Goal: Task Accomplishment & Management: Manage account settings

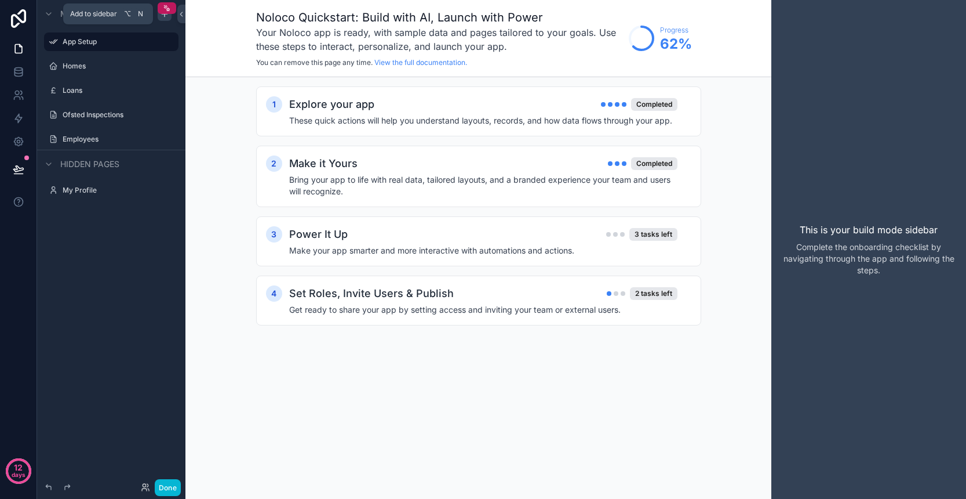
click at [165, 17] on icon "scrollable content" at bounding box center [164, 13] width 9 height 9
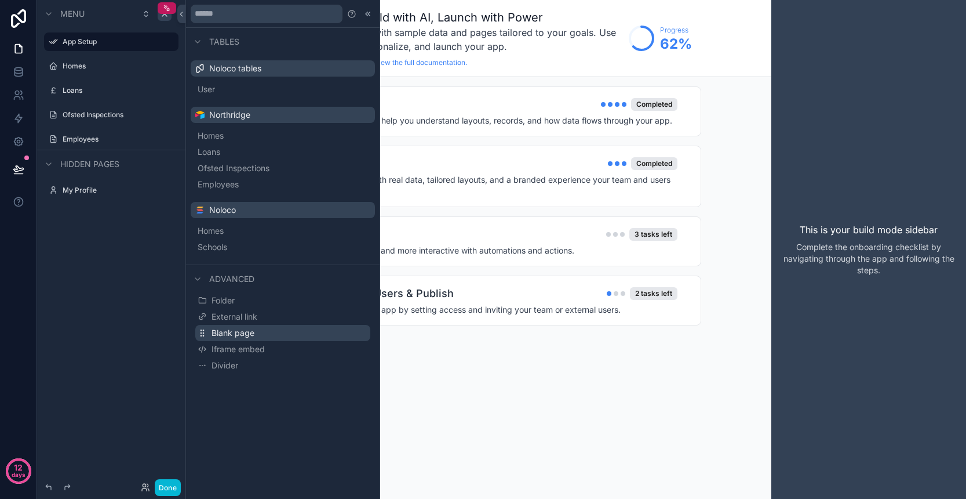
click at [255, 333] on button "Blank page" at bounding box center [282, 333] width 175 height 16
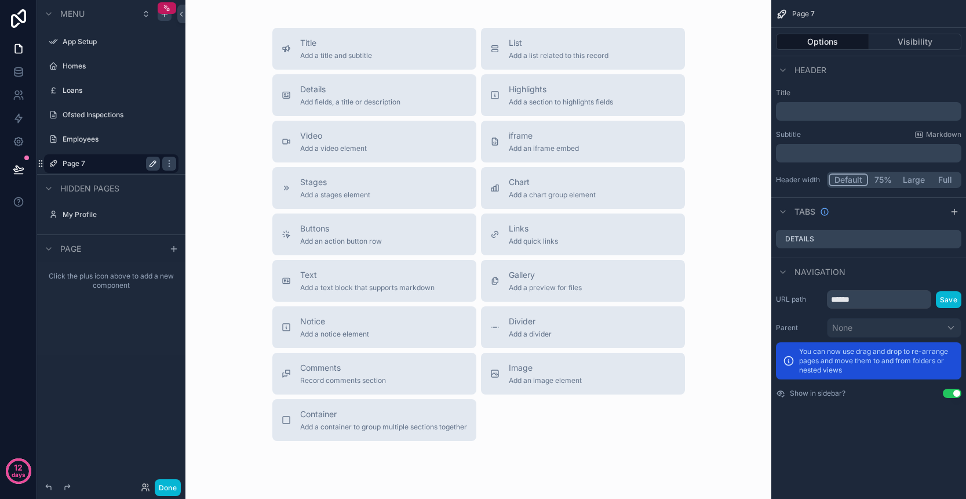
click at [150, 166] on icon "scrollable content" at bounding box center [153, 164] width 6 height 6
click at [99, 163] on input "******" at bounding box center [102, 164] width 79 height 14
type input "*********"
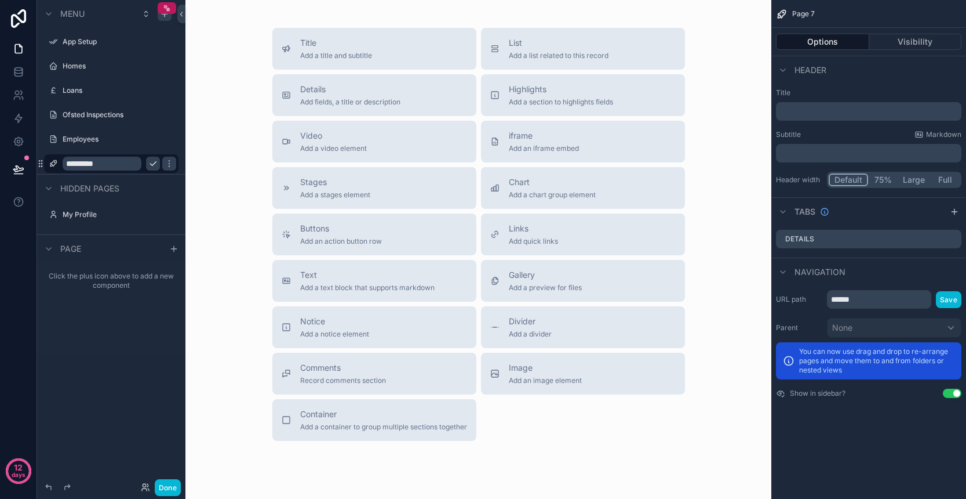
click at [152, 163] on icon "scrollable content" at bounding box center [152, 163] width 9 height 9
click at [336, 53] on span "Add a title and subtitle" at bounding box center [336, 55] width 72 height 9
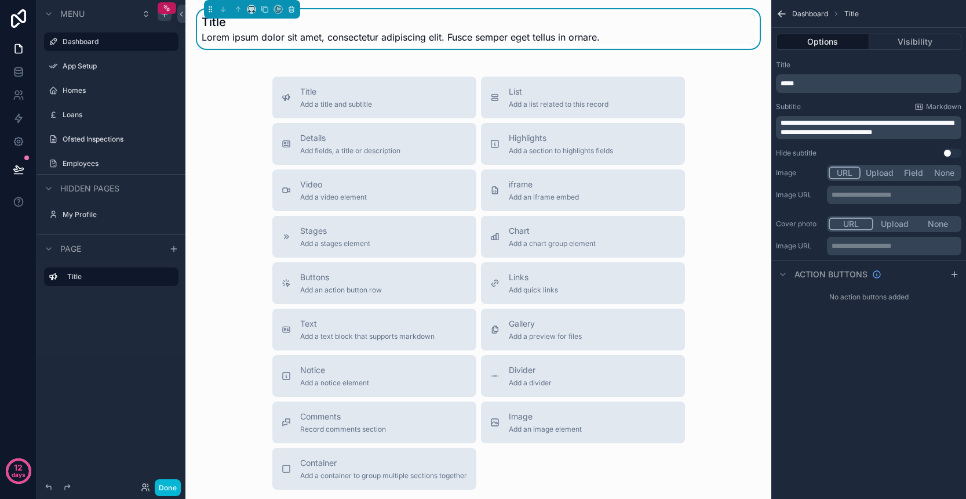
click at [347, 34] on span "Lorem ipsum dolor sit amet, consectetur adipiscing elit. Fusce semper eget tell…" at bounding box center [401, 37] width 398 height 14
click at [811, 88] on div "*****" at bounding box center [869, 83] width 186 height 19
click at [810, 84] on p "*****" at bounding box center [870, 83] width 179 height 9
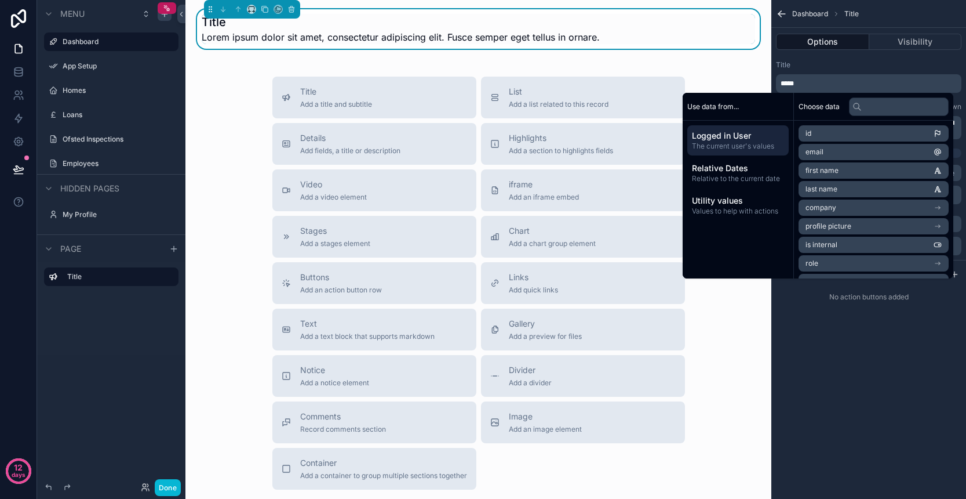
click at [809, 84] on p "*****" at bounding box center [870, 83] width 179 height 9
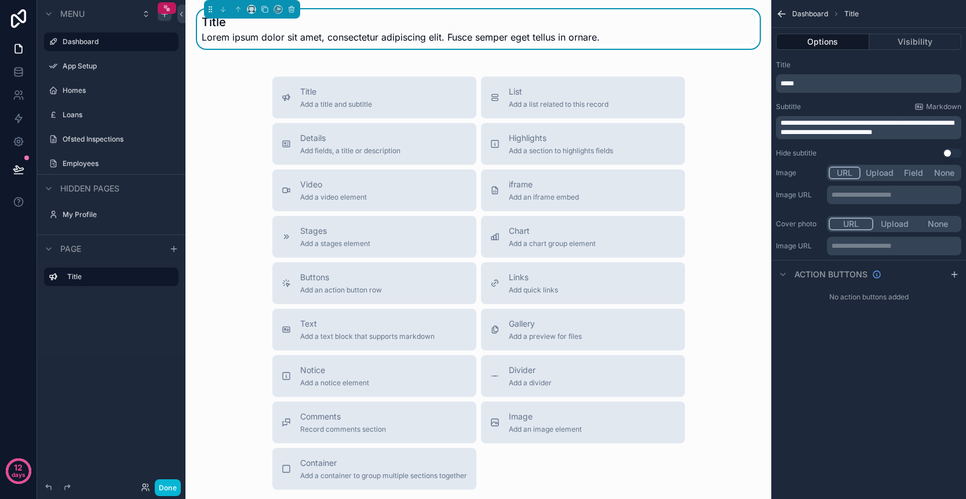
click at [809, 84] on p "*****" at bounding box center [870, 83] width 179 height 9
click at [793, 83] on span "*****" at bounding box center [787, 83] width 13 height 7
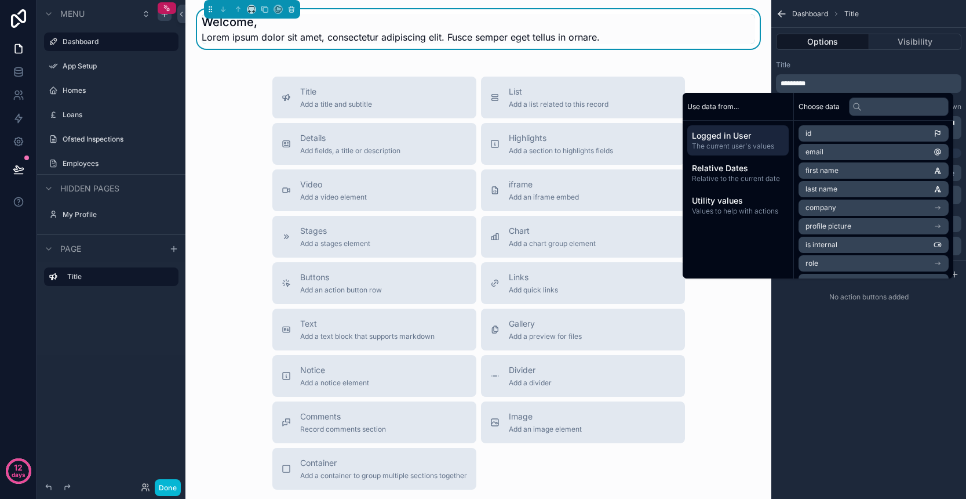
click at [859, 170] on li "first name" at bounding box center [874, 170] width 150 height 16
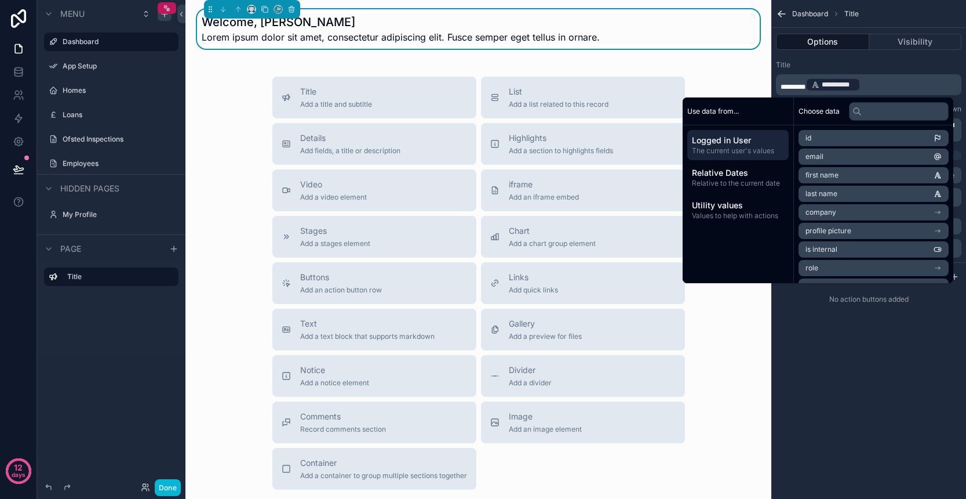
click at [895, 57] on div "**********" at bounding box center [869, 110] width 195 height 109
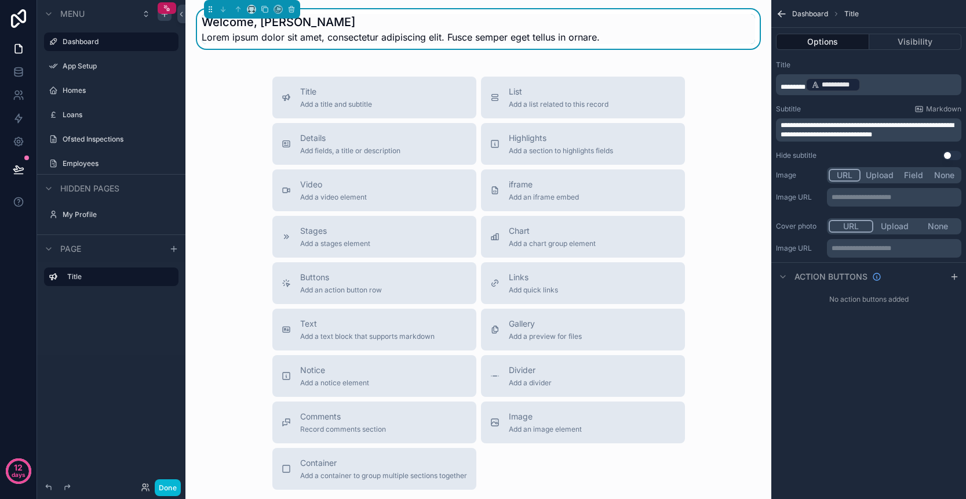
click at [896, 134] on span "**********" at bounding box center [867, 130] width 173 height 16
drag, startPoint x: 914, startPoint y: 135, endPoint x: 773, endPoint y: 125, distance: 141.2
click at [773, 125] on div "**********" at bounding box center [869, 110] width 195 height 109
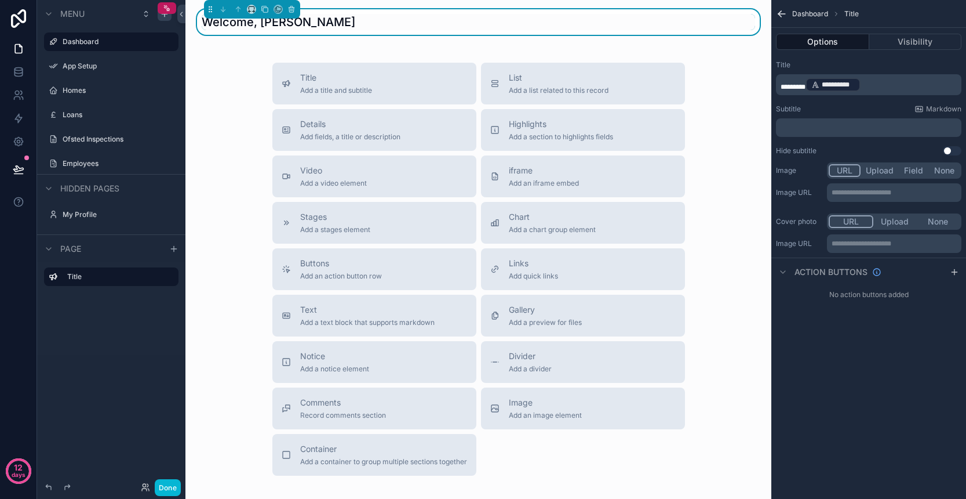
click at [251, 50] on div "Welcome, [PERSON_NAME] Title Add a title and subtitle List Add a list related t…" at bounding box center [479, 284] width 586 height 568
click at [526, 369] on span "Add a divider" at bounding box center [530, 368] width 43 height 9
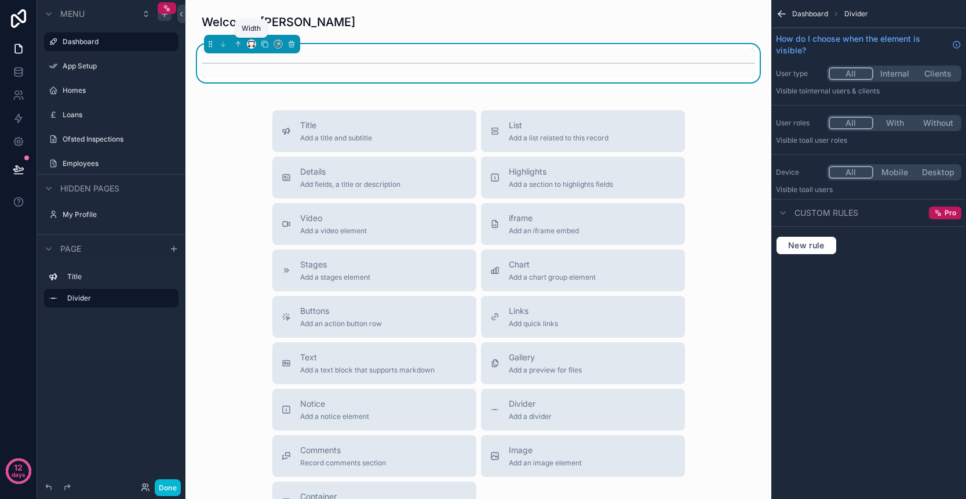
click at [251, 45] on icon "scrollable content" at bounding box center [252, 44] width 8 height 8
click at [280, 184] on div "Large" at bounding box center [275, 188] width 36 height 14
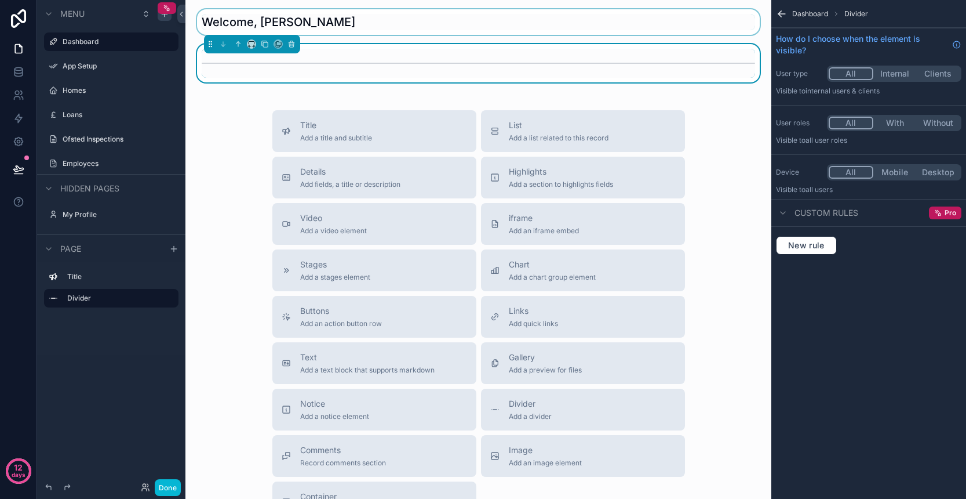
click at [317, 28] on div "scrollable content" at bounding box center [479, 22] width 568 height 26
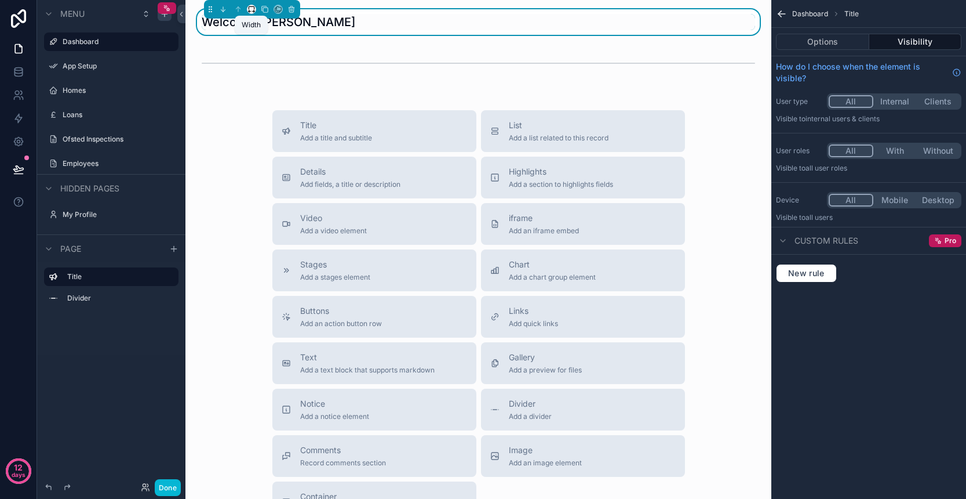
click at [252, 12] on icon "scrollable content" at bounding box center [252, 9] width 8 height 8
click at [271, 147] on span "Large" at bounding box center [268, 154] width 22 height 14
click at [253, 12] on icon "scrollable content" at bounding box center [253, 12] width 2 height 0
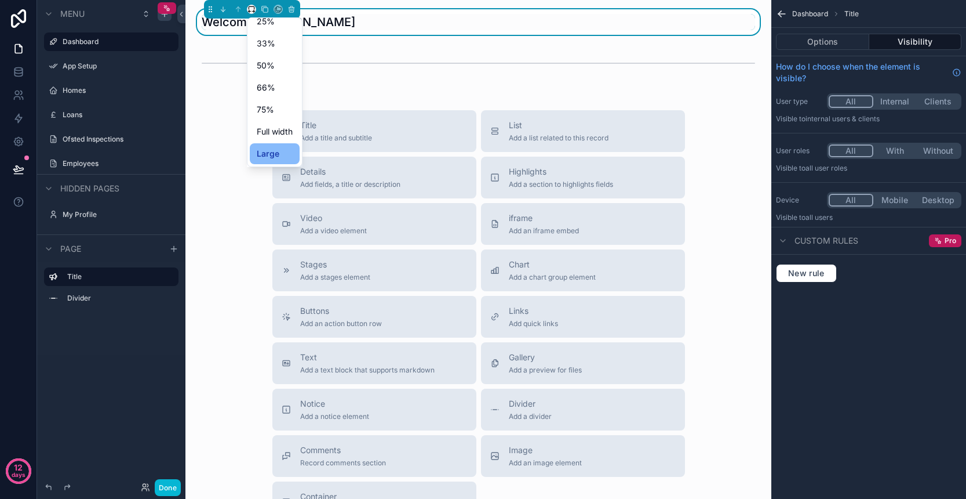
scroll to position [31, 0]
click at [384, 97] on div "scrollable content" at bounding box center [483, 249] width 966 height 499
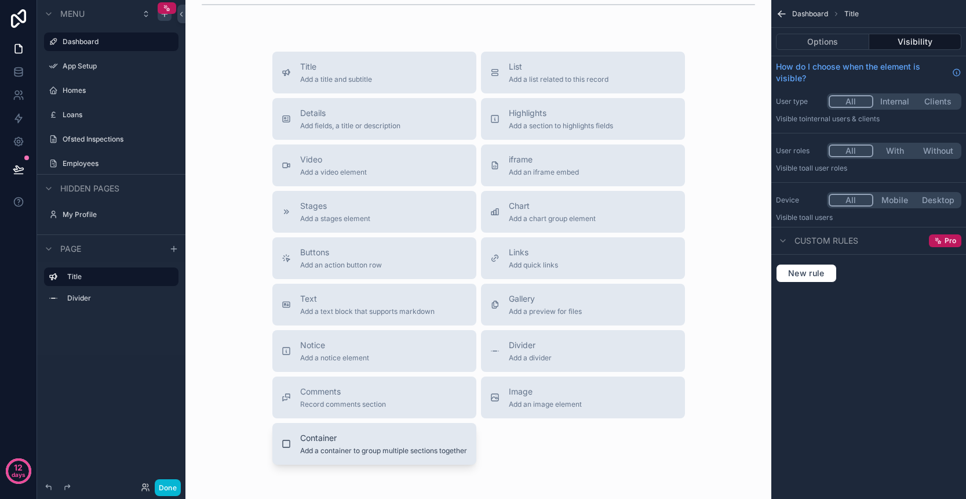
scroll to position [61, 0]
click at [391, 450] on span "Add a container to group multiple sections together" at bounding box center [383, 448] width 167 height 9
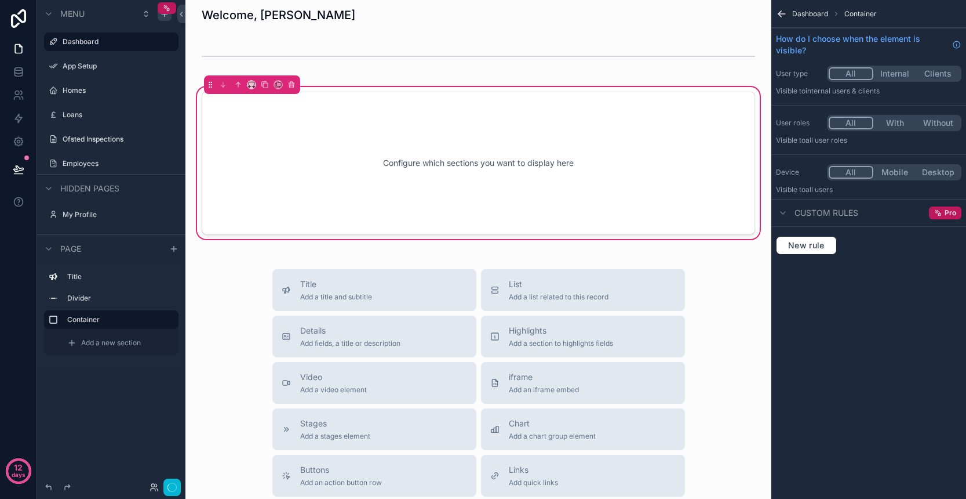
scroll to position [0, 0]
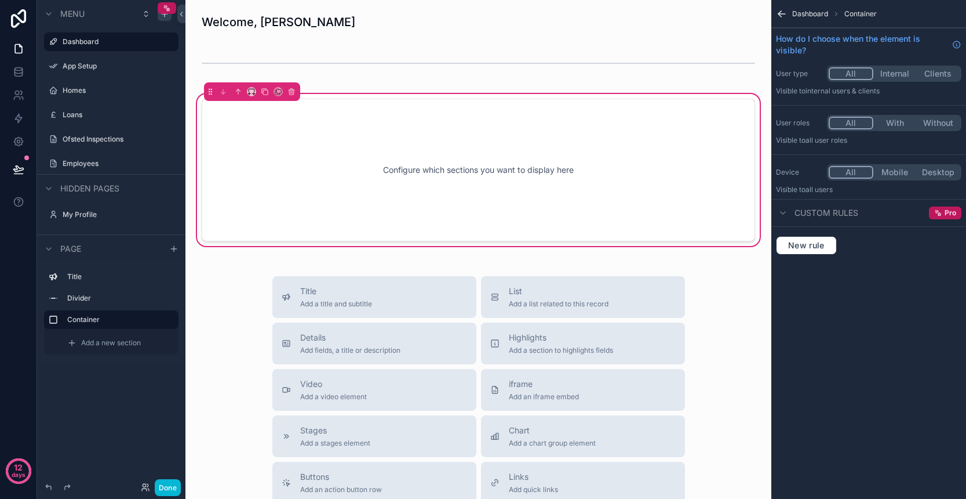
click at [390, 161] on div "Configure which sections you want to display here" at bounding box center [478, 170] width 515 height 104
click at [252, 94] on icon "scrollable content" at bounding box center [253, 94] width 2 height 0
click at [282, 235] on div "Large" at bounding box center [275, 236] width 36 height 14
click at [327, 260] on div "Welcome, Jonson Configure which sections you want to display here Title Add a t…" at bounding box center [479, 391] width 586 height 782
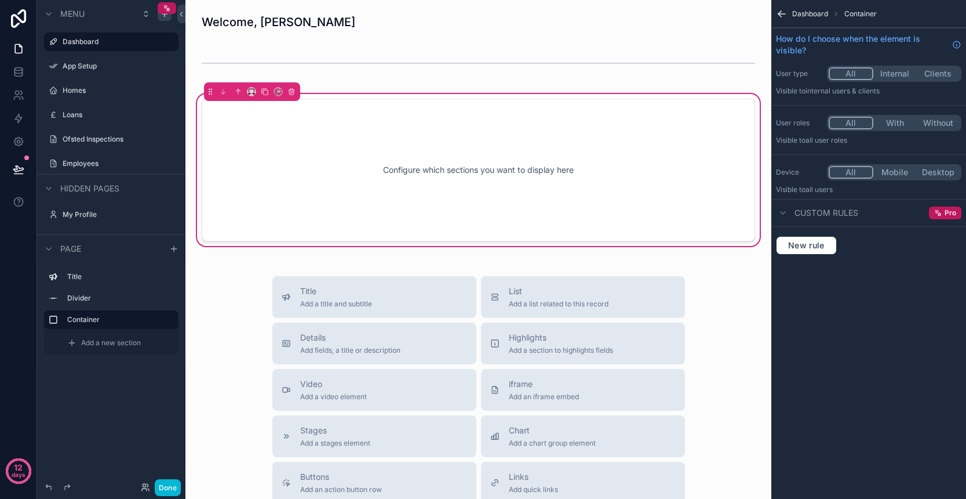
click at [289, 203] on div "Configure which sections you want to display here" at bounding box center [478, 170] width 515 height 104
click at [115, 343] on span "Add a new section" at bounding box center [111, 342] width 60 height 9
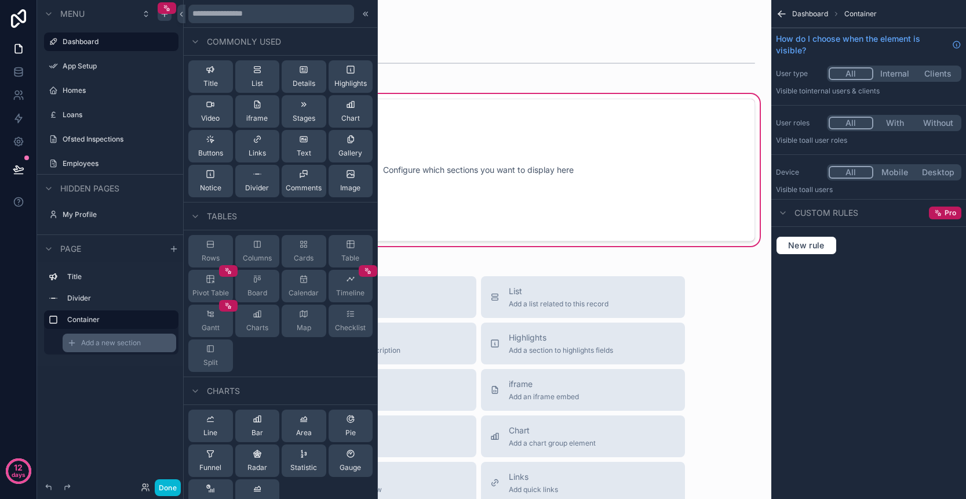
scroll to position [0, 0]
click at [215, 256] on span "Rows" at bounding box center [211, 257] width 18 height 9
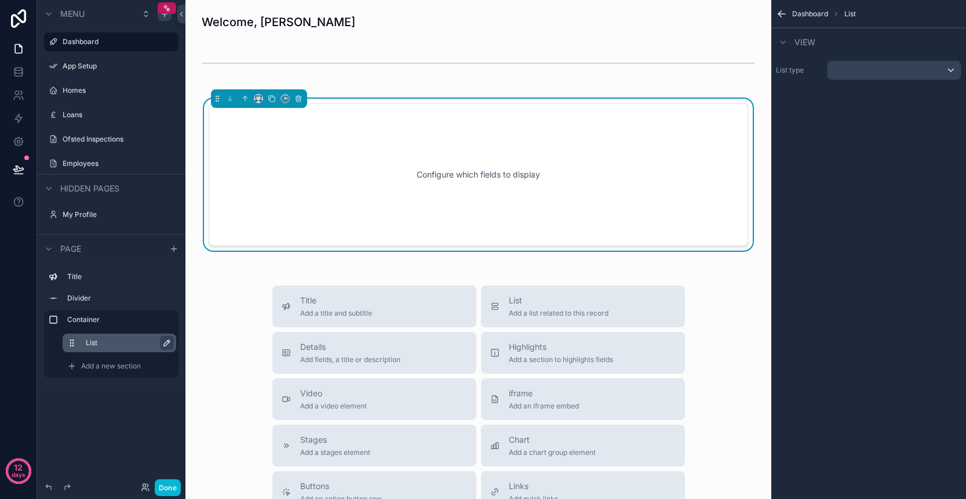
click at [163, 343] on icon "scrollable content" at bounding box center [166, 342] width 9 height 9
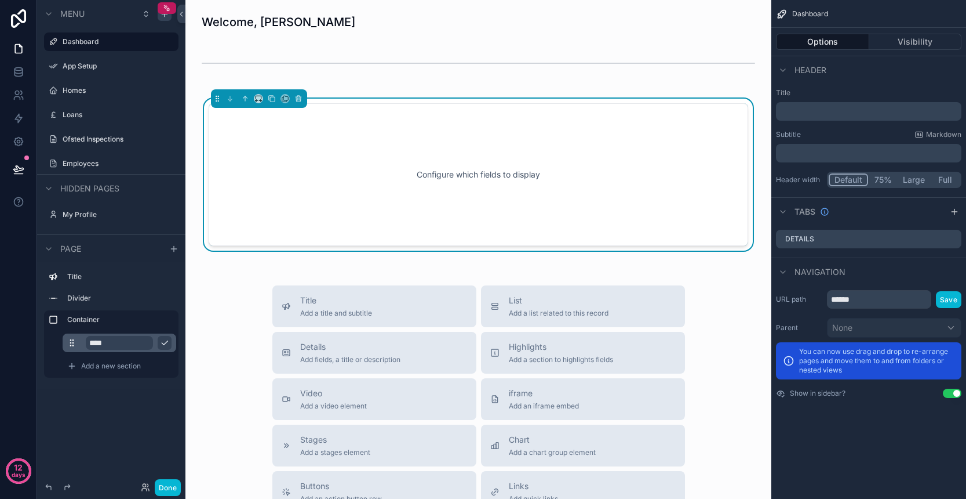
click at [132, 345] on input "****" at bounding box center [119, 343] width 67 height 14
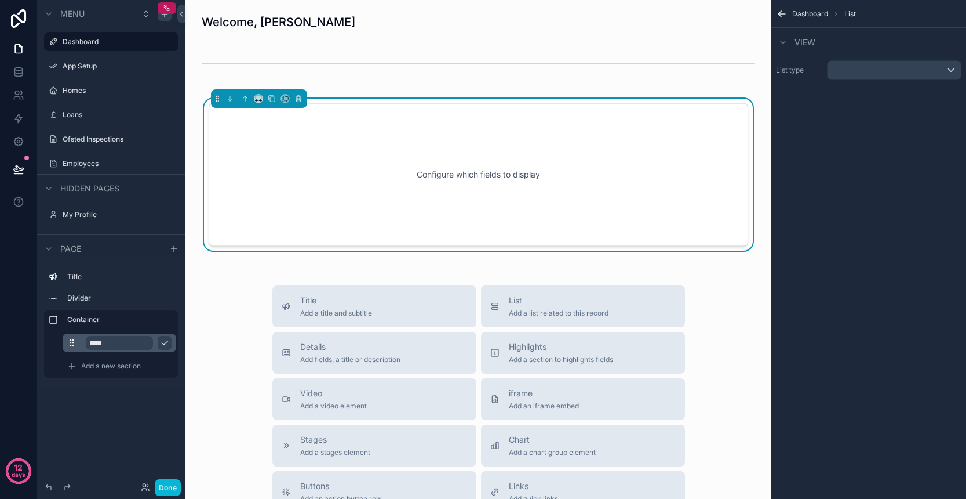
click at [126, 345] on input "****" at bounding box center [119, 343] width 67 height 14
click at [116, 386] on div "Title Divider Container **** Add a new section" at bounding box center [111, 325] width 148 height 127
click at [128, 329] on div "scrollable content" at bounding box center [120, 330] width 114 height 2
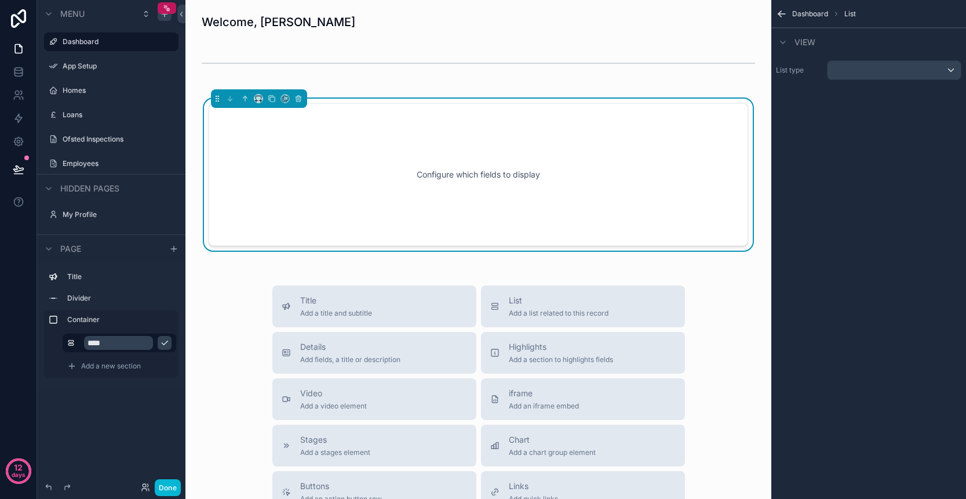
click at [873, 74] on div "scrollable content" at bounding box center [894, 70] width 133 height 19
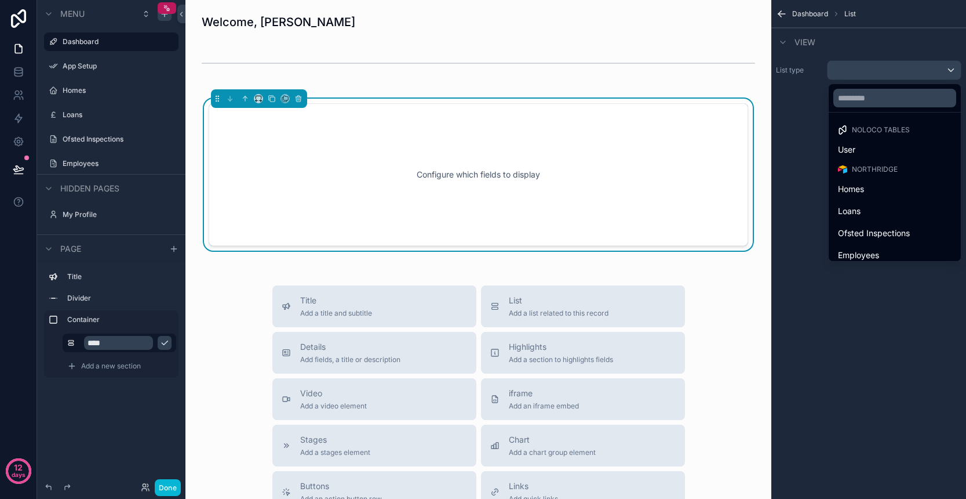
click at [877, 167] on span "Northridge" at bounding box center [875, 169] width 46 height 9
click at [808, 173] on div "scrollable content" at bounding box center [483, 249] width 966 height 499
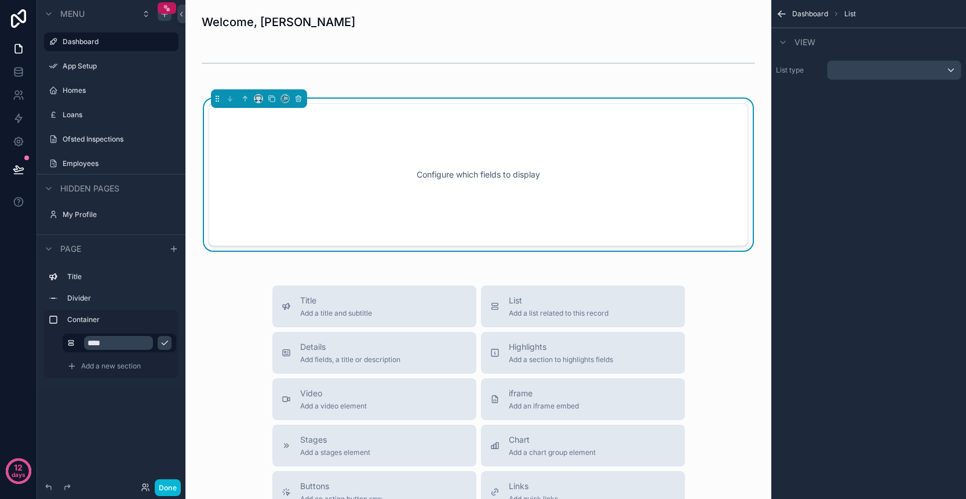
click at [954, 67] on div "scrollable content" at bounding box center [894, 70] width 133 height 19
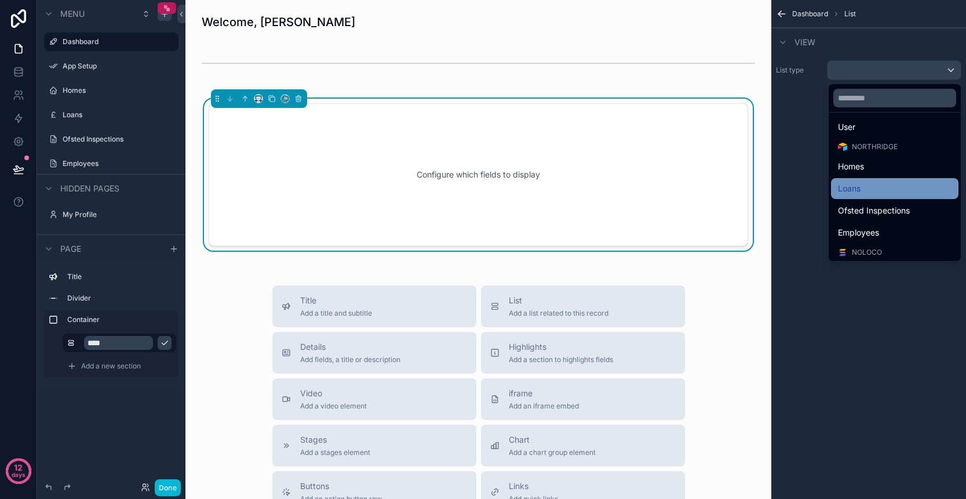
scroll to position [28, 0]
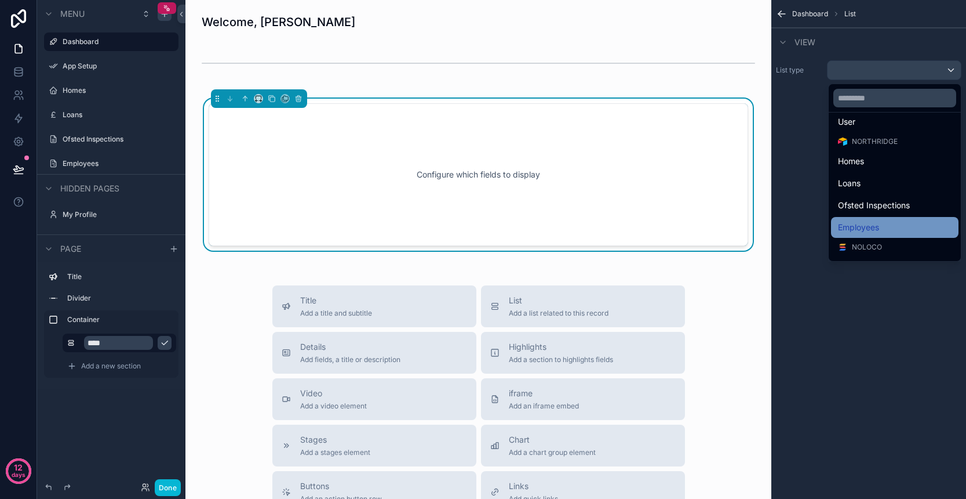
click at [854, 220] on span "Employees" at bounding box center [858, 227] width 41 height 14
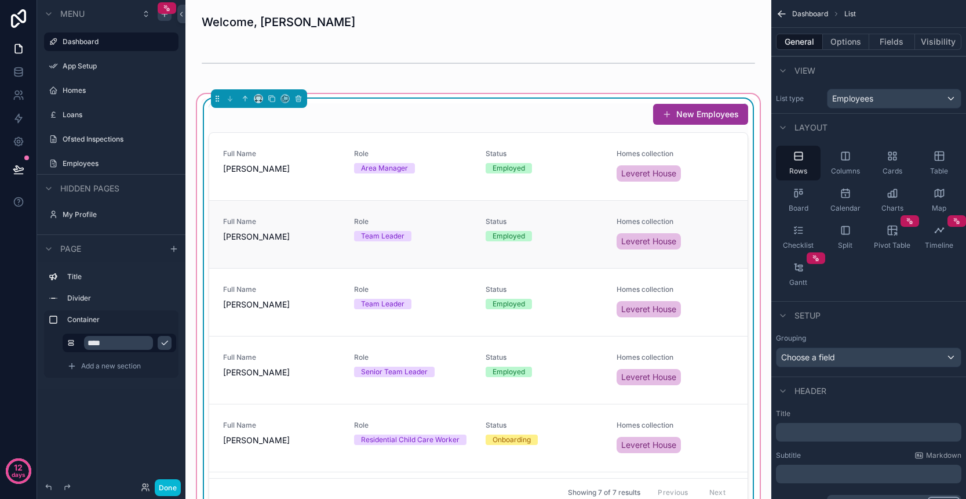
scroll to position [0, 0]
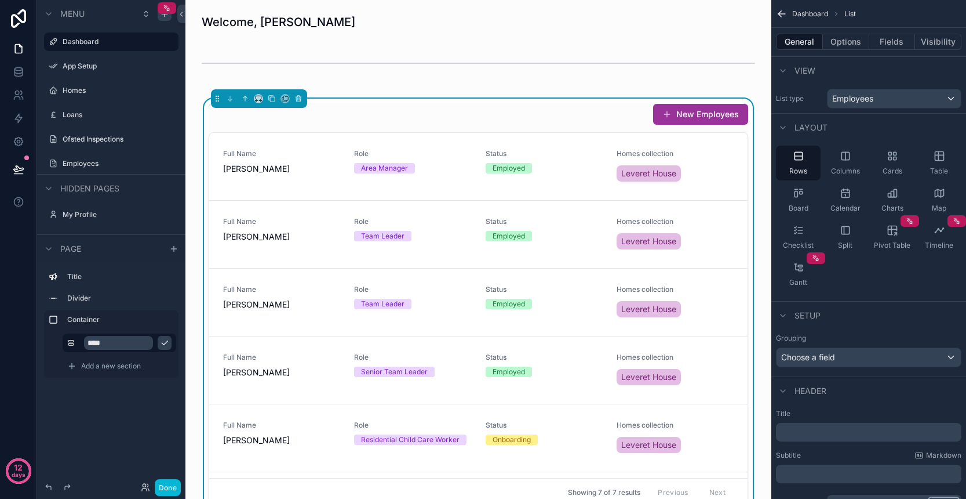
click at [171, 482] on button "Done" at bounding box center [168, 487] width 26 height 17
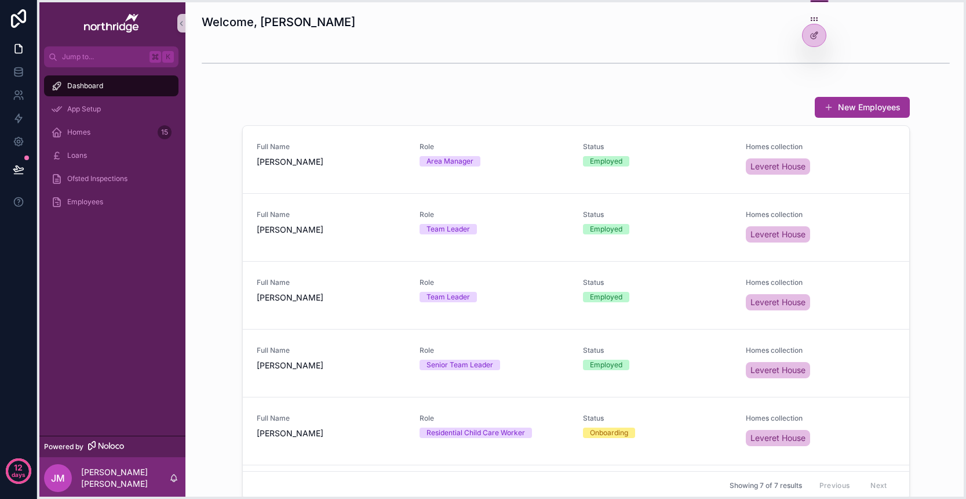
drag, startPoint x: 245, startPoint y: 6, endPoint x: 816, endPoint y: 19, distance: 571.2
click at [816, 19] on icon at bounding box center [814, 18] width 9 height 9
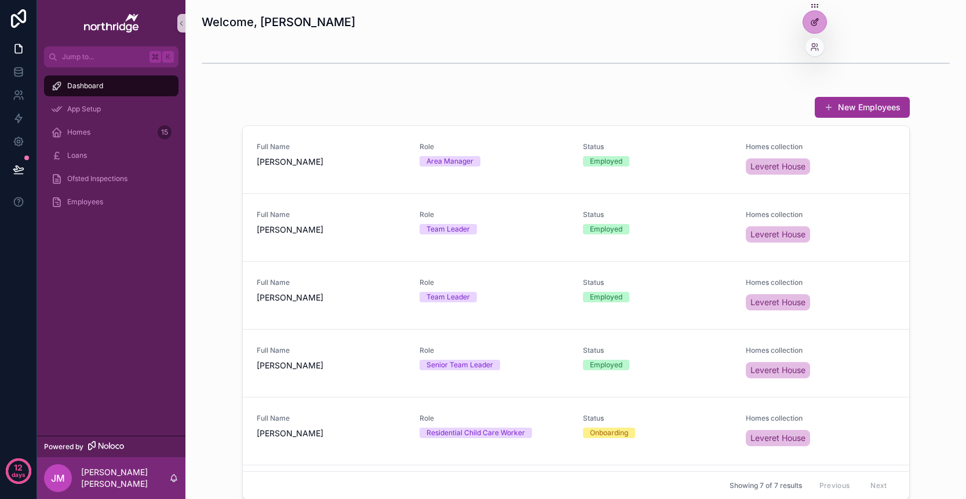
click at [814, 28] on div at bounding box center [815, 22] width 23 height 22
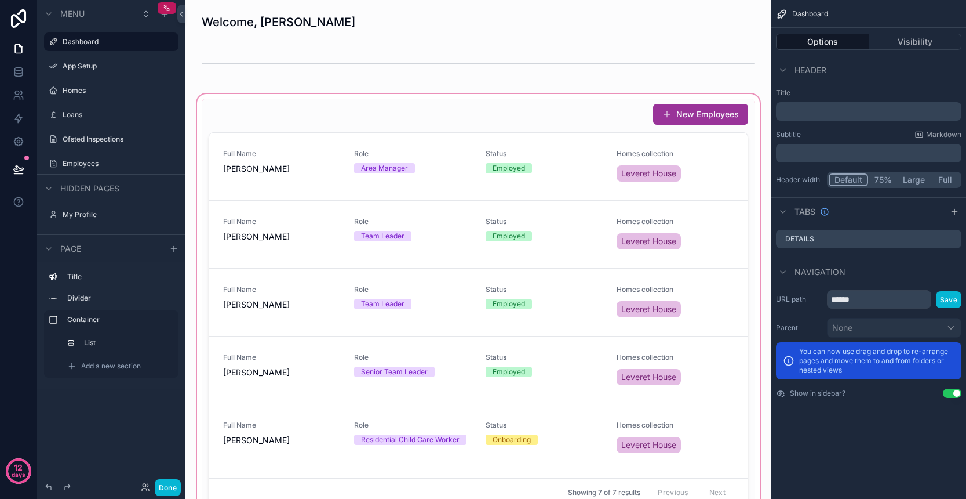
click at [493, 143] on div "scrollable content" at bounding box center [479, 305] width 568 height 426
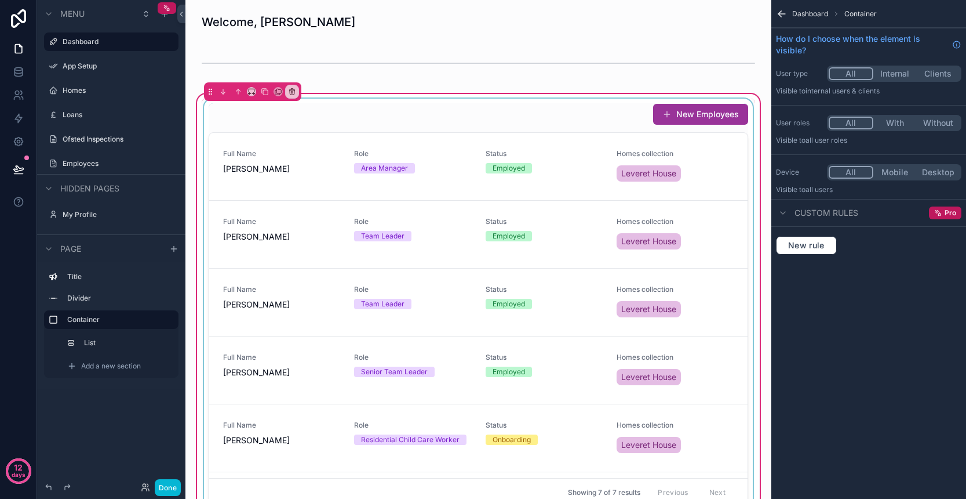
click at [548, 124] on div "scrollable content" at bounding box center [479, 305] width 554 height 412
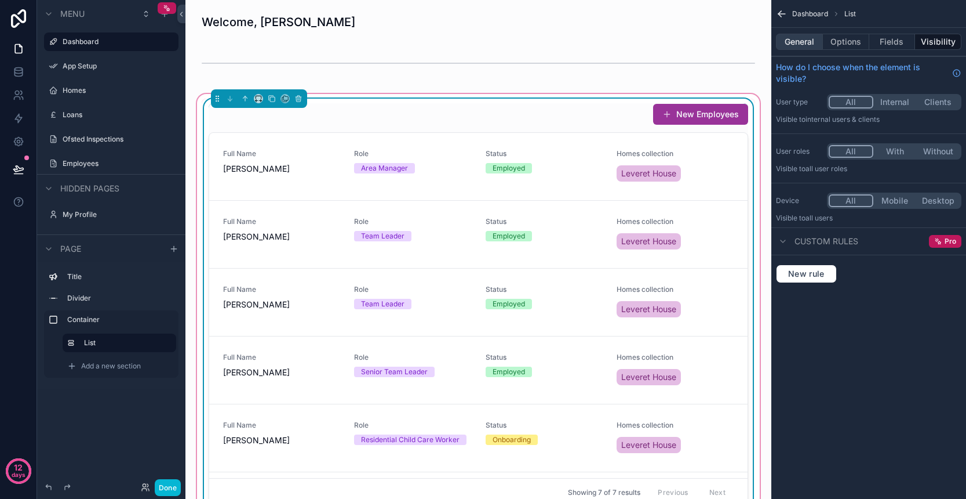
click at [793, 44] on button "General" at bounding box center [799, 42] width 47 height 16
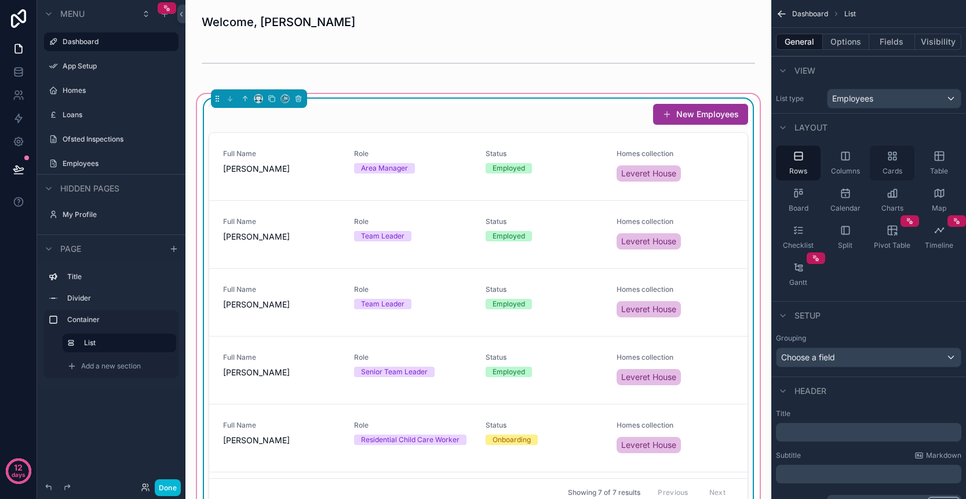
click at [889, 166] on span "Cards" at bounding box center [893, 170] width 20 height 9
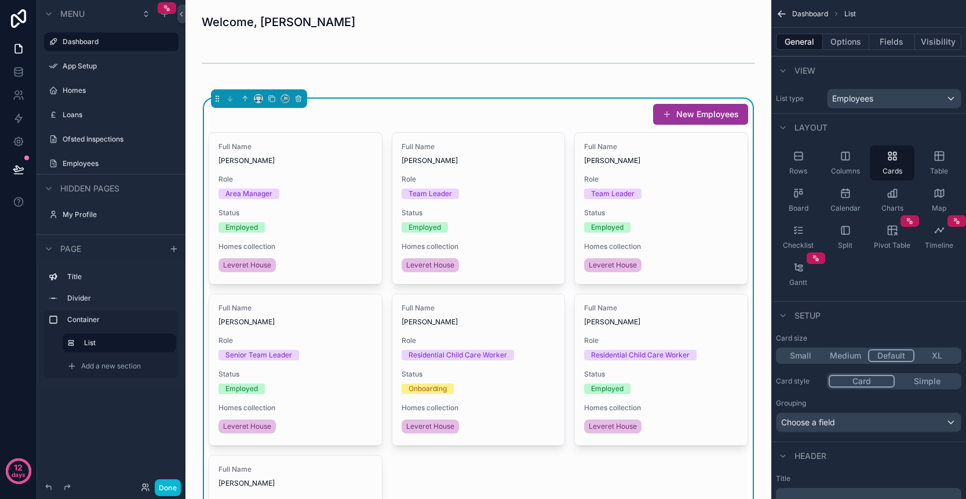
click at [805, 359] on button "Small" at bounding box center [800, 355] width 45 height 13
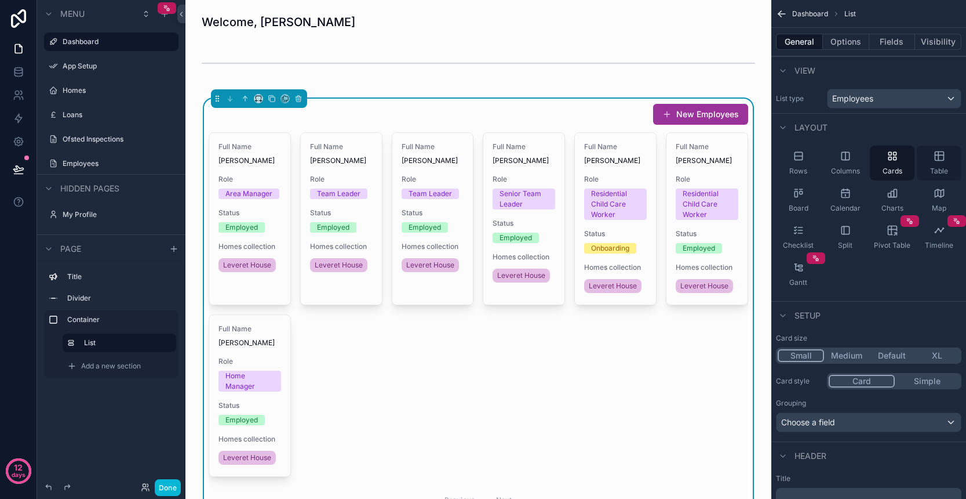
click at [937, 162] on div "Table" at bounding box center [939, 163] width 45 height 35
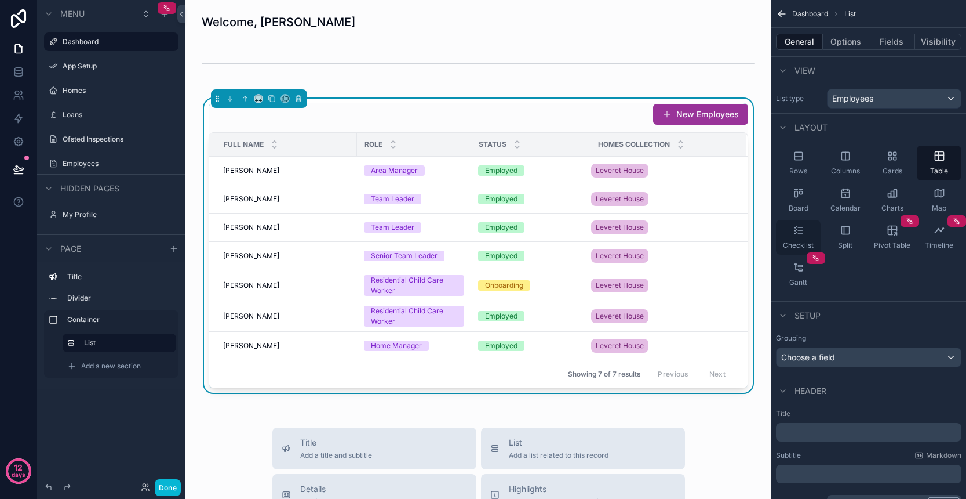
click at [809, 245] on span "Checklist" at bounding box center [798, 245] width 31 height 9
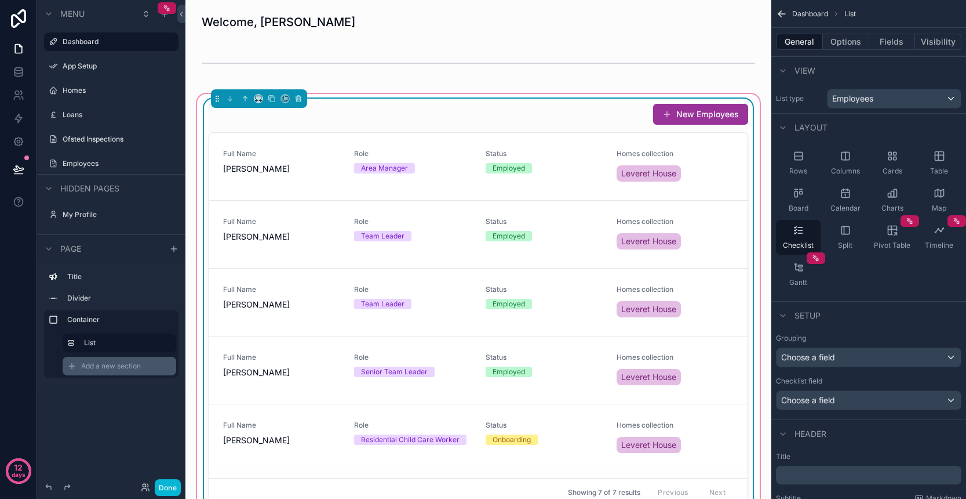
click at [140, 365] on span "Add a new section" at bounding box center [111, 365] width 60 height 9
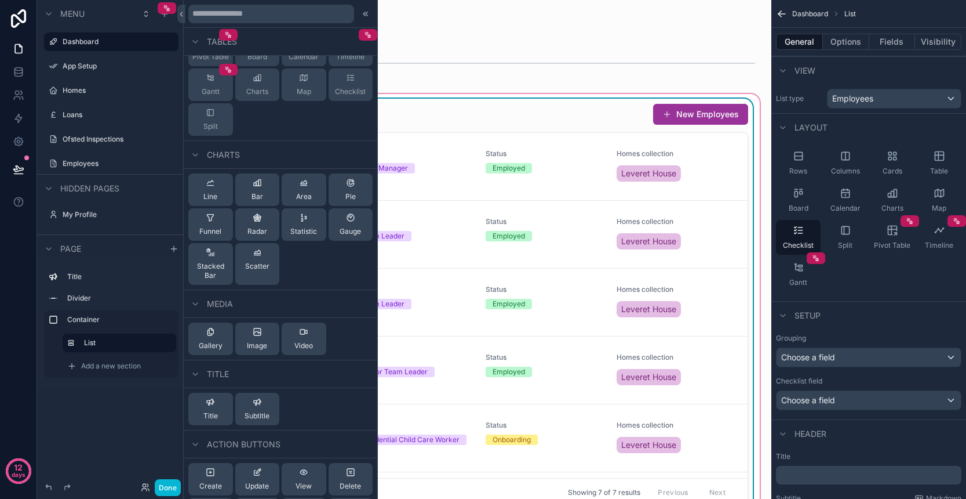
scroll to position [233, 0]
click at [354, 231] on span "Gauge" at bounding box center [350, 234] width 21 height 9
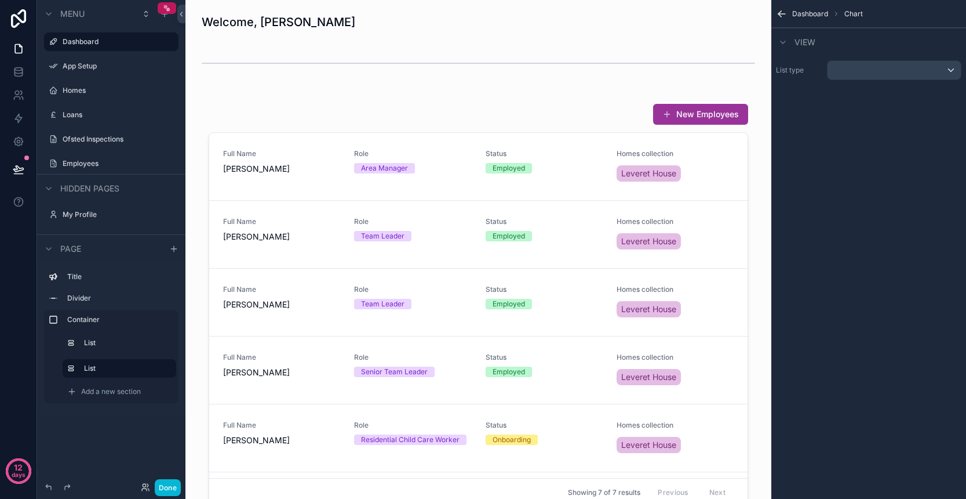
scroll to position [344, 0]
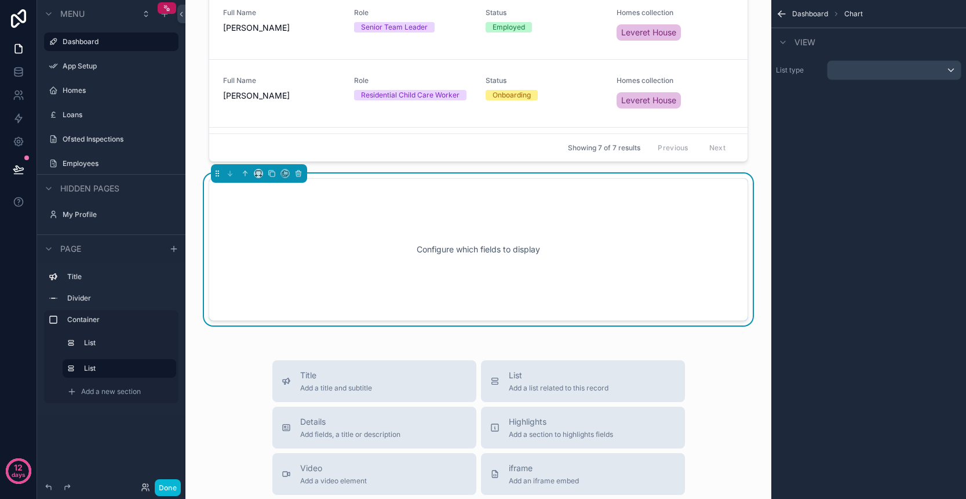
click at [936, 72] on div "scrollable content" at bounding box center [894, 70] width 133 height 19
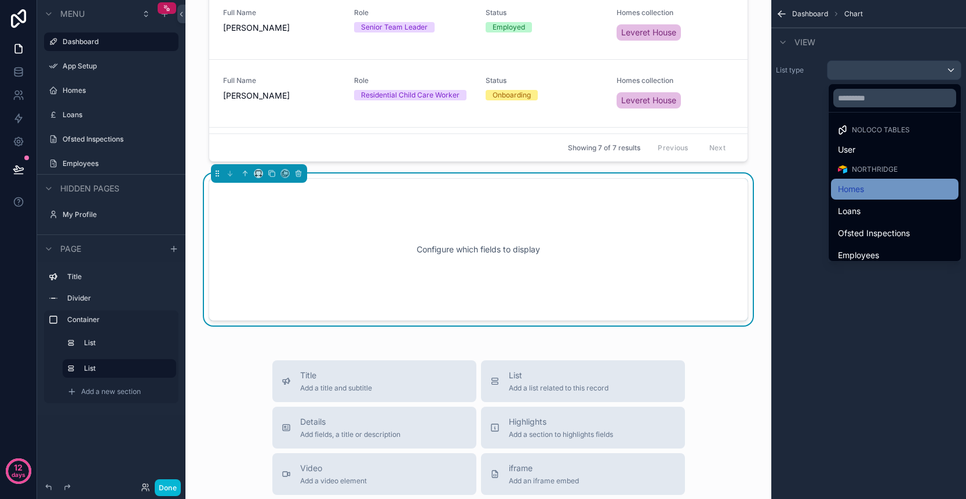
scroll to position [0, 1]
click at [874, 192] on div "Homes" at bounding box center [895, 189] width 114 height 14
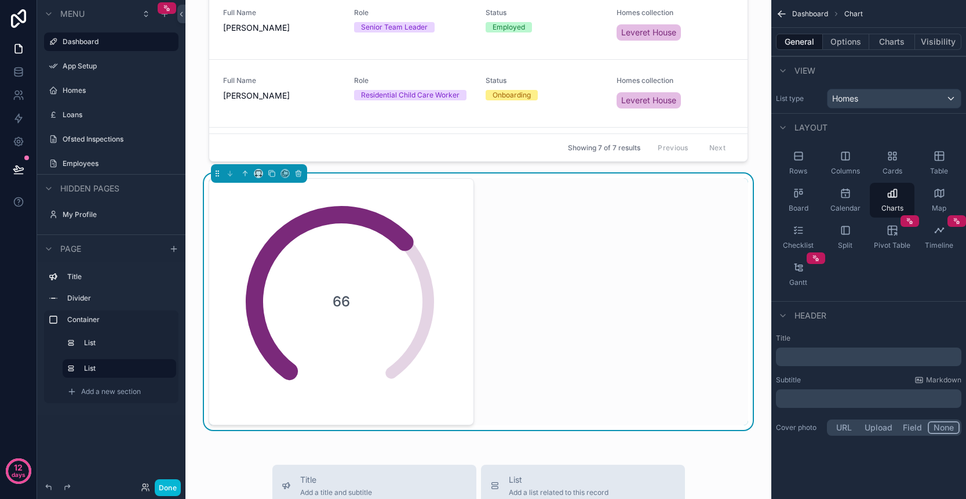
scroll to position [0, 0]
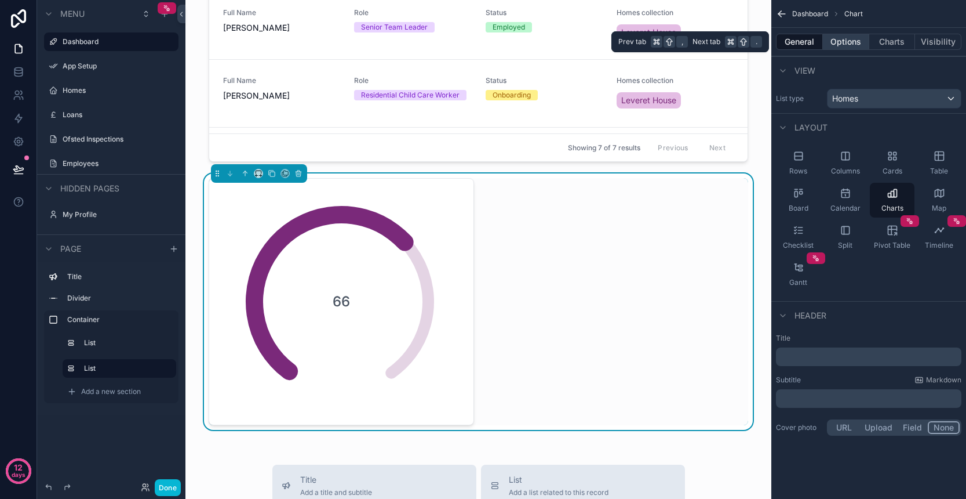
click at [844, 45] on button "Options" at bounding box center [846, 42] width 46 height 16
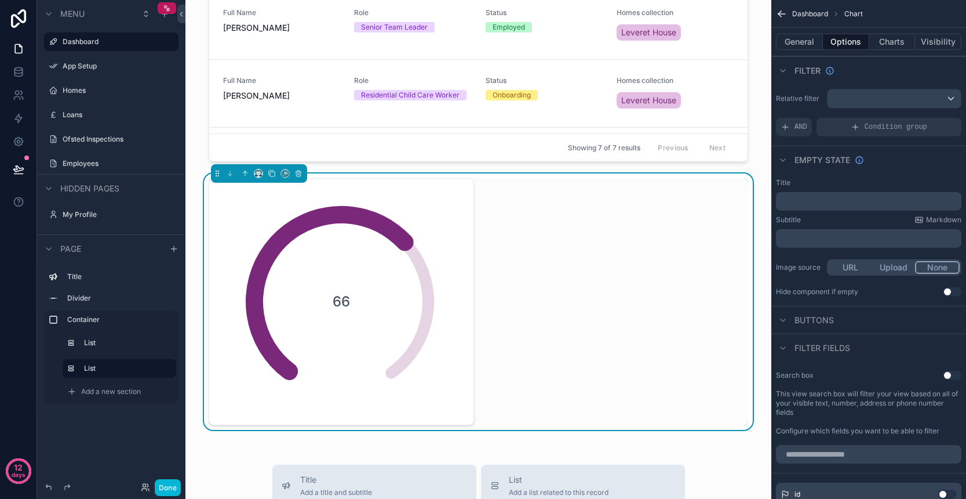
click at [927, 101] on div "scrollable content" at bounding box center [894, 98] width 133 height 19
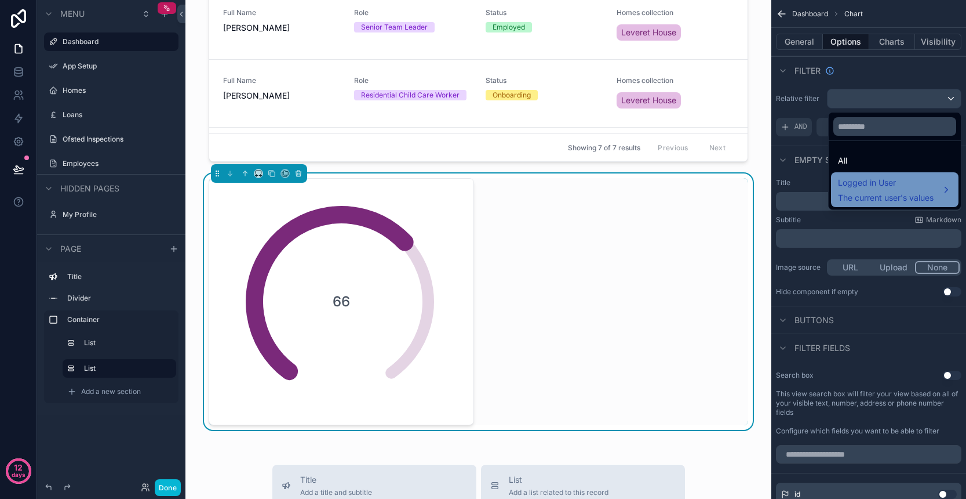
click at [903, 180] on span "Logged in User" at bounding box center [886, 183] width 96 height 14
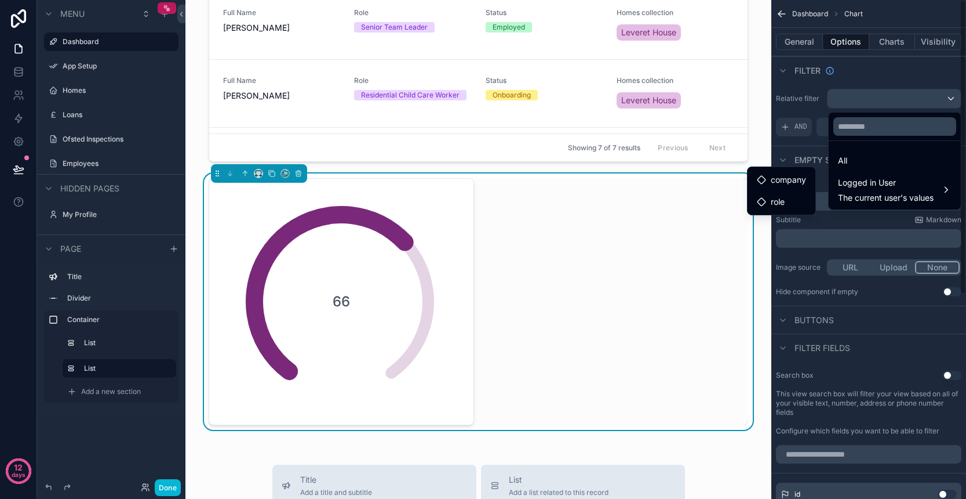
click at [873, 85] on div "scrollable content" at bounding box center [483, 249] width 966 height 499
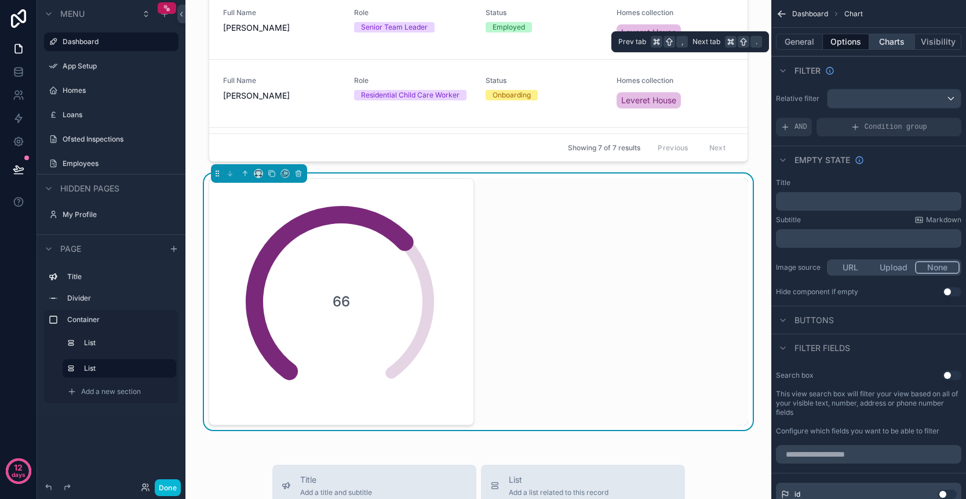
click at [889, 47] on button "Charts" at bounding box center [893, 42] width 46 height 16
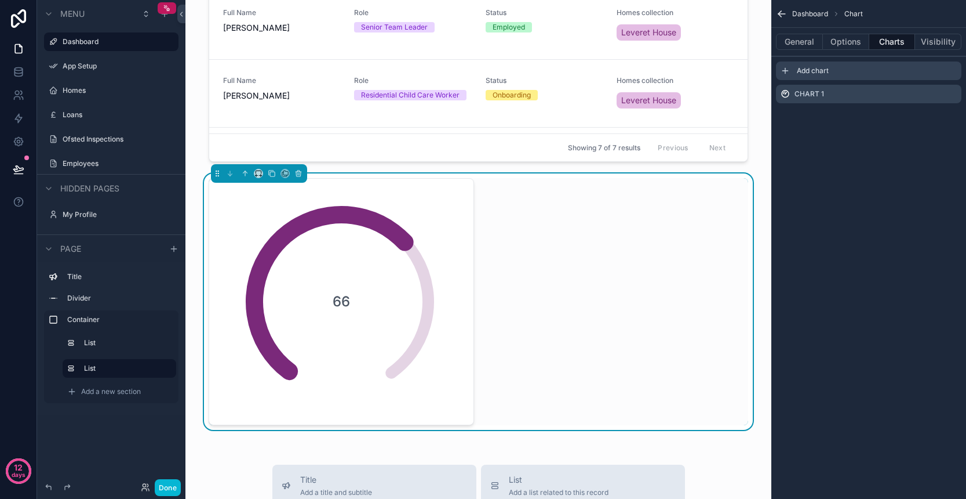
click at [790, 72] on icon "scrollable content" at bounding box center [785, 70] width 9 height 9
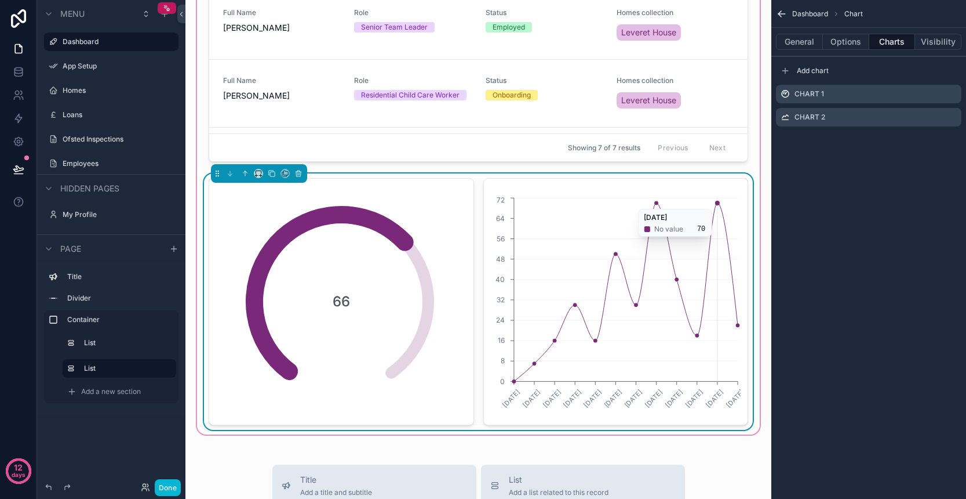
click at [718, 203] on circle "chart" at bounding box center [717, 203] width 5 height 5
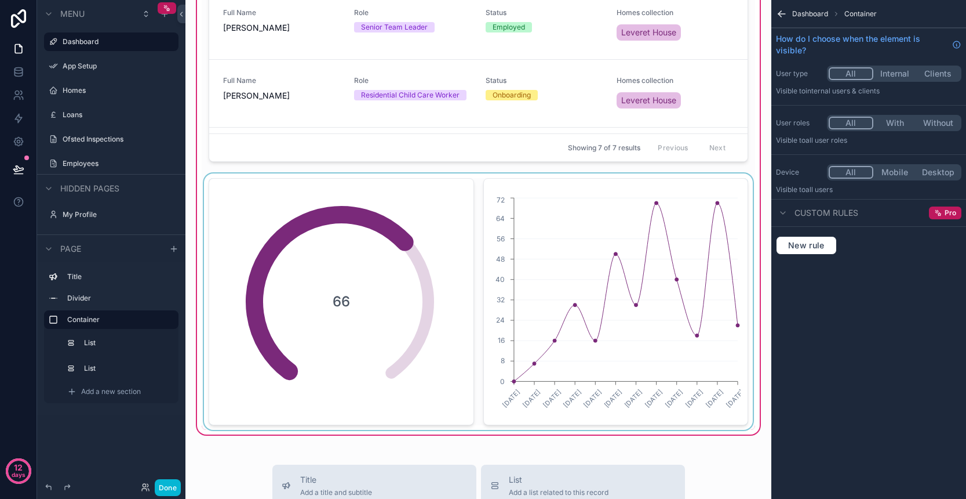
click at [683, 246] on div "scrollable content" at bounding box center [479, 301] width 554 height 256
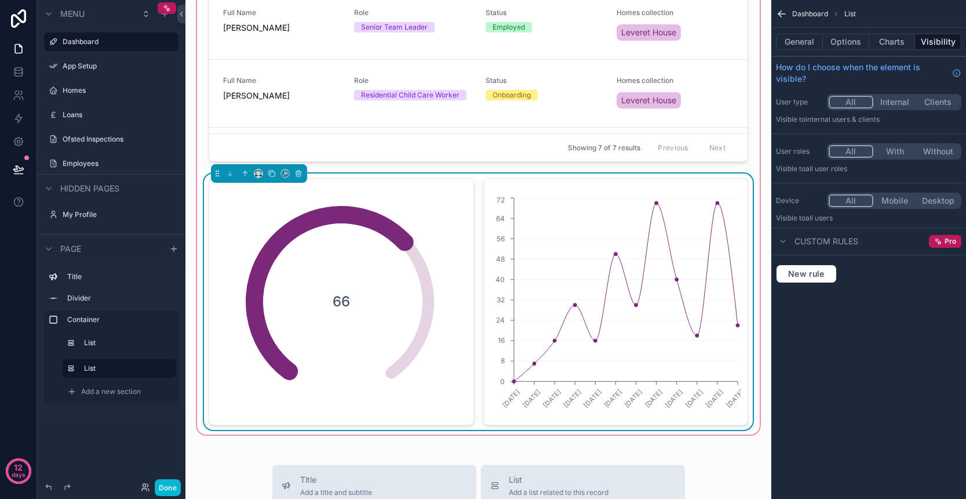
click at [891, 152] on button "With" at bounding box center [895, 151] width 43 height 13
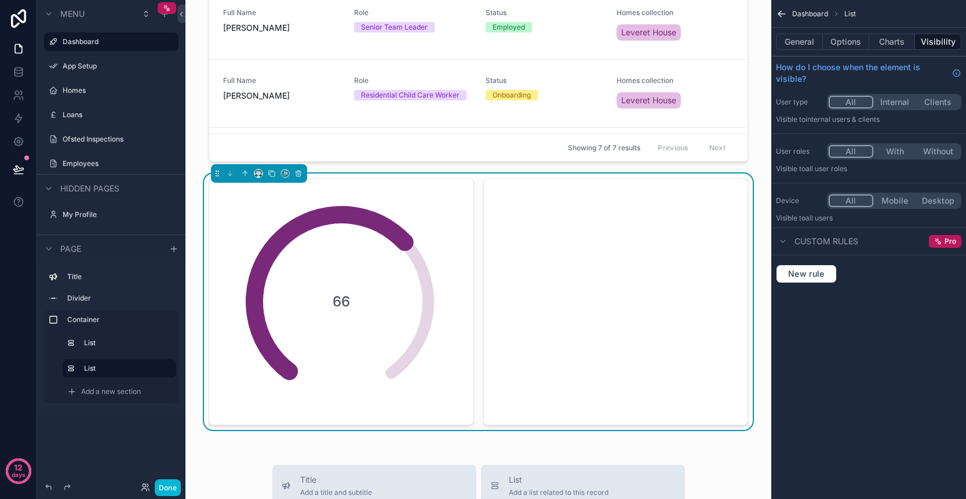
click at [855, 146] on button "All" at bounding box center [851, 151] width 45 height 13
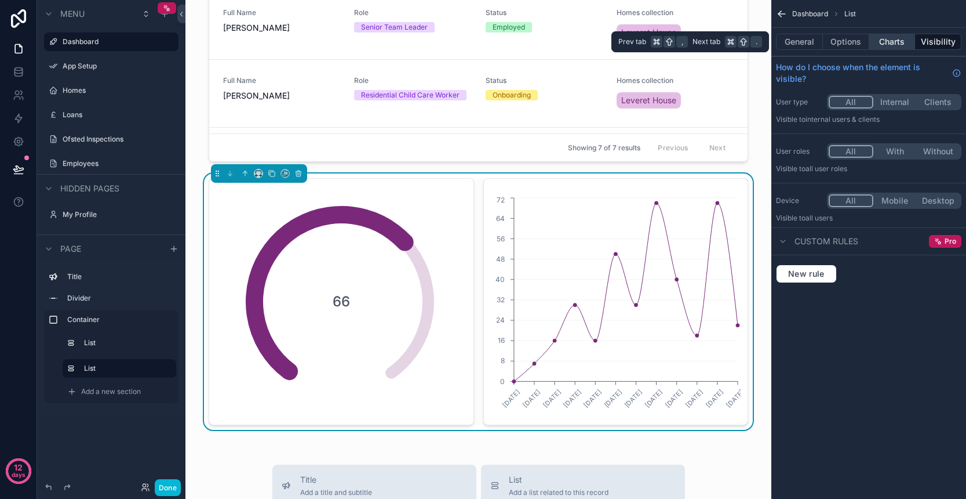
click at [892, 45] on button "Charts" at bounding box center [893, 42] width 46 height 16
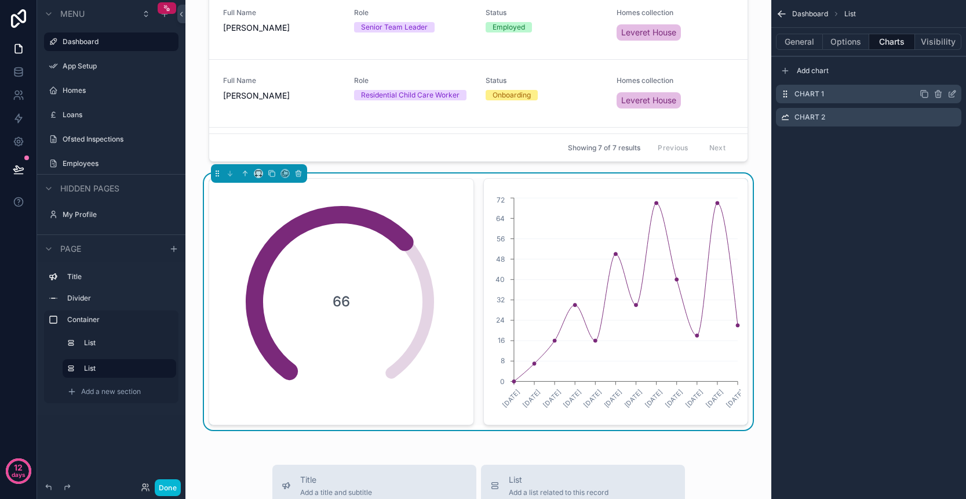
click at [838, 98] on div "Chart 1" at bounding box center [869, 94] width 186 height 19
click at [805, 95] on label "Chart 1" at bounding box center [810, 93] width 30 height 9
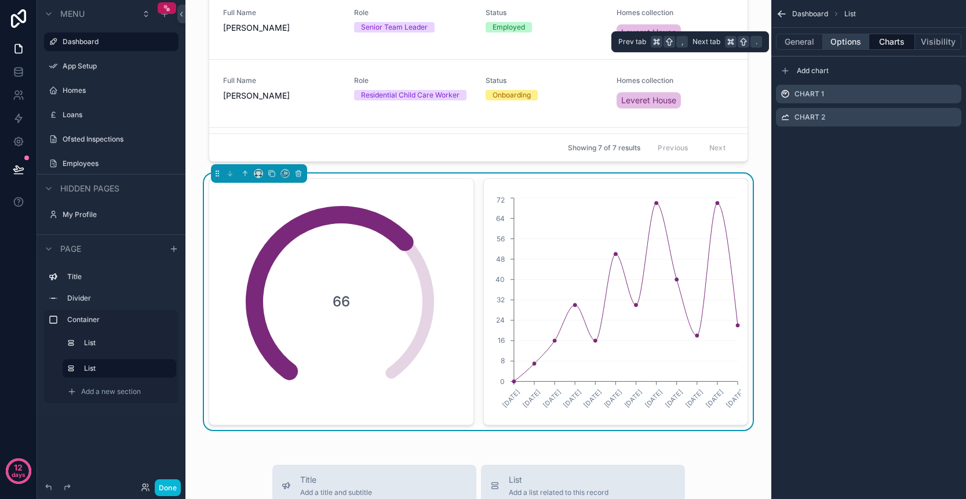
click at [845, 44] on button "Options" at bounding box center [846, 42] width 46 height 16
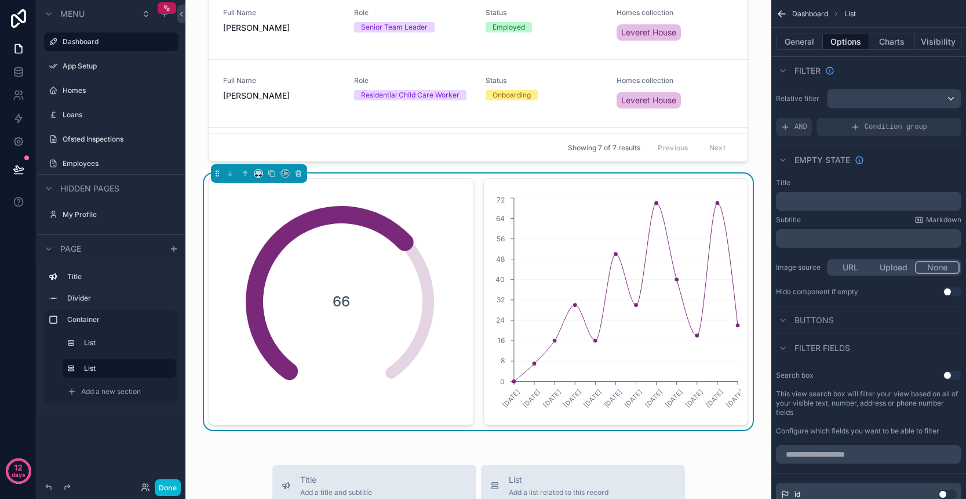
click at [911, 107] on div "scrollable content" at bounding box center [894, 98] width 133 height 19
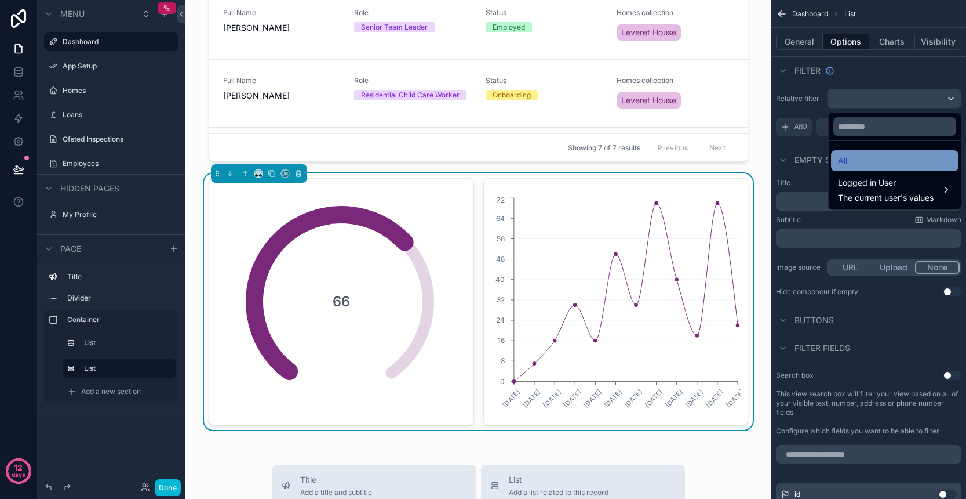
click at [885, 162] on div "All" at bounding box center [895, 161] width 114 height 14
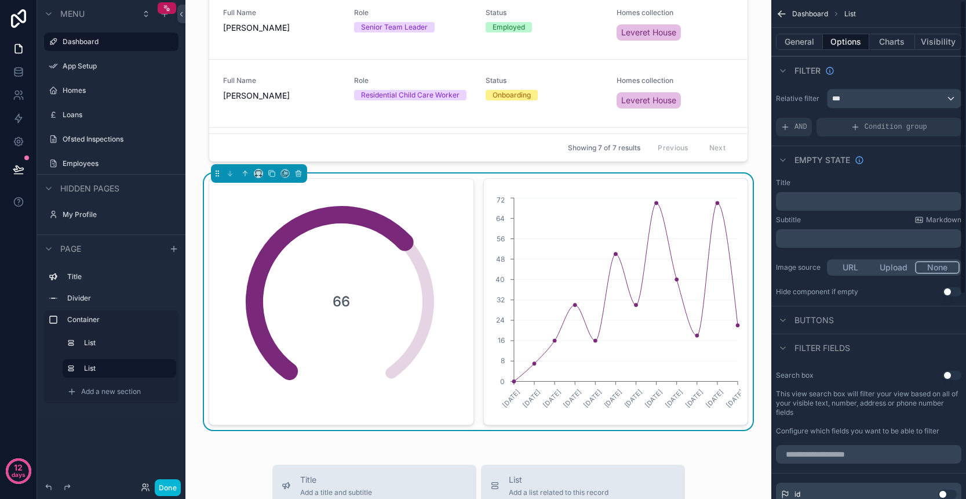
click at [890, 104] on div "***" at bounding box center [894, 98] width 133 height 19
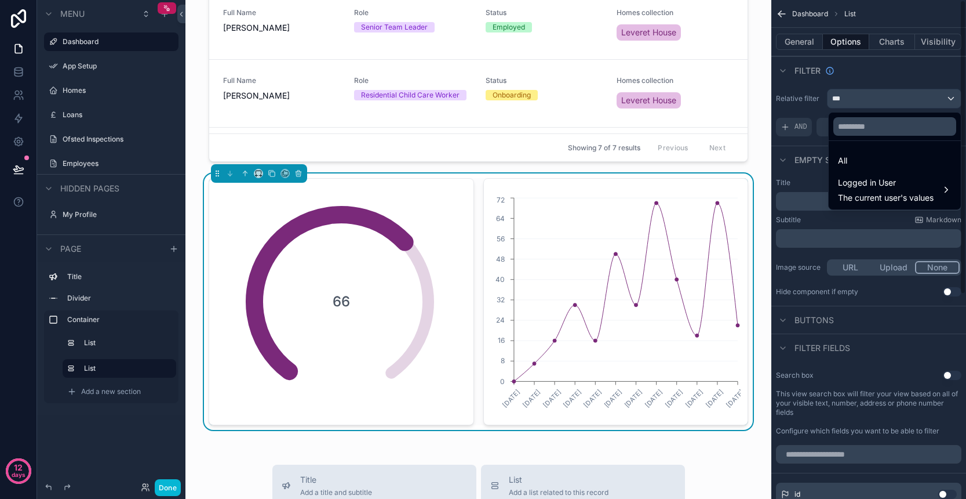
click at [862, 86] on div "scrollable content" at bounding box center [483, 249] width 966 height 499
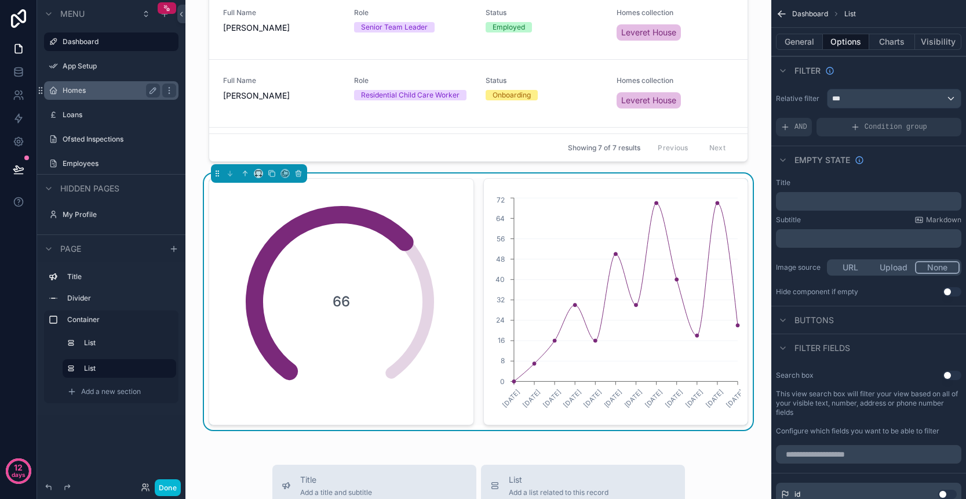
click at [104, 96] on div "Homes" at bounding box center [111, 90] width 97 height 14
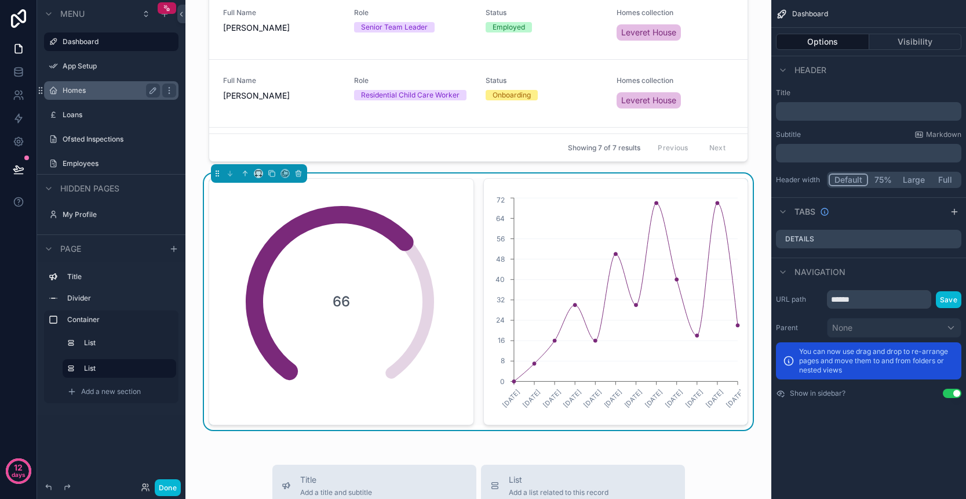
click at [77, 90] on label "Homes" at bounding box center [109, 90] width 93 height 9
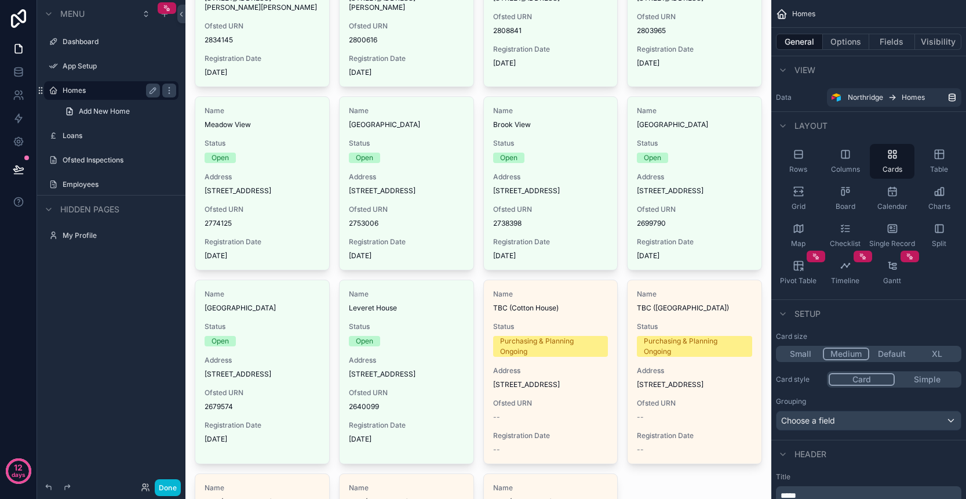
scroll to position [220, 0]
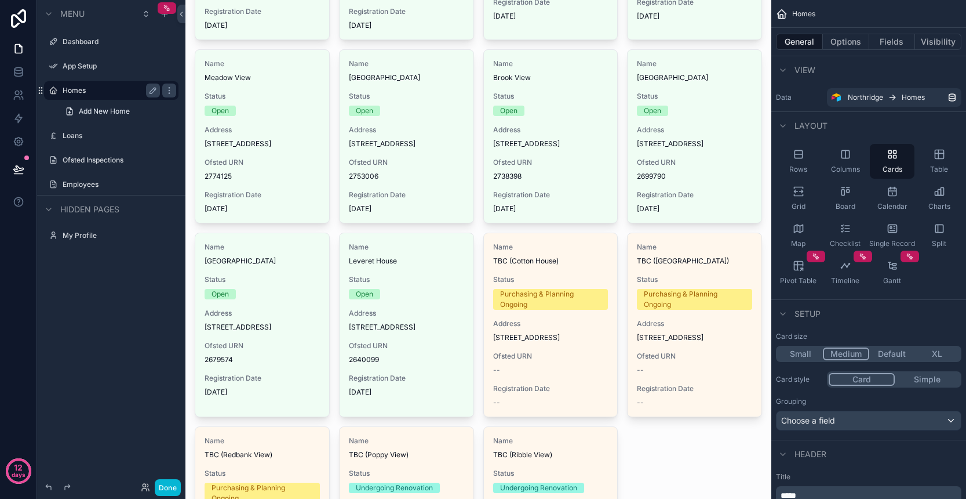
click at [395, 335] on div "scrollable content" at bounding box center [479, 236] width 586 height 913
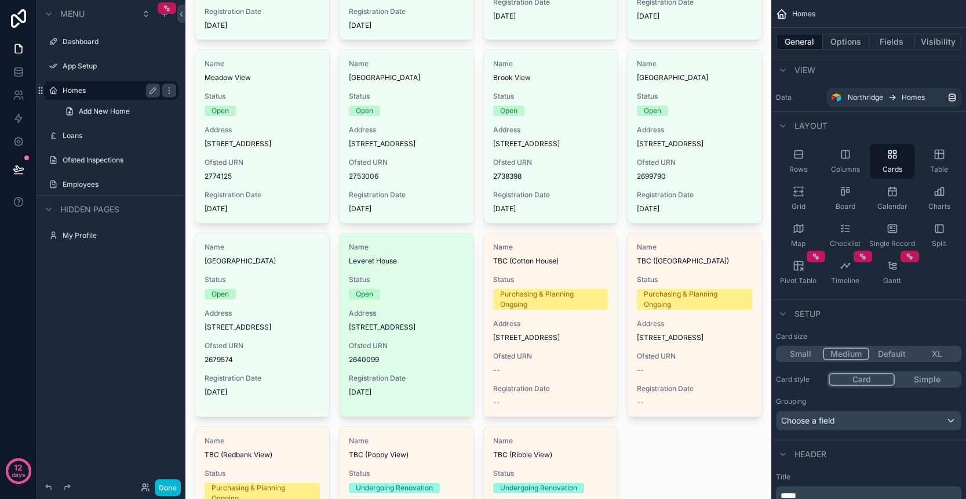
click at [383, 299] on div "Open" at bounding box center [406, 294] width 115 height 10
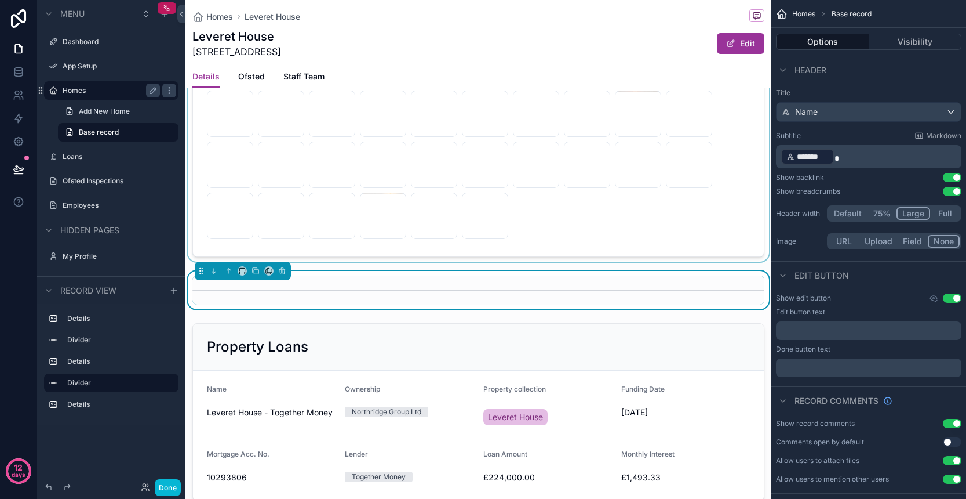
scroll to position [266, 0]
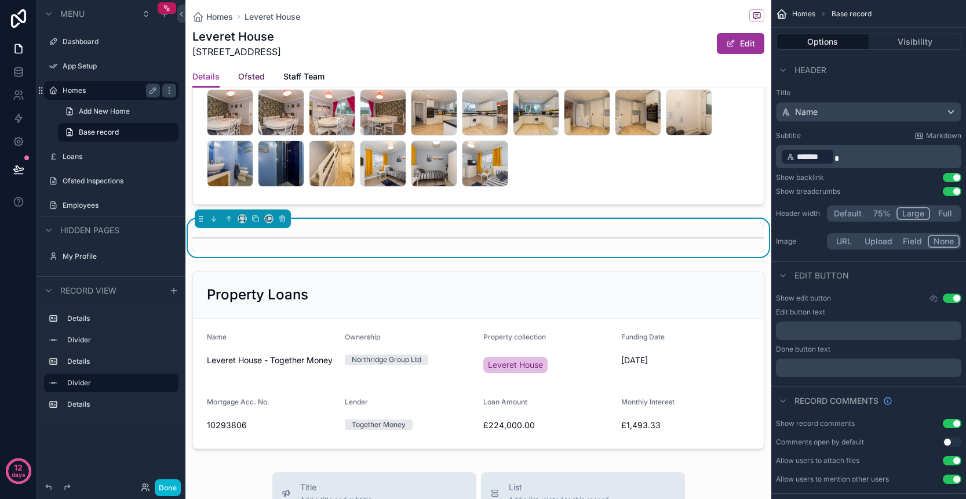
click at [253, 77] on span "Ofsted" at bounding box center [251, 77] width 27 height 12
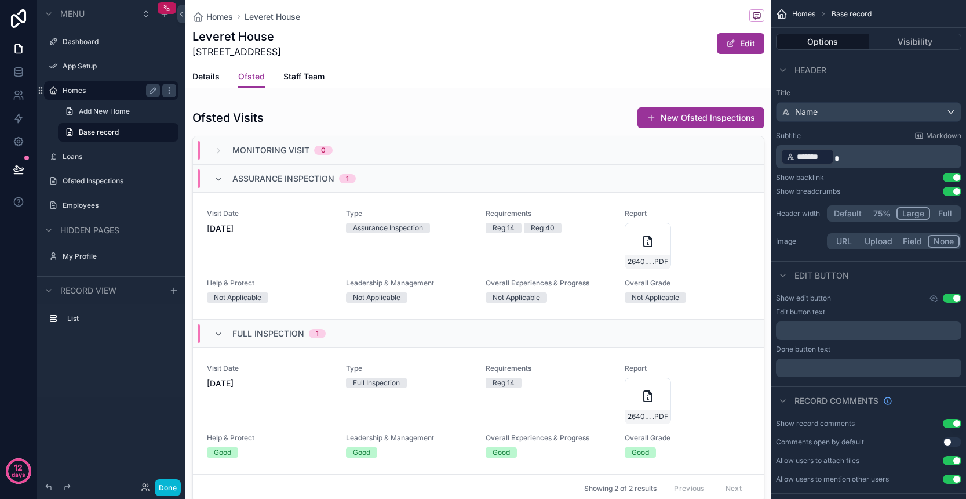
click at [124, 90] on label "Homes" at bounding box center [109, 90] width 93 height 9
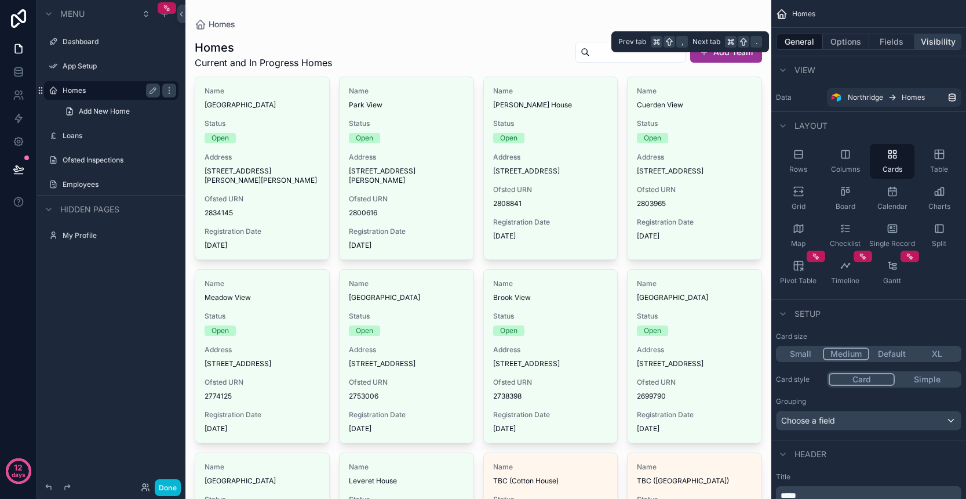
click at [931, 44] on button "Visibility" at bounding box center [938, 42] width 46 height 16
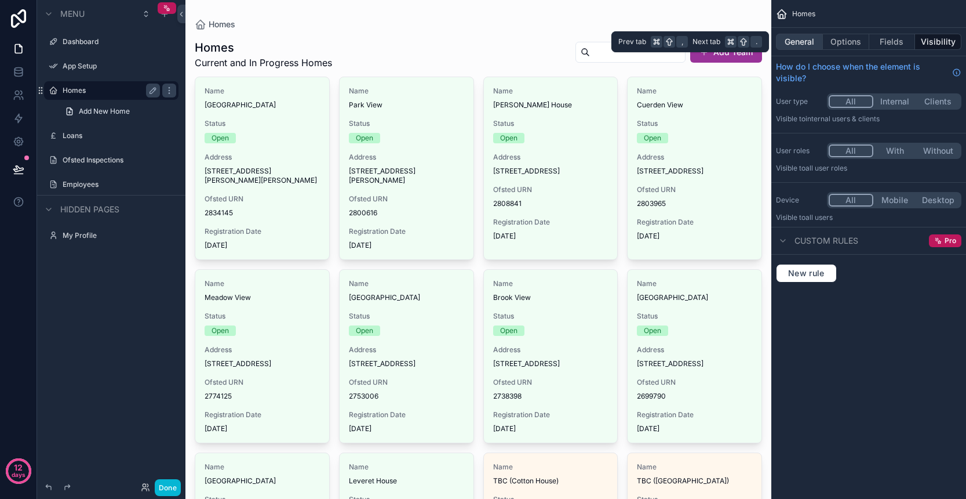
click at [796, 47] on button "General" at bounding box center [799, 42] width 47 height 16
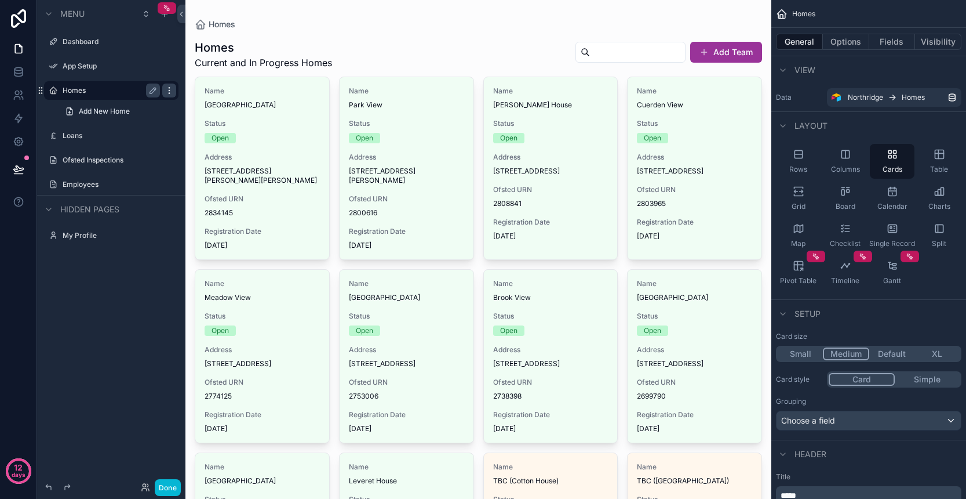
click at [165, 92] on icon "scrollable content" at bounding box center [169, 90] width 9 height 9
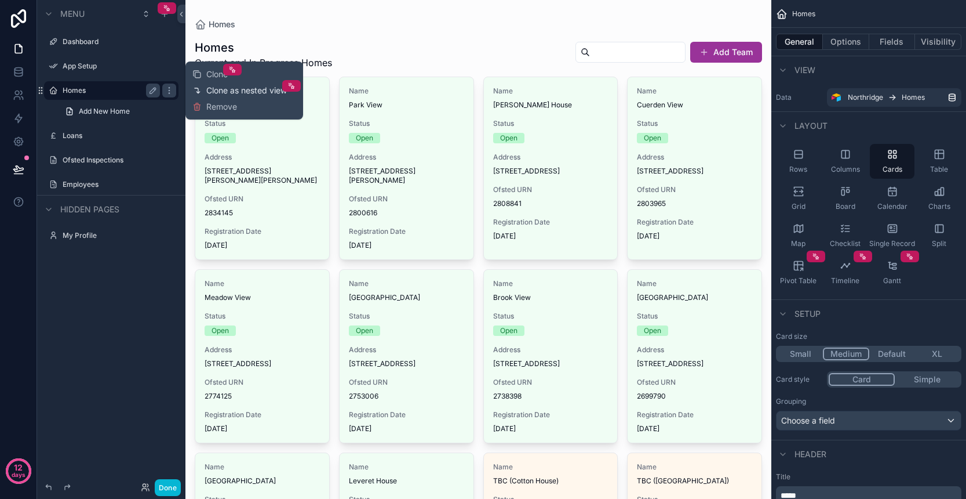
click at [232, 93] on span "Clone as nested view" at bounding box center [246, 91] width 81 height 12
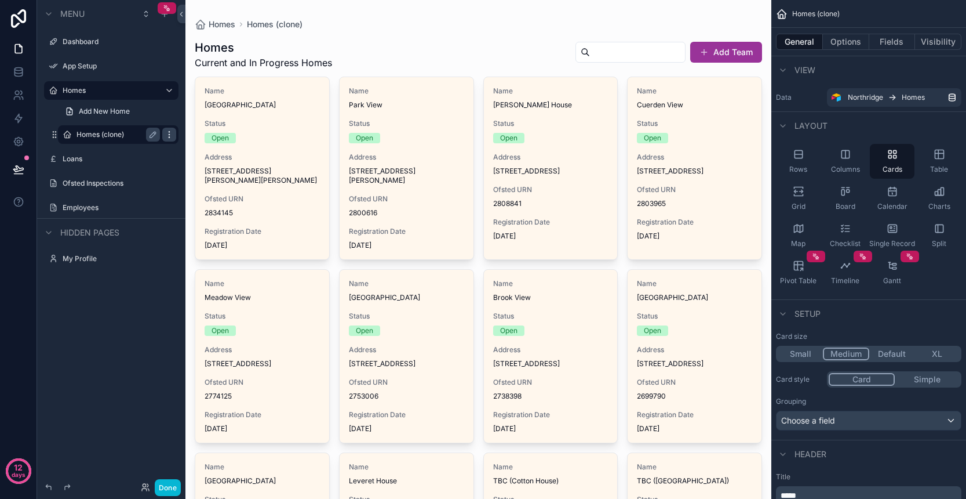
click at [169, 137] on icon "scrollable content" at bounding box center [169, 137] width 1 height 1
click at [216, 141] on span "Remove" at bounding box center [221, 143] width 31 height 12
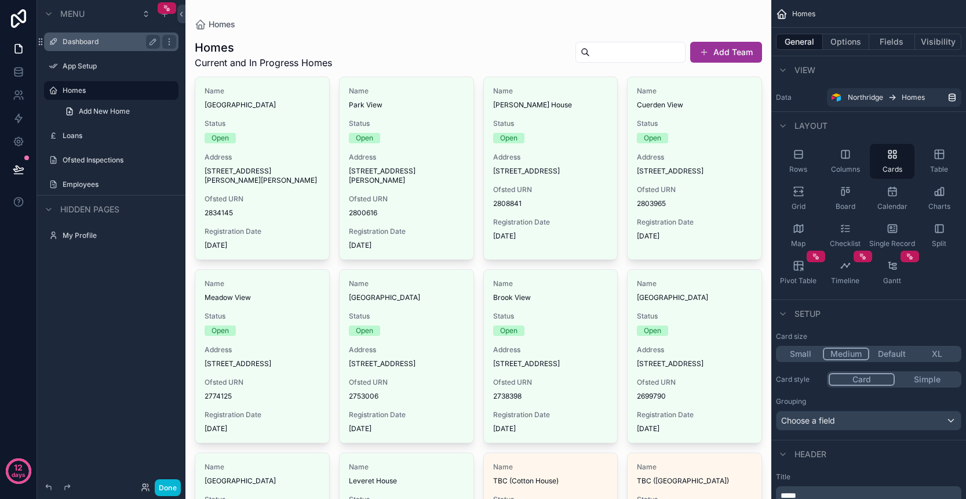
click at [97, 46] on div "Dashboard" at bounding box center [111, 42] width 97 height 14
click at [79, 44] on label "Dashboard" at bounding box center [109, 41] width 93 height 9
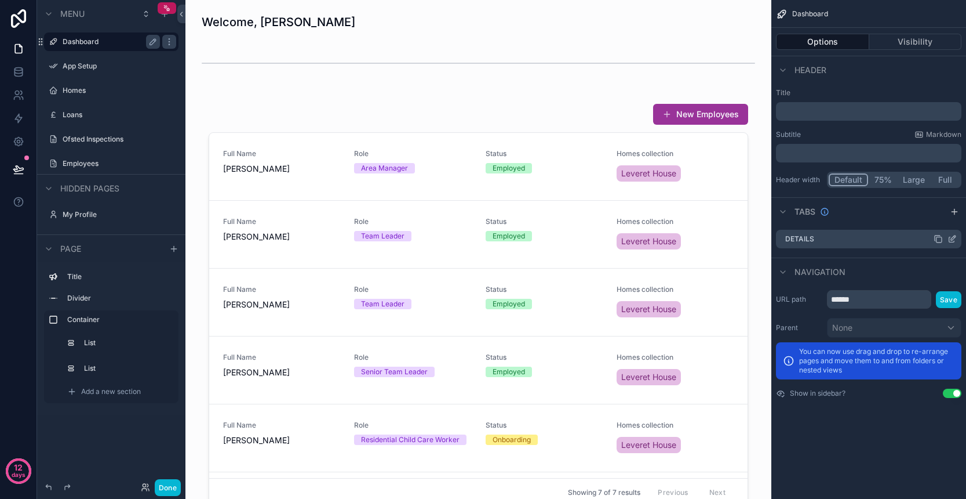
click at [953, 240] on icon "scrollable content" at bounding box center [953, 237] width 5 height 5
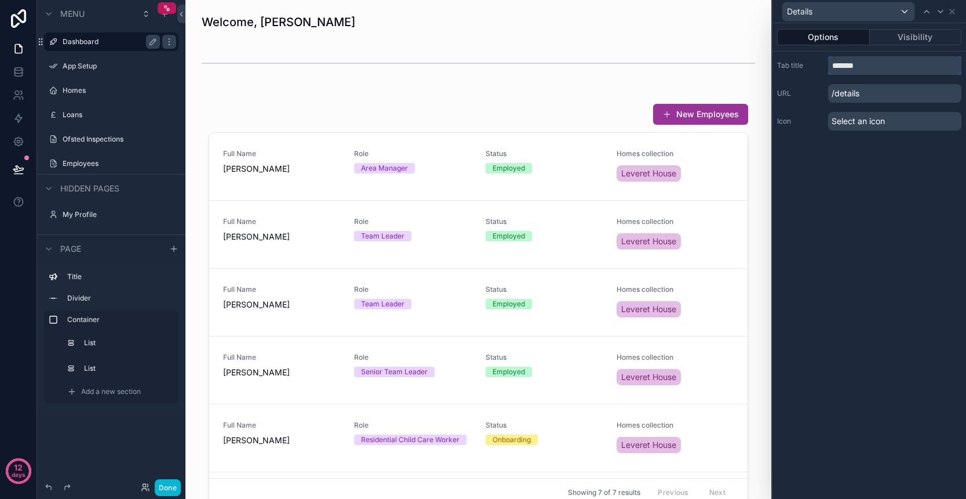
click at [861, 66] on input "*******" at bounding box center [894, 65] width 133 height 19
type input "*********"
click at [877, 161] on div "Options Visibility Tab title ********* URL /dashboard Icon Select an icon" at bounding box center [870, 260] width 194 height 475
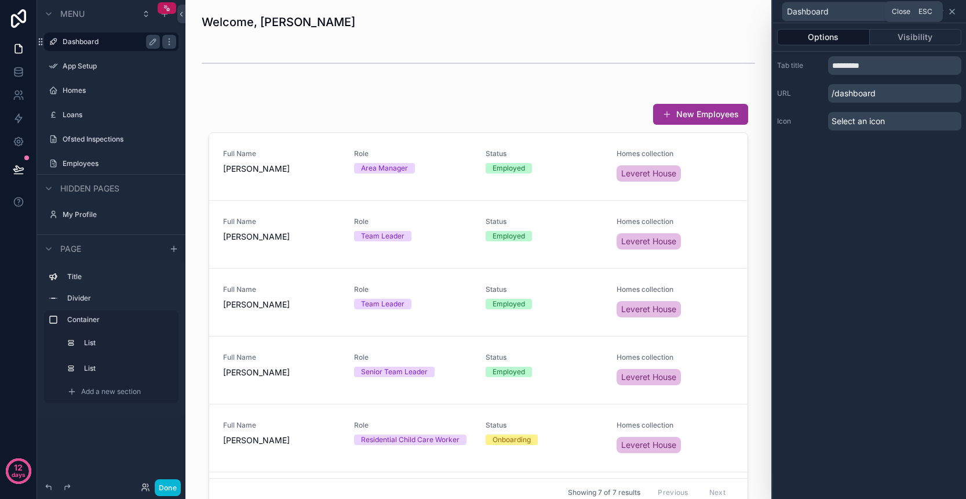
click at [953, 10] on icon at bounding box center [952, 11] width 9 height 9
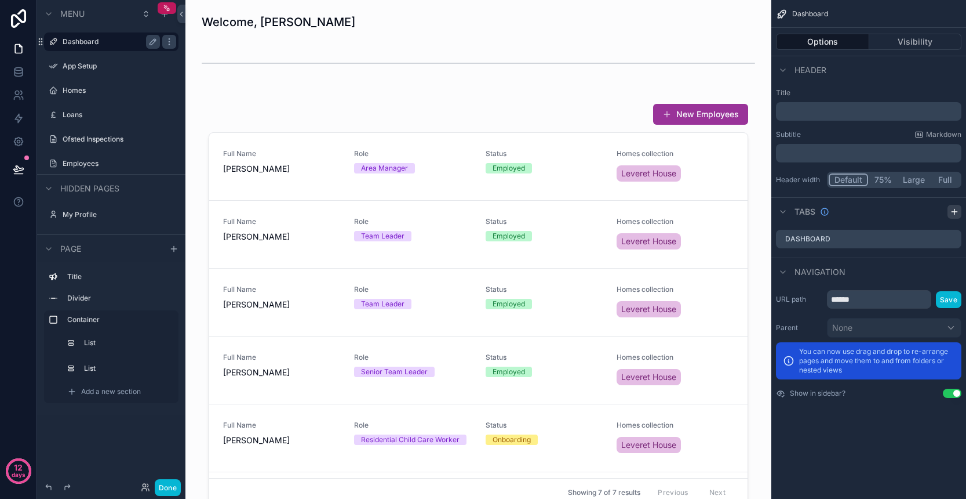
click at [953, 212] on icon "scrollable content" at bounding box center [954, 212] width 5 height 0
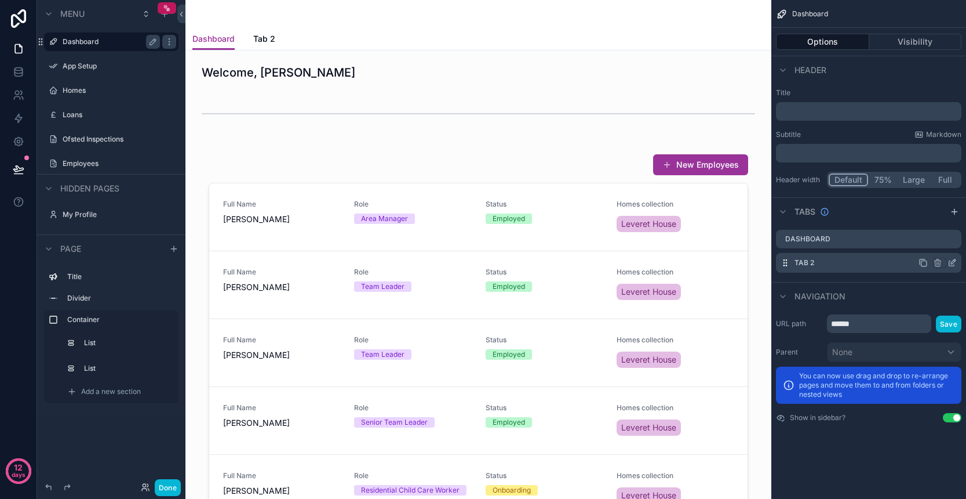
click at [955, 263] on icon "scrollable content" at bounding box center [952, 262] width 9 height 9
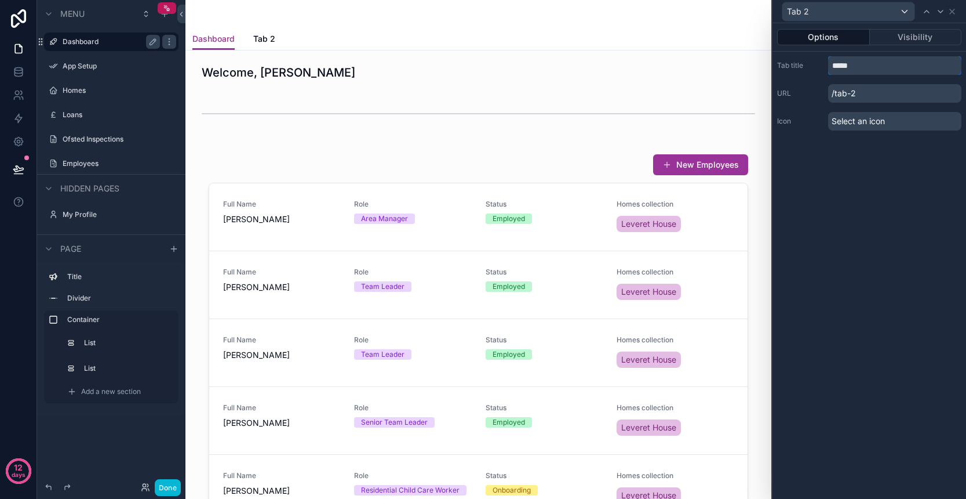
click at [865, 70] on input "*****" at bounding box center [894, 65] width 133 height 19
type input "******"
click at [893, 178] on div "Options Visibility Tab title ****** URL /audits Icon Select an icon" at bounding box center [870, 260] width 194 height 475
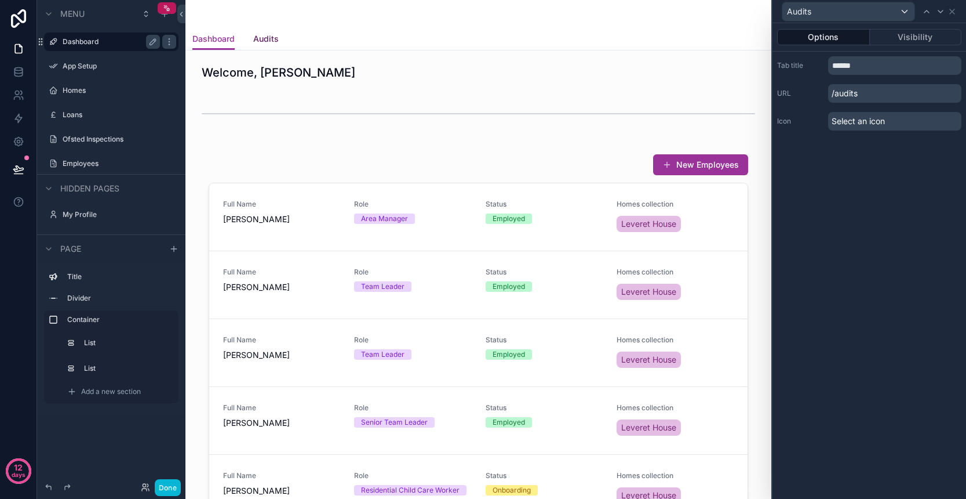
click at [273, 41] on span "Audits" at bounding box center [266, 39] width 26 height 12
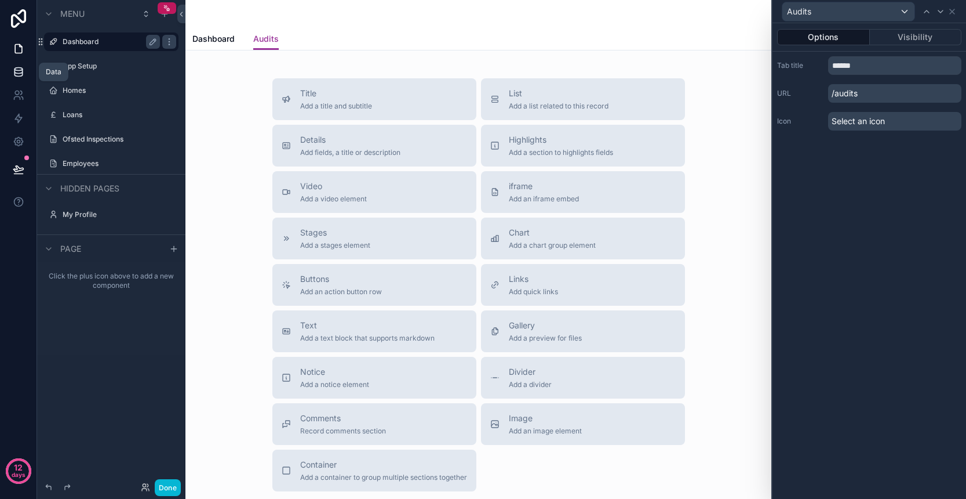
click at [20, 74] on icon at bounding box center [18, 71] width 8 height 5
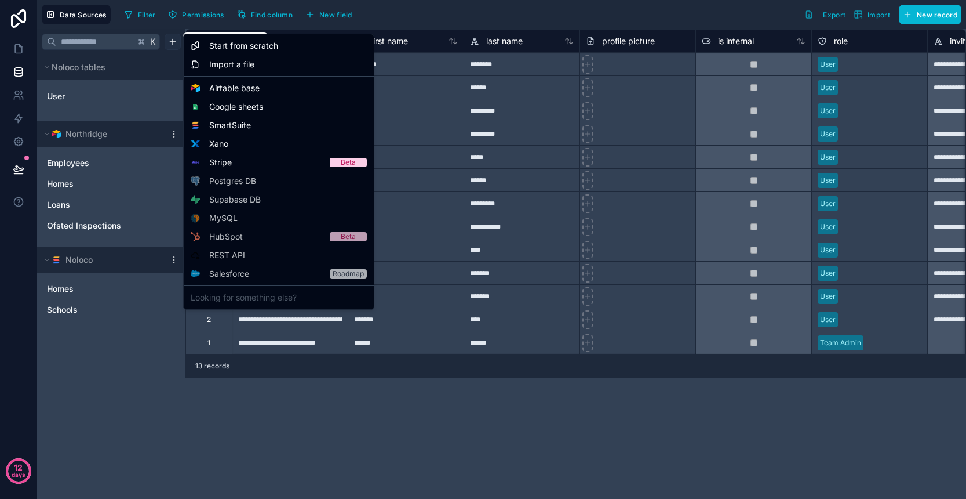
click at [175, 41] on html "**********" at bounding box center [483, 249] width 966 height 499
click at [250, 125] on span "SmartSuite" at bounding box center [230, 125] width 42 height 12
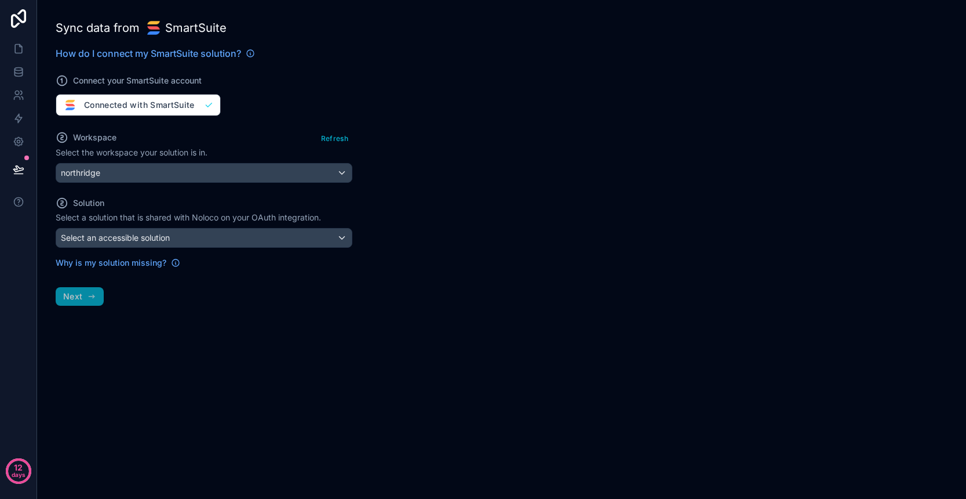
click at [243, 239] on div "Select an accessible solution" at bounding box center [204, 237] width 296 height 19
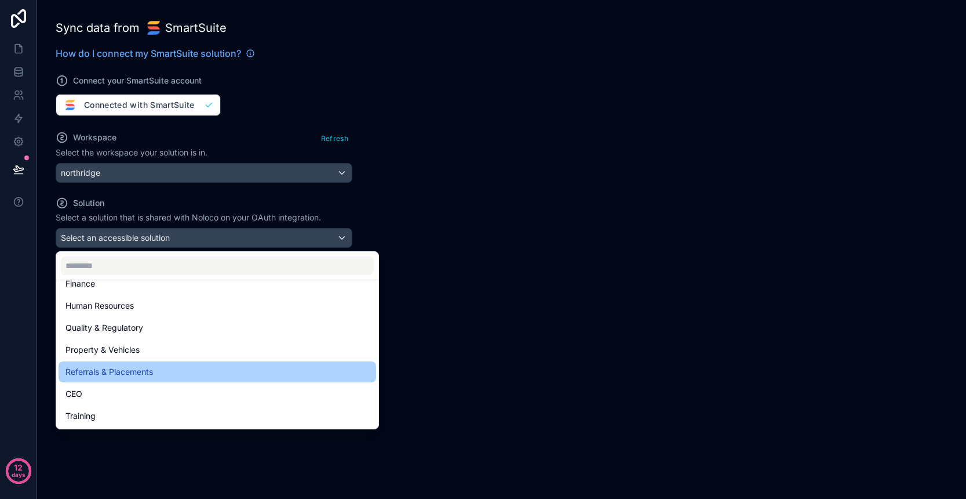
scroll to position [16, 0]
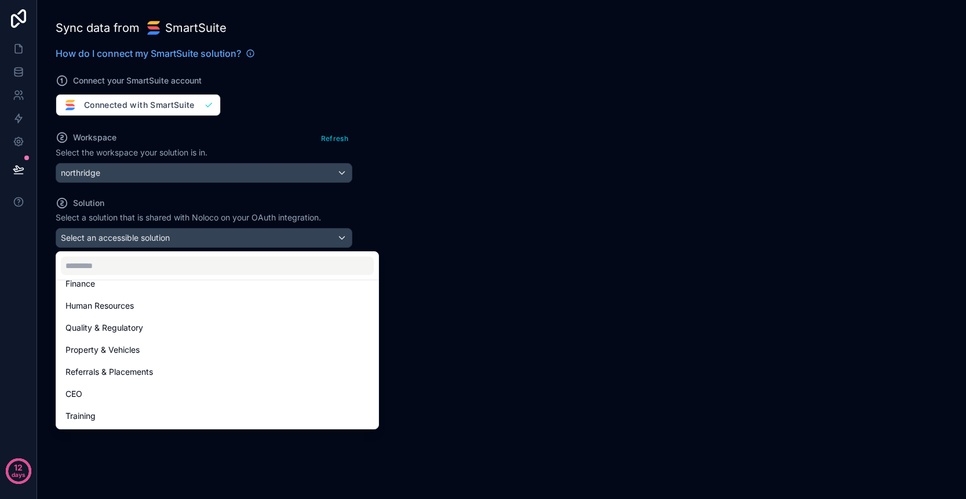
click at [422, 357] on div at bounding box center [483, 249] width 966 height 499
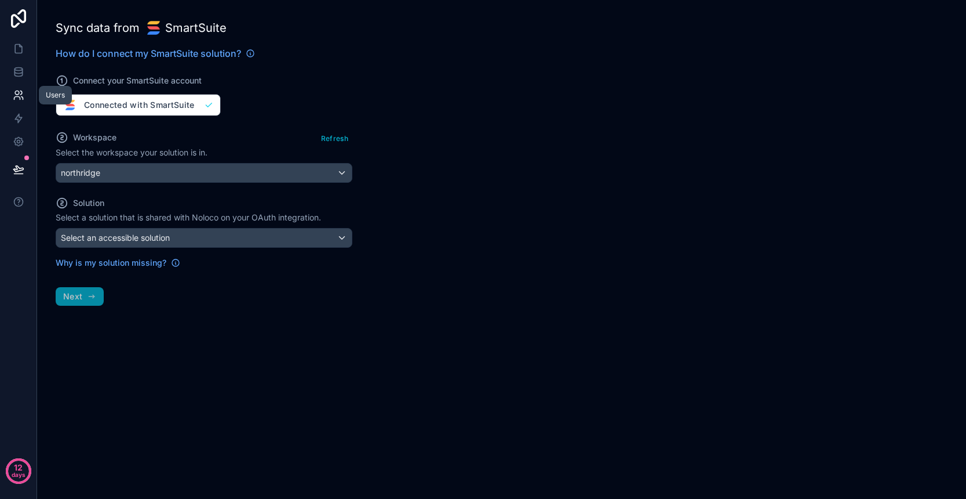
click at [19, 93] on icon at bounding box center [17, 93] width 4 height 4
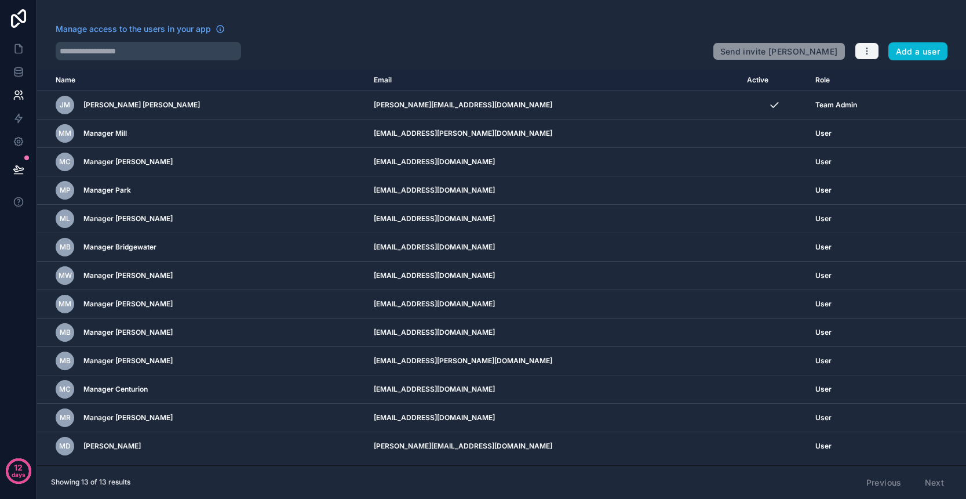
click at [870, 55] on icon "button" at bounding box center [867, 50] width 9 height 9
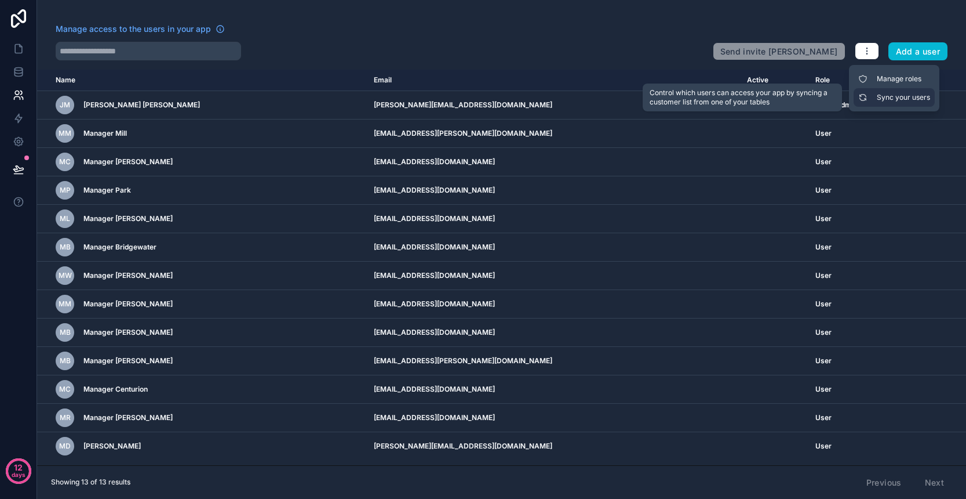
click at [882, 101] on link "Sync your users" at bounding box center [894, 97] width 81 height 19
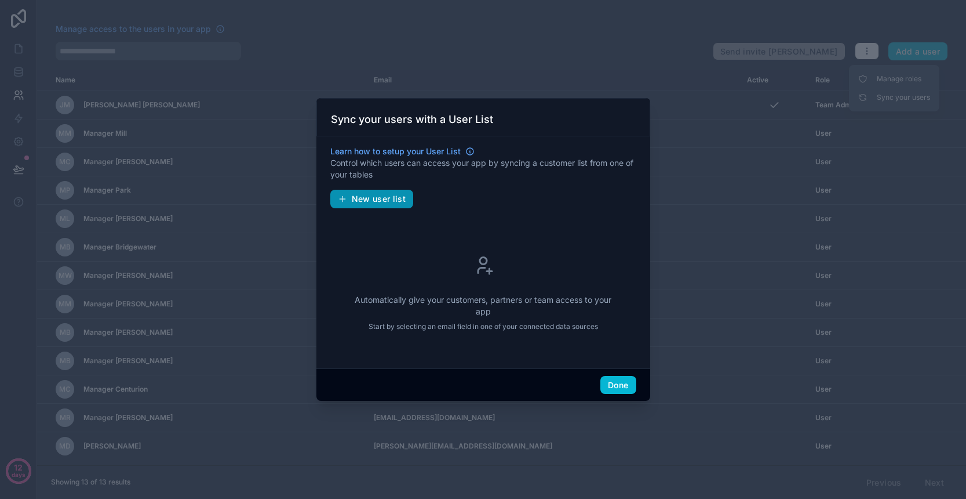
click at [373, 200] on span "New user list" at bounding box center [379, 199] width 54 height 10
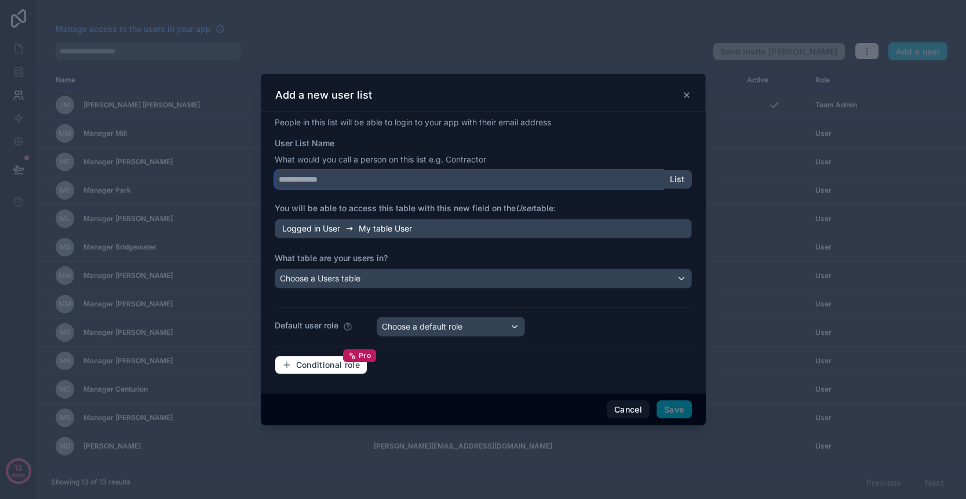
click at [413, 185] on input "User List Name" at bounding box center [469, 179] width 388 height 19
click at [681, 183] on span "List" at bounding box center [677, 179] width 14 height 10
click at [381, 186] on input "User List Name" at bounding box center [469, 179] width 388 height 19
type input "****"
click at [404, 282] on div "Choose a Users table" at bounding box center [483, 278] width 416 height 19
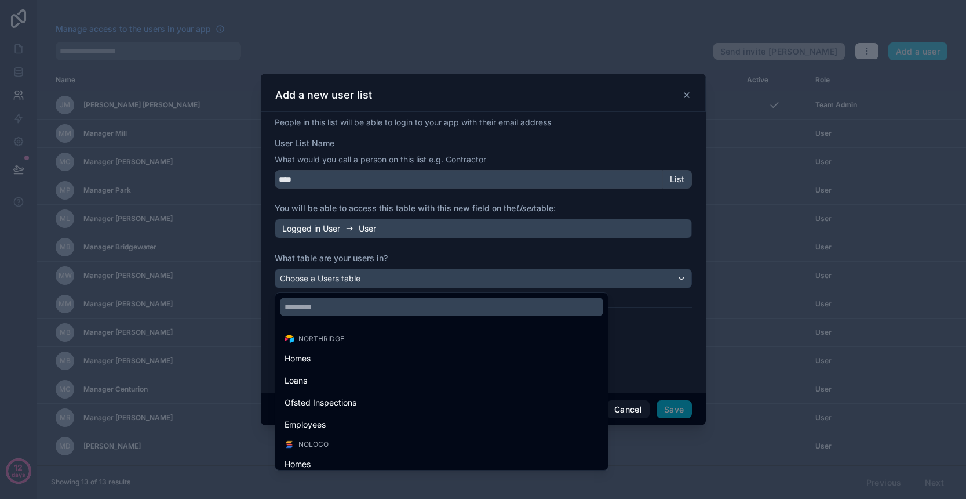
click at [678, 321] on div "Northridge Homes Loans Ofsted Inspections Employees Noloco Homes Schools" at bounding box center [483, 380] width 416 height 180
click at [644, 314] on div "Northridge Homes Loans Ofsted Inspections Employees Noloco Homes Schools" at bounding box center [483, 380] width 416 height 180
click at [639, 370] on div "Northridge Homes Loans Ofsted Inspections Employees Noloco Homes Schools" at bounding box center [483, 380] width 416 height 180
click at [361, 330] on div "Northridge" at bounding box center [442, 338] width 328 height 16
click at [393, 301] on input "text" at bounding box center [442, 306] width 324 height 19
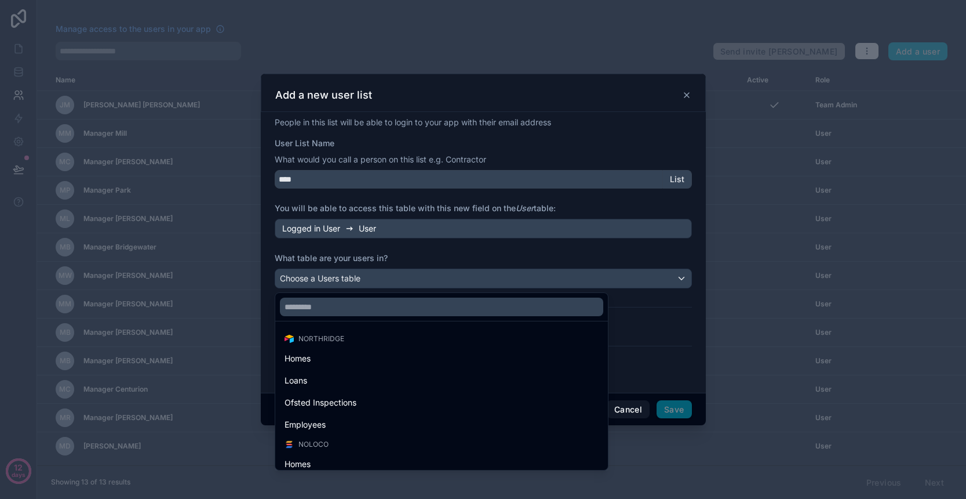
click at [459, 273] on div at bounding box center [483, 249] width 445 height 351
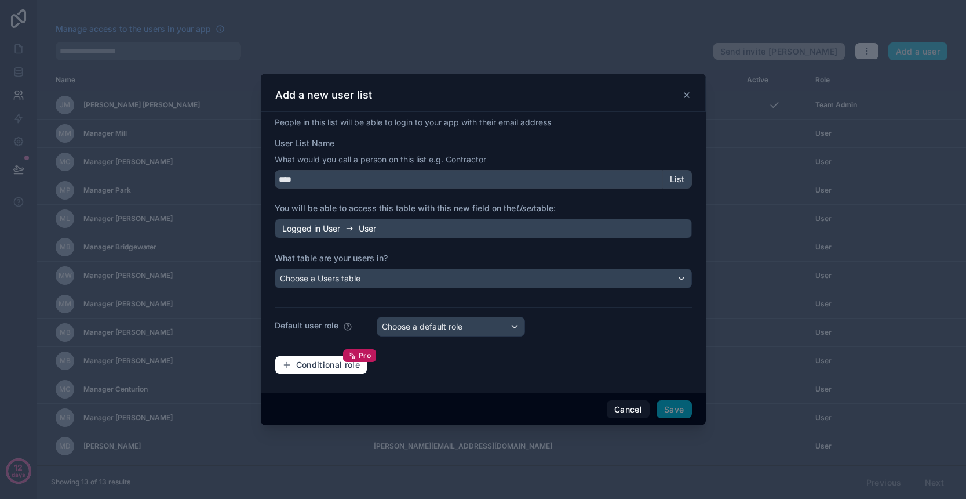
click at [455, 336] on div "Choose a default role" at bounding box center [450, 326] width 147 height 19
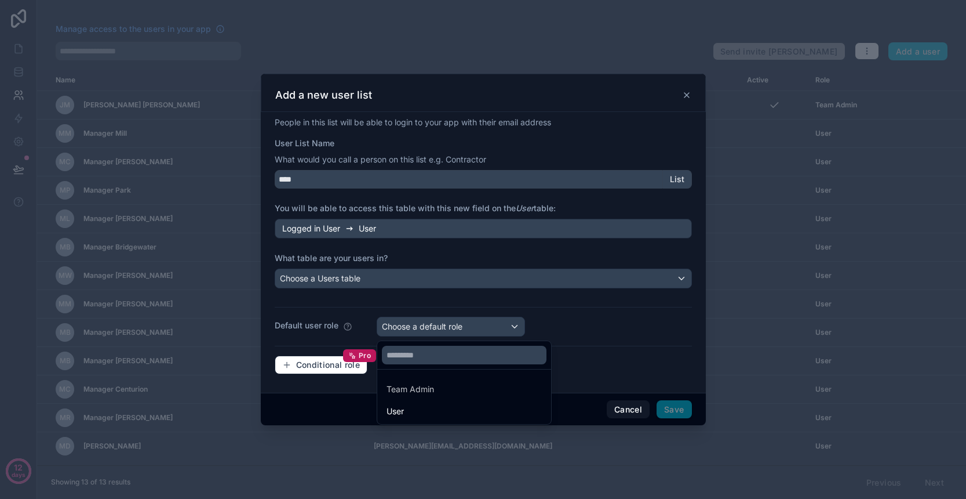
click at [580, 326] on div at bounding box center [483, 249] width 445 height 351
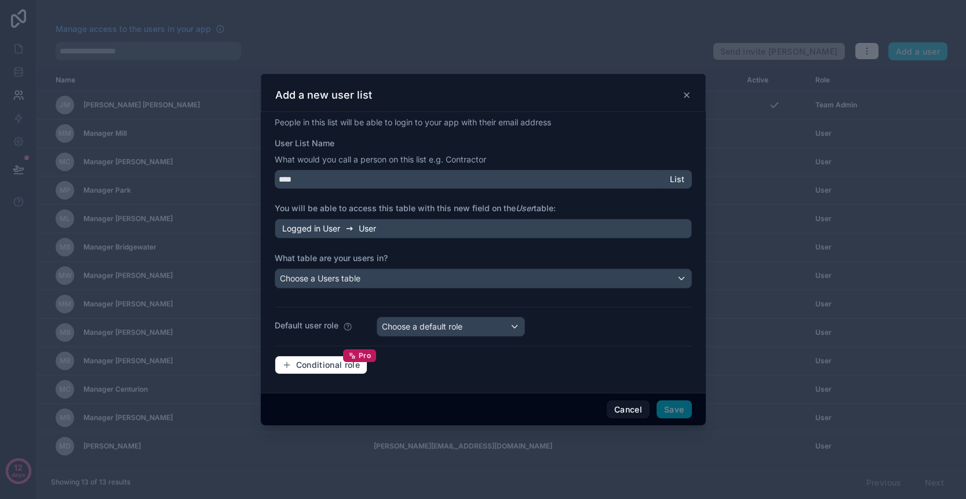
click at [507, 277] on div "Choose a Users table" at bounding box center [483, 278] width 416 height 19
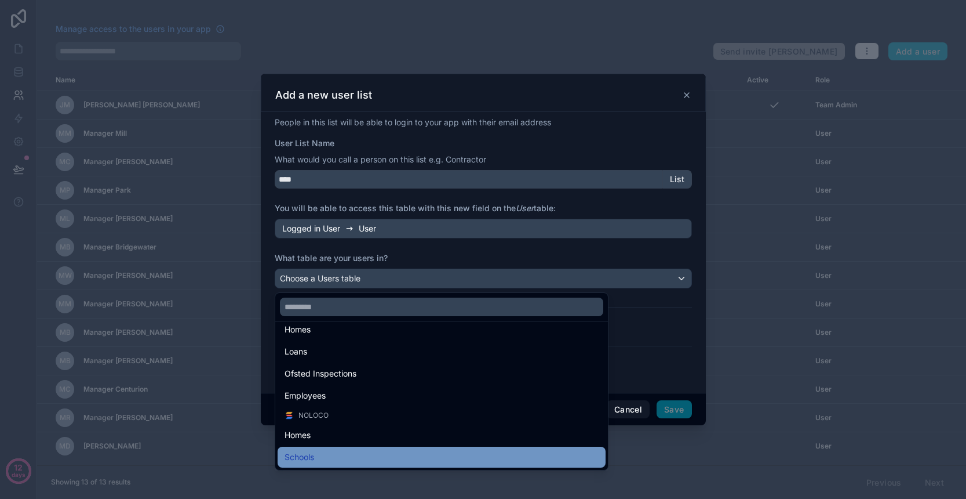
scroll to position [29, 0]
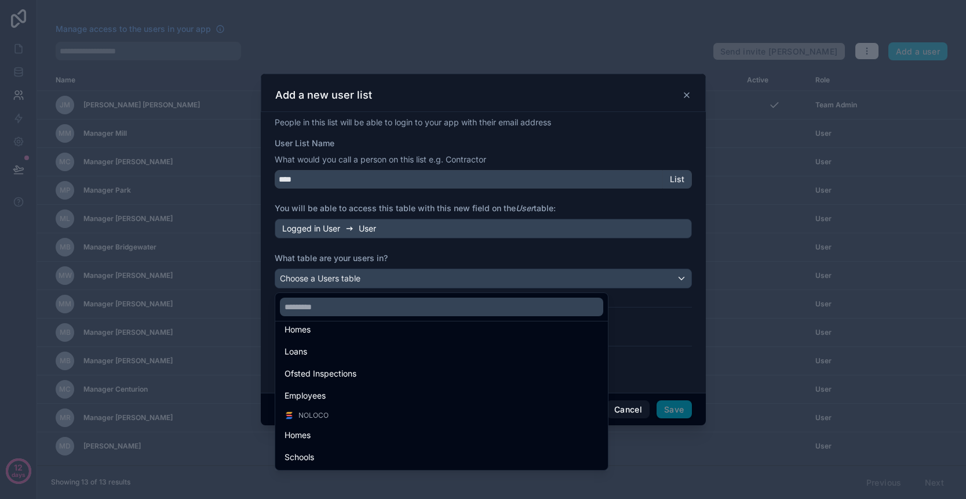
click at [358, 416] on div "Noloco" at bounding box center [442, 414] width 314 height 9
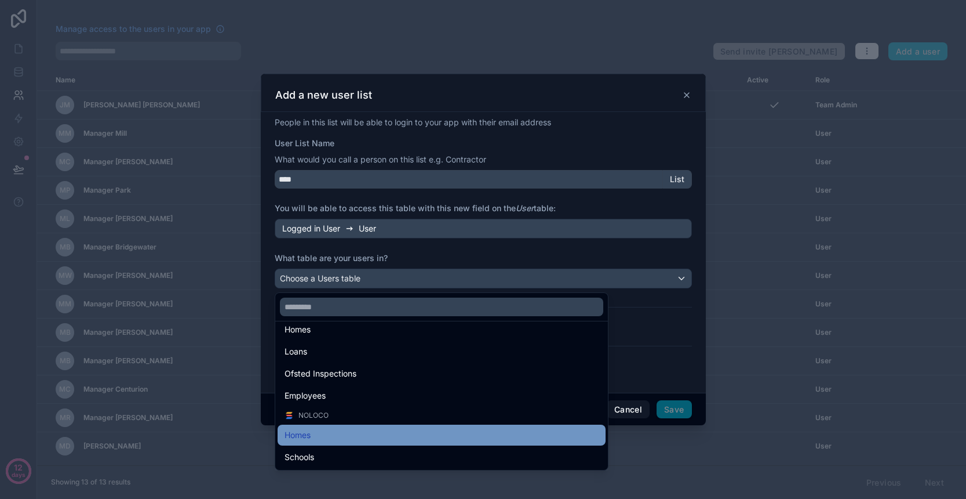
scroll to position [0, 0]
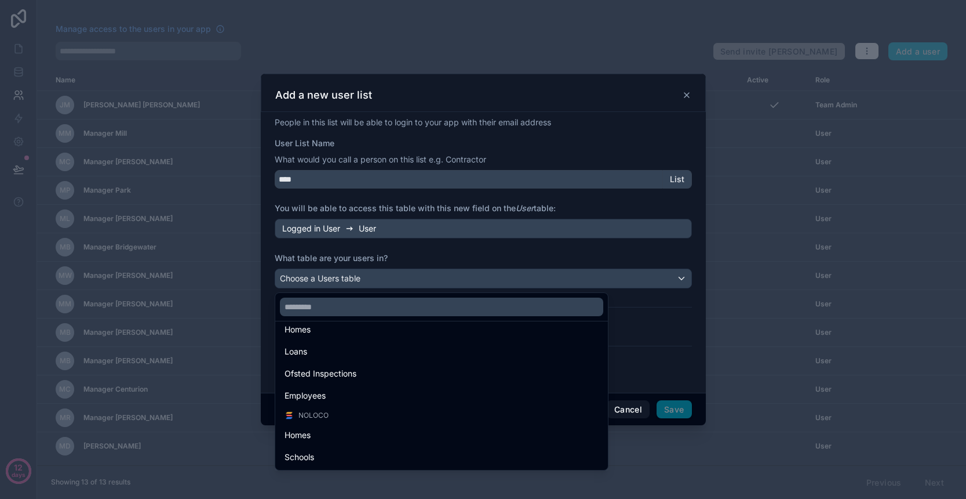
click at [631, 410] on div "Northridge Homes Loans Ofsted Inspections Employees Noloco Homes Schools" at bounding box center [483, 380] width 416 height 180
click at [629, 413] on div "Northridge Homes Loans Ofsted Inspections Employees Noloco Homes Schools" at bounding box center [483, 380] width 416 height 180
click at [616, 276] on div at bounding box center [483, 249] width 445 height 351
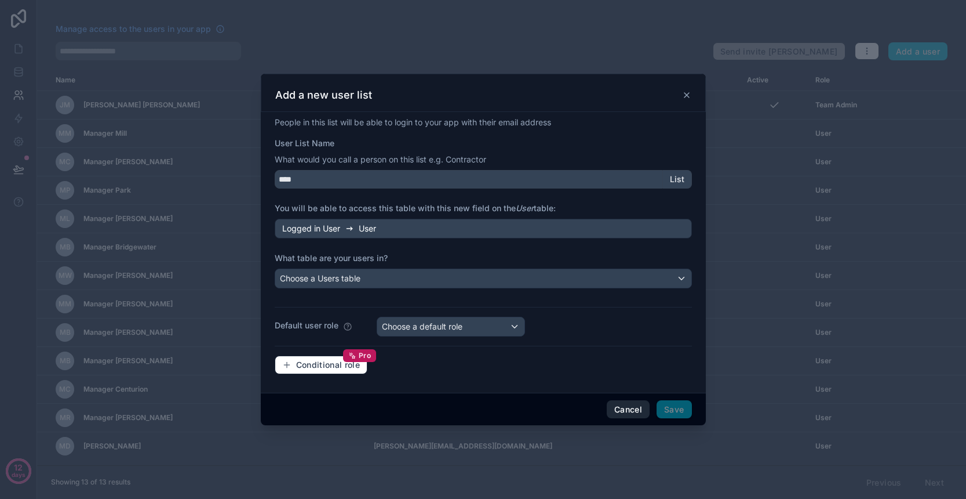
click at [623, 408] on button "Cancel" at bounding box center [628, 409] width 43 height 19
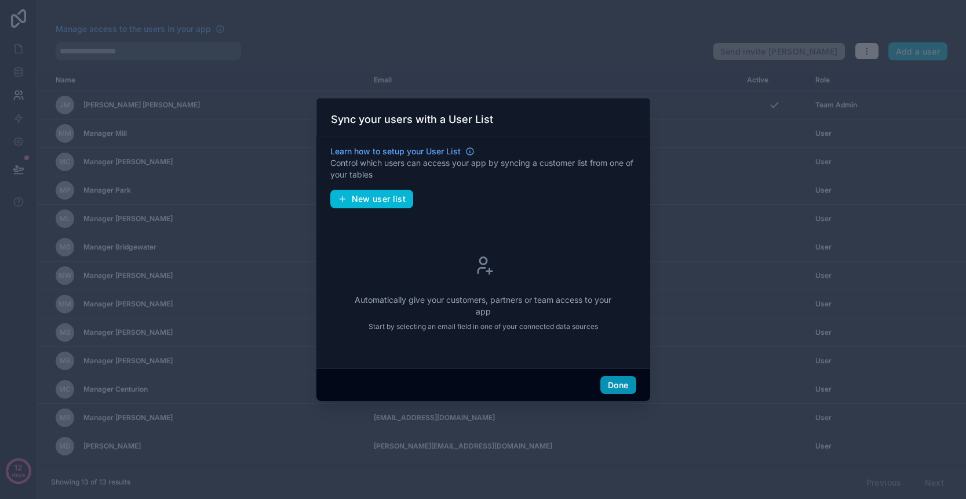
click at [626, 388] on button "Done" at bounding box center [618, 385] width 35 height 19
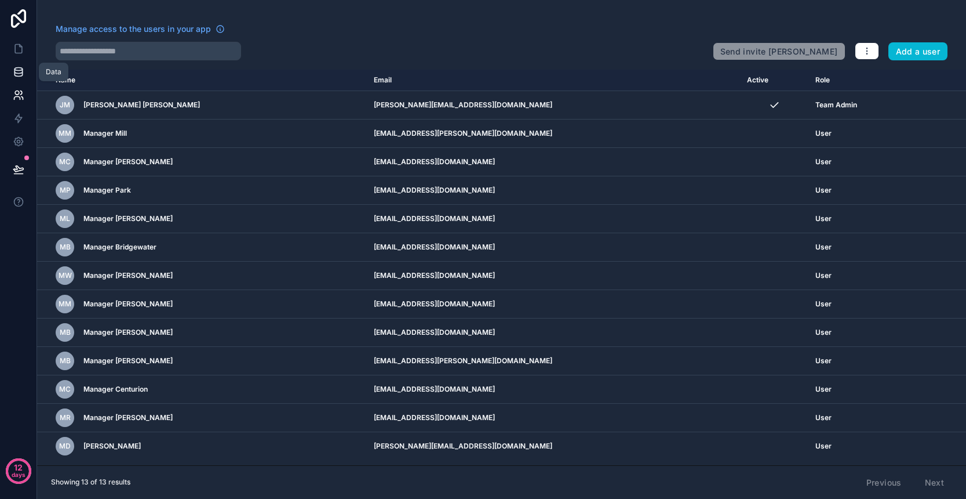
click at [20, 70] on icon at bounding box center [18, 69] width 8 height 3
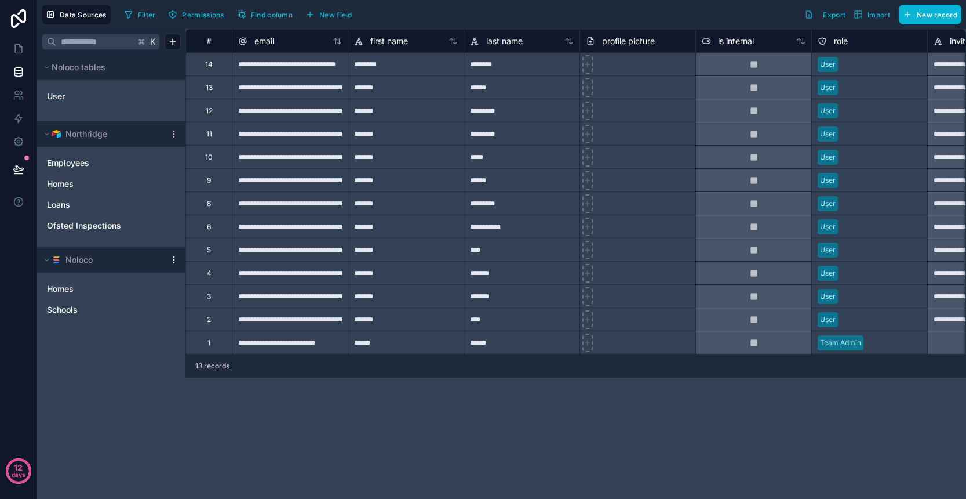
click at [175, 260] on icon at bounding box center [173, 259] width 9 height 9
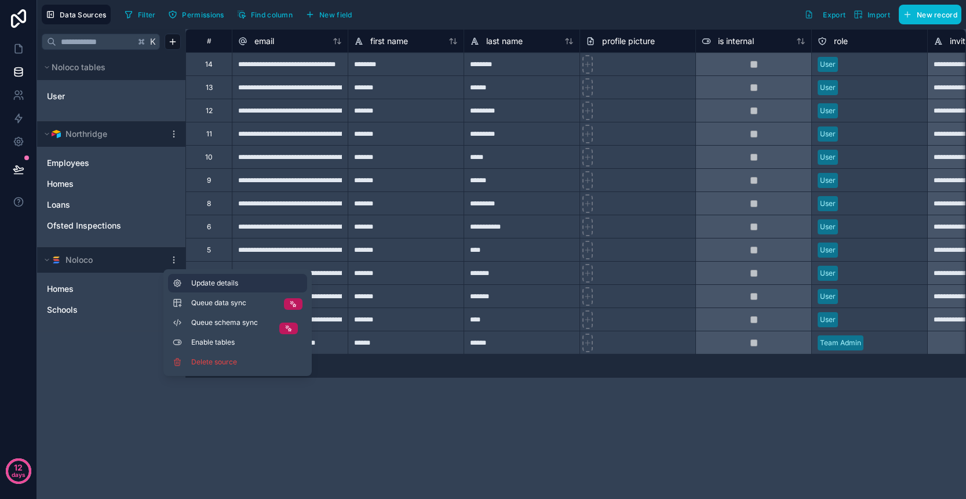
click at [215, 281] on span "Update details" at bounding box center [246, 282] width 111 height 9
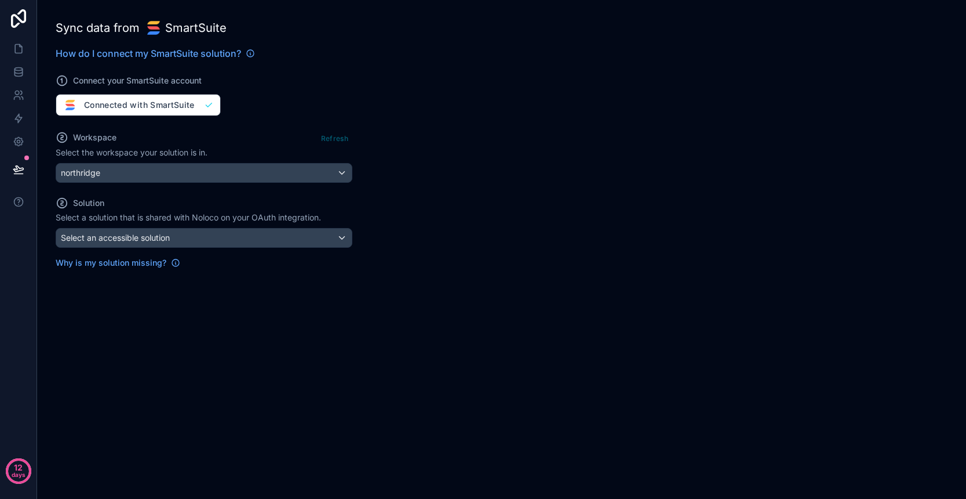
click at [333, 142] on div "Refresh" at bounding box center [334, 138] width 35 height 17
click at [18, 70] on icon at bounding box center [18, 69] width 8 height 3
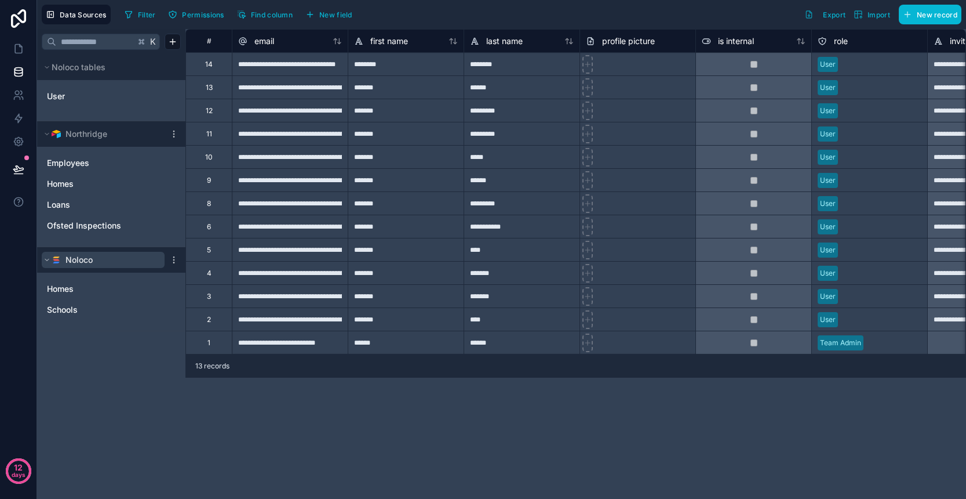
click at [100, 262] on button "Noloco" at bounding box center [103, 260] width 123 height 16
click at [63, 18] on span "Data Sources" at bounding box center [83, 14] width 47 height 9
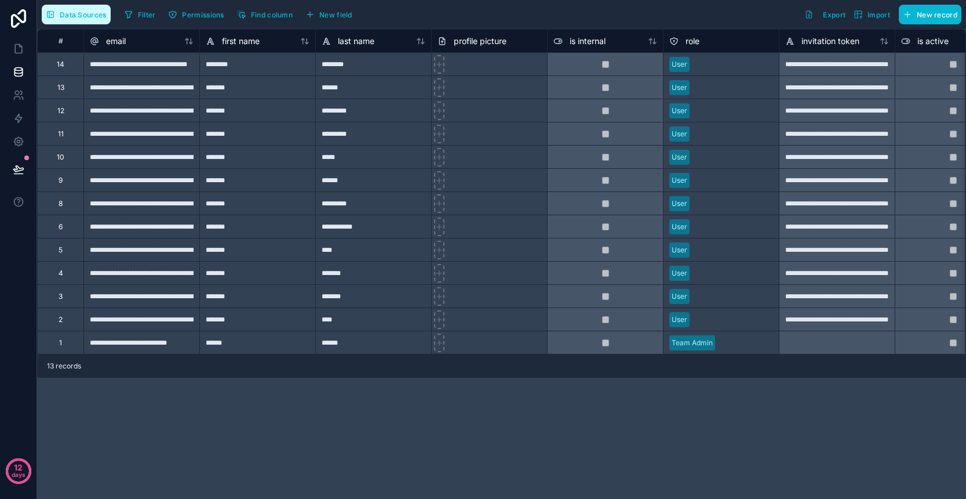
click at [71, 13] on span "Data Sources" at bounding box center [83, 14] width 47 height 9
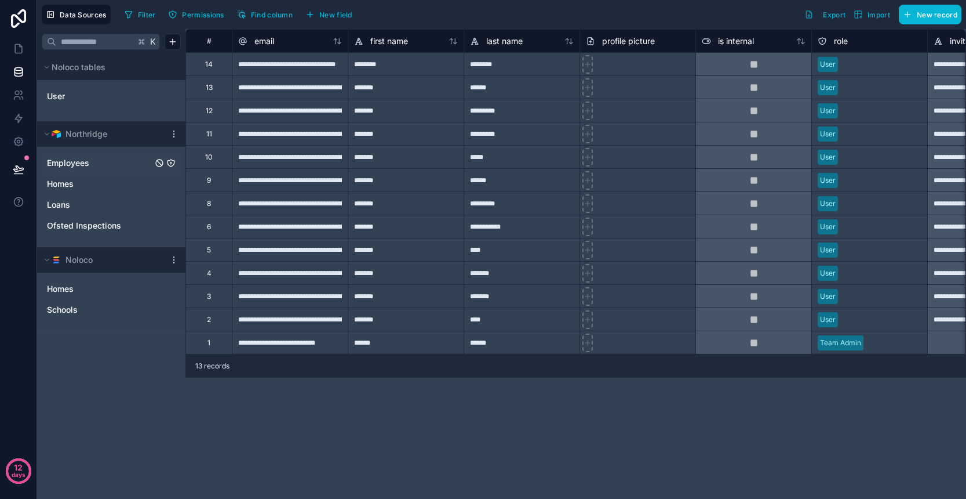
click at [88, 165] on span "Employees" at bounding box center [68, 163] width 42 height 12
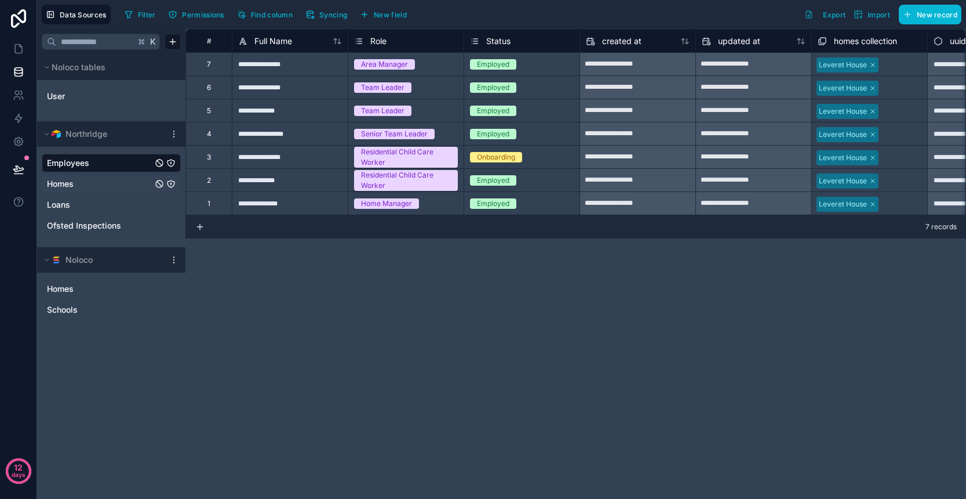
click at [88, 184] on link "Homes" at bounding box center [100, 184] width 106 height 12
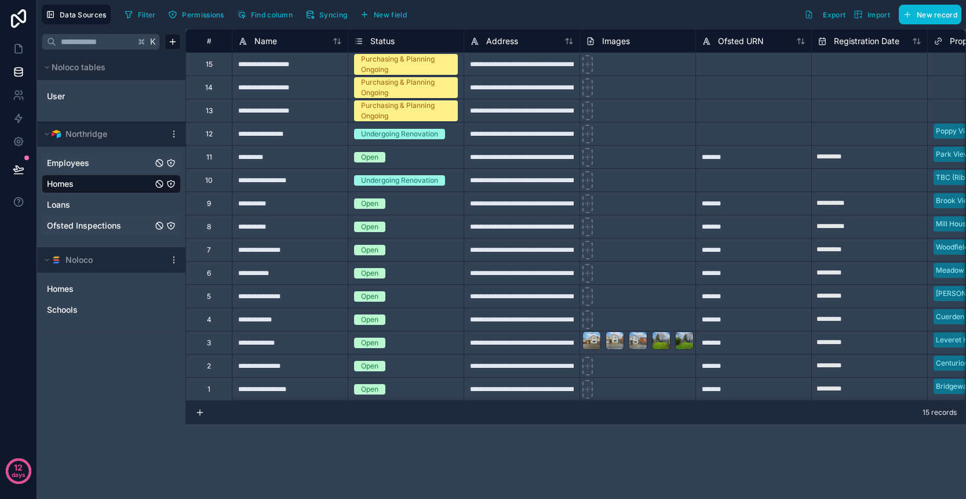
click at [102, 223] on span "Ofsted Inspections" at bounding box center [84, 226] width 74 height 12
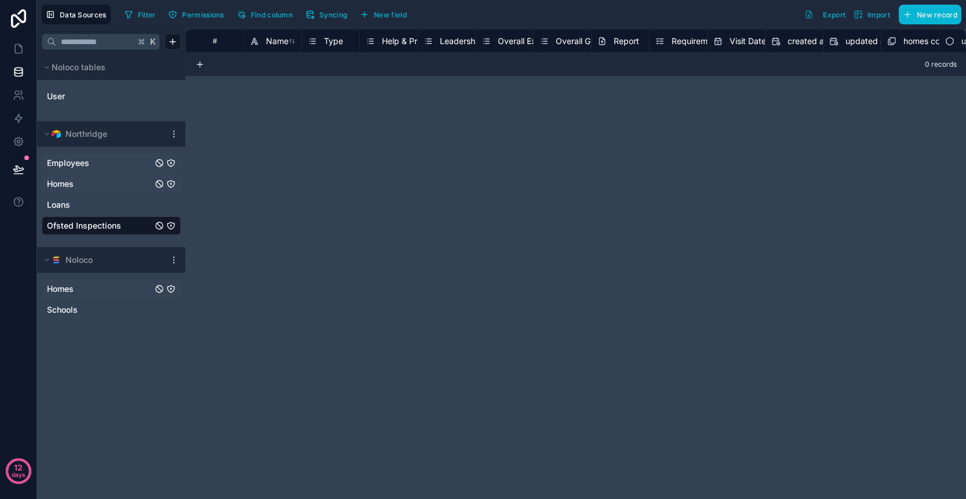
click at [85, 289] on link "Homes" at bounding box center [100, 289] width 106 height 12
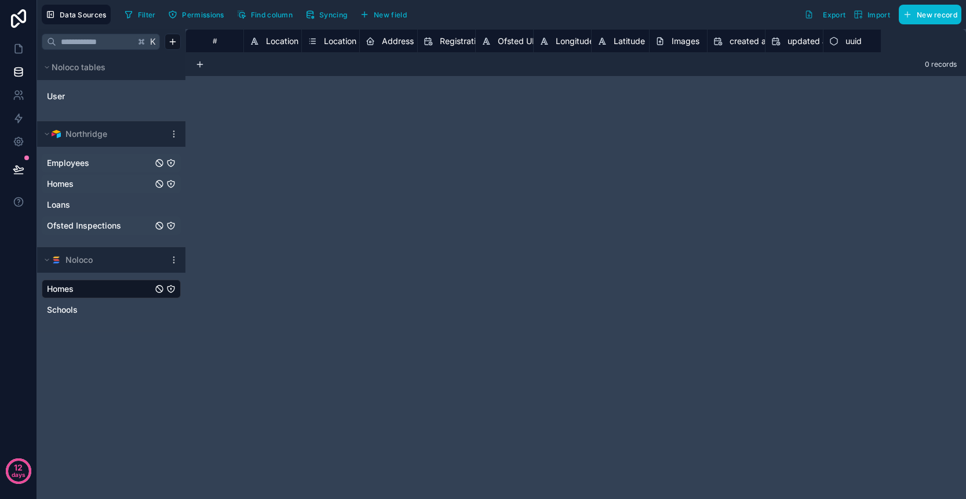
click at [327, 13] on span "Syncing" at bounding box center [333, 14] width 28 height 9
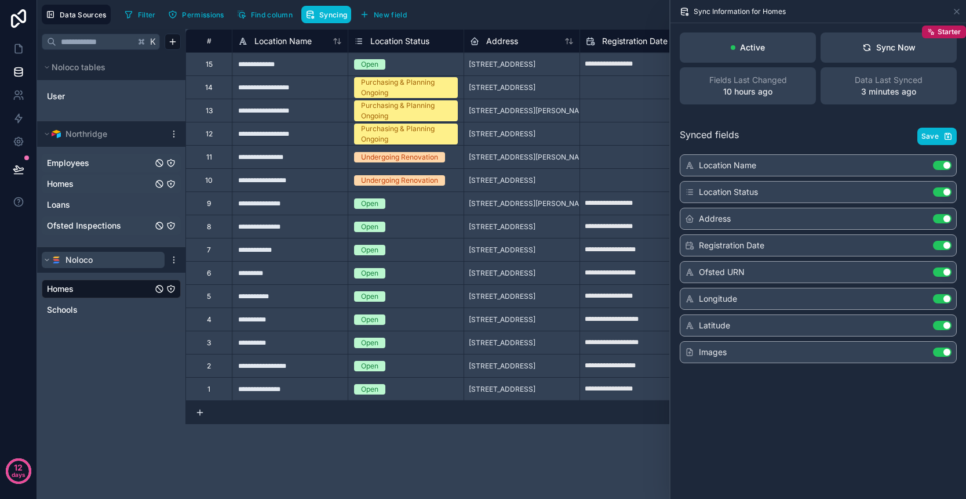
click at [90, 256] on span "Noloco" at bounding box center [79, 260] width 27 height 12
click at [91, 259] on span "Noloco" at bounding box center [79, 260] width 27 height 12
click at [115, 307] on link "Schools" at bounding box center [100, 310] width 106 height 12
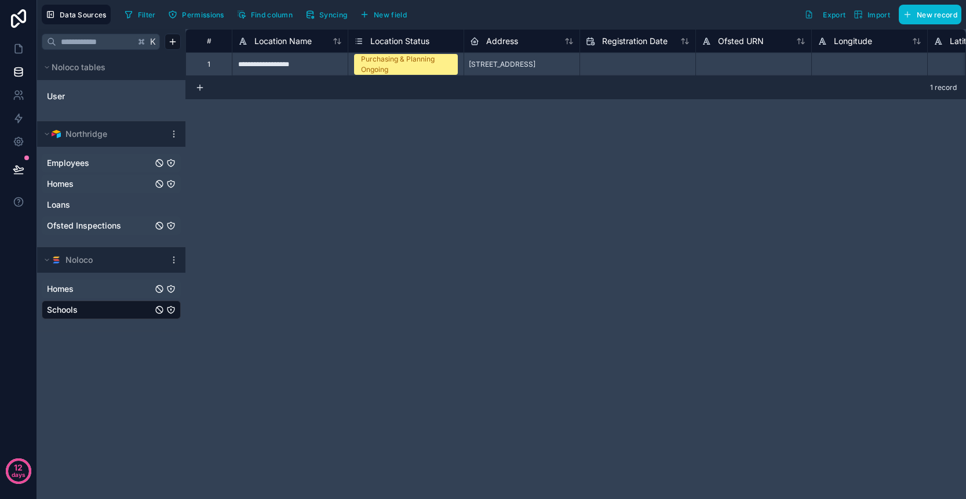
click at [108, 295] on div "Homes" at bounding box center [111, 288] width 139 height 19
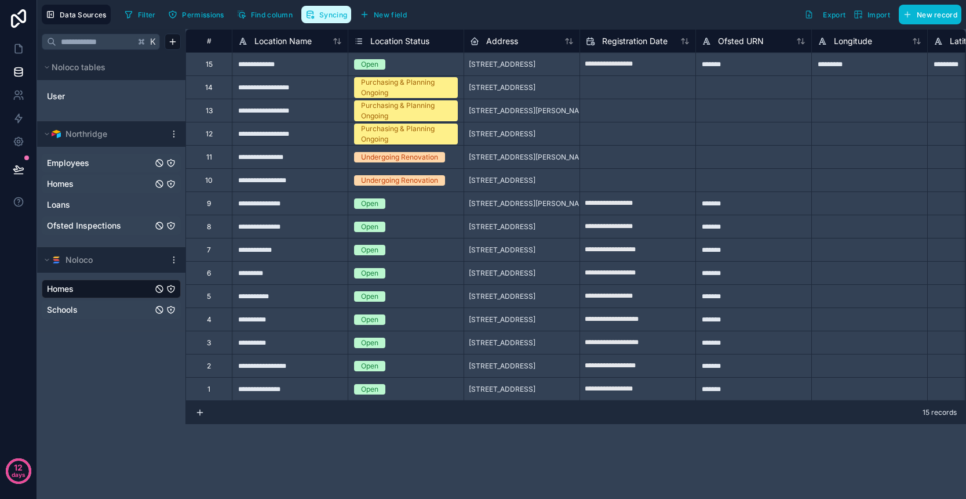
click at [326, 17] on span "Syncing" at bounding box center [333, 14] width 28 height 9
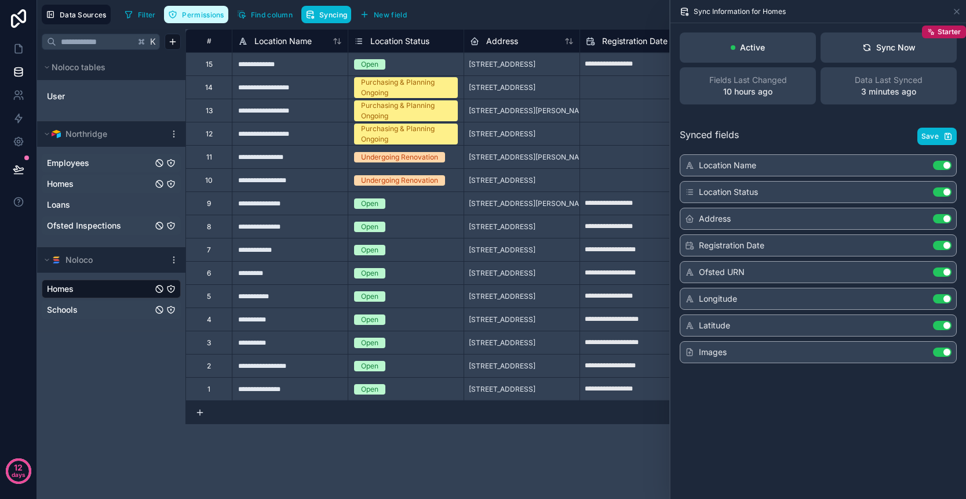
click at [210, 16] on span "Permissions" at bounding box center [203, 14] width 42 height 9
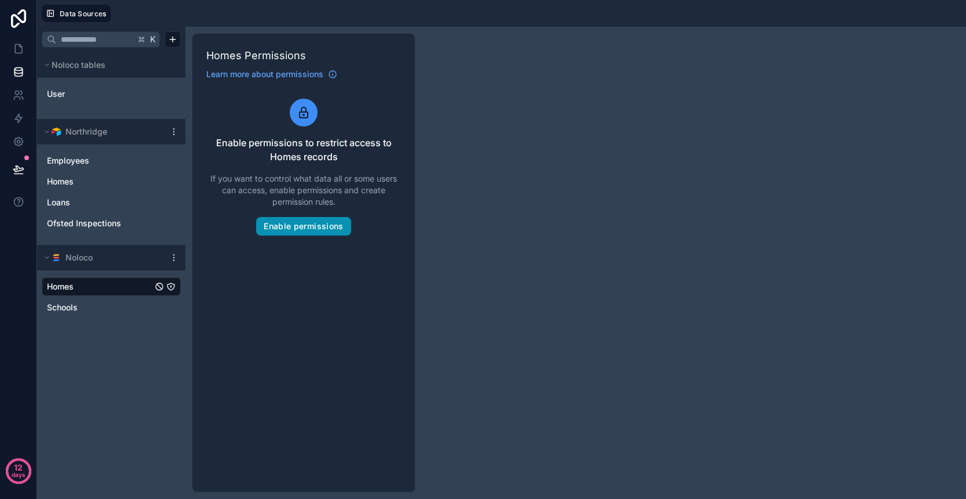
click at [316, 226] on button "Enable permissions" at bounding box center [303, 226] width 95 height 19
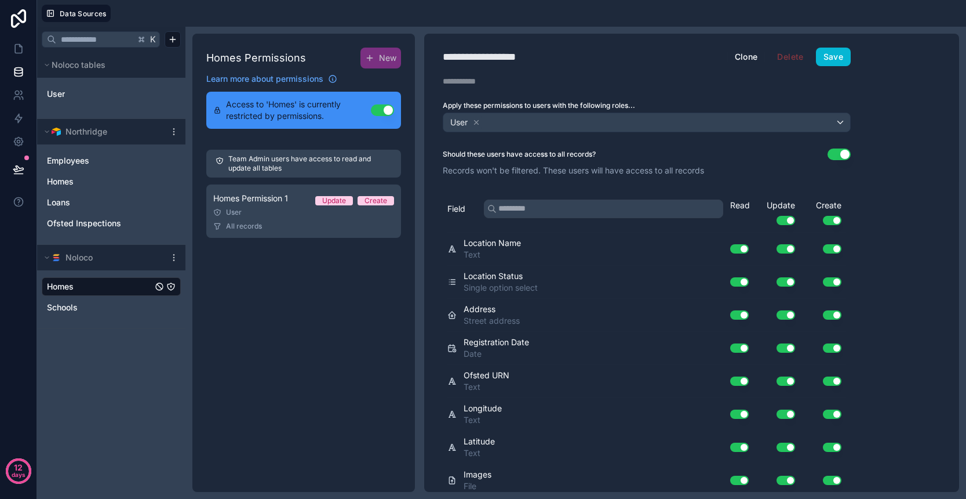
click at [837, 152] on button "Use setting" at bounding box center [839, 154] width 23 height 12
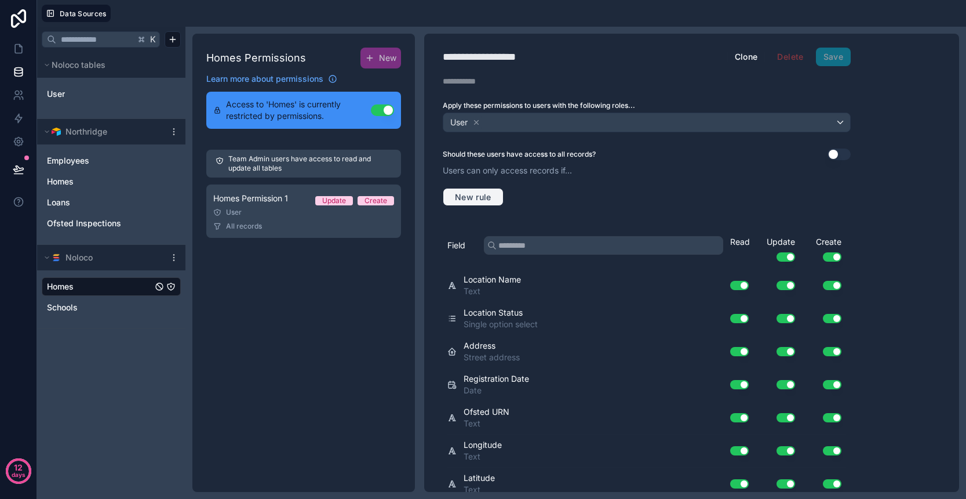
click at [481, 203] on button "New rule" at bounding box center [473, 197] width 61 height 19
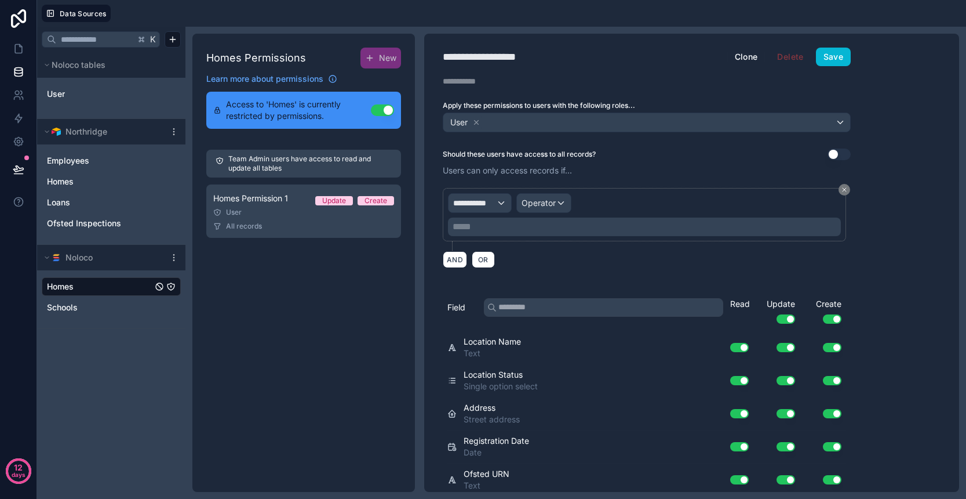
click at [497, 207] on div "**********" at bounding box center [480, 203] width 63 height 19
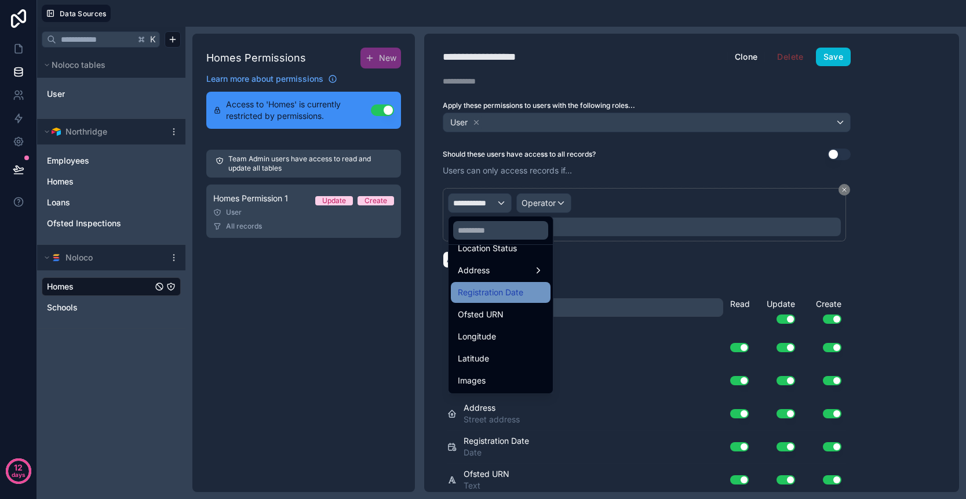
scroll to position [30, 0]
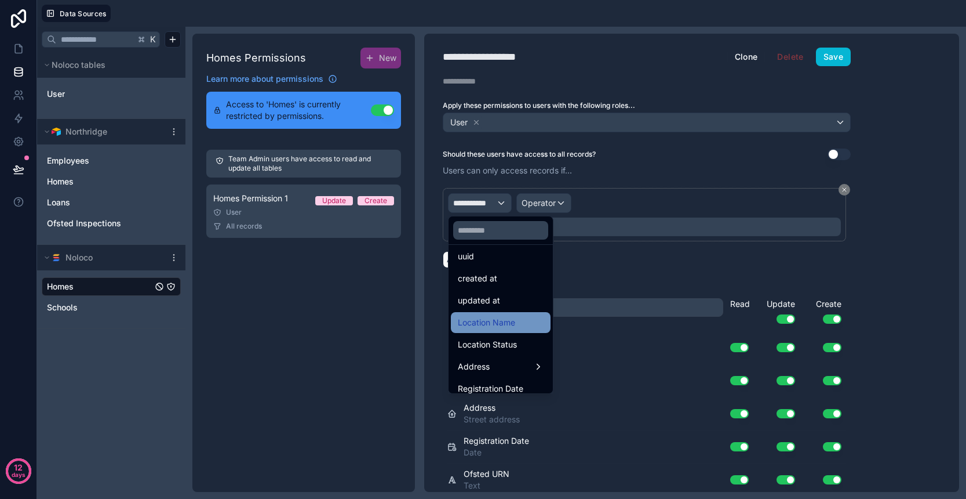
click at [507, 322] on span "Location Name" at bounding box center [486, 322] width 57 height 14
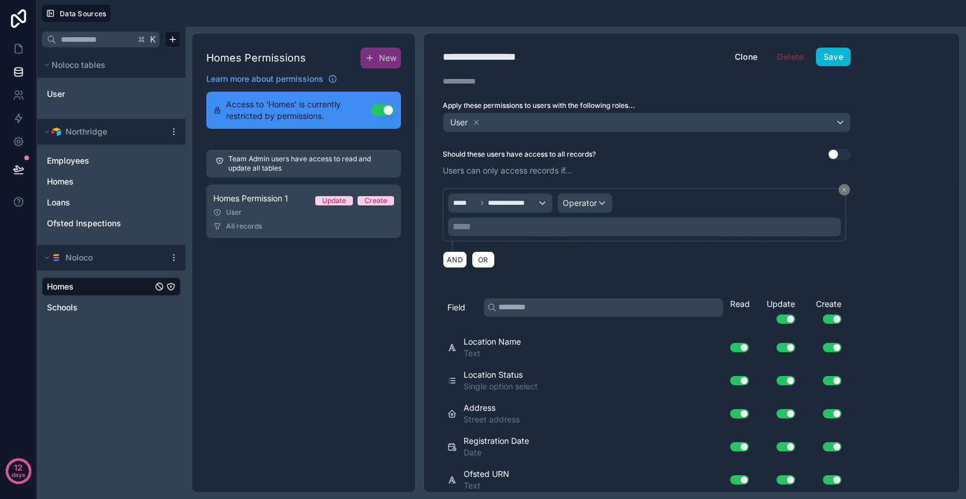
click at [577, 202] on span "Operator" at bounding box center [580, 203] width 34 height 10
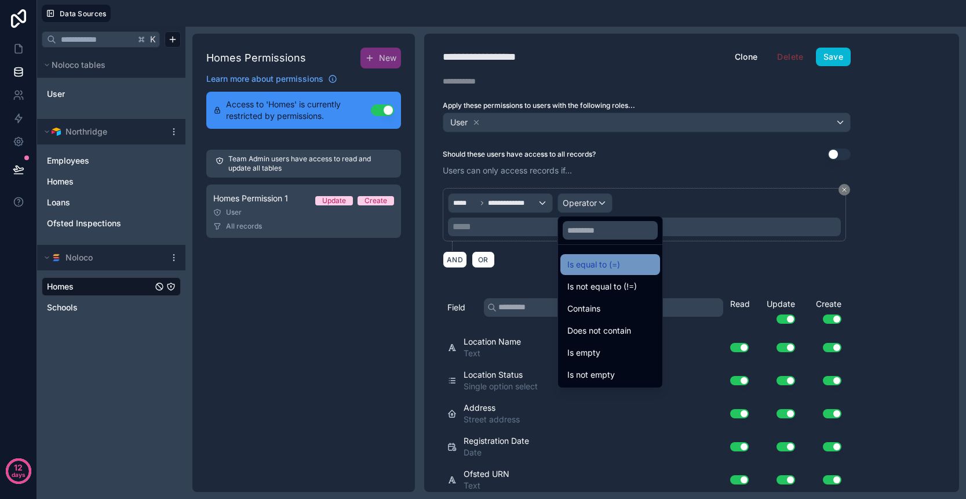
click at [648, 273] on div "Is equal to (=)" at bounding box center [611, 264] width 100 height 21
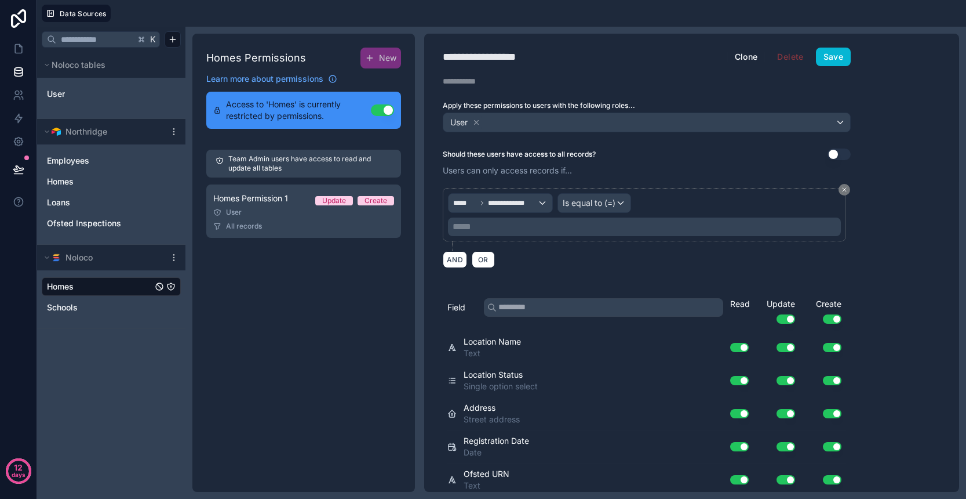
click at [525, 235] on div "***** ﻿" at bounding box center [644, 226] width 393 height 19
click at [479, 226] on p "***** ﻿" at bounding box center [646, 227] width 386 height 14
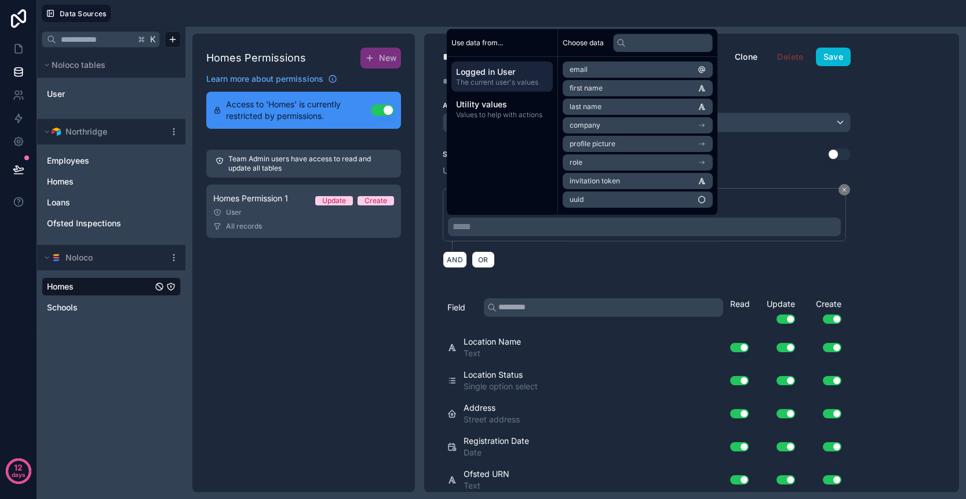
scroll to position [0, 0]
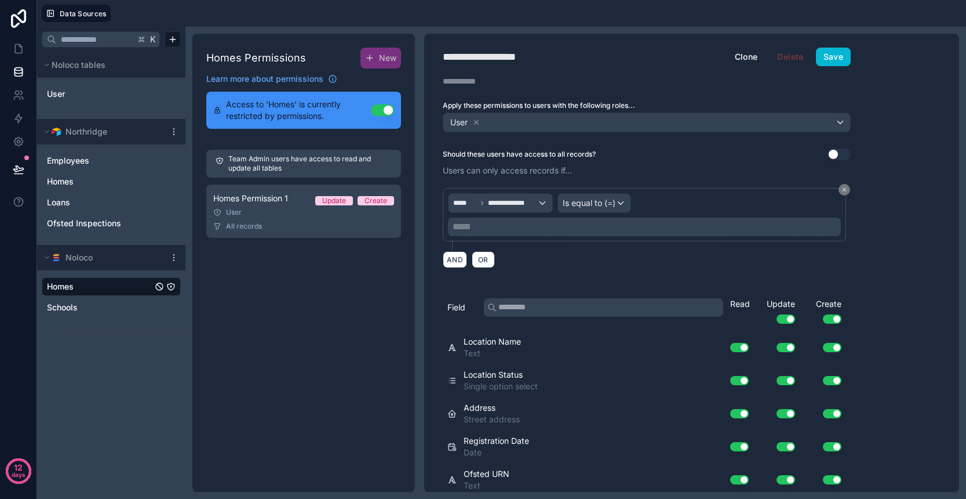
click at [871, 202] on div "**********" at bounding box center [691, 263] width 535 height 458
click at [600, 200] on span "Is equal to (=)" at bounding box center [589, 203] width 53 height 12
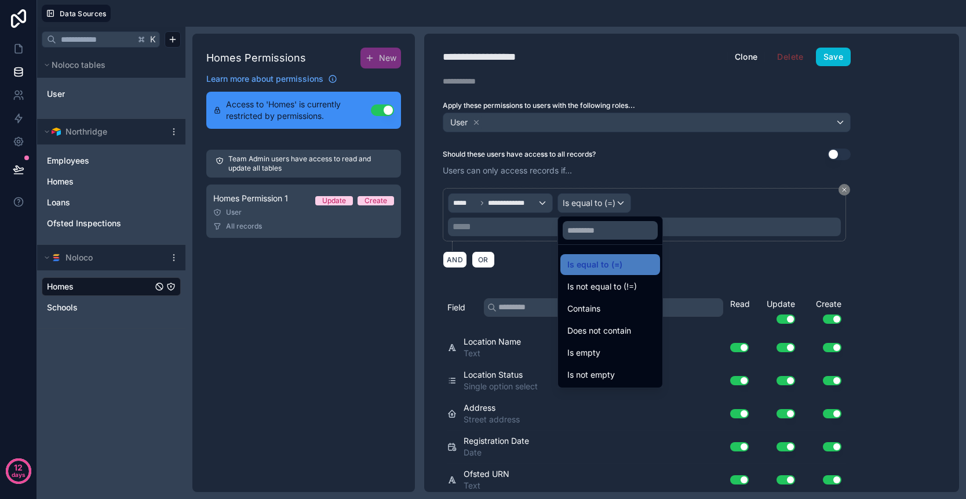
click at [885, 219] on div at bounding box center [483, 249] width 966 height 499
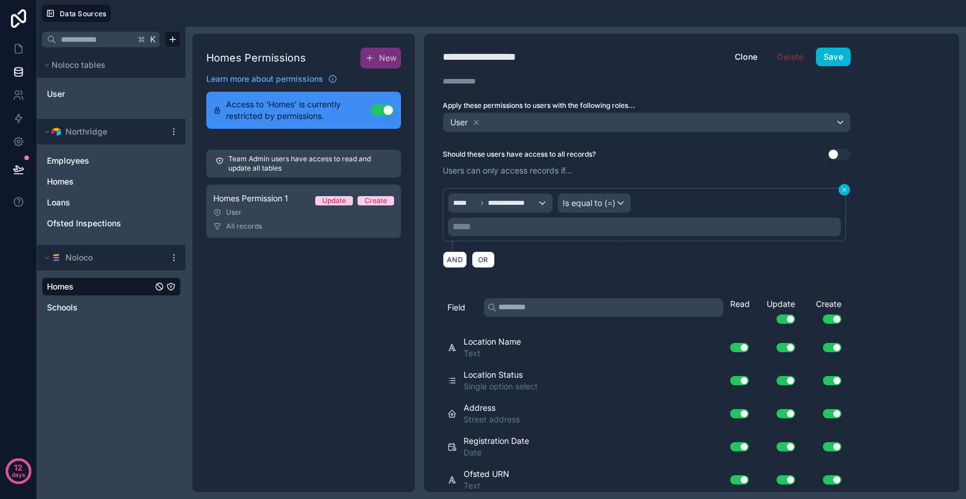
click at [848, 189] on icon at bounding box center [844, 189] width 7 height 7
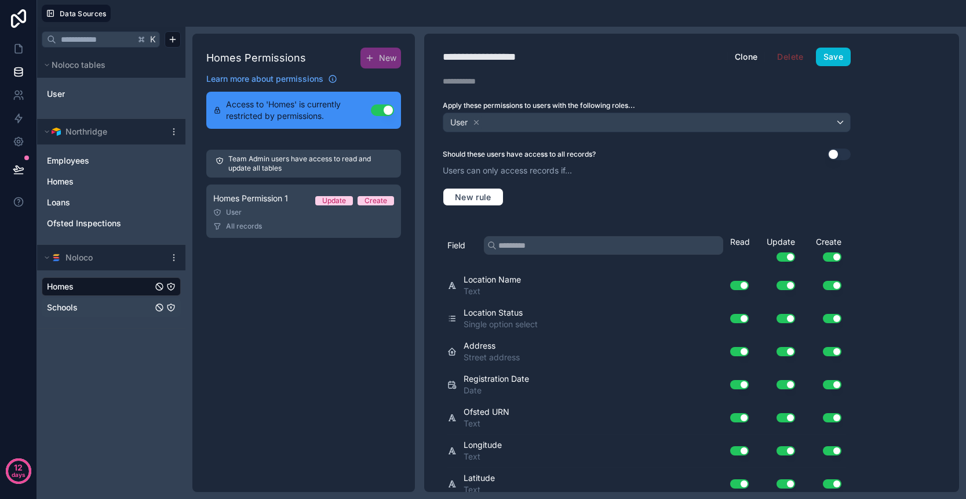
click at [83, 309] on link "Schools" at bounding box center [100, 307] width 106 height 12
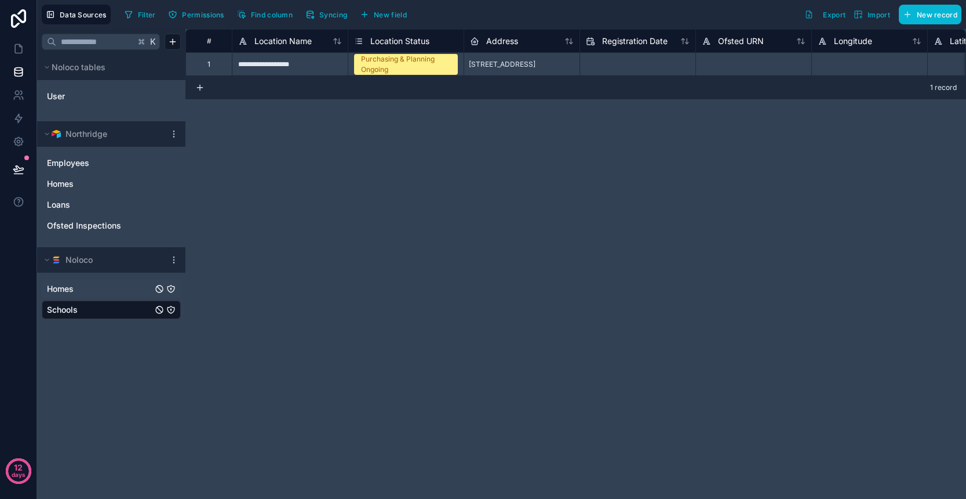
click at [97, 293] on link "Homes" at bounding box center [100, 289] width 106 height 12
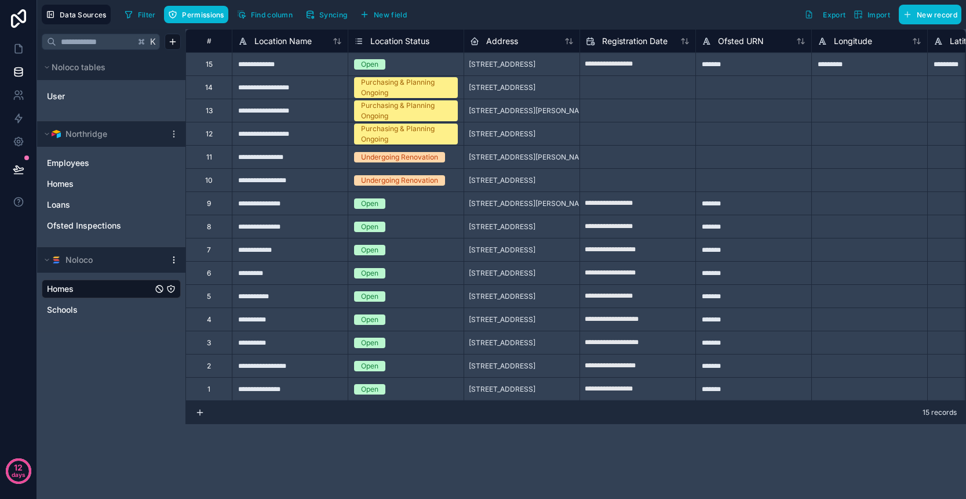
click at [174, 256] on icon at bounding box center [173, 259] width 9 height 9
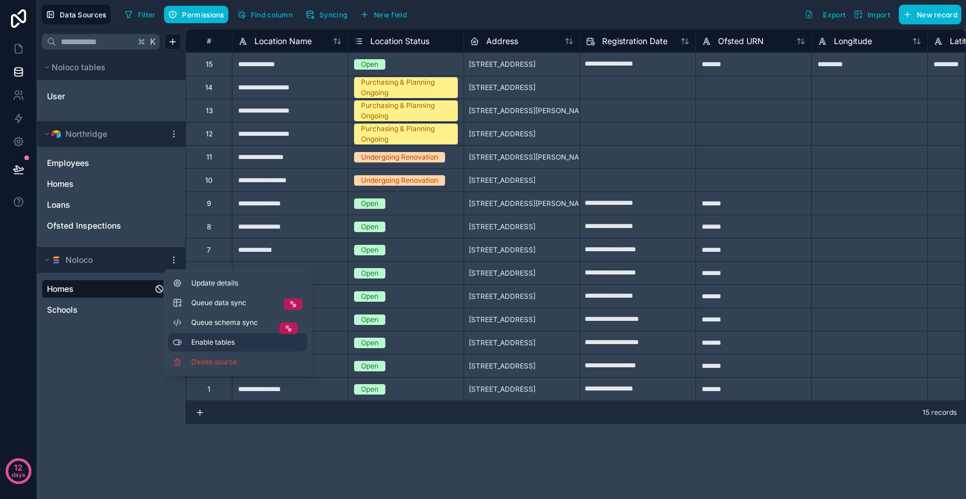
click at [194, 344] on span "Enable tables" at bounding box center [246, 341] width 111 height 9
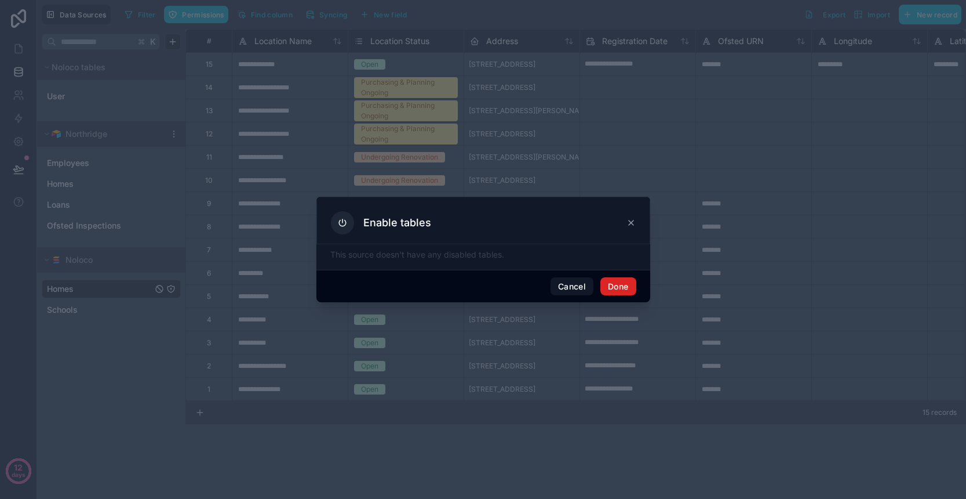
click at [625, 288] on button "Done" at bounding box center [618, 286] width 35 height 19
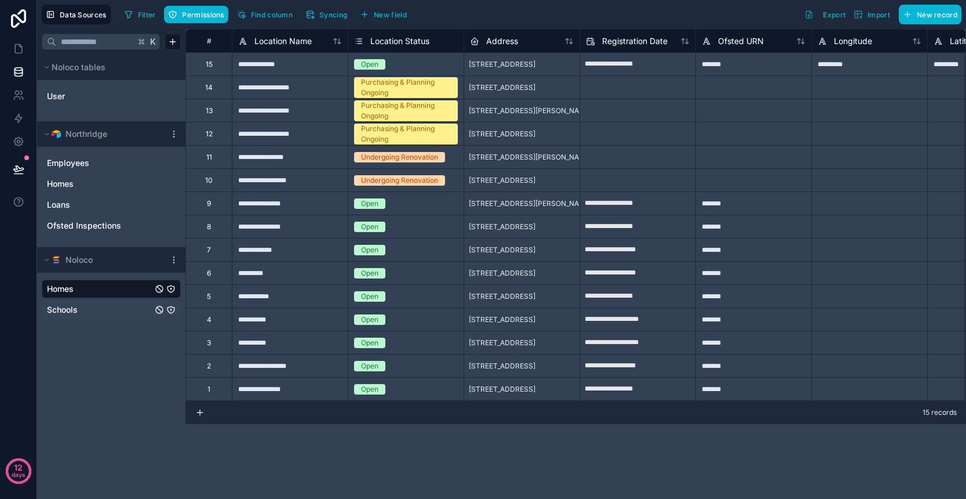
click at [101, 312] on link "Schools" at bounding box center [100, 310] width 106 height 12
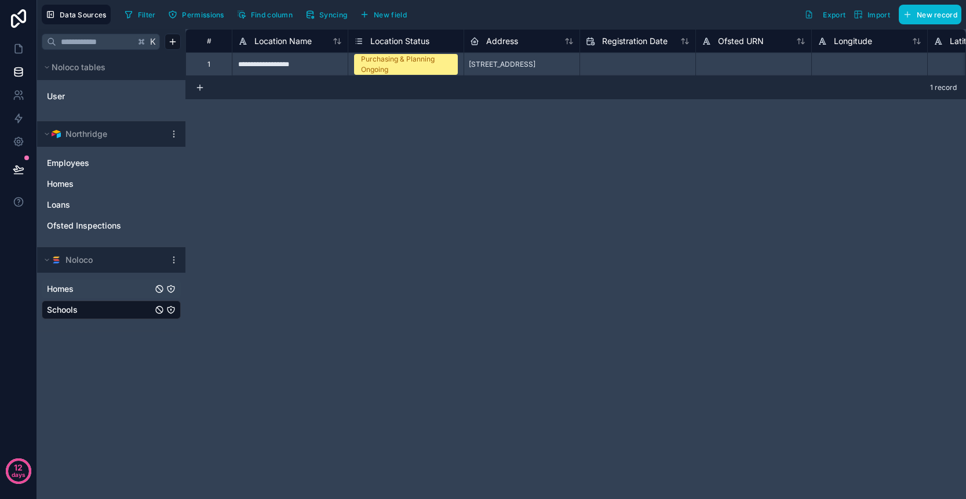
click at [93, 290] on link "Homes" at bounding box center [100, 289] width 106 height 12
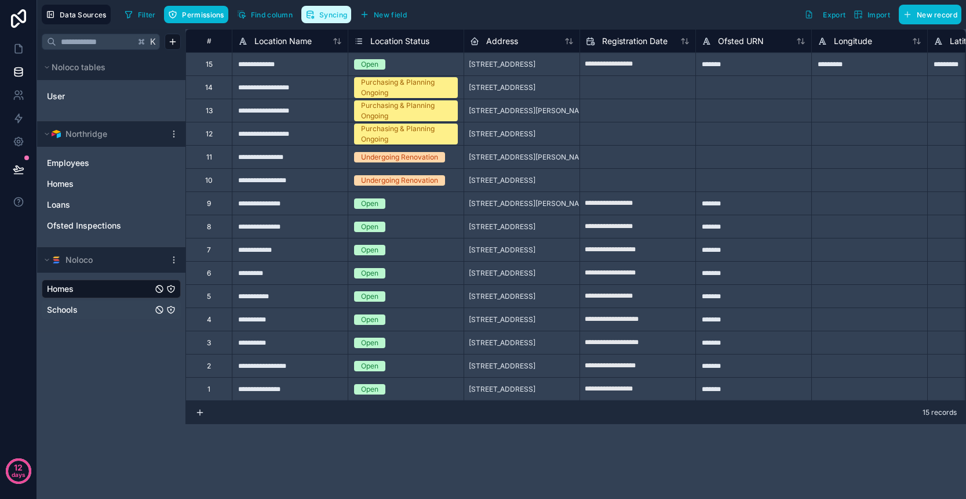
click at [324, 18] on span "Syncing" at bounding box center [333, 14] width 28 height 9
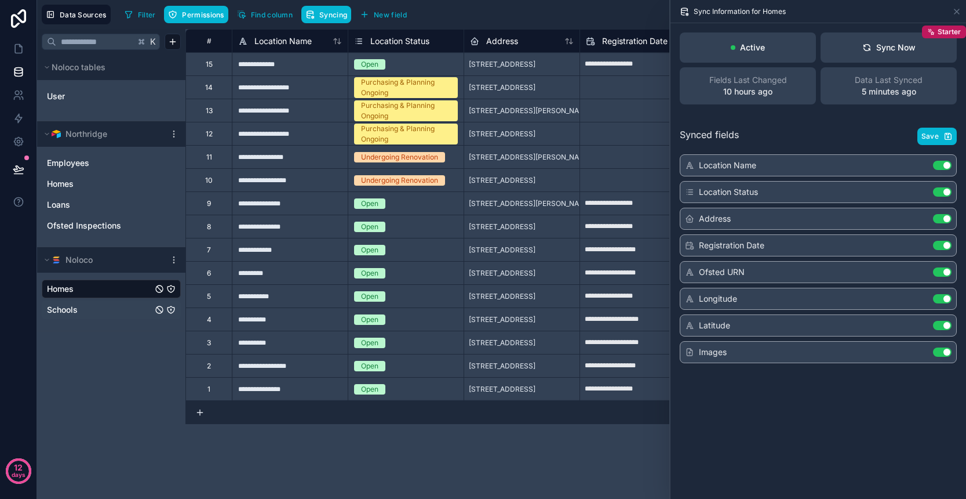
click at [101, 269] on div "Noloco" at bounding box center [111, 260] width 148 height 26
click at [71, 257] on span "Noloco" at bounding box center [79, 260] width 27 height 12
click at [73, 259] on span "Noloco" at bounding box center [79, 260] width 27 height 12
click at [957, 12] on icon at bounding box center [957, 11] width 5 height 5
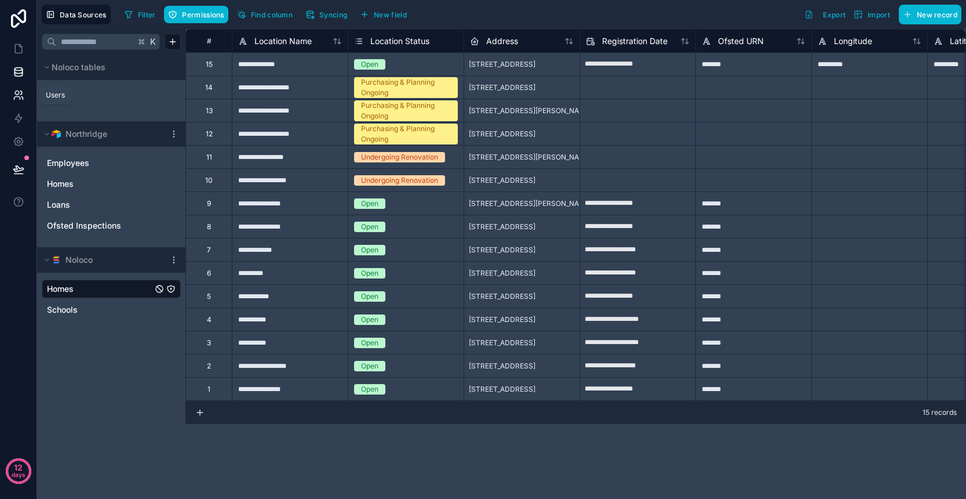
click at [26, 96] on link at bounding box center [18, 94] width 37 height 23
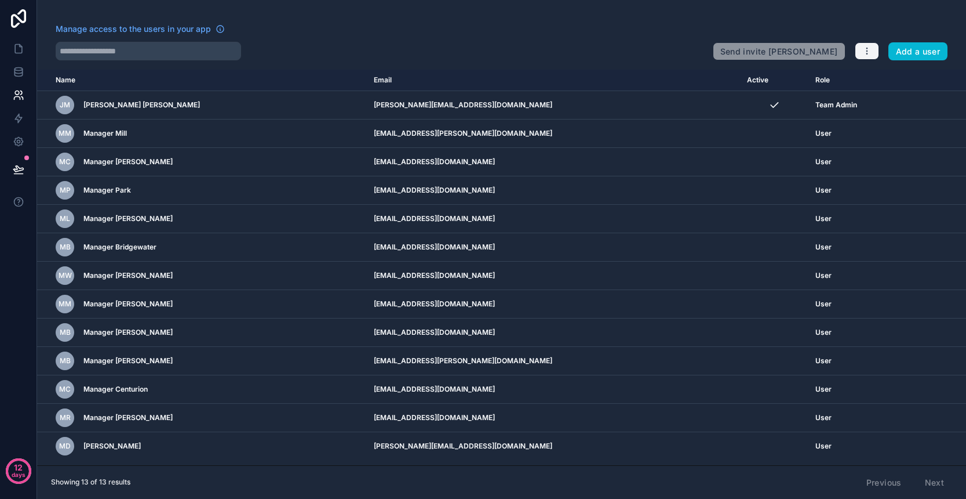
click at [866, 58] on button "button" at bounding box center [867, 50] width 24 height 17
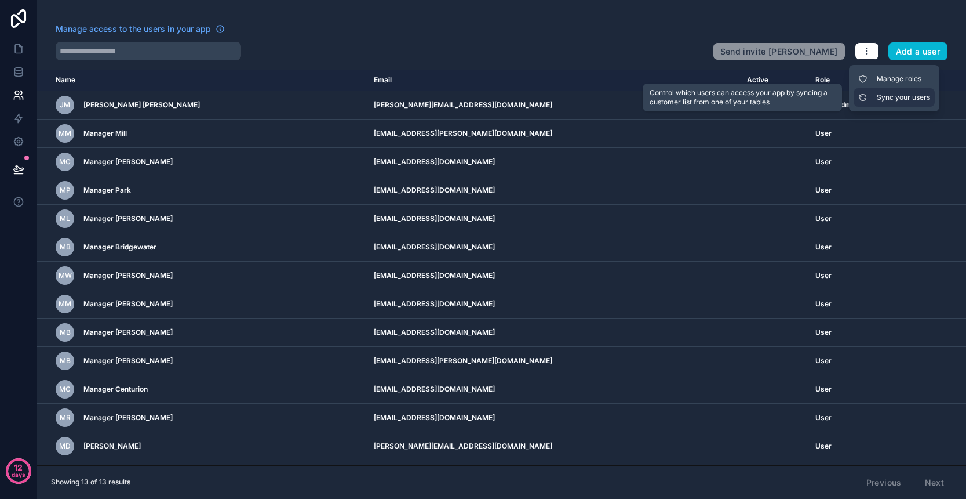
click at [889, 99] on link "Sync your users" at bounding box center [894, 97] width 81 height 19
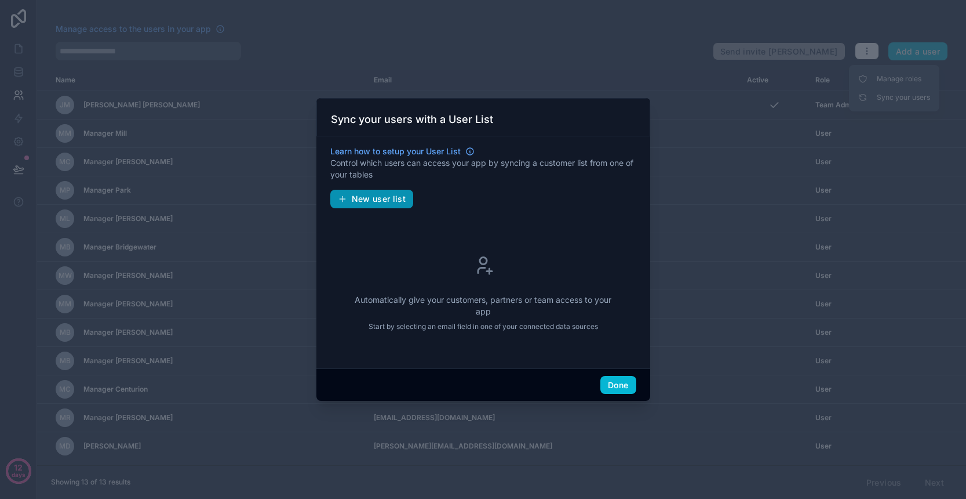
click at [377, 199] on span "New user list" at bounding box center [379, 199] width 54 height 10
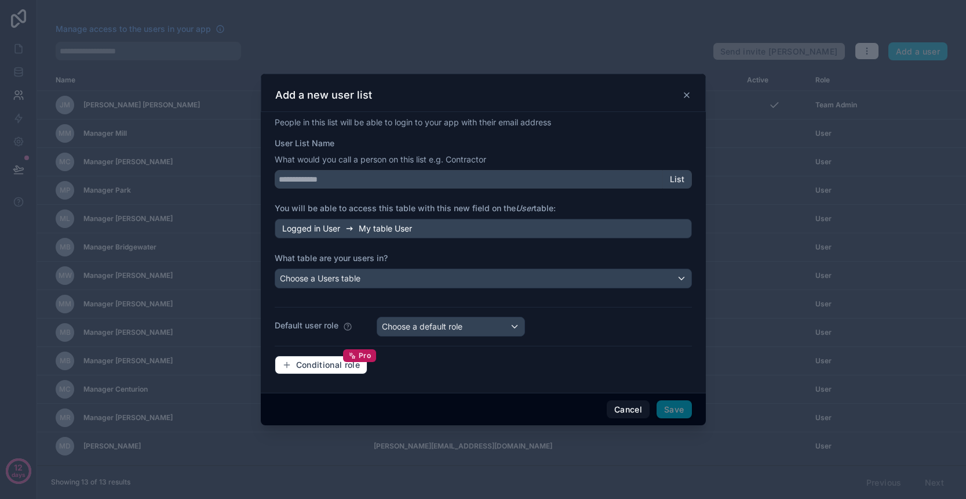
click at [379, 281] on div "Choose a Users table" at bounding box center [483, 278] width 416 height 19
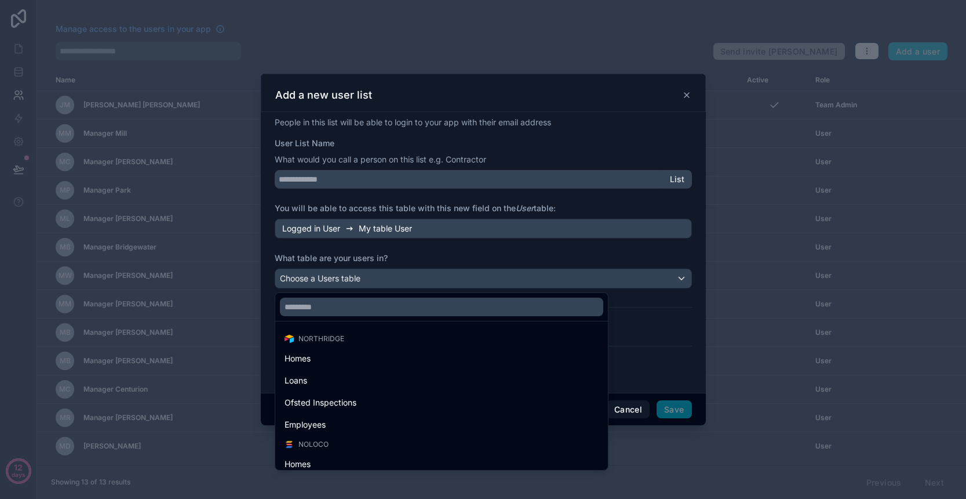
click at [628, 409] on div "Northridge Homes Loans Ofsted Inspections Employees Noloco Homes Schools" at bounding box center [483, 380] width 416 height 180
click at [620, 409] on div "Northridge Homes Loans Ofsted Inspections Employees Noloco Homes Schools" at bounding box center [483, 380] width 416 height 180
click at [434, 270] on div at bounding box center [483, 249] width 445 height 351
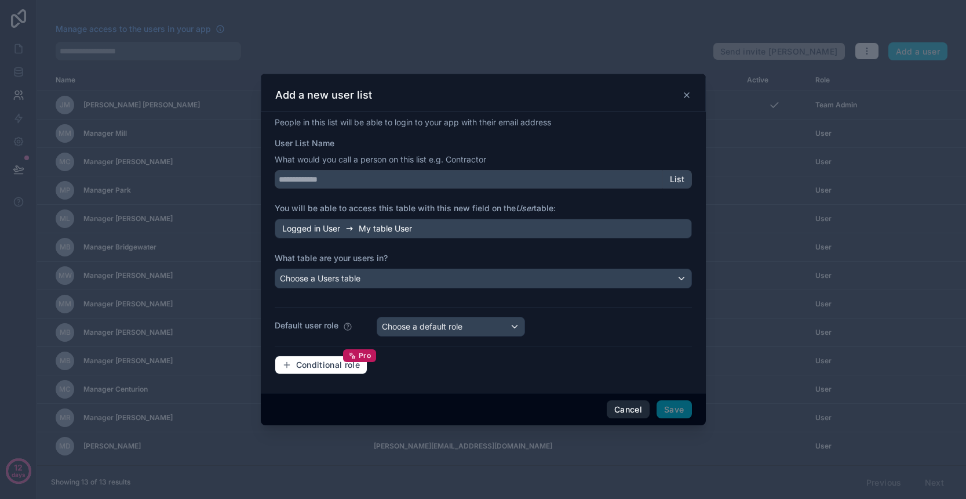
click at [637, 406] on button "Cancel" at bounding box center [628, 409] width 43 height 19
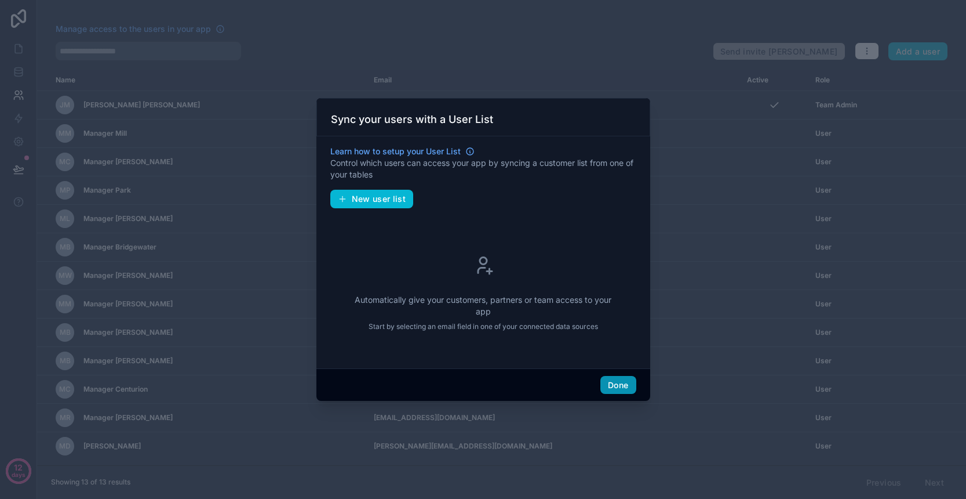
click at [620, 387] on button "Done" at bounding box center [618, 385] width 35 height 19
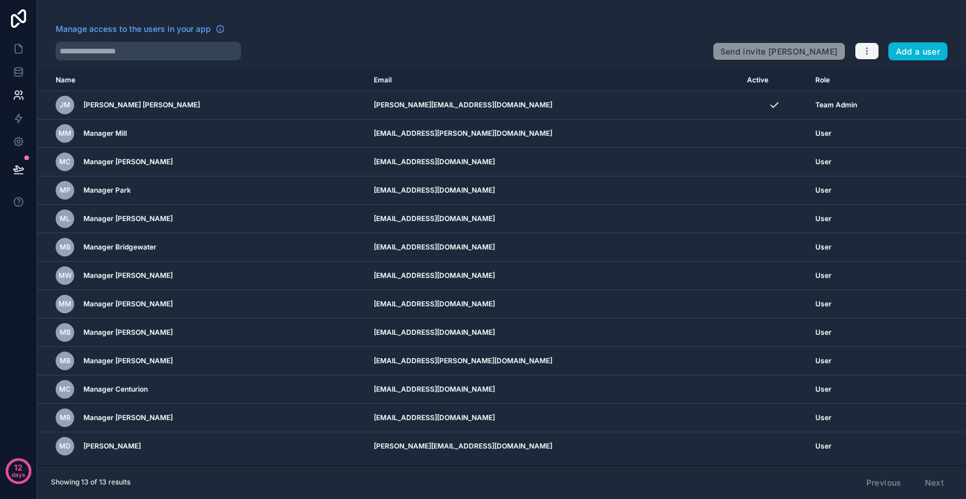
click at [867, 54] on icon "button" at bounding box center [867, 53] width 1 height 1
click at [892, 81] on link "Manage roles" at bounding box center [894, 79] width 81 height 19
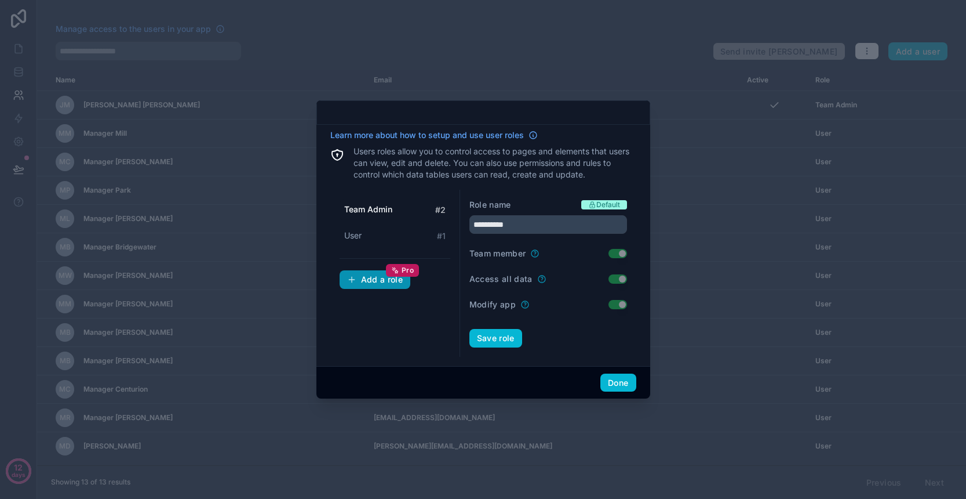
click at [381, 281] on div "Add a role Pro" at bounding box center [375, 279] width 56 height 10
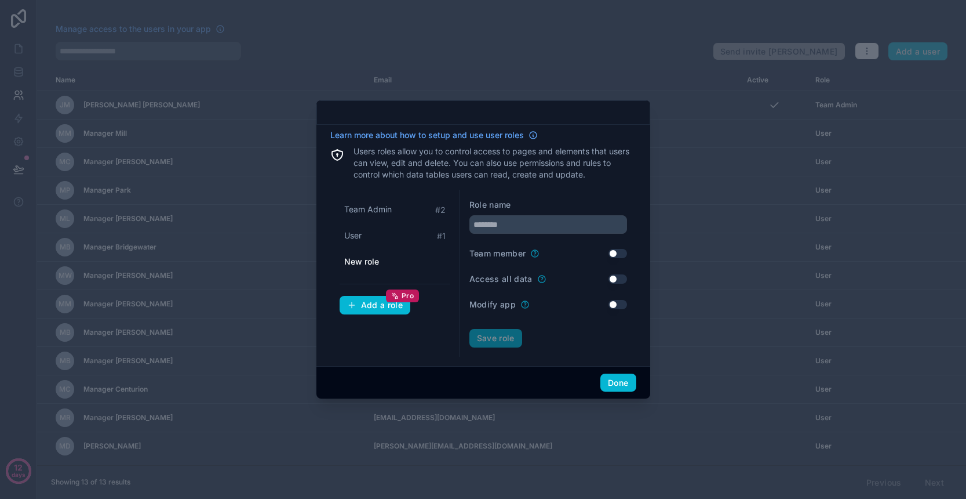
click at [374, 262] on span "New role" at bounding box center [361, 262] width 35 height 12
click at [551, 228] on input "text" at bounding box center [549, 224] width 158 height 19
type input "********"
click at [511, 337] on button "Save role" at bounding box center [496, 338] width 53 height 19
click at [619, 384] on button "Done" at bounding box center [618, 382] width 35 height 19
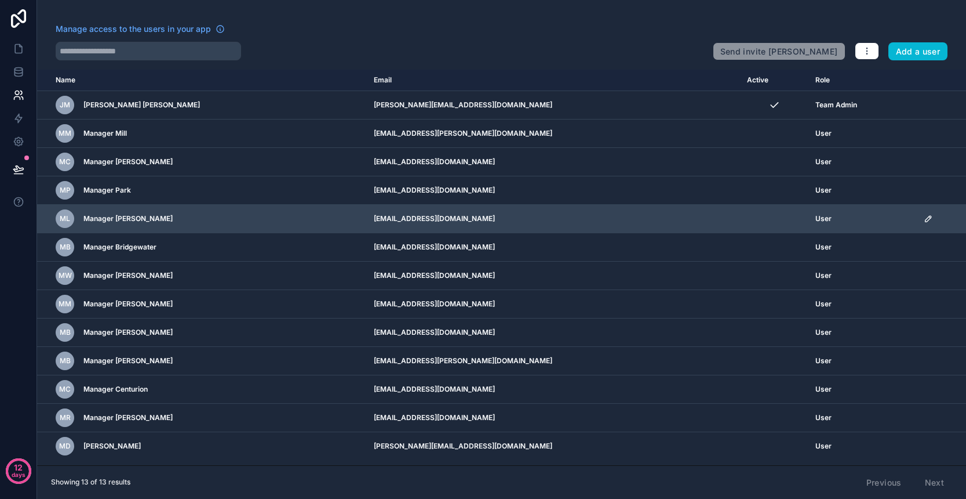
click at [816, 217] on span "User" at bounding box center [824, 218] width 16 height 9
click at [925, 220] on icon "scrollable content" at bounding box center [928, 218] width 9 height 9
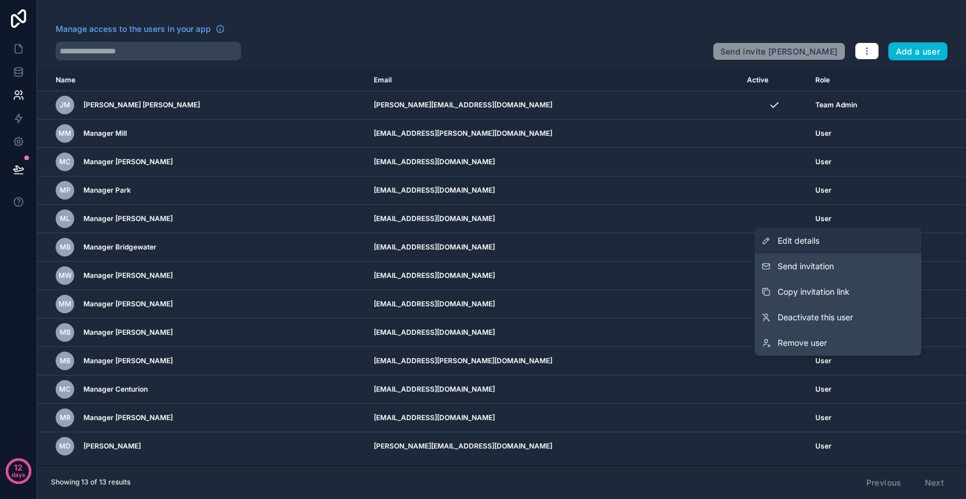
click at [814, 244] on span "Edit details" at bounding box center [799, 241] width 42 height 12
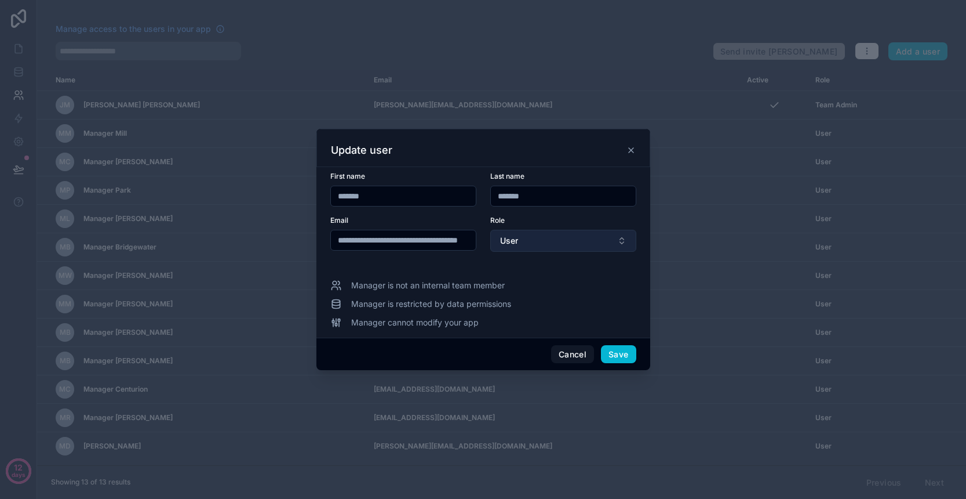
click at [521, 240] on button "User" at bounding box center [563, 241] width 146 height 22
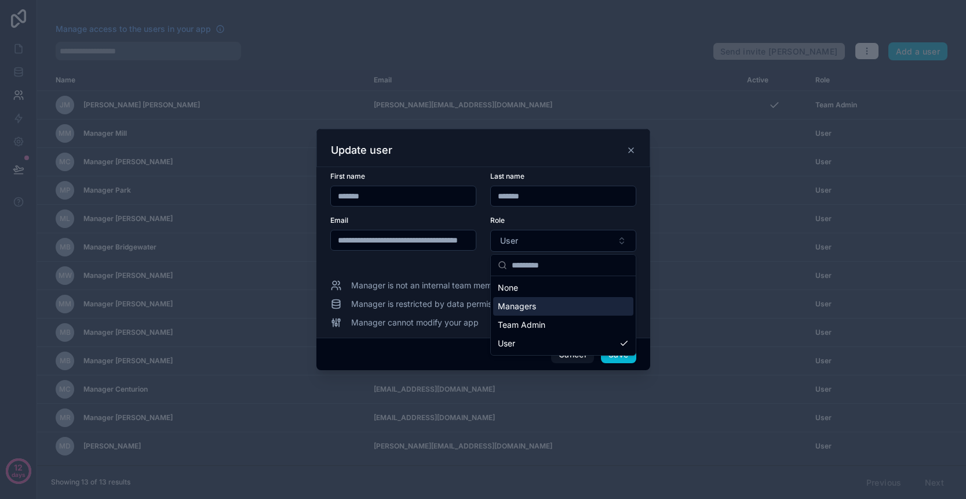
click at [532, 308] on span "Managers" at bounding box center [517, 306] width 38 height 12
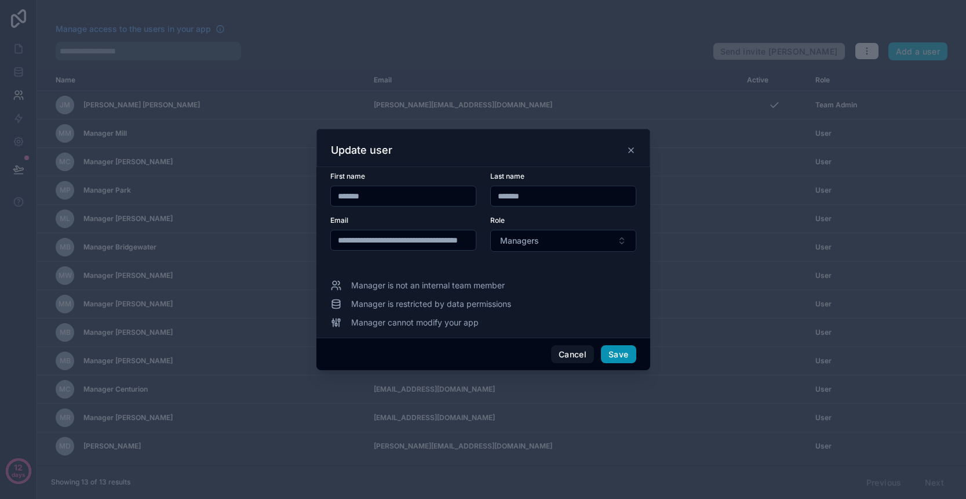
click at [616, 356] on button "Save" at bounding box center [618, 354] width 35 height 19
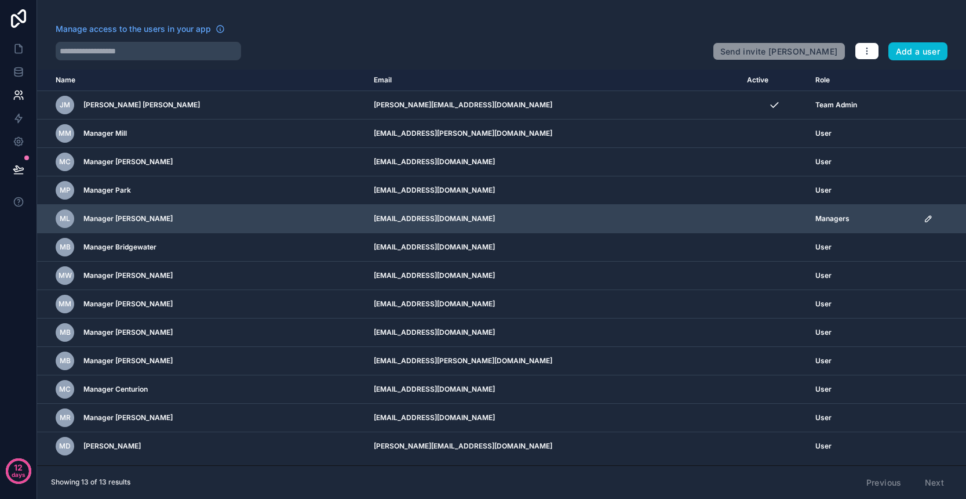
click at [740, 227] on td "scrollable content" at bounding box center [774, 219] width 68 height 28
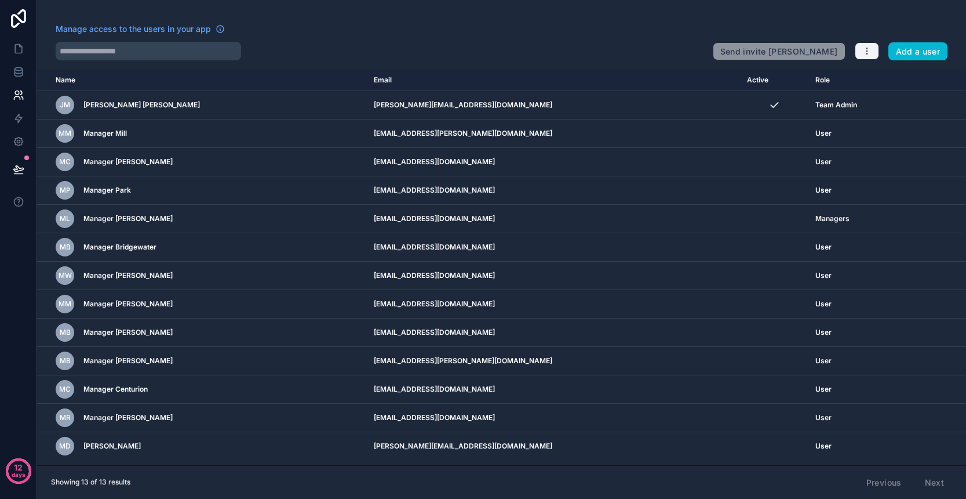
click at [872, 53] on icon "button" at bounding box center [867, 50] width 9 height 9
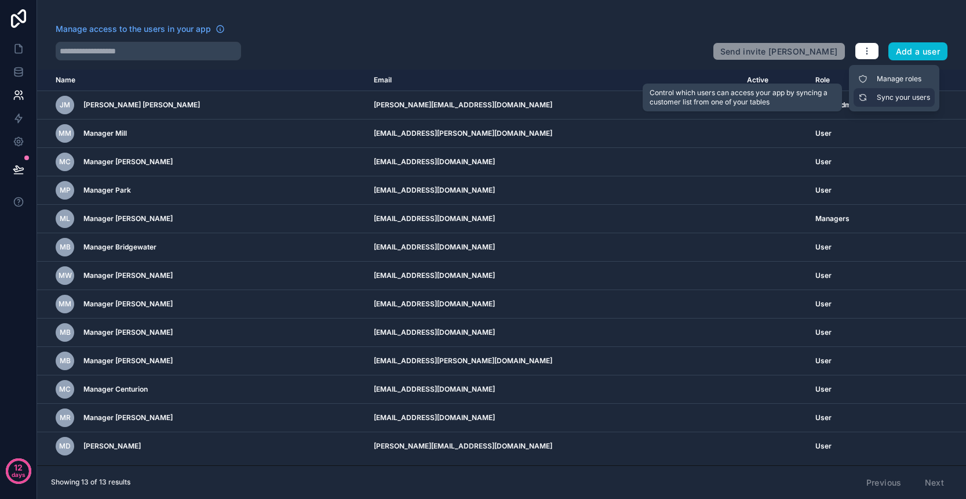
click at [886, 95] on link "Sync your users" at bounding box center [894, 97] width 81 height 19
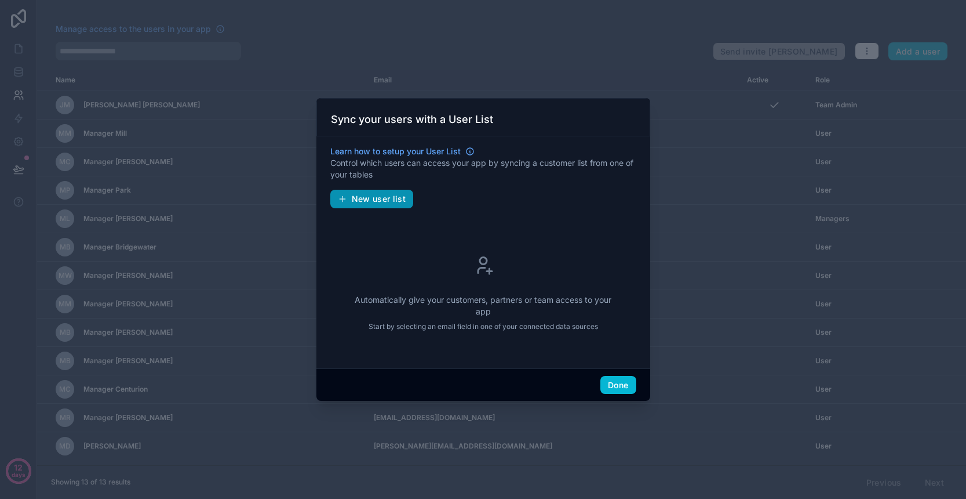
click at [366, 201] on span "New user list" at bounding box center [379, 199] width 54 height 10
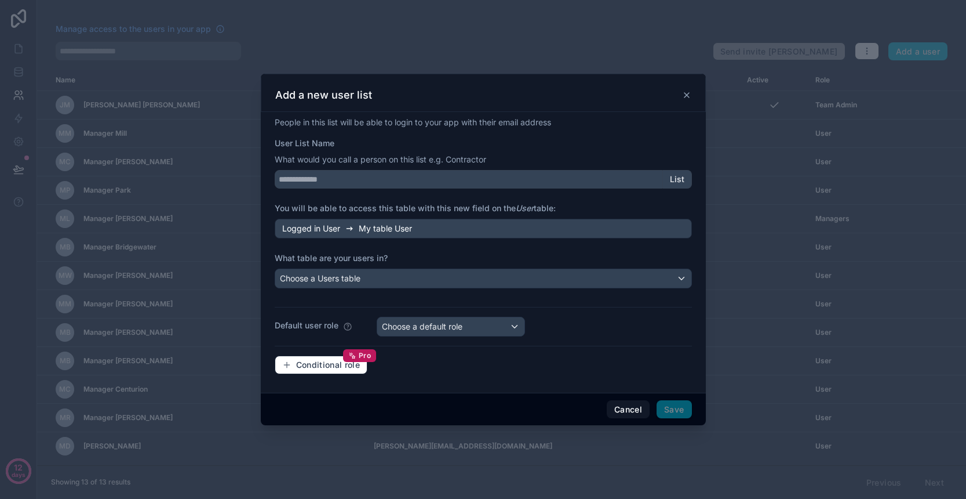
click at [391, 277] on div "Choose a Users table" at bounding box center [483, 278] width 416 height 19
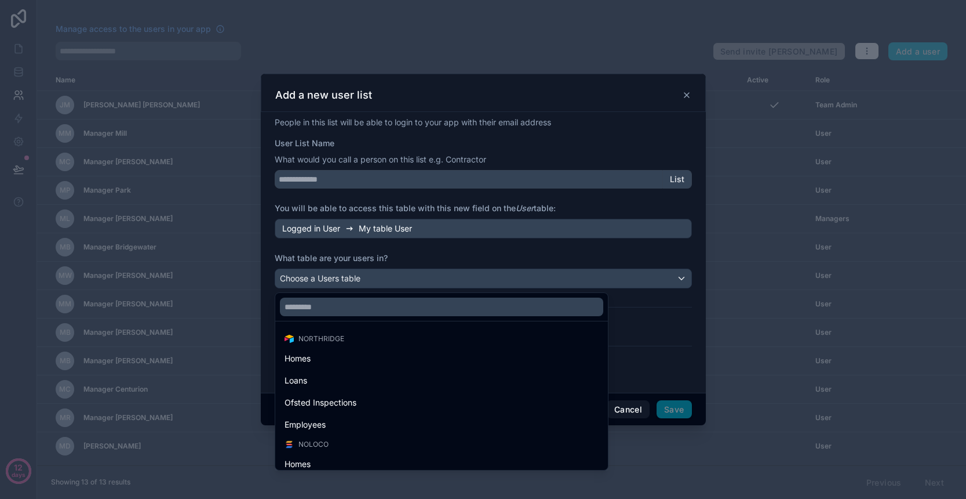
click at [399, 234] on div at bounding box center [483, 249] width 445 height 351
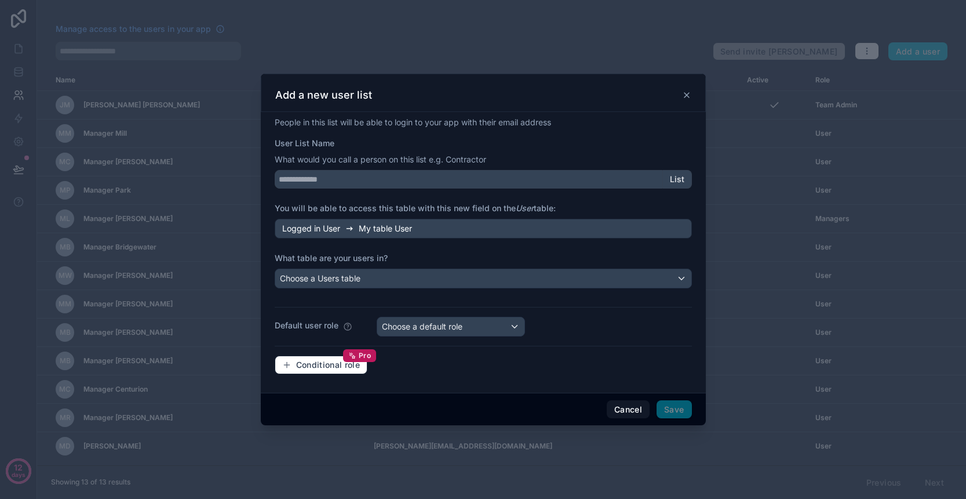
click at [412, 228] on span "My table User" at bounding box center [385, 229] width 53 height 12
click at [396, 281] on div "Choose a Users table" at bounding box center [483, 278] width 416 height 19
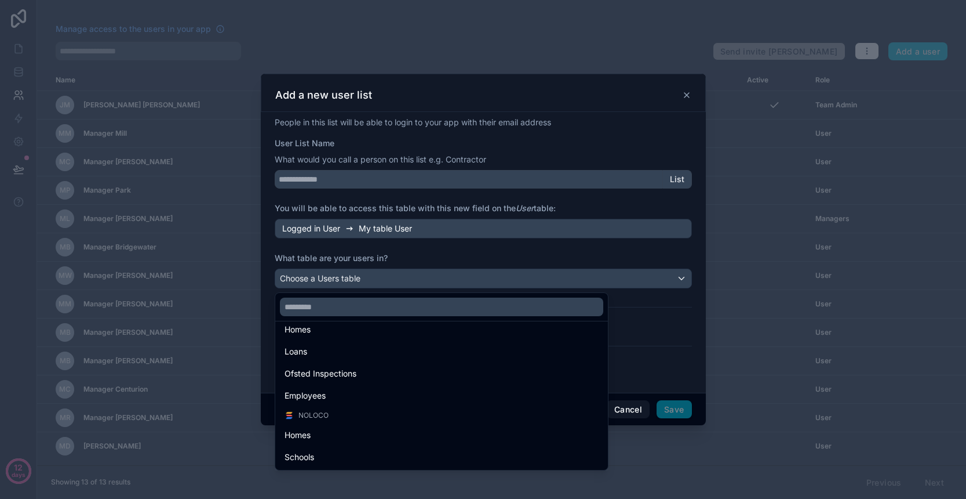
scroll to position [29, 0]
click at [684, 316] on div "Northridge Homes Loans Ofsted Inspections Employees Noloco Homes Schools" at bounding box center [483, 380] width 416 height 180
click at [445, 185] on div at bounding box center [483, 249] width 445 height 351
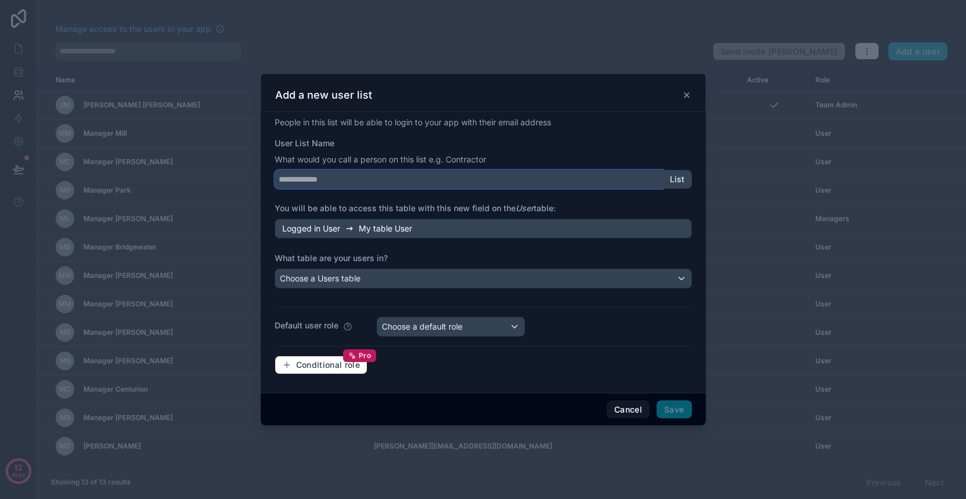
click at [476, 180] on input "User List Name" at bounding box center [469, 179] width 388 height 19
click at [691, 97] on icon at bounding box center [686, 94] width 9 height 9
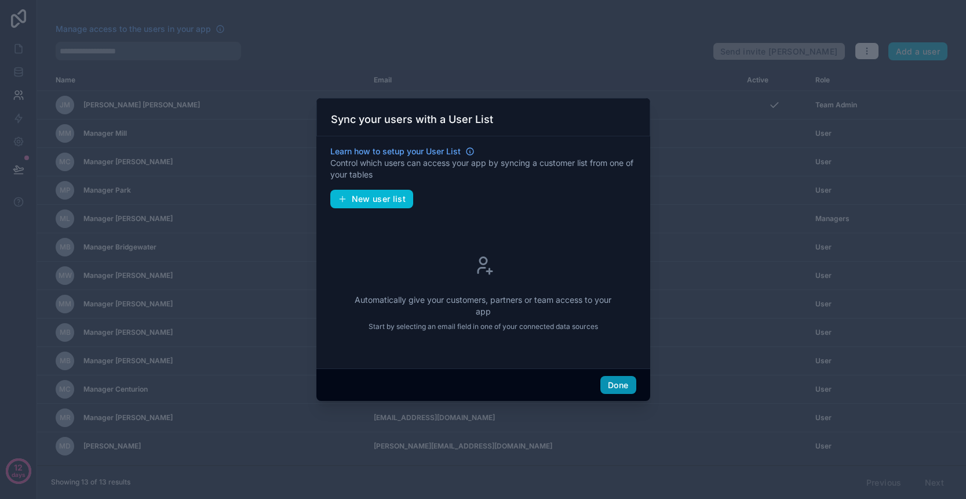
click at [616, 383] on button "Done" at bounding box center [618, 385] width 35 height 19
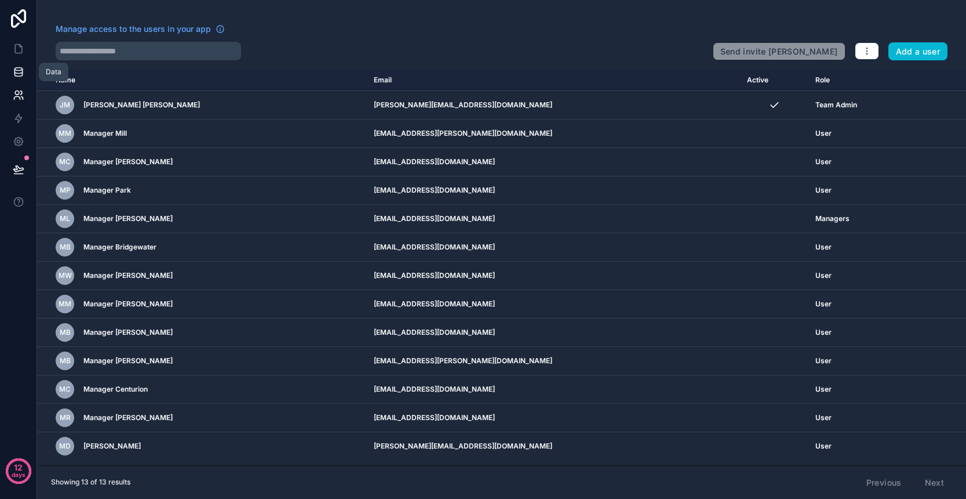
click at [17, 73] on icon at bounding box center [18, 71] width 8 height 5
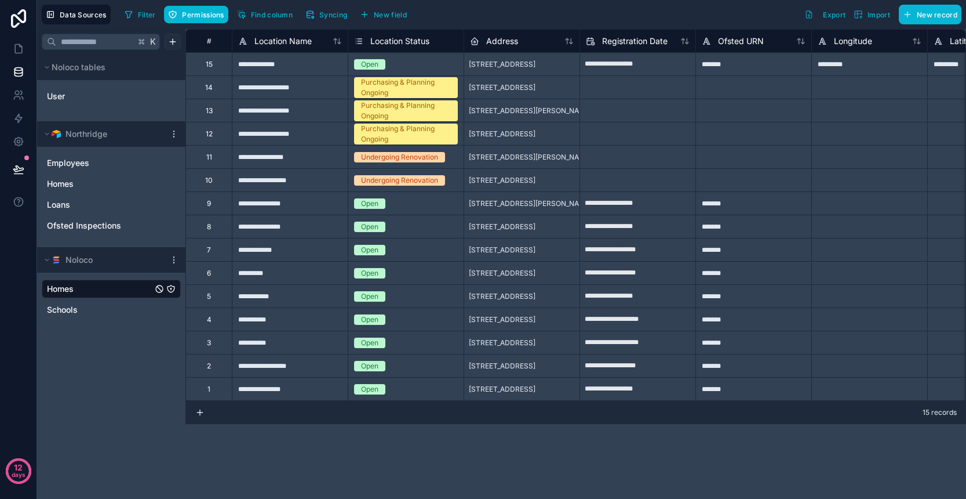
click at [176, 44] on html "**********" at bounding box center [483, 249] width 966 height 499
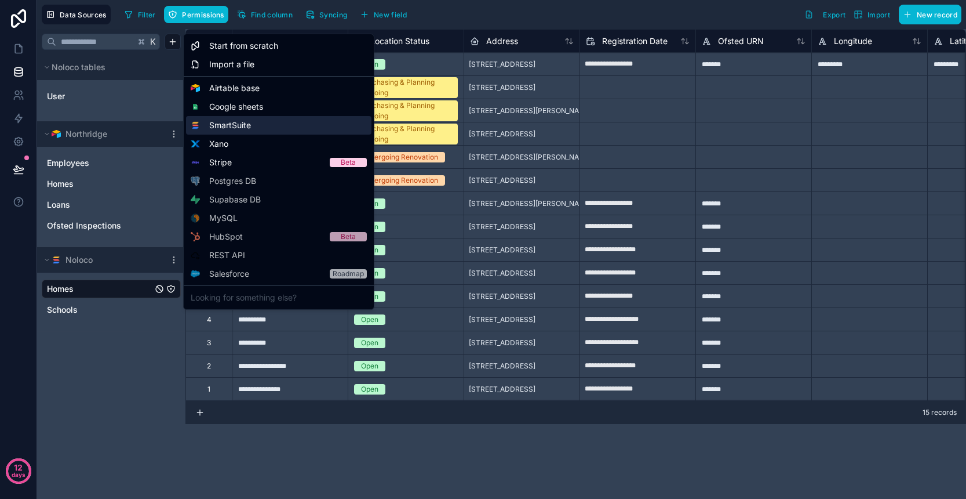
click at [235, 125] on span "SmartSuite" at bounding box center [230, 125] width 42 height 12
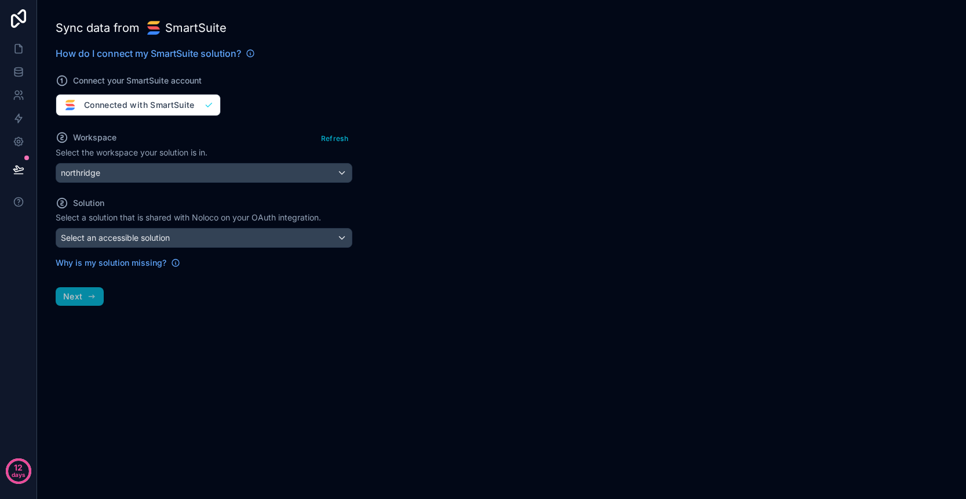
click at [216, 235] on div "Select an accessible solution" at bounding box center [204, 237] width 296 height 19
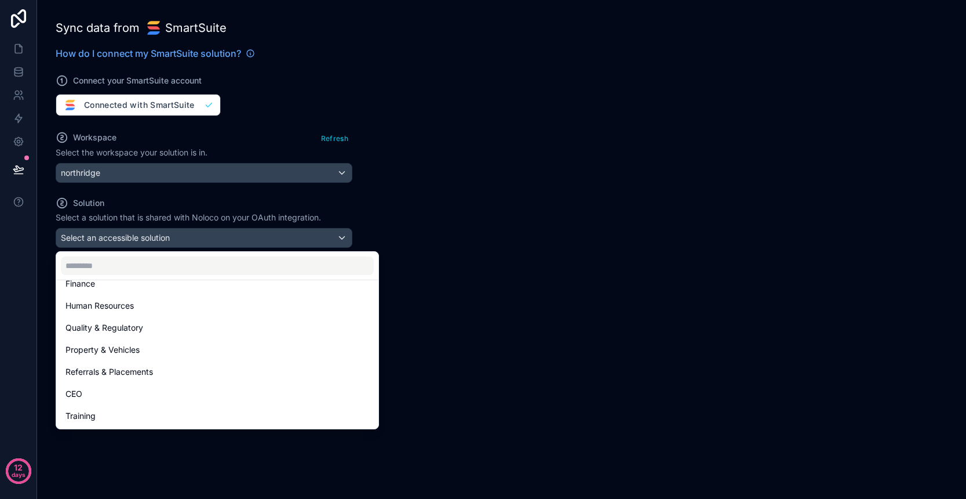
scroll to position [16, 0]
click at [449, 216] on div at bounding box center [483, 249] width 966 height 499
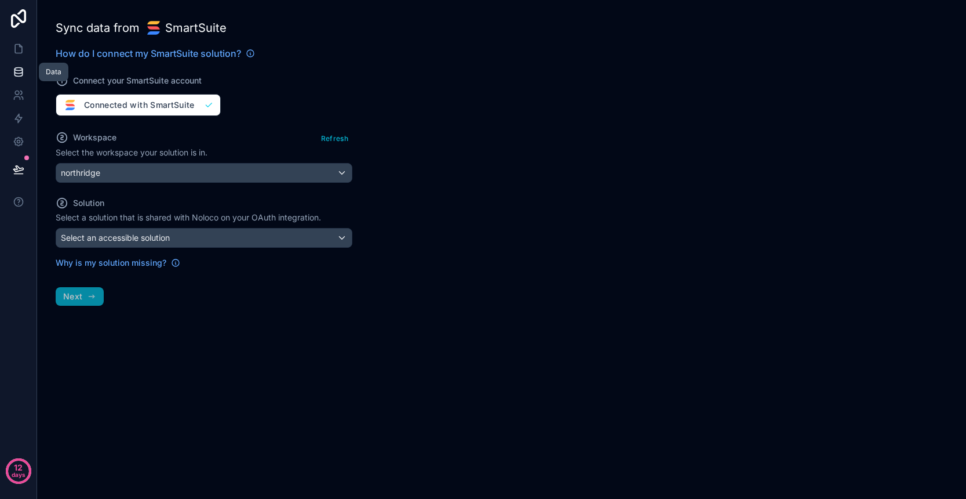
click at [25, 74] on link at bounding box center [18, 71] width 37 height 23
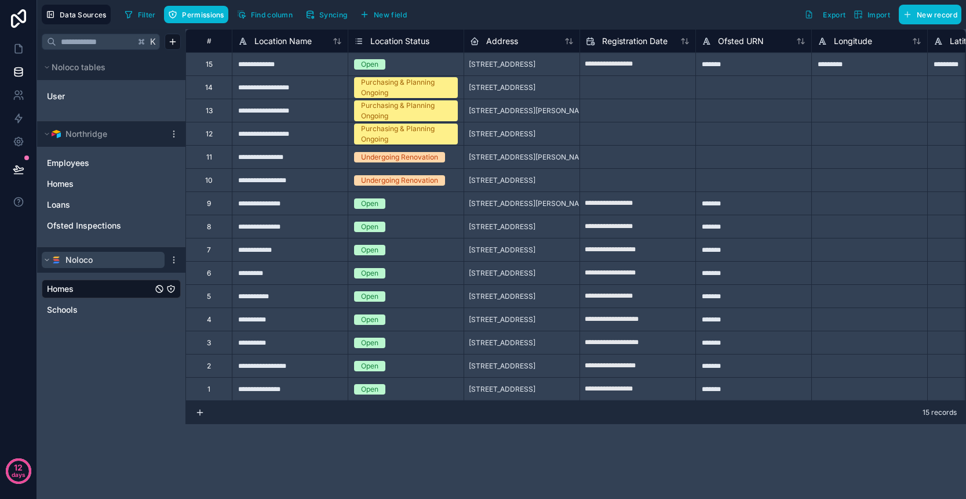
click at [46, 261] on icon at bounding box center [46, 259] width 7 height 7
click at [48, 261] on icon at bounding box center [46, 259] width 7 height 7
click at [121, 261] on button "Noloco" at bounding box center [103, 260] width 123 height 16
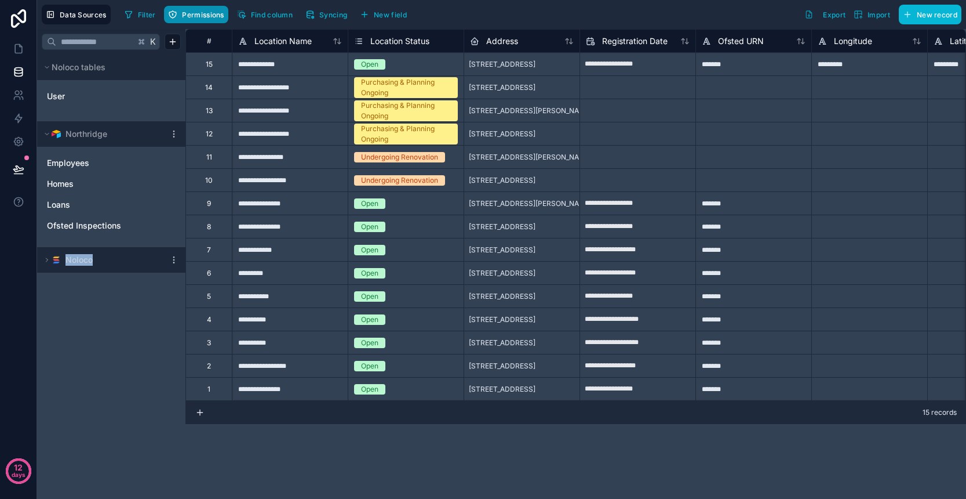
click at [212, 14] on span "Permissions" at bounding box center [203, 14] width 42 height 9
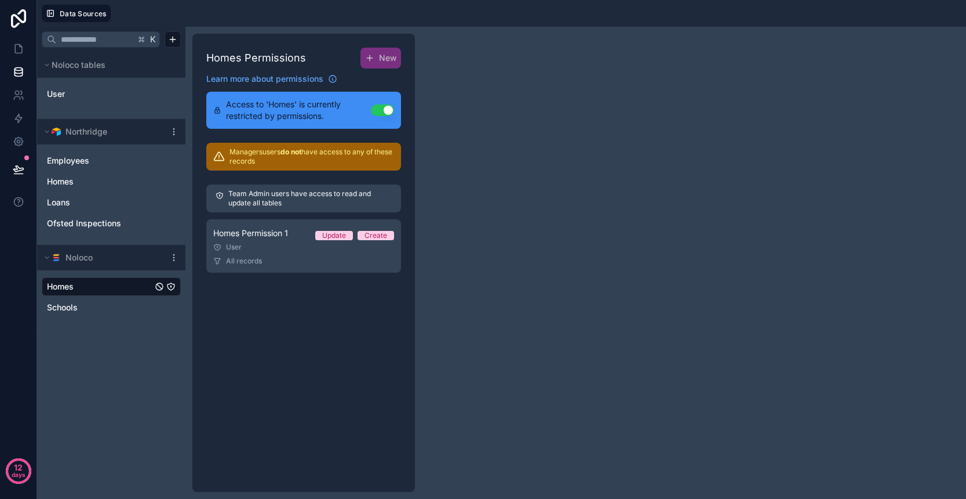
click at [383, 109] on button "Use setting" at bounding box center [382, 110] width 23 height 12
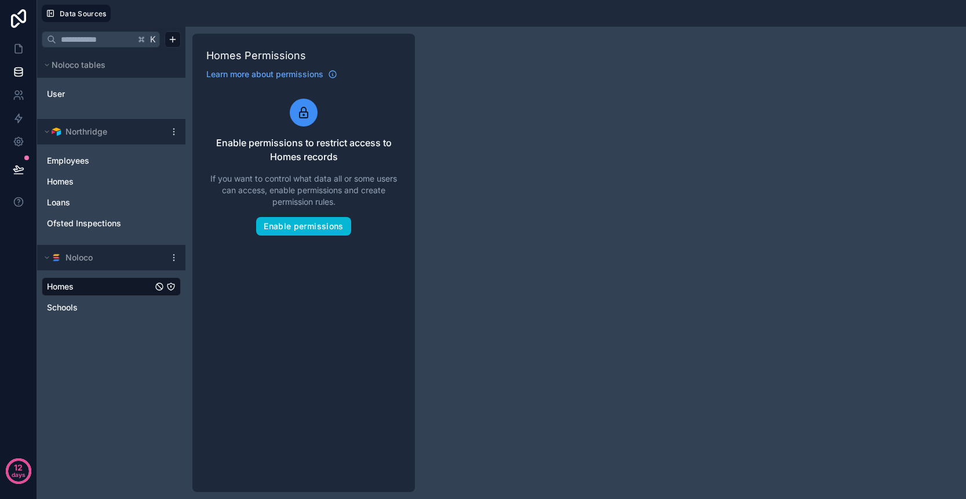
click at [97, 349] on div "K Noloco tables User Northridge Employees Homes Loans Ofsted Inspections Noloco…" at bounding box center [111, 263] width 148 height 472
click at [88, 262] on span "Noloco" at bounding box center [79, 258] width 27 height 12
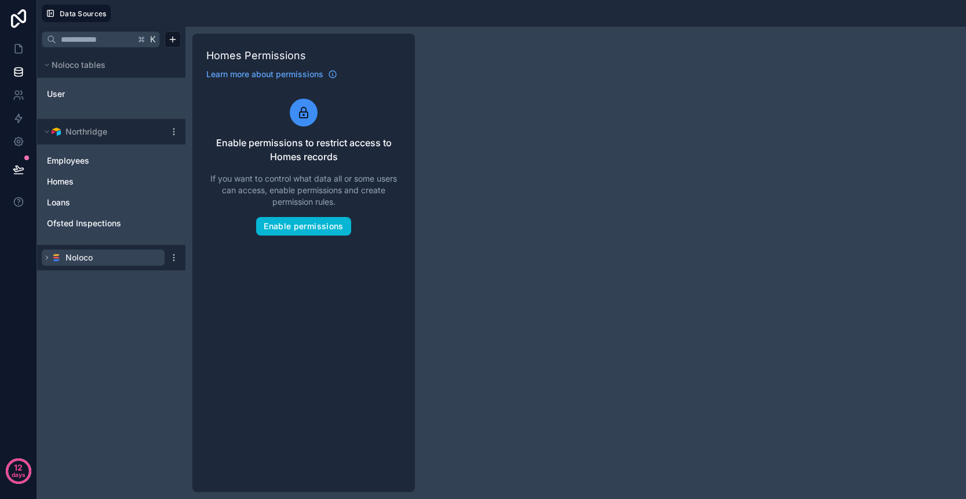
click at [90, 261] on span "Noloco" at bounding box center [79, 258] width 27 height 12
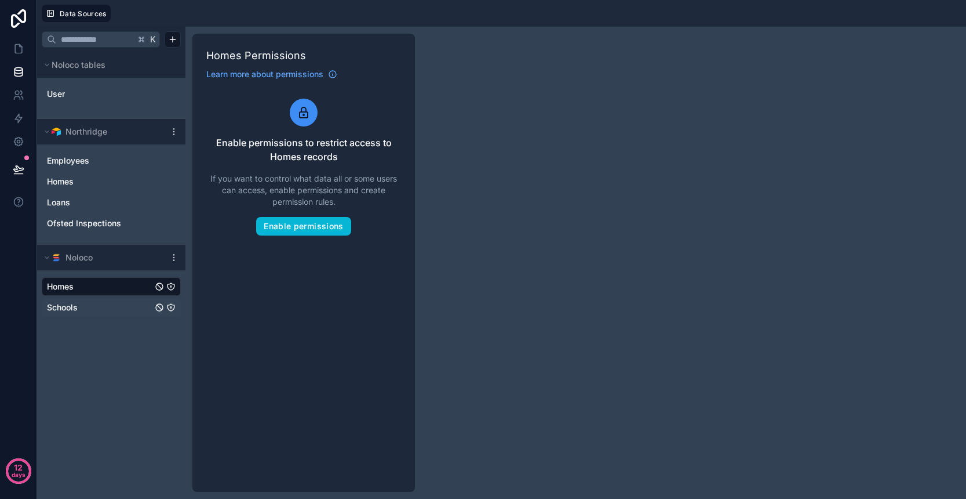
click at [64, 307] on span "Schools" at bounding box center [62, 307] width 31 height 12
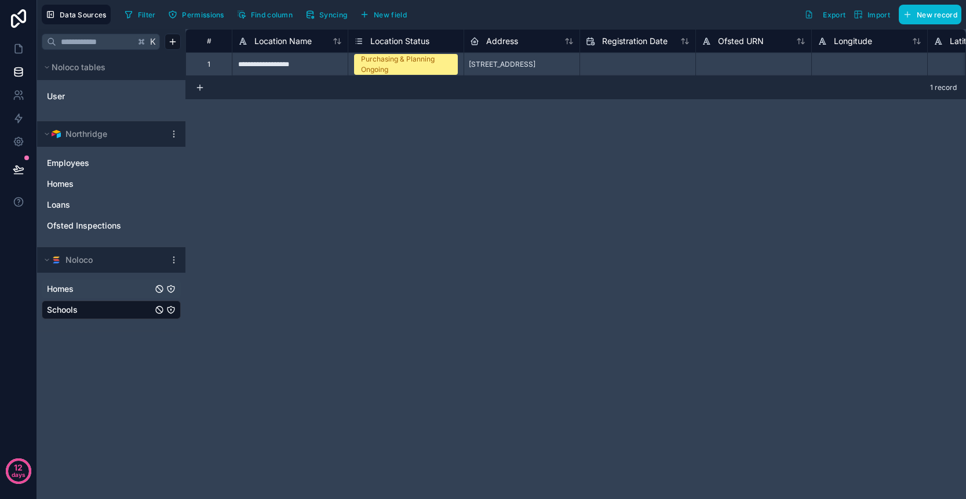
click at [78, 291] on link "Homes" at bounding box center [100, 289] width 106 height 12
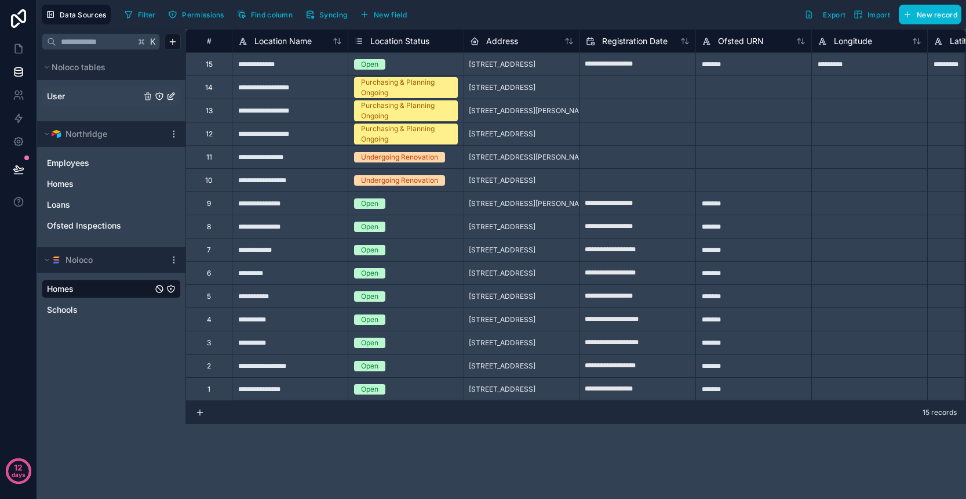
click at [106, 101] on link "User" at bounding box center [94, 96] width 94 height 12
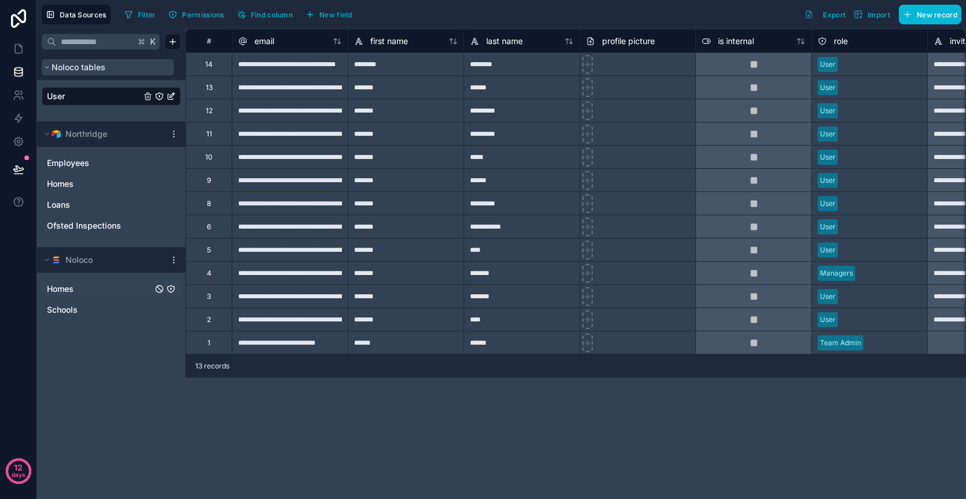
click at [127, 67] on button "Noloco tables" at bounding box center [108, 67] width 132 height 16
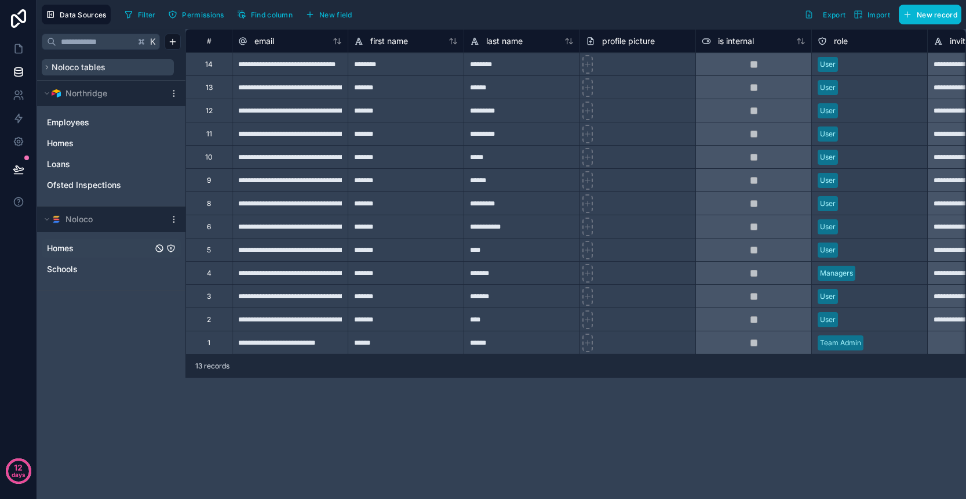
click at [127, 67] on button "Noloco tables" at bounding box center [108, 67] width 132 height 16
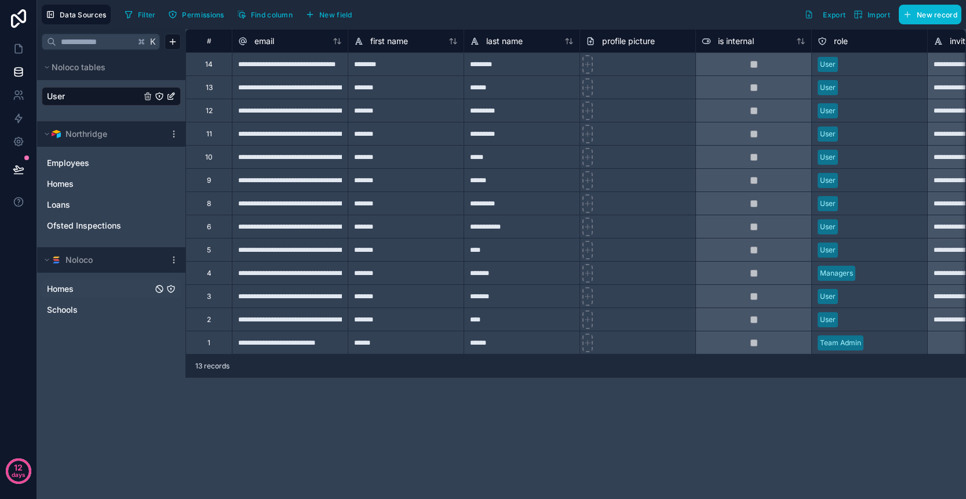
click at [95, 111] on div "User" at bounding box center [111, 100] width 148 height 41
click at [119, 322] on div "Homes Schools" at bounding box center [111, 301] width 148 height 58
click at [83, 224] on span "Ofsted Inspections" at bounding box center [84, 226] width 74 height 12
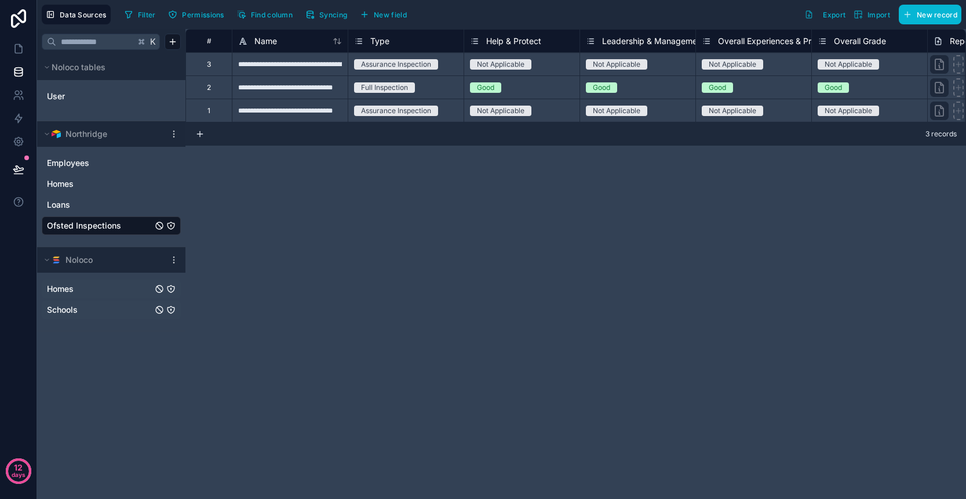
click at [97, 308] on link "Schools" at bounding box center [100, 310] width 106 height 12
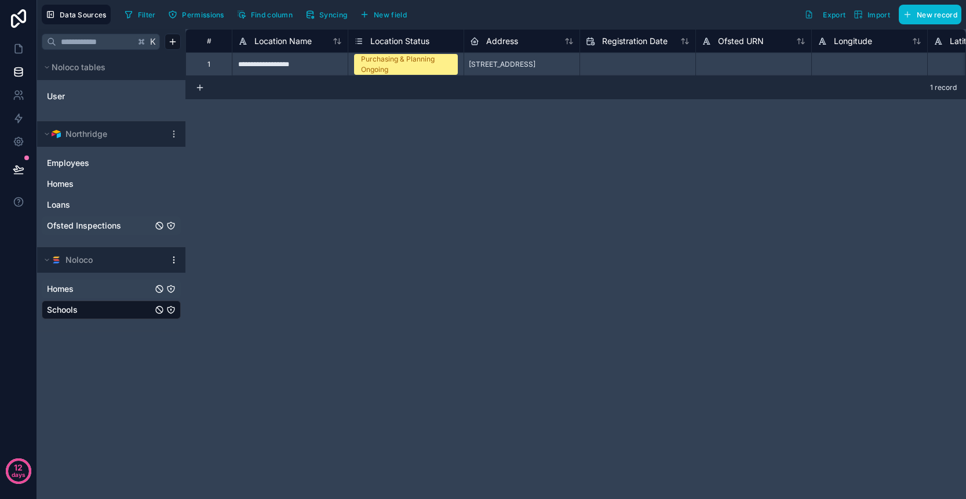
click at [172, 259] on icon at bounding box center [173, 259] width 9 height 9
click at [207, 285] on span "Update details" at bounding box center [246, 282] width 111 height 9
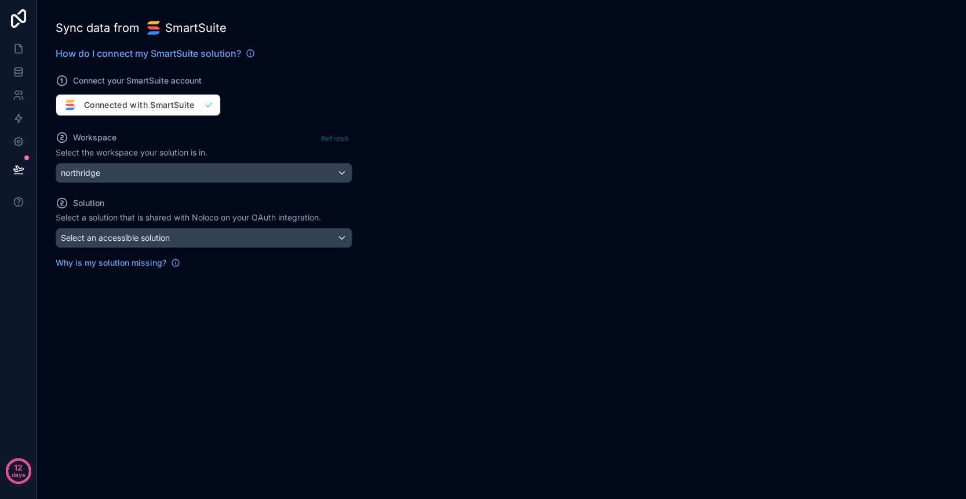
click at [154, 107] on div "Connect your SmartSuite account Connected with SmartSuite" at bounding box center [204, 88] width 297 height 56
click at [24, 75] on link at bounding box center [18, 71] width 37 height 23
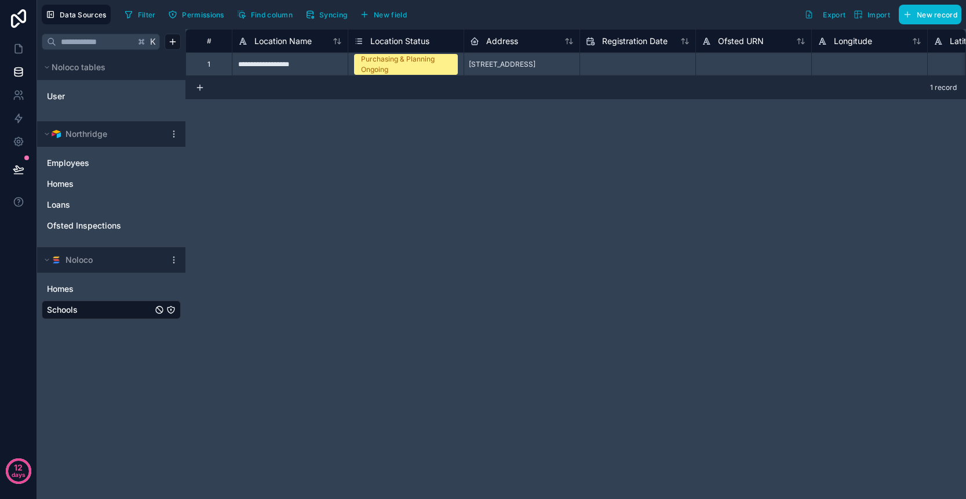
click at [141, 352] on div "K Noloco tables User Northridge Employees Homes Loans Ofsted Inspections Noloco…" at bounding box center [111, 264] width 148 height 470
click at [275, 304] on div "**********" at bounding box center [576, 264] width 781 height 470
click at [313, 16] on icon "button" at bounding box center [310, 14] width 9 height 9
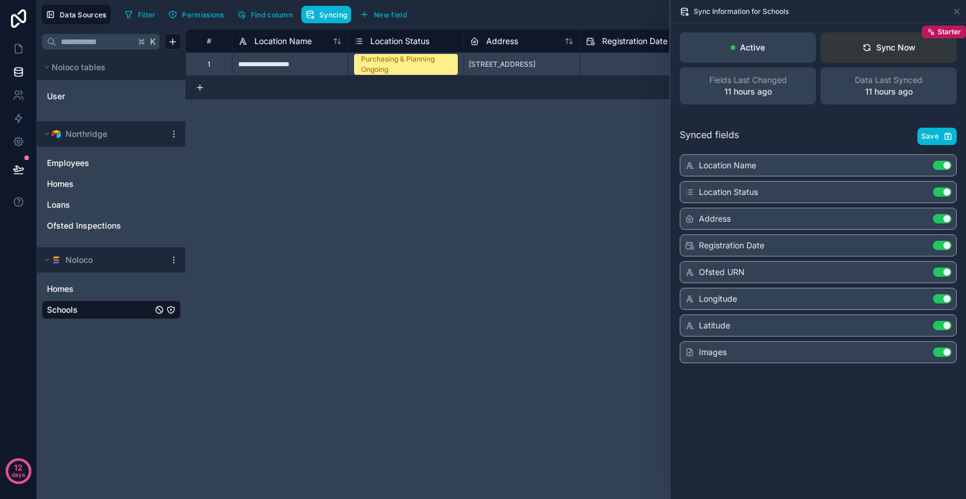
click at [878, 52] on div "Sync Now" at bounding box center [889, 48] width 53 height 12
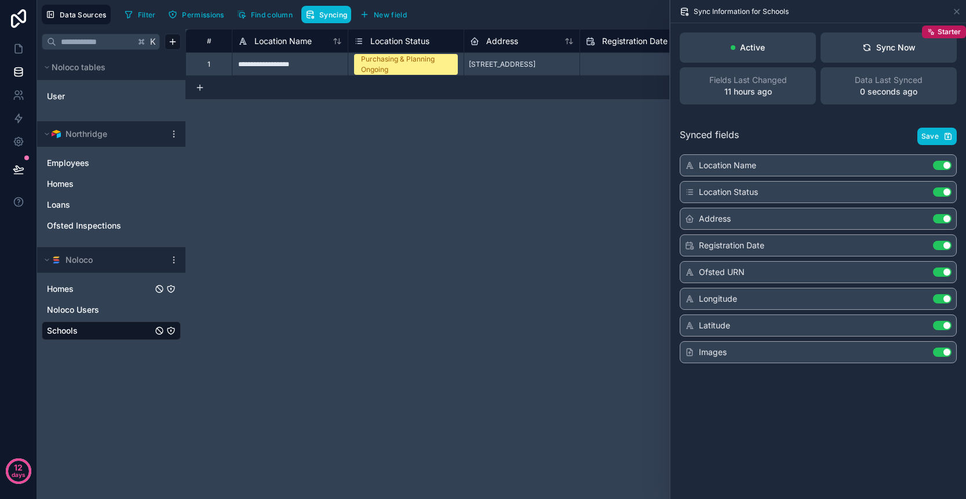
click at [77, 289] on link "Homes" at bounding box center [100, 289] width 106 height 12
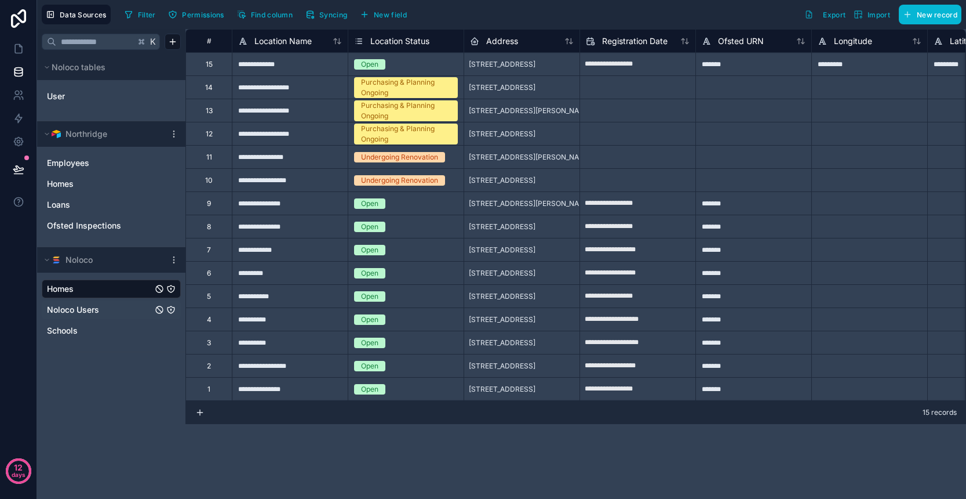
click at [97, 310] on span "Noloco Users" at bounding box center [73, 310] width 52 height 12
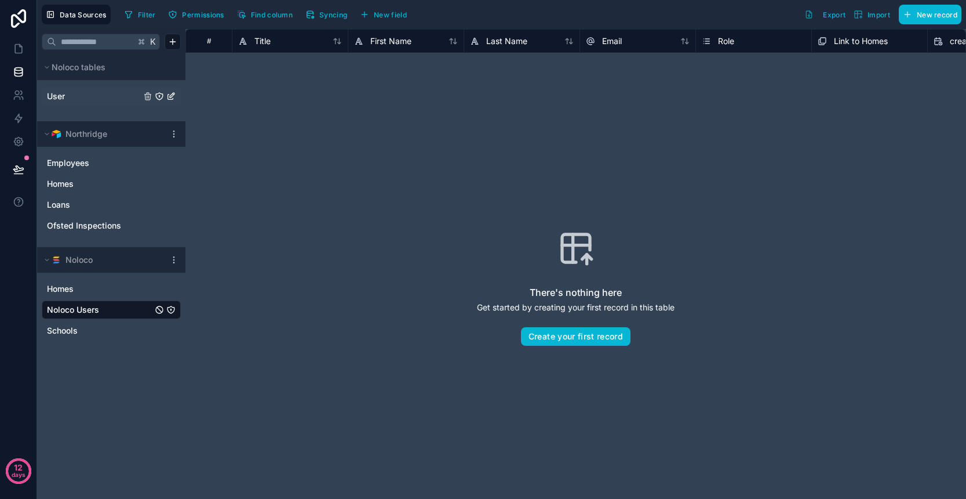
click at [125, 98] on link "User" at bounding box center [94, 96] width 94 height 12
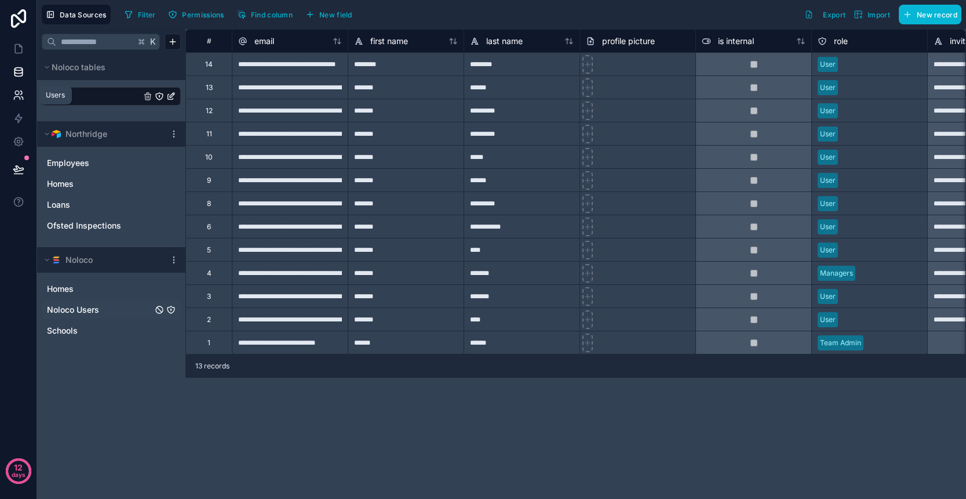
click at [24, 95] on icon at bounding box center [19, 95] width 12 height 12
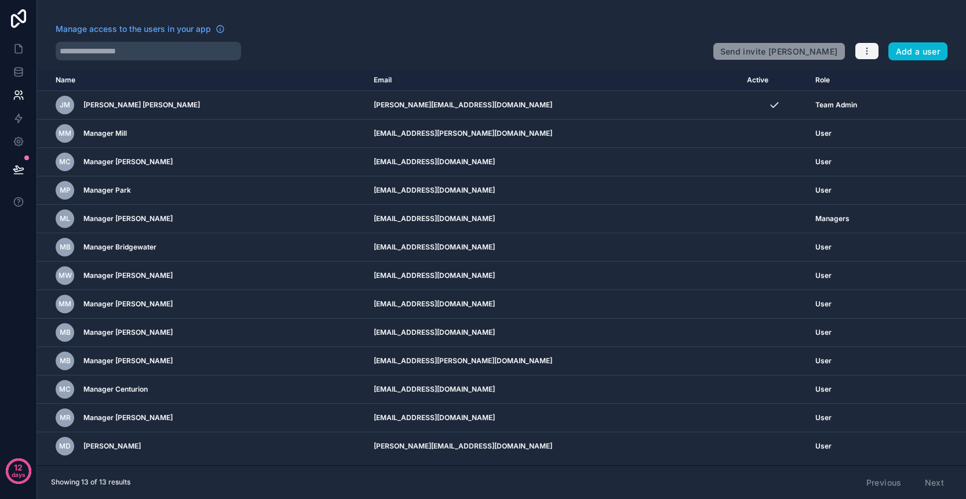
click at [865, 56] on button "button" at bounding box center [867, 50] width 24 height 17
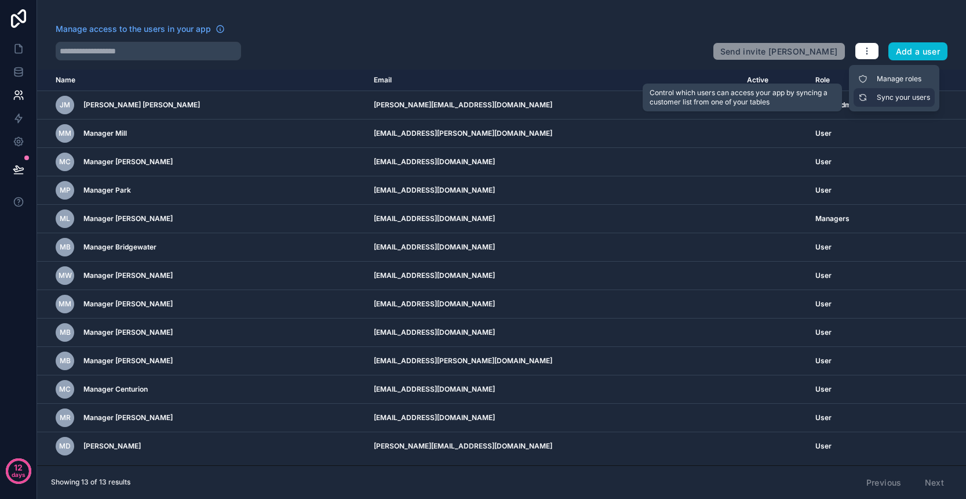
click at [875, 96] on link "Sync your users" at bounding box center [894, 97] width 81 height 19
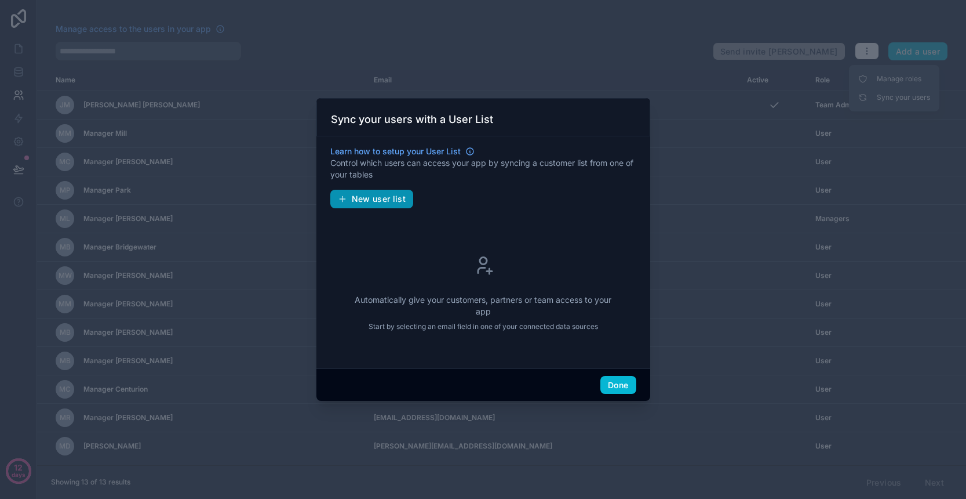
click at [375, 201] on span "New user list" at bounding box center [379, 199] width 54 height 10
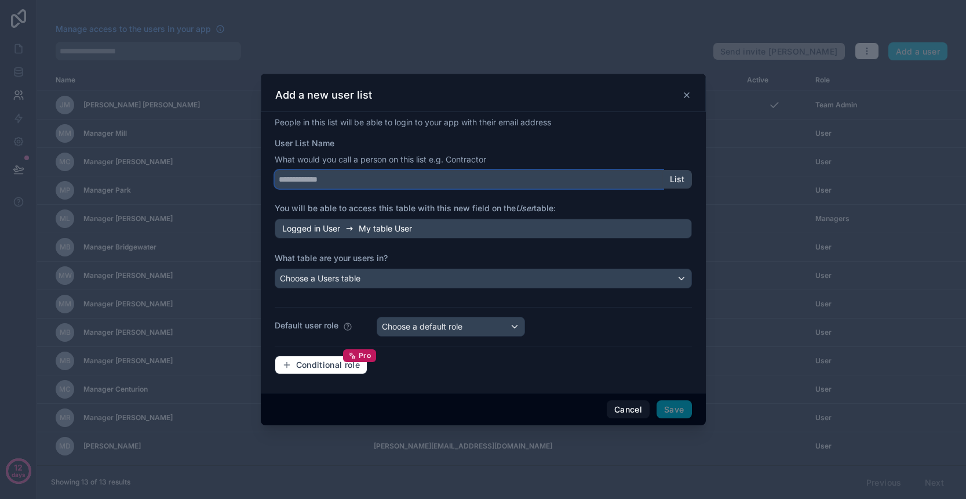
click at [357, 182] on input "User List Name" at bounding box center [469, 179] width 388 height 19
type input "****"
click at [401, 279] on div "Choose a Users table" at bounding box center [483, 278] width 416 height 19
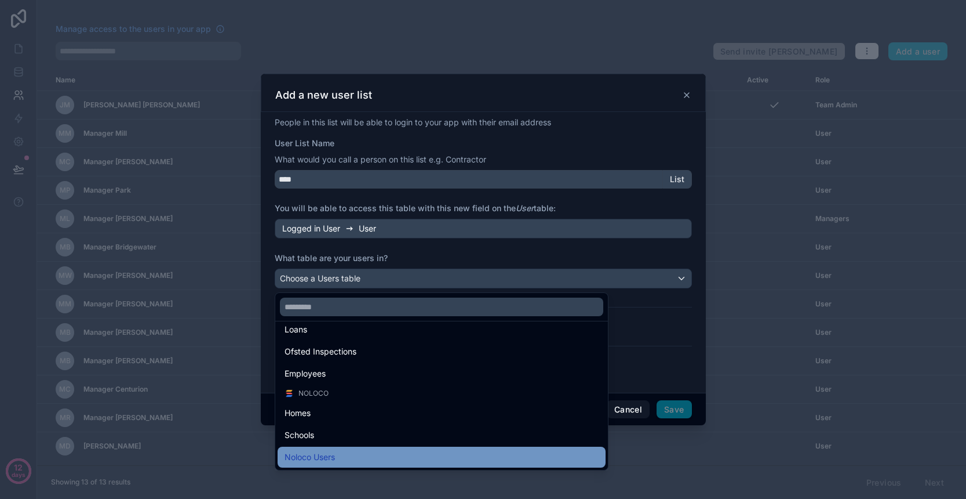
scroll to position [51, 0]
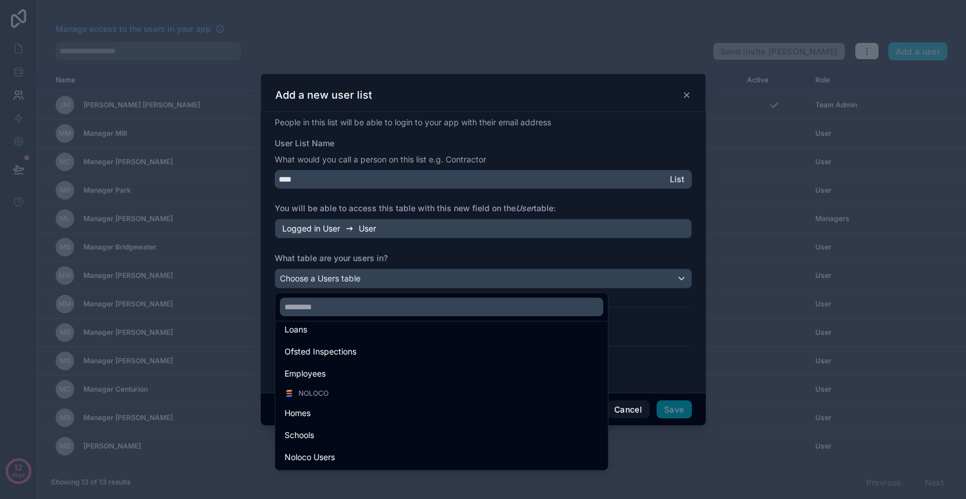
click at [346, 453] on div "Noloco Users" at bounding box center [442, 457] width 314 height 14
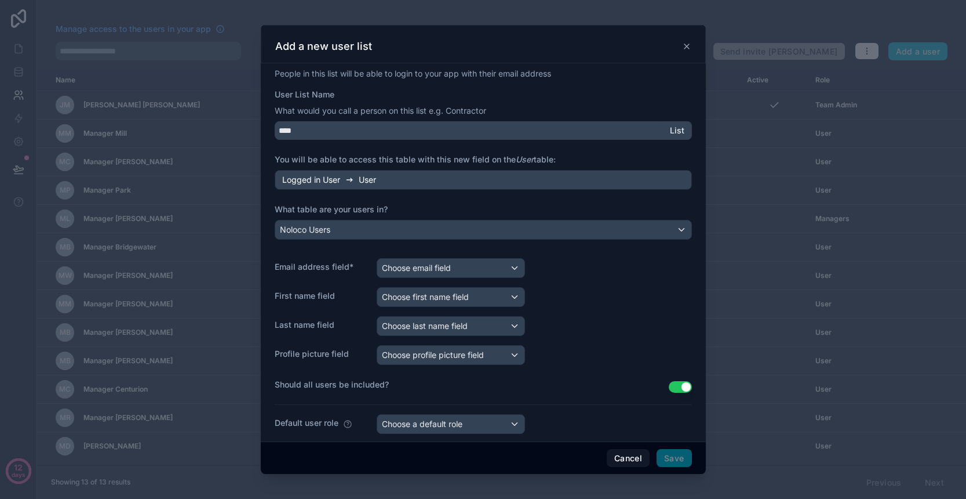
click at [417, 269] on span "Choose email field" at bounding box center [416, 268] width 69 height 10
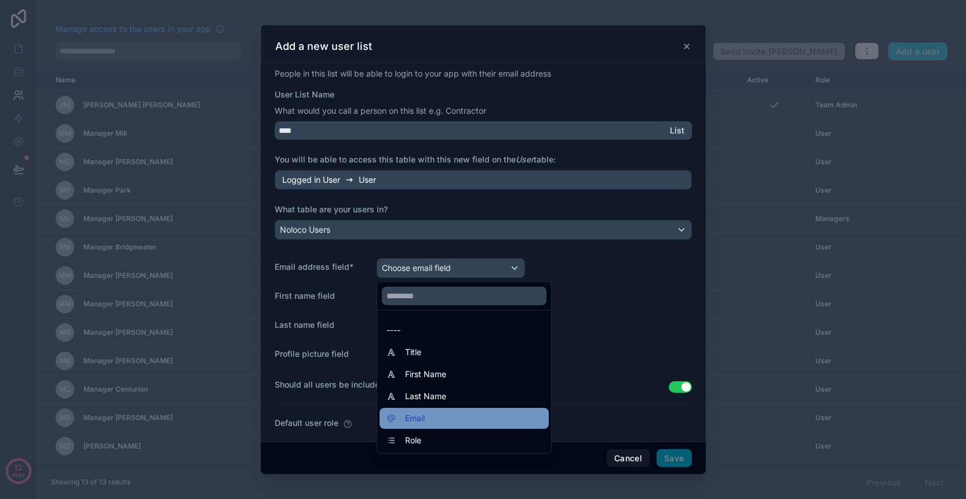
click at [448, 413] on div "Email" at bounding box center [464, 418] width 155 height 14
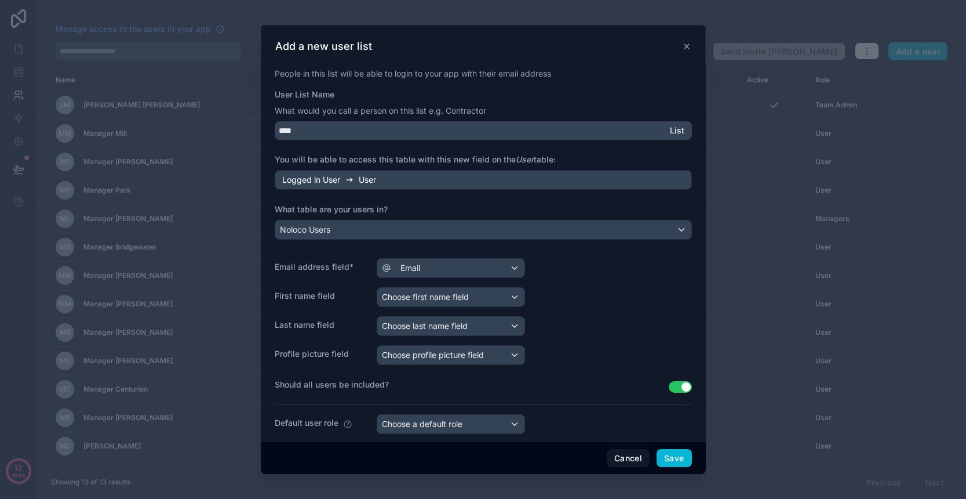
click at [453, 296] on span "Choose first name field" at bounding box center [425, 297] width 87 height 10
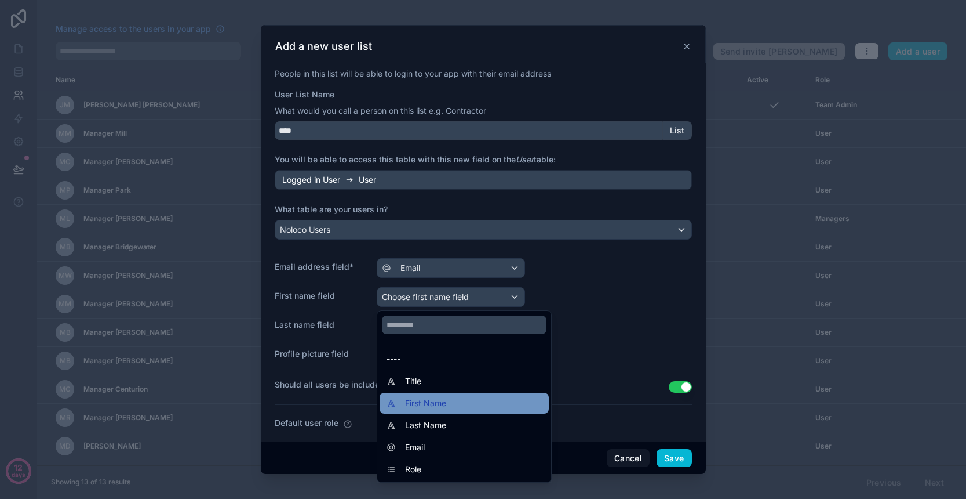
click at [440, 404] on span "First Name" at bounding box center [425, 403] width 41 height 14
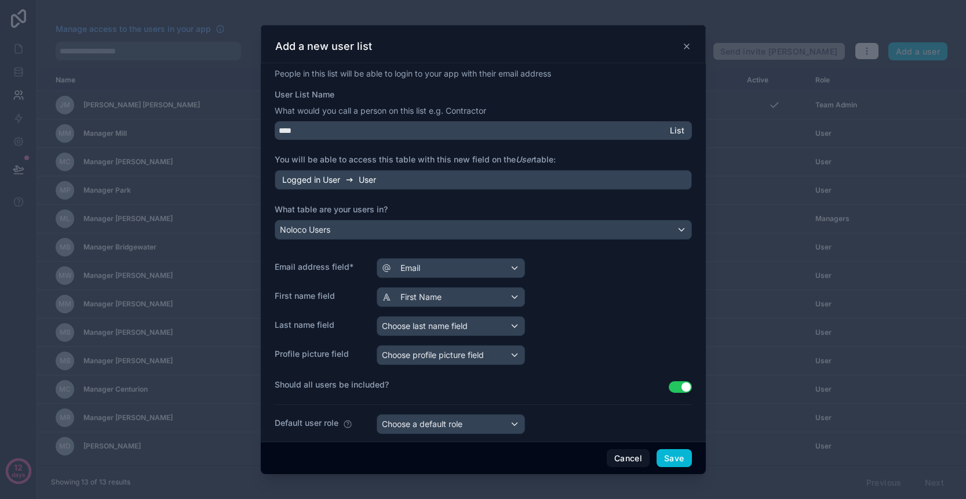
click at [449, 330] on span "Choose last name field" at bounding box center [425, 326] width 86 height 10
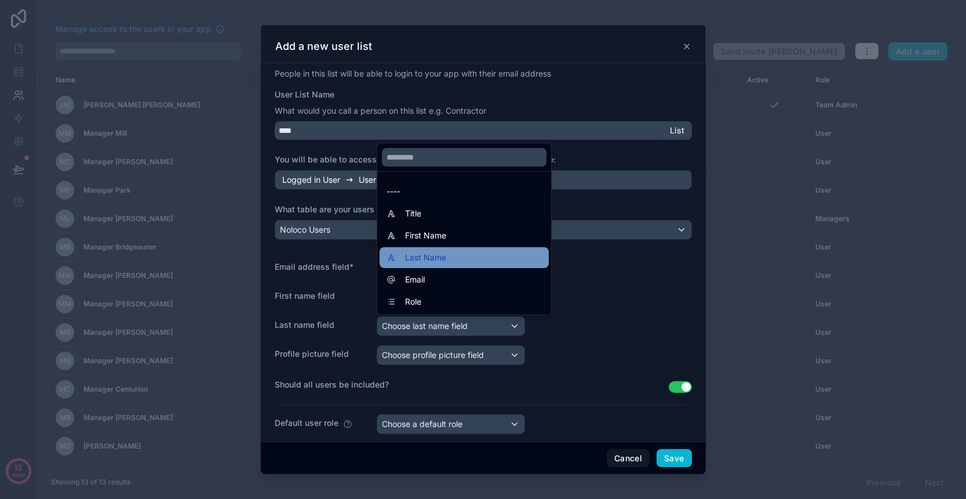
click at [440, 256] on span "Last Name" at bounding box center [425, 257] width 41 height 14
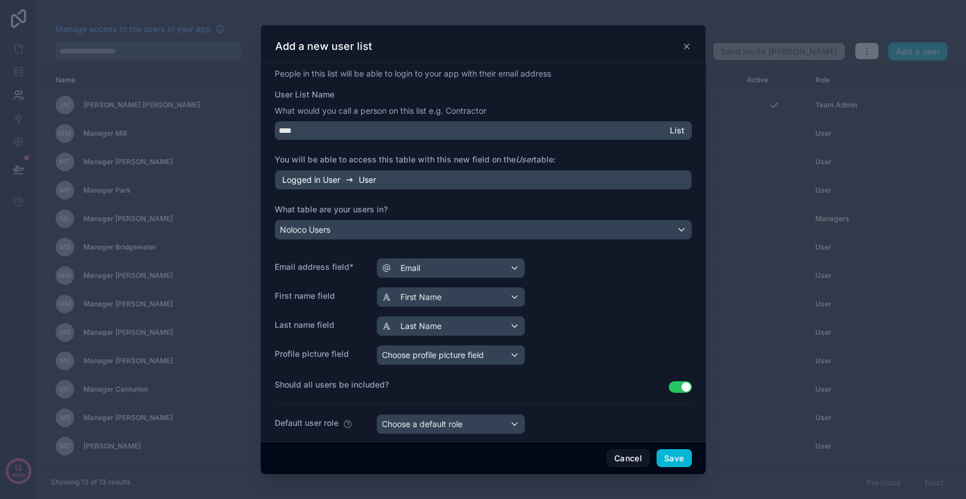
click at [501, 426] on div "Choose a default role" at bounding box center [450, 424] width 147 height 19
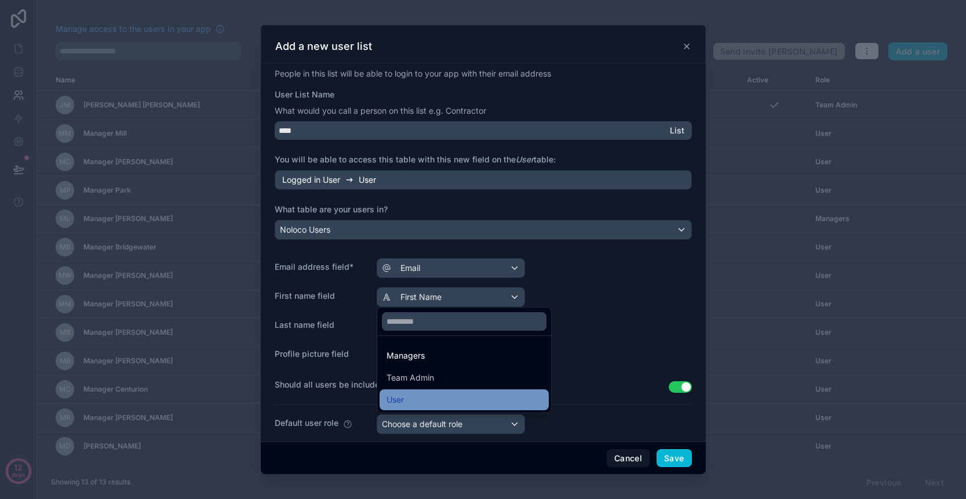
click at [490, 405] on div "User" at bounding box center [464, 400] width 155 height 14
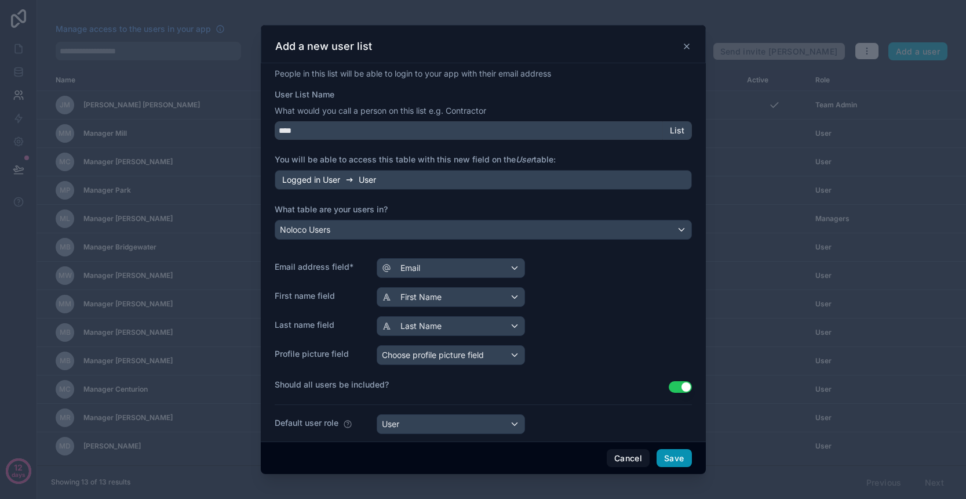
click at [668, 458] on button "Save" at bounding box center [674, 458] width 35 height 19
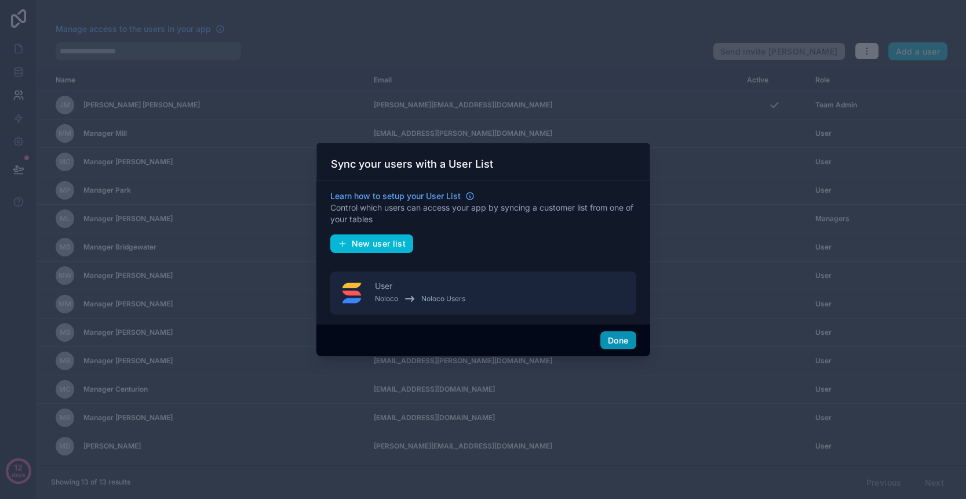
click at [623, 346] on button "Done" at bounding box center [618, 340] width 35 height 19
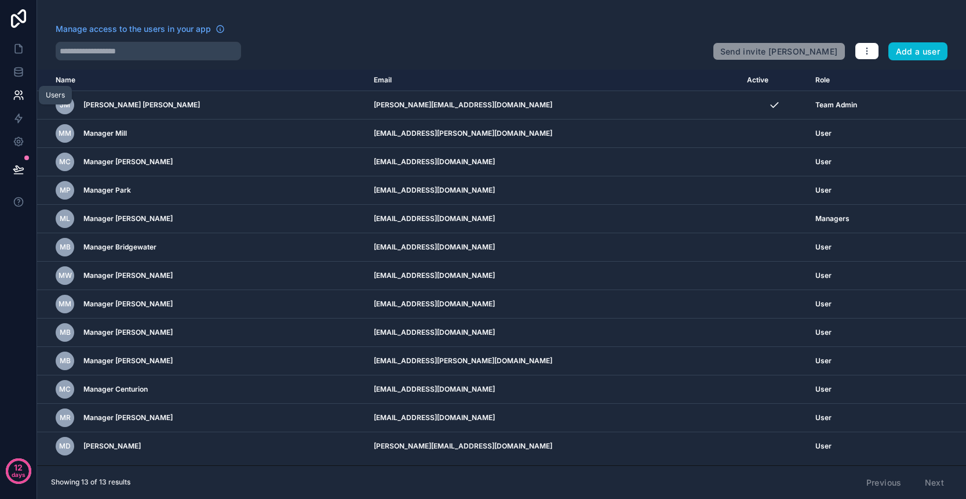
click at [17, 93] on icon at bounding box center [19, 95] width 12 height 12
click at [18, 120] on icon at bounding box center [18, 118] width 7 height 9
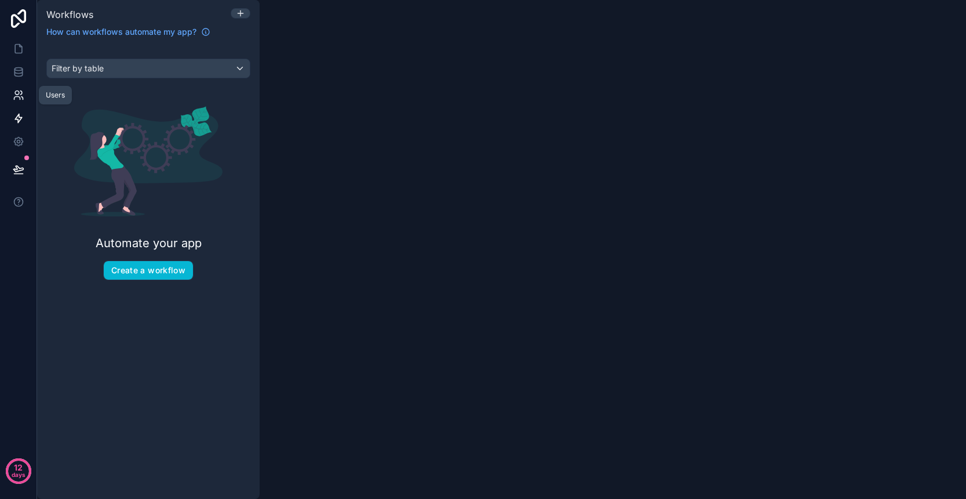
click at [20, 96] on icon at bounding box center [19, 95] width 12 height 12
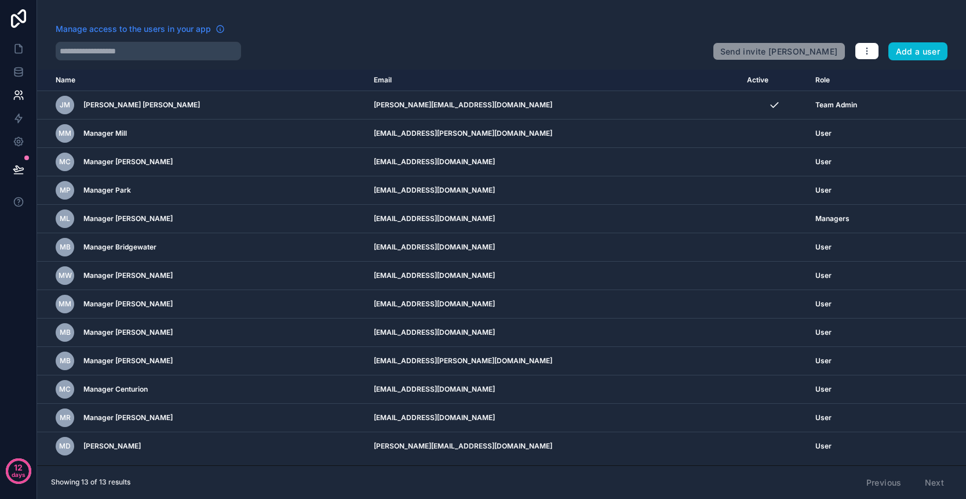
click at [187, 31] on span "Manage access to the users in your app" at bounding box center [133, 29] width 155 height 12
click at [871, 49] on icon "button" at bounding box center [867, 50] width 9 height 9
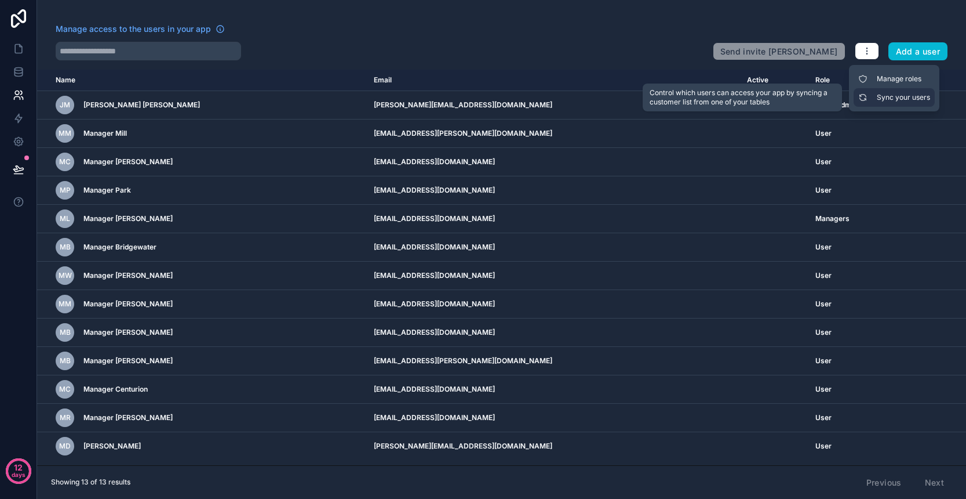
click at [878, 96] on link "Sync your users" at bounding box center [894, 97] width 81 height 19
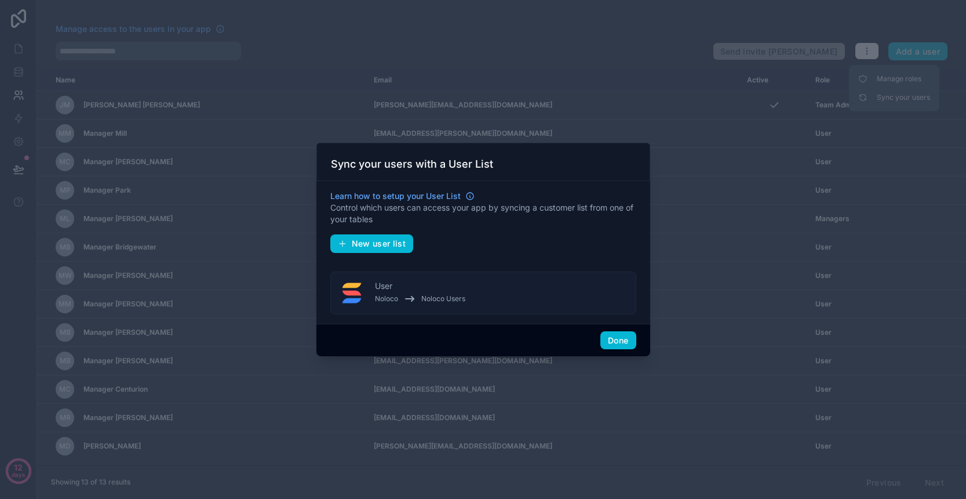
click at [501, 290] on button "User Noloco Noloco Users" at bounding box center [483, 292] width 306 height 43
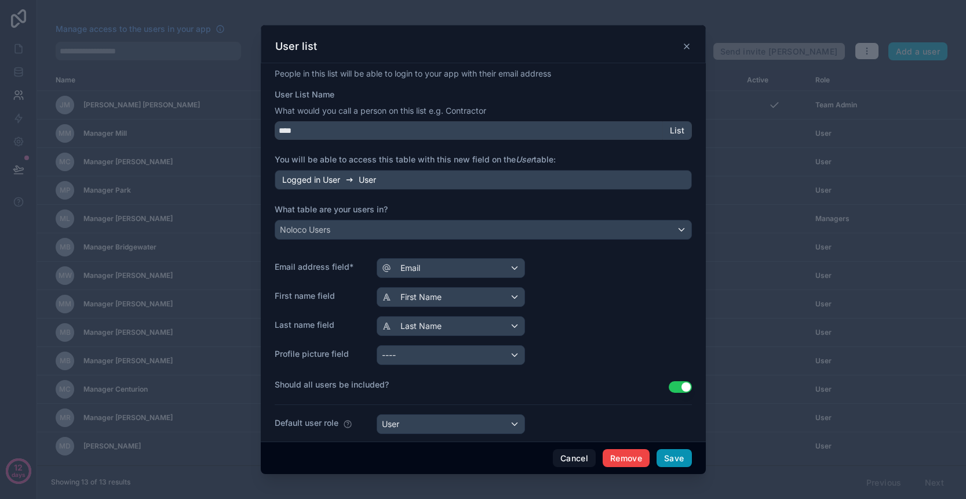
click at [672, 460] on button "Save" at bounding box center [674, 458] width 35 height 19
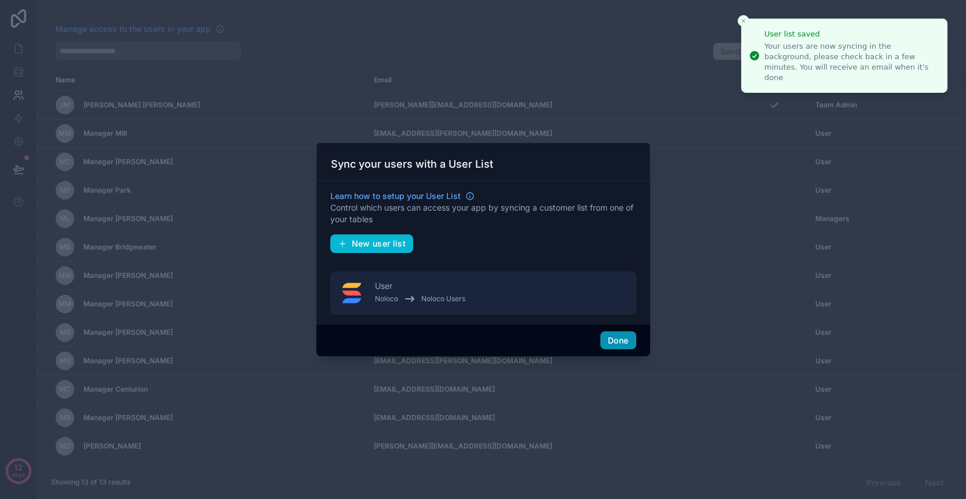
click at [620, 343] on button "Done" at bounding box center [618, 340] width 35 height 19
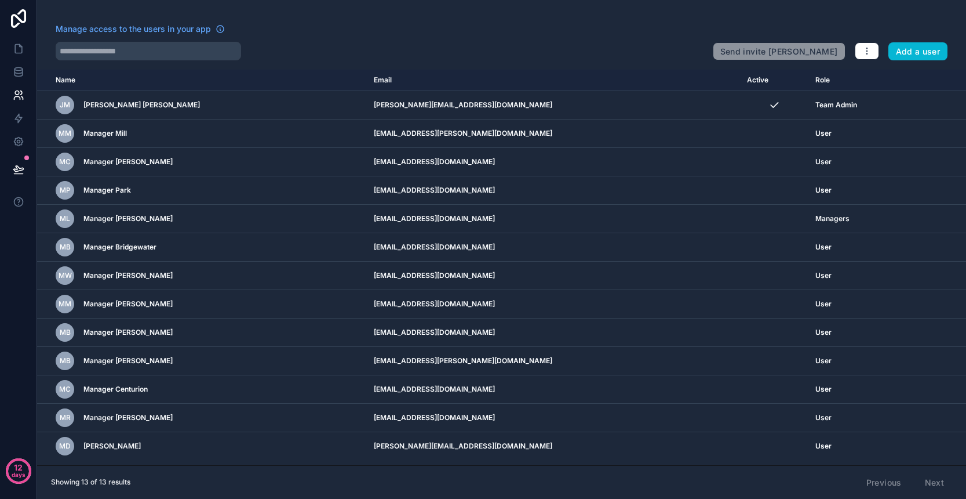
click at [594, 63] on div "Manage access to the users in your app Send invite reminders Add a user Name Em…" at bounding box center [501, 249] width 929 height 499
click at [150, 53] on input "text" at bounding box center [149, 51] width 186 height 19
click at [25, 52] on link at bounding box center [18, 48] width 37 height 23
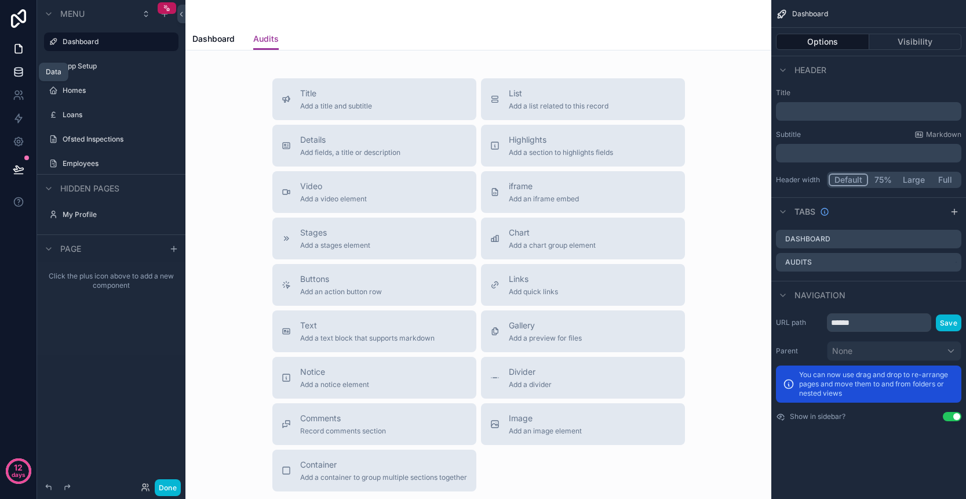
click at [22, 71] on icon at bounding box center [18, 71] width 8 height 5
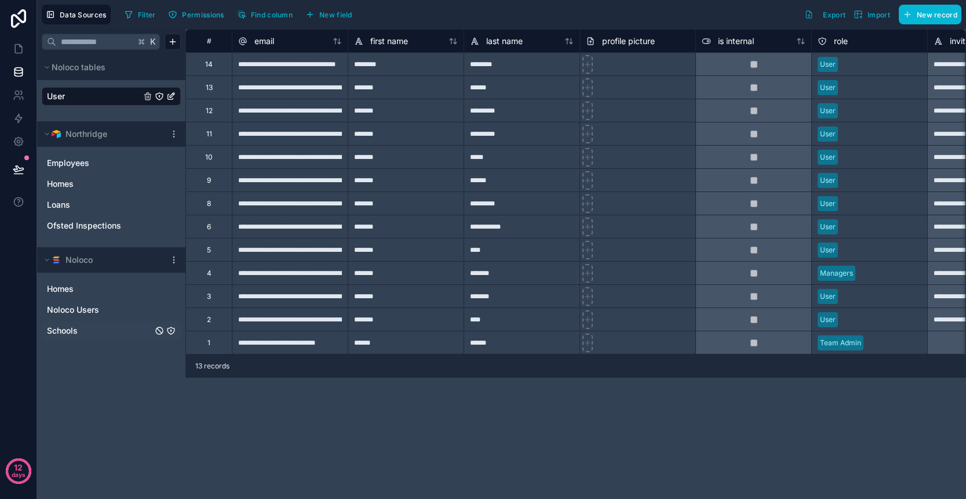
click at [84, 333] on link "Schools" at bounding box center [100, 331] width 106 height 12
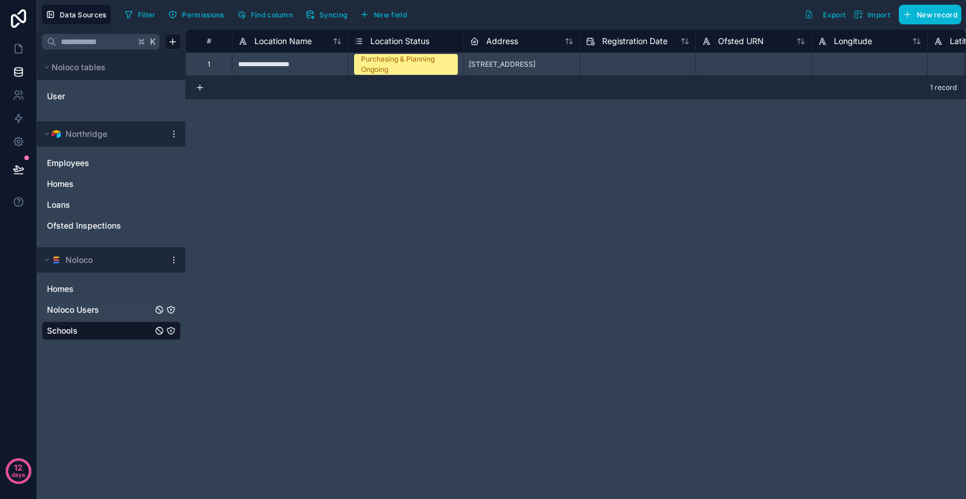
click at [89, 306] on span "Noloco Users" at bounding box center [73, 310] width 52 height 12
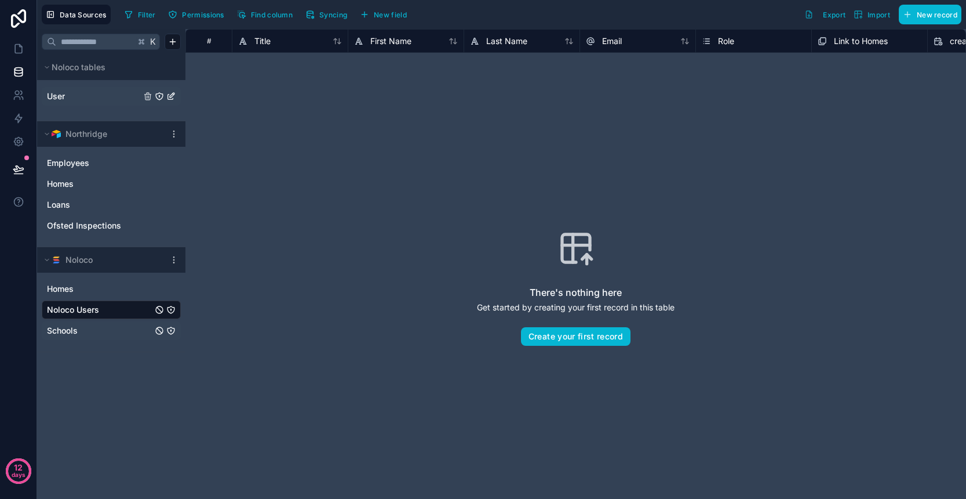
click at [92, 97] on link "User" at bounding box center [94, 96] width 94 height 12
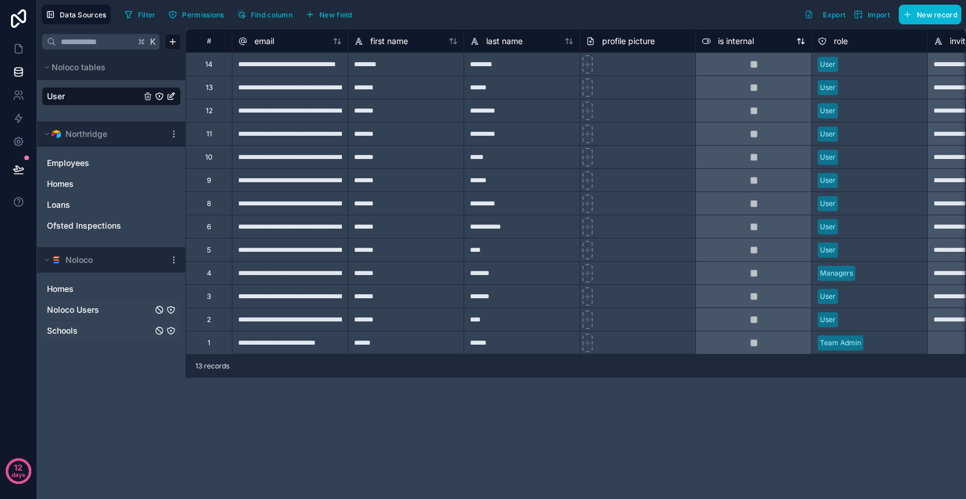
click at [733, 42] on span "is internal" at bounding box center [736, 41] width 36 height 12
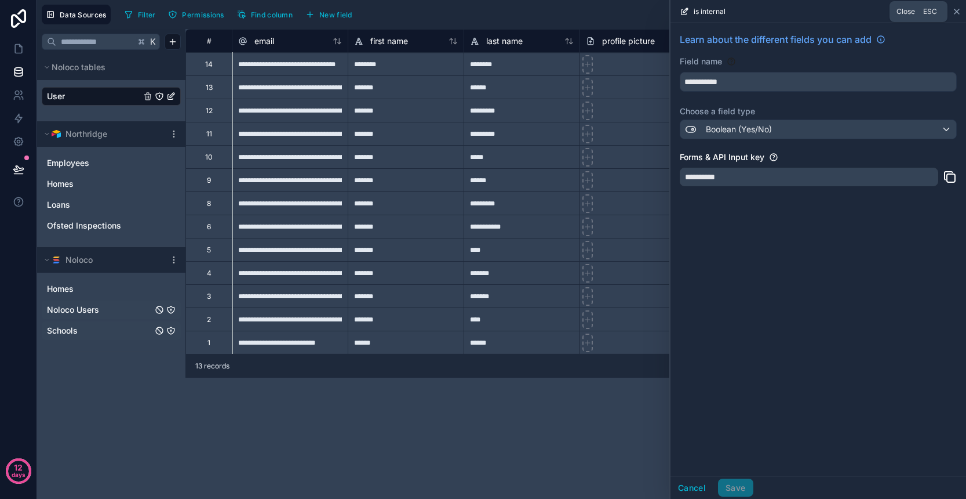
click at [959, 14] on icon at bounding box center [957, 11] width 9 height 9
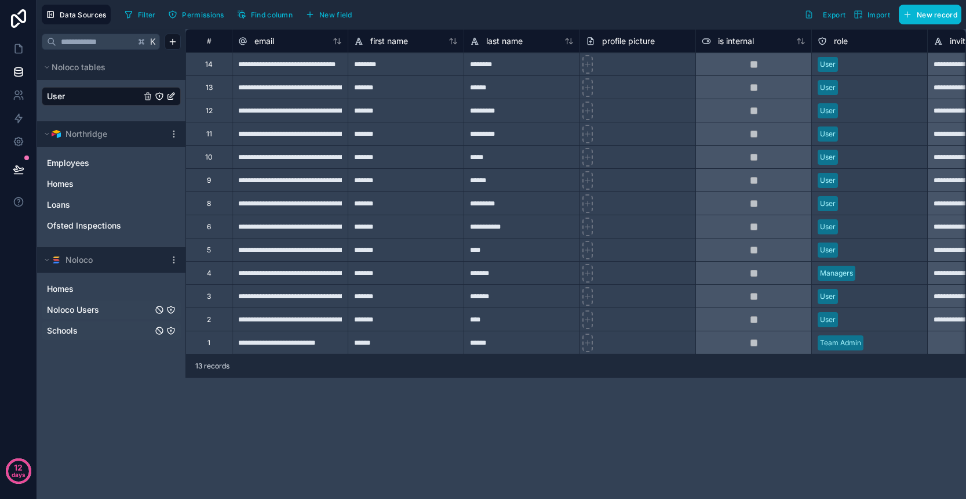
click at [82, 93] on link "User" at bounding box center [94, 96] width 94 height 12
click at [23, 97] on icon at bounding box center [22, 98] width 2 height 3
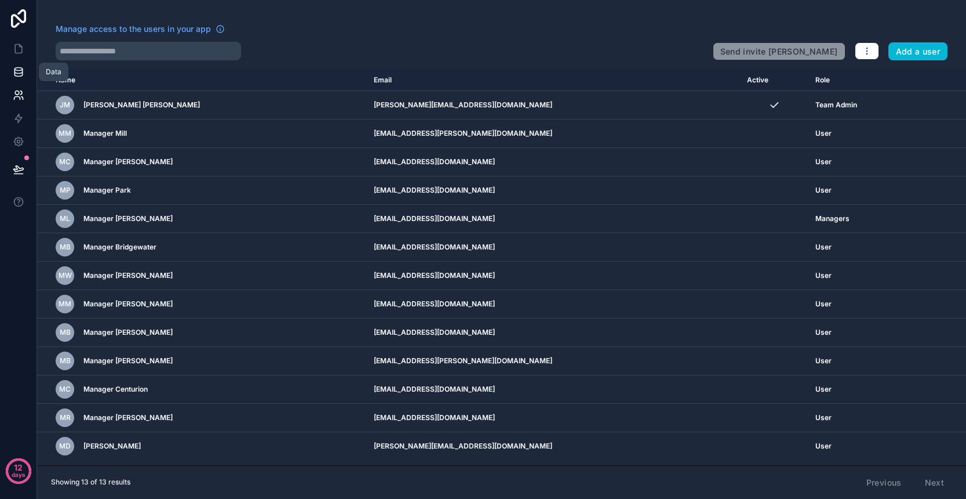
click at [21, 72] on icon at bounding box center [19, 72] width 12 height 12
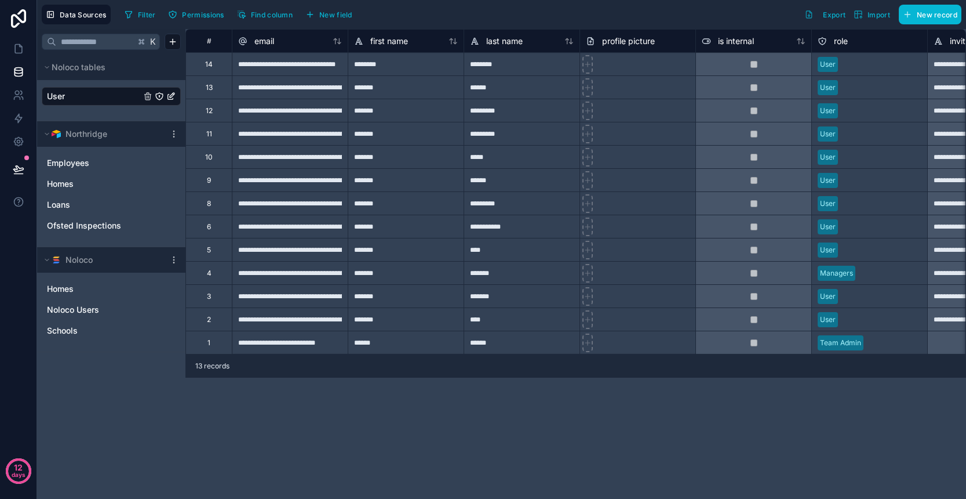
click at [172, 96] on icon "User" at bounding box center [170, 96] width 9 height 9
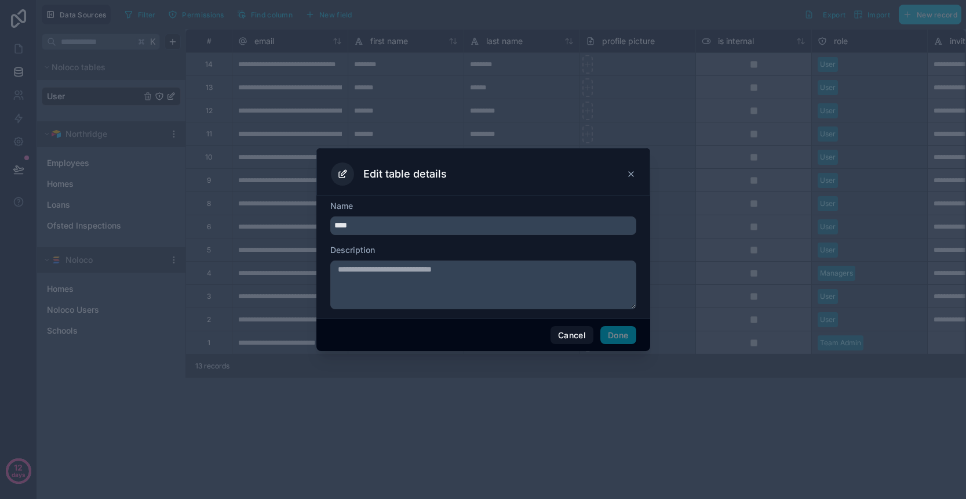
click at [629, 174] on icon at bounding box center [631, 173] width 9 height 9
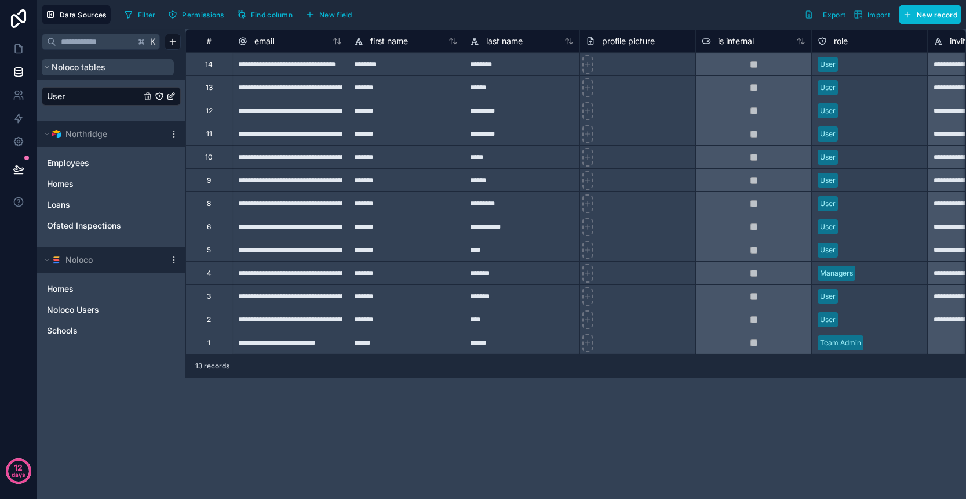
click at [48, 69] on icon at bounding box center [46, 67] width 7 height 7
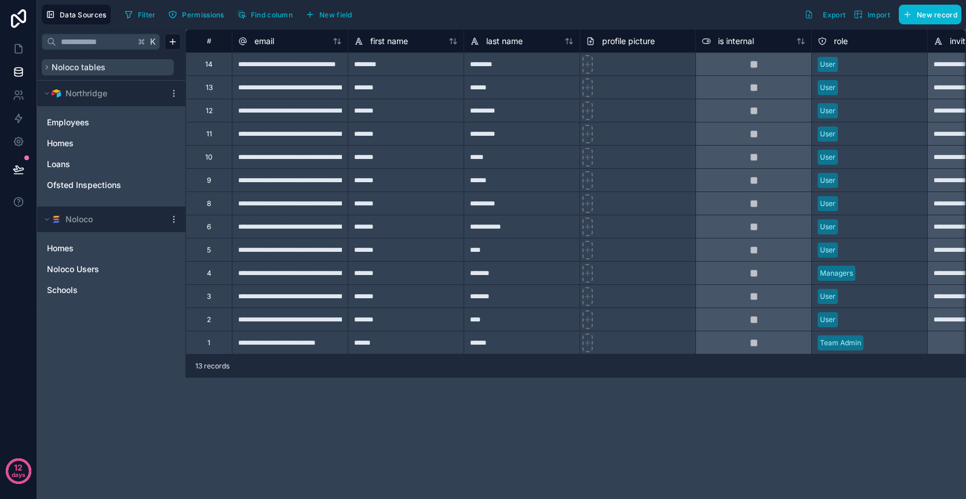
click at [48, 69] on icon at bounding box center [46, 67] width 7 height 7
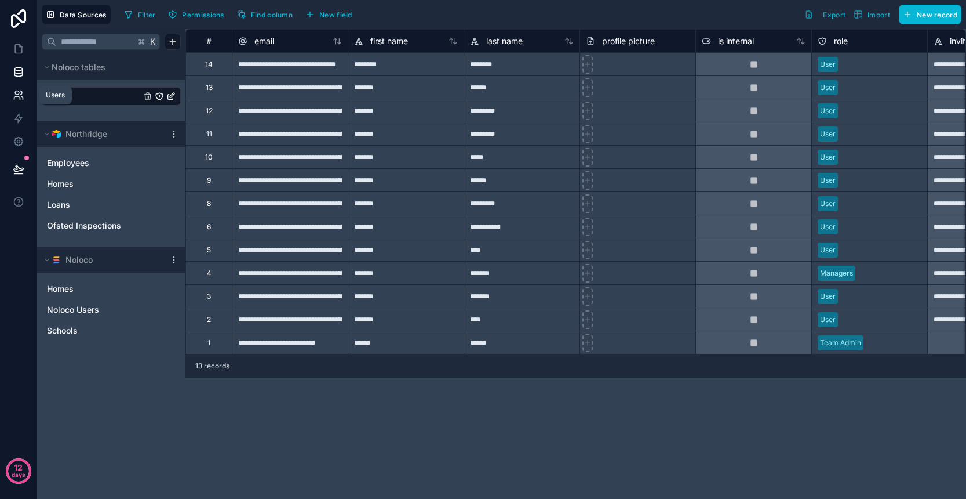
click at [18, 98] on icon at bounding box center [19, 95] width 12 height 12
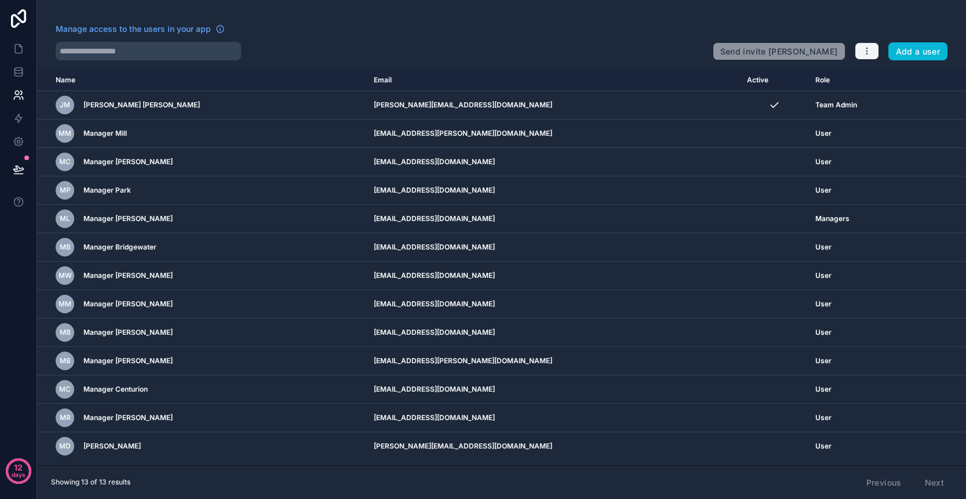
click at [866, 56] on icon "button" at bounding box center [867, 50] width 9 height 9
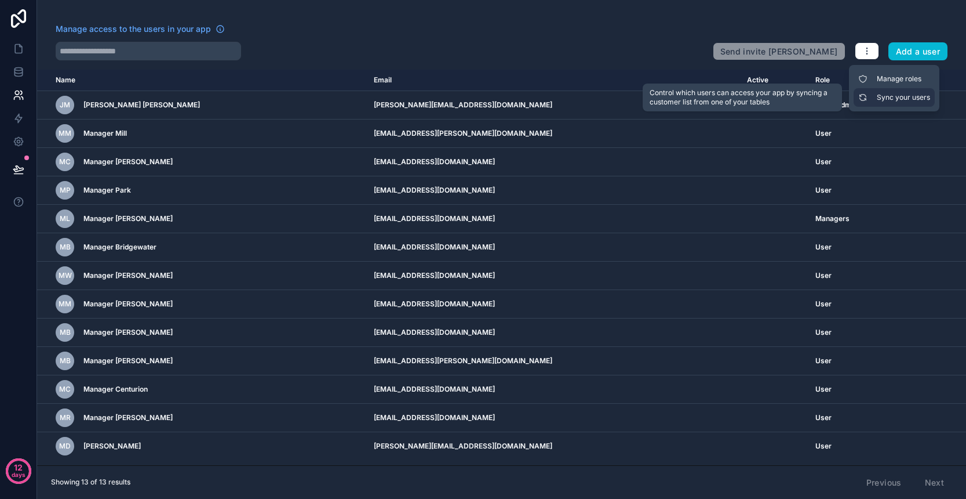
click at [891, 96] on link "Sync your users" at bounding box center [894, 97] width 81 height 19
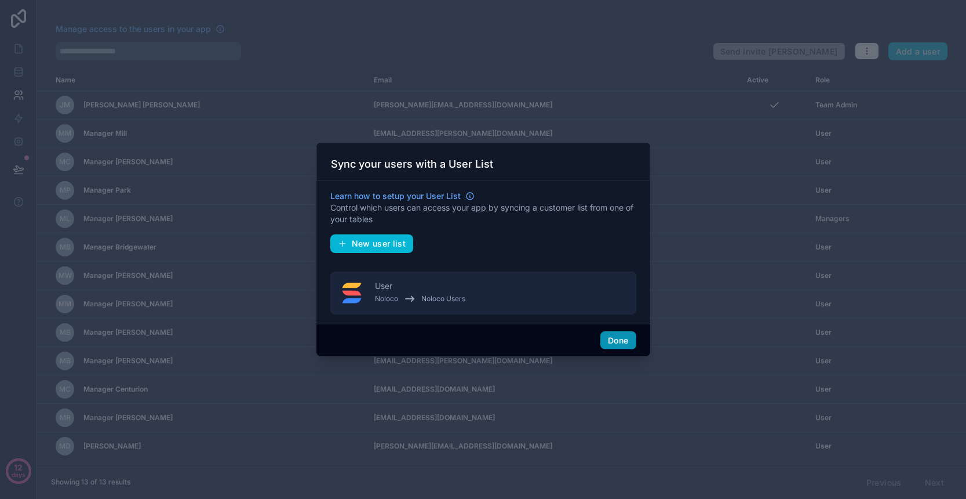
click at [617, 335] on button "Done" at bounding box center [618, 340] width 35 height 19
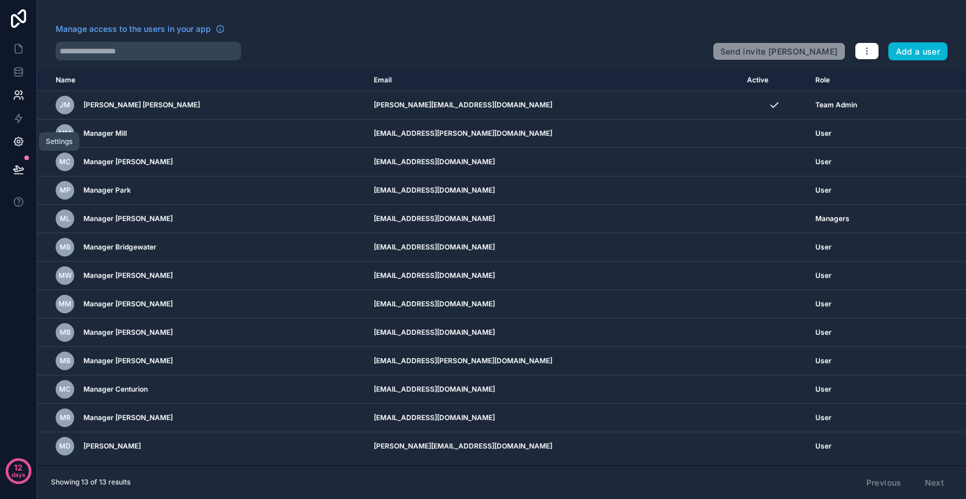
click at [21, 145] on icon at bounding box center [18, 141] width 9 height 9
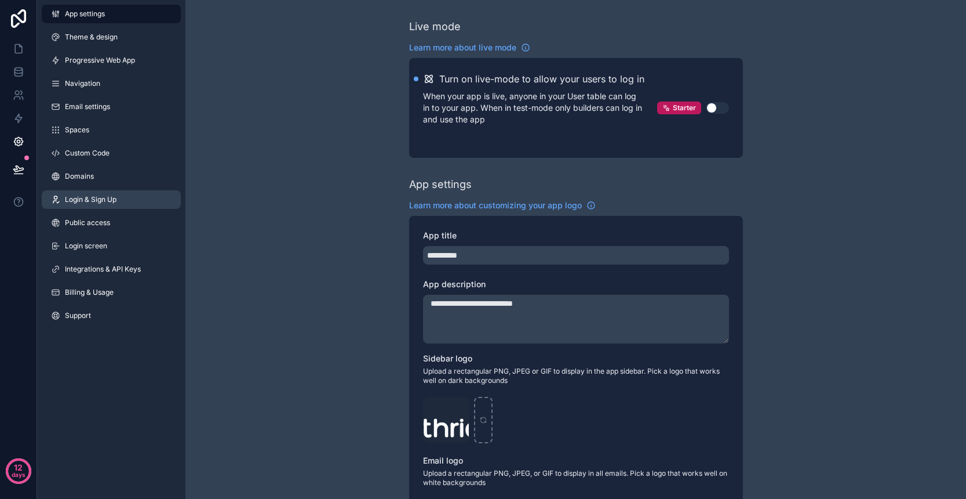
click at [124, 204] on link "Login & Sign Up" at bounding box center [111, 199] width 139 height 19
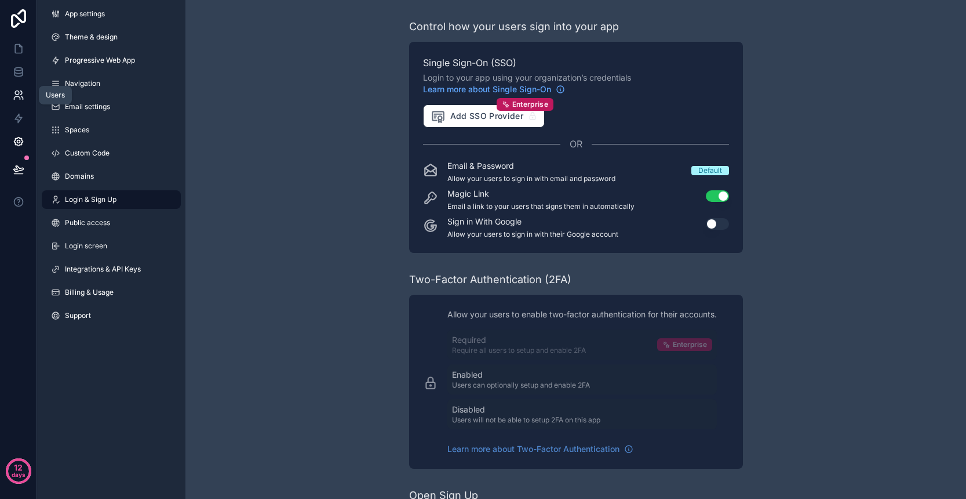
click at [18, 94] on icon at bounding box center [17, 93] width 4 height 4
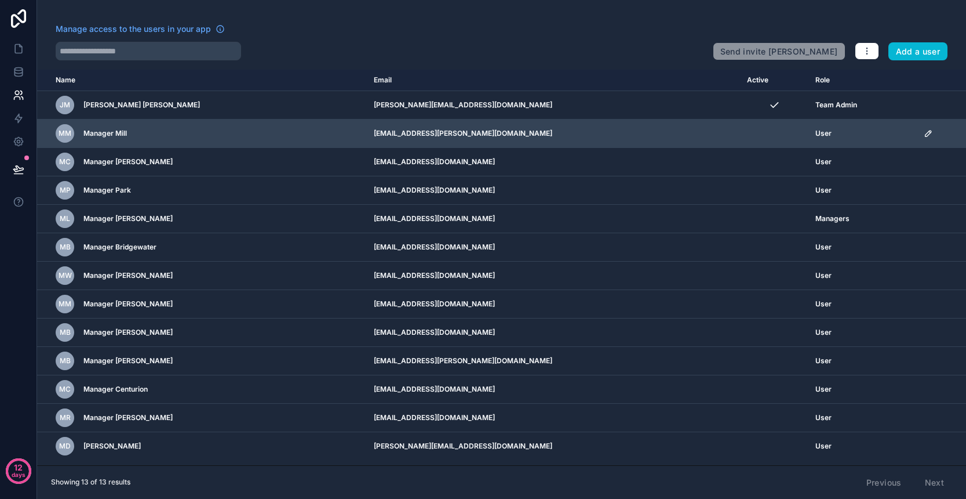
click at [179, 133] on div "MM Manager Mill" at bounding box center [208, 133] width 304 height 19
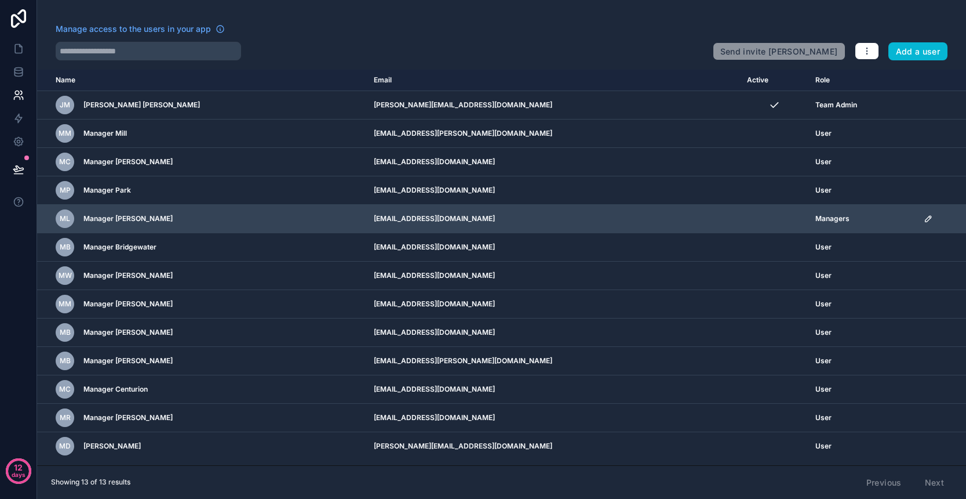
click at [925, 219] on icon "scrollable content" at bounding box center [928, 219] width 6 height 6
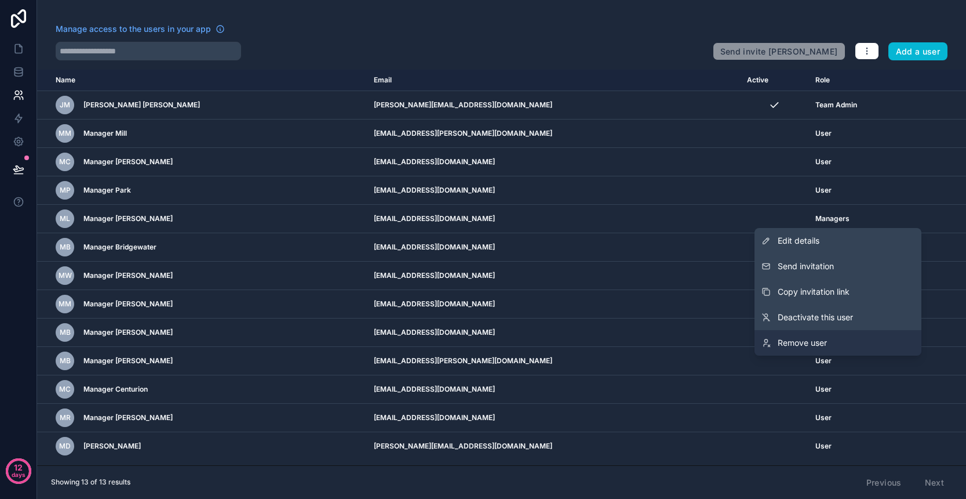
click at [816, 344] on span "Remove user" at bounding box center [802, 343] width 49 height 12
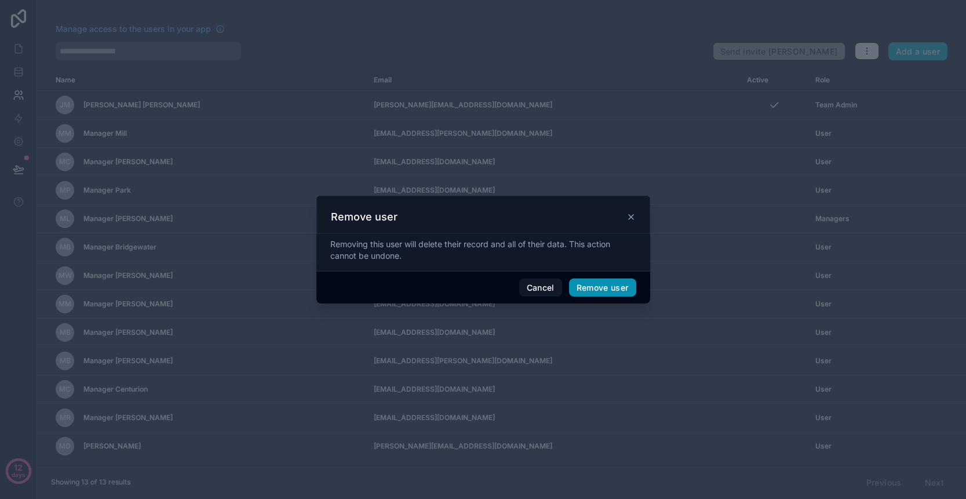
click at [594, 288] on button "Remove user" at bounding box center [602, 287] width 67 height 19
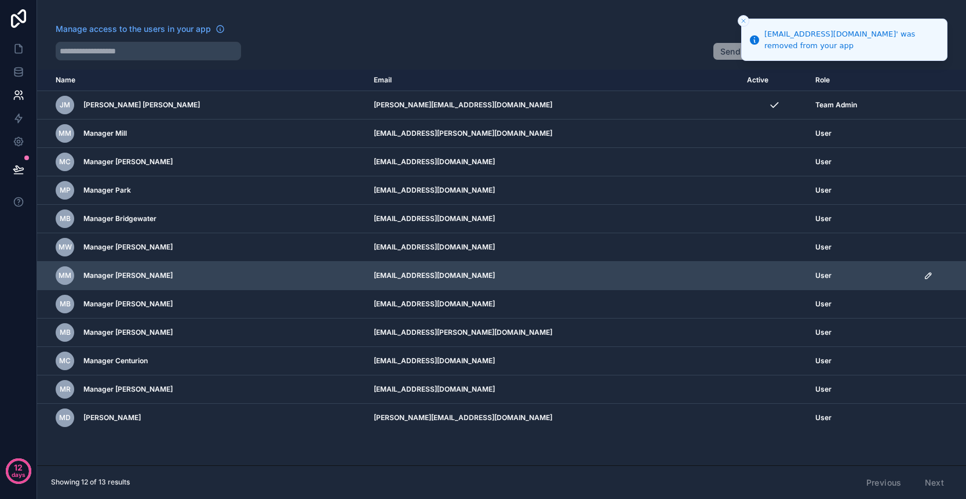
click at [925, 274] on icon "scrollable content" at bounding box center [928, 275] width 6 height 6
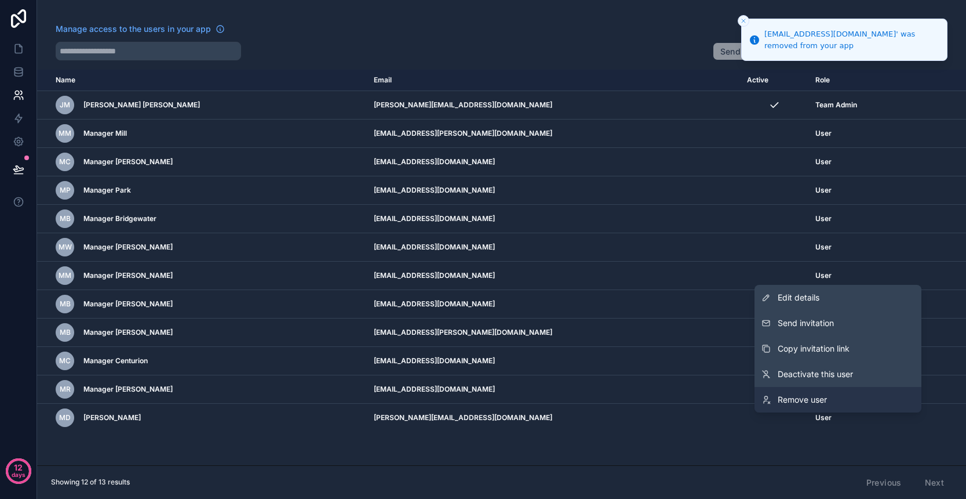
click at [841, 397] on link "Remove user" at bounding box center [838, 400] width 167 height 26
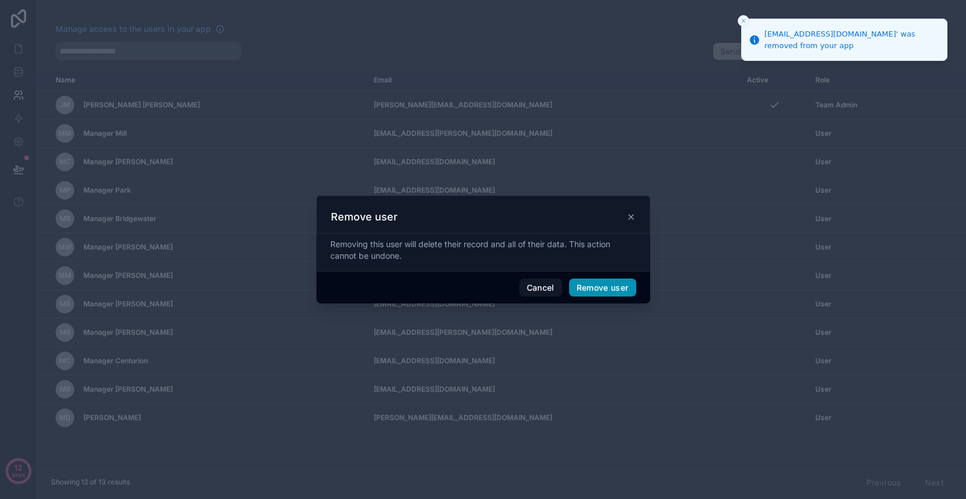
click at [608, 289] on button "Remove user" at bounding box center [602, 287] width 67 height 19
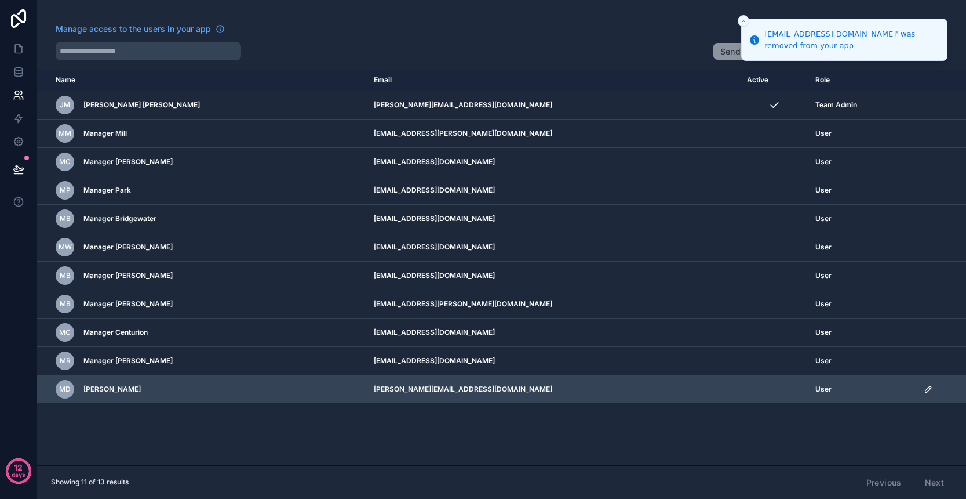
click at [929, 387] on icon "scrollable content" at bounding box center [930, 388] width 2 height 2
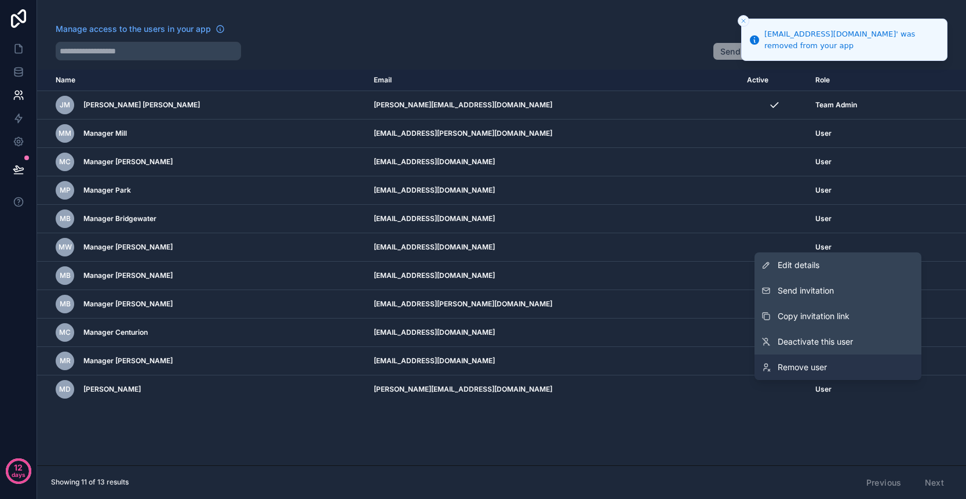
click at [848, 359] on link "Remove user" at bounding box center [838, 367] width 167 height 26
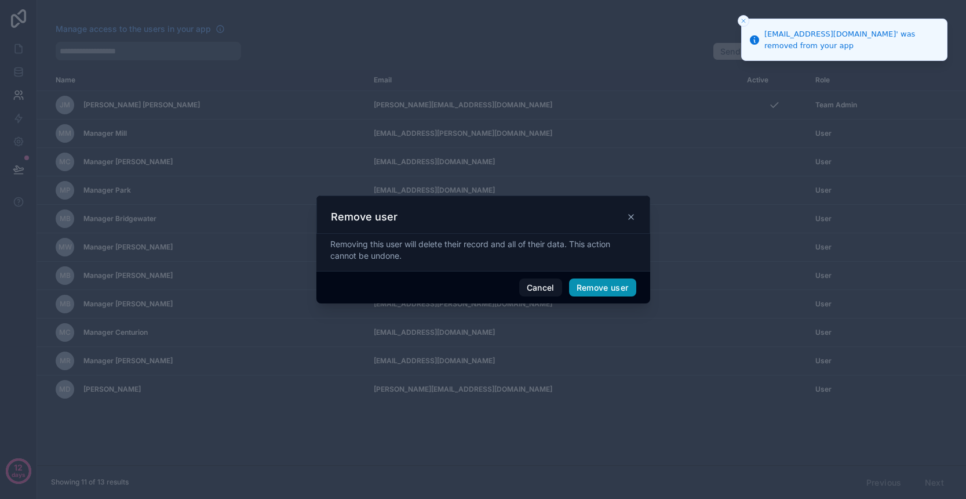
click at [608, 294] on button "Remove user" at bounding box center [602, 287] width 67 height 19
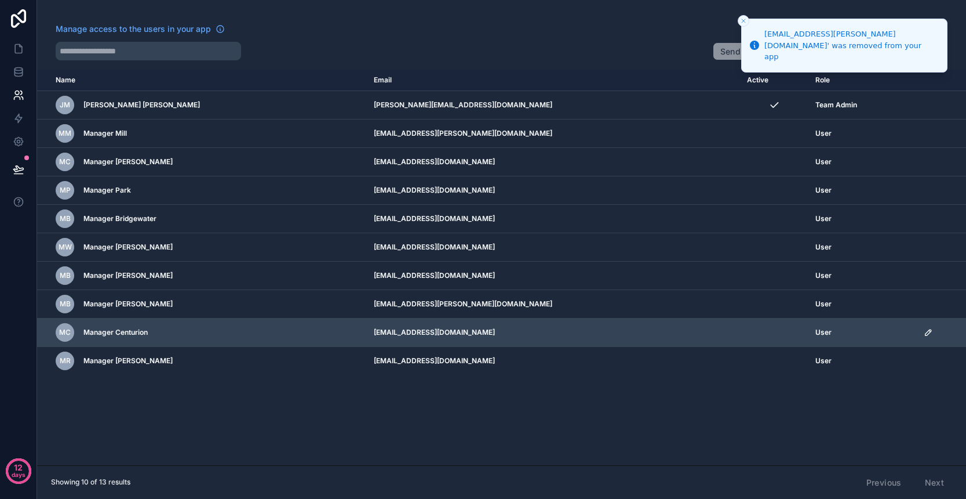
click at [924, 335] on icon "scrollable content" at bounding box center [928, 332] width 9 height 9
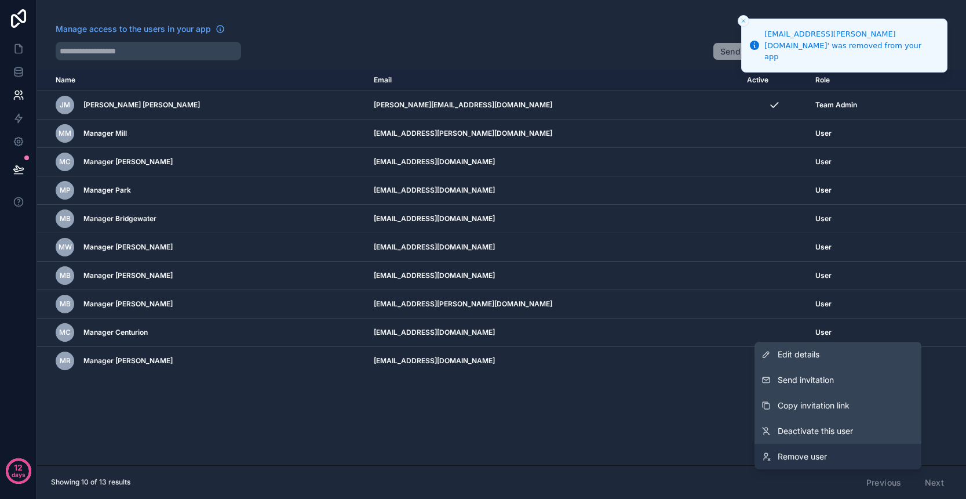
click at [838, 455] on link "Remove user" at bounding box center [838, 457] width 167 height 26
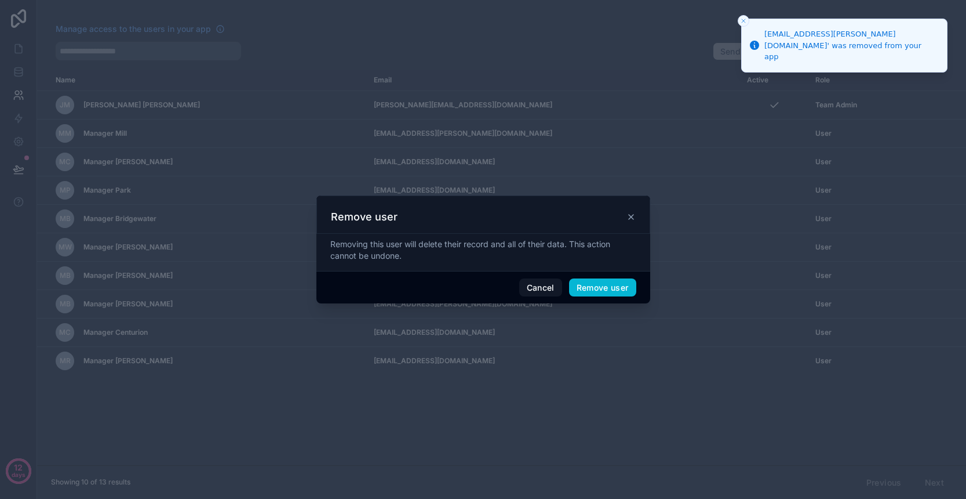
click at [603, 296] on div "Cancel Remove user" at bounding box center [484, 287] width 334 height 33
click at [607, 289] on button "Remove user" at bounding box center [602, 287] width 67 height 19
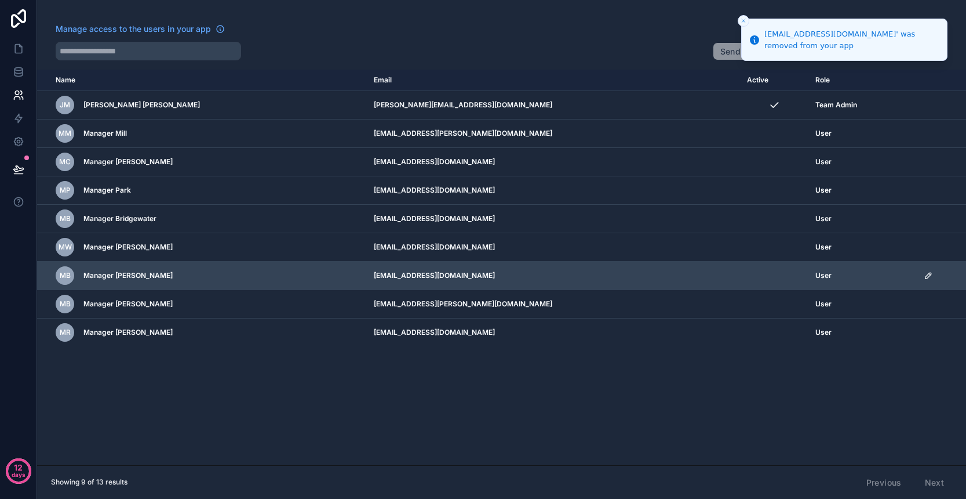
click at [924, 276] on icon "scrollable content" at bounding box center [928, 275] width 9 height 9
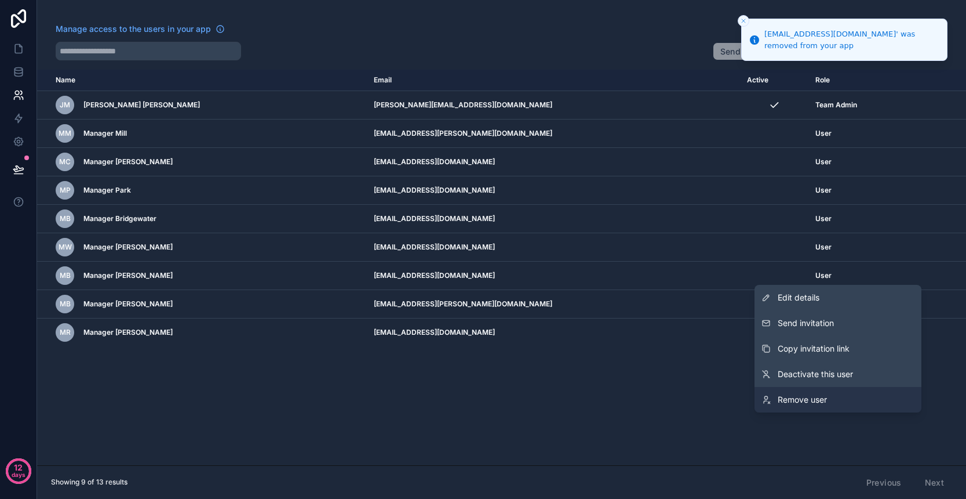
click at [835, 397] on link "Remove user" at bounding box center [838, 400] width 167 height 26
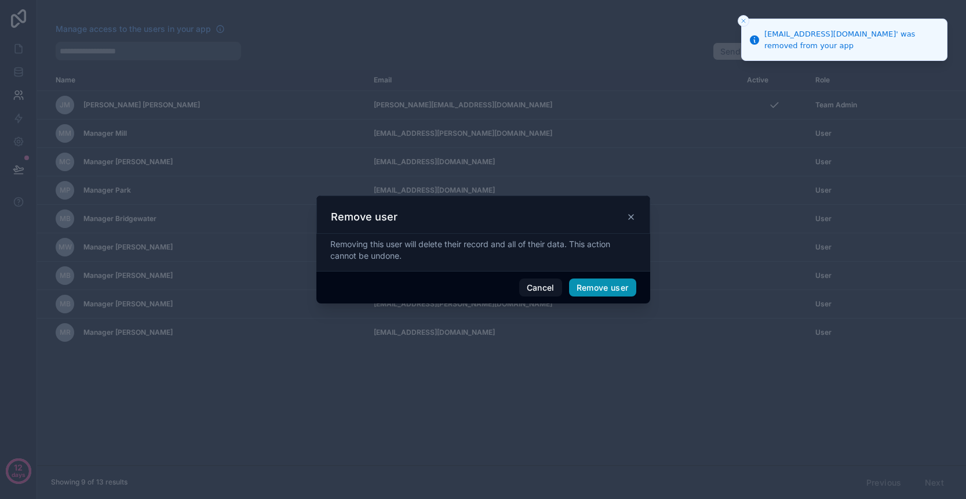
click at [612, 290] on button "Remove user" at bounding box center [602, 287] width 67 height 19
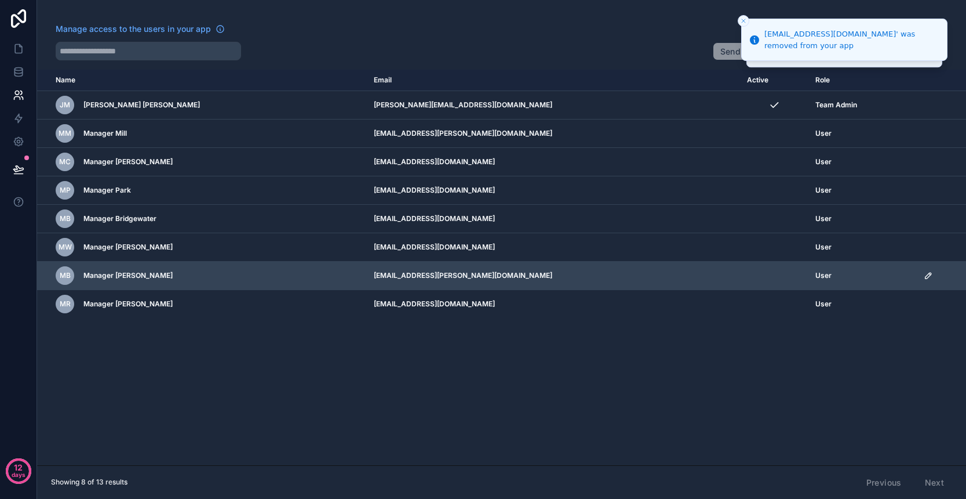
click at [929, 274] on div "scrollable content" at bounding box center [941, 275] width 35 height 9
click at [925, 275] on icon "scrollable content" at bounding box center [928, 275] width 9 height 9
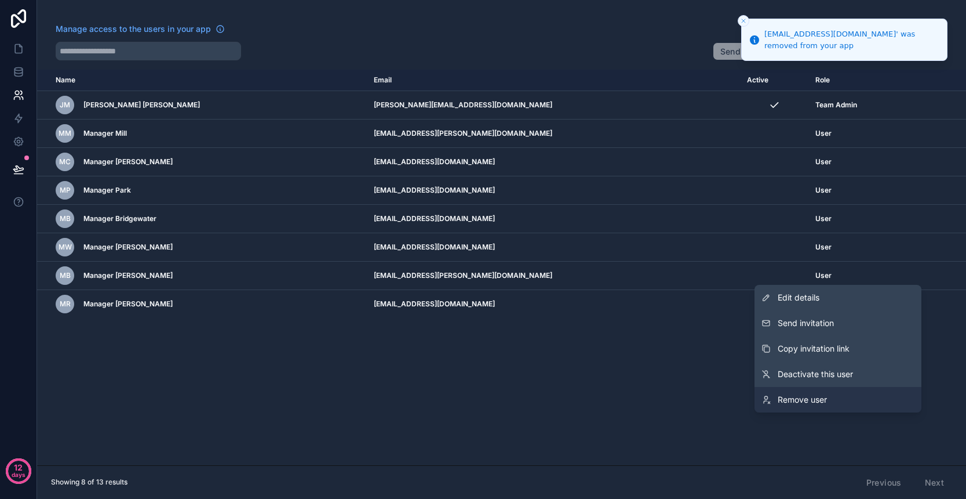
click at [845, 394] on link "Remove user" at bounding box center [838, 400] width 167 height 26
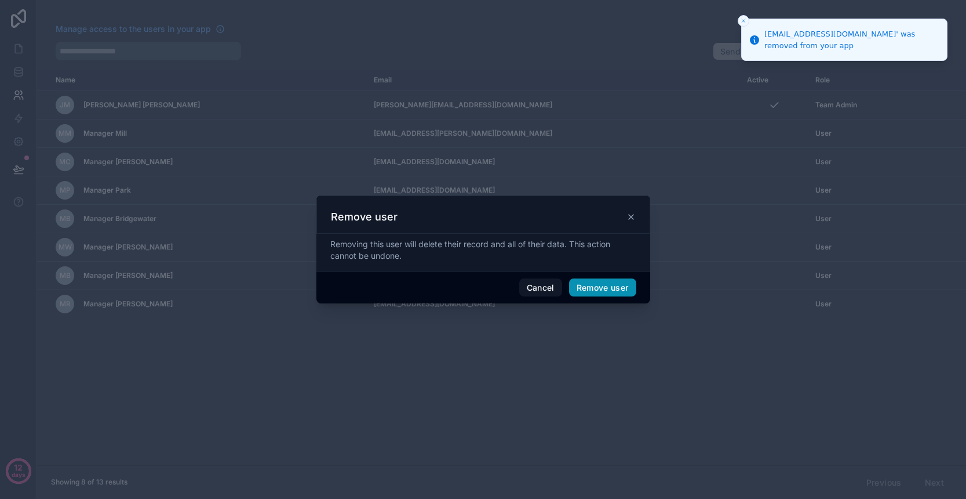
click at [615, 289] on button "Remove user" at bounding box center [602, 287] width 67 height 19
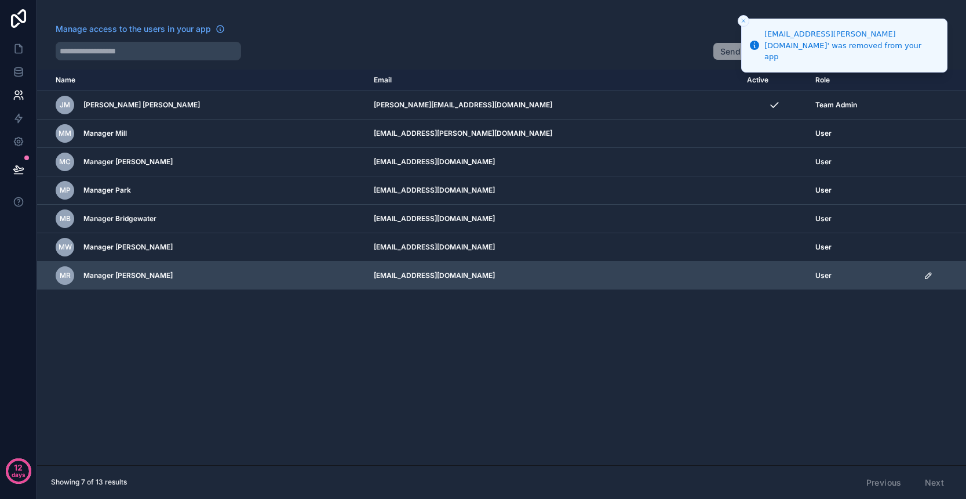
click at [925, 273] on icon "scrollable content" at bounding box center [928, 275] width 6 height 6
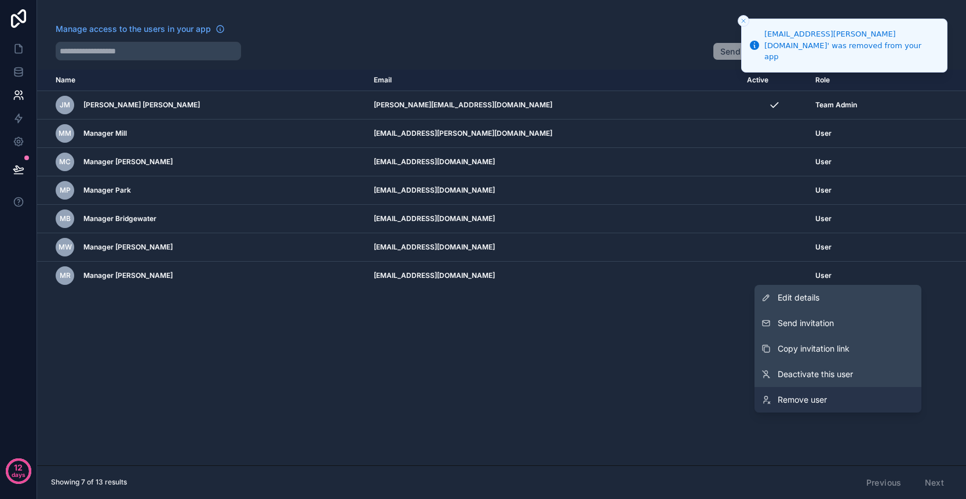
click at [816, 402] on span "Remove user" at bounding box center [802, 400] width 49 height 12
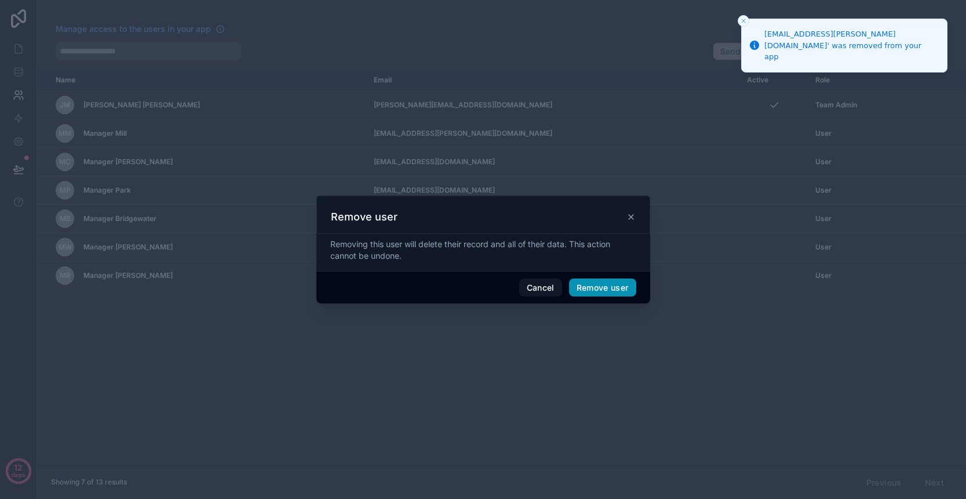
click at [620, 286] on button "Remove user" at bounding box center [602, 287] width 67 height 19
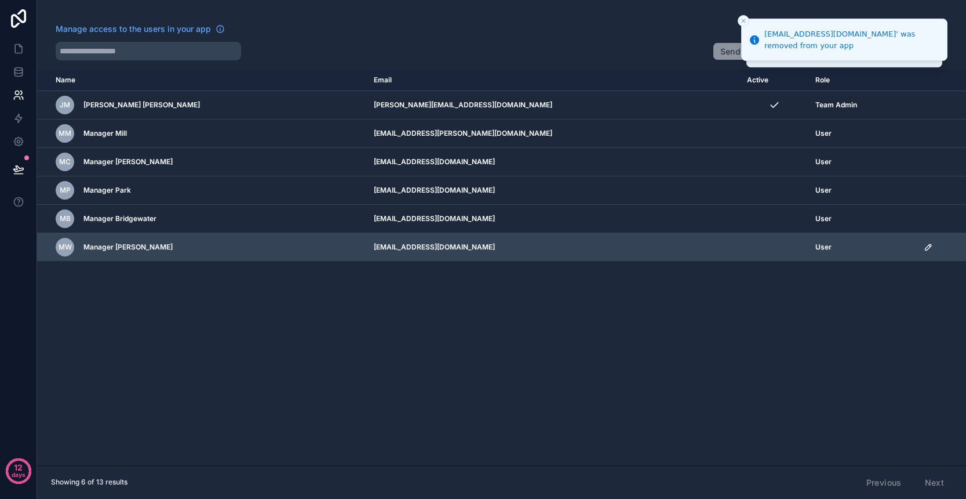
click at [924, 247] on icon "scrollable content" at bounding box center [928, 246] width 9 height 9
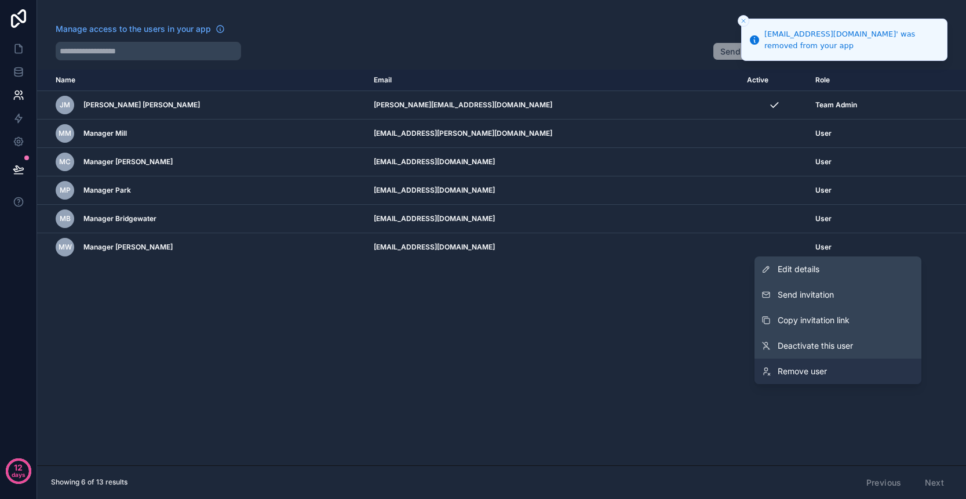
click at [867, 363] on link "Remove user" at bounding box center [838, 371] width 167 height 26
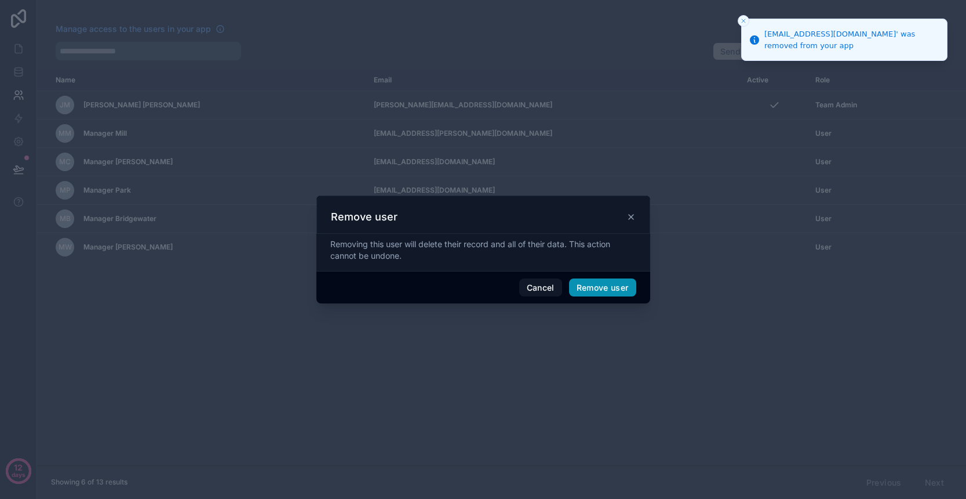
click at [610, 288] on button "Remove user" at bounding box center [602, 287] width 67 height 19
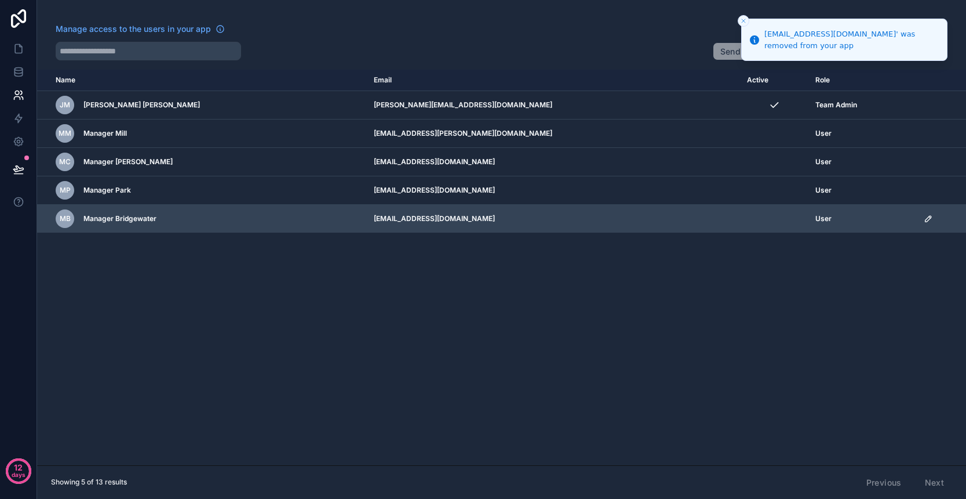
click at [925, 217] on icon "scrollable content" at bounding box center [928, 219] width 6 height 6
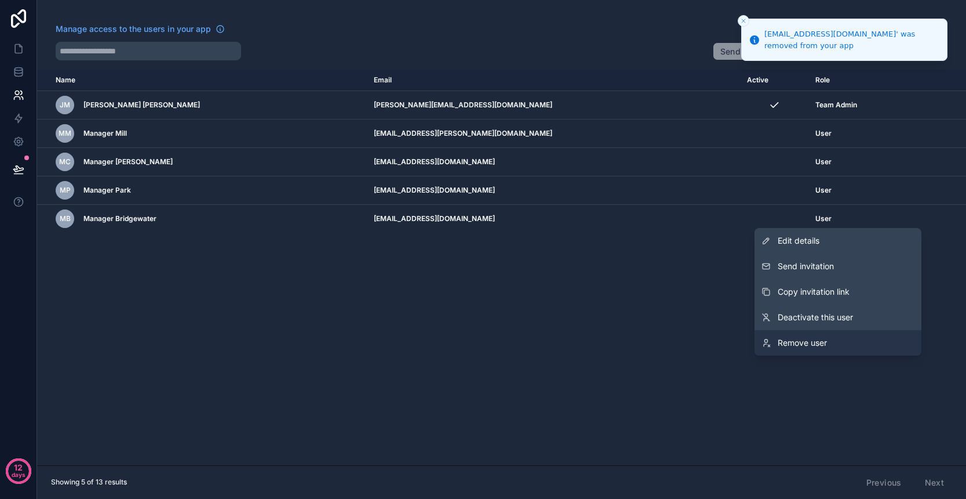
click at [813, 339] on span "Remove user" at bounding box center [802, 343] width 49 height 12
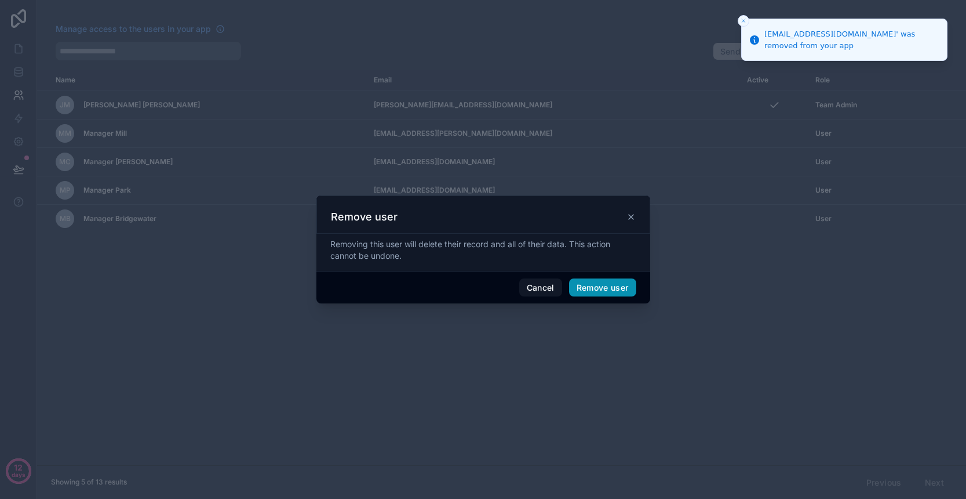
click at [606, 288] on button "Remove user" at bounding box center [602, 287] width 67 height 19
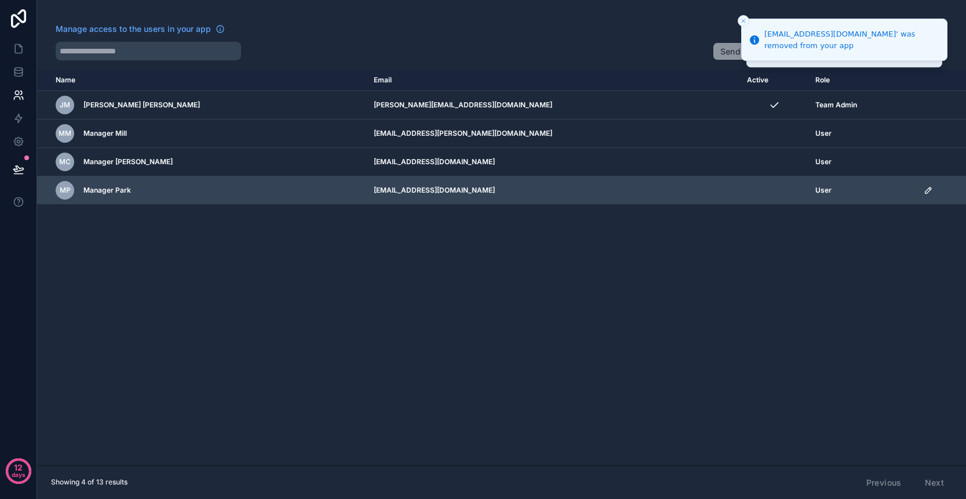
click at [924, 191] on icon "scrollable content" at bounding box center [928, 190] width 9 height 9
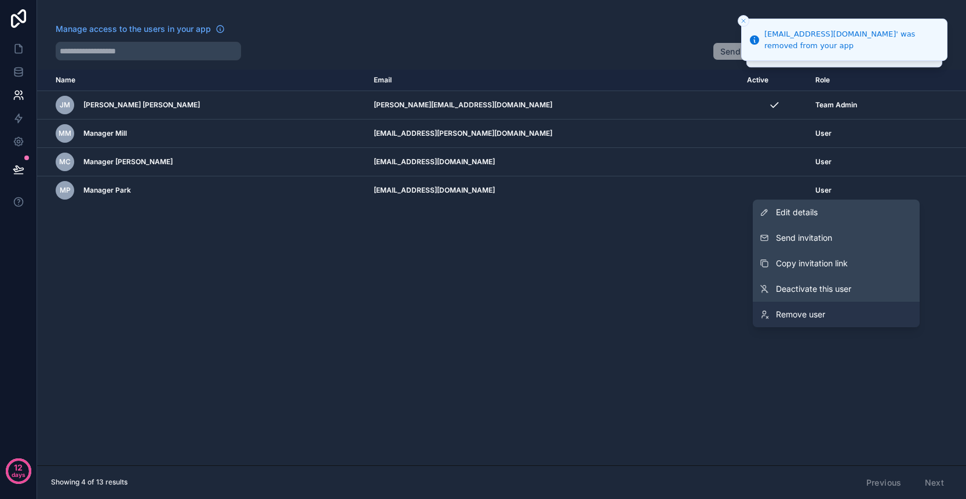
click at [835, 306] on link "Remove user" at bounding box center [836, 314] width 167 height 26
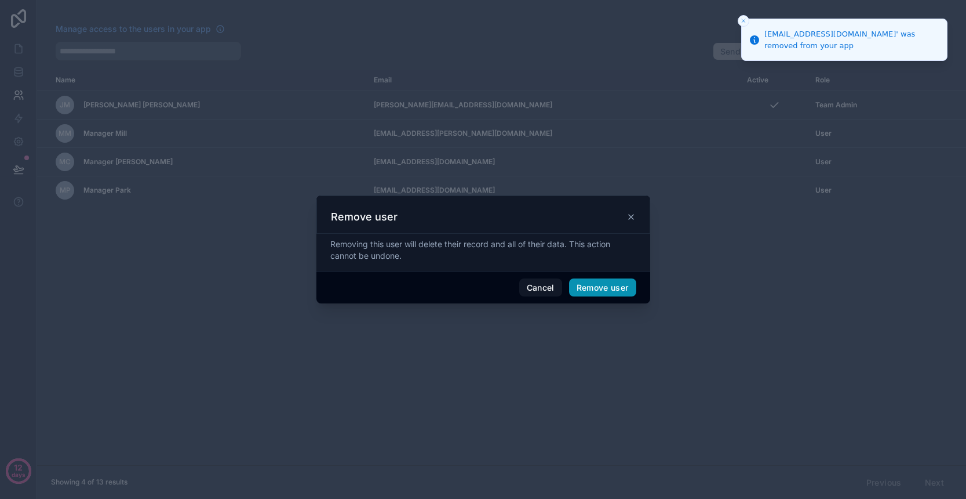
click at [619, 280] on button "Remove user" at bounding box center [602, 287] width 67 height 19
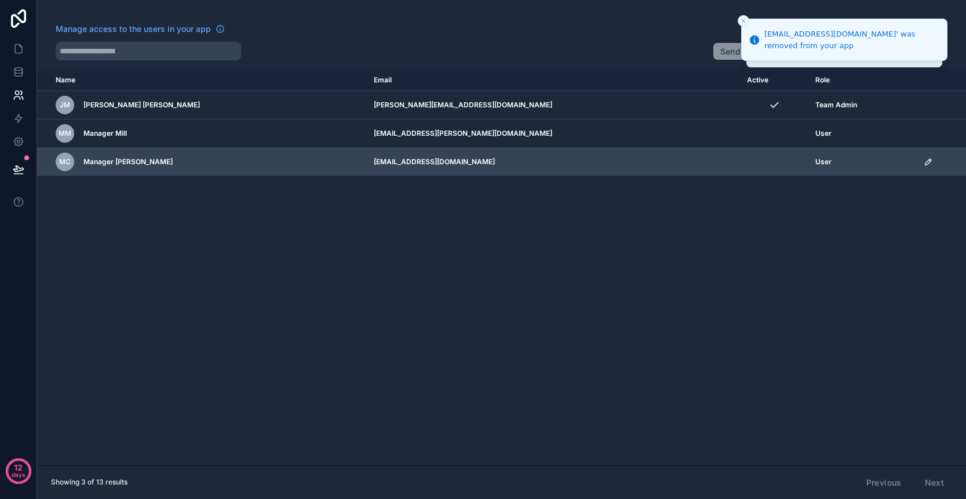
click at [925, 161] on icon "scrollable content" at bounding box center [928, 162] width 6 height 6
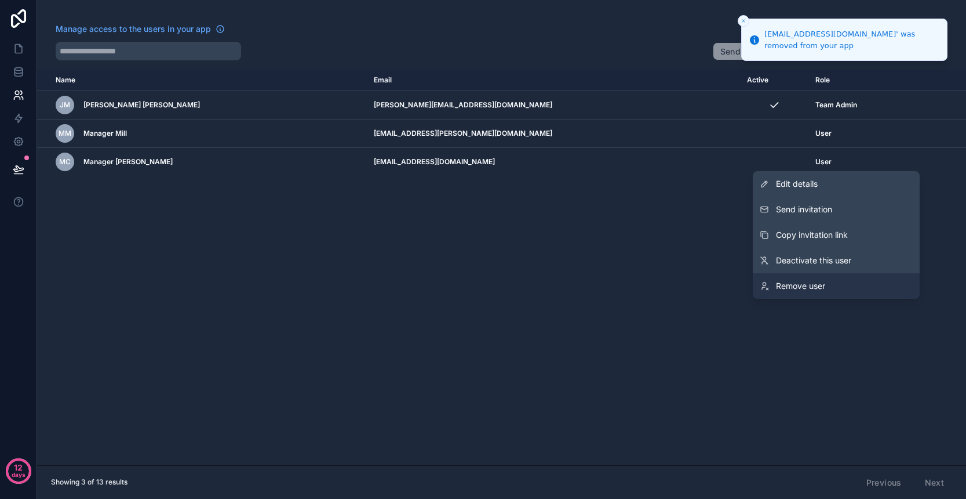
click at [826, 278] on link "Remove user" at bounding box center [836, 286] width 167 height 26
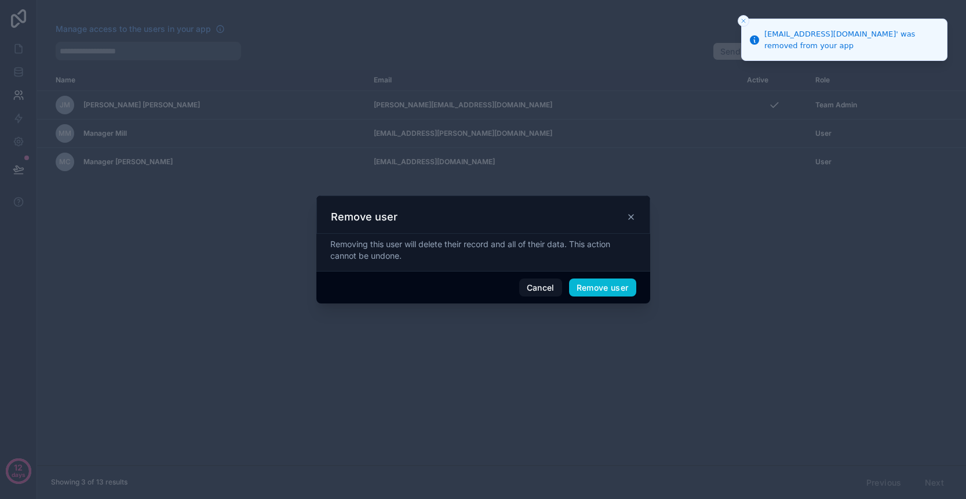
drag, startPoint x: 634, startPoint y: 284, endPoint x: 640, endPoint y: 283, distance: 6.5
click at [634, 284] on button "Remove user" at bounding box center [602, 287] width 67 height 19
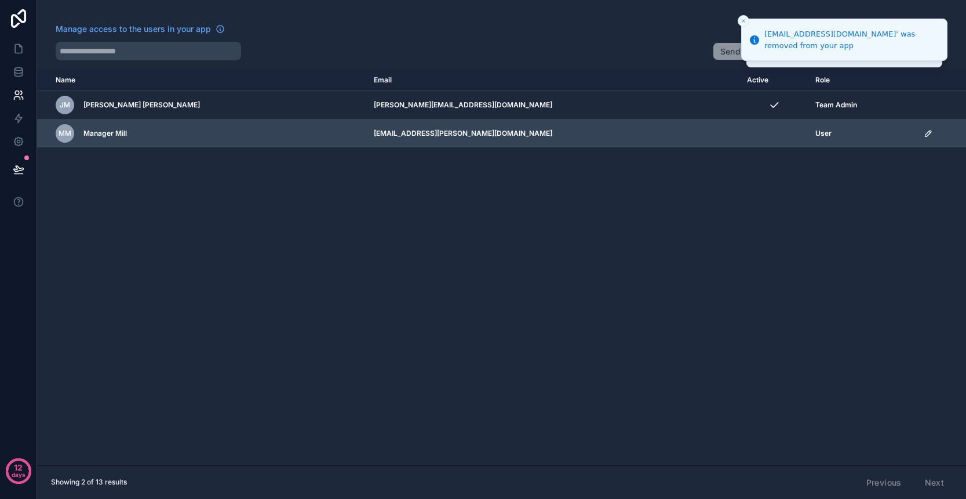
click at [924, 136] on icon "scrollable content" at bounding box center [928, 133] width 9 height 9
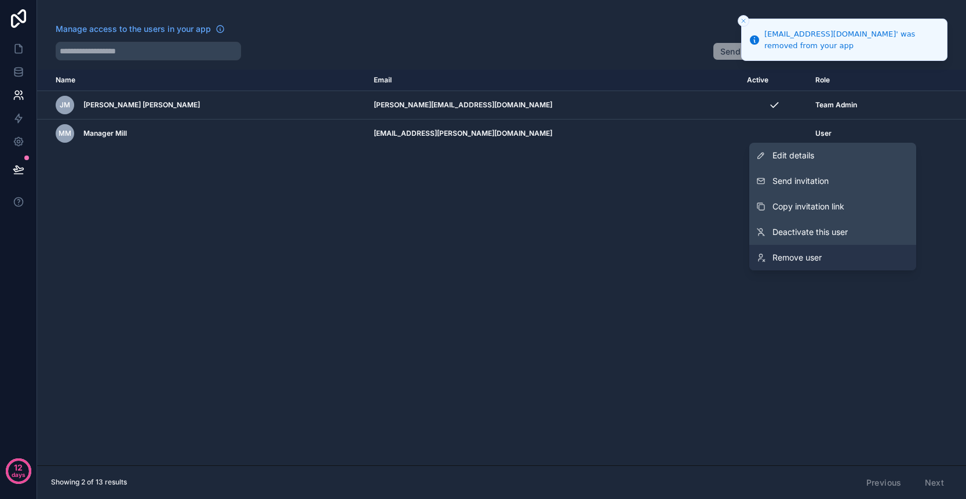
click at [812, 250] on link "Remove user" at bounding box center [833, 258] width 167 height 26
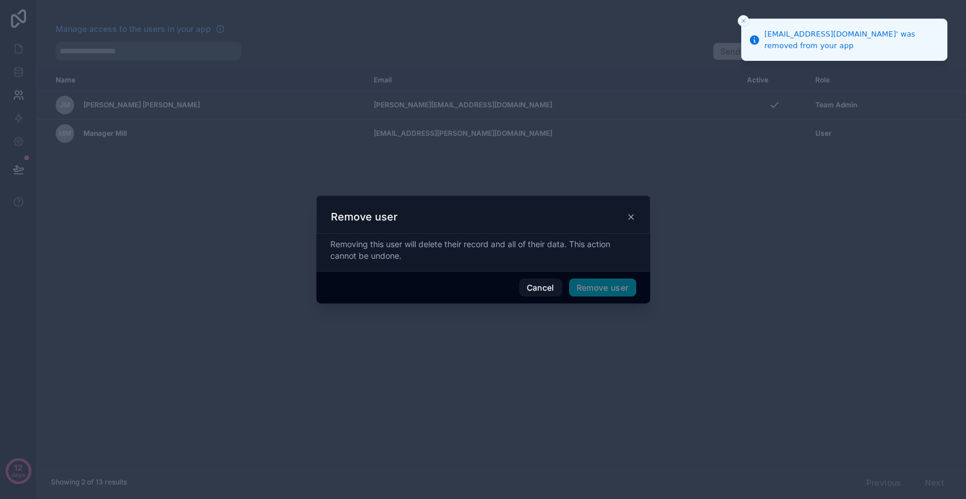
click at [631, 289] on span "Remove user" at bounding box center [602, 287] width 67 height 19
click at [608, 290] on span "Remove user" at bounding box center [602, 287] width 67 height 19
click at [603, 290] on button "Remove user" at bounding box center [602, 287] width 67 height 19
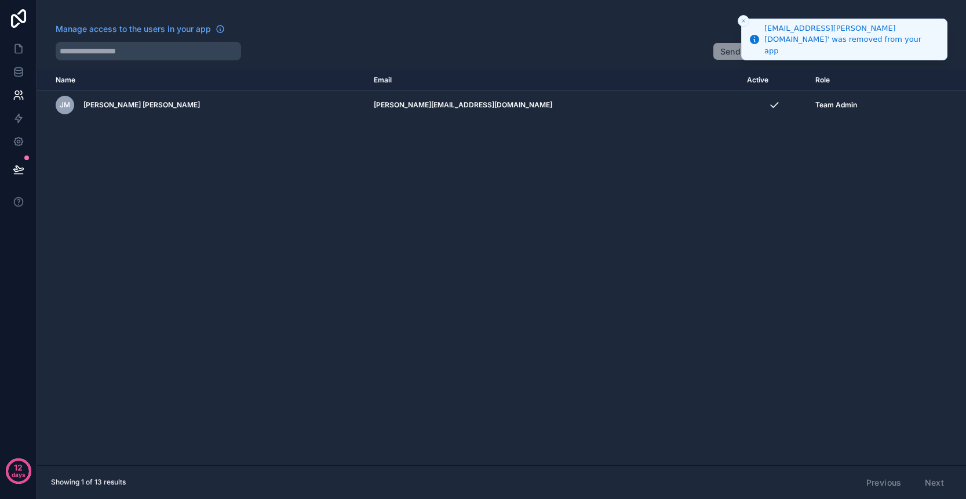
click at [742, 16] on button "Close toast" at bounding box center [744, 21] width 12 height 12
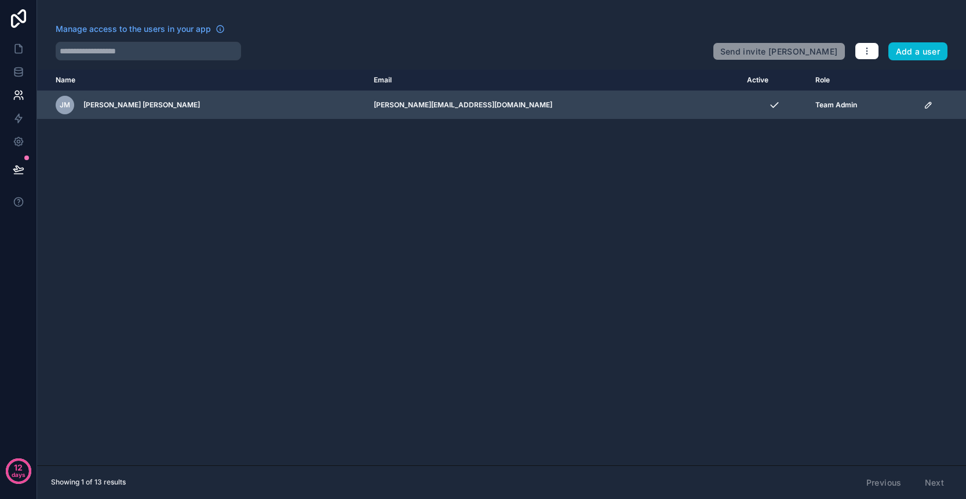
click at [924, 107] on icon "scrollable content" at bounding box center [928, 104] width 9 height 9
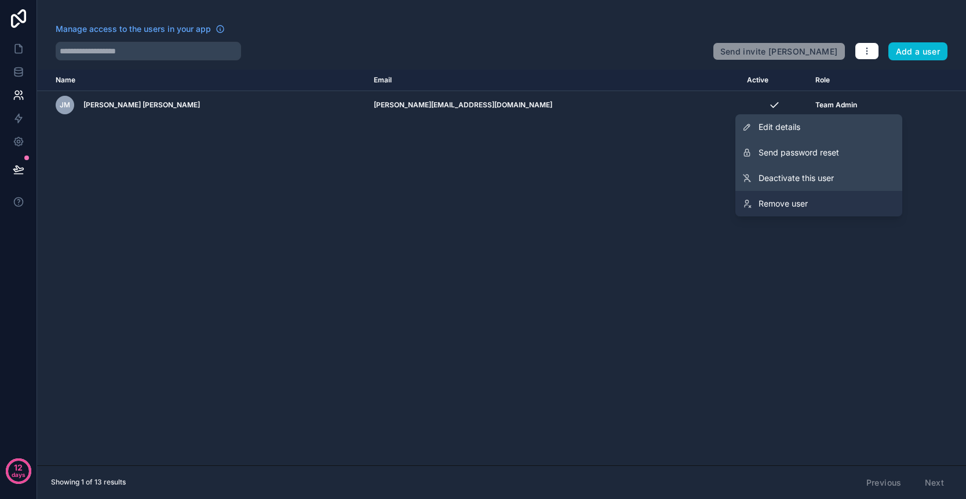
click at [853, 206] on link "Remove user" at bounding box center [819, 204] width 167 height 26
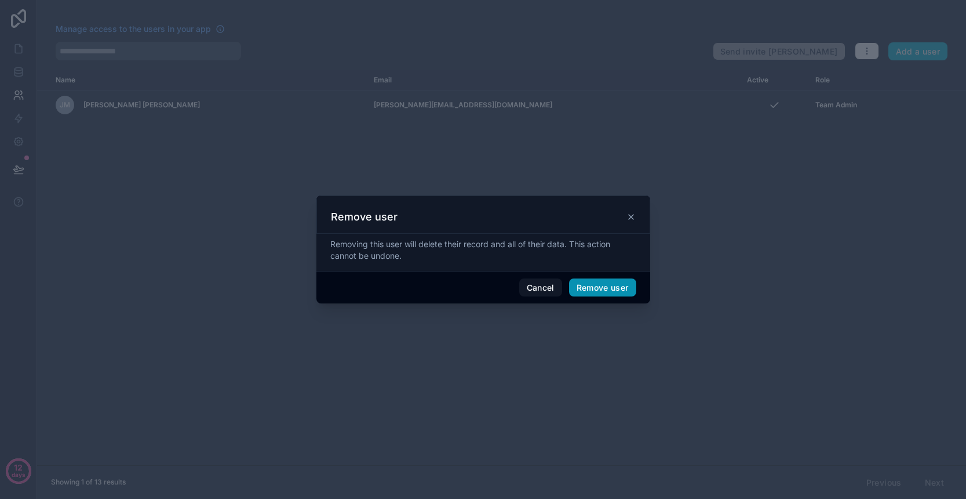
click at [617, 288] on button "Remove user" at bounding box center [602, 287] width 67 height 19
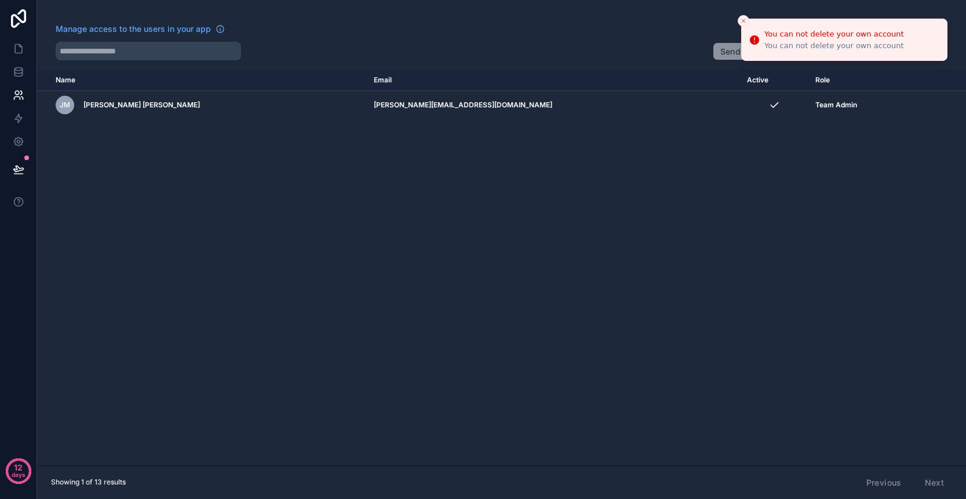
click at [746, 23] on line "Close toast" at bounding box center [743, 20] width 3 height 3
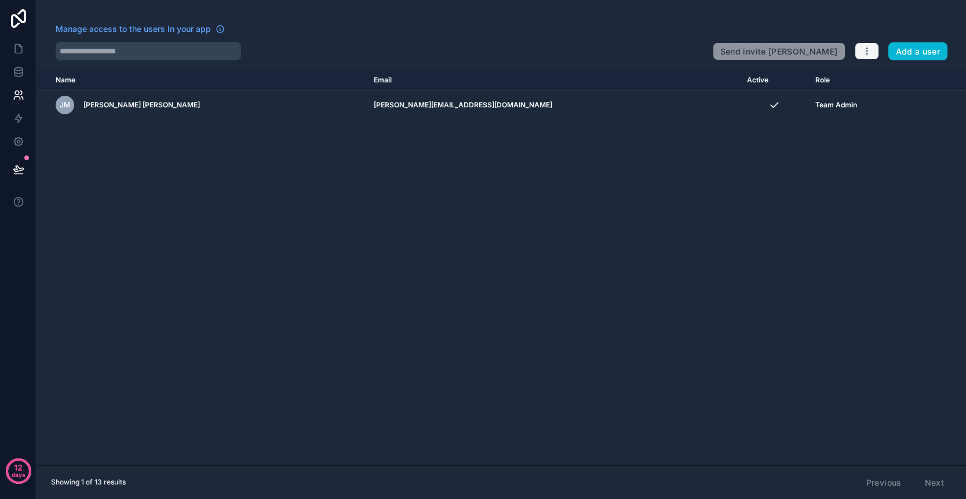
click at [868, 50] on icon "button" at bounding box center [867, 50] width 9 height 9
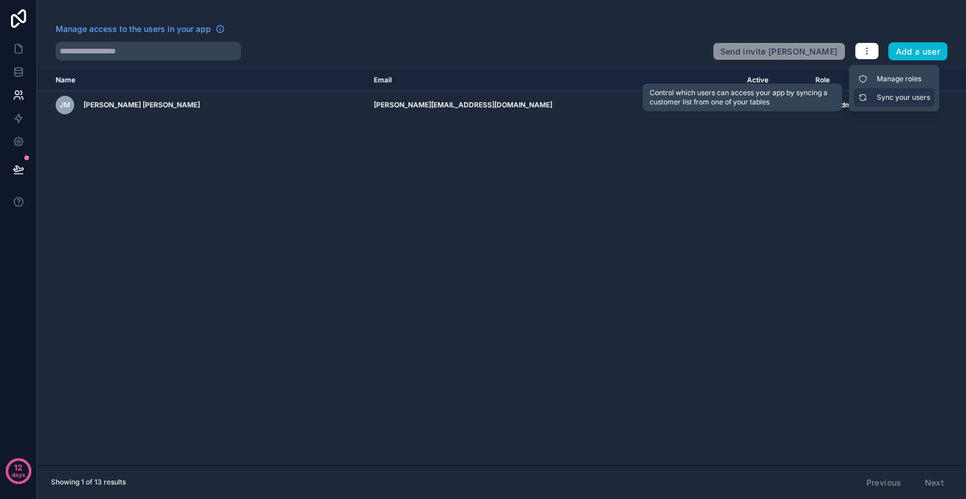
click at [884, 96] on link "Sync your users" at bounding box center [894, 97] width 81 height 19
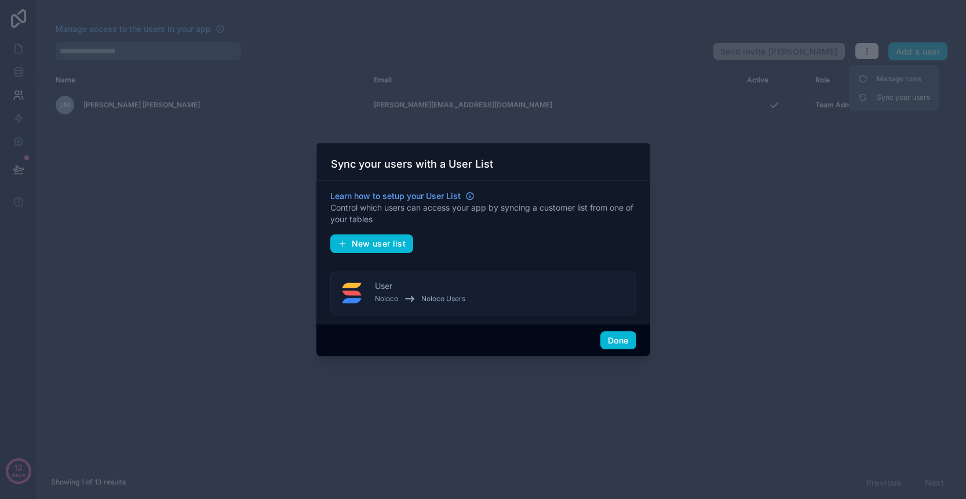
click at [391, 296] on span "Noloco" at bounding box center [386, 298] width 23 height 9
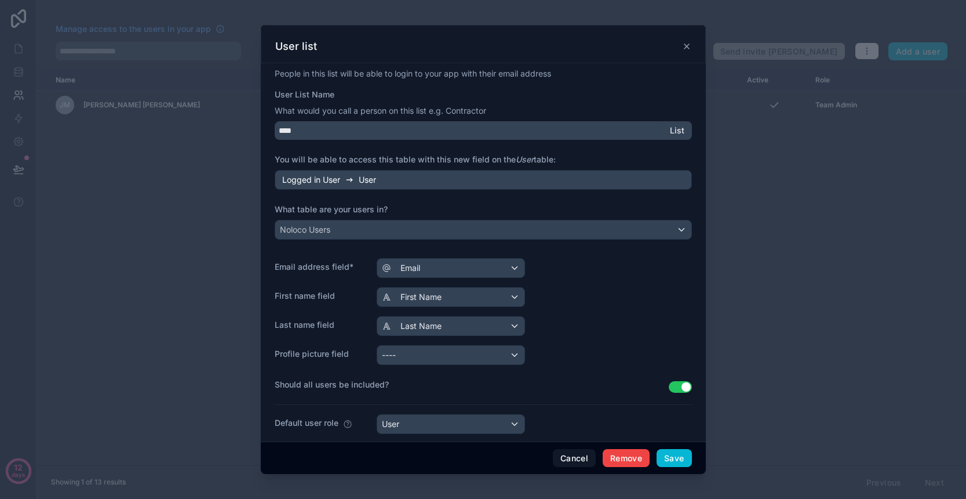
click at [679, 390] on button "Use setting" at bounding box center [680, 387] width 23 height 12
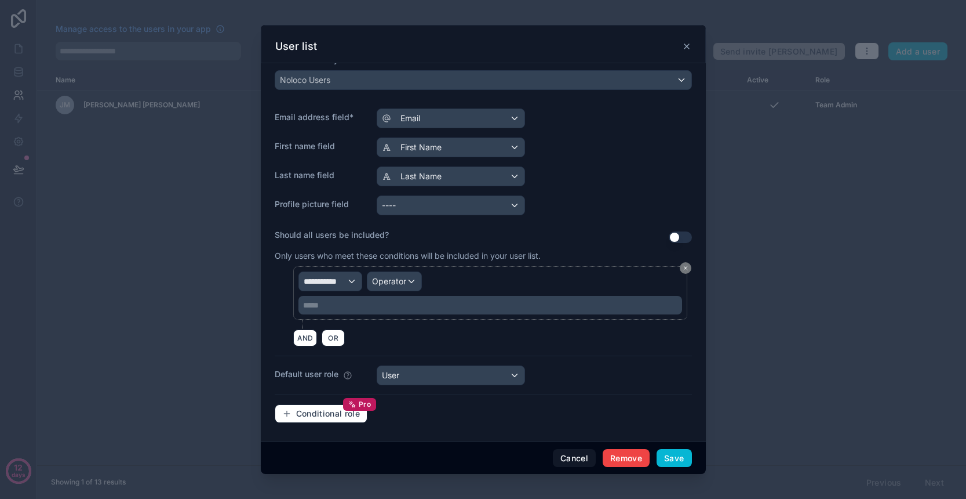
scroll to position [149, 0]
click at [677, 239] on button "Use setting" at bounding box center [680, 238] width 23 height 12
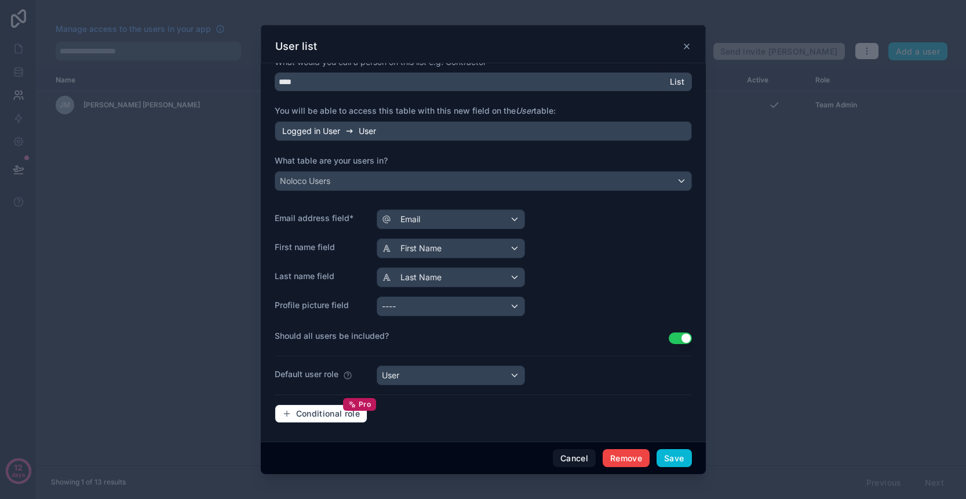
scroll to position [48, 0]
click at [666, 460] on button "Save" at bounding box center [674, 458] width 35 height 19
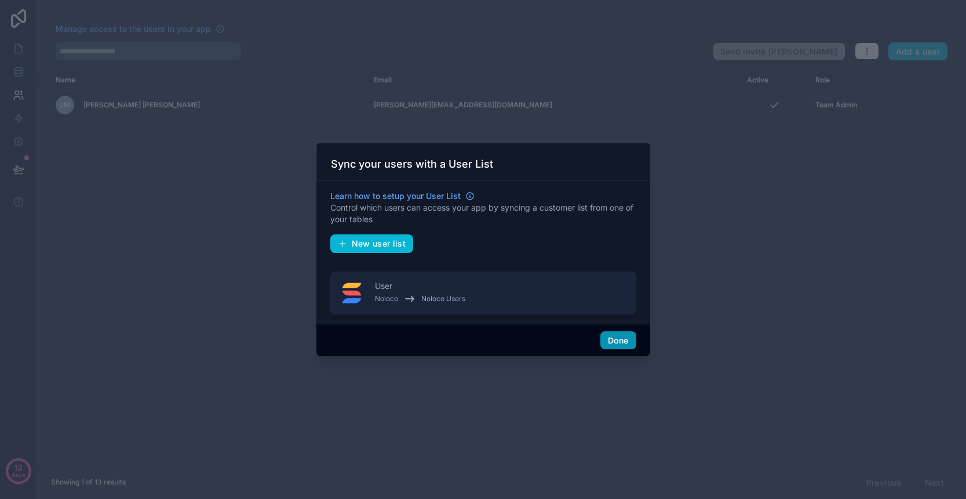
click at [620, 343] on button "Done" at bounding box center [618, 340] width 35 height 19
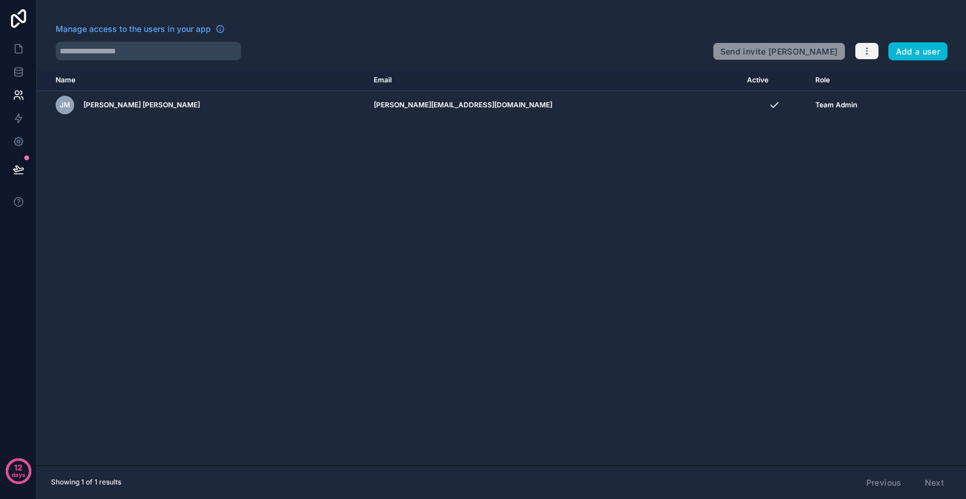
click at [859, 52] on button "button" at bounding box center [867, 50] width 24 height 17
click at [892, 82] on link "Manage roles" at bounding box center [894, 79] width 81 height 19
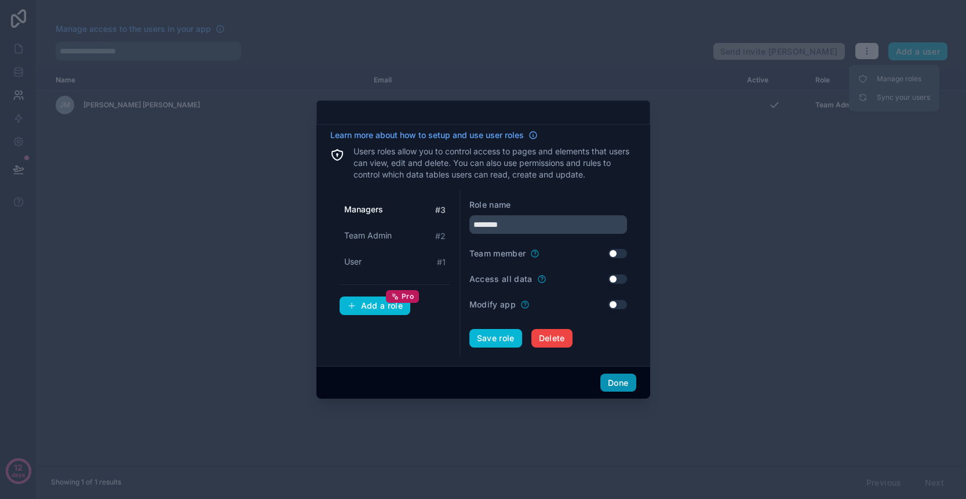
click at [611, 383] on button "Done" at bounding box center [618, 382] width 35 height 19
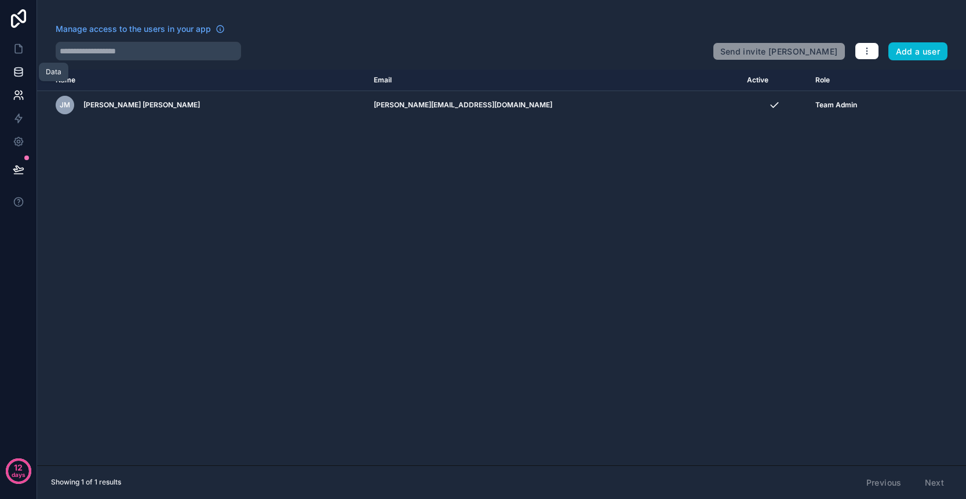
click at [17, 71] on icon at bounding box center [19, 72] width 12 height 12
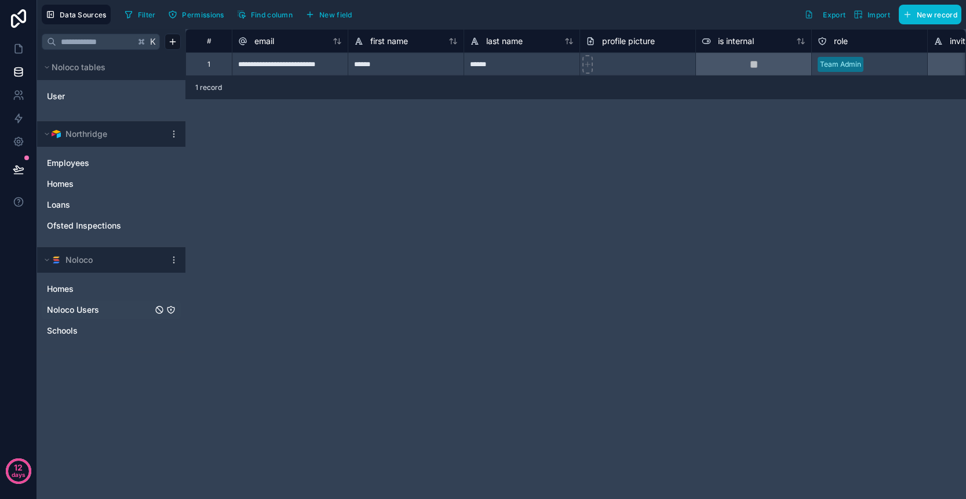
click at [99, 311] on span "Noloco Users" at bounding box center [73, 310] width 52 height 12
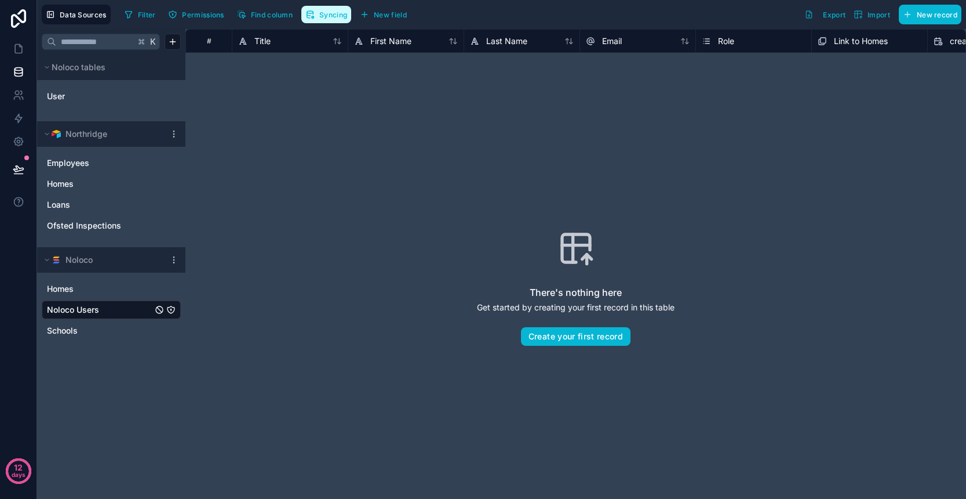
click at [328, 12] on span "Syncing" at bounding box center [333, 14] width 28 height 9
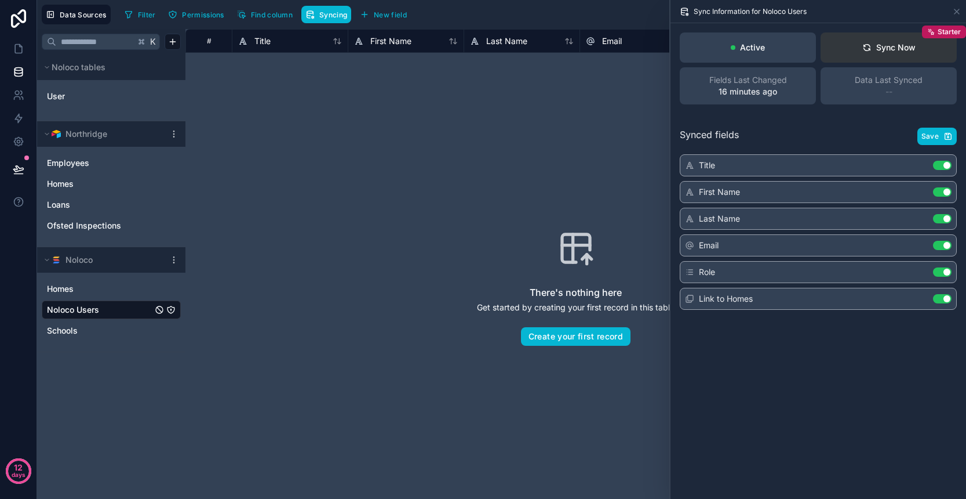
click at [881, 52] on div "Sync Now" at bounding box center [889, 48] width 53 height 12
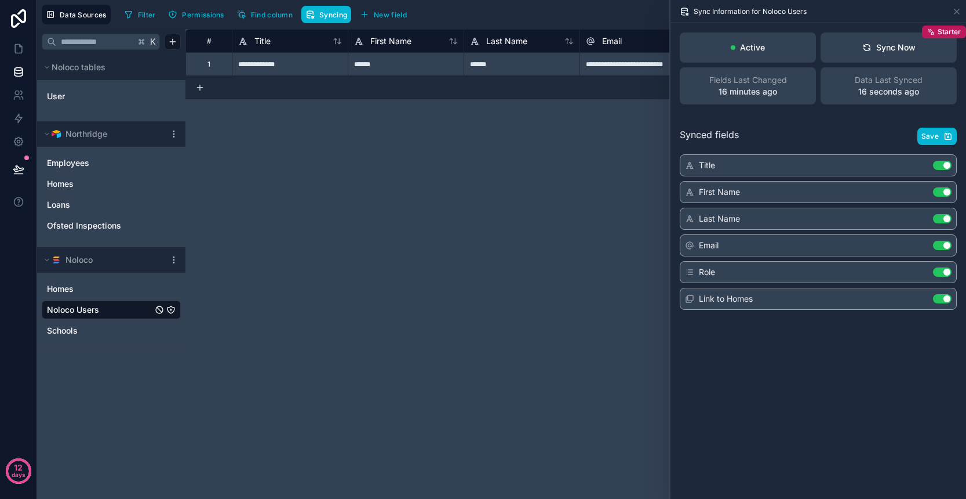
click at [626, 166] on div "**********" at bounding box center [576, 264] width 781 height 470
click at [956, 9] on icon at bounding box center [957, 11] width 9 height 9
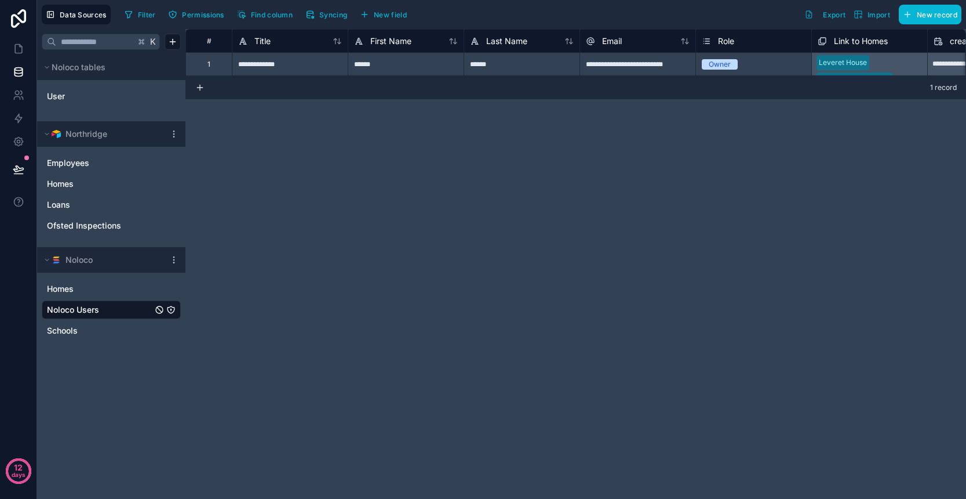
click at [764, 163] on div "**********" at bounding box center [576, 264] width 781 height 470
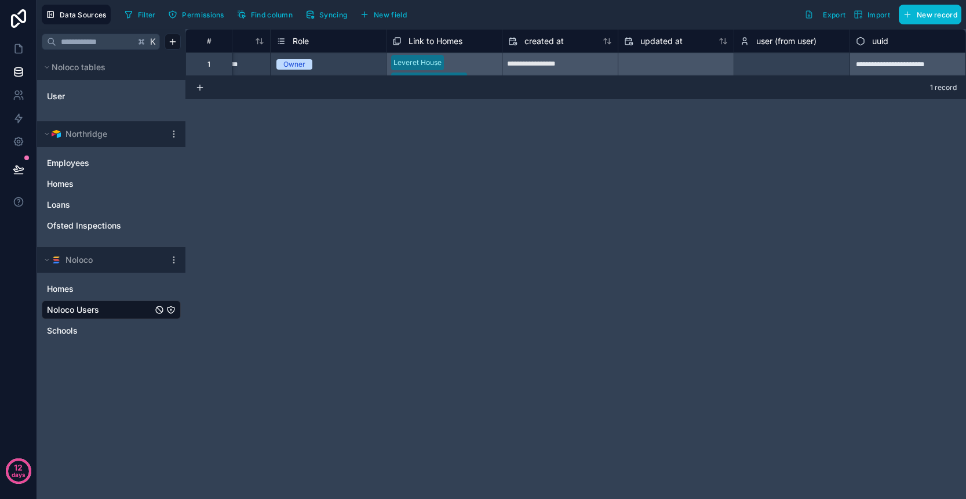
scroll to position [0, 426]
click at [769, 62] on div "Select a user (from user)" at bounding box center [780, 64] width 81 height 9
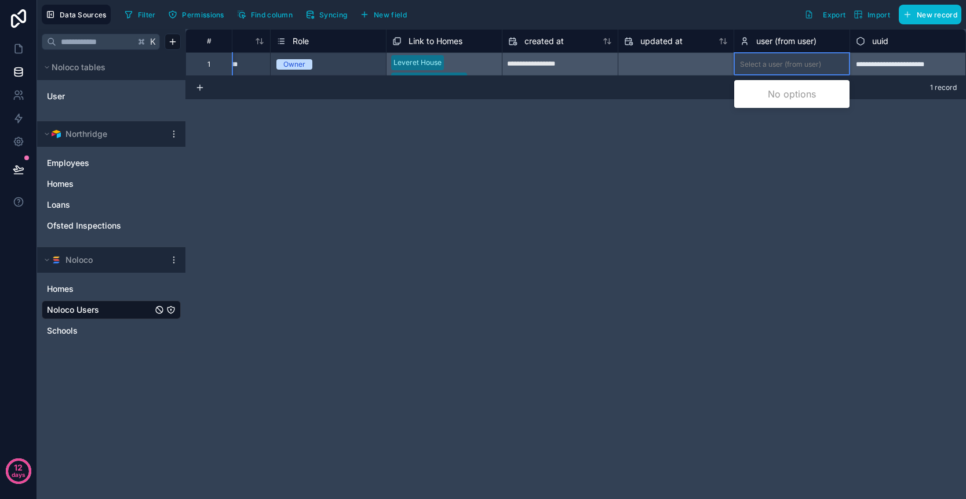
click at [764, 67] on div "Select a user (from user)" at bounding box center [780, 64] width 81 height 9
click at [724, 154] on div "**********" at bounding box center [576, 264] width 781 height 470
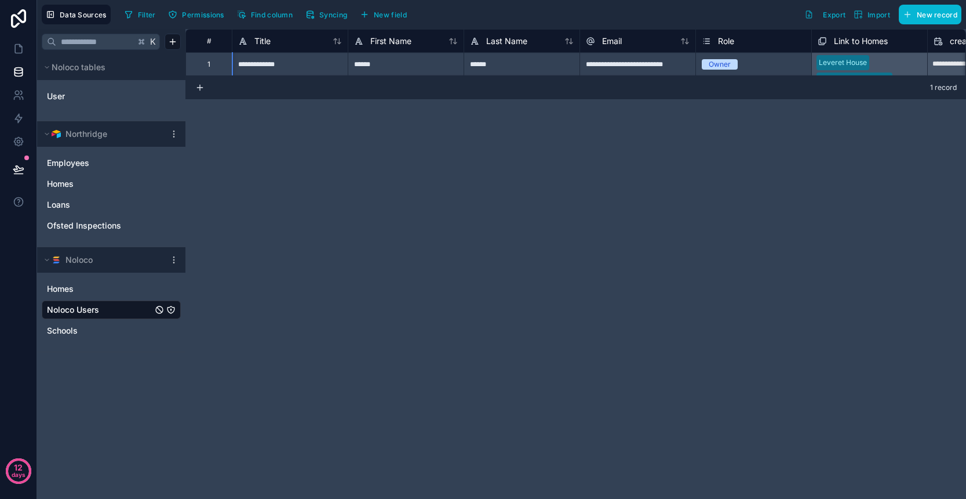
scroll to position [0, 0]
click at [315, 14] on icon "button" at bounding box center [310, 14] width 9 height 9
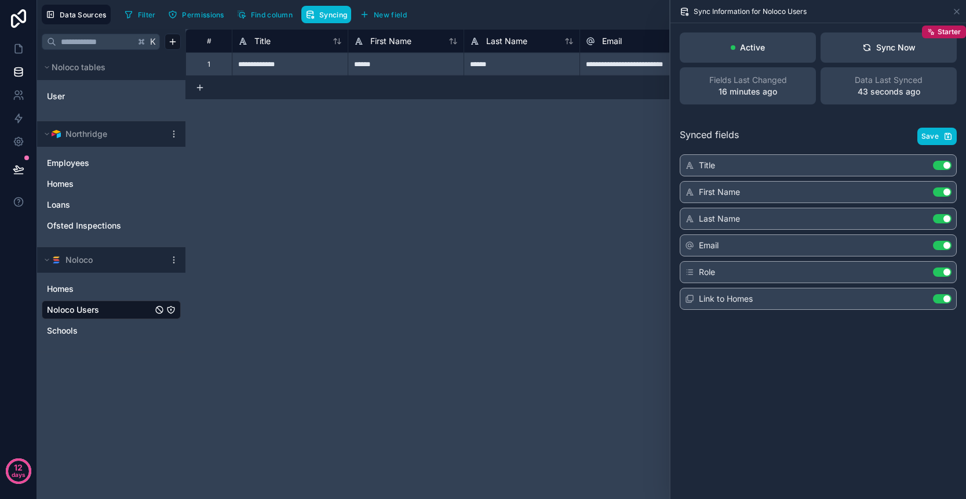
drag, startPoint x: 566, startPoint y: 167, endPoint x: 623, endPoint y: 101, distance: 87.1
click at [566, 167] on div "**********" at bounding box center [576, 264] width 781 height 470
click at [863, 47] on icon at bounding box center [867, 47] width 9 height 9
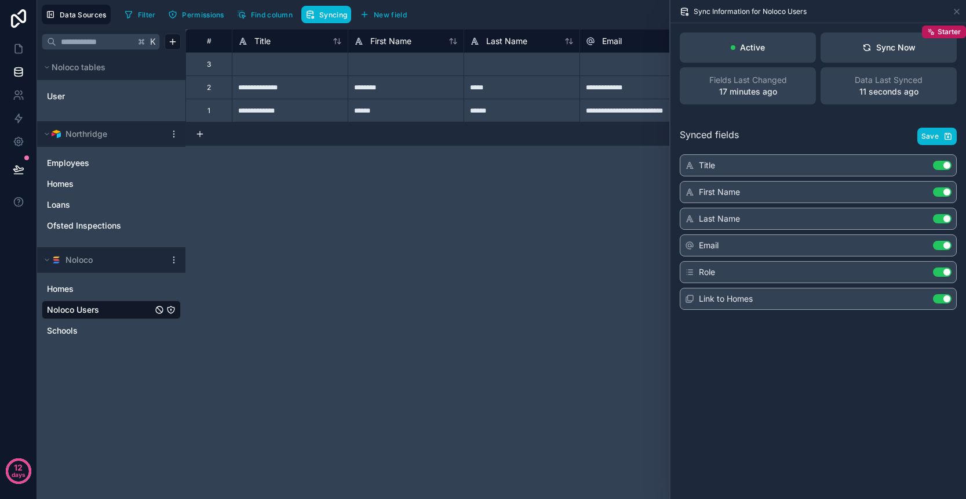
click at [564, 186] on div "**********" at bounding box center [576, 264] width 781 height 470
click at [962, 12] on div "Sync Information for Noloco Users" at bounding box center [819, 11] width 296 height 23
click at [958, 12] on icon at bounding box center [957, 11] width 5 height 5
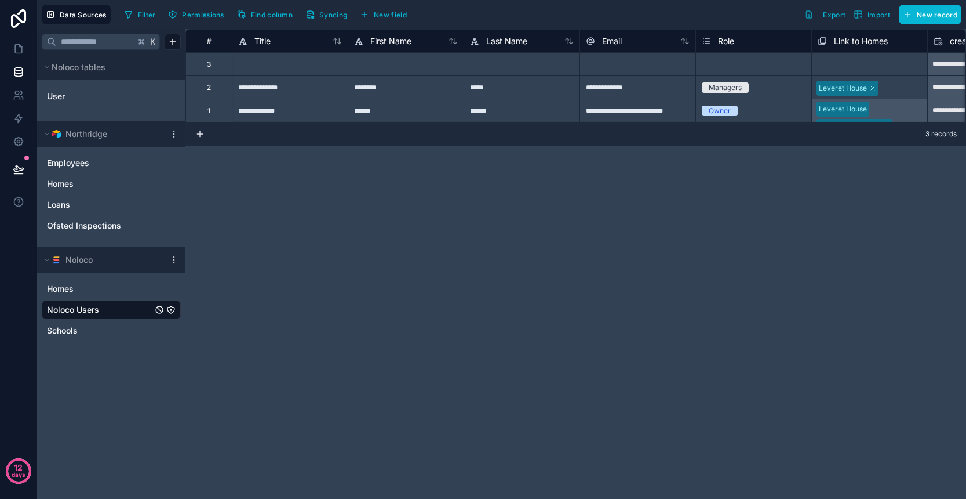
click at [215, 67] on div "3" at bounding box center [209, 63] width 46 height 23
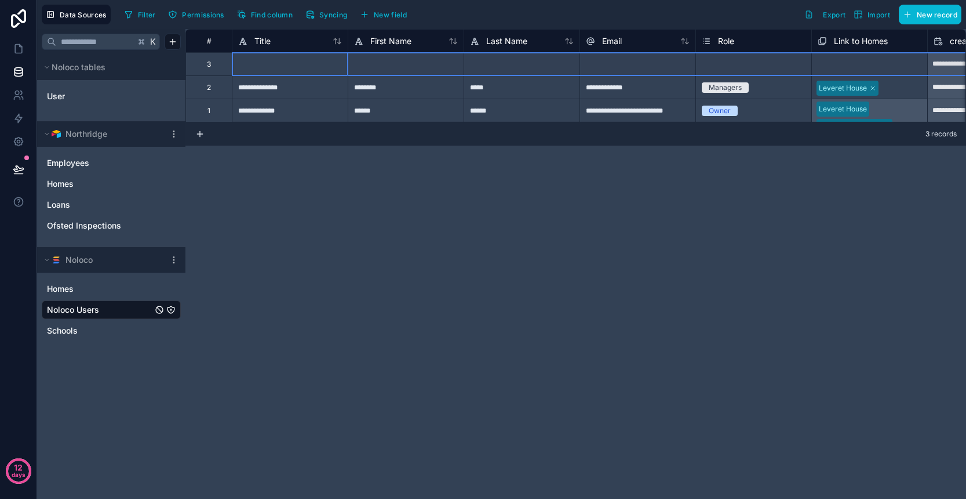
click at [466, 186] on div "**********" at bounding box center [576, 264] width 781 height 470
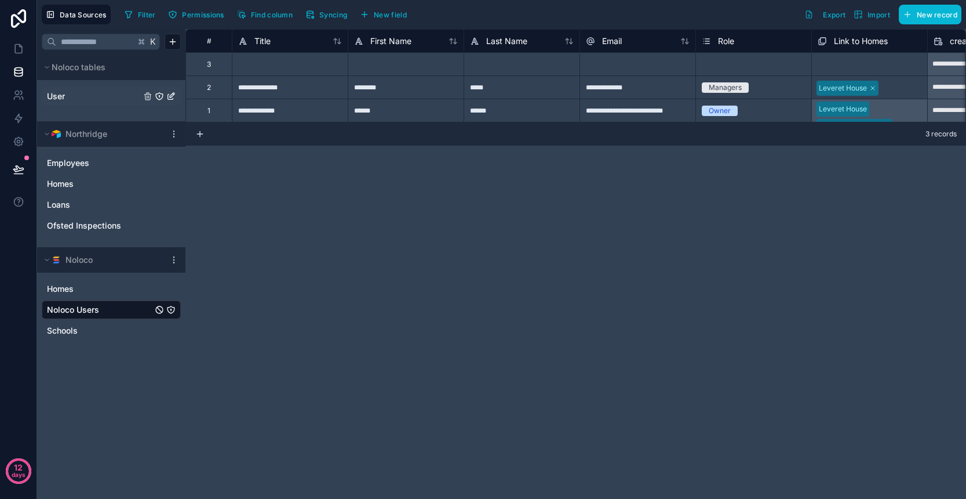
click at [75, 101] on link "User" at bounding box center [94, 96] width 94 height 12
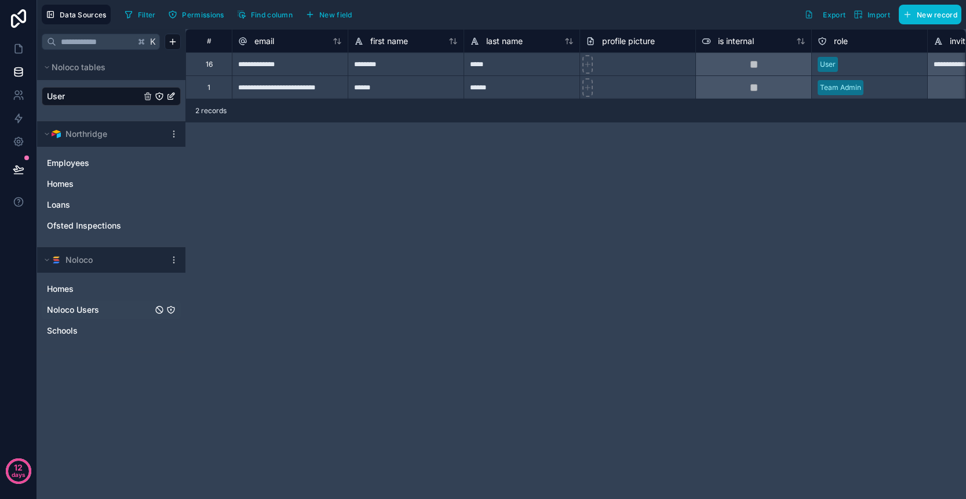
click at [489, 68] on div "*****" at bounding box center [522, 63] width 116 height 23
click at [419, 67] on div "********" at bounding box center [406, 63] width 116 height 23
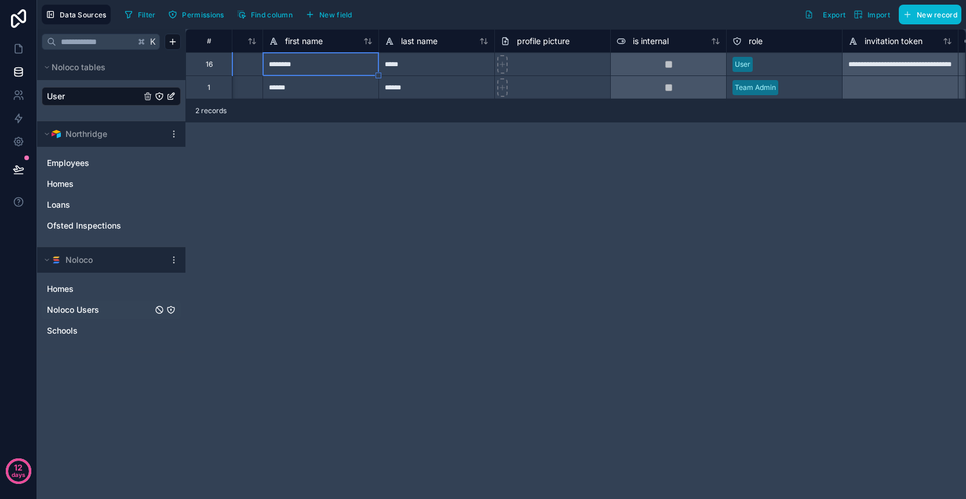
click at [670, 70] on div at bounding box center [668, 63] width 116 height 23
click at [675, 68] on div at bounding box center [668, 63] width 116 height 23
click at [692, 146] on div "**********" at bounding box center [576, 264] width 781 height 470
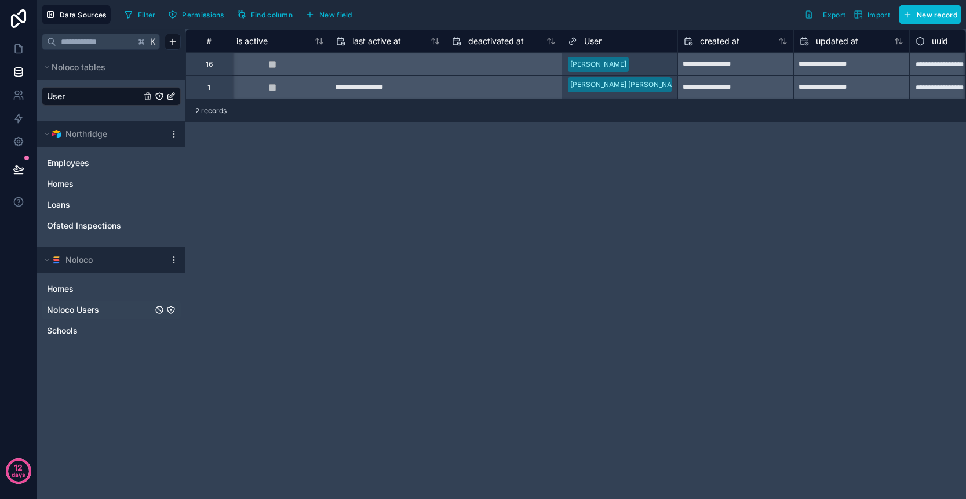
scroll to position [0, 836]
click at [480, 82] on div at bounding box center [497, 87] width 115 height 19
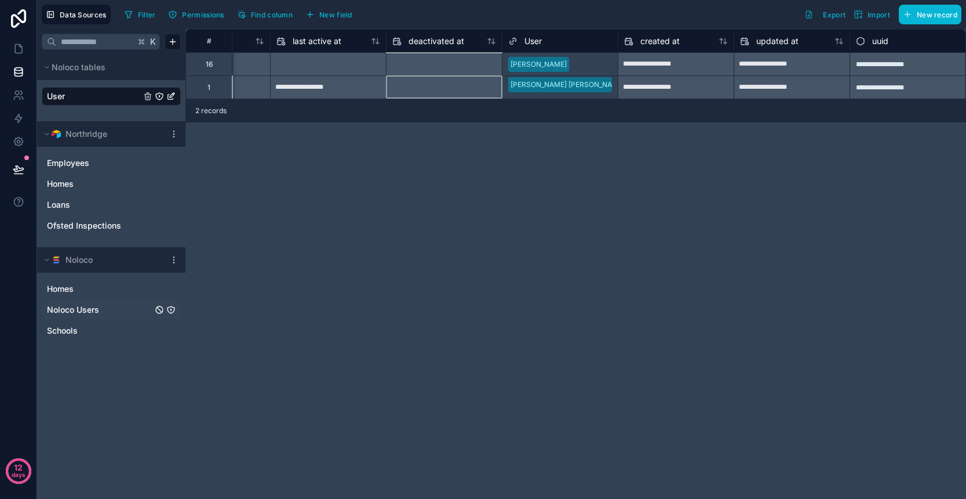
scroll to position [0, 889]
click at [525, 39] on span "User" at bounding box center [533, 41] width 17 height 12
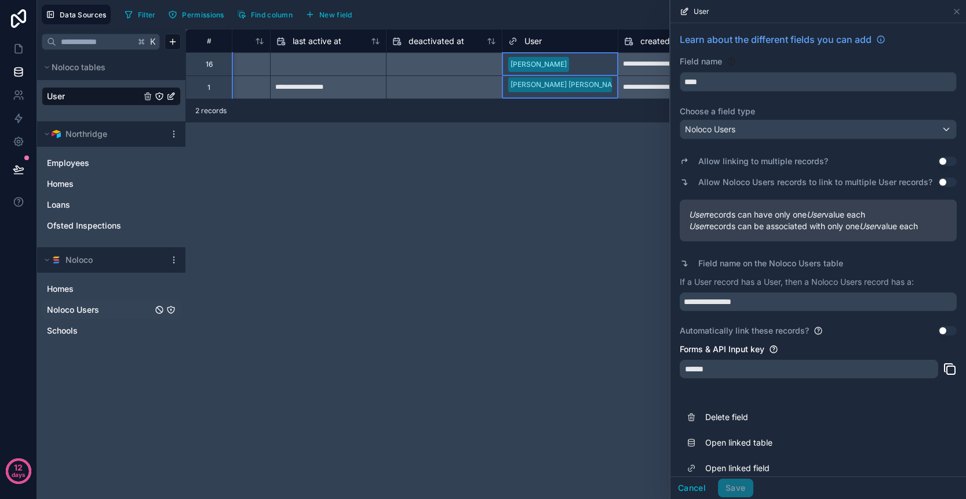
click at [946, 164] on button "Use setting" at bounding box center [948, 161] width 19 height 9
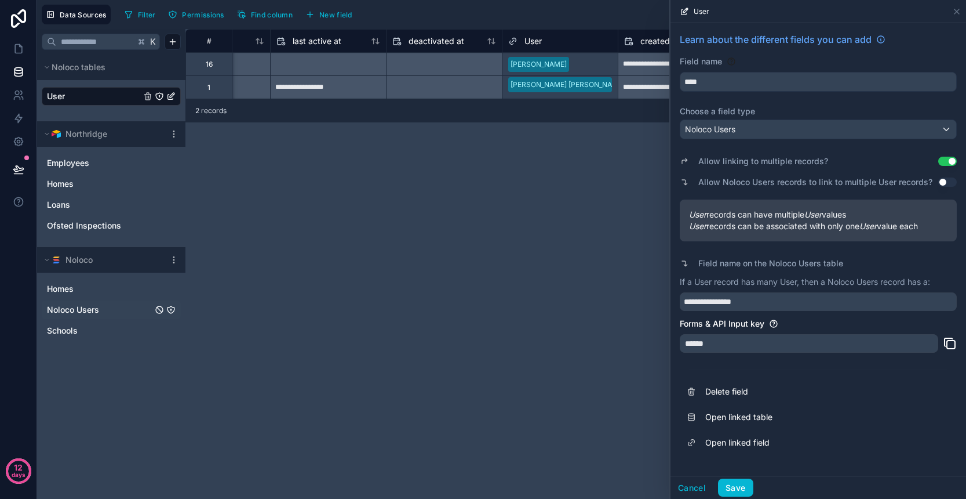
click at [948, 179] on button "Use setting" at bounding box center [948, 181] width 19 height 9
click at [946, 180] on button "Use setting" at bounding box center [948, 181] width 19 height 9
click at [944, 165] on button "Use setting" at bounding box center [948, 161] width 19 height 9
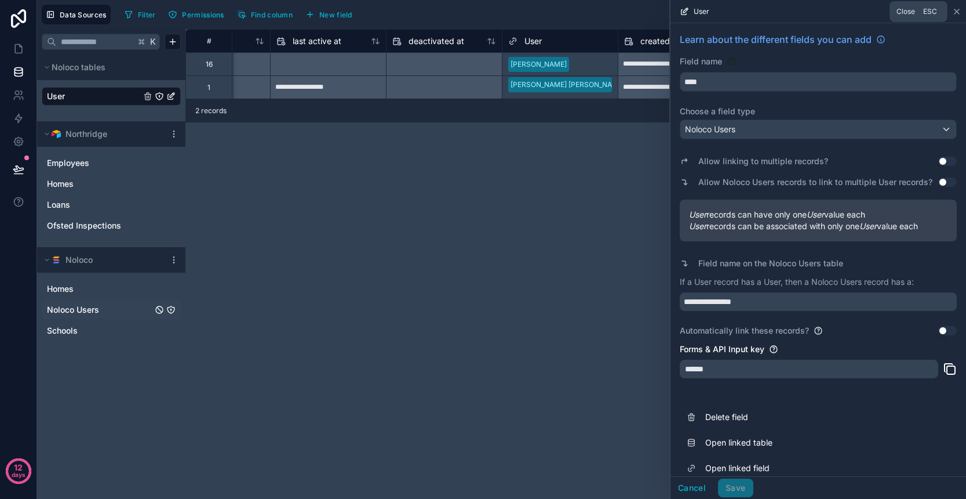
click at [957, 11] on icon at bounding box center [957, 11] width 5 height 5
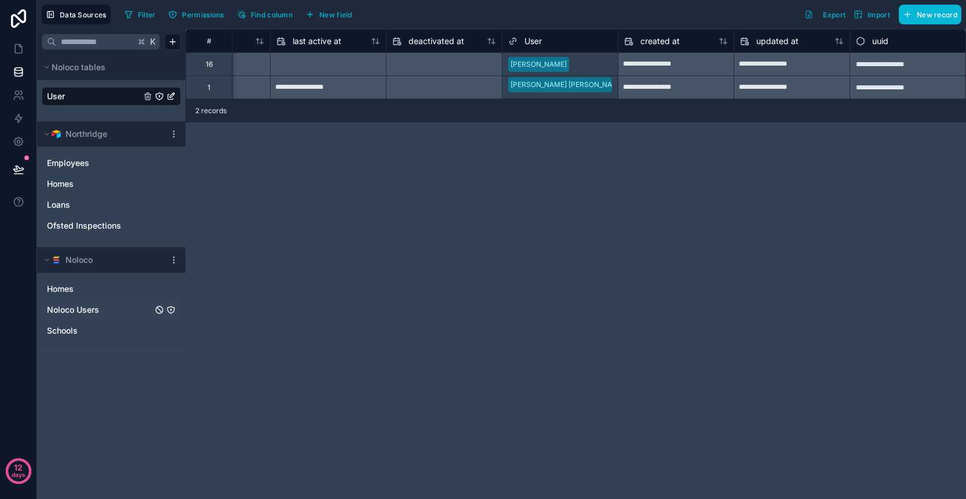
click at [561, 91] on div "[PERSON_NAME] [PERSON_NAME]" at bounding box center [560, 87] width 115 height 23
click at [569, 96] on div at bounding box center [560, 102] width 104 height 12
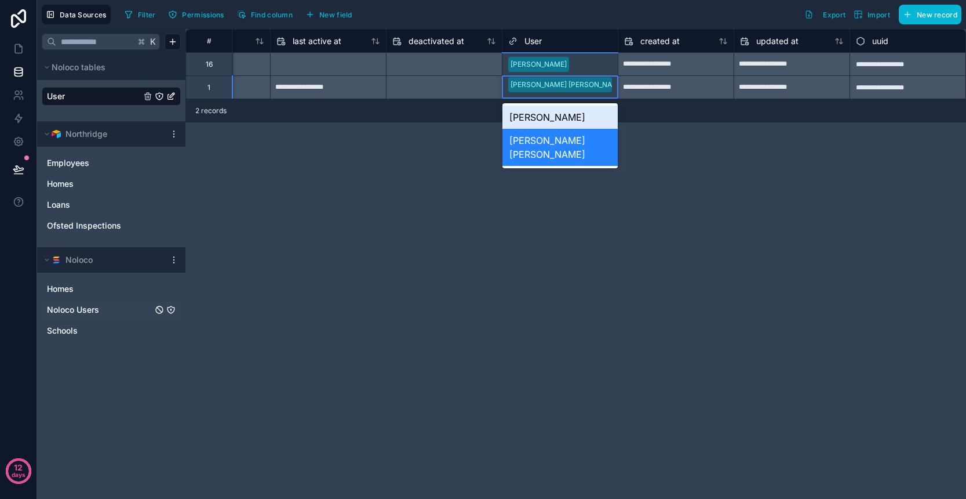
click at [699, 160] on div "**********" at bounding box center [576, 264] width 781 height 470
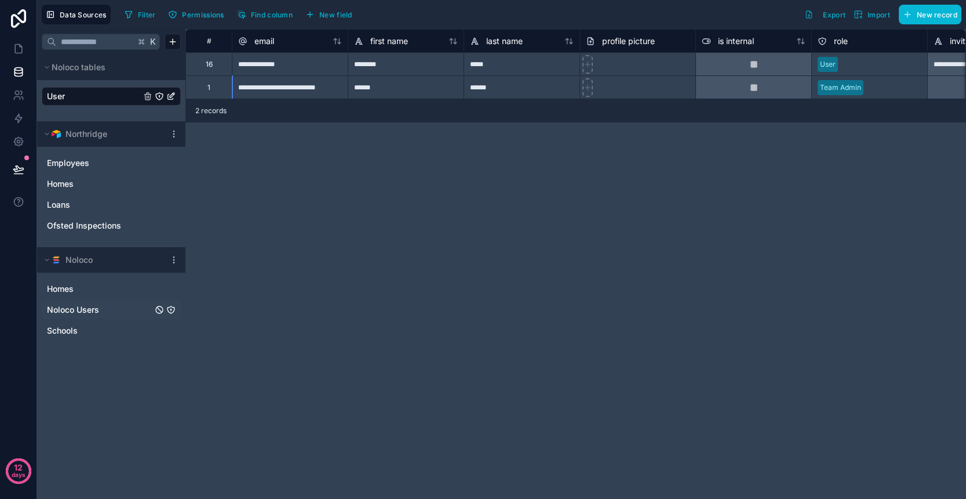
click at [855, 62] on div at bounding box center [882, 65] width 79 height 12
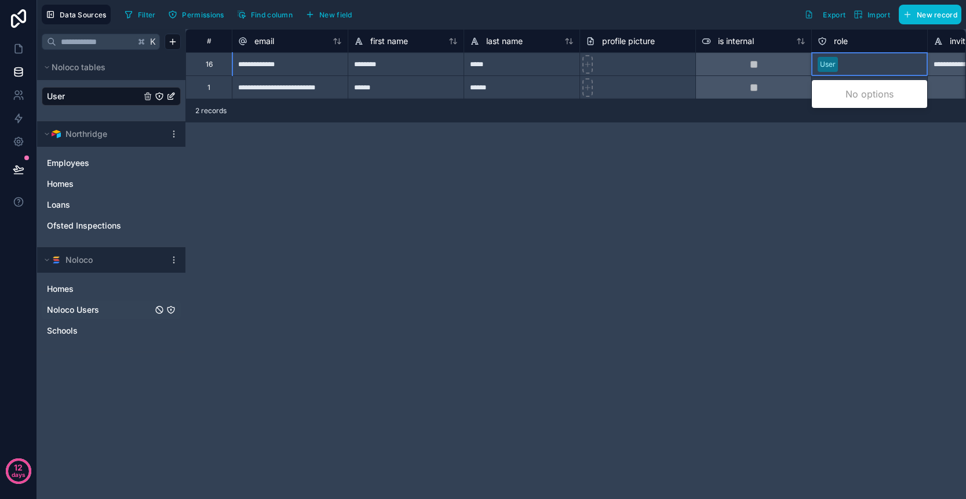
click at [879, 67] on div at bounding box center [882, 65] width 79 height 12
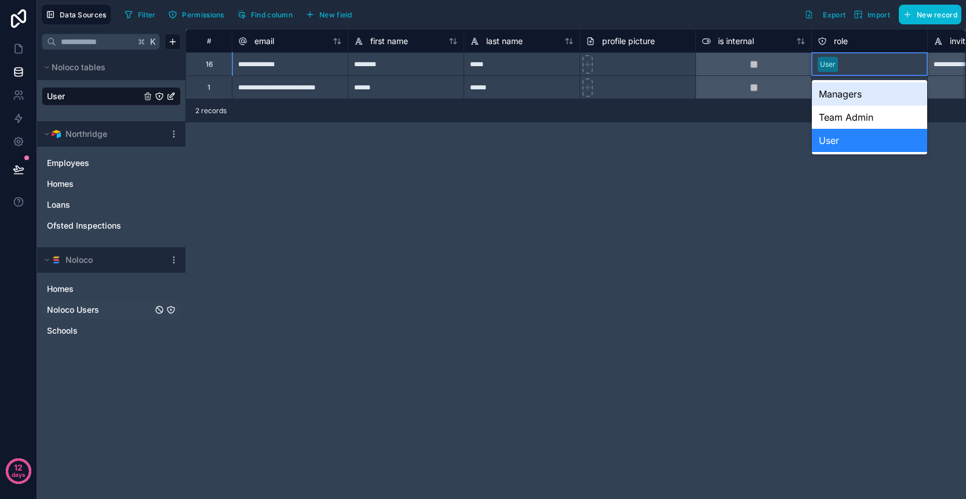
click at [879, 67] on div at bounding box center [882, 65] width 79 height 12
click at [867, 97] on div "Managers" at bounding box center [869, 93] width 115 height 23
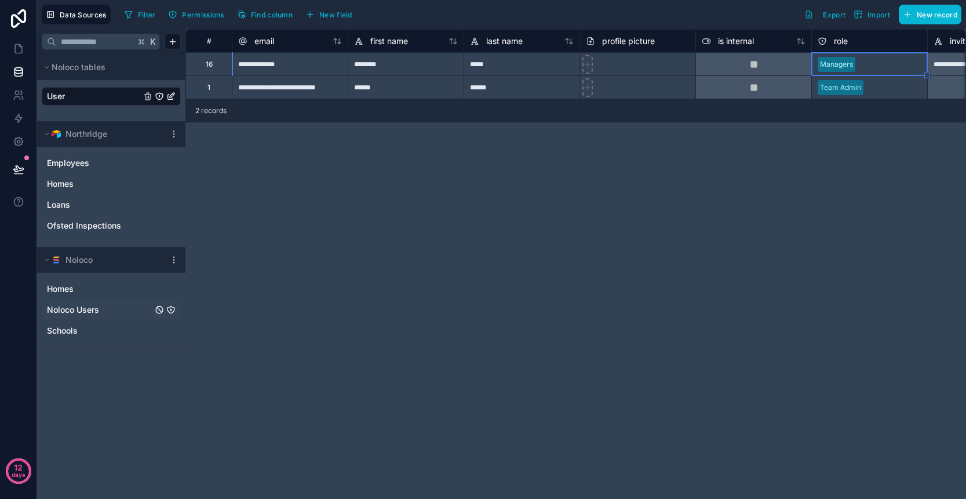
click at [880, 86] on div at bounding box center [894, 88] width 53 height 12
click at [811, 197] on div "**********" at bounding box center [576, 264] width 781 height 470
click at [869, 47] on div "role" at bounding box center [870, 41] width 104 height 14
click at [842, 41] on span "role" at bounding box center [841, 41] width 14 height 12
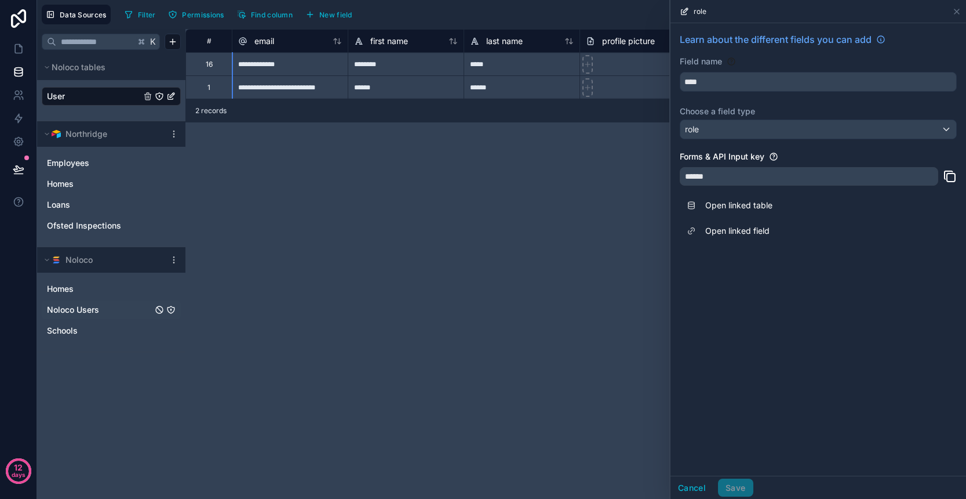
click at [842, 41] on span "role" at bounding box center [841, 41] width 14 height 12
click at [957, 14] on icon at bounding box center [957, 11] width 9 height 9
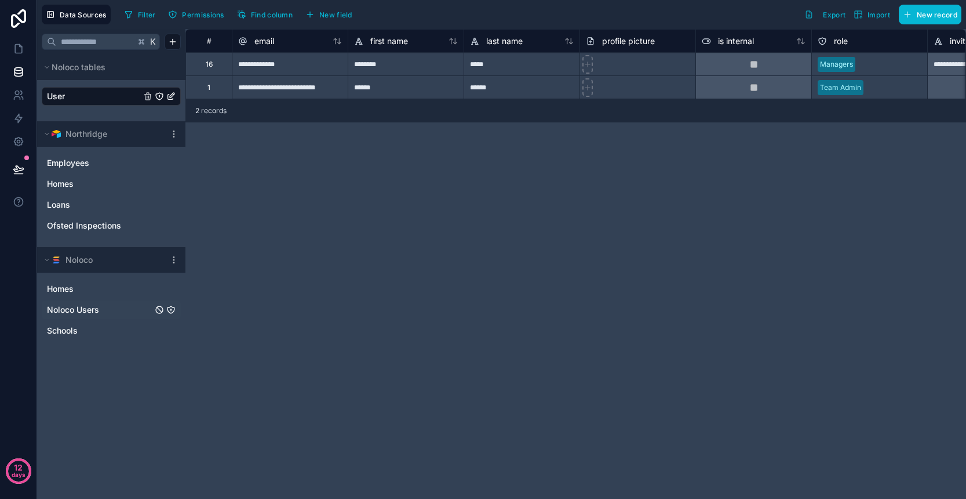
click at [73, 97] on link "User" at bounding box center [94, 96] width 94 height 12
click at [842, 43] on span "role" at bounding box center [841, 41] width 14 height 12
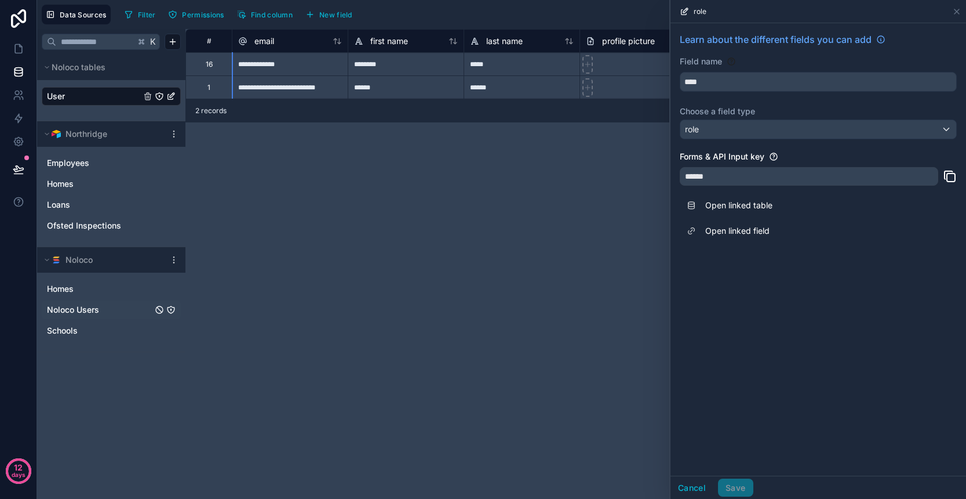
click at [842, 43] on span "Learn about the different fields you can add" at bounding box center [776, 39] width 192 height 14
click at [814, 184] on div "******" at bounding box center [809, 176] width 259 height 19
click at [958, 13] on icon at bounding box center [957, 11] width 9 height 9
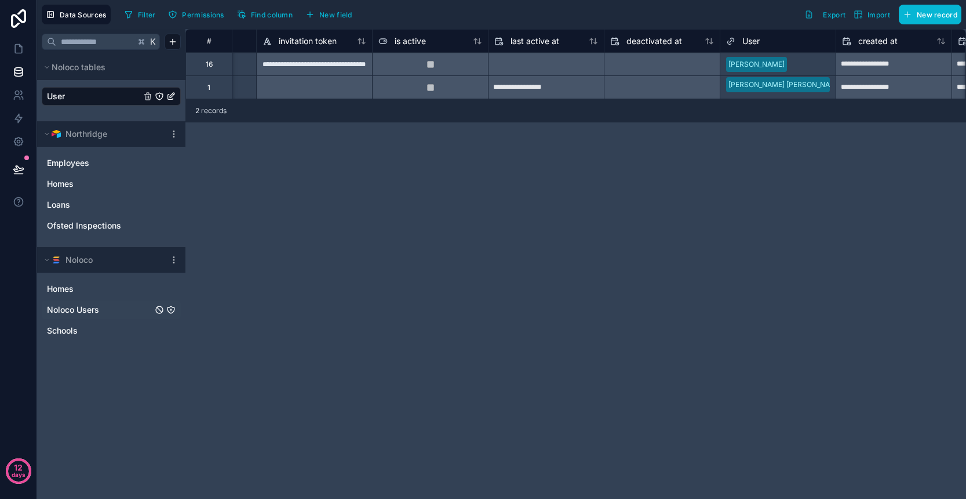
scroll to position [0, 724]
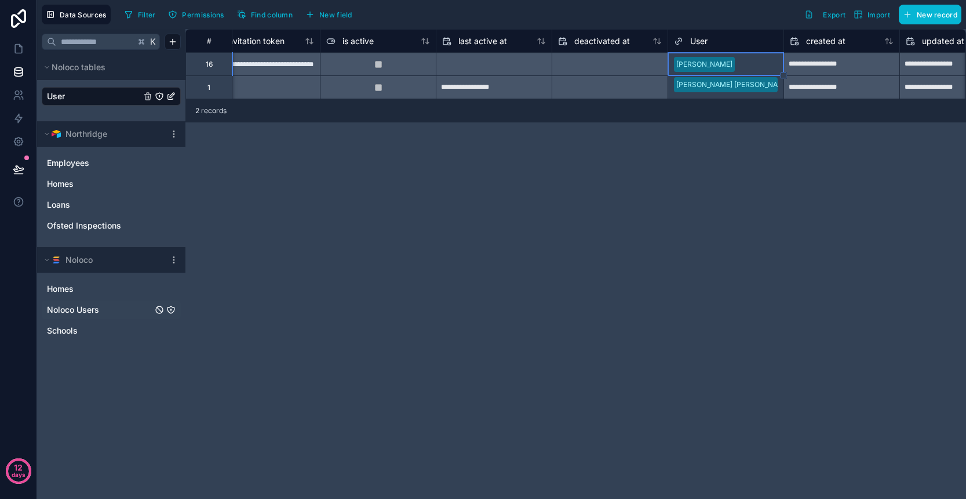
click at [735, 71] on div "Kayleigh Jones" at bounding box center [725, 64] width 115 height 17
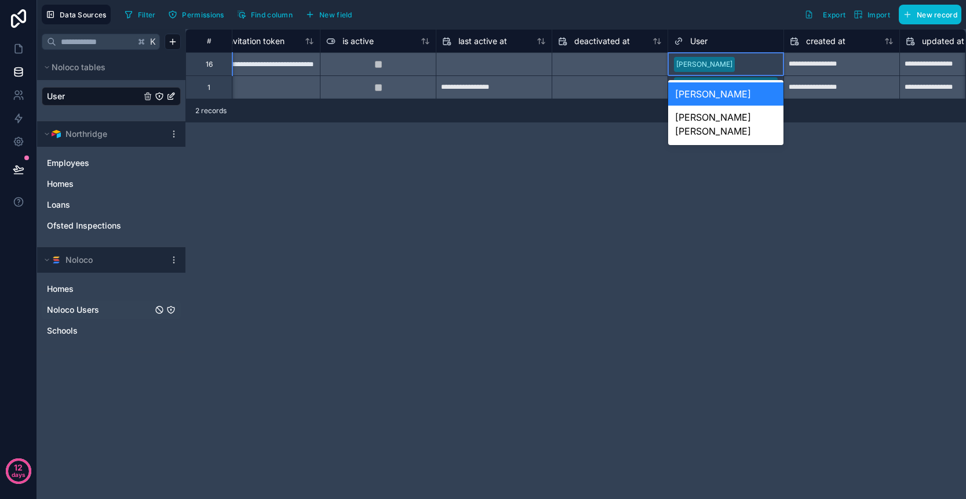
click at [735, 71] on div "Kayleigh Jones" at bounding box center [725, 64] width 115 height 17
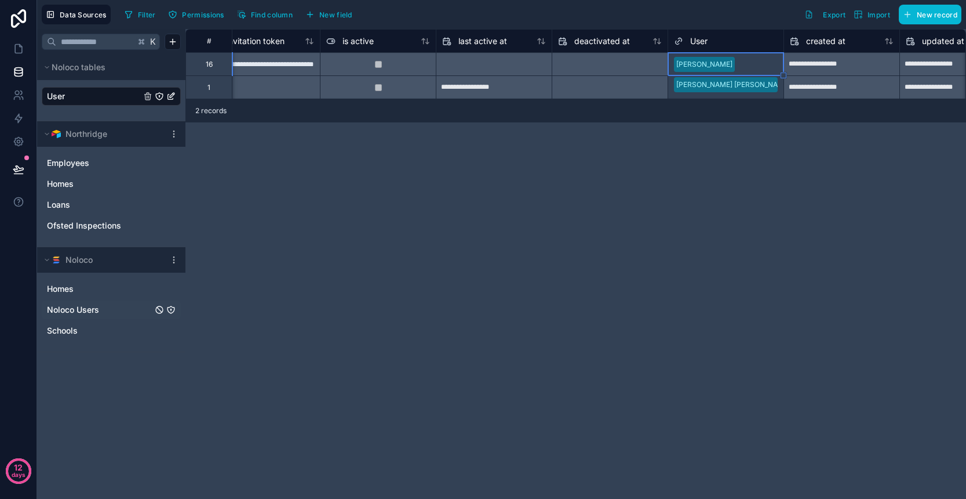
click at [593, 181] on div "**********" at bounding box center [576, 264] width 781 height 470
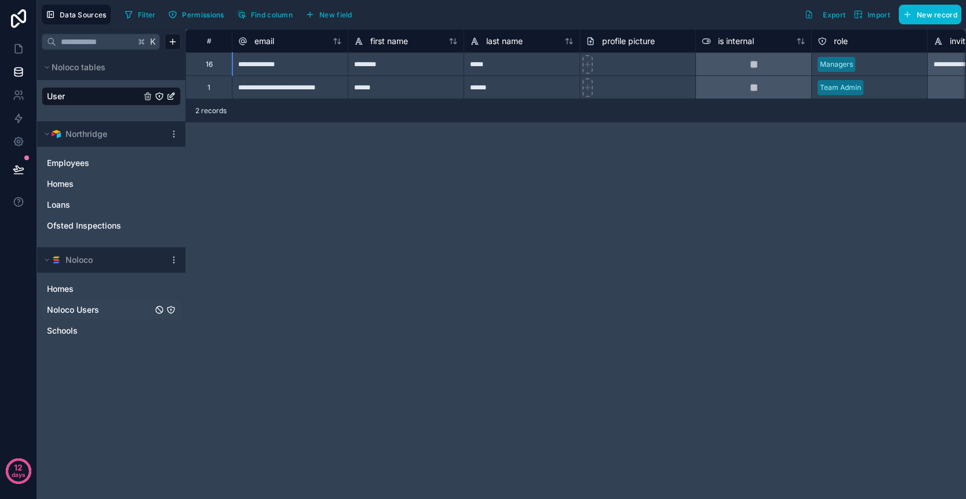
scroll to position [0, 0]
click at [397, 64] on div "********" at bounding box center [406, 63] width 116 height 23
type input "**********"
type input "**"
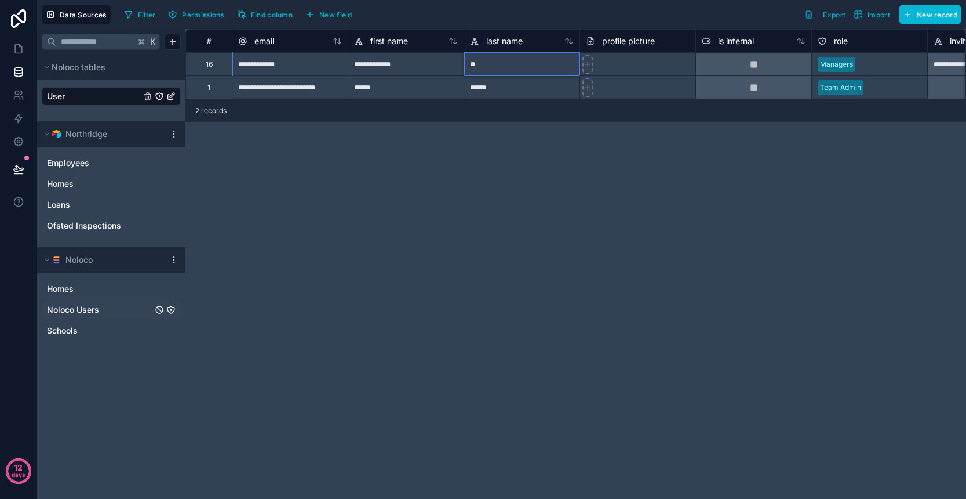
type input "*"
type input "*******"
click at [567, 188] on div "**********" at bounding box center [576, 264] width 781 height 470
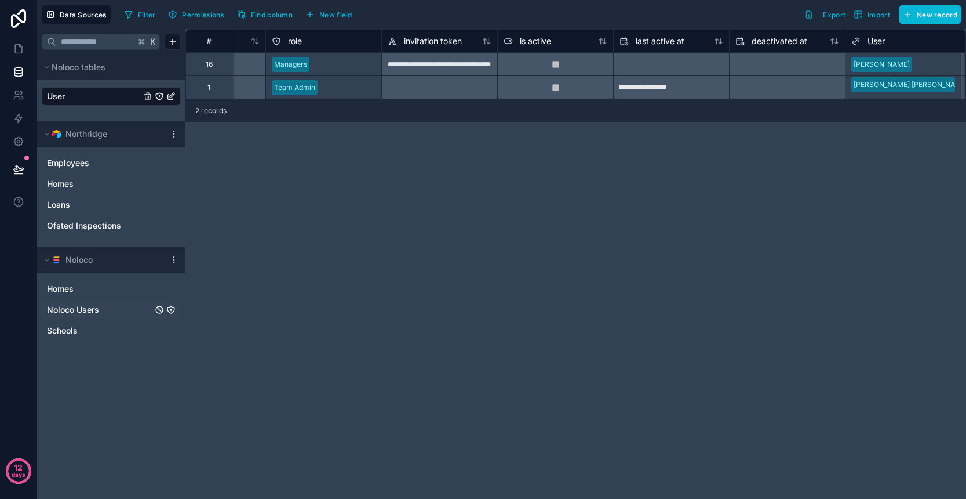
scroll to position [0, 648]
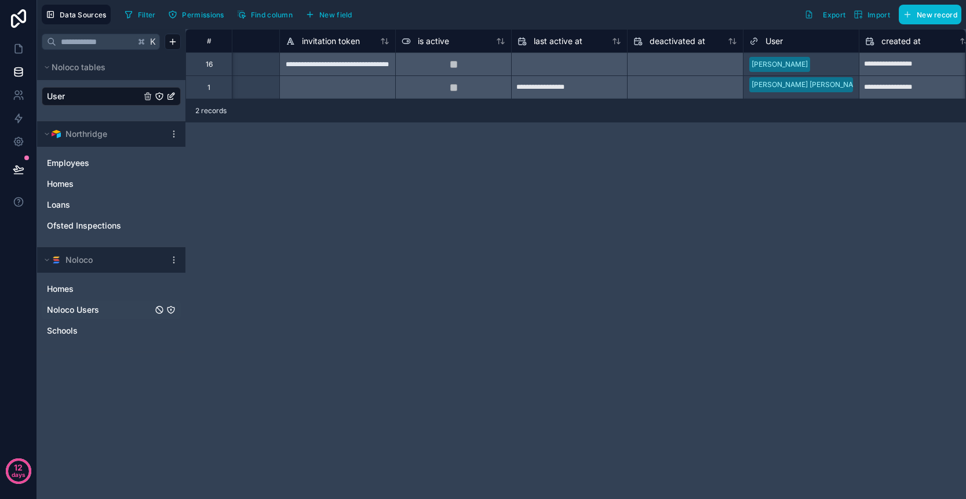
click at [826, 67] on div at bounding box center [834, 65] width 38 height 12
click at [840, 69] on div at bounding box center [834, 65] width 38 height 12
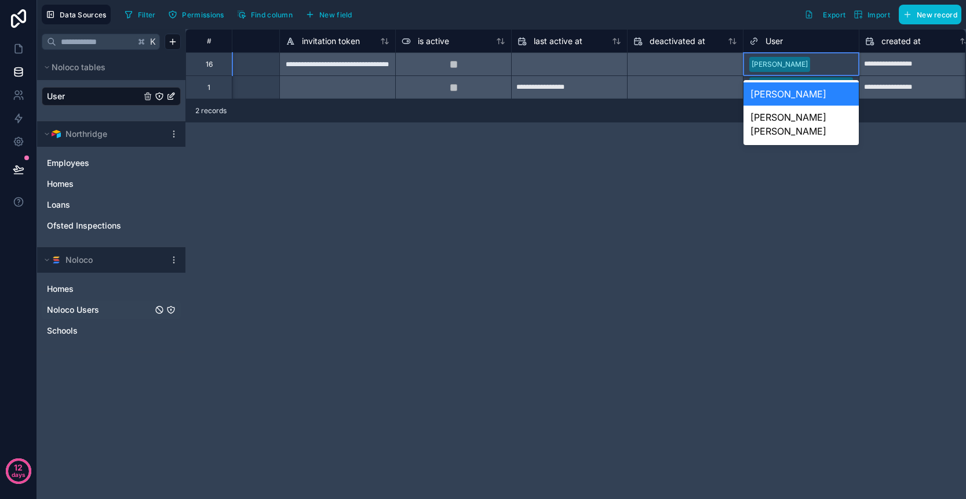
click at [840, 69] on div at bounding box center [834, 65] width 38 height 12
click at [598, 238] on div "**********" at bounding box center [576, 264] width 781 height 470
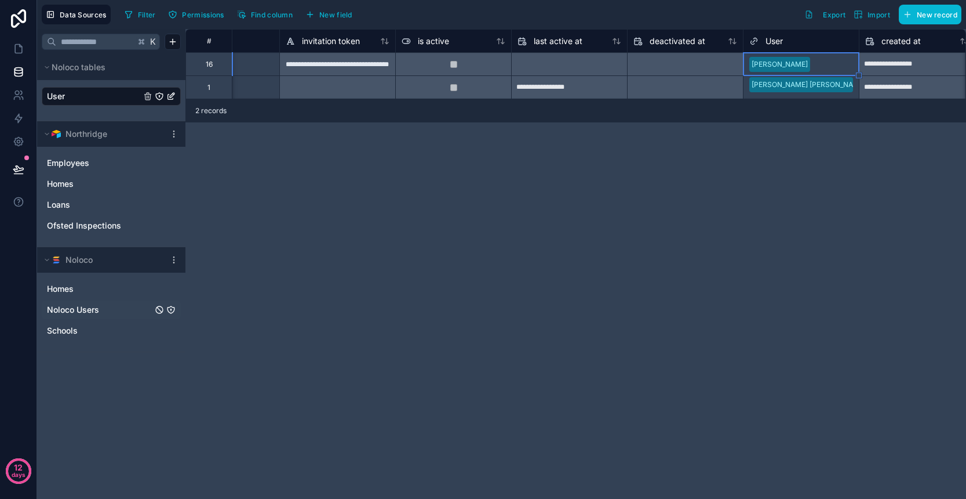
click at [89, 312] on span "Noloco Users" at bounding box center [73, 310] width 52 height 12
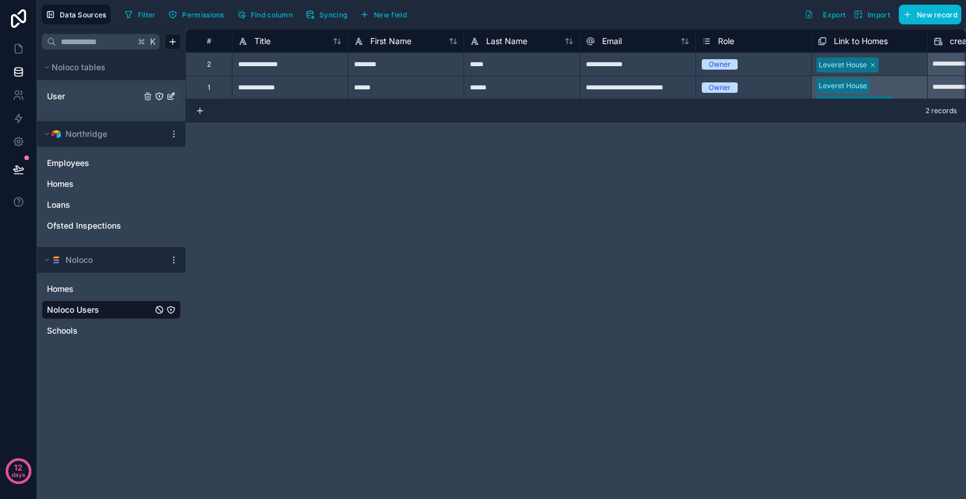
click at [90, 95] on link "User" at bounding box center [94, 96] width 94 height 12
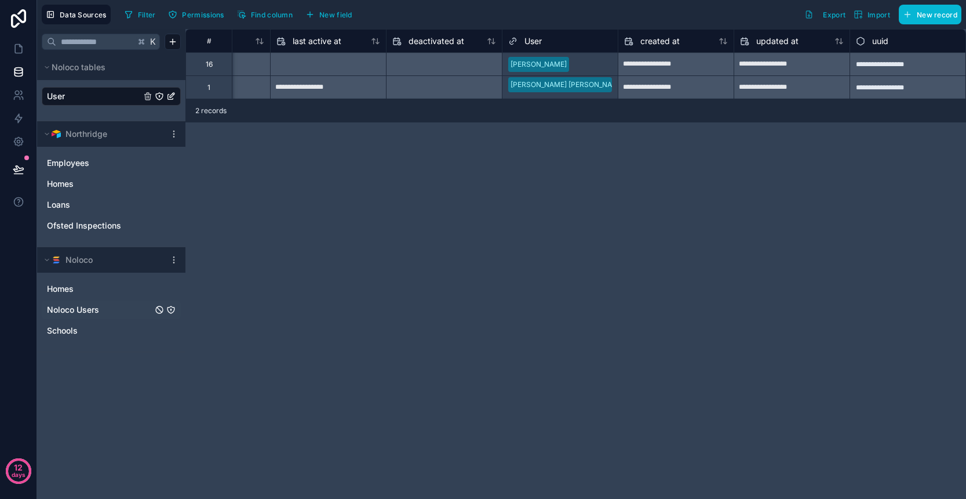
scroll to position [0, 889]
click at [577, 72] on div "Kayleigh Jones" at bounding box center [560, 64] width 115 height 17
click at [584, 45] on div "User" at bounding box center [560, 41] width 104 height 14
click at [582, 38] on div "User" at bounding box center [560, 41] width 104 height 14
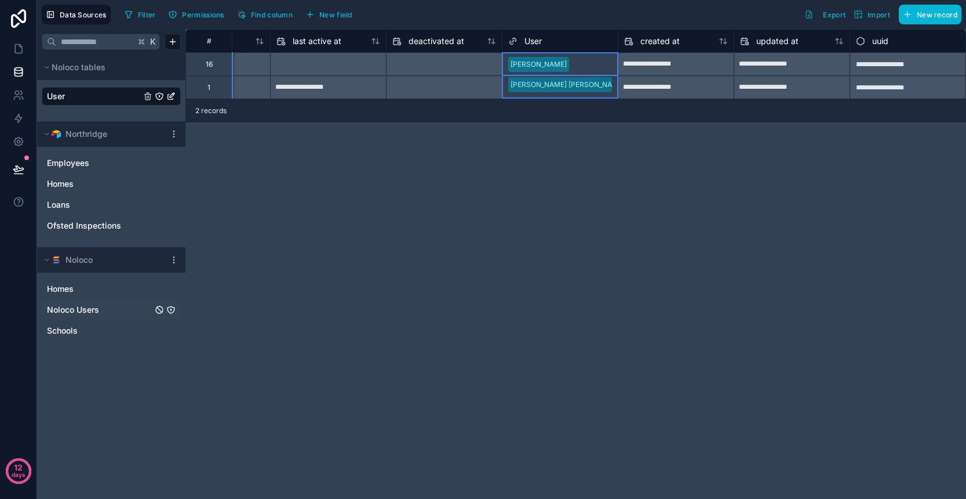
click at [527, 38] on span "User" at bounding box center [533, 41] width 17 height 12
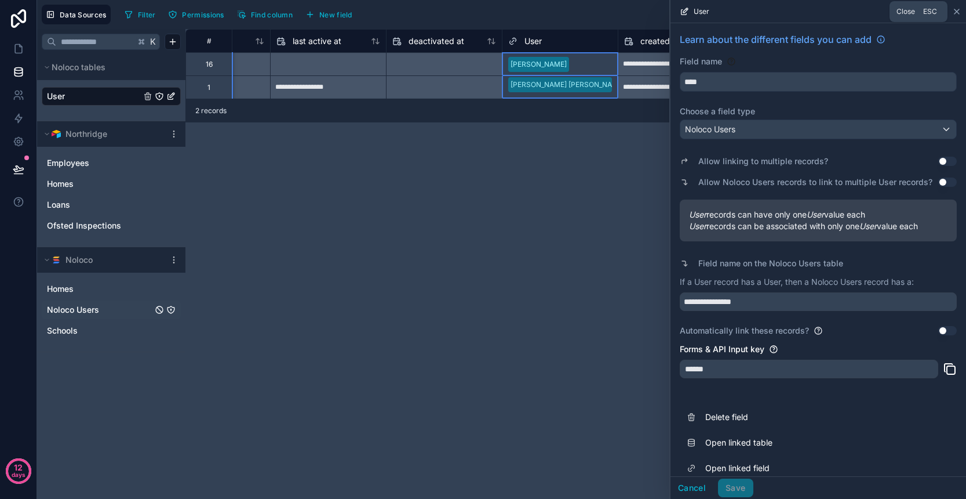
click at [958, 16] on icon at bounding box center [957, 11] width 9 height 9
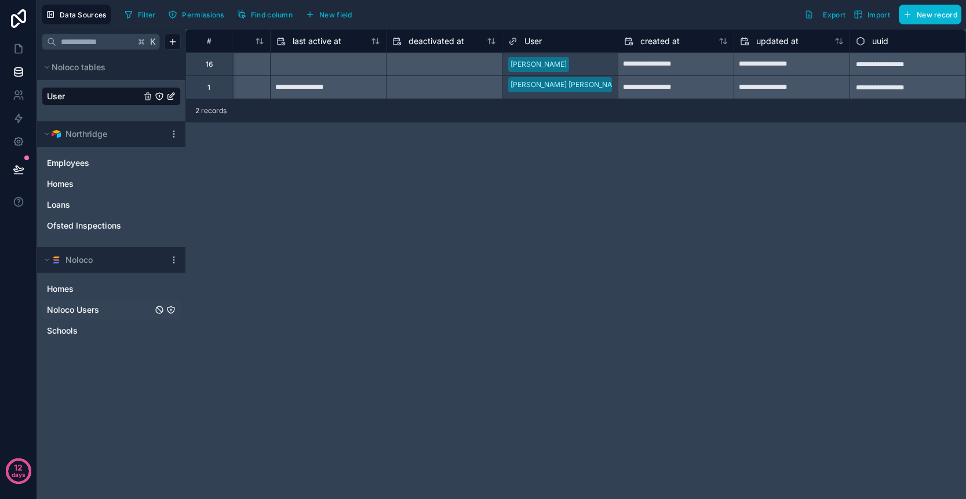
click at [64, 313] on span "Noloco Users" at bounding box center [73, 310] width 52 height 12
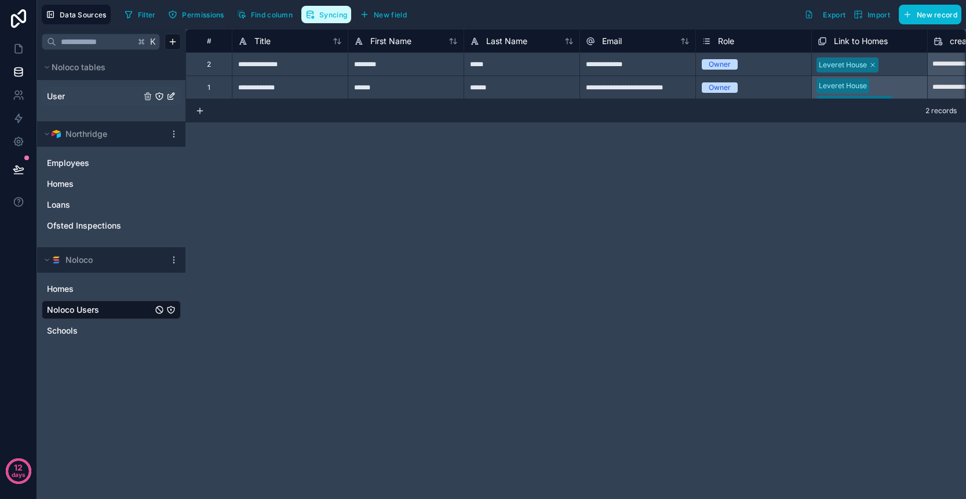
click at [330, 18] on span "Syncing" at bounding box center [333, 14] width 28 height 9
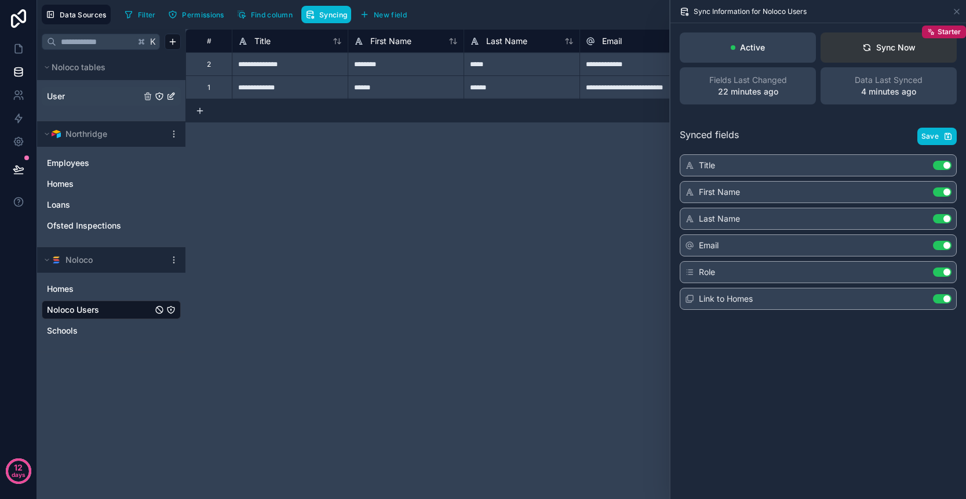
click at [880, 52] on div "Sync Now" at bounding box center [889, 48] width 53 height 12
click at [958, 10] on icon at bounding box center [957, 11] width 9 height 9
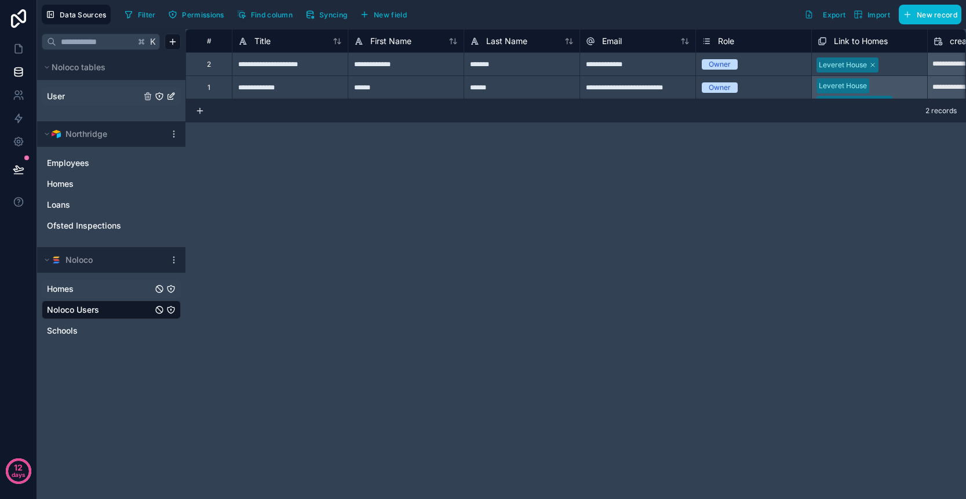
click at [91, 290] on link "Homes" at bounding box center [100, 289] width 106 height 12
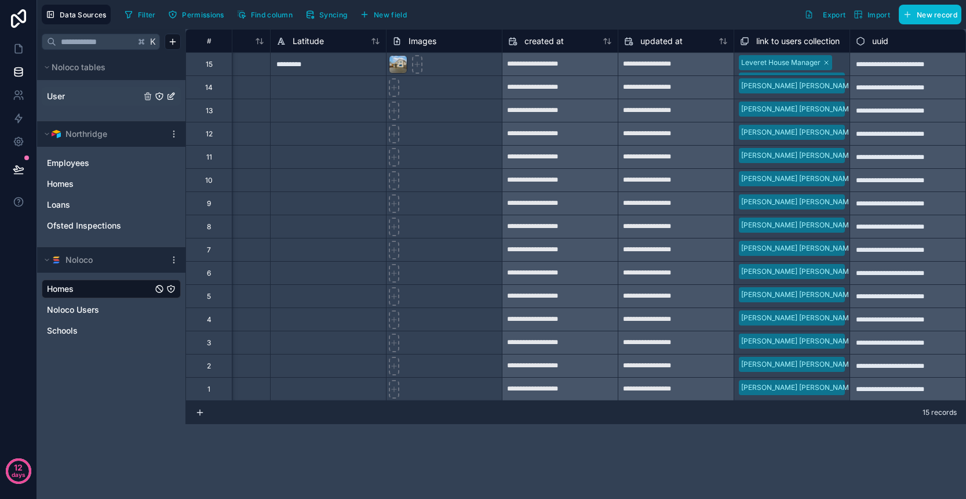
click at [842, 70] on div "Leveret House Manager Jonson Miller" at bounding box center [792, 64] width 115 height 23
click at [827, 101] on div "[PERSON_NAME] [PERSON_NAME]" at bounding box center [792, 110] width 115 height 23
click at [820, 97] on div at bounding box center [792, 103] width 104 height 12
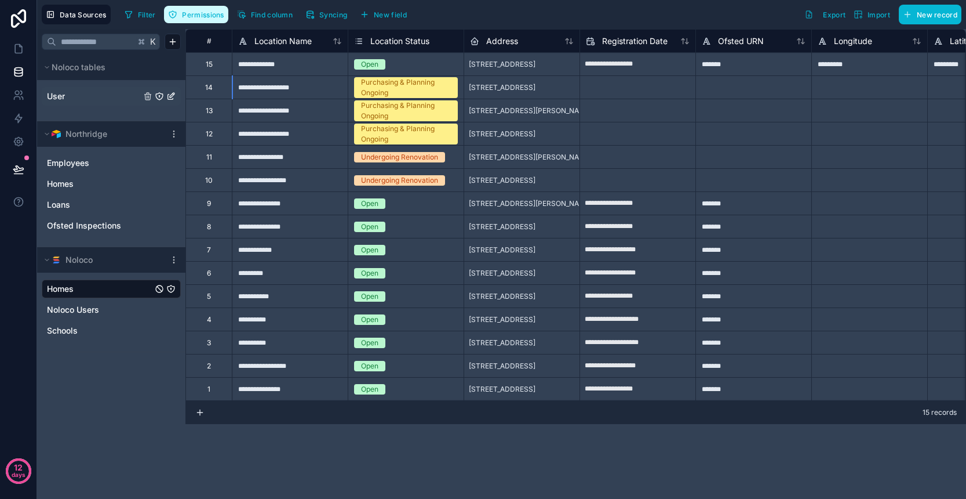
click at [187, 14] on span "Permissions" at bounding box center [203, 14] width 42 height 9
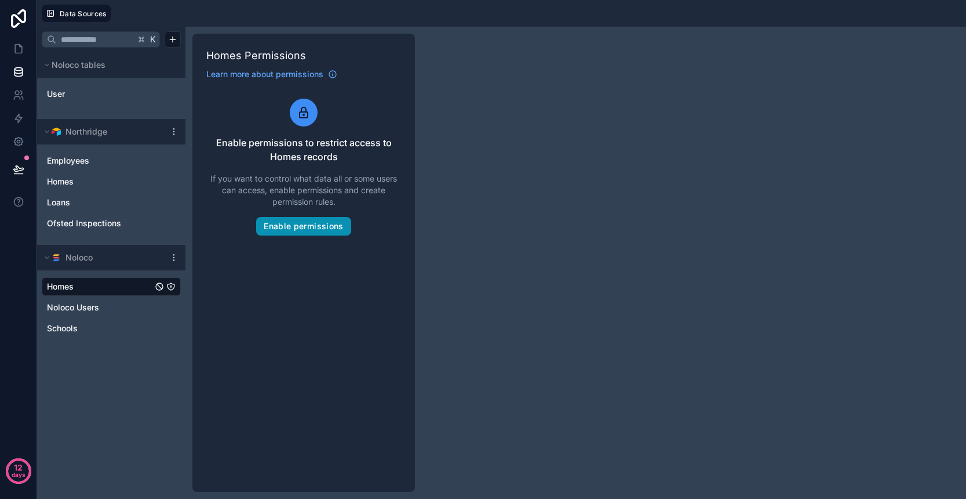
click at [322, 223] on button "Enable permissions" at bounding box center [303, 226] width 95 height 19
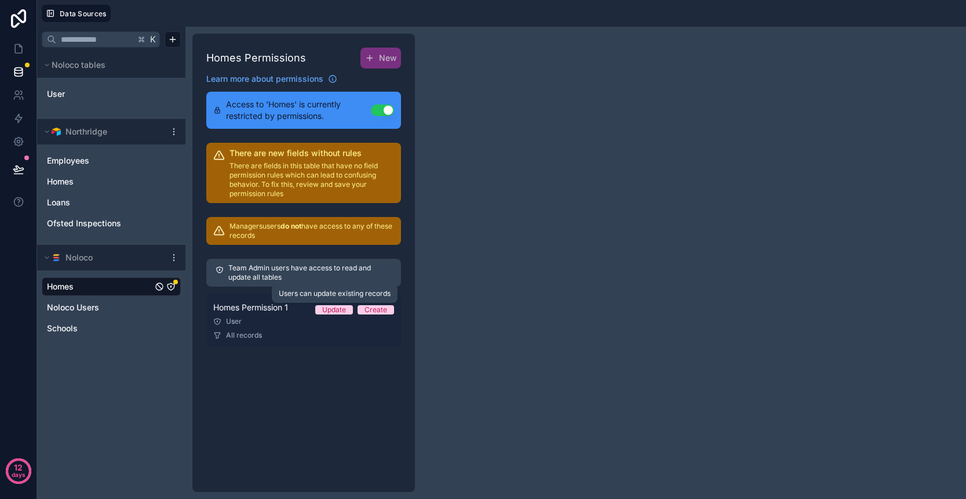
click at [332, 311] on div "Update" at bounding box center [334, 309] width 24 height 9
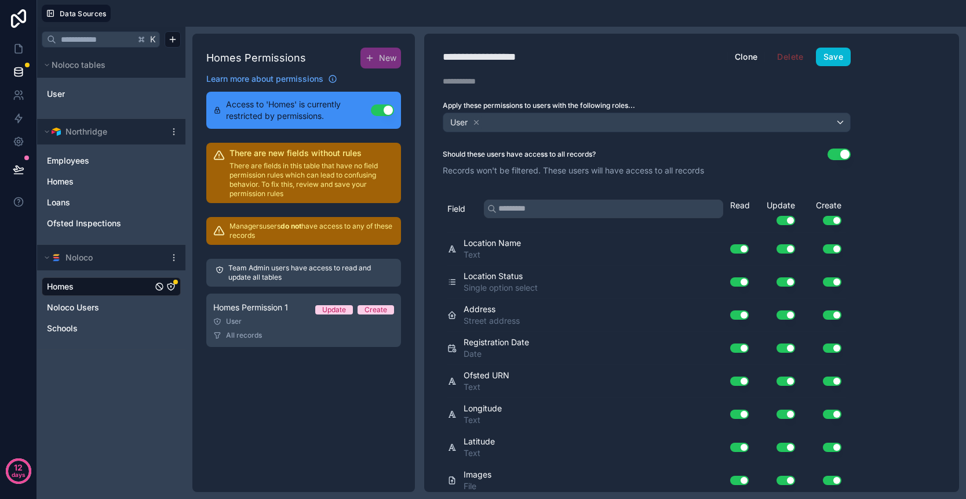
click at [696, 124] on div "User" at bounding box center [647, 122] width 407 height 19
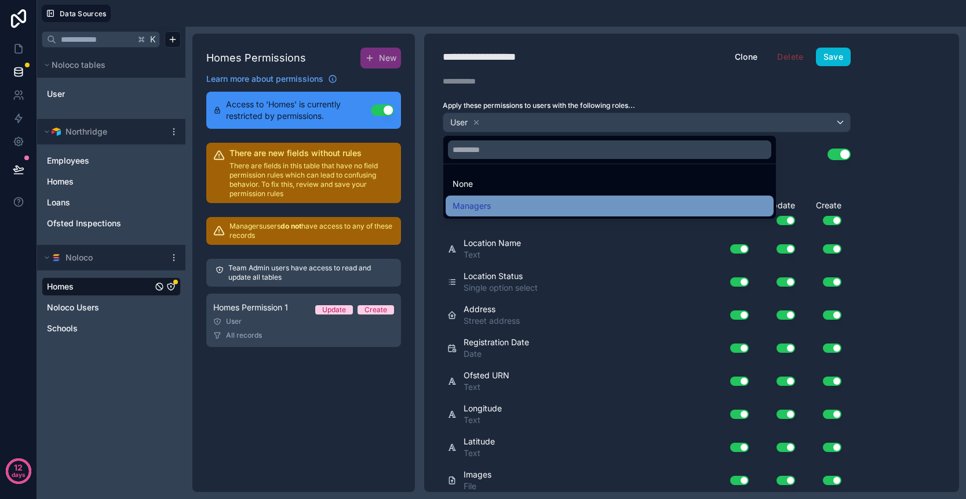
click at [609, 204] on div "Managers" at bounding box center [610, 206] width 314 height 14
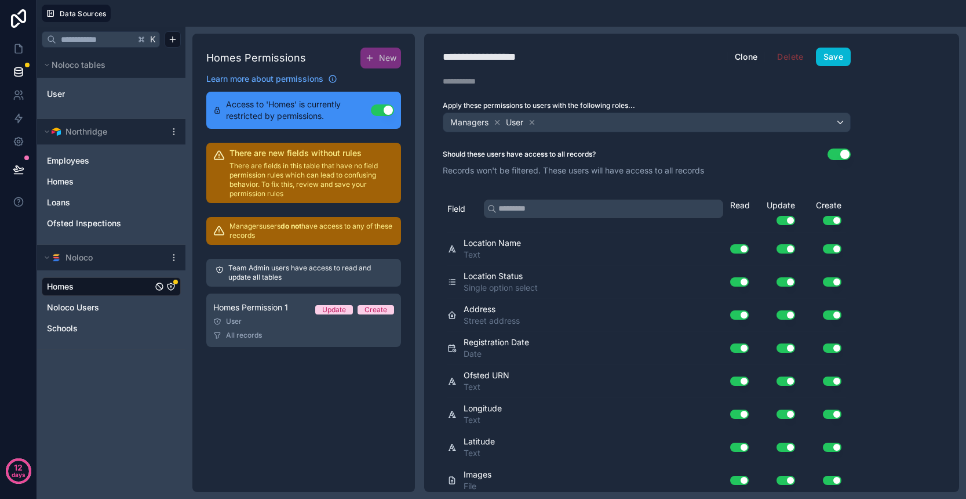
click at [835, 155] on button "Use setting" at bounding box center [839, 154] width 23 height 12
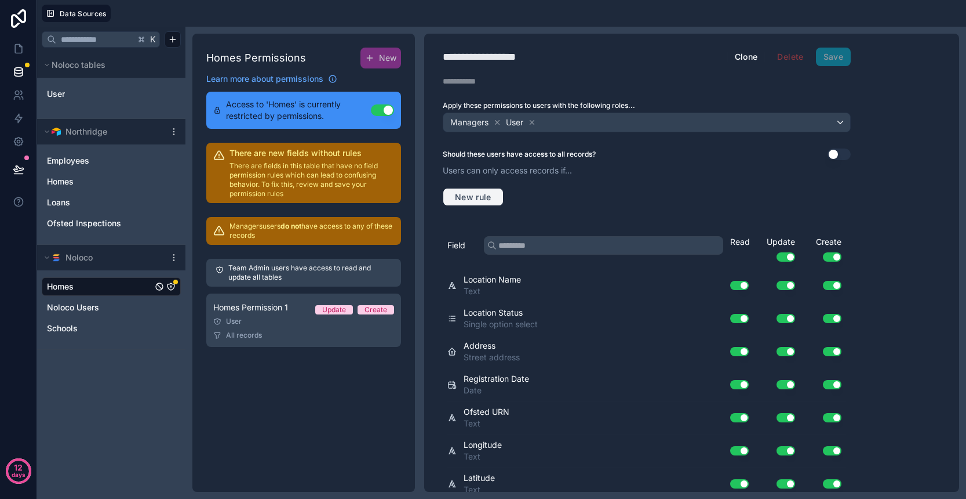
click at [490, 199] on span "New rule" at bounding box center [473, 197] width 46 height 10
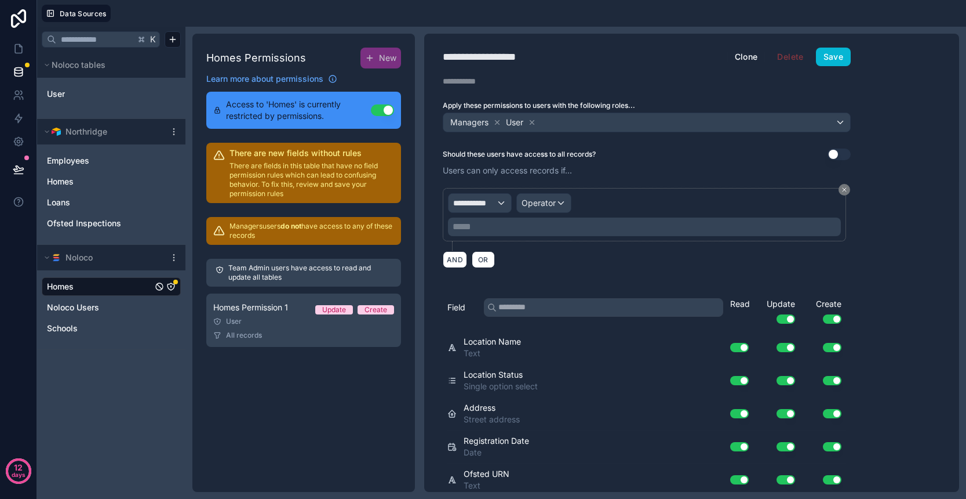
click at [499, 205] on div "**********" at bounding box center [480, 203] width 63 height 19
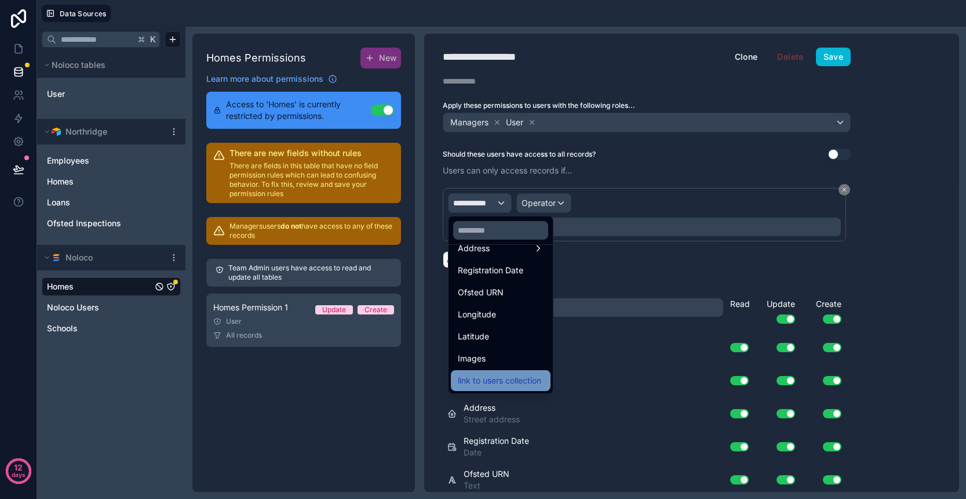
click at [525, 384] on span "link to users collection" at bounding box center [499, 380] width 83 height 14
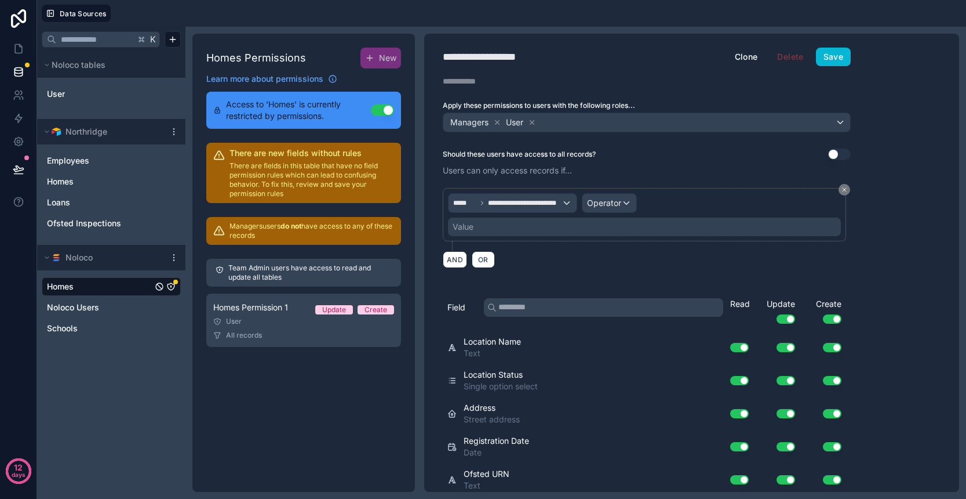
click at [611, 203] on span "Operator" at bounding box center [604, 203] width 34 height 10
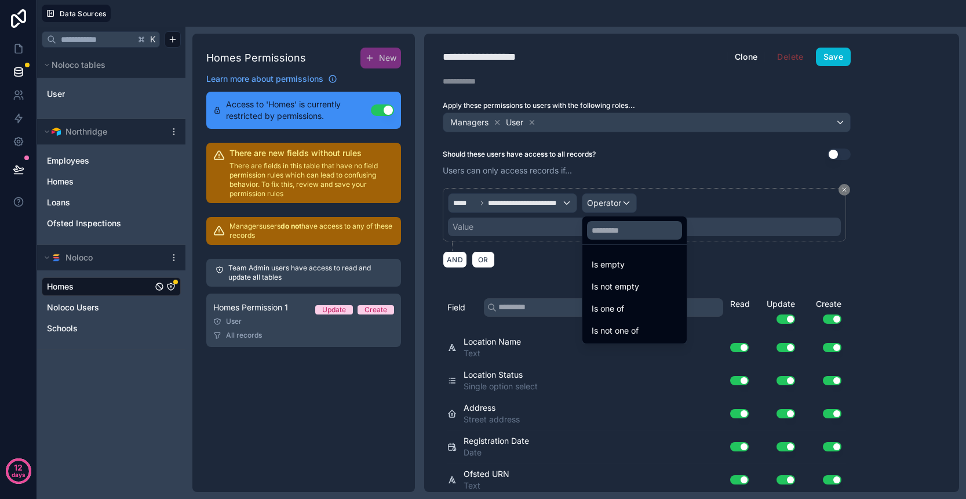
click at [536, 124] on div at bounding box center [483, 249] width 966 height 499
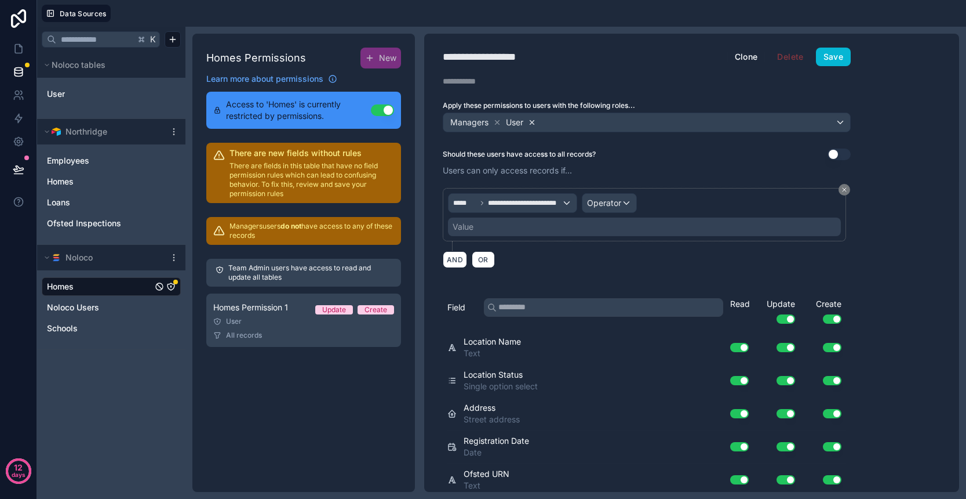
click at [534, 125] on icon at bounding box center [532, 122] width 8 height 8
click at [607, 203] on span "Operator" at bounding box center [604, 203] width 34 height 10
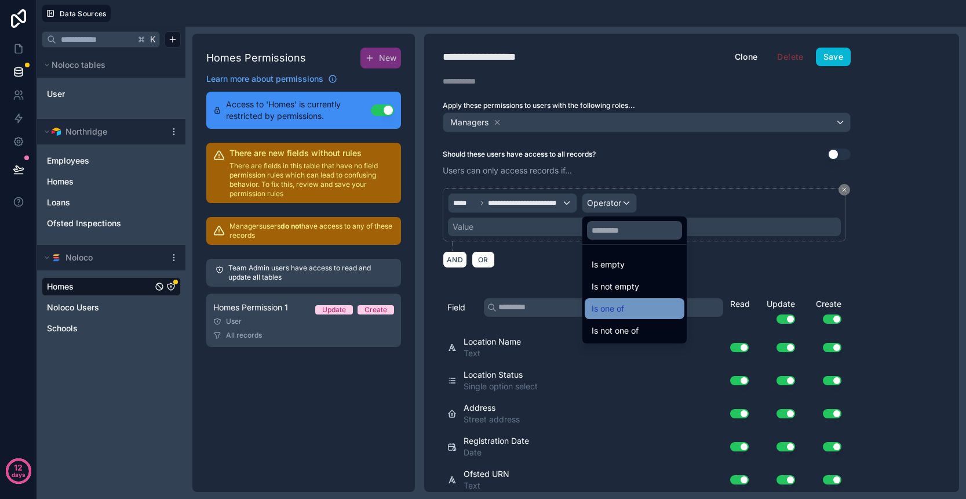
click at [642, 309] on div "Is one of" at bounding box center [635, 308] width 86 height 14
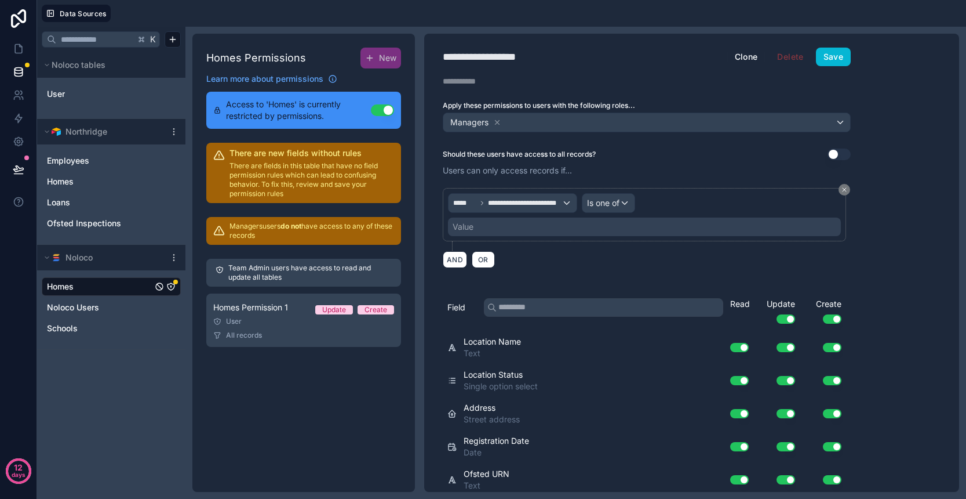
click at [560, 234] on div "Value" at bounding box center [644, 226] width 393 height 19
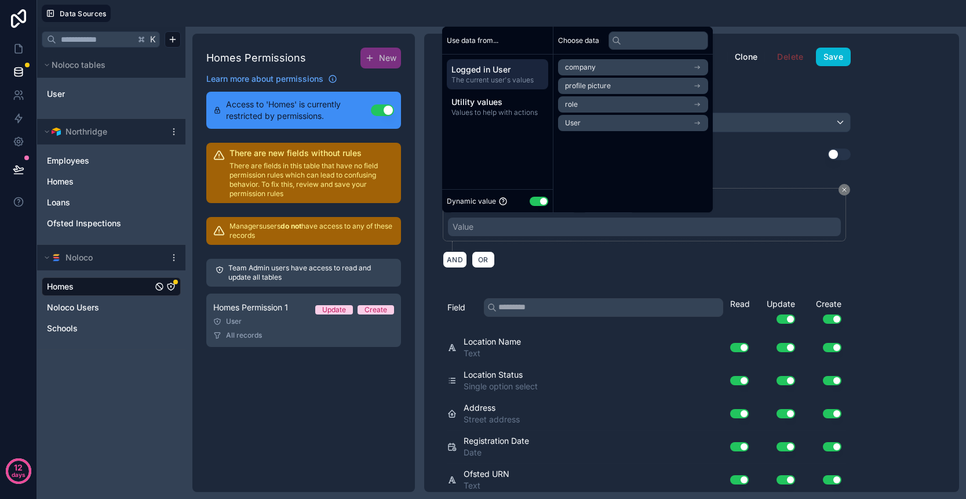
click at [609, 123] on li "User" at bounding box center [633, 123] width 150 height 16
click at [602, 87] on li "User" at bounding box center [633, 88] width 150 height 16
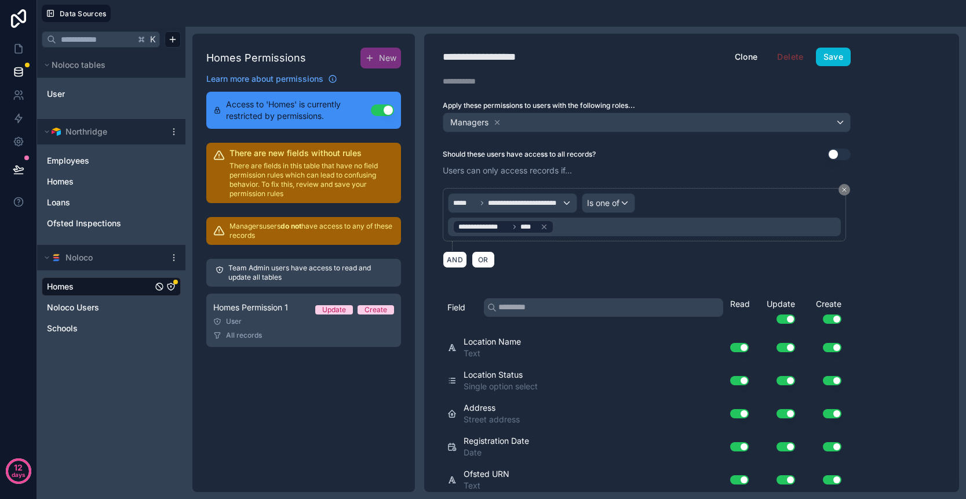
click at [602, 243] on div "**********" at bounding box center [647, 219] width 408 height 63
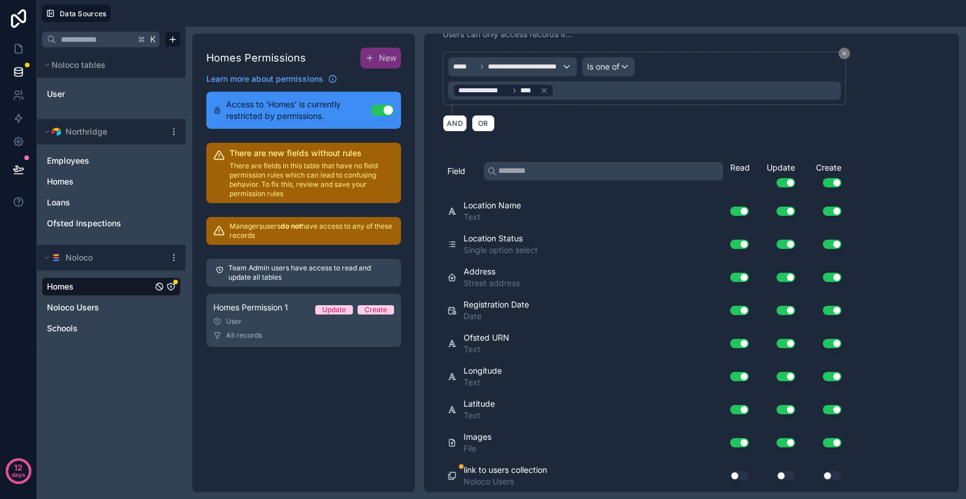
click at [832, 181] on button "Use setting" at bounding box center [832, 182] width 19 height 9
click at [788, 206] on button "Use setting" at bounding box center [786, 210] width 19 height 9
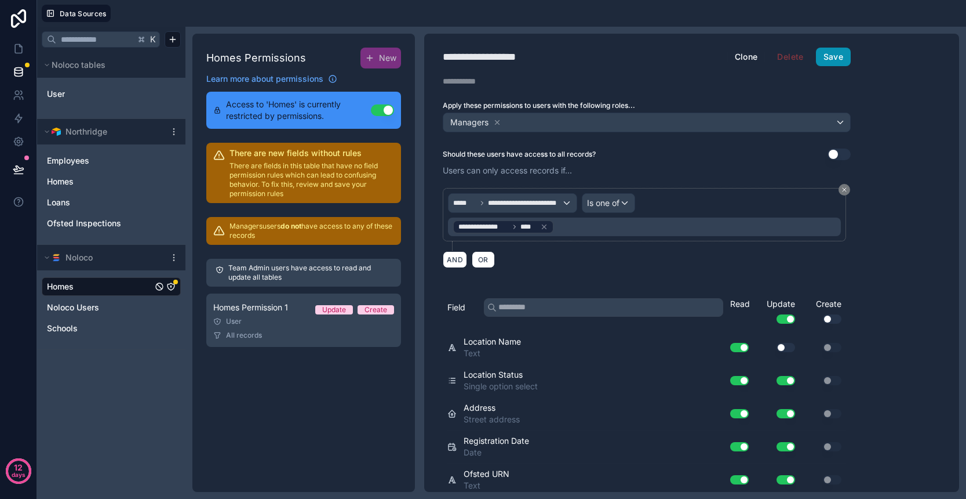
click at [849, 56] on button "Save" at bounding box center [833, 57] width 35 height 19
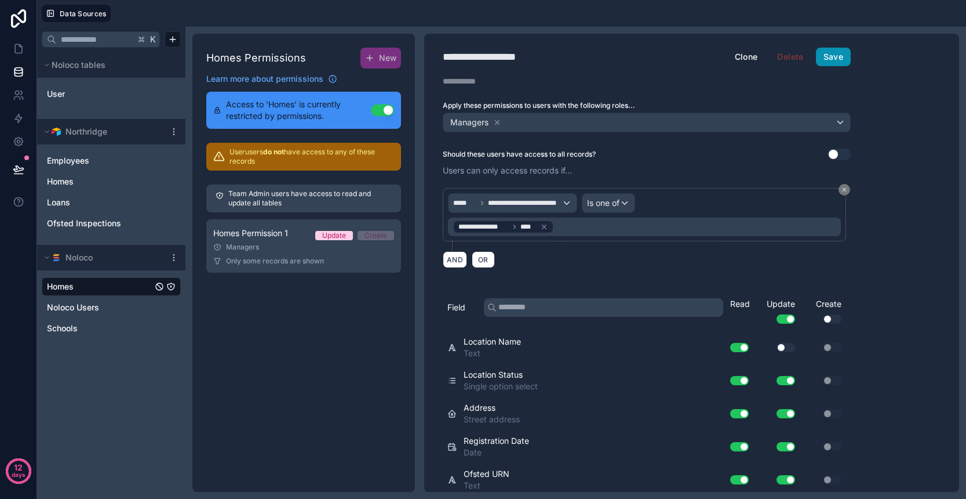
click at [835, 58] on button "Save" at bounding box center [833, 57] width 35 height 19
click at [107, 290] on link "Homes" at bounding box center [100, 287] width 106 height 12
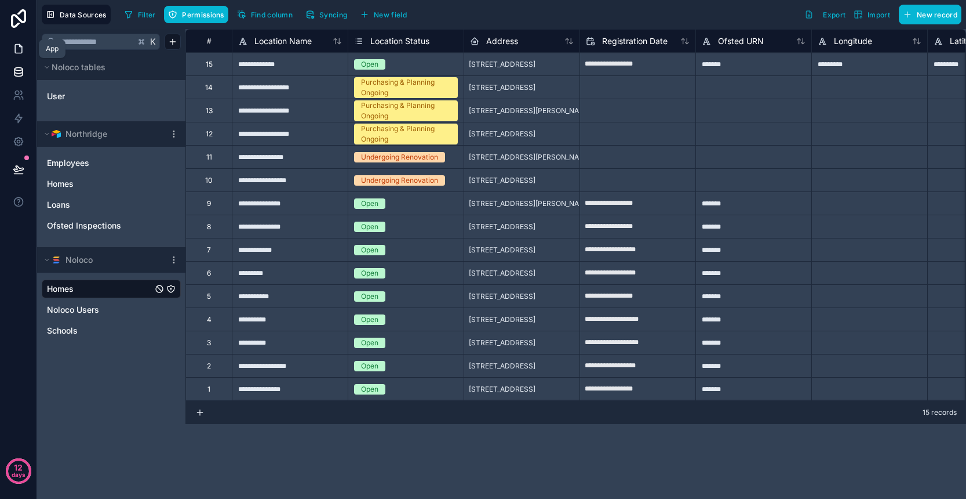
click at [18, 54] on icon at bounding box center [19, 49] width 12 height 12
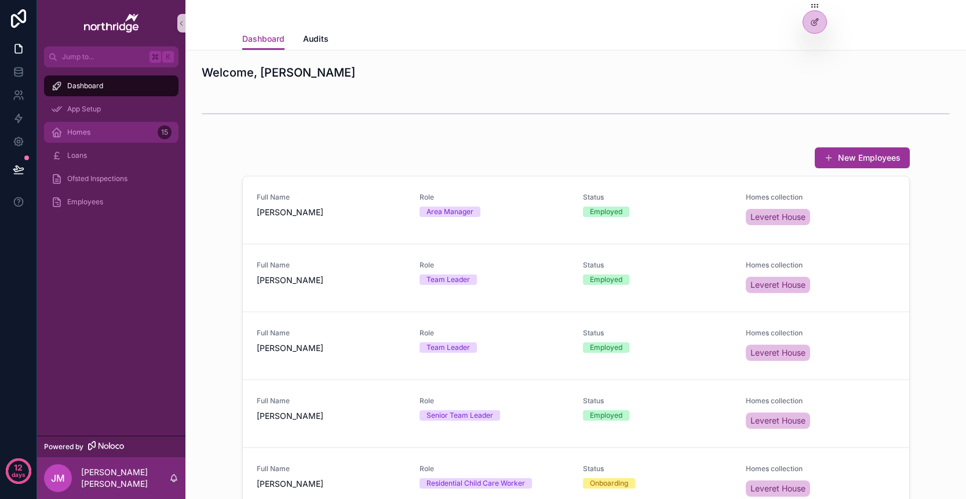
click at [93, 135] on div "Homes 15" at bounding box center [111, 132] width 121 height 19
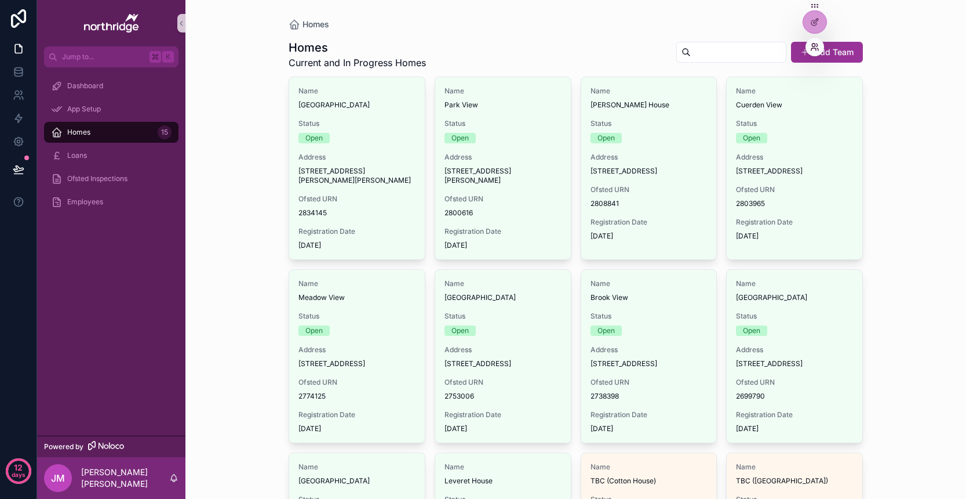
click at [815, 49] on icon at bounding box center [814, 49] width 5 height 2
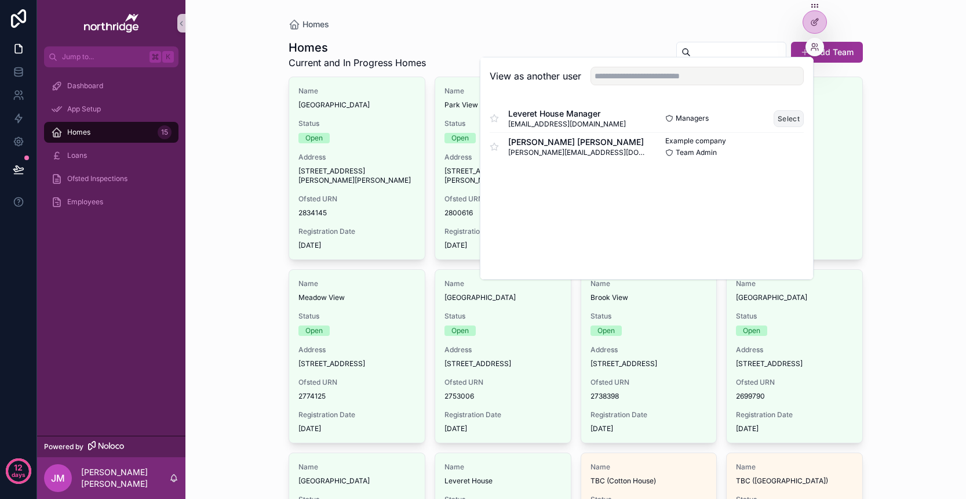
click at [787, 117] on button "Select" at bounding box center [789, 118] width 30 height 17
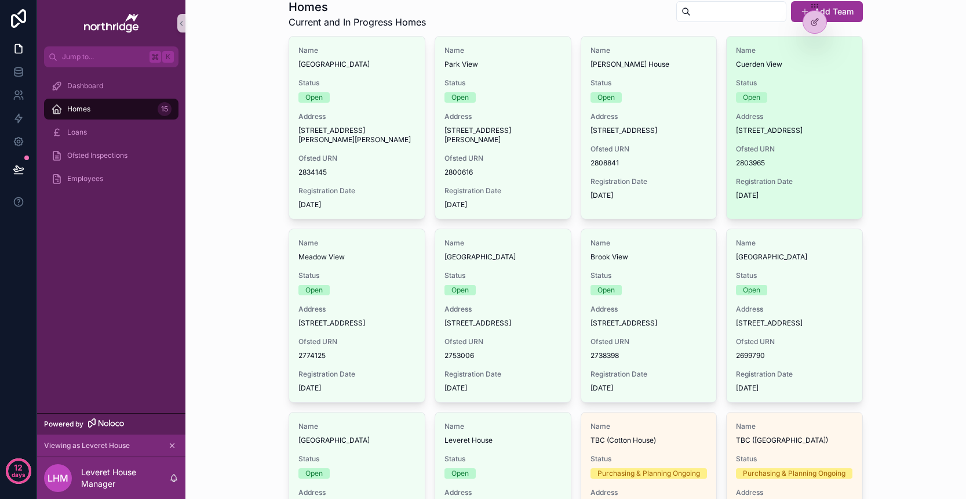
scroll to position [44, 0]
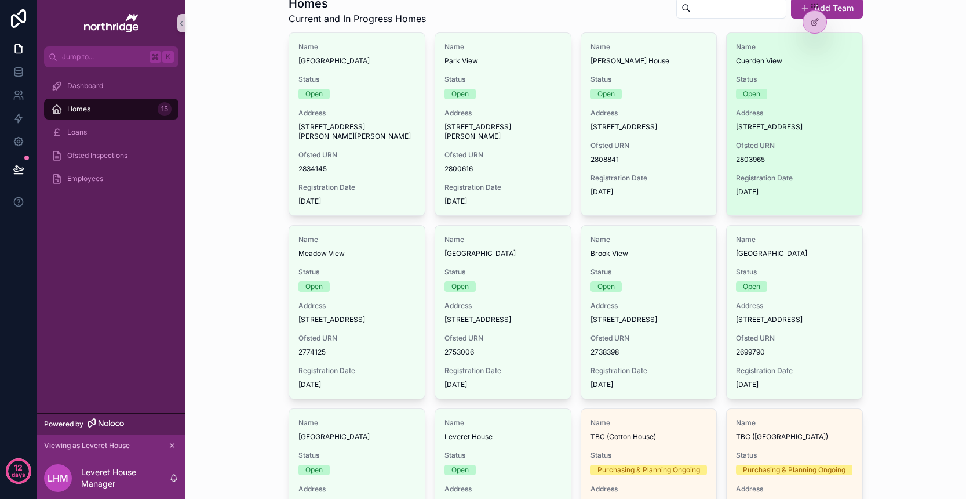
click at [827, 132] on span "[STREET_ADDRESS]" at bounding box center [794, 126] width 117 height 9
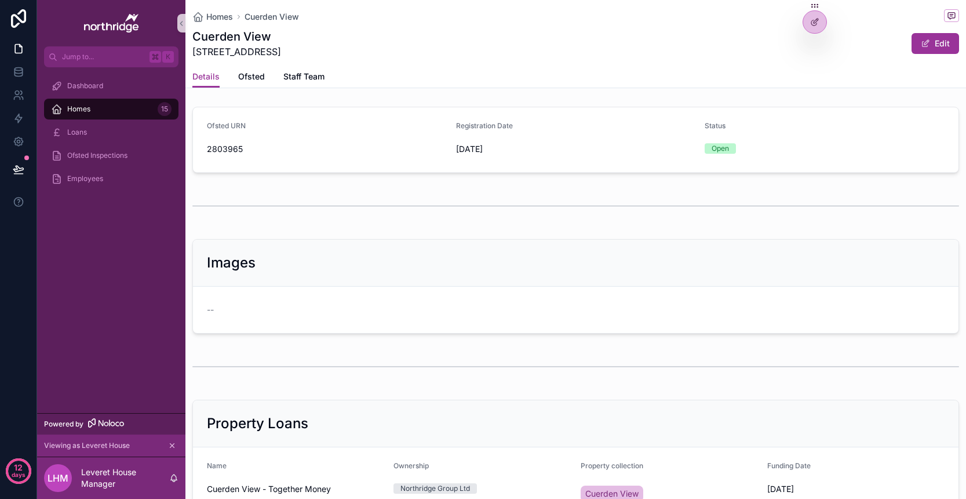
click at [101, 109] on div "Homes 15" at bounding box center [111, 109] width 121 height 19
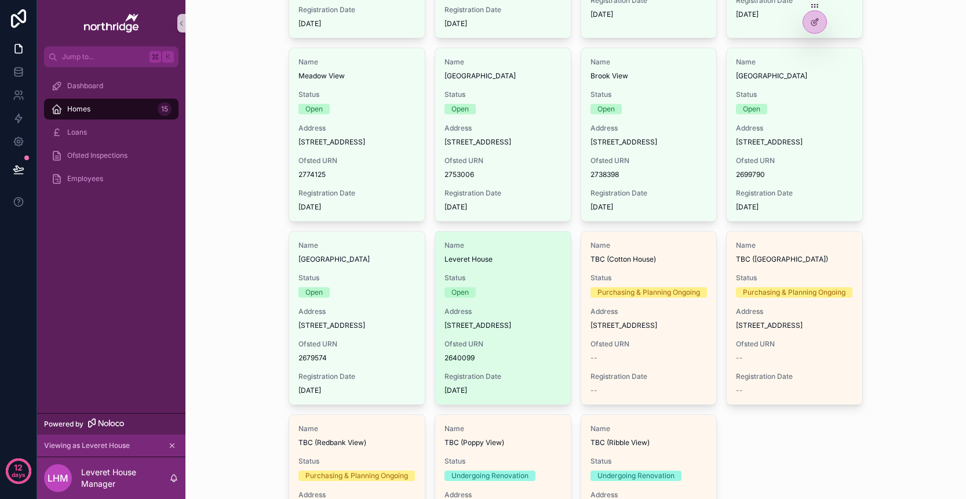
scroll to position [295, 0]
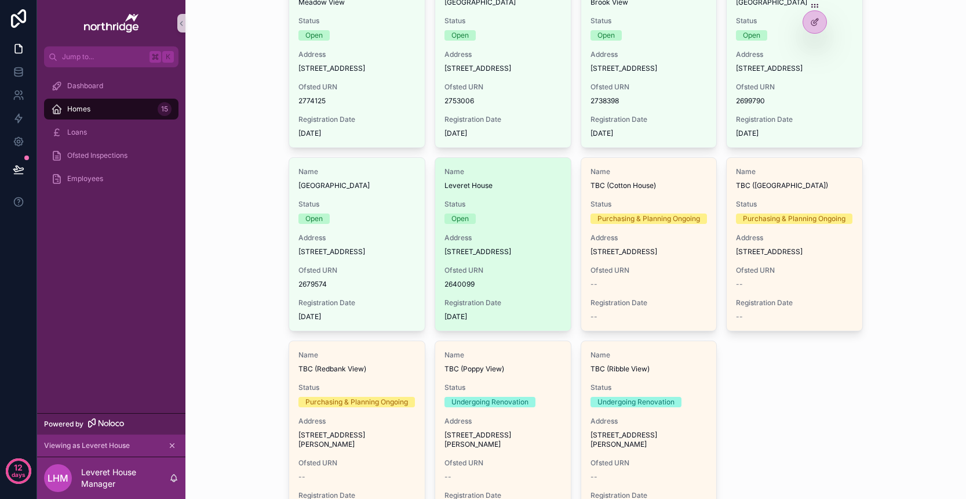
click at [507, 224] on div "Open" at bounding box center [503, 218] width 117 height 10
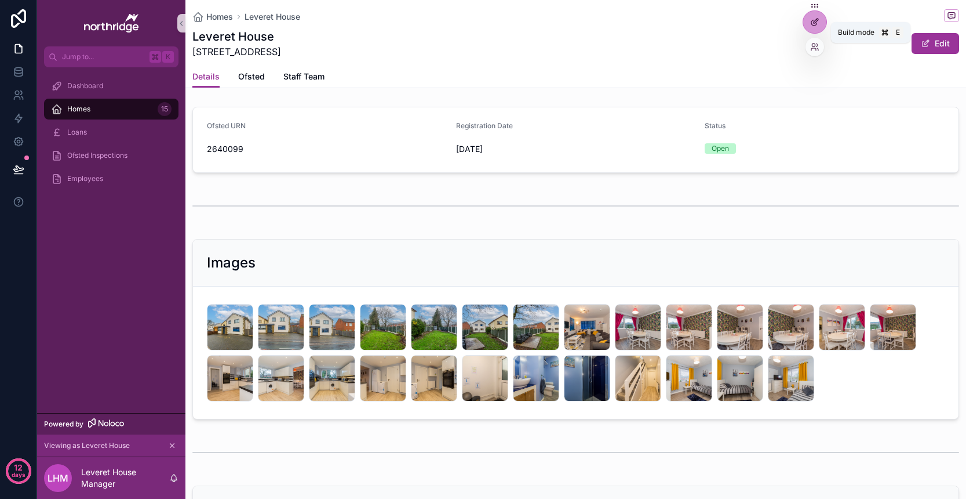
click at [817, 22] on icon at bounding box center [815, 21] width 9 height 9
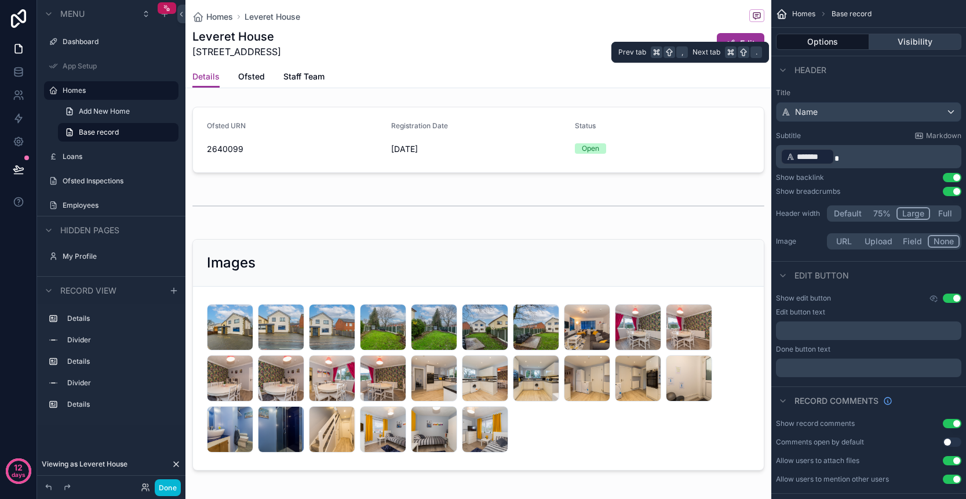
click at [913, 43] on button "Visibility" at bounding box center [916, 42] width 93 height 16
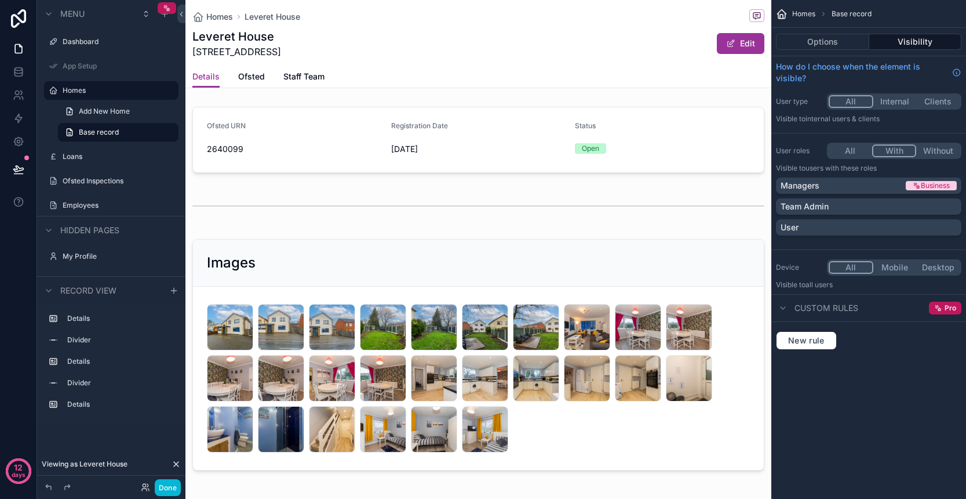
click at [896, 153] on button "With" at bounding box center [895, 150] width 45 height 13
click at [22, 78] on link at bounding box center [18, 71] width 37 height 23
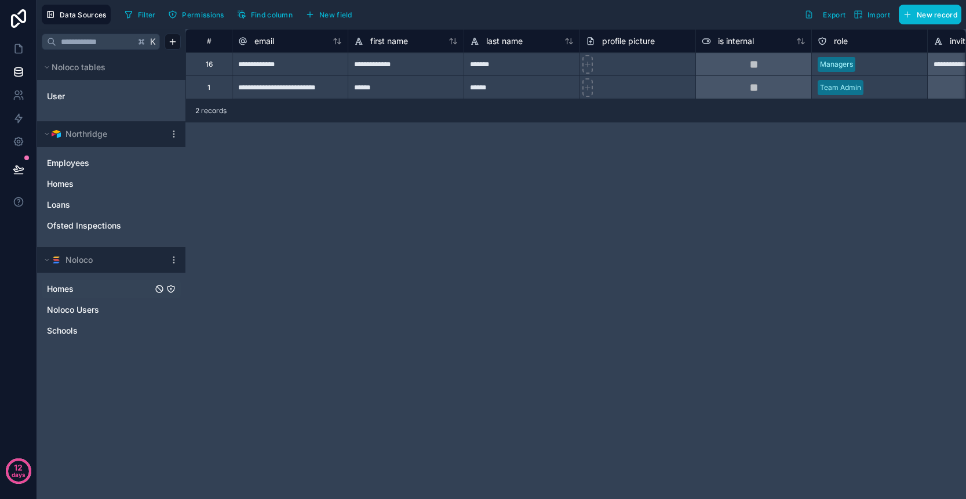
click at [92, 290] on link "Homes" at bounding box center [100, 289] width 106 height 12
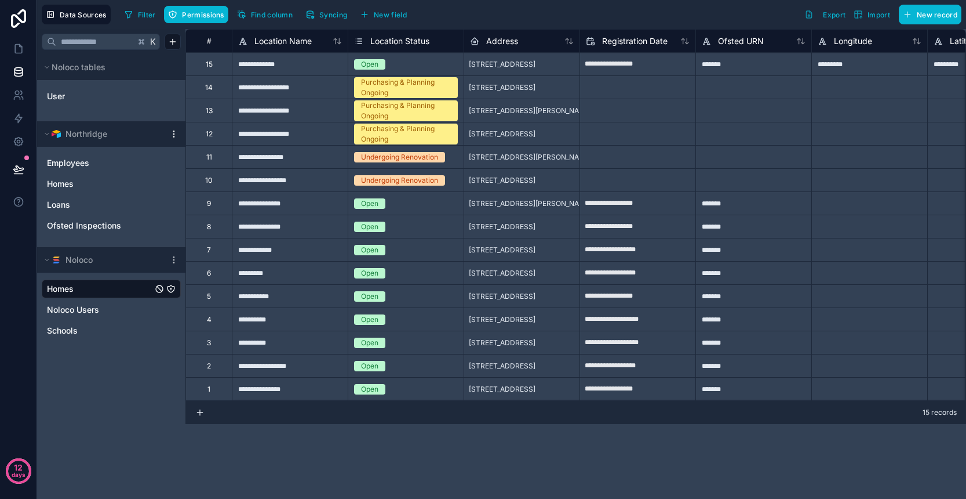
click at [174, 134] on icon at bounding box center [173, 133] width 1 height 1
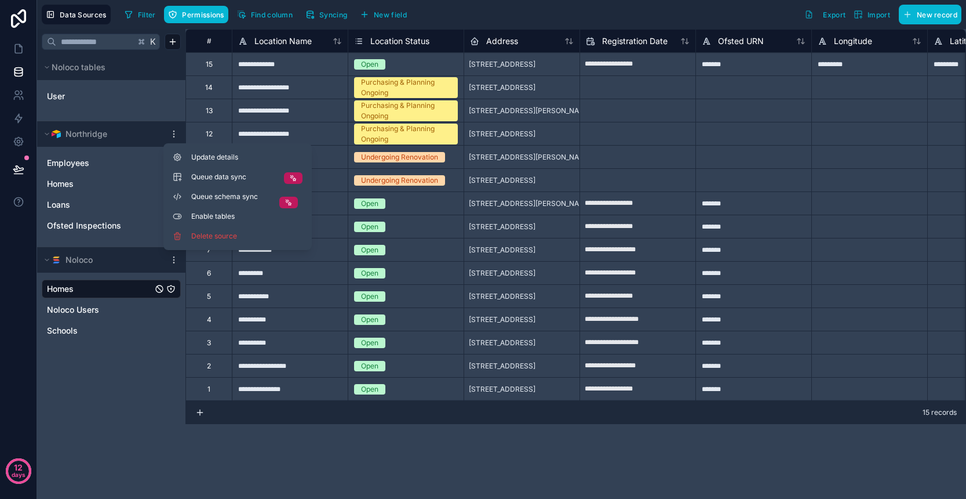
click at [107, 351] on div "Noloco Homes Noloco Users Schools" at bounding box center [111, 299] width 148 height 105
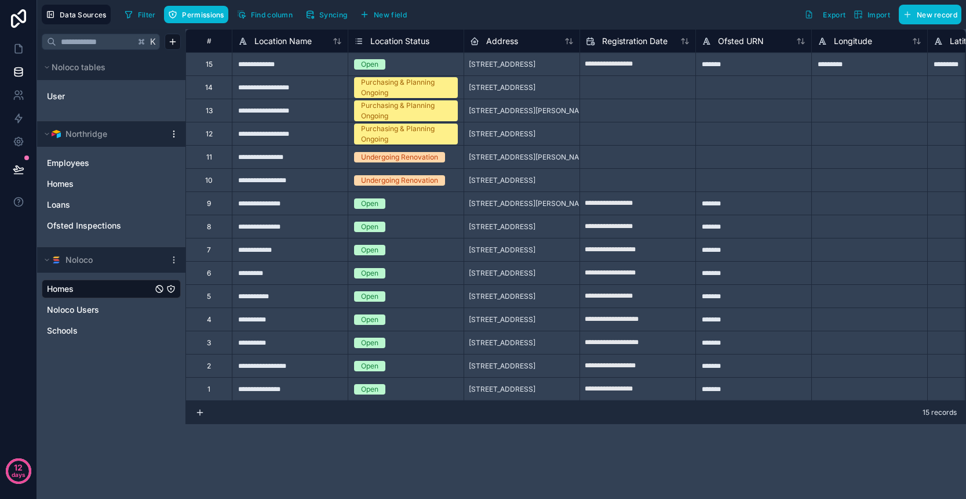
click at [173, 136] on icon at bounding box center [173, 133] width 9 height 9
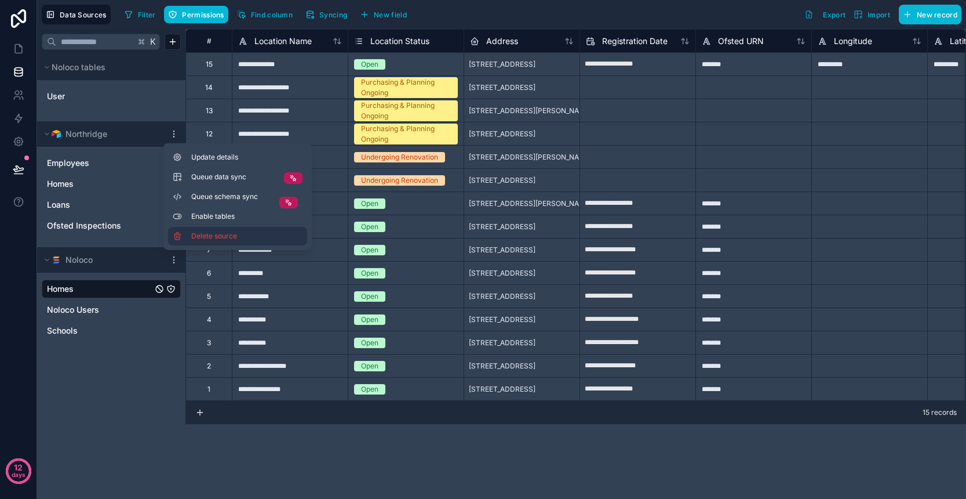
click at [206, 236] on span "Delete source" at bounding box center [232, 235] width 83 height 9
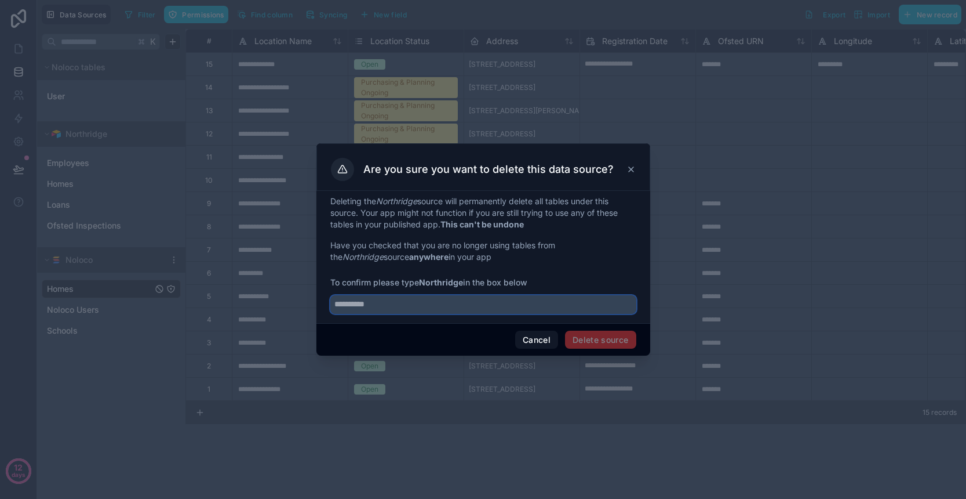
click at [460, 306] on input "text" at bounding box center [483, 304] width 306 height 19
type input "**********"
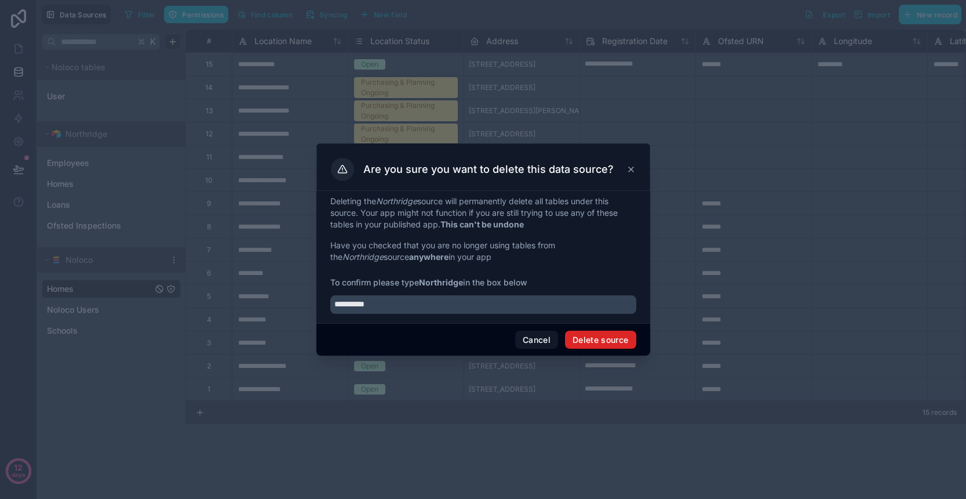
click at [597, 343] on button "Delete source" at bounding box center [600, 339] width 71 height 19
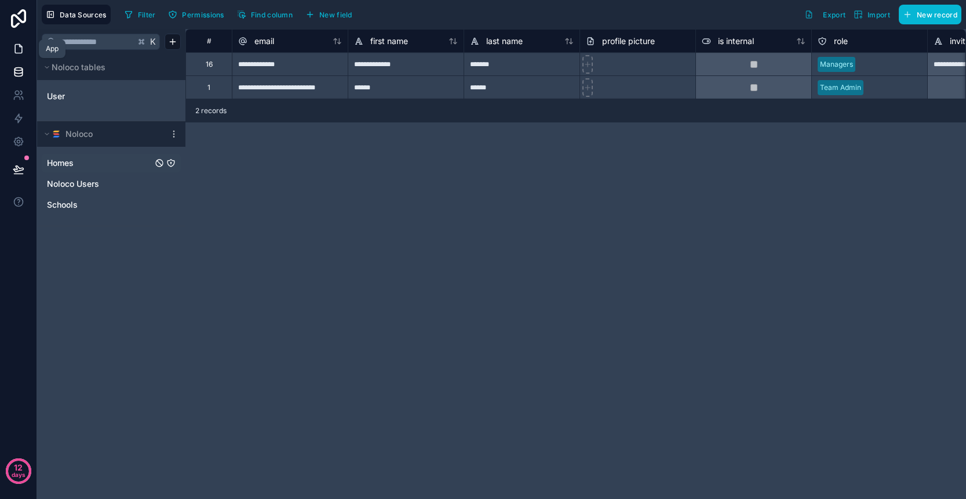
click at [19, 52] on icon at bounding box center [19, 49] width 12 height 12
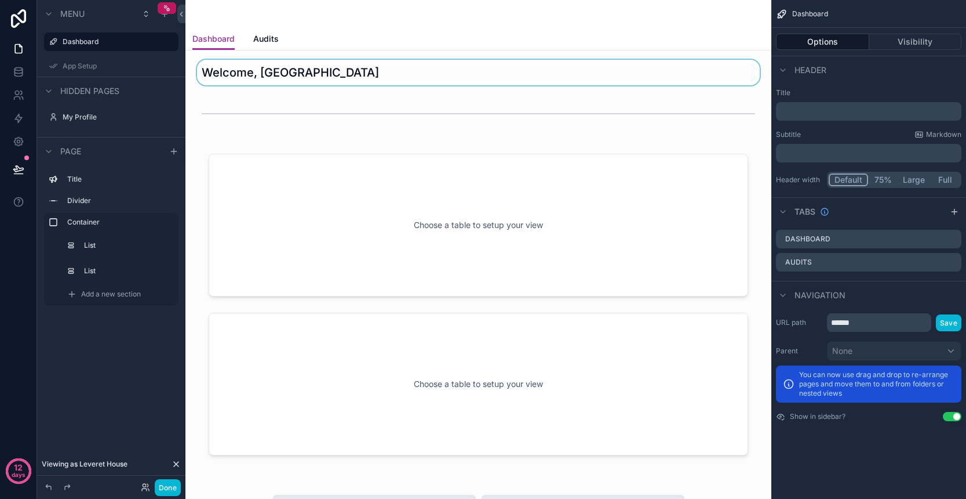
click at [489, 76] on div "scrollable content" at bounding box center [479, 73] width 568 height 26
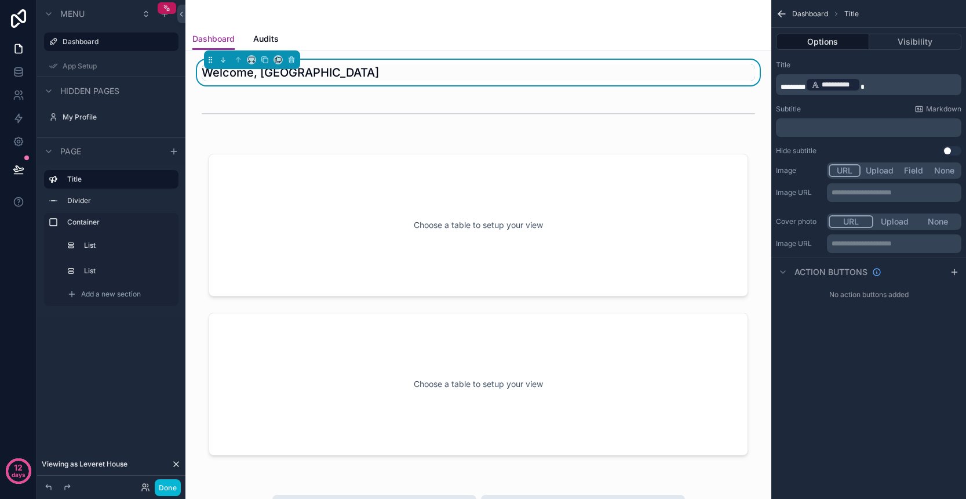
click at [882, 89] on p "**********" at bounding box center [870, 85] width 179 height 16
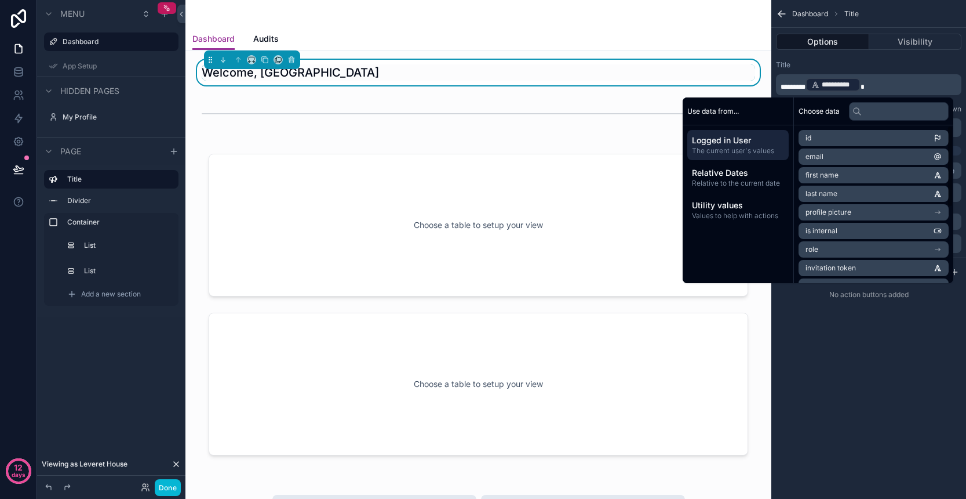
click at [863, 192] on li "last name" at bounding box center [874, 194] width 150 height 16
click at [773, 93] on div "**********" at bounding box center [869, 108] width 195 height 104
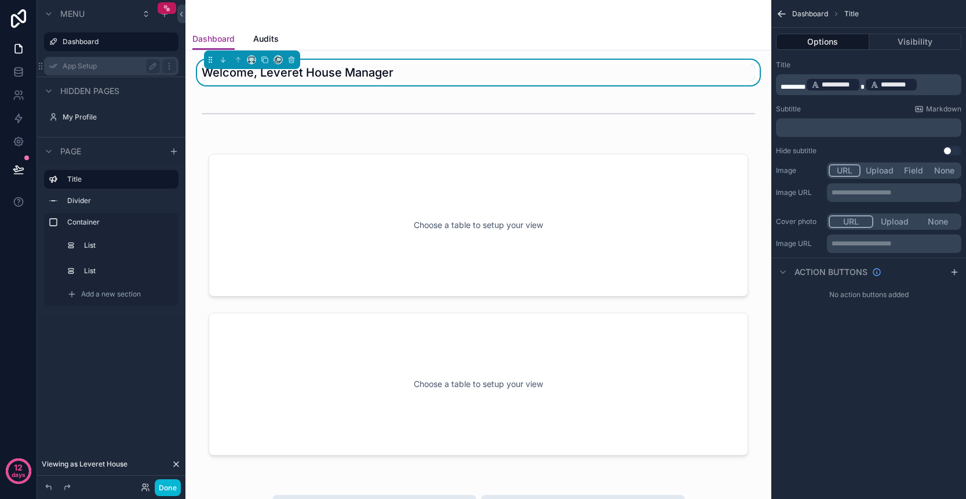
click at [72, 68] on label "App Setup" at bounding box center [109, 65] width 93 height 9
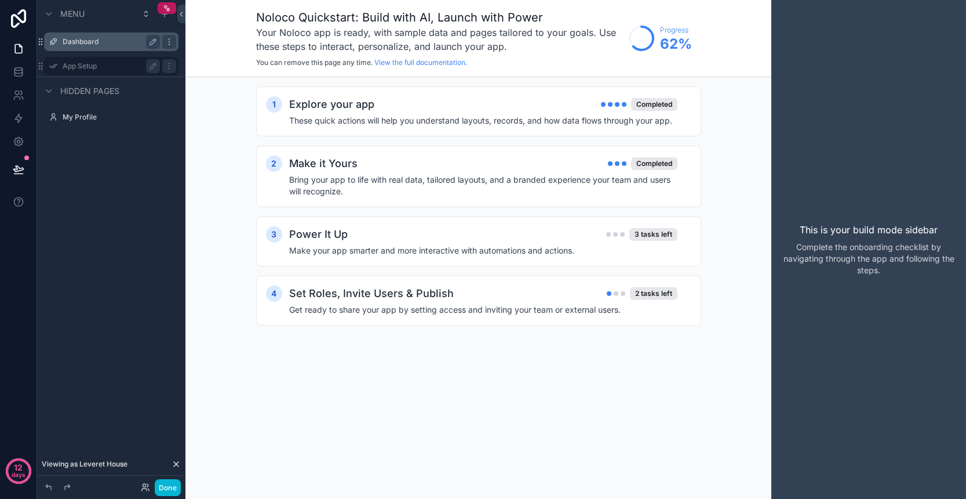
click at [83, 45] on label "Dashboard" at bounding box center [109, 41] width 93 height 9
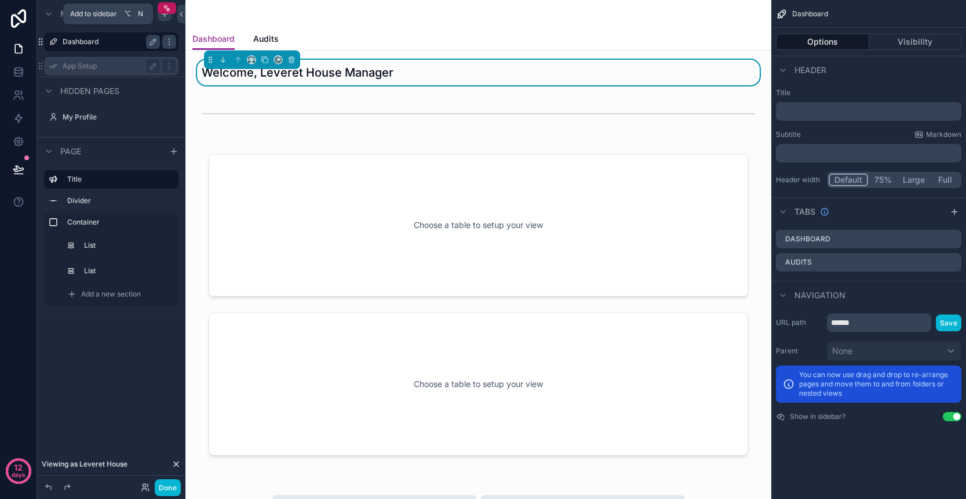
click at [163, 20] on div "scrollable content" at bounding box center [165, 14] width 14 height 14
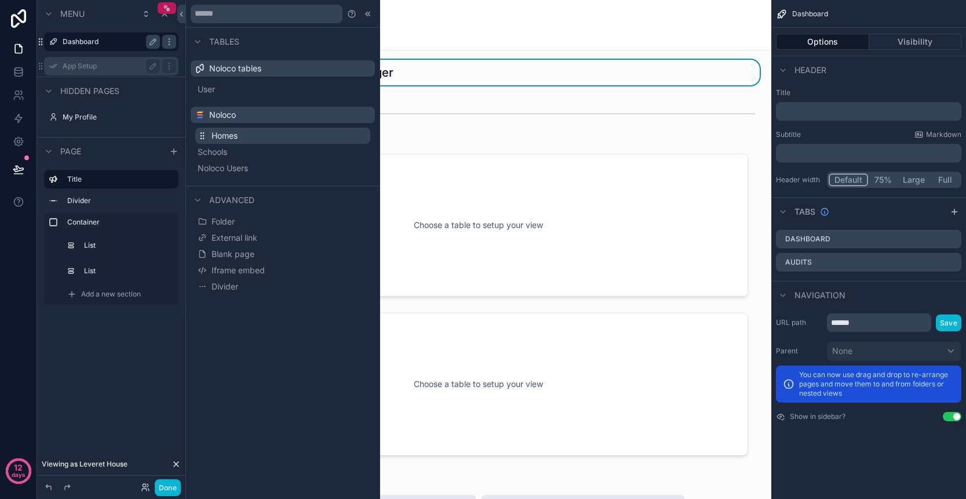
click at [241, 137] on button "Homes" at bounding box center [282, 136] width 175 height 16
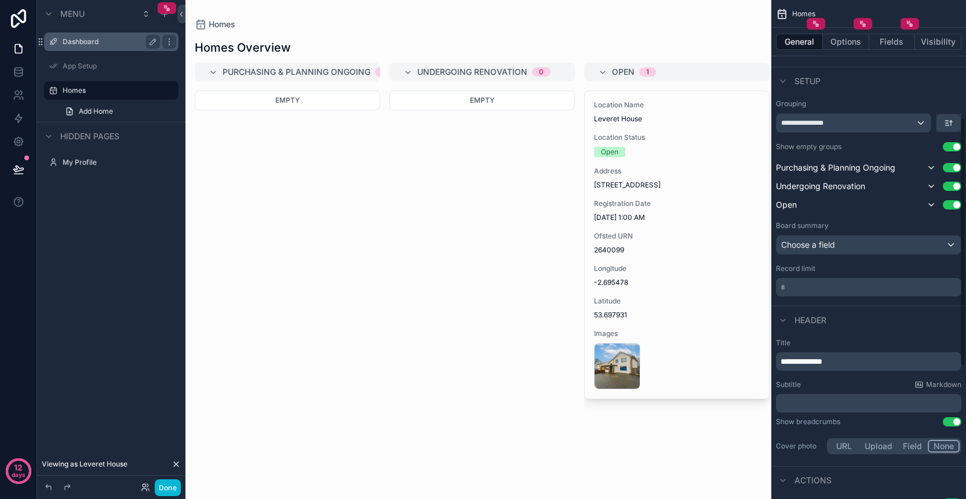
scroll to position [228, 0]
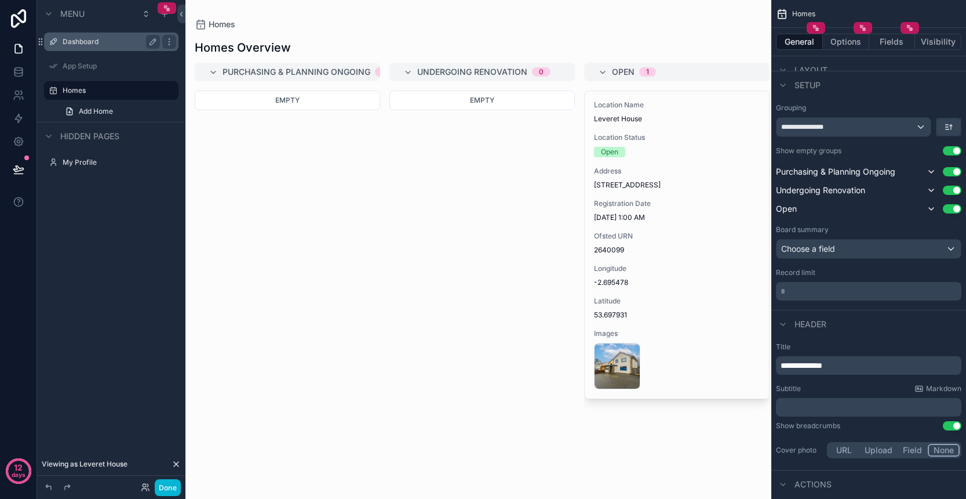
click at [920, 127] on div "**********" at bounding box center [854, 127] width 154 height 19
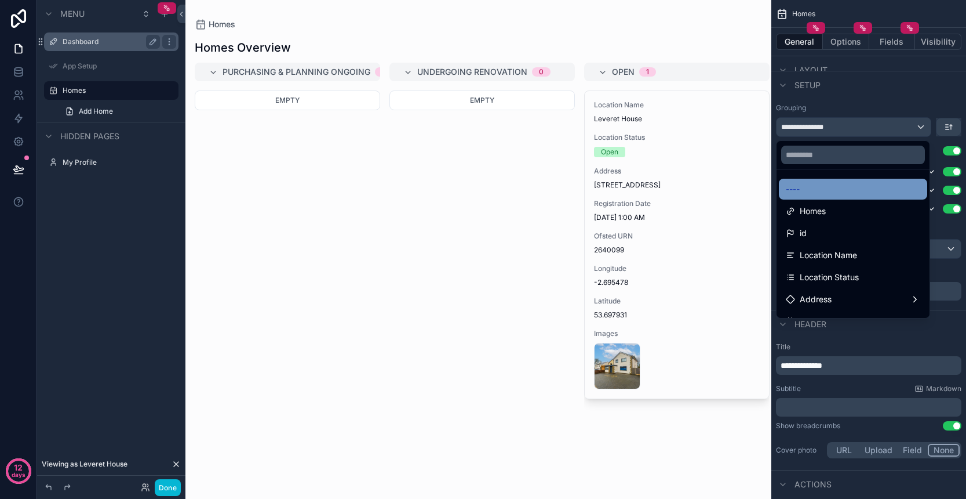
click at [850, 187] on div "----" at bounding box center [853, 189] width 135 height 14
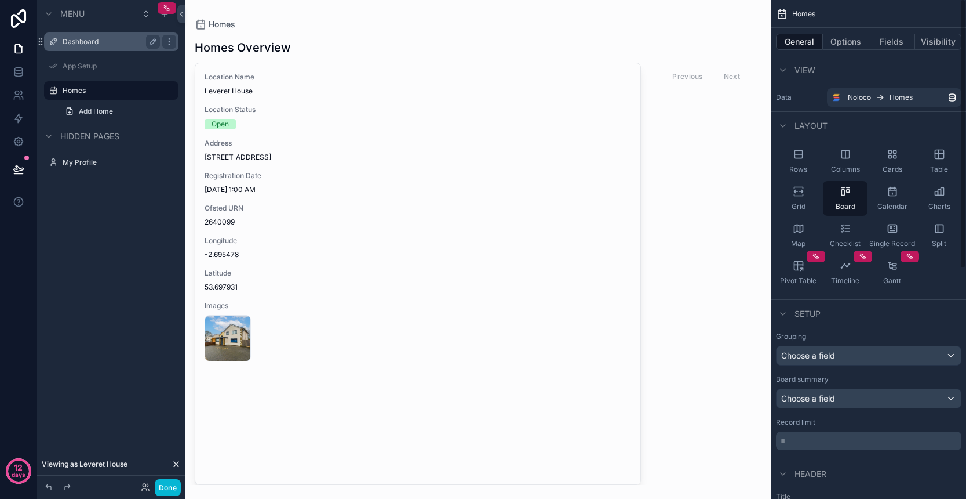
scroll to position [0, 0]
click at [902, 162] on div "Cards" at bounding box center [892, 161] width 45 height 35
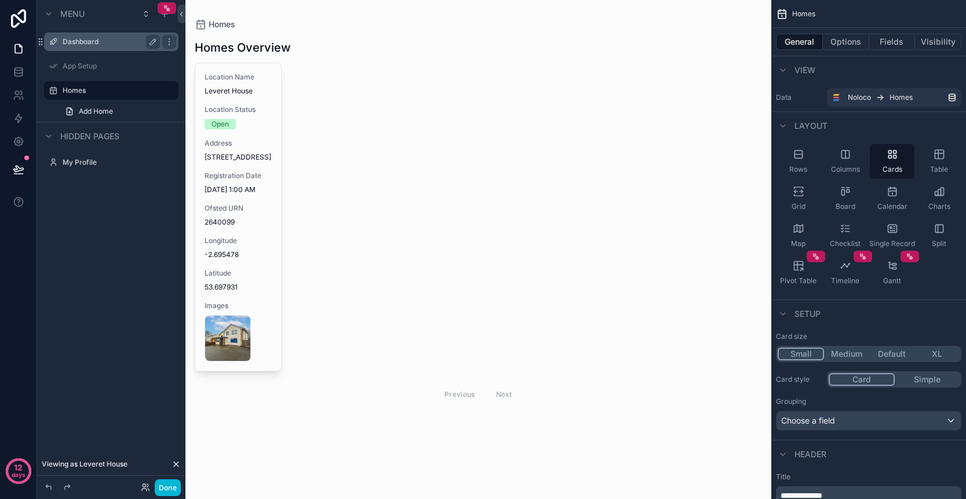
click at [808, 355] on button "Small" at bounding box center [801, 353] width 46 height 13
click at [902, 47] on button "Fields" at bounding box center [893, 42] width 46 height 16
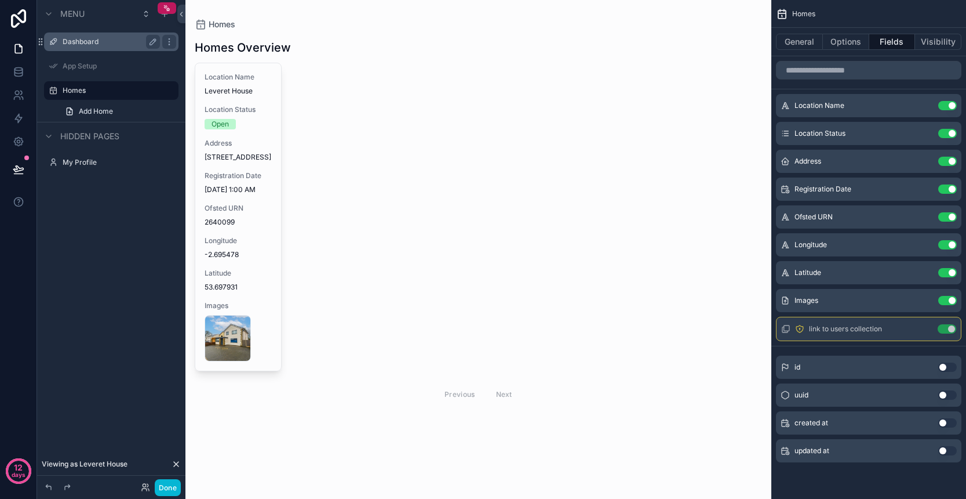
click at [178, 463] on icon at bounding box center [176, 463] width 9 height 9
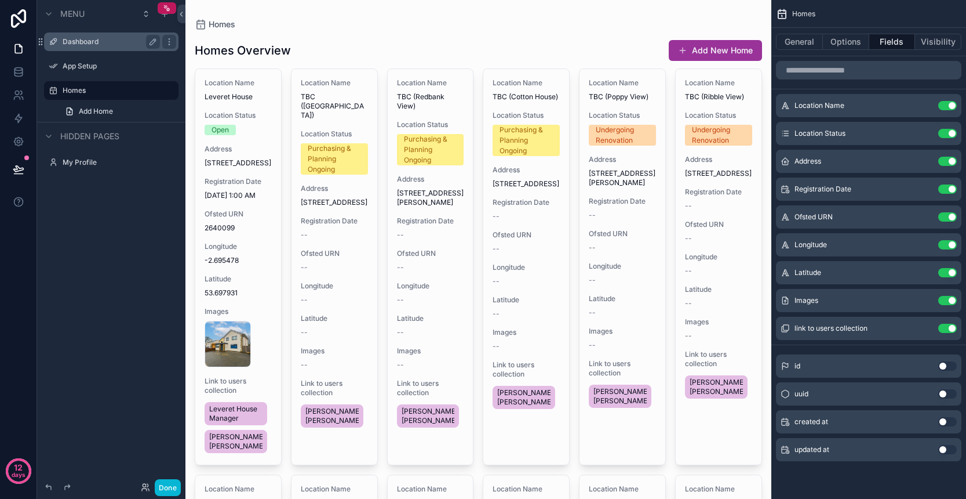
click at [83, 41] on label "Dashboard" at bounding box center [109, 41] width 93 height 9
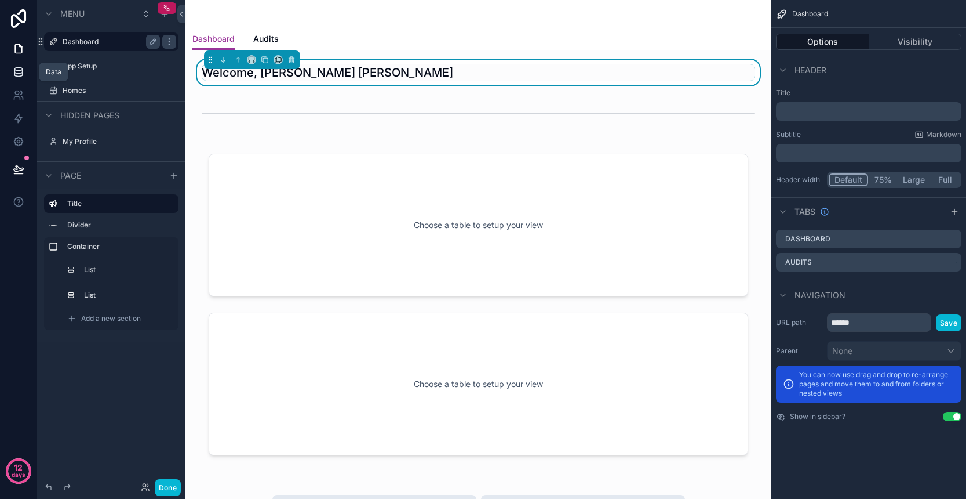
click at [18, 71] on icon at bounding box center [19, 72] width 12 height 12
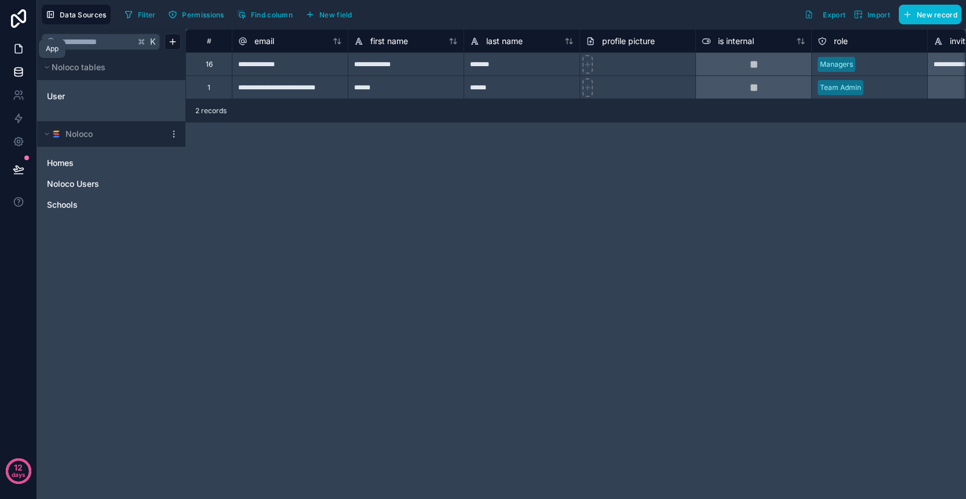
click at [24, 55] on link at bounding box center [18, 48] width 37 height 23
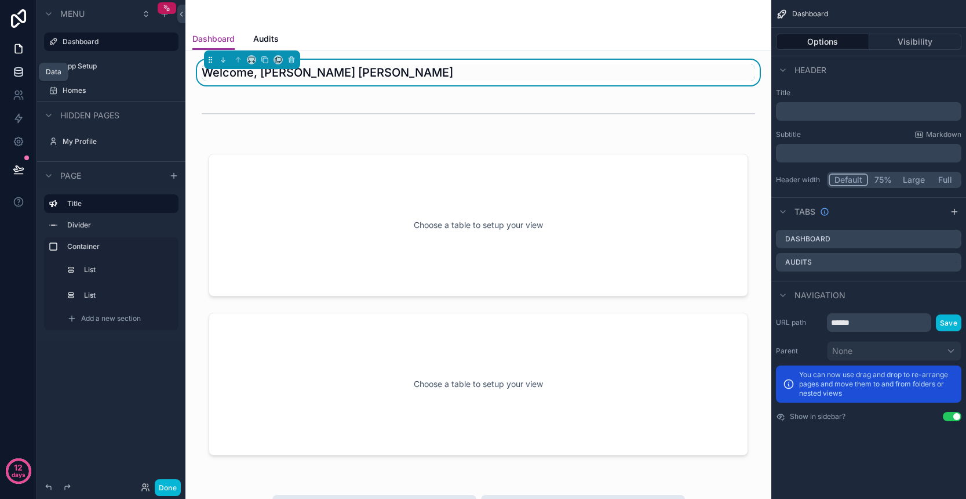
click at [21, 77] on icon at bounding box center [19, 72] width 12 height 12
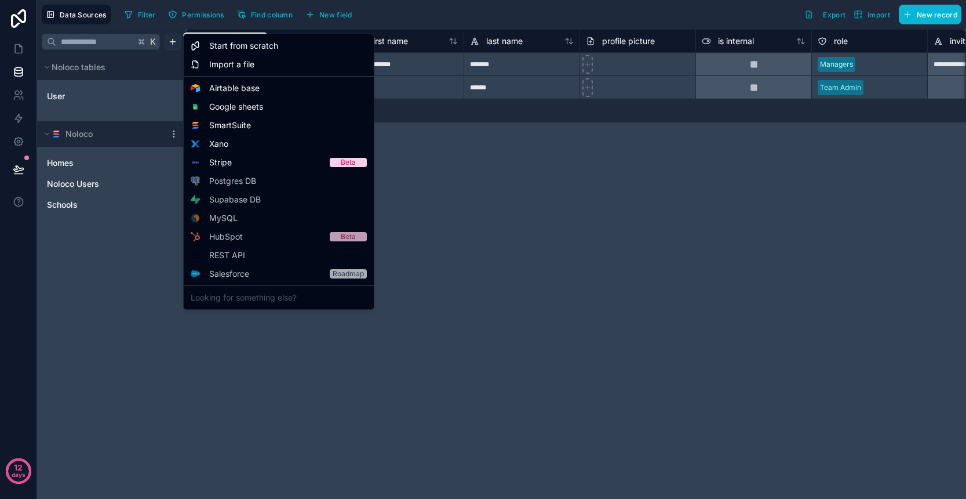
click at [176, 40] on html "**********" at bounding box center [483, 249] width 966 height 499
click at [249, 128] on span "SmartSuite" at bounding box center [230, 125] width 42 height 12
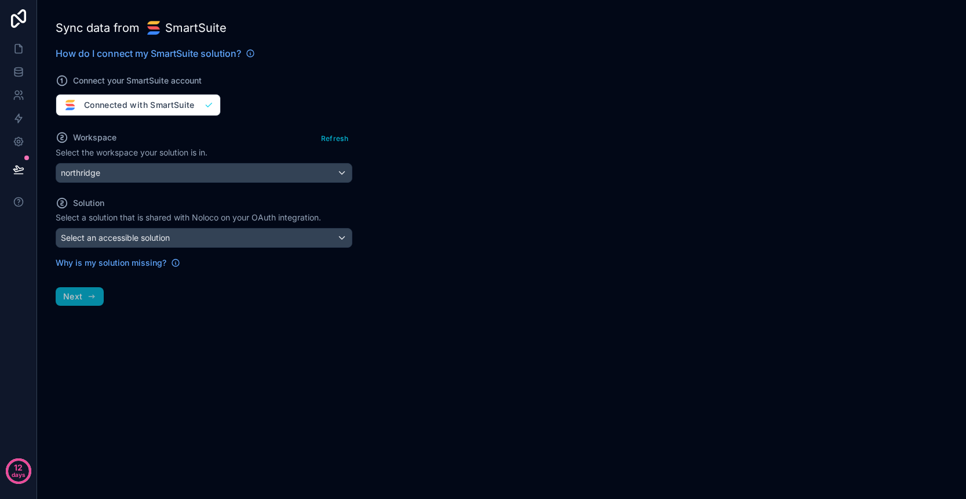
click at [230, 241] on div "Select an accessible solution" at bounding box center [204, 237] width 296 height 19
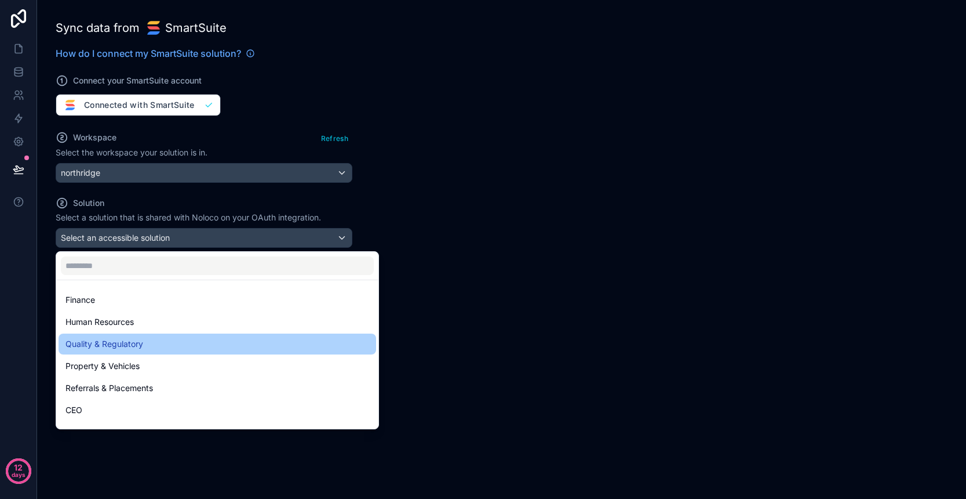
click at [200, 343] on div "Quality & Regulatory" at bounding box center [218, 344] width 304 height 14
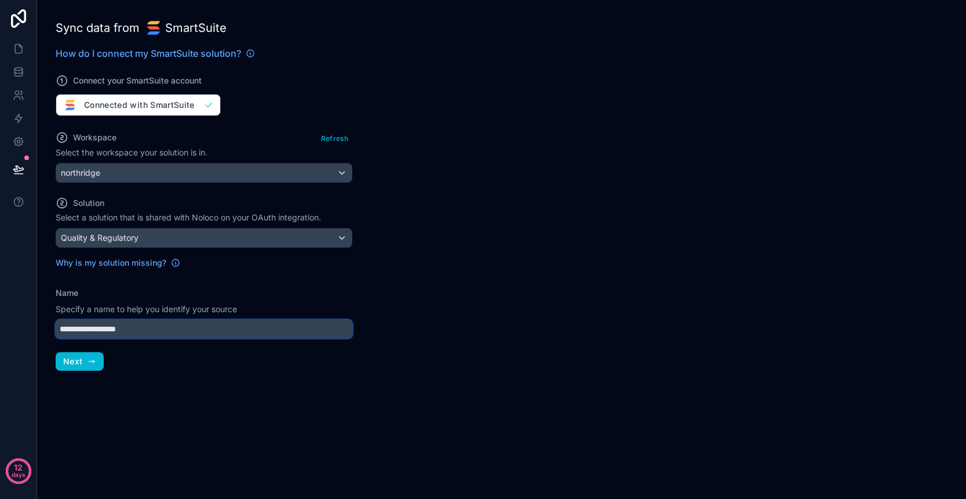
click at [180, 332] on input "**********" at bounding box center [204, 328] width 297 height 19
click at [88, 333] on input "**********" at bounding box center [204, 328] width 297 height 19
type input "**********"
click at [81, 365] on span "Next" at bounding box center [72, 361] width 19 height 10
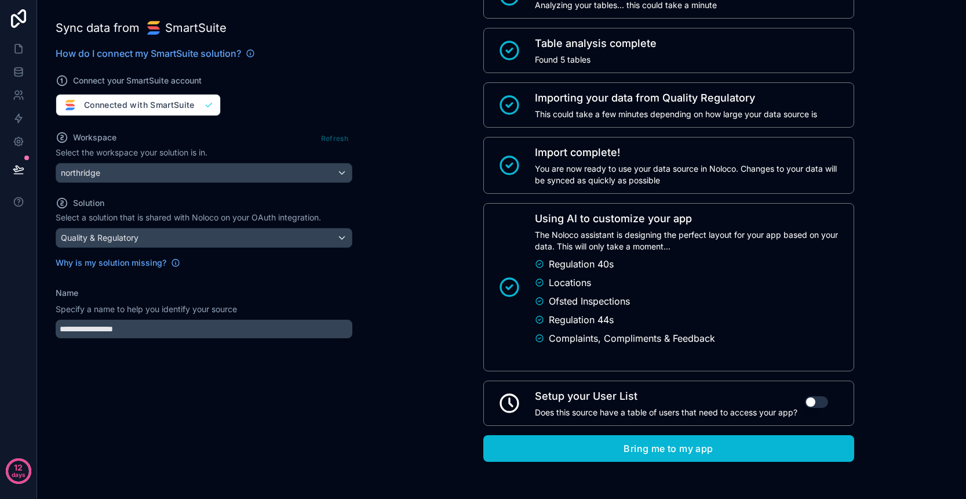
click at [627, 462] on div "Connecting to SmartSuite Analyzing your tables... this could take a minute Tabl…" at bounding box center [669, 217] width 390 height 562
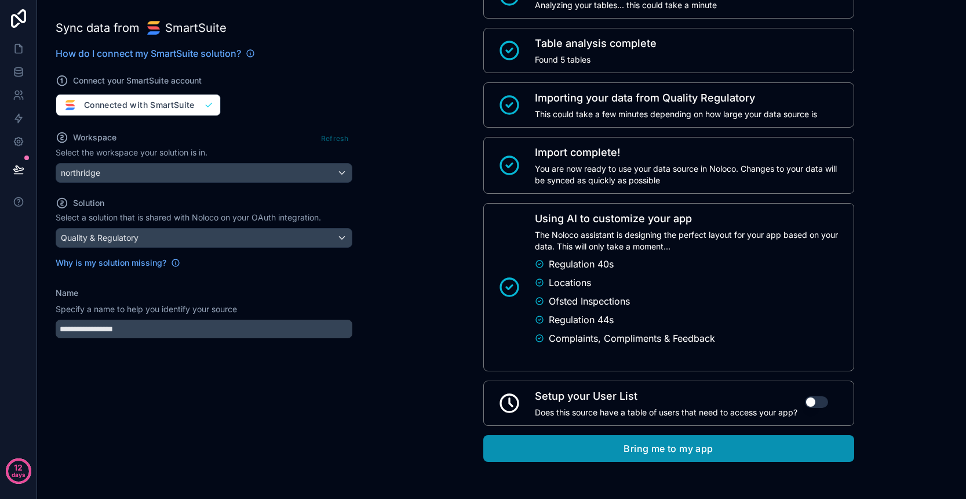
click at [634, 452] on button "Bring me to my app" at bounding box center [669, 448] width 371 height 27
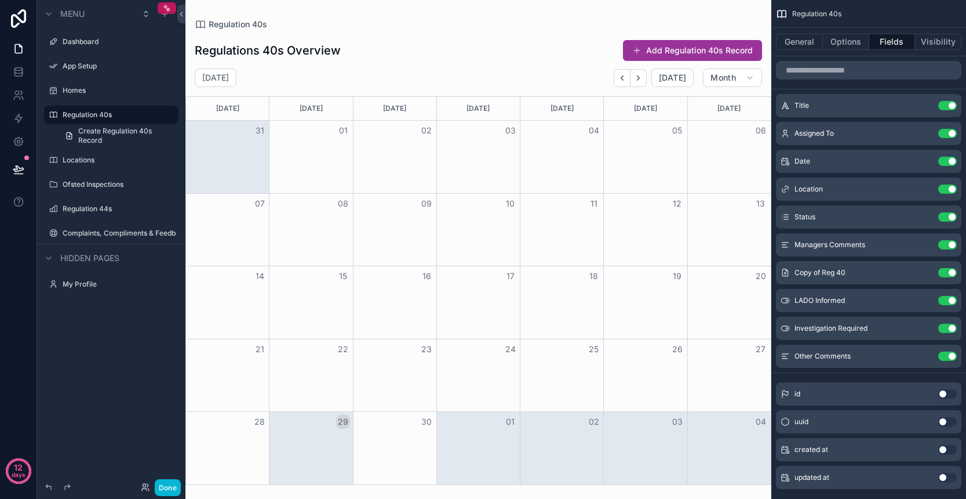
scroll to position [1, 0]
click at [623, 78] on div "scrollable content" at bounding box center [479, 249] width 586 height 499
click at [623, 78] on icon "Back" at bounding box center [623, 77] width 2 height 5
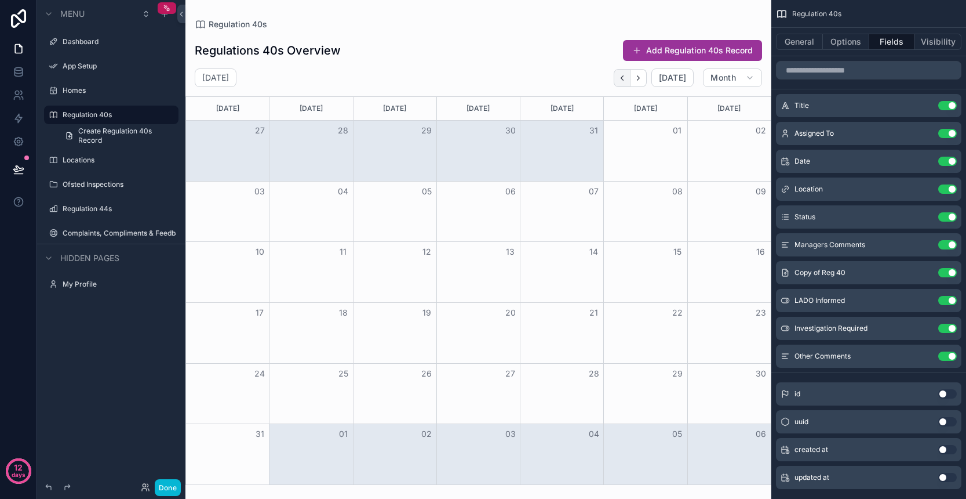
click at [624, 78] on icon "Back" at bounding box center [622, 78] width 9 height 9
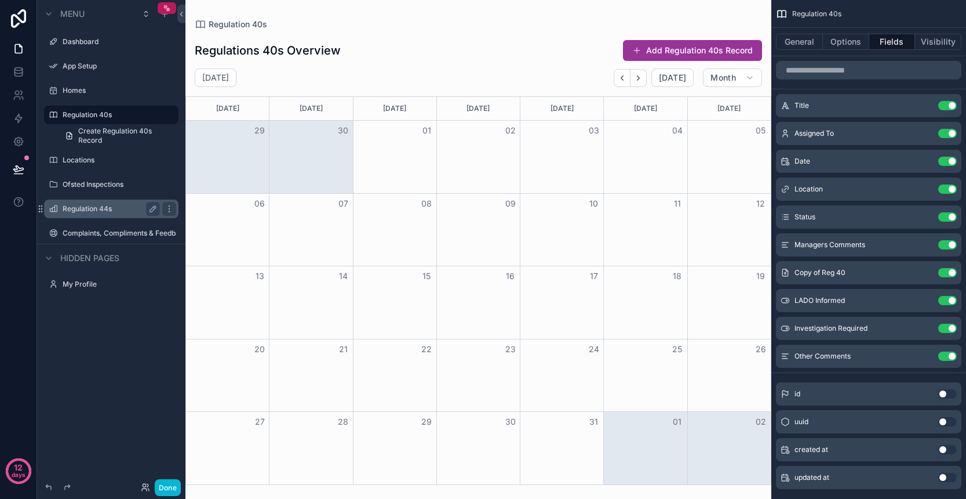
click at [105, 206] on label "Regulation 44s" at bounding box center [109, 208] width 93 height 9
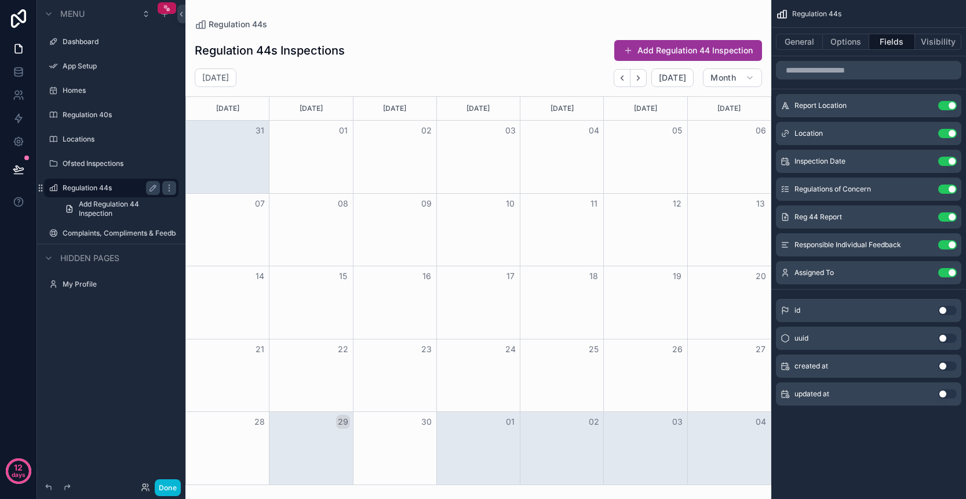
click at [627, 78] on div "scrollable content" at bounding box center [479, 249] width 586 height 499
click at [626, 81] on icon "Back" at bounding box center [622, 78] width 9 height 9
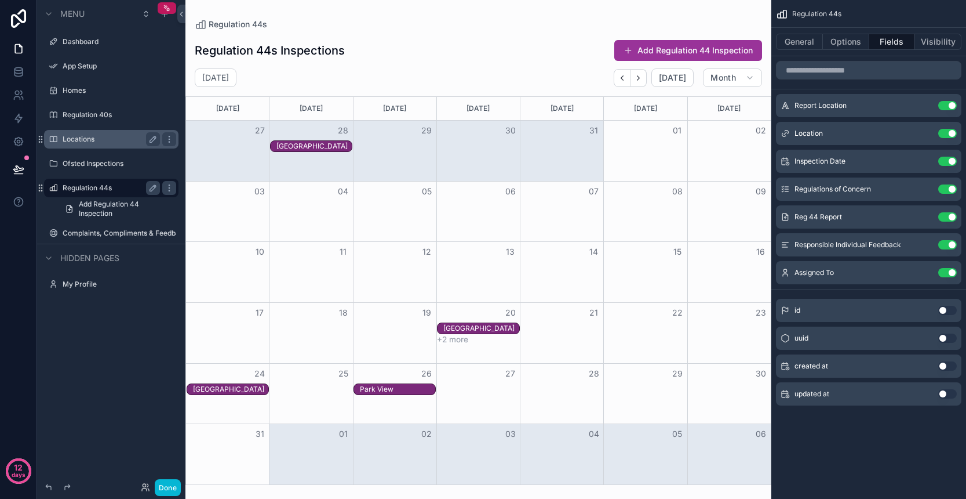
click at [82, 141] on label "Locations" at bounding box center [109, 139] width 93 height 9
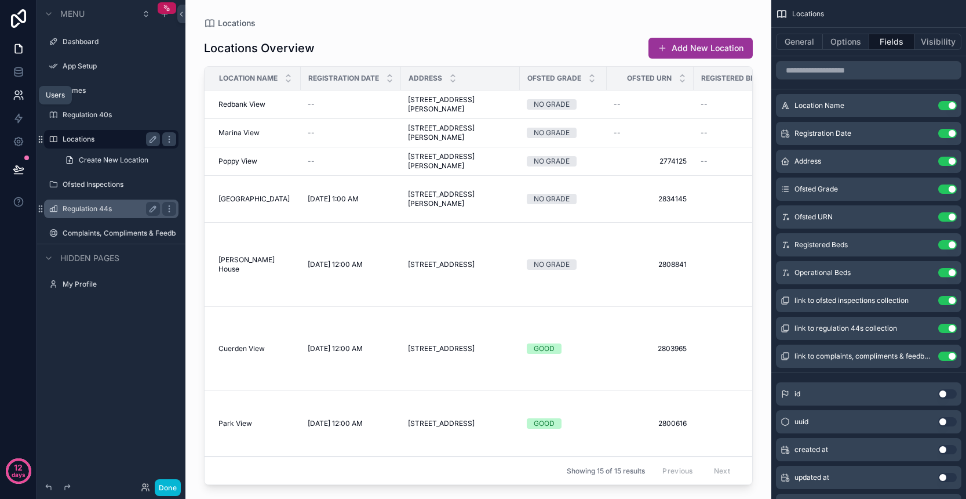
click at [17, 97] on icon at bounding box center [17, 98] width 6 height 3
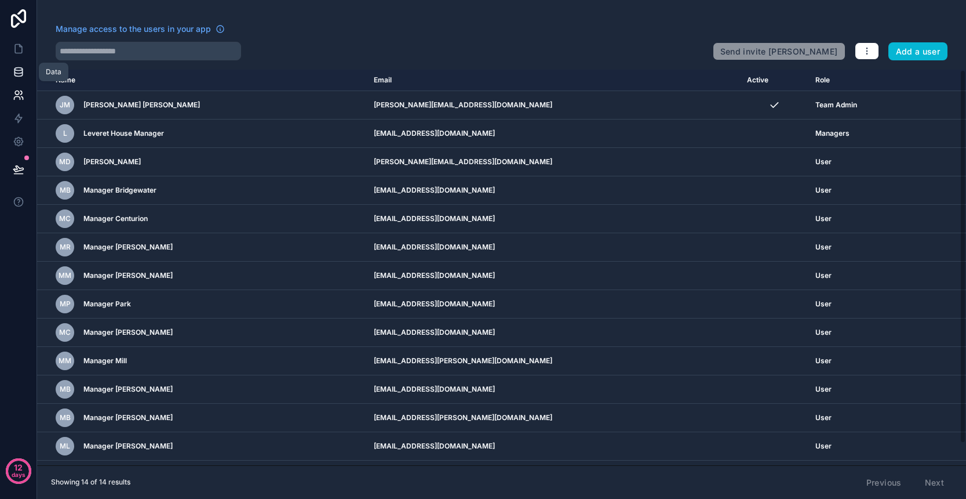
click at [18, 68] on icon at bounding box center [19, 72] width 12 height 12
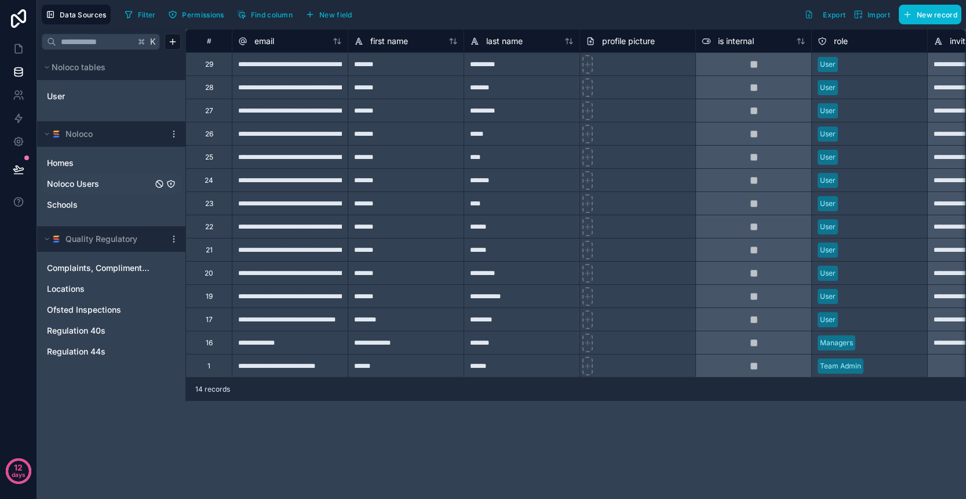
click at [75, 186] on span "Noloco Users" at bounding box center [73, 184] width 52 height 12
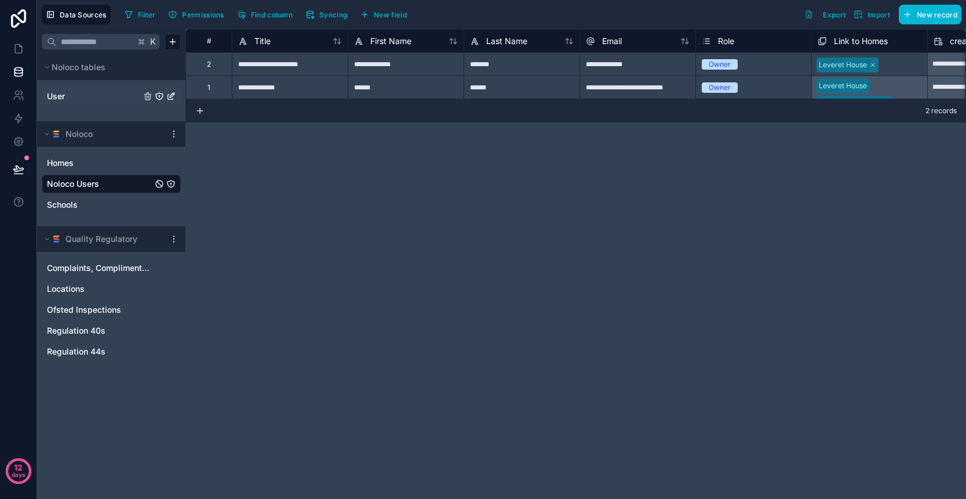
click at [64, 103] on div "User" at bounding box center [111, 96] width 139 height 19
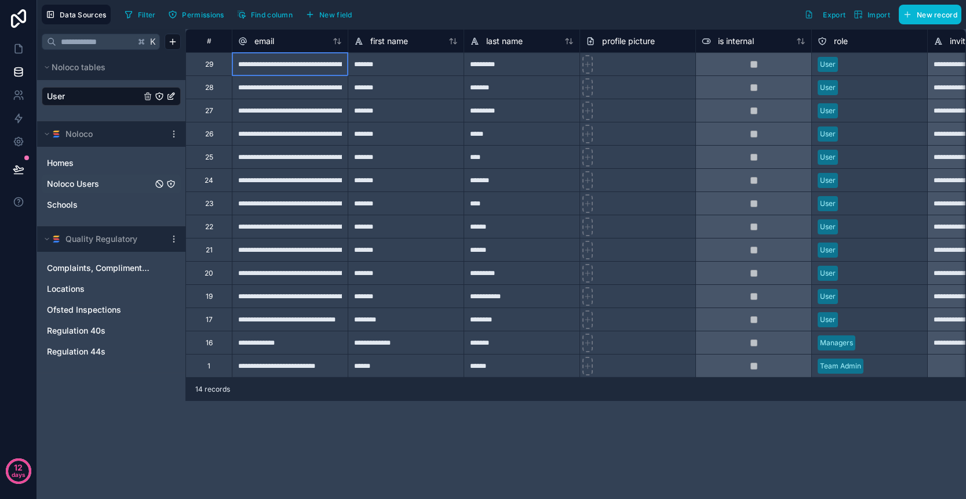
click at [246, 64] on div "**********" at bounding box center [290, 63] width 116 height 23
click at [248, 95] on div "**********" at bounding box center [290, 86] width 116 height 23
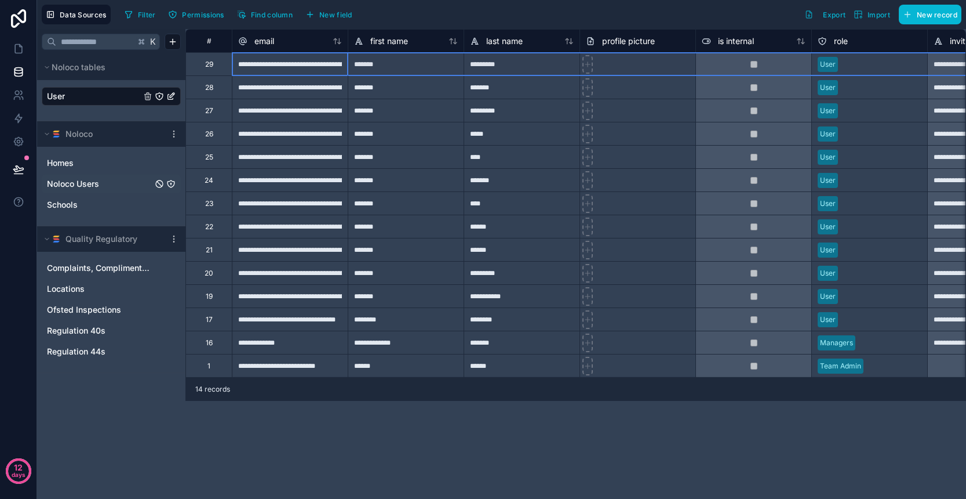
click at [209, 67] on div "29" at bounding box center [209, 64] width 8 height 9
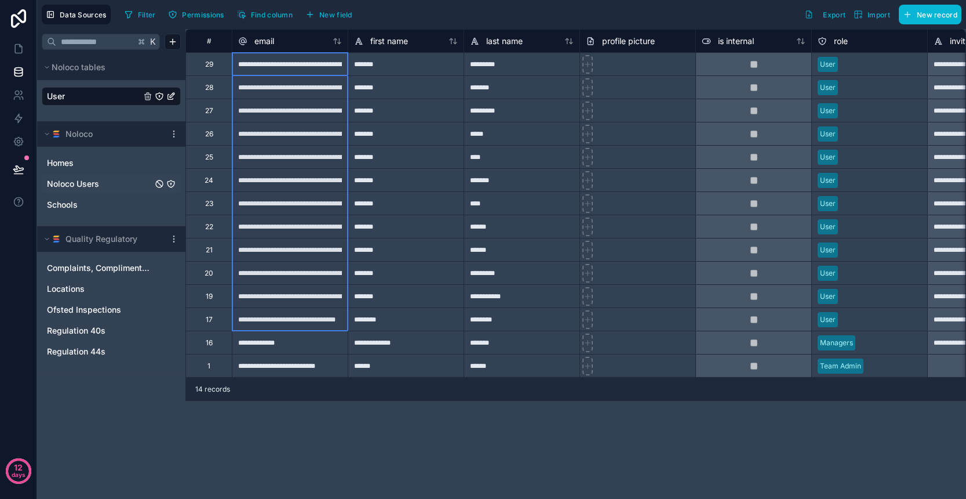
click at [213, 320] on div "17" at bounding box center [209, 318] width 46 height 23
click at [515, 417] on div "**********" at bounding box center [576, 264] width 781 height 470
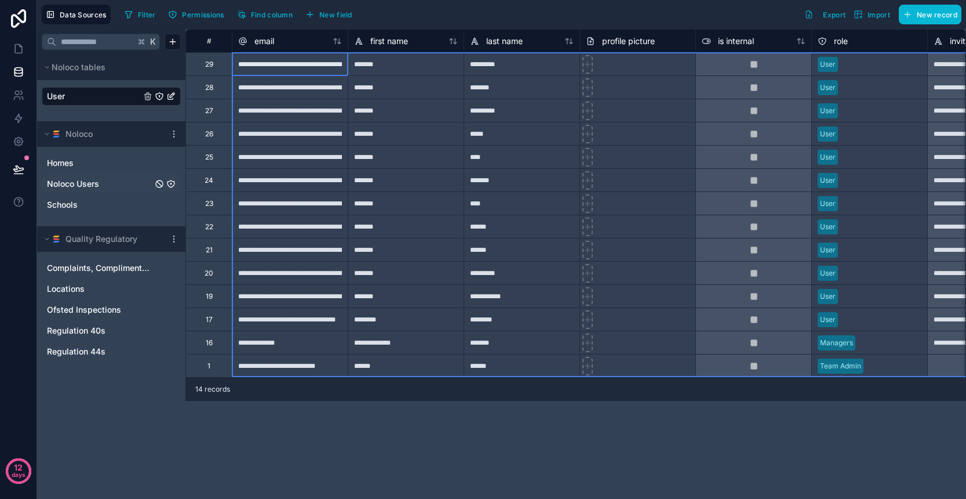
click at [213, 43] on div "#" at bounding box center [209, 41] width 28 height 9
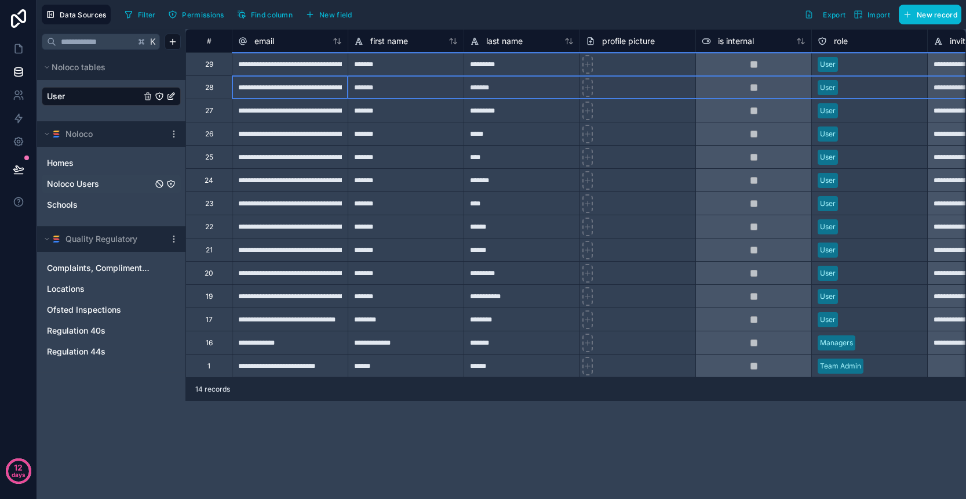
click at [210, 81] on div "28" at bounding box center [209, 86] width 46 height 23
click at [254, 132] on div "Delete row" at bounding box center [239, 129] width 59 height 13
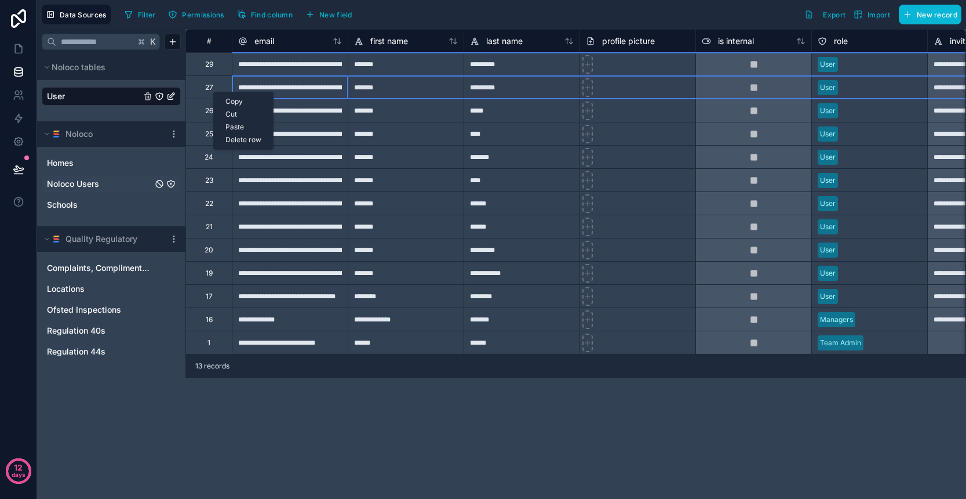
click at [229, 140] on div "Delete row" at bounding box center [243, 139] width 59 height 13
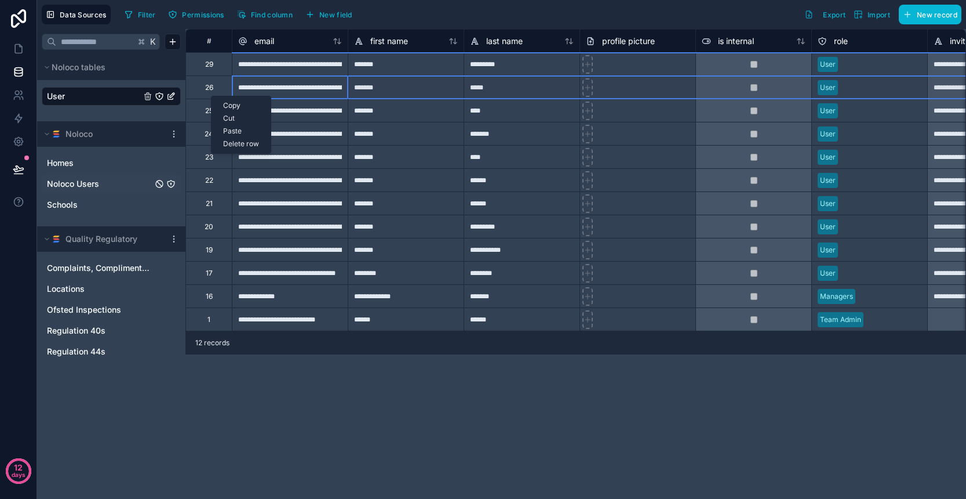
click at [226, 139] on div "Delete row" at bounding box center [241, 143] width 59 height 13
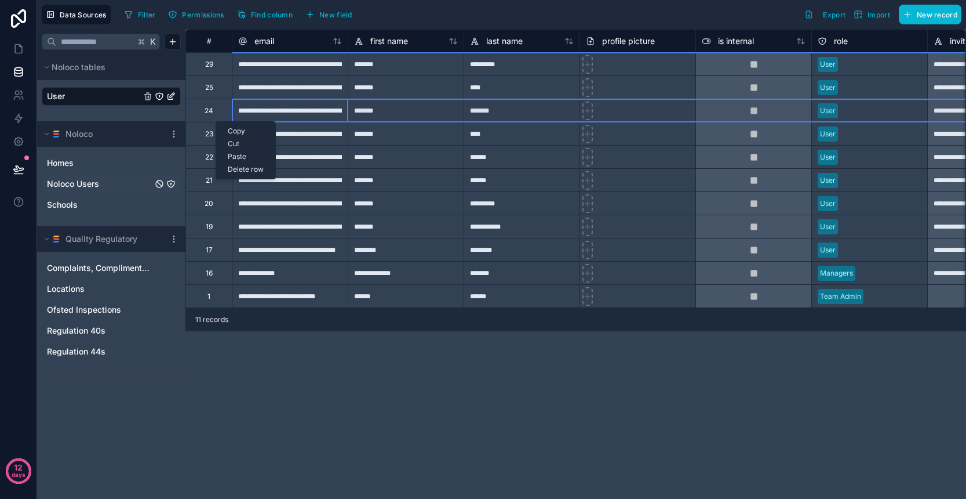
click at [238, 170] on div "Delete row" at bounding box center [245, 169] width 59 height 13
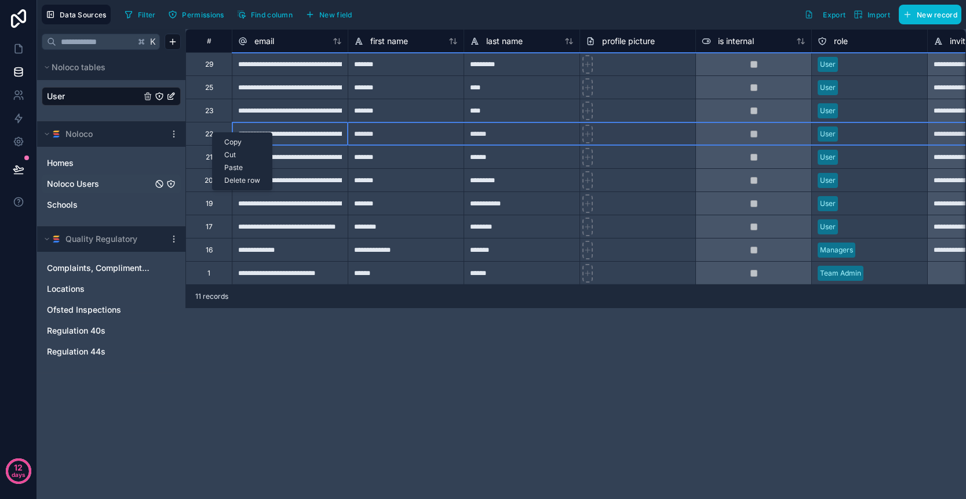
click at [241, 180] on div "Delete row" at bounding box center [242, 180] width 59 height 13
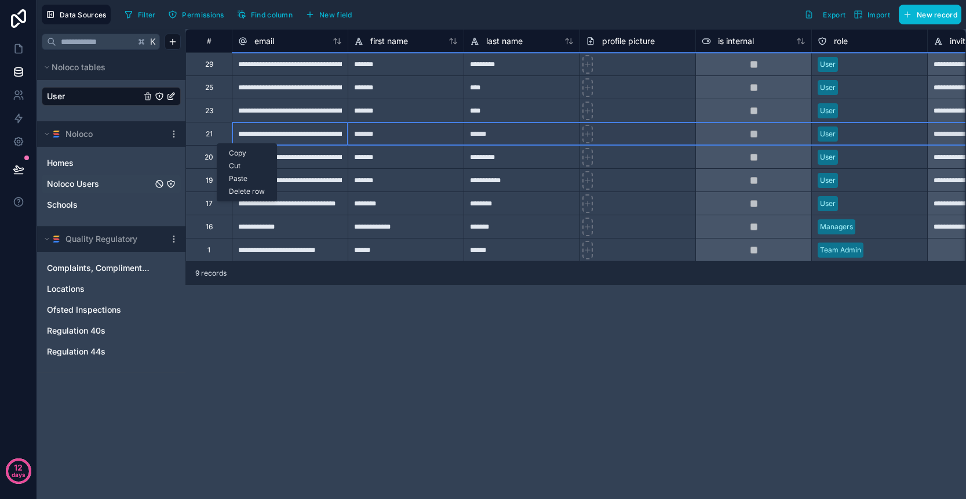
click at [244, 187] on div "Delete row" at bounding box center [246, 191] width 59 height 13
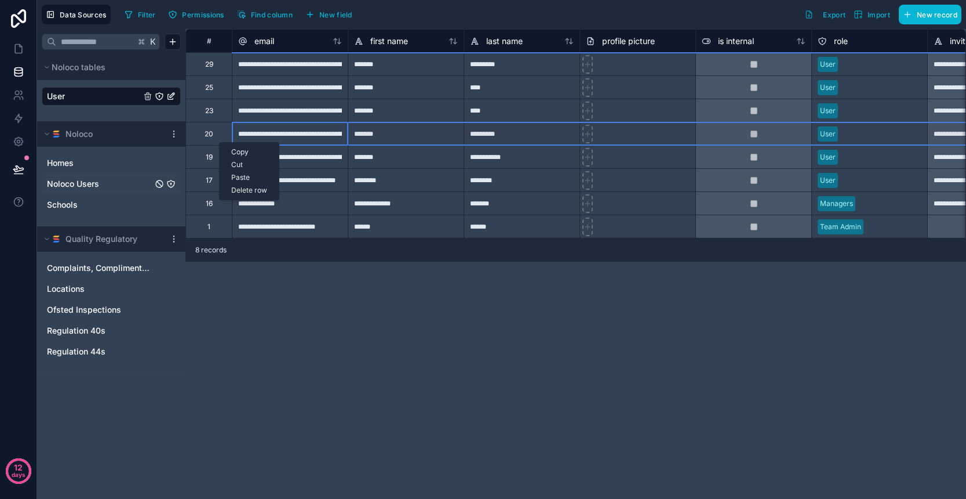
click at [249, 192] on div "Delete row" at bounding box center [249, 190] width 59 height 13
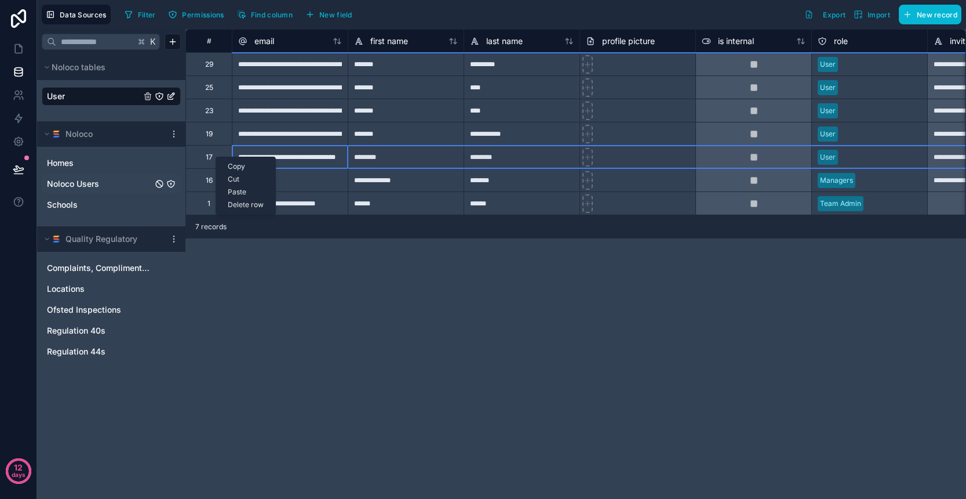
click at [248, 201] on div "Delete row" at bounding box center [245, 204] width 59 height 13
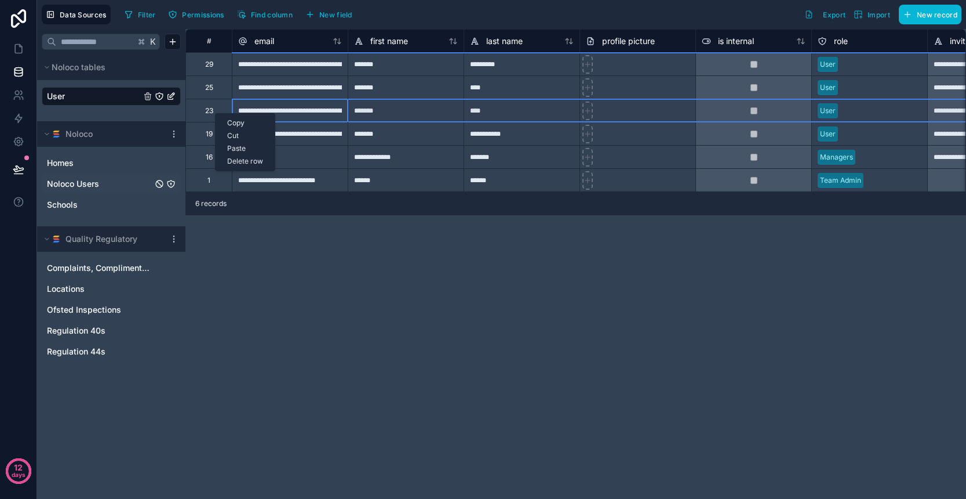
click at [246, 163] on div "Delete row" at bounding box center [245, 161] width 59 height 13
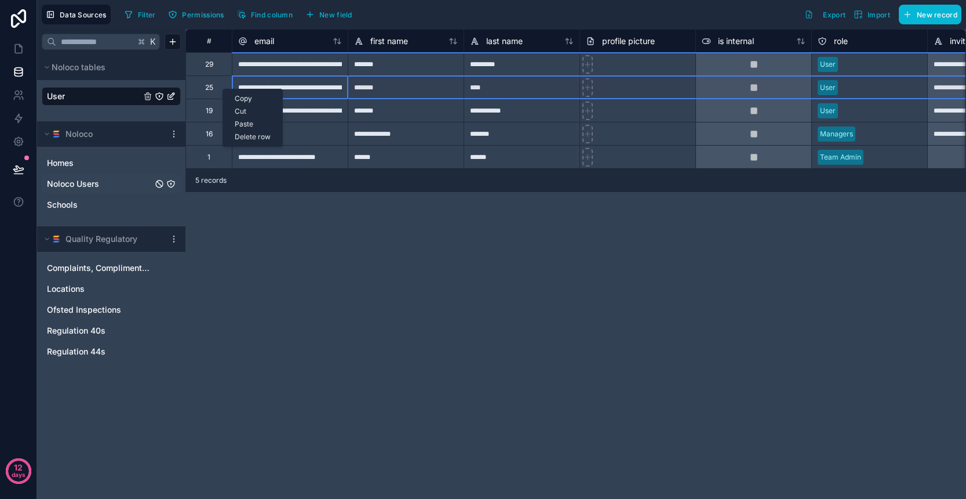
click at [254, 137] on div "Delete row" at bounding box center [252, 136] width 59 height 13
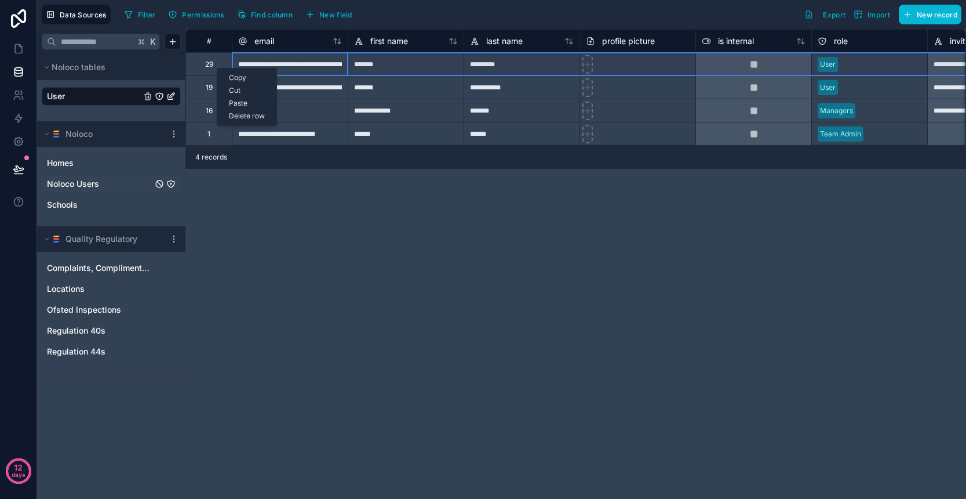
click at [248, 116] on div "Delete row" at bounding box center [246, 116] width 59 height 13
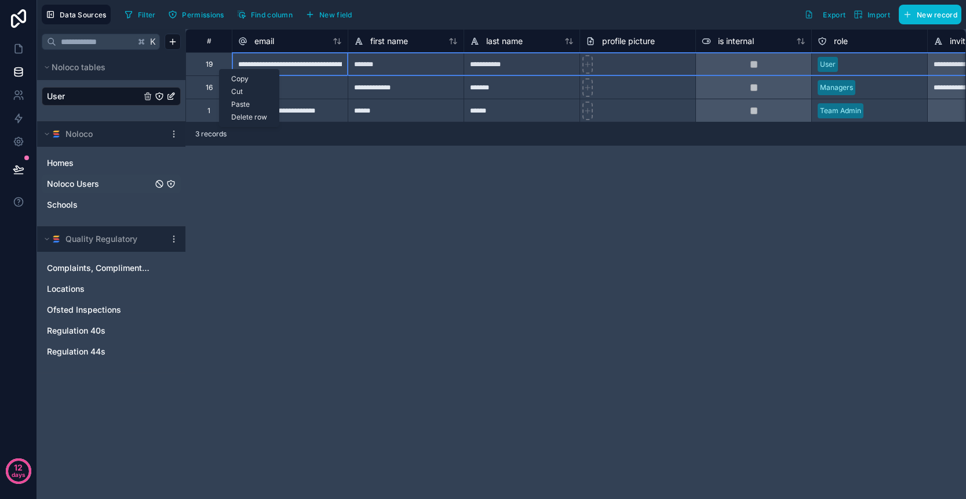
click at [250, 116] on div "Delete row" at bounding box center [249, 117] width 59 height 13
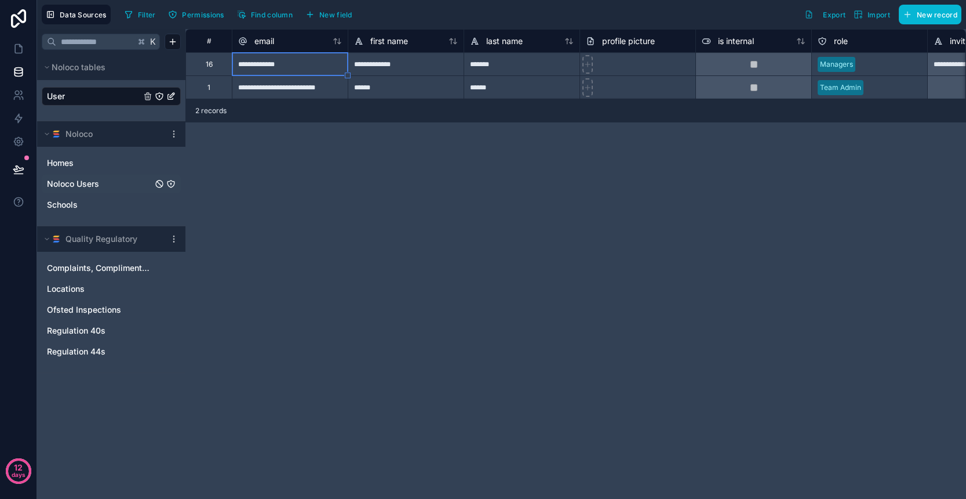
click at [281, 166] on div "**********" at bounding box center [576, 264] width 781 height 470
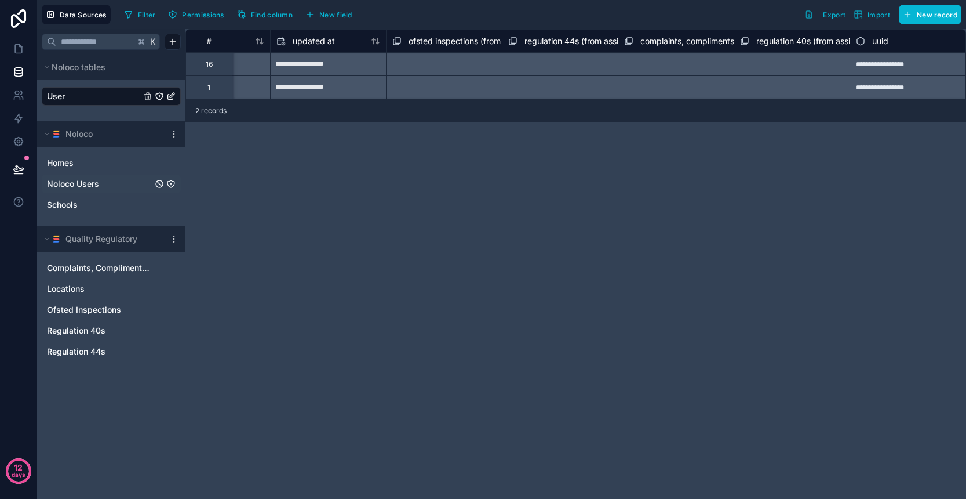
scroll to position [0, 1353]
click at [466, 31] on div "ofsted inspections (from assigned to) collection" at bounding box center [444, 40] width 116 height 23
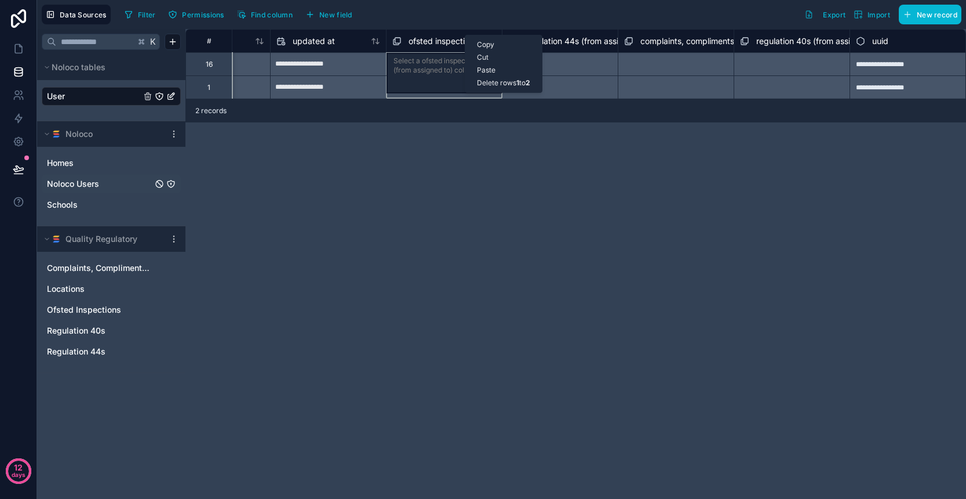
click at [567, 175] on div "**********" at bounding box center [576, 264] width 781 height 470
click at [554, 89] on div "Select a regulation 44s (from assigned to) collection" at bounding box center [560, 86] width 116 height 23
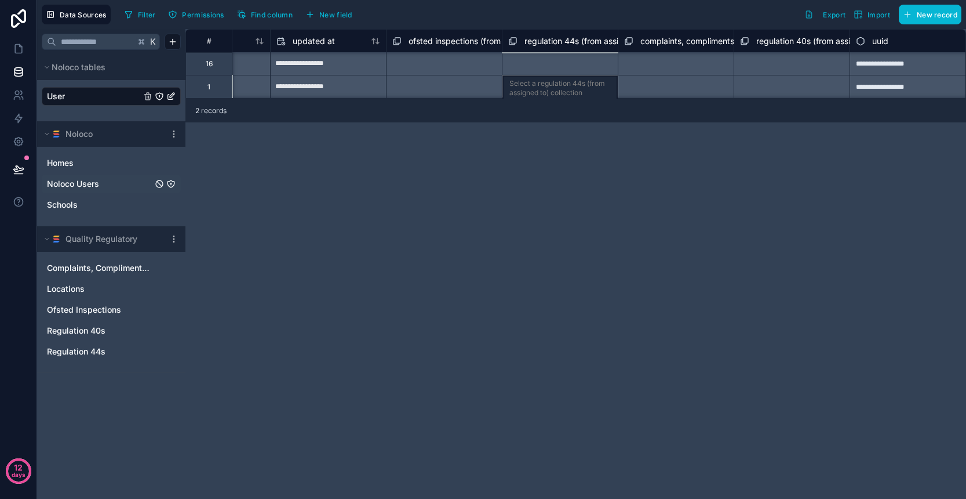
click at [550, 69] on div "Select a regulation 44s (from assigned to) collection" at bounding box center [560, 63] width 116 height 23
click at [554, 37] on span "regulation 44s (from assigned to) collection" at bounding box center [607, 41] width 165 height 12
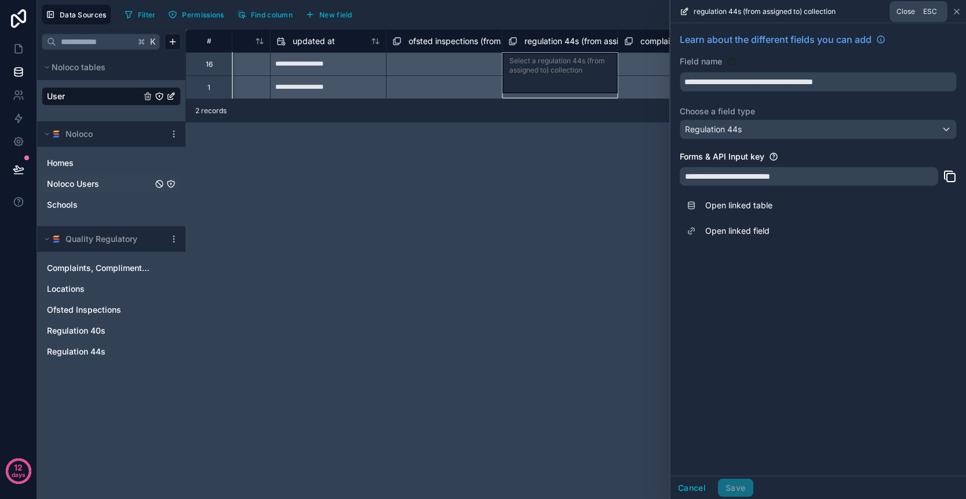
click at [958, 13] on icon at bounding box center [957, 11] width 9 height 9
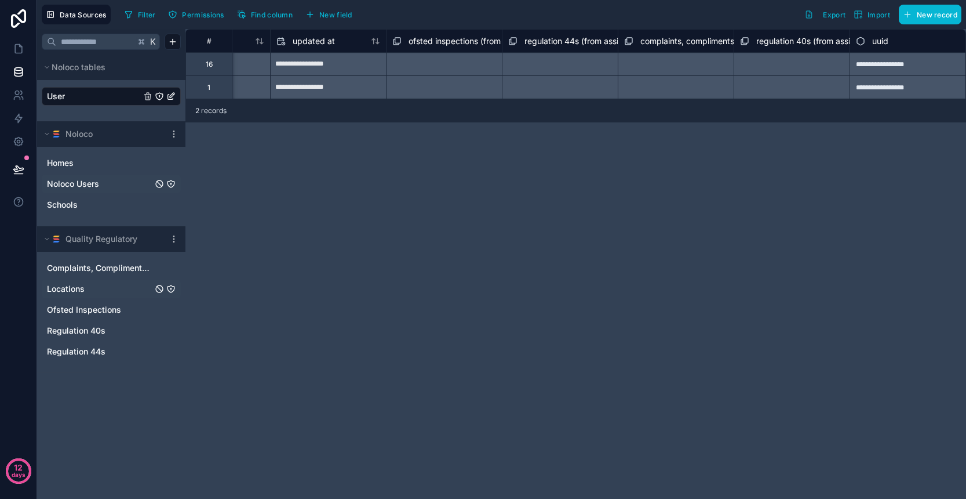
click at [78, 291] on span "Locations" at bounding box center [66, 289] width 38 height 12
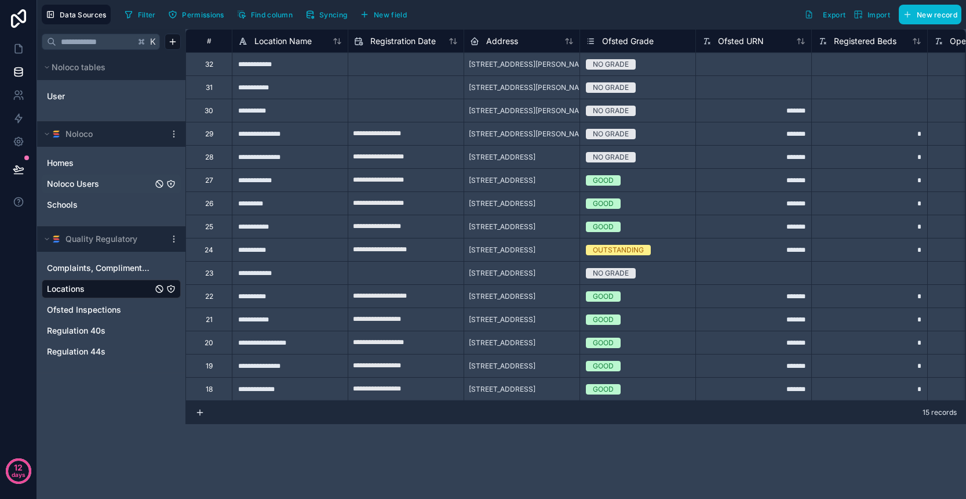
click at [289, 68] on div "**********" at bounding box center [290, 63] width 116 height 23
click at [107, 310] on span "Ofsted Inspections" at bounding box center [84, 310] width 74 height 12
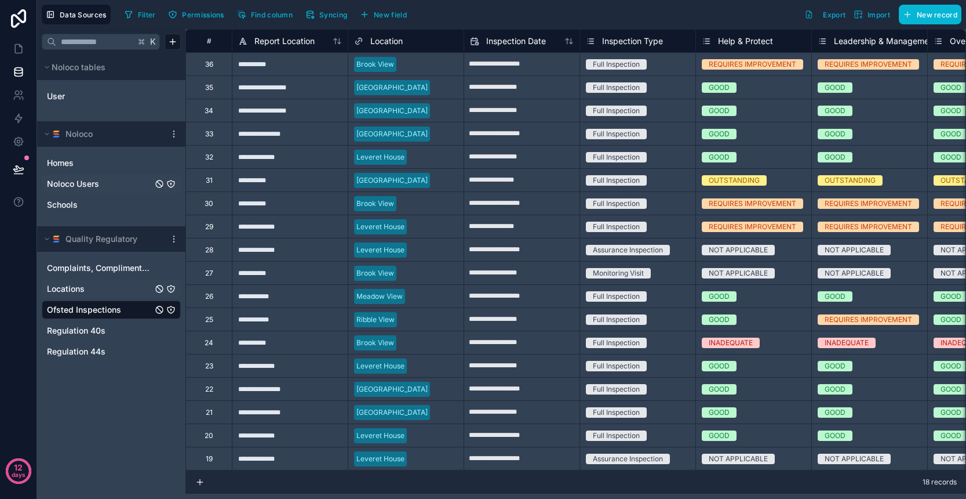
click at [420, 66] on div at bounding box center [429, 65] width 57 height 12
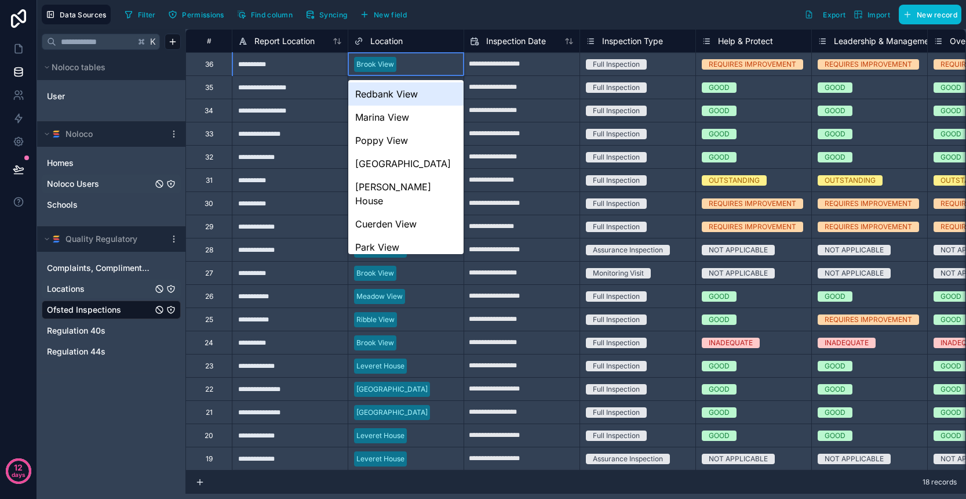
click at [433, 64] on div at bounding box center [429, 65] width 57 height 12
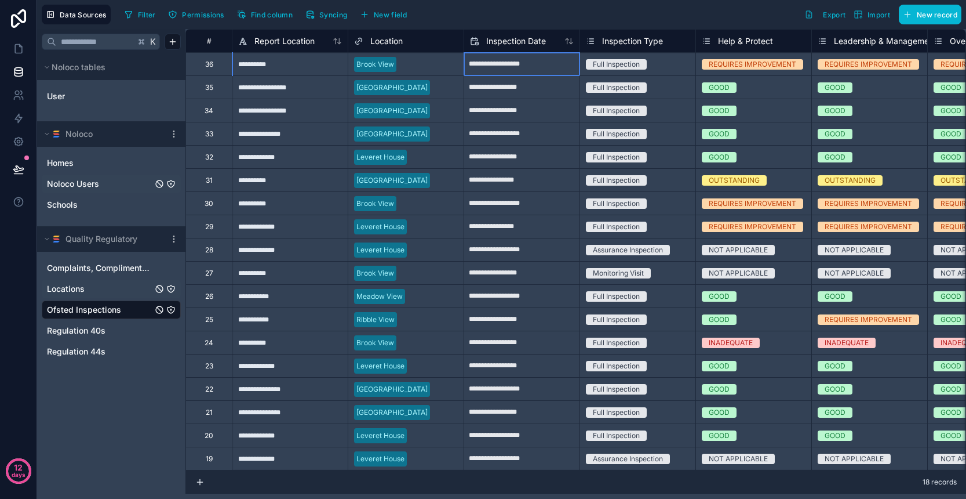
click at [517, 67] on input "**********" at bounding box center [521, 64] width 115 height 19
select select "****"
select select "*"
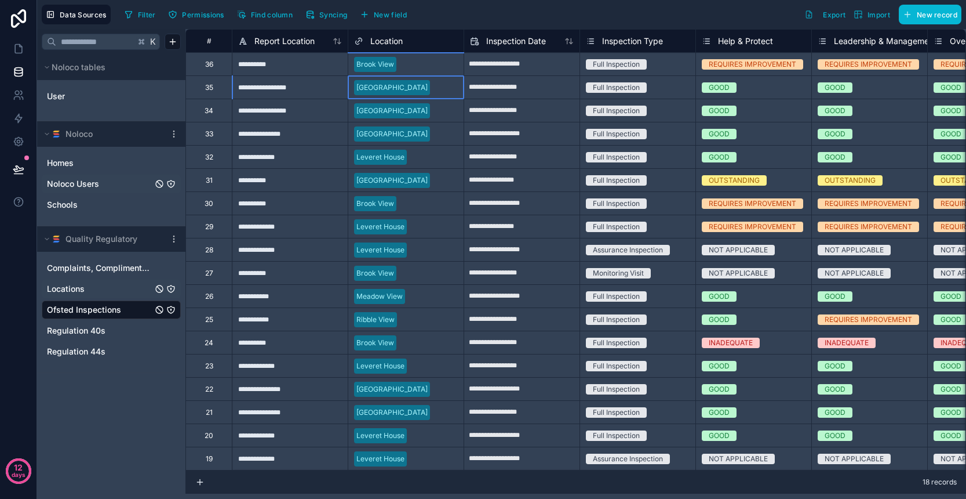
click at [434, 68] on div at bounding box center [429, 65] width 57 height 12
click at [431, 63] on div at bounding box center [429, 65] width 57 height 12
click at [99, 330] on span "Regulation 40s" at bounding box center [76, 331] width 59 height 12
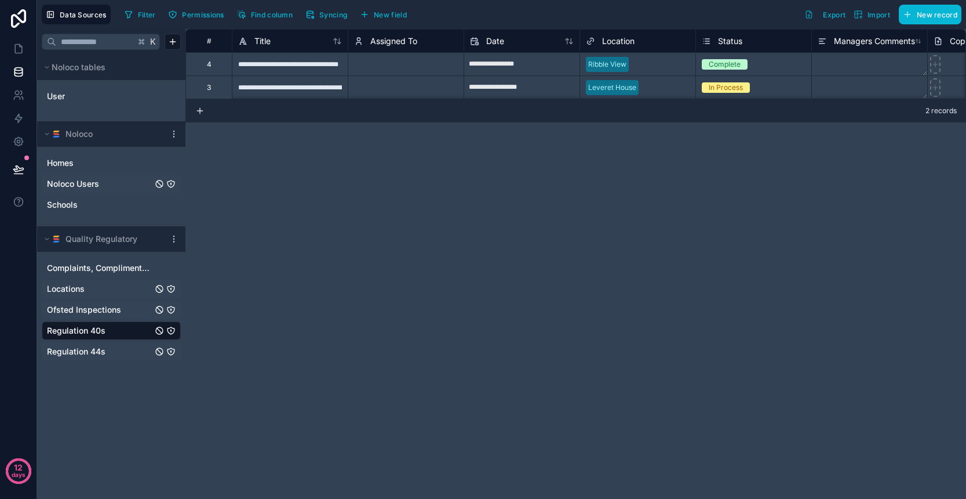
click at [97, 347] on span "Regulation 44s" at bounding box center [76, 352] width 59 height 12
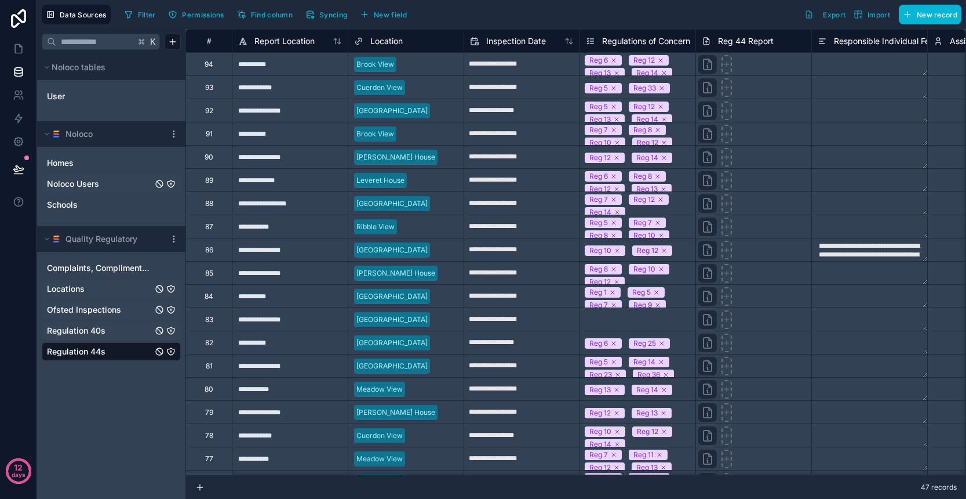
click at [105, 326] on span "Regulation 40s" at bounding box center [76, 331] width 59 height 12
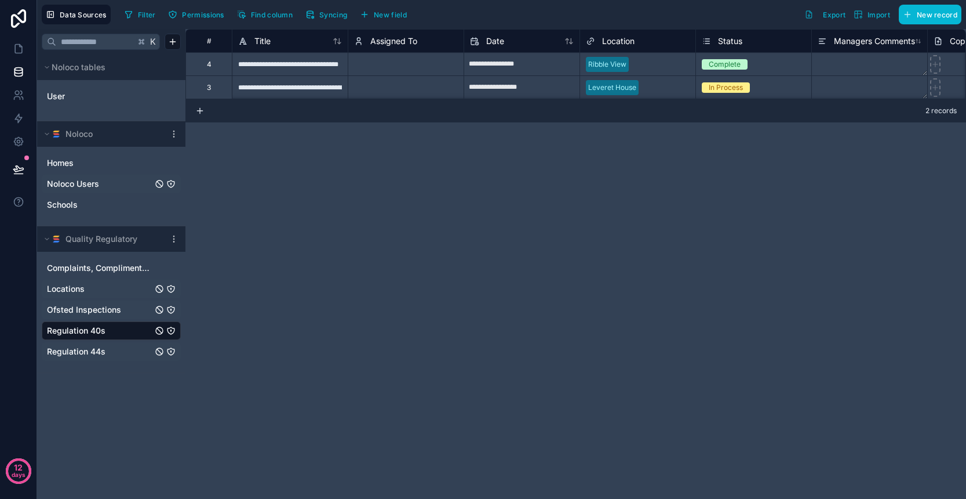
click at [421, 39] on div "Assigned To" at bounding box center [406, 41] width 104 height 14
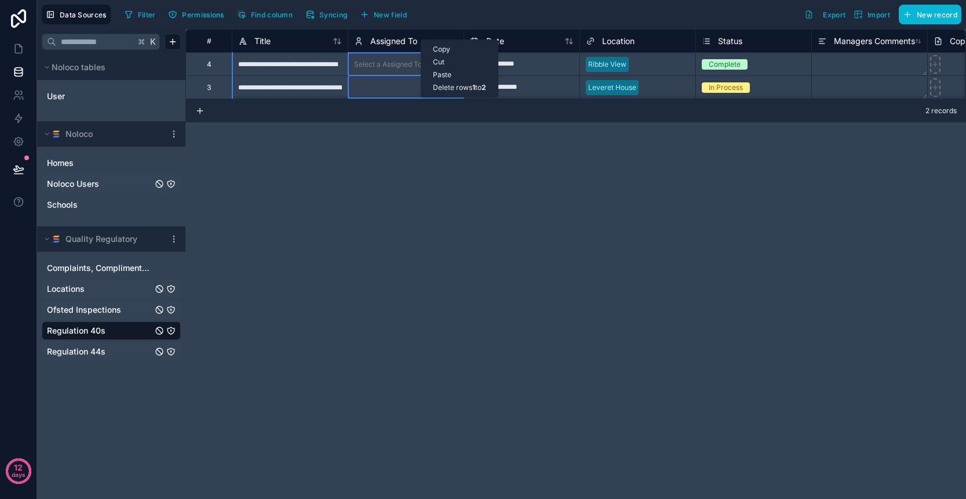
click at [440, 86] on div "Delete rows 1 to 2" at bounding box center [459, 87] width 77 height 13
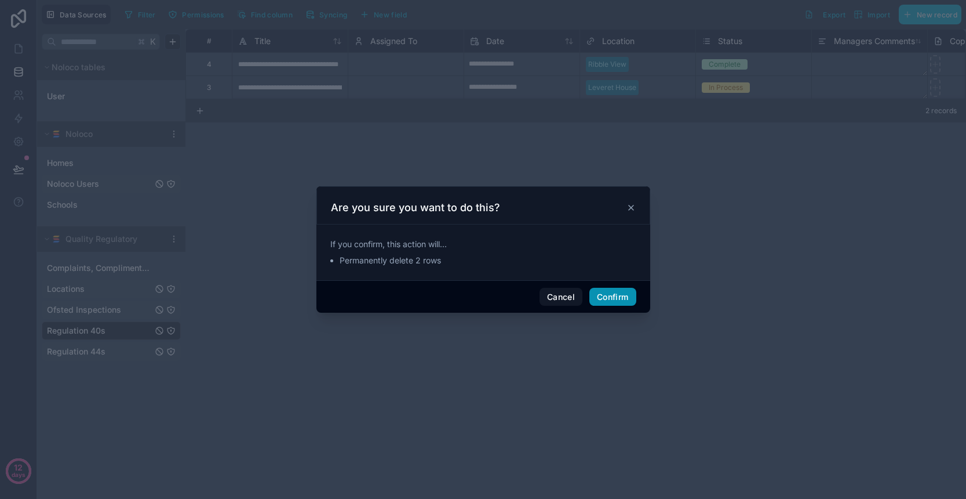
click at [609, 293] on button "Confirm" at bounding box center [613, 297] width 46 height 19
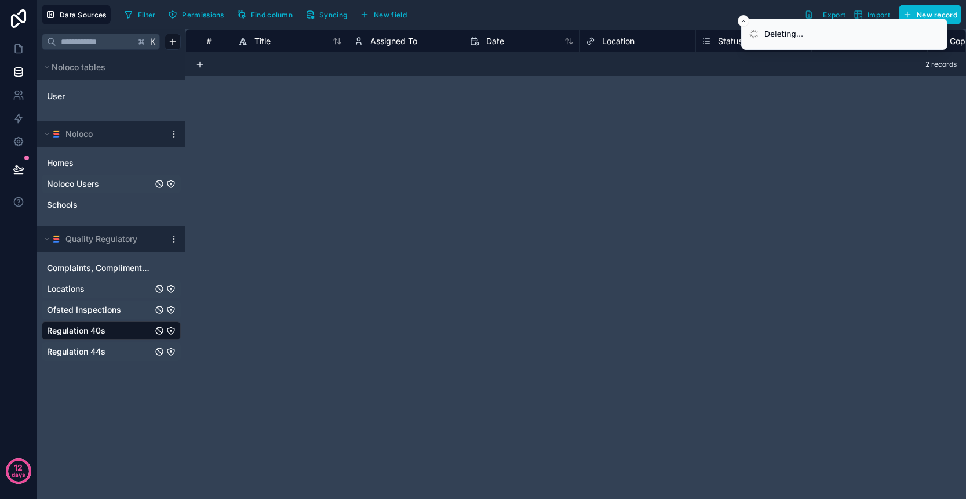
click at [93, 314] on span "Ofsted Inspections" at bounding box center [84, 310] width 74 height 12
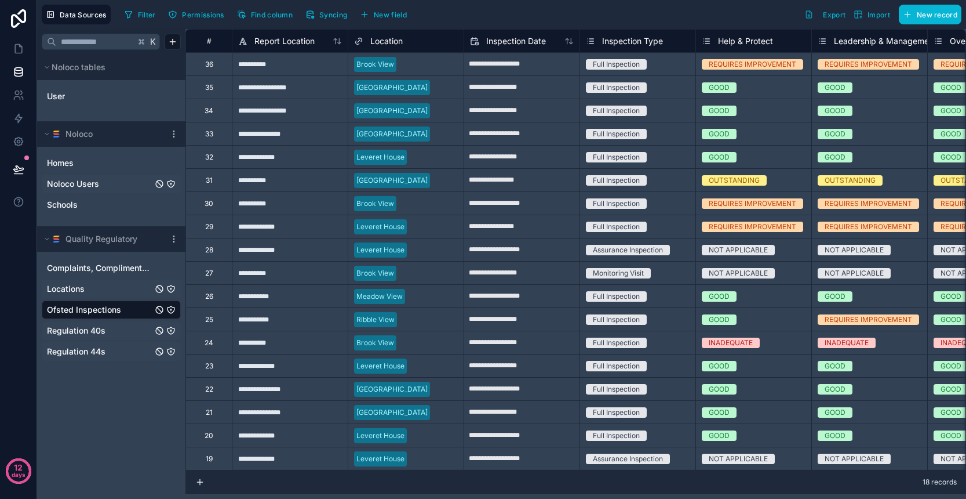
click at [101, 288] on link "Locations" at bounding box center [100, 289] width 106 height 12
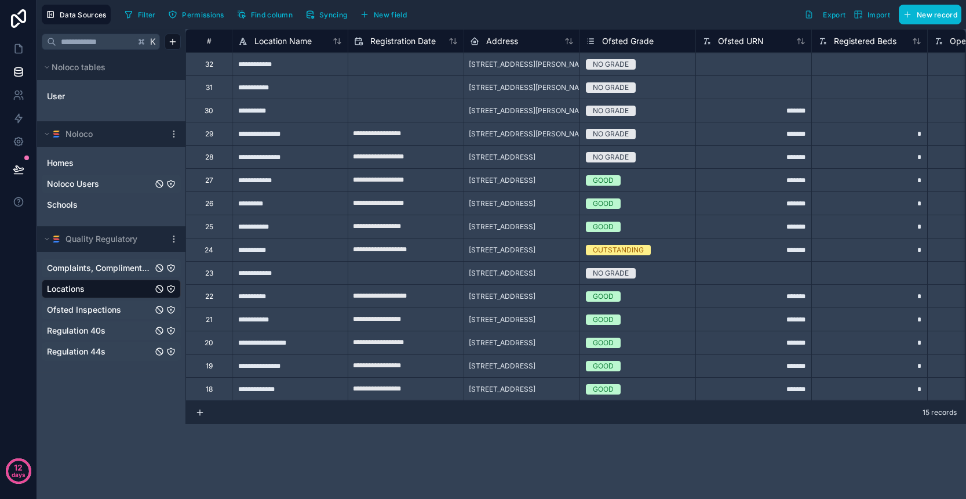
click at [109, 270] on span "Complaints, Compliments & Feedback" at bounding box center [100, 268] width 106 height 12
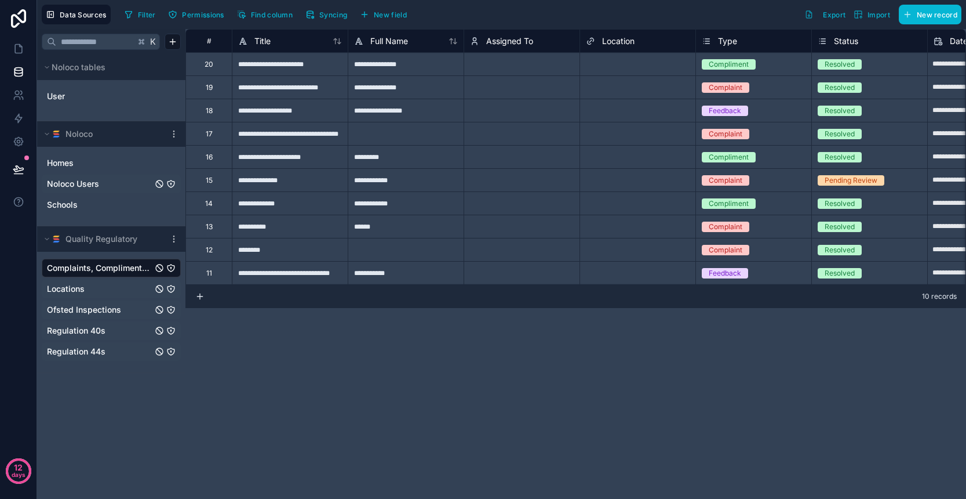
click at [93, 291] on link "Locations" at bounding box center [100, 289] width 106 height 12
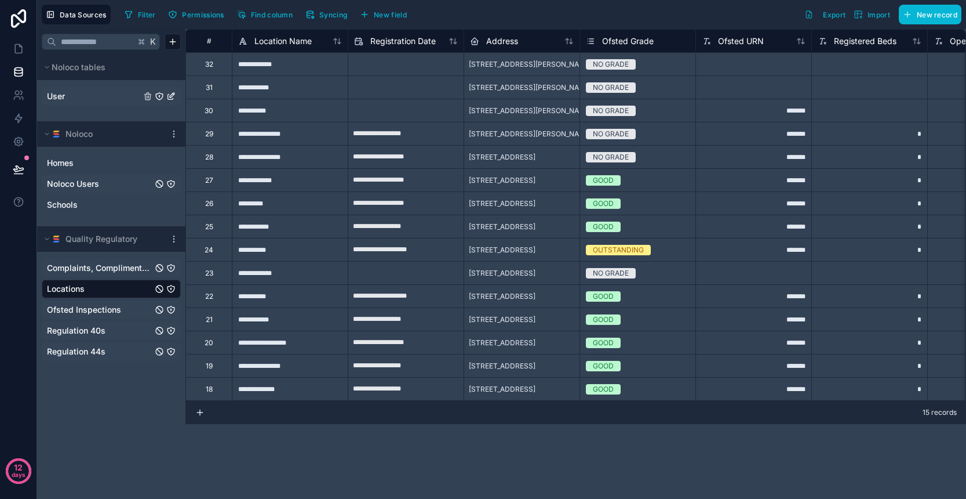
click at [64, 99] on span "User" at bounding box center [56, 96] width 18 height 12
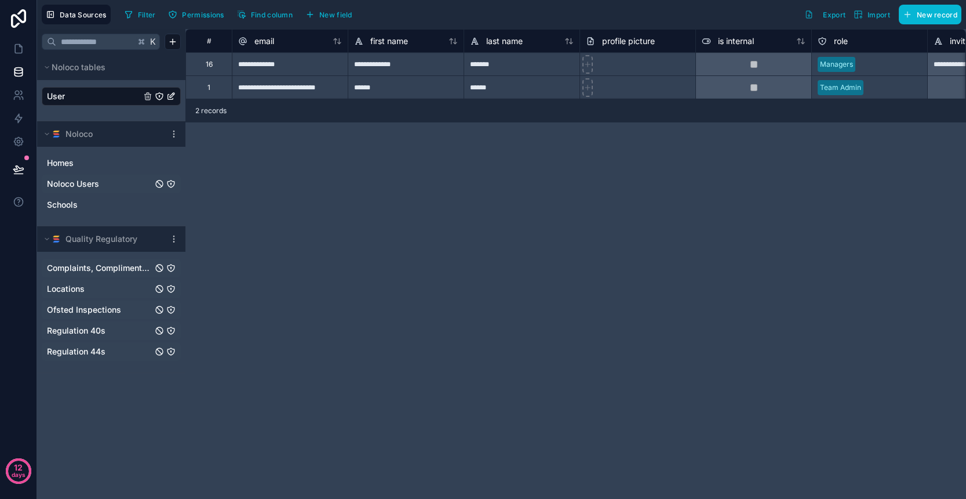
click at [159, 96] on icon "User" at bounding box center [159, 96] width 1 height 1
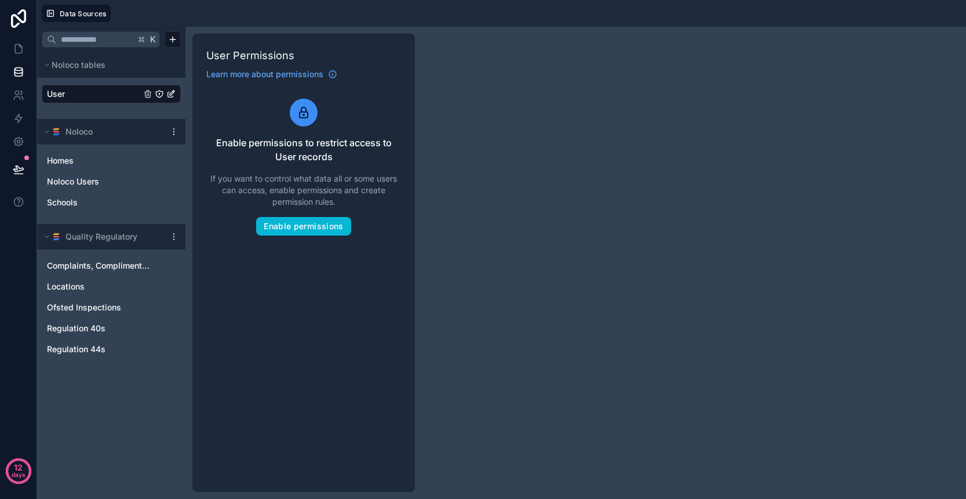
click at [171, 95] on icon "User" at bounding box center [170, 93] width 9 height 9
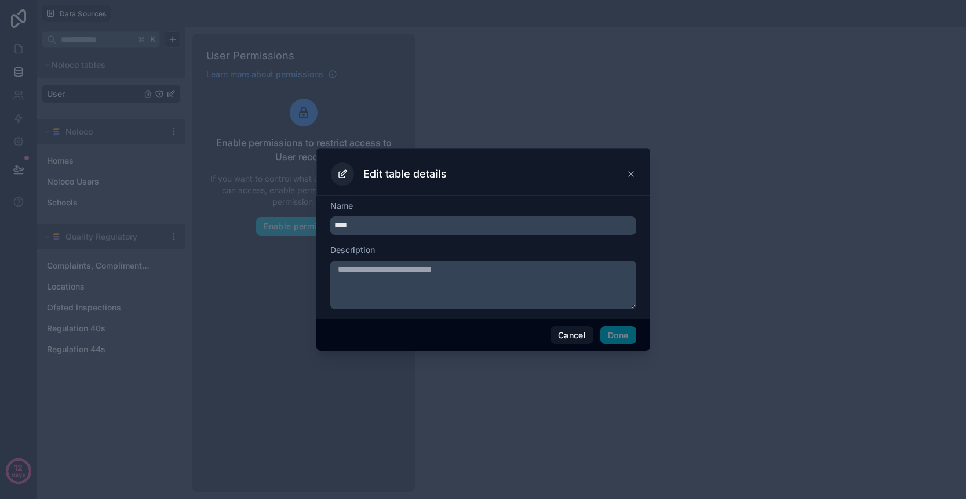
click at [631, 175] on icon at bounding box center [631, 173] width 9 height 9
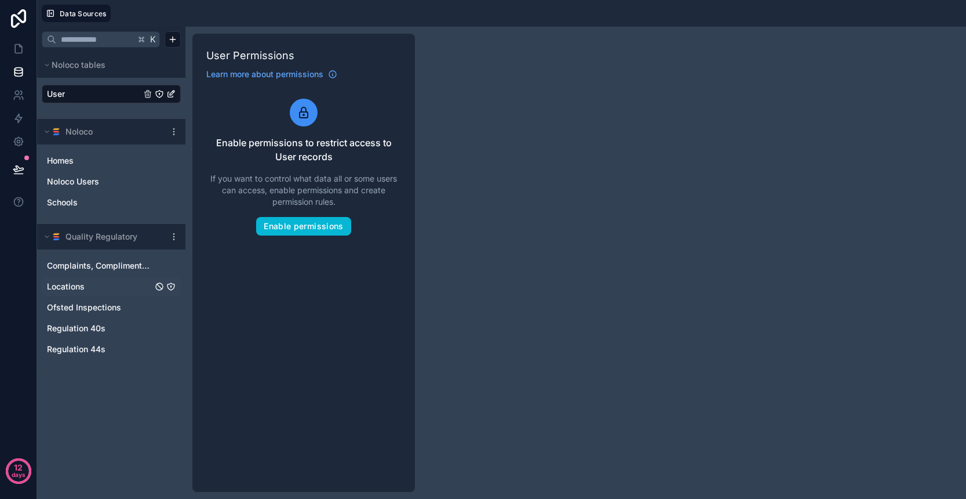
click at [88, 286] on link "Locations" at bounding box center [100, 287] width 106 height 12
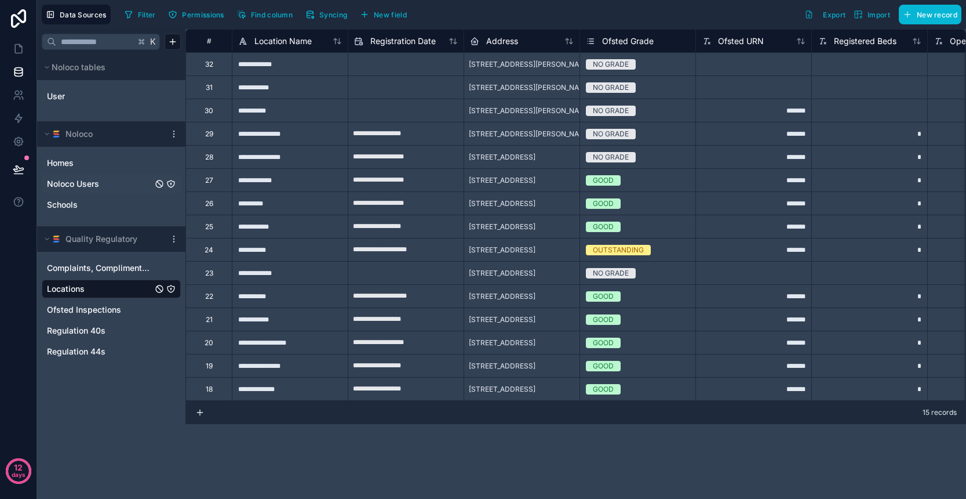
click at [86, 180] on span "Noloco Users" at bounding box center [73, 184] width 52 height 12
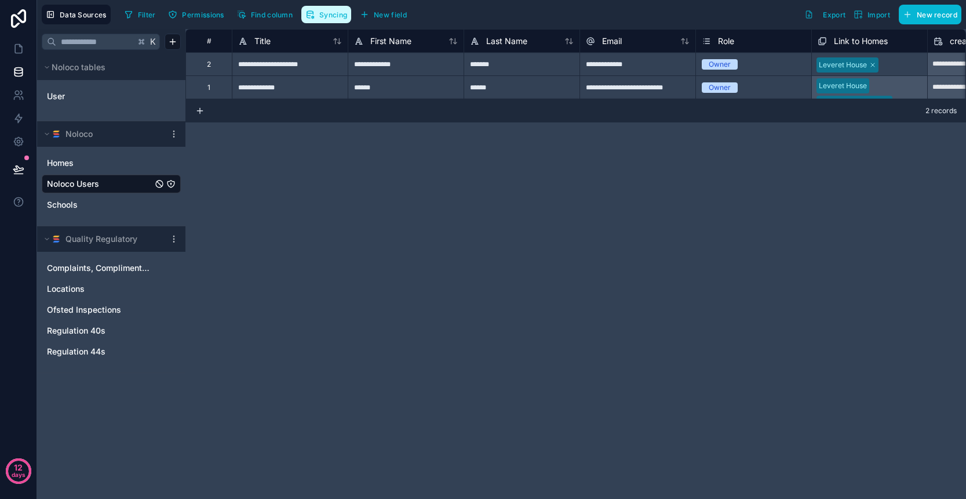
click at [322, 11] on span "Syncing" at bounding box center [333, 14] width 28 height 9
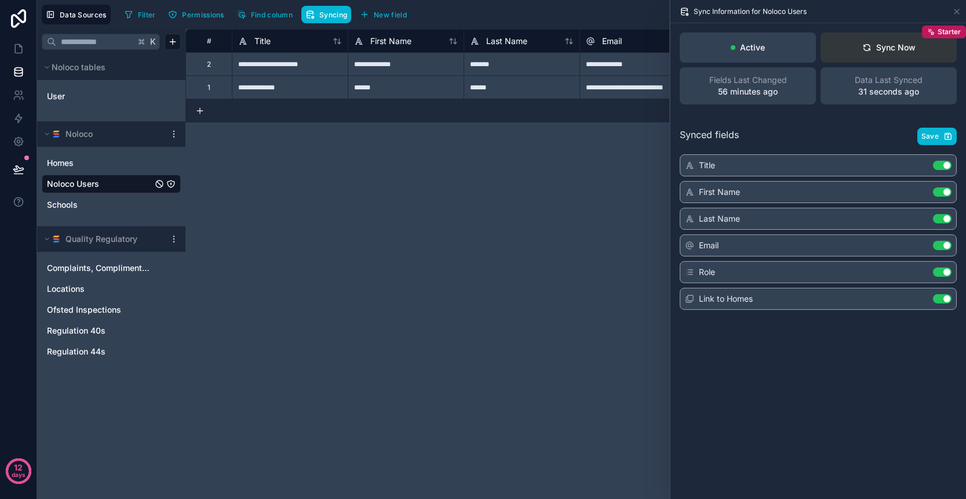
click at [873, 54] on button "Sync Now Starter" at bounding box center [889, 47] width 136 height 30
click at [580, 226] on div "**********" at bounding box center [576, 264] width 781 height 470
click at [955, 12] on icon at bounding box center [957, 11] width 9 height 9
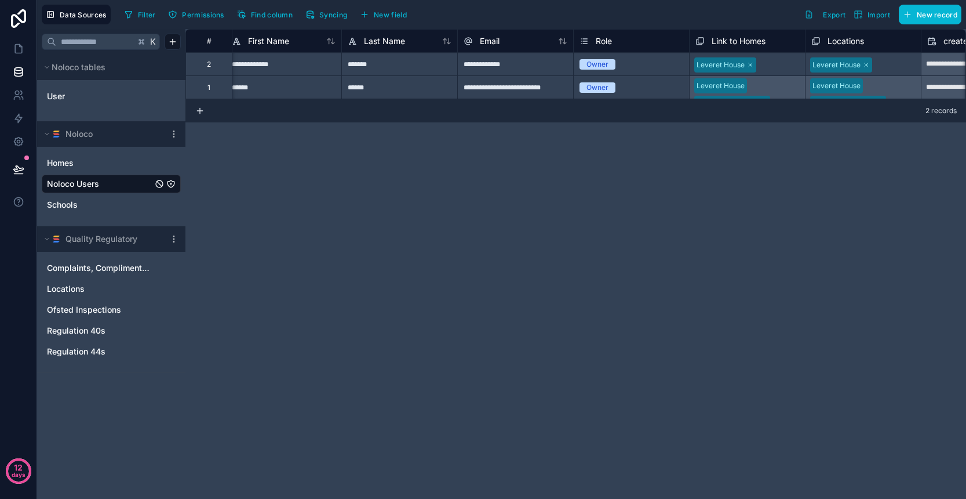
scroll to position [0, 129]
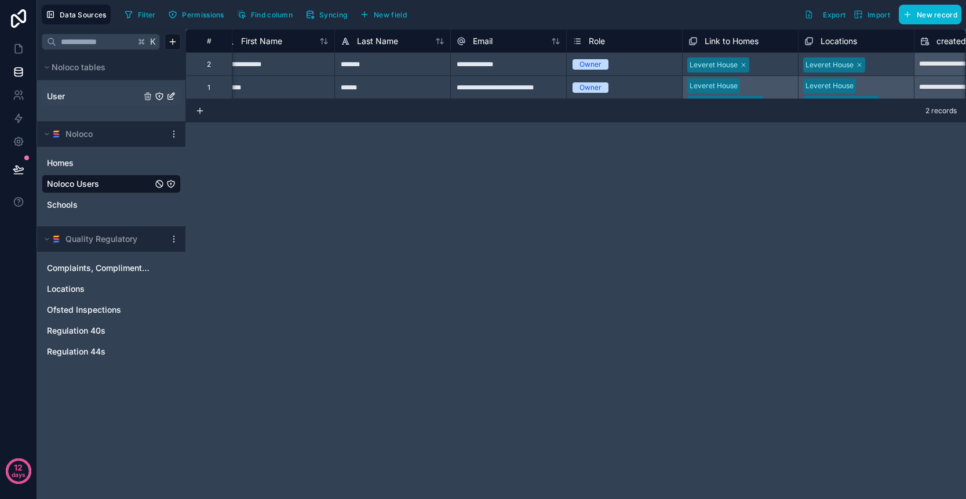
click at [82, 99] on link "User" at bounding box center [94, 96] width 94 height 12
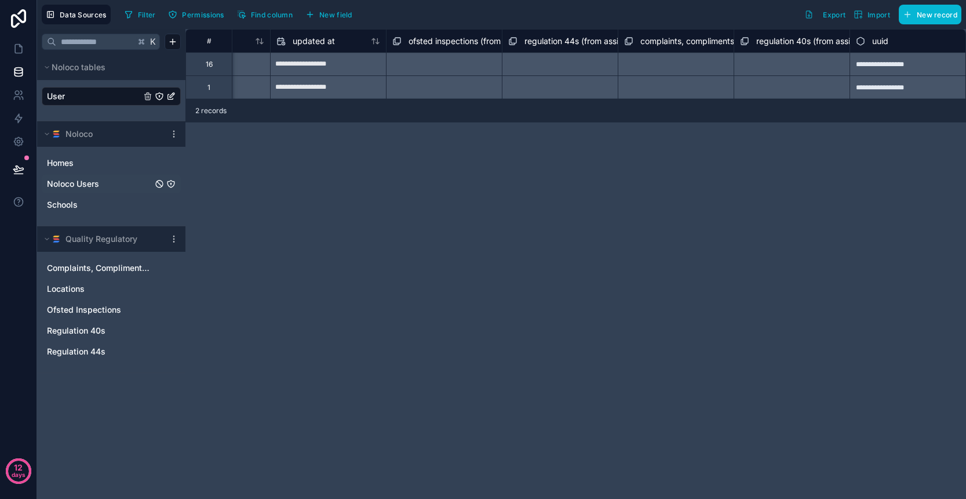
scroll to position [0, 1353]
click at [559, 42] on span "regulation 44s (from assigned to) collection" at bounding box center [607, 41] width 165 height 12
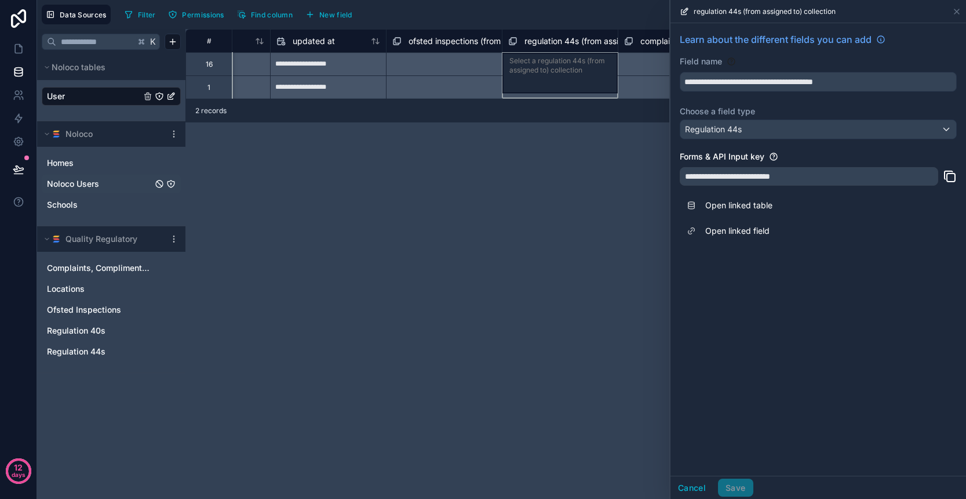
click at [870, 176] on div "**********" at bounding box center [809, 176] width 259 height 19
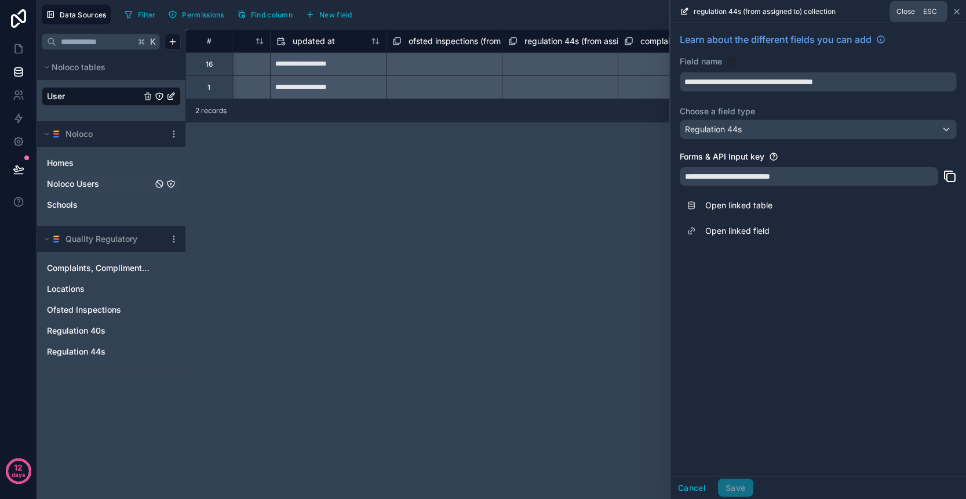
click at [958, 15] on icon at bounding box center [957, 11] width 9 height 9
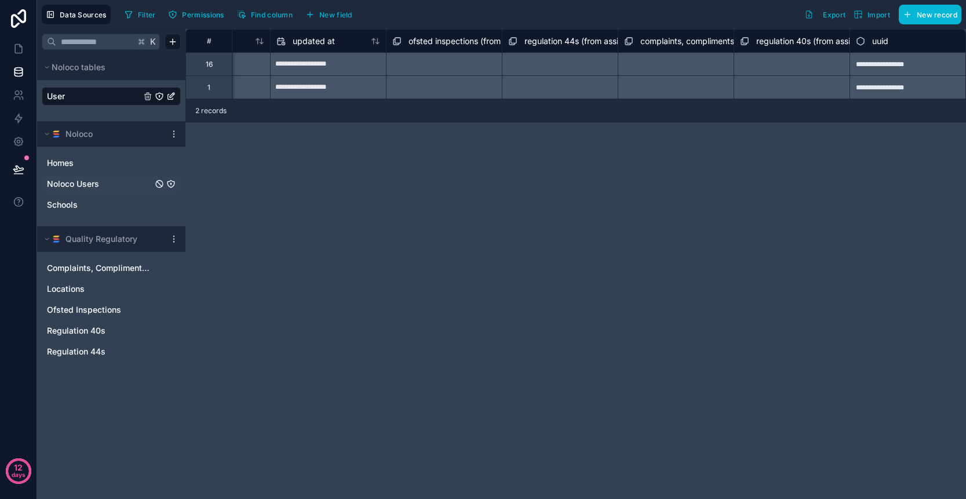
click at [583, 62] on div "Select a regulation 44s (from assigned to) collection" at bounding box center [560, 63] width 116 height 23
click at [588, 41] on span "regulation 44s (from assigned to) collection" at bounding box center [607, 41] width 165 height 12
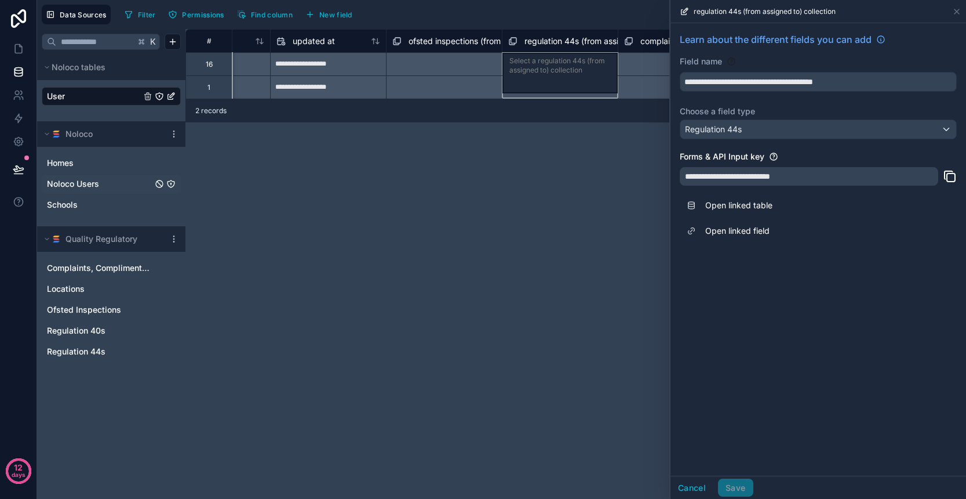
click at [594, 35] on span "regulation 44s (from assigned to) collection" at bounding box center [607, 41] width 165 height 12
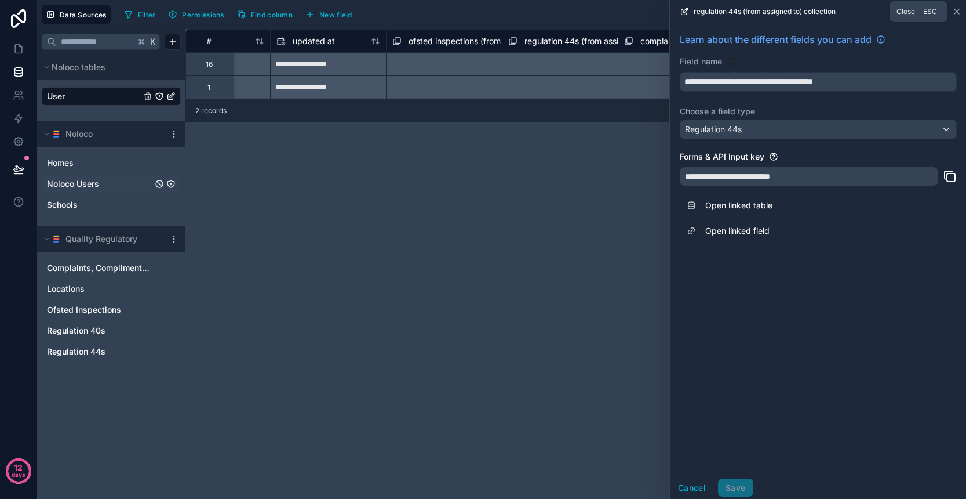
click at [958, 11] on icon at bounding box center [957, 11] width 9 height 9
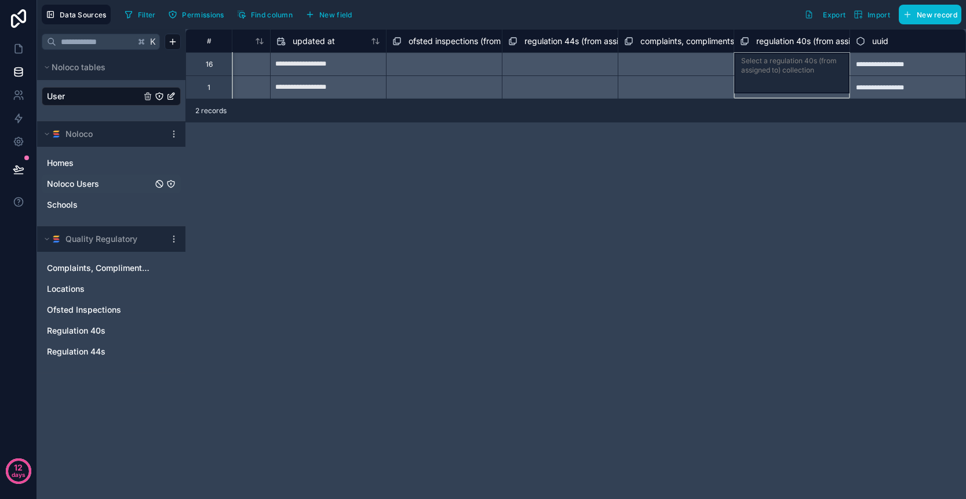
click at [684, 39] on span "complaints, compliments & feedback (from assigned to) collection" at bounding box center [766, 41] width 250 height 12
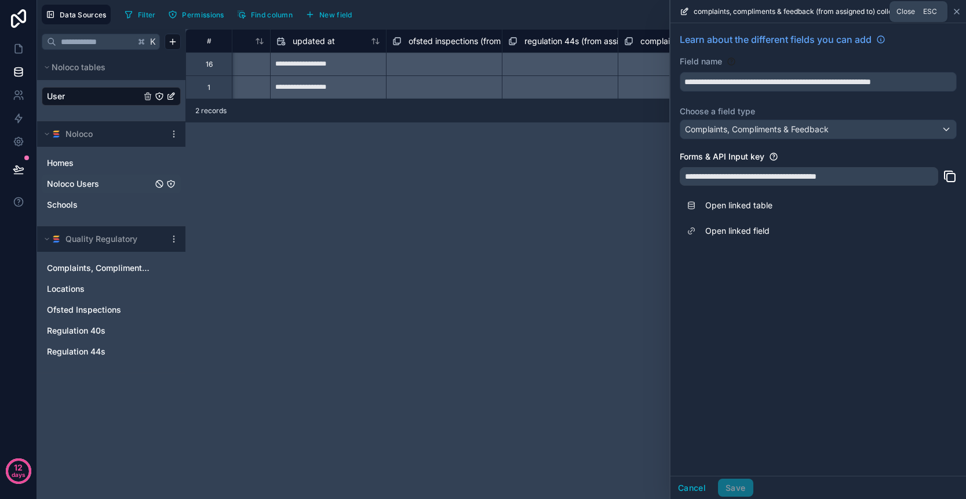
click at [961, 12] on icon at bounding box center [957, 11] width 9 height 9
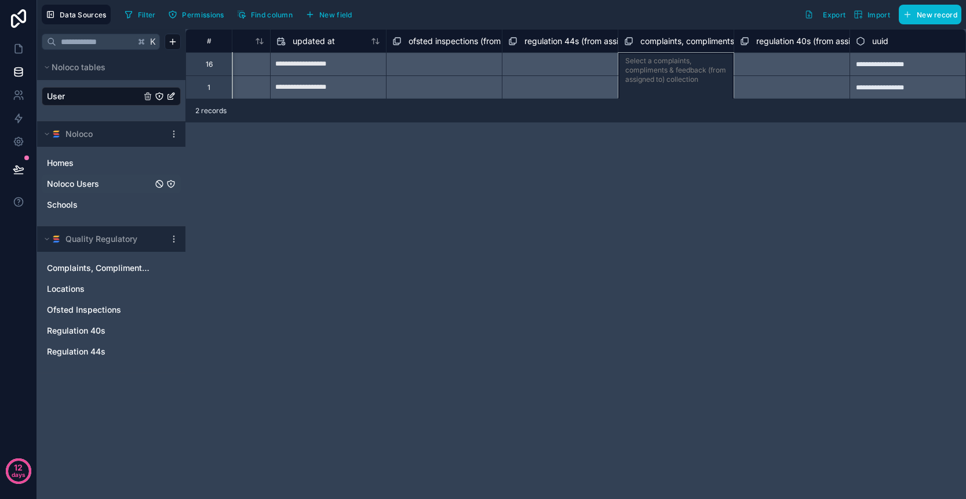
click at [635, 158] on div "**********" at bounding box center [576, 264] width 781 height 470
click at [586, 137] on div "**********" at bounding box center [576, 264] width 781 height 470
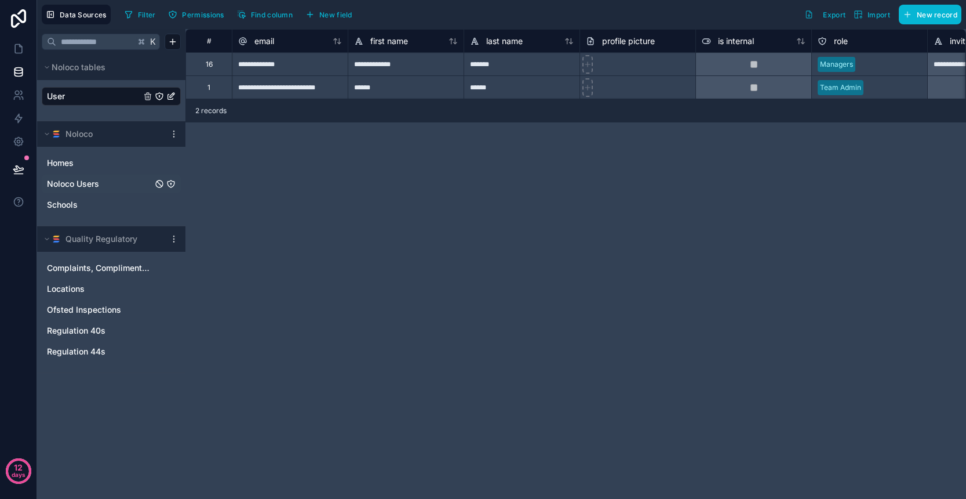
click at [85, 100] on link "User" at bounding box center [94, 96] width 94 height 12
click at [212, 18] on span "Permissions" at bounding box center [203, 14] width 42 height 9
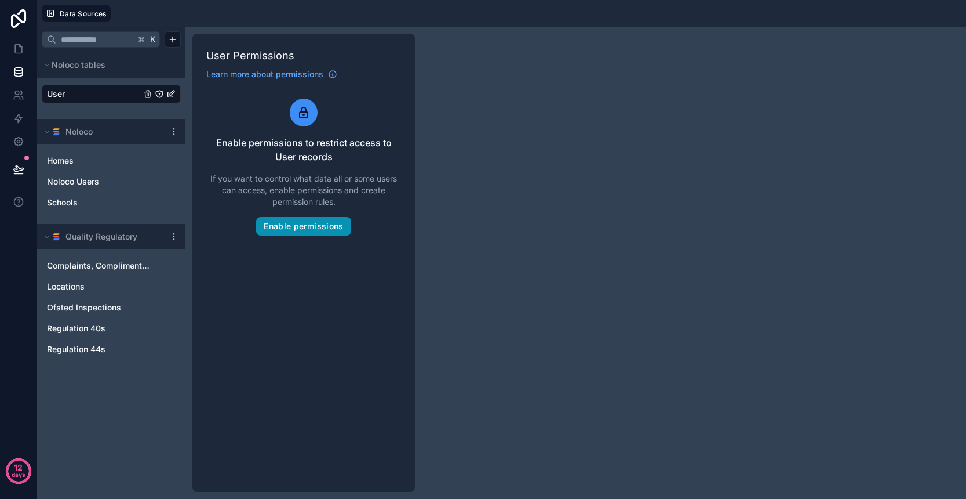
click at [303, 224] on button "Enable permissions" at bounding box center [303, 226] width 95 height 19
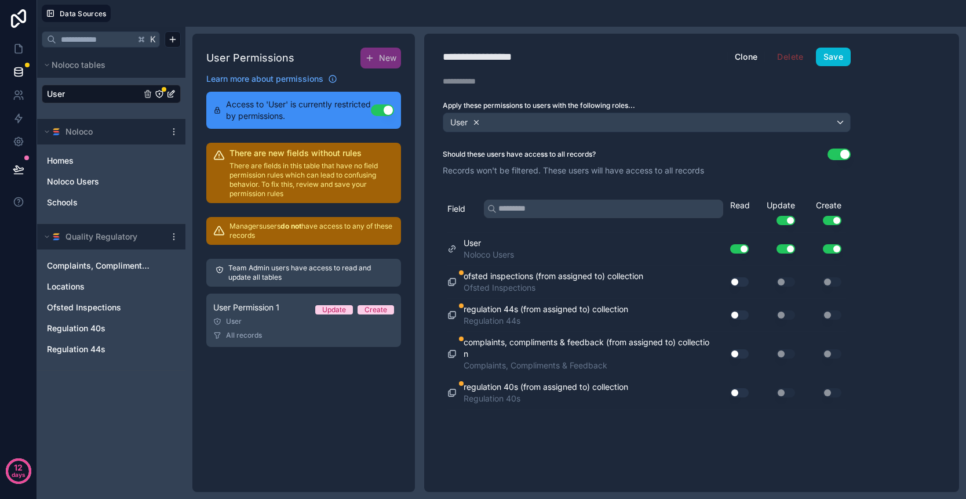
click at [478, 123] on icon at bounding box center [477, 122] width 4 height 4
click at [489, 121] on span "Choose one or more roles" at bounding box center [496, 122] width 96 height 10
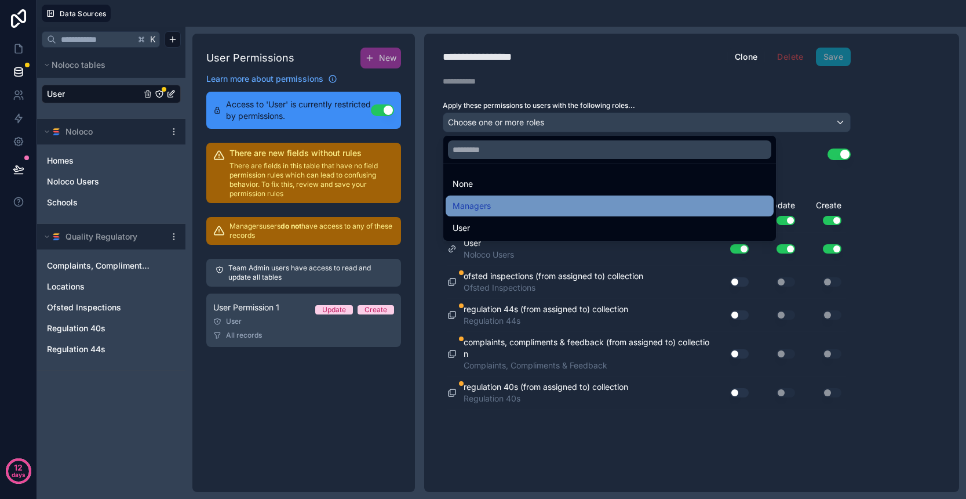
click at [483, 207] on span "Managers" at bounding box center [472, 206] width 38 height 14
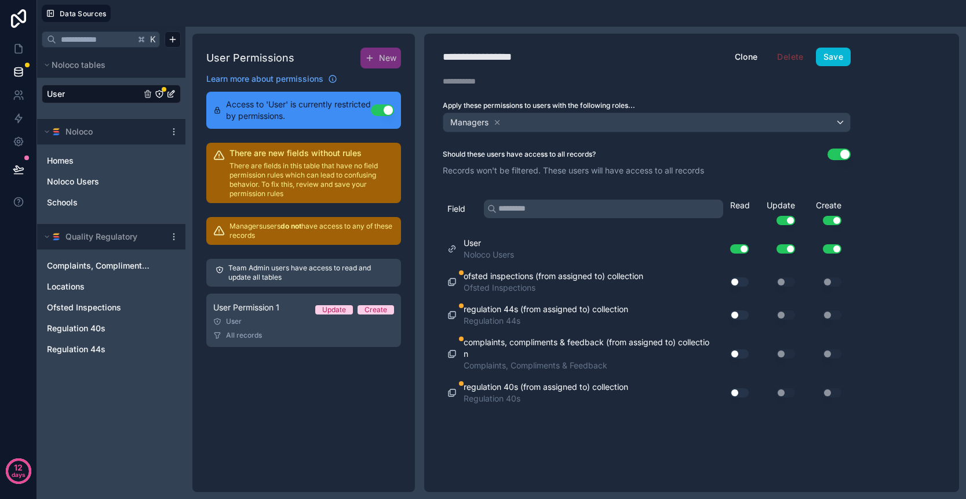
click at [827, 218] on button "Use setting" at bounding box center [832, 220] width 19 height 9
click at [785, 220] on button "Use setting" at bounding box center [786, 220] width 19 height 9
click at [740, 246] on button "Use setting" at bounding box center [740, 248] width 19 height 9
click at [838, 155] on button "Use setting" at bounding box center [839, 154] width 23 height 12
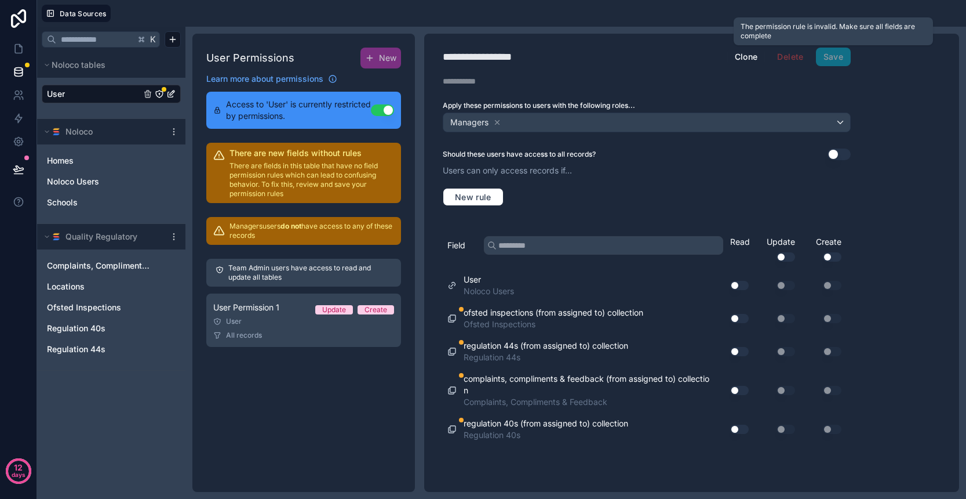
click at [846, 57] on span "Save" at bounding box center [833, 57] width 35 height 19
click at [836, 155] on button "Use setting" at bounding box center [839, 154] width 23 height 12
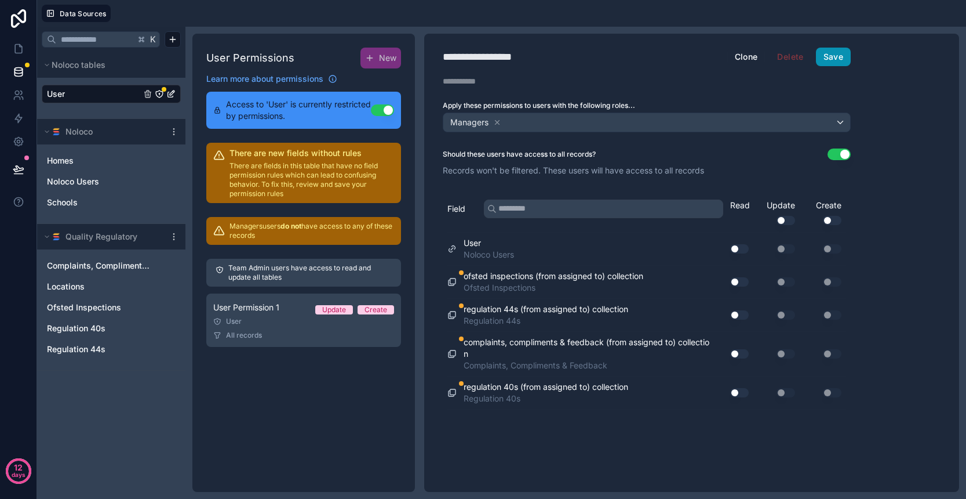
click at [831, 62] on button "Save" at bounding box center [833, 57] width 35 height 19
click at [829, 66] on div "**********" at bounding box center [646, 263] width 445 height 458
click at [829, 63] on button "Save" at bounding box center [833, 57] width 35 height 19
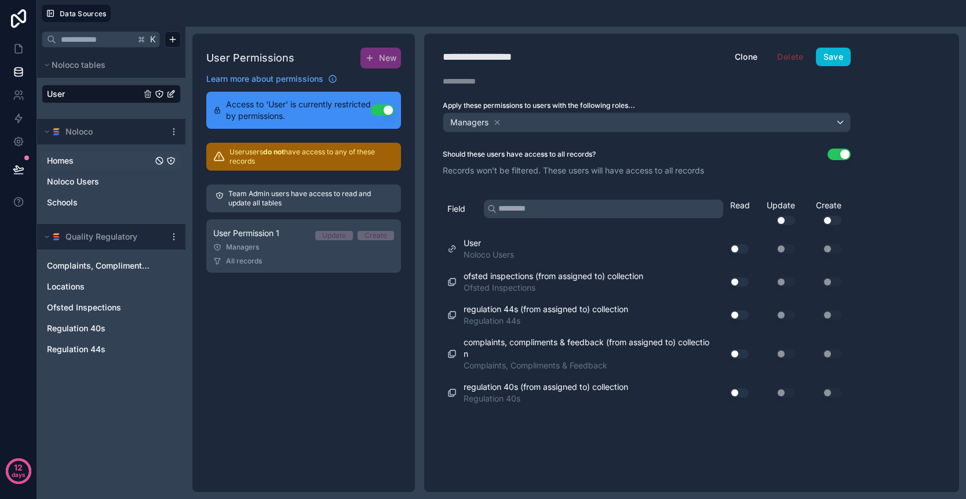
click at [92, 159] on link "Homes" at bounding box center [100, 161] width 106 height 12
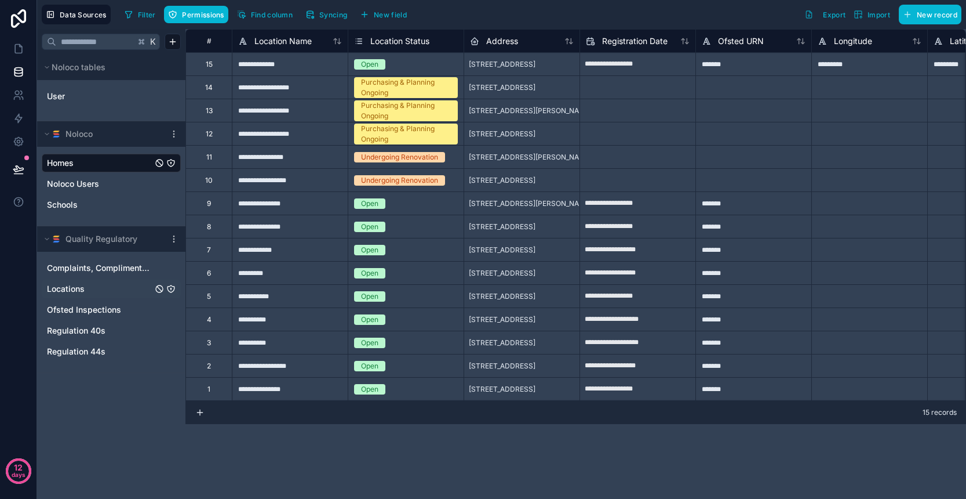
click at [92, 287] on link "Locations" at bounding box center [100, 289] width 106 height 12
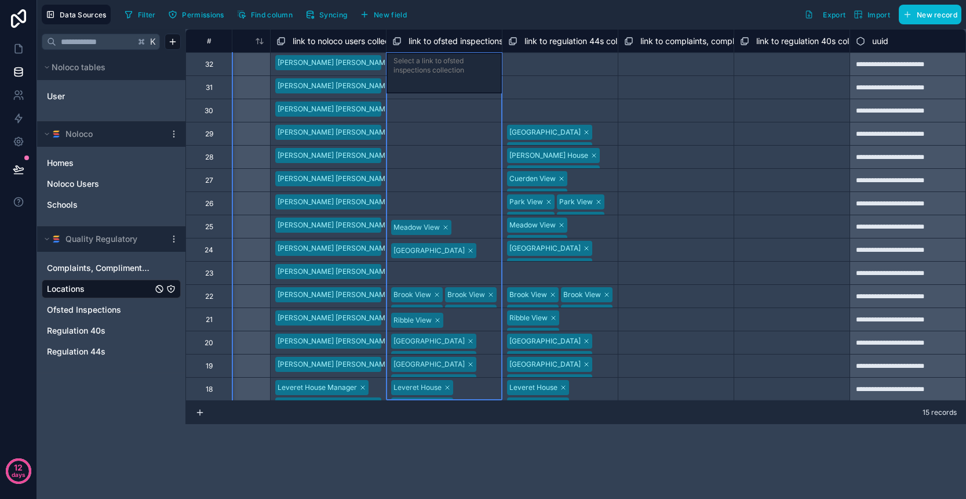
click at [445, 34] on div "link to ofsted inspections collection" at bounding box center [467, 41] width 149 height 14
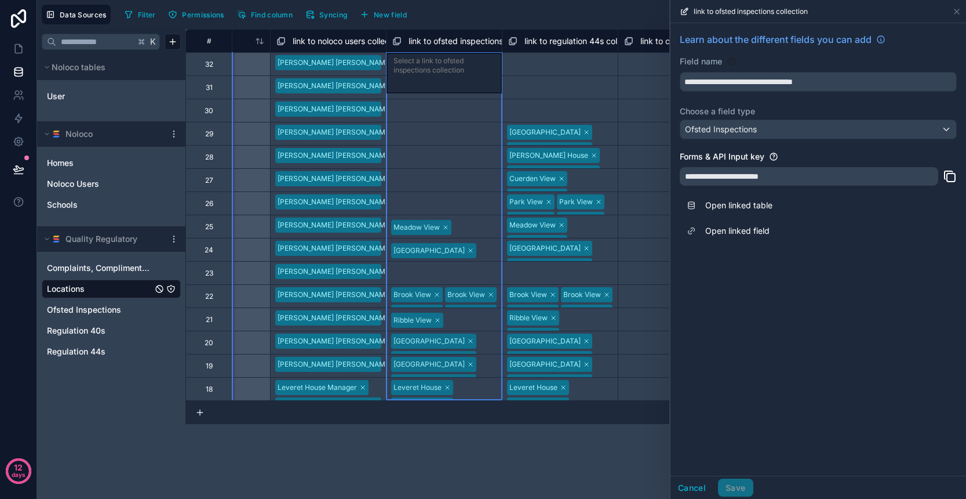
click at [446, 32] on div "link to ofsted inspections collection" at bounding box center [444, 40] width 116 height 23
click at [956, 12] on icon at bounding box center [957, 11] width 9 height 9
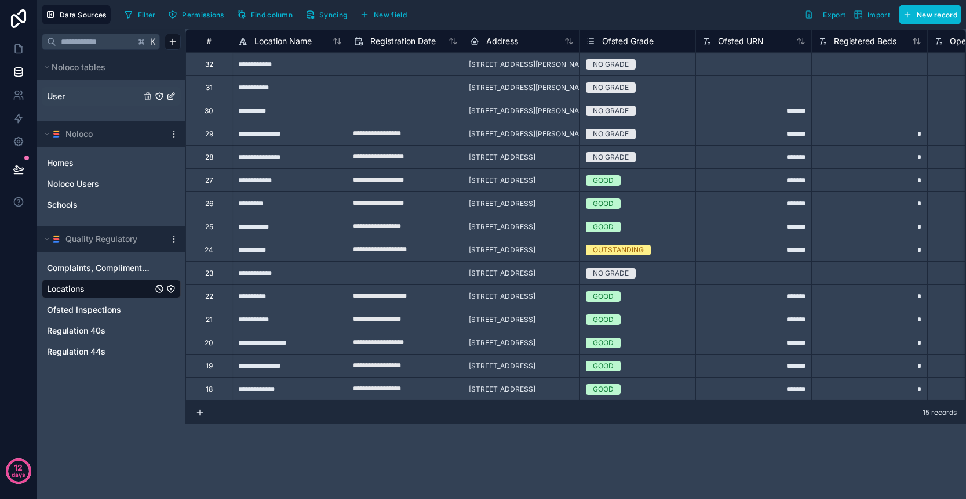
click at [56, 92] on span "User" at bounding box center [56, 96] width 18 height 12
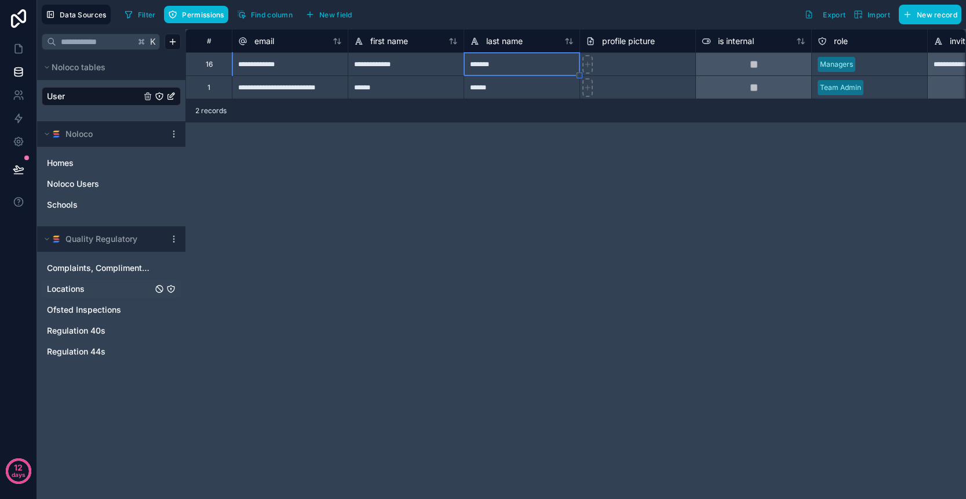
click at [424, 151] on div "**********" at bounding box center [576, 264] width 781 height 470
click at [375, 147] on div "**********" at bounding box center [576, 264] width 781 height 470
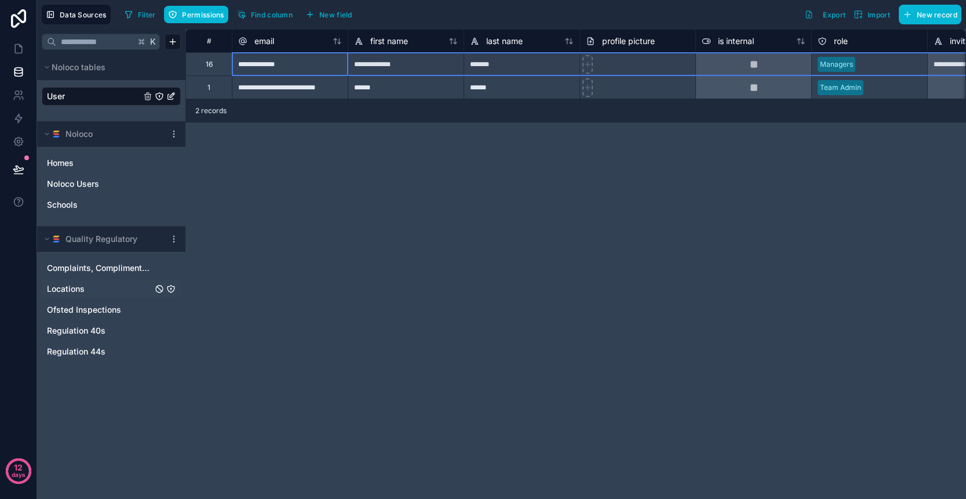
click at [221, 68] on div "16" at bounding box center [209, 63] width 46 height 23
click at [352, 169] on div "**********" at bounding box center [576, 264] width 781 height 470
click at [395, 125] on div "**********" at bounding box center [576, 264] width 781 height 470
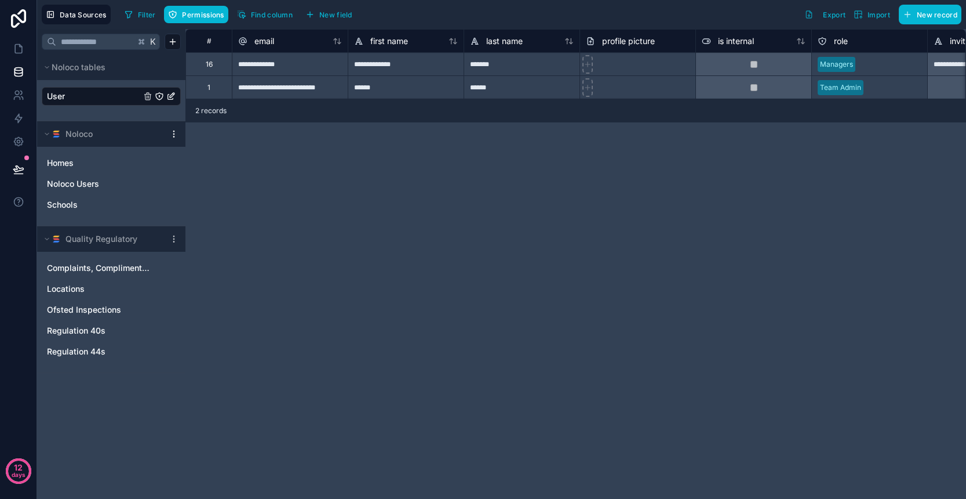
click at [176, 135] on icon at bounding box center [173, 133] width 9 height 9
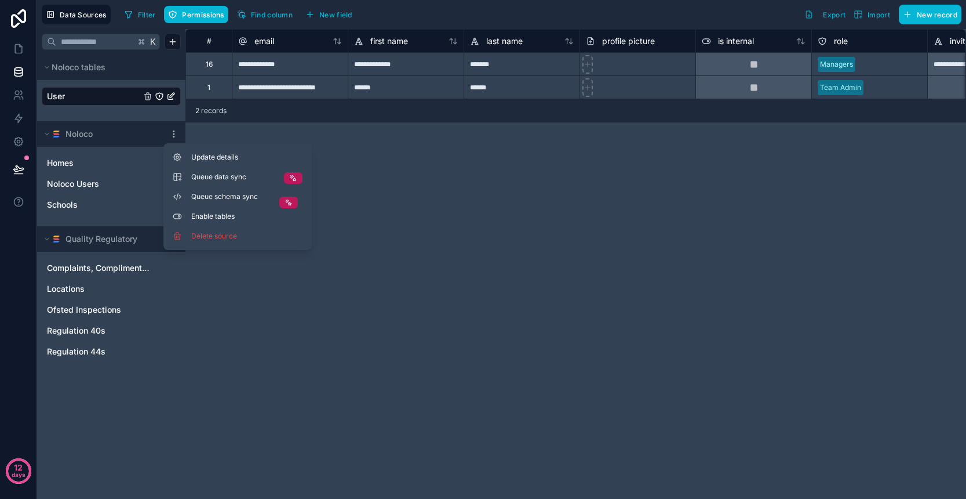
click at [224, 290] on div "**********" at bounding box center [576, 264] width 781 height 470
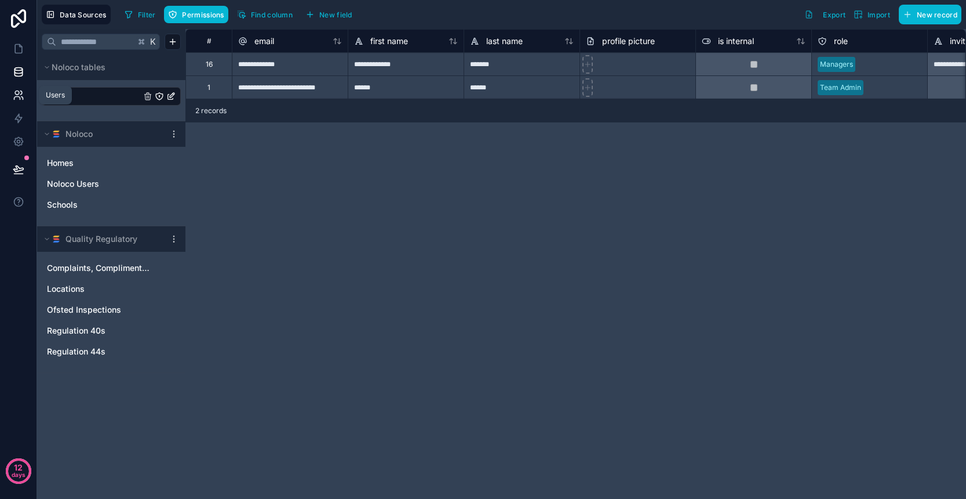
click at [13, 96] on icon at bounding box center [19, 95] width 12 height 12
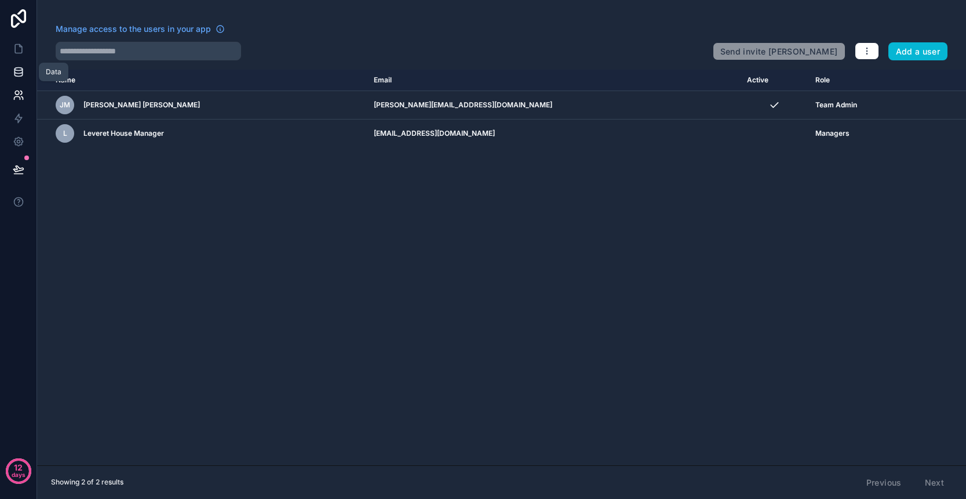
click at [20, 77] on icon at bounding box center [18, 74] width 8 height 5
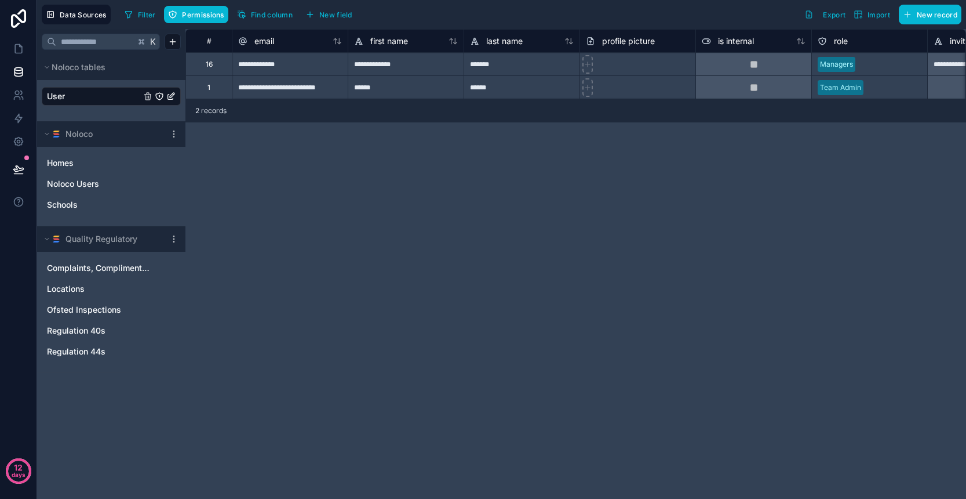
click at [89, 98] on link "User" at bounding box center [94, 96] width 94 height 12
click at [288, 275] on div "**********" at bounding box center [576, 264] width 781 height 470
click at [85, 99] on link "User" at bounding box center [94, 96] width 94 height 12
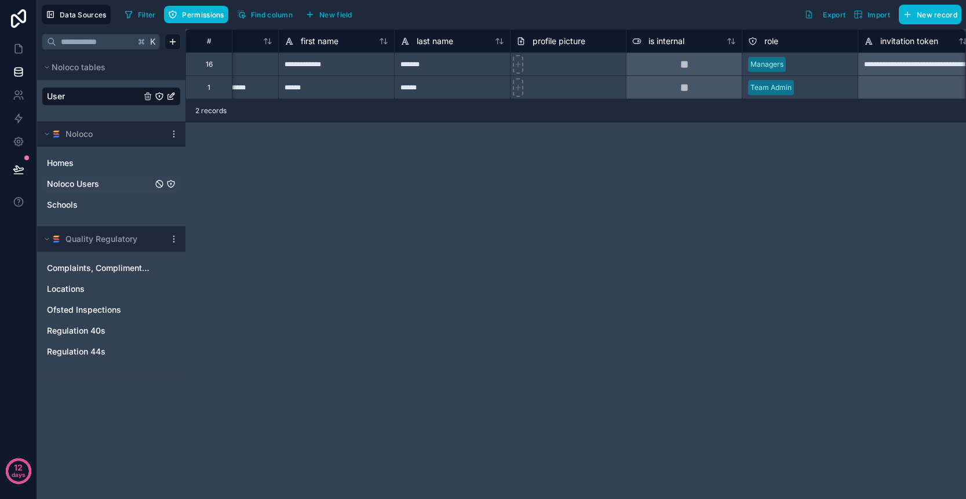
scroll to position [0, 68]
click at [115, 179] on link "Noloco Users" at bounding box center [100, 184] width 106 height 12
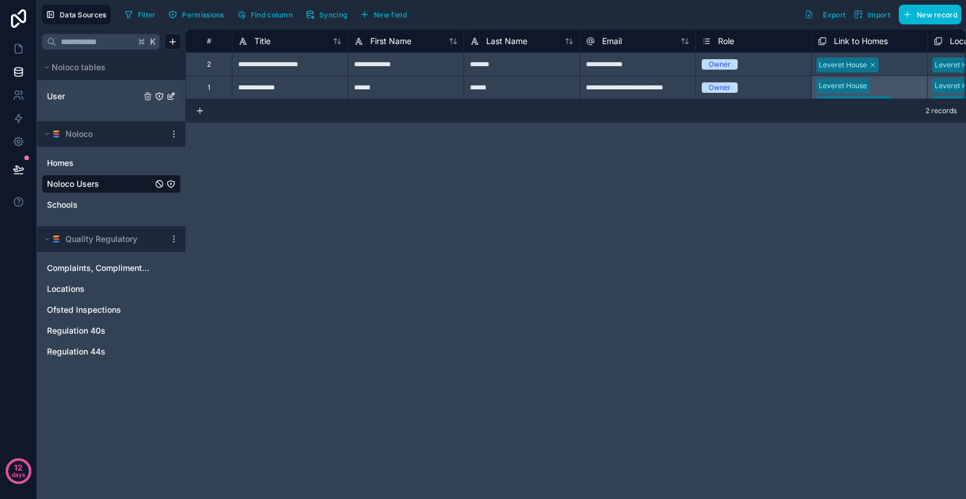
click at [93, 99] on link "User" at bounding box center [94, 96] width 94 height 12
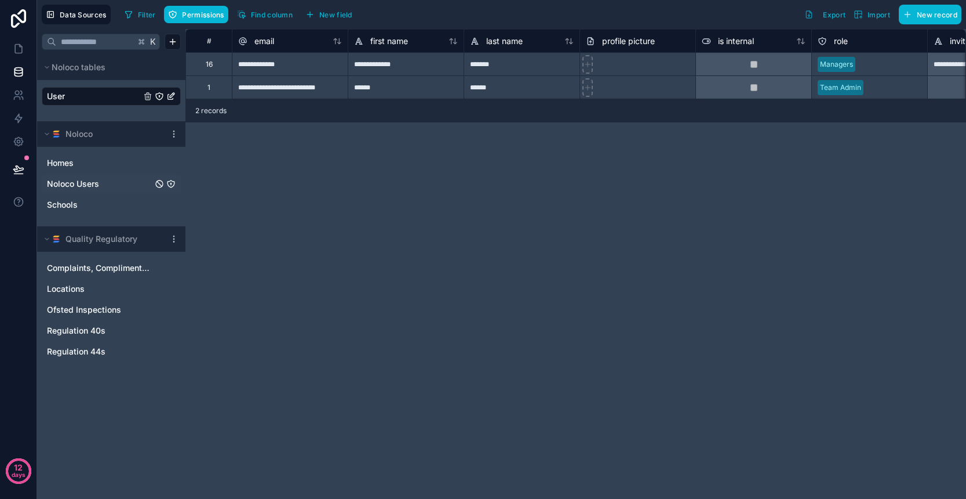
click at [96, 181] on span "Noloco Users" at bounding box center [73, 184] width 52 height 12
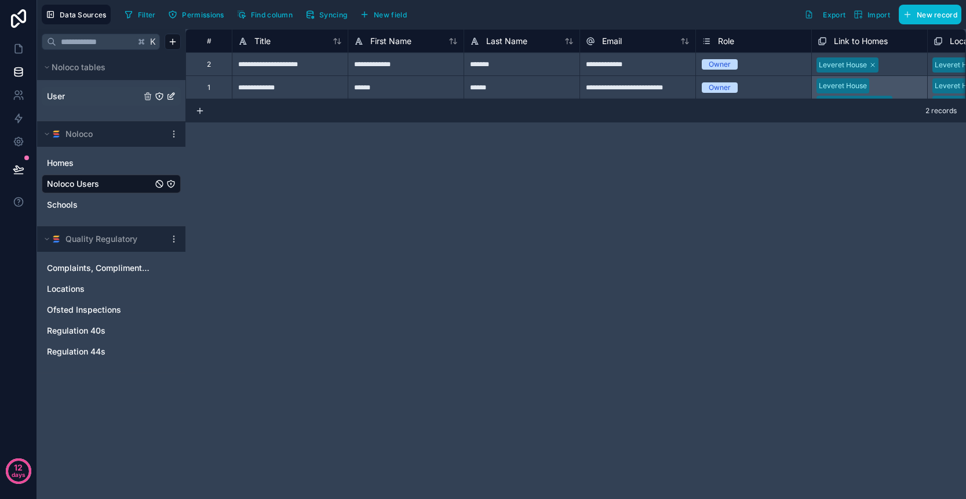
click at [76, 93] on link "User" at bounding box center [94, 96] width 94 height 12
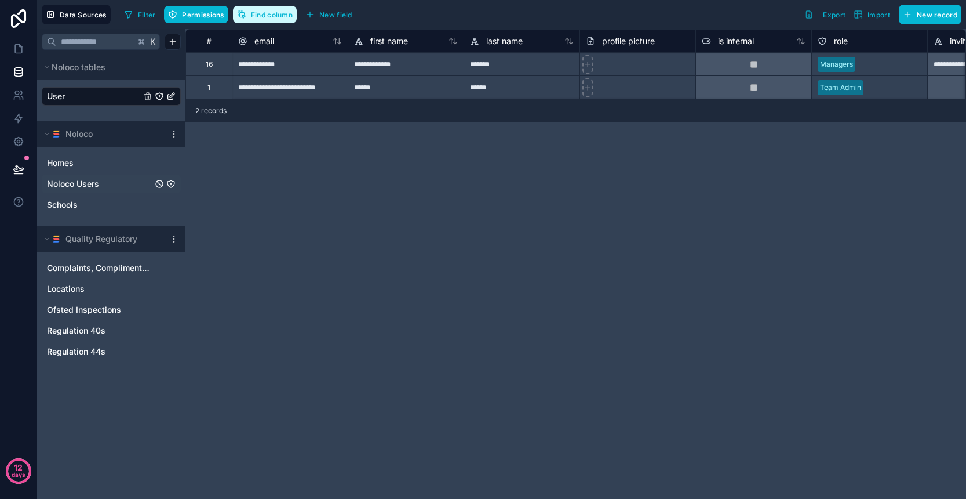
click at [265, 17] on span "Find column" at bounding box center [272, 14] width 42 height 9
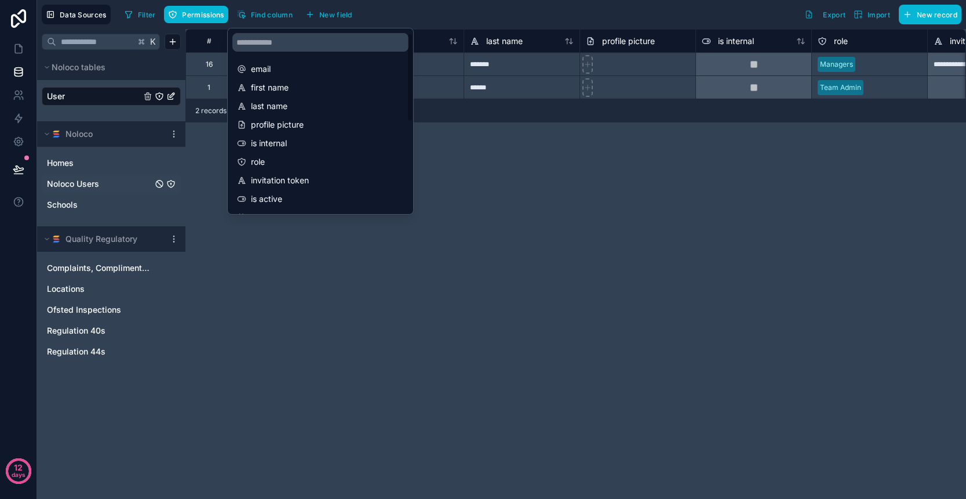
click at [476, 203] on div "**********" at bounding box center [576, 264] width 781 height 470
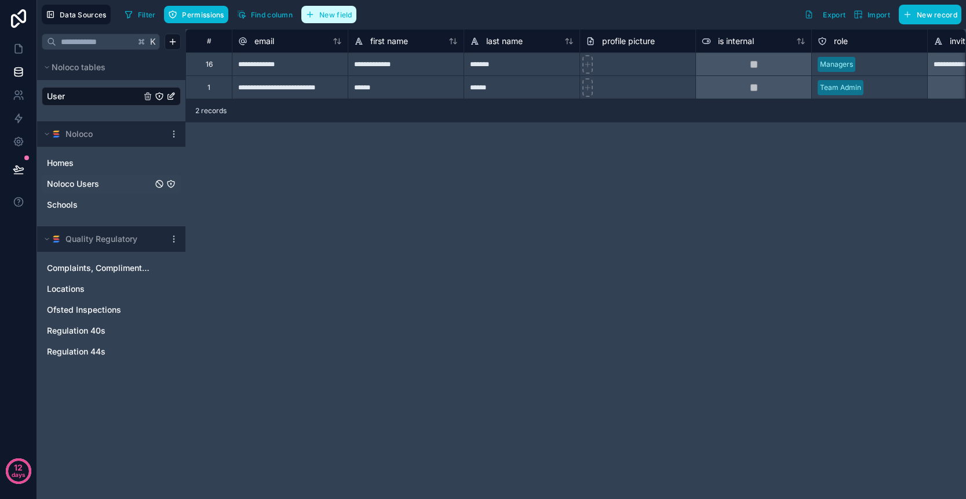
click at [328, 14] on span "New field" at bounding box center [335, 14] width 33 height 9
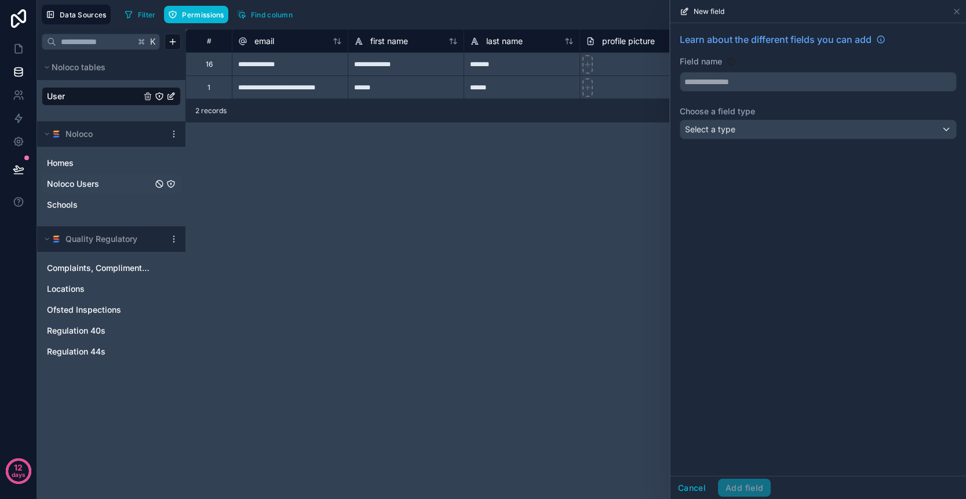
click at [744, 127] on div "Select a type" at bounding box center [819, 129] width 276 height 19
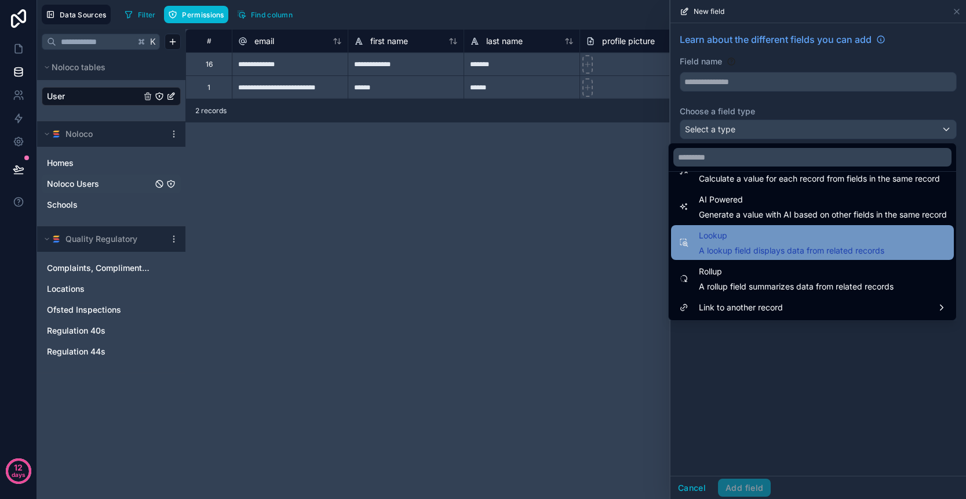
click at [768, 246] on span "A lookup field displays data from related records" at bounding box center [792, 251] width 186 height 12
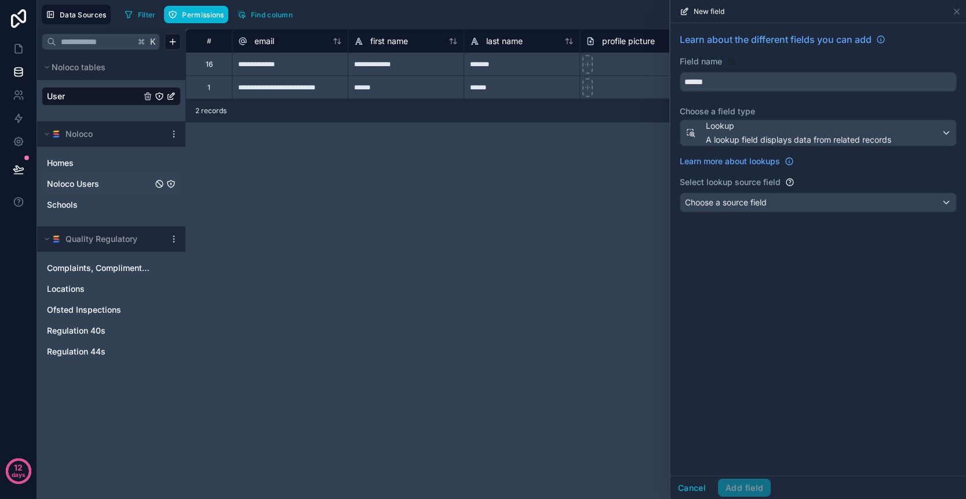
click at [754, 206] on span "Choose a source field" at bounding box center [726, 202] width 82 height 10
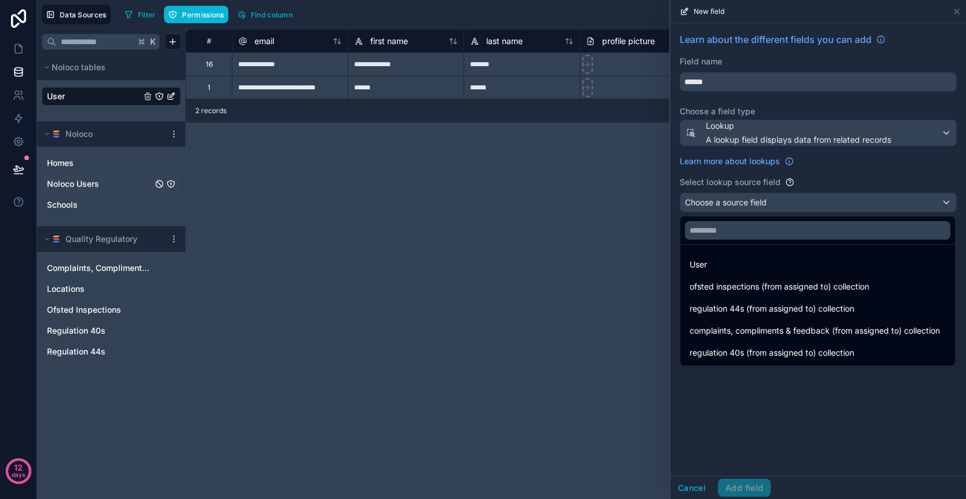
click at [783, 137] on div at bounding box center [819, 249] width 296 height 499
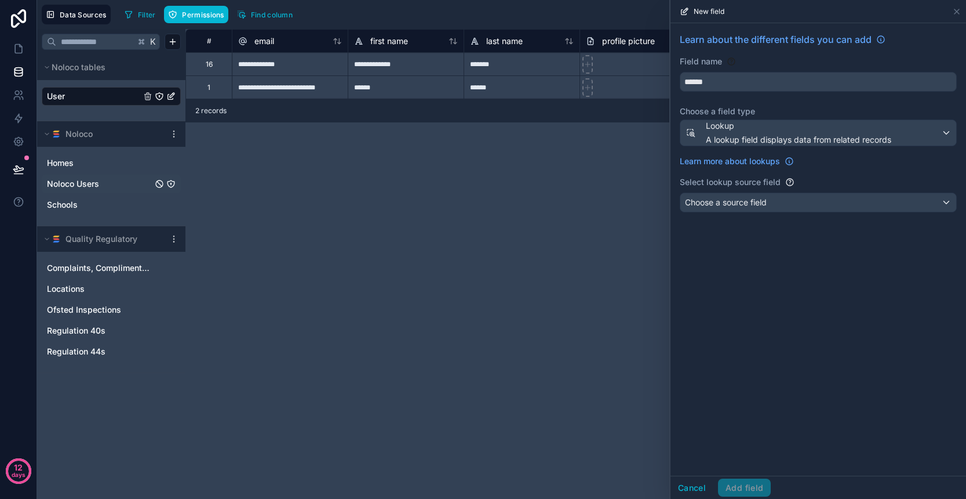
click at [784, 141] on span "A lookup field displays data from related records" at bounding box center [799, 140] width 186 height 12
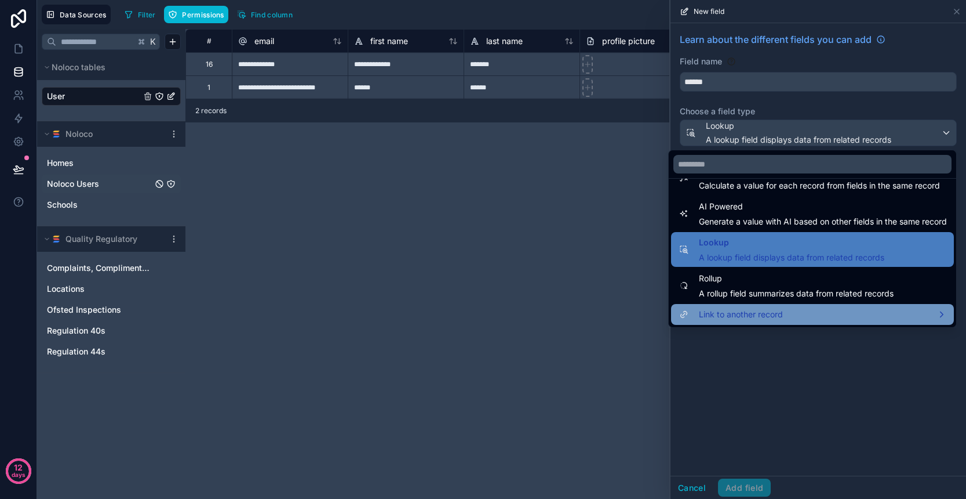
scroll to position [336, 0]
click at [781, 319] on span "Link to another record" at bounding box center [741, 314] width 84 height 14
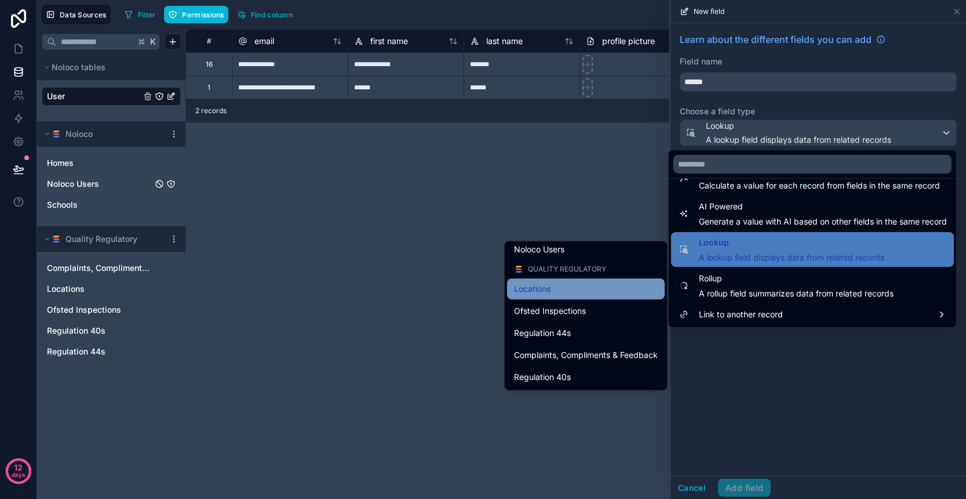
scroll to position [106, 0]
click at [537, 293] on span "Locations" at bounding box center [532, 289] width 37 height 14
type input "*********"
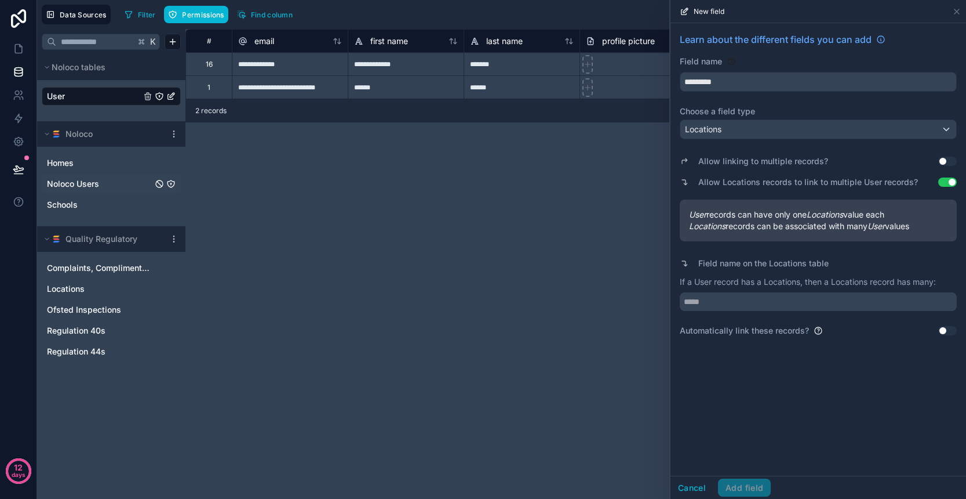
click at [947, 161] on button "Use setting" at bounding box center [948, 161] width 19 height 9
click at [754, 486] on div "Cancel Add field" at bounding box center [721, 487] width 100 height 19
click at [882, 250] on div "Allow linking to multiple records? Use setting Allow Locations records to link …" at bounding box center [818, 227] width 277 height 167
click at [837, 223] on span "Locations records can be associated with many User values" at bounding box center [818, 226] width 259 height 12
click at [744, 303] on input "text" at bounding box center [818, 301] width 277 height 19
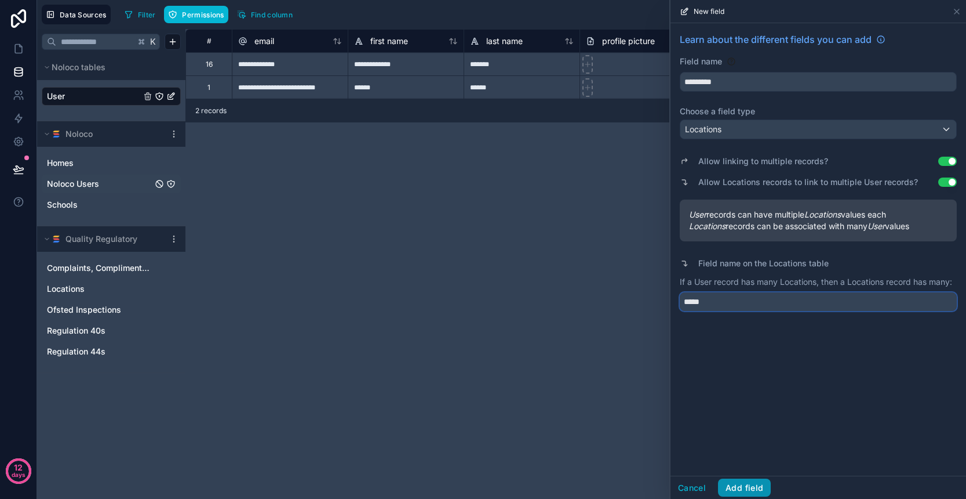
type input "*****"
click at [753, 490] on button "Add field" at bounding box center [744, 487] width 53 height 19
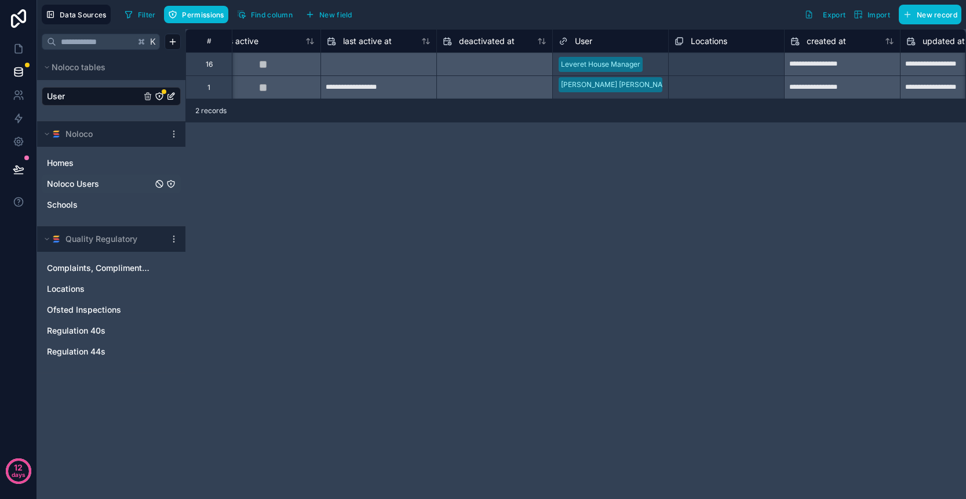
scroll to position [0, 846]
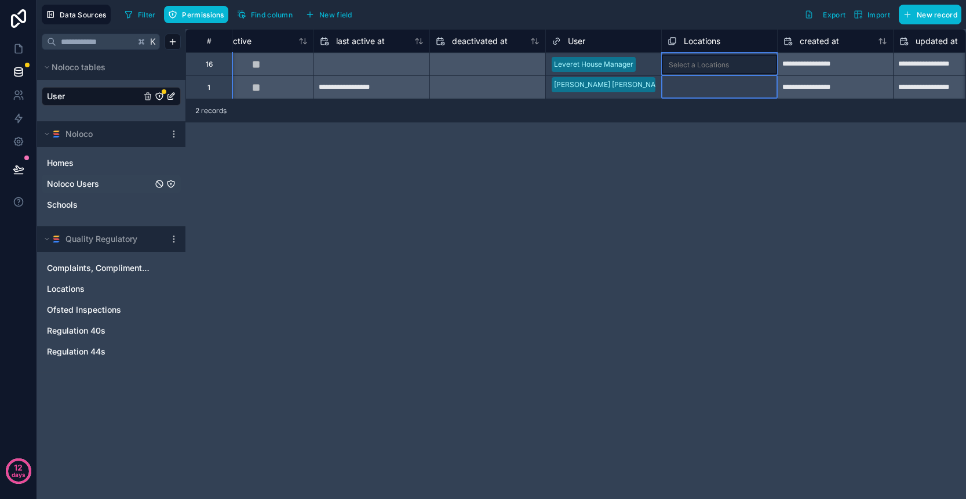
drag, startPoint x: 708, startPoint y: 41, endPoint x: 703, endPoint y: 50, distance: 10.1
click at [703, 50] on div "Locations" at bounding box center [720, 40] width 116 height 23
click at [727, 41] on div "Locations" at bounding box center [720, 41] width 104 height 14
click at [743, 27] on div "Data Sources Filter Permissions Find column New field Export Import New record" at bounding box center [501, 14] width 929 height 29
drag, startPoint x: 734, startPoint y: 41, endPoint x: 722, endPoint y: 44, distance: 12.0
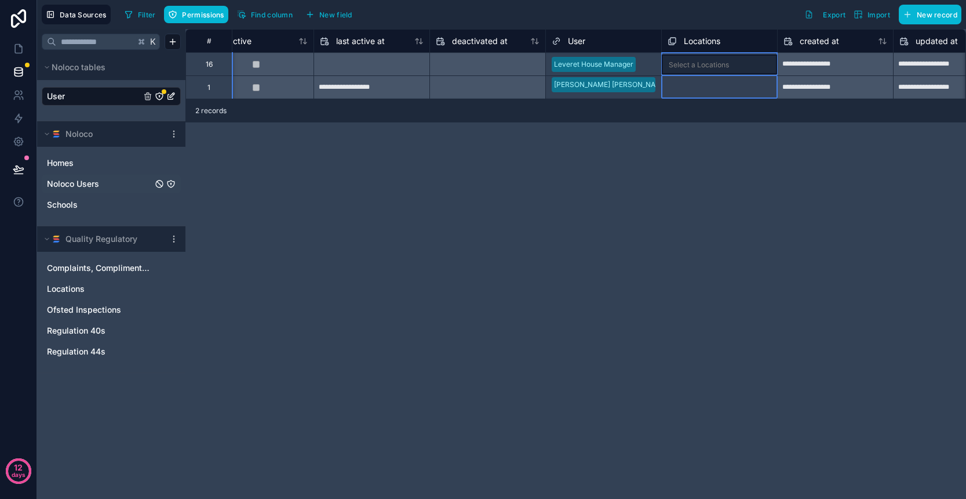
click at [722, 44] on div "Locations" at bounding box center [720, 41] width 104 height 14
drag, startPoint x: 726, startPoint y: 43, endPoint x: 724, endPoint y: 51, distance: 8.4
click at [724, 51] on div "Locations" at bounding box center [720, 40] width 116 height 23
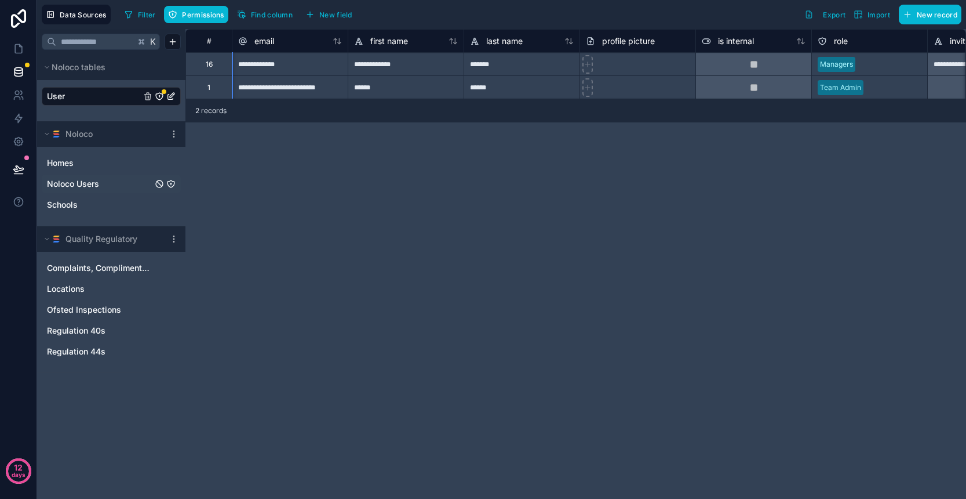
scroll to position [0, 0]
click at [522, 155] on div "**********" at bounding box center [576, 264] width 781 height 470
click at [263, 16] on span "Find column" at bounding box center [272, 14] width 42 height 9
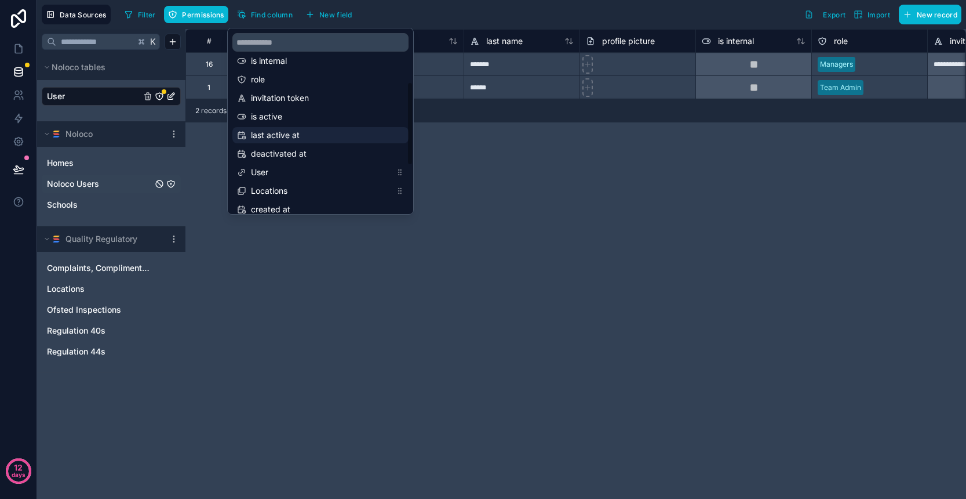
scroll to position [165, 0]
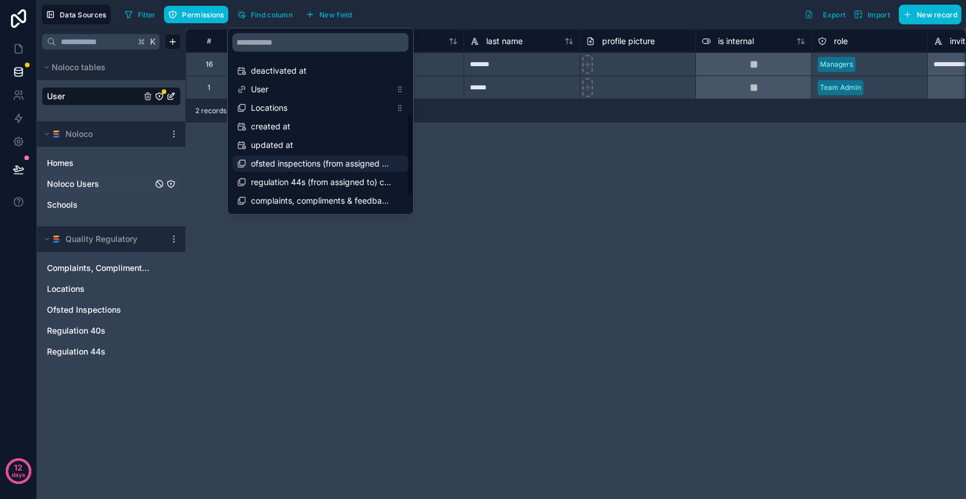
click at [322, 170] on div "ofsted inspections (from assigned to) collection" at bounding box center [320, 163] width 176 height 16
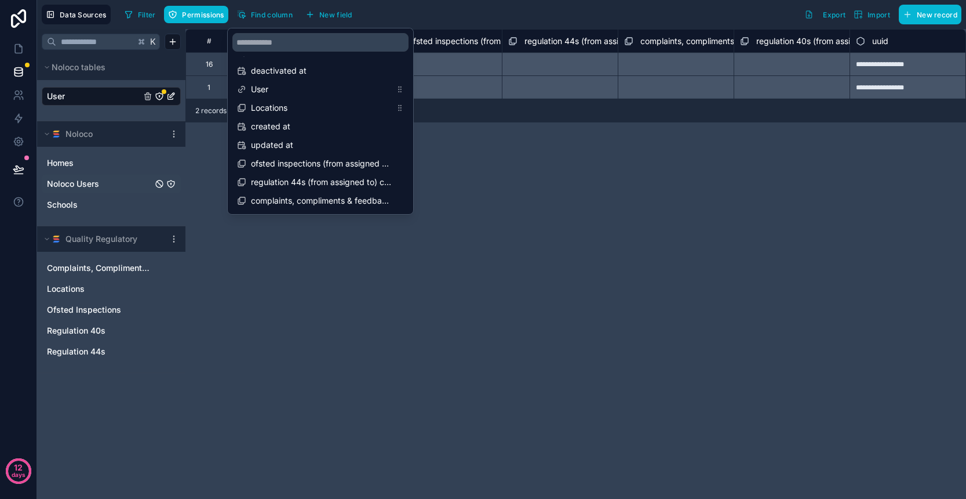
click at [719, 155] on div "**********" at bounding box center [576, 264] width 781 height 470
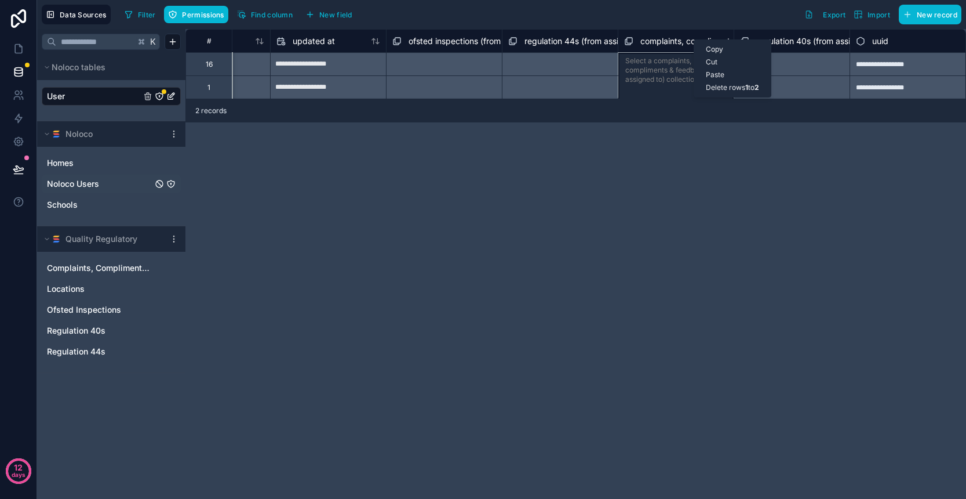
click at [715, 63] on div "Cut" at bounding box center [733, 62] width 77 height 13
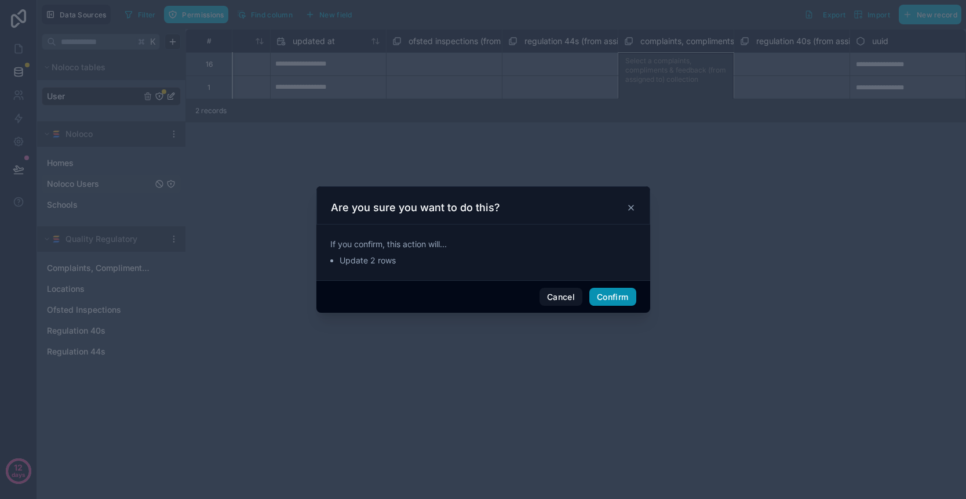
click at [618, 301] on button "Confirm" at bounding box center [613, 297] width 46 height 19
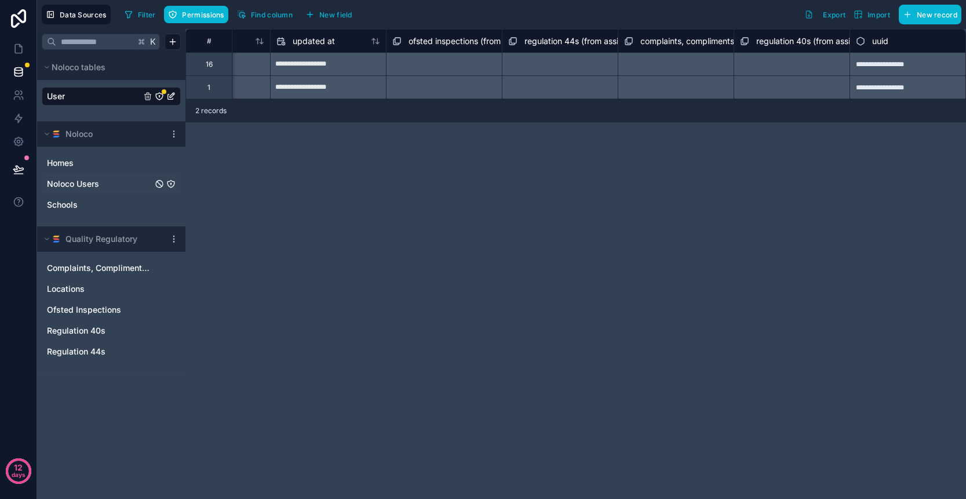
click at [565, 151] on div "**********" at bounding box center [576, 264] width 781 height 470
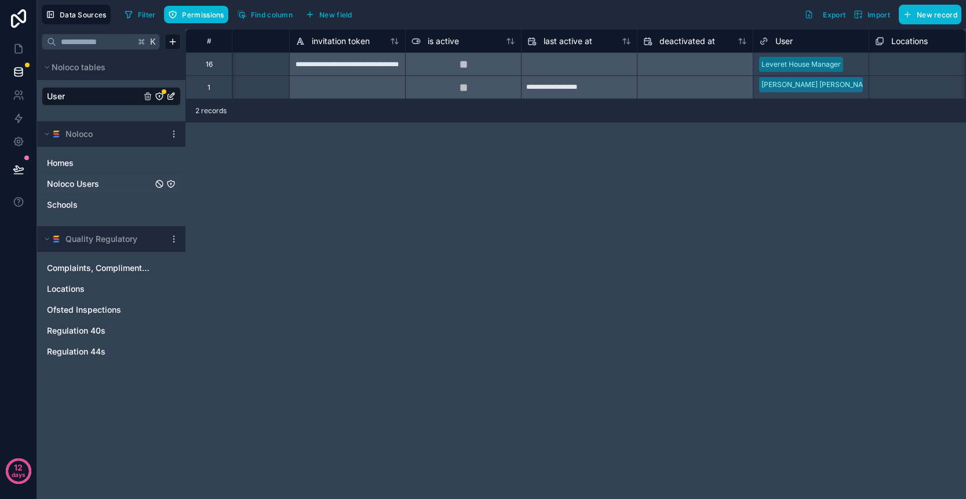
scroll to position [0, 641]
click at [916, 67] on div "Select a Locations" at bounding box center [903, 64] width 60 height 9
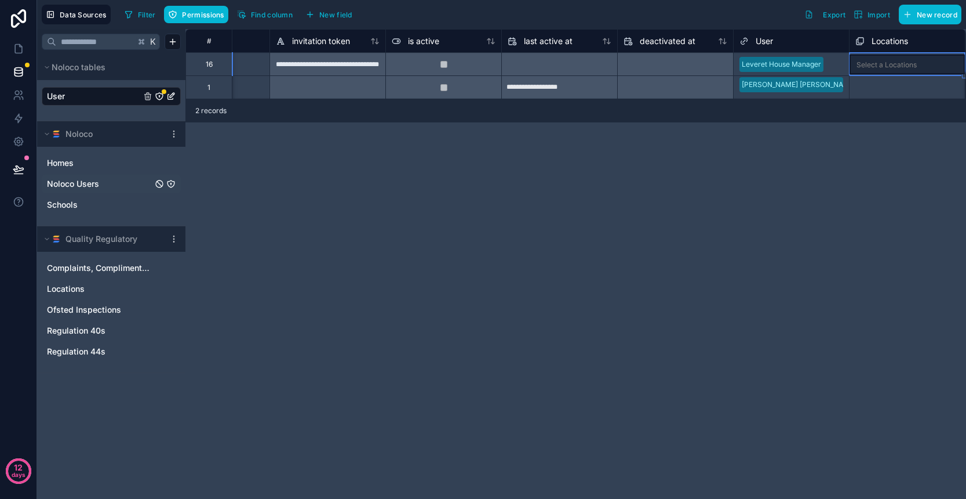
click at [902, 68] on div "Select a Locations" at bounding box center [887, 64] width 60 height 9
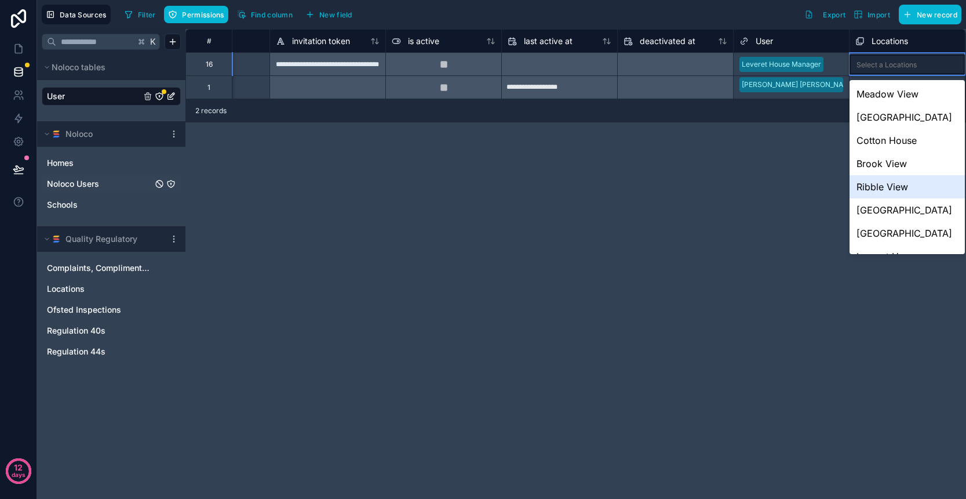
scroll to position [177, 0]
click at [918, 244] on div "Leveret House" at bounding box center [907, 255] width 115 height 23
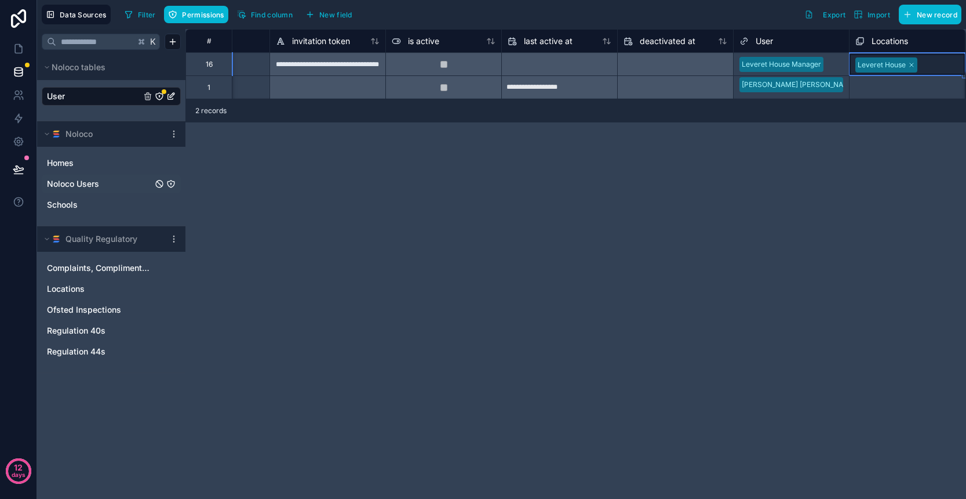
click at [916, 89] on div "Select a Locations" at bounding box center [886, 87] width 60 height 9
click at [914, 91] on div "Select a Locations" at bounding box center [887, 87] width 60 height 9
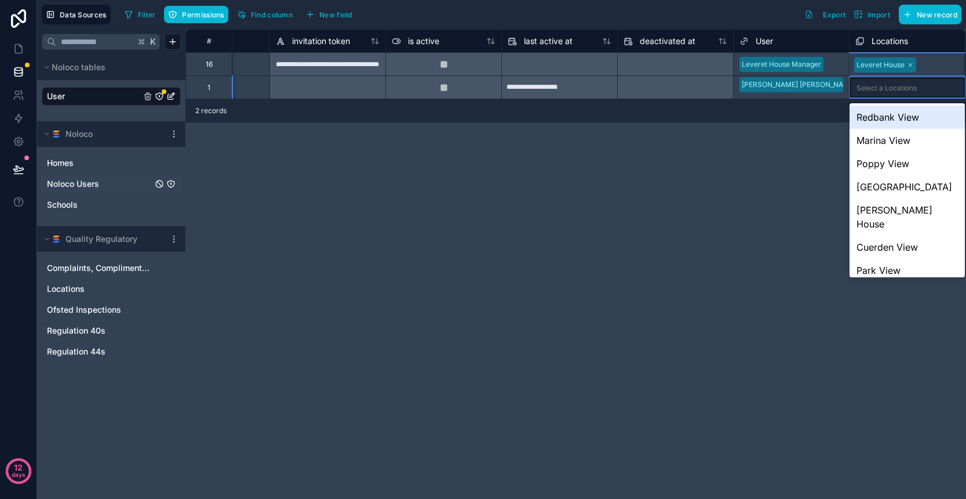
click at [904, 121] on div "Redbank View" at bounding box center [907, 117] width 115 height 23
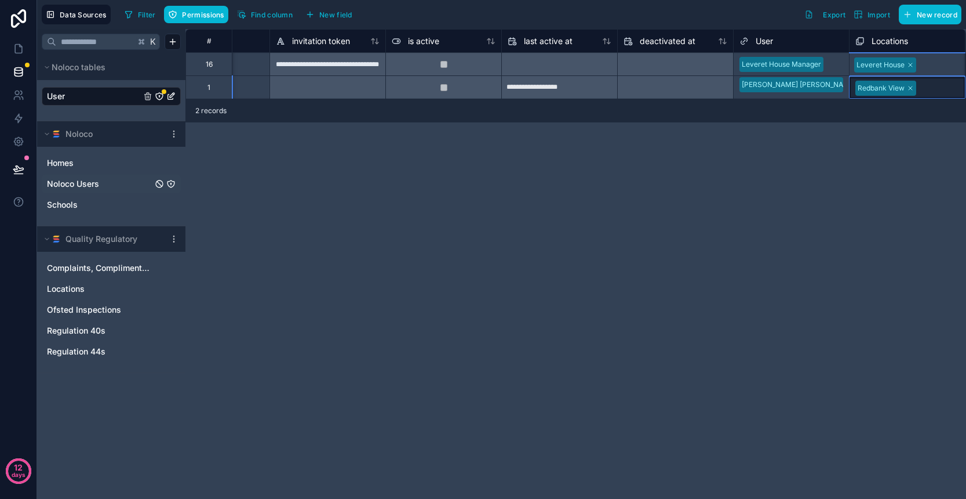
click at [930, 90] on div at bounding box center [939, 88] width 38 height 12
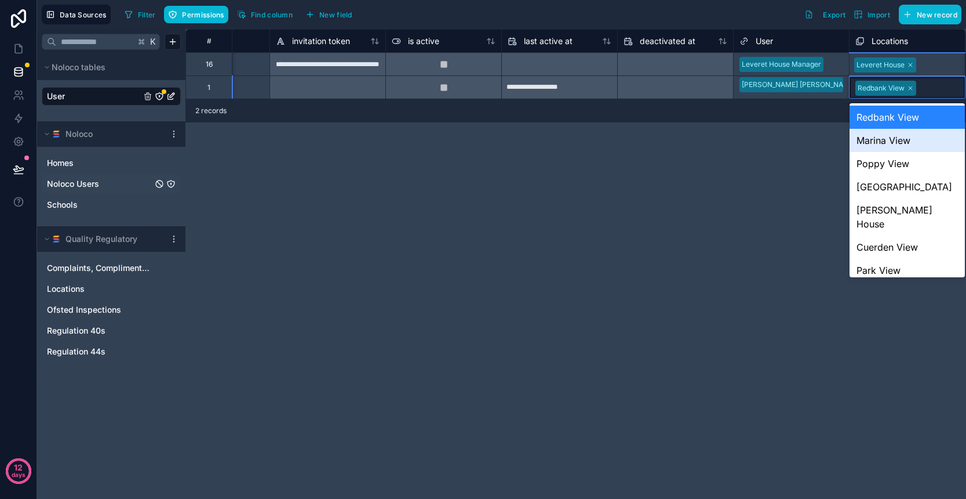
click at [919, 136] on div "Marina View" at bounding box center [907, 140] width 115 height 23
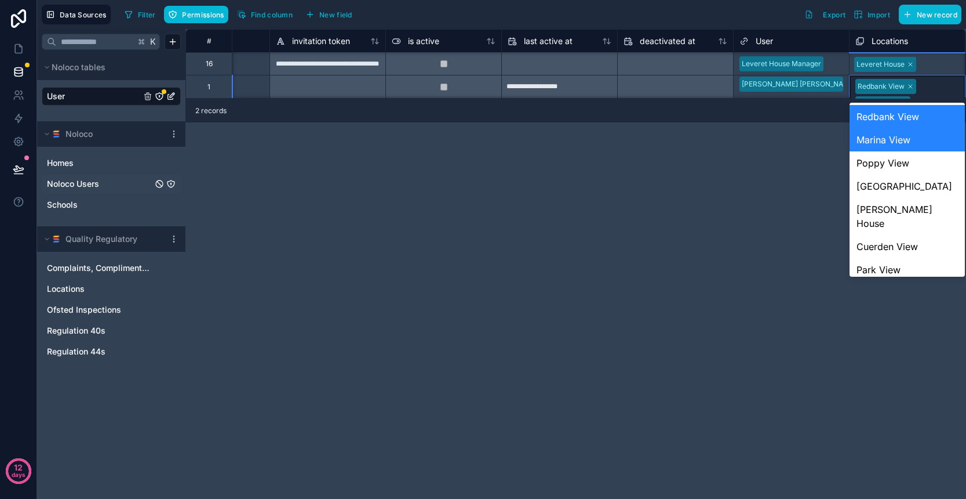
click at [939, 92] on div "Redbank View Marina View" at bounding box center [907, 94] width 115 height 38
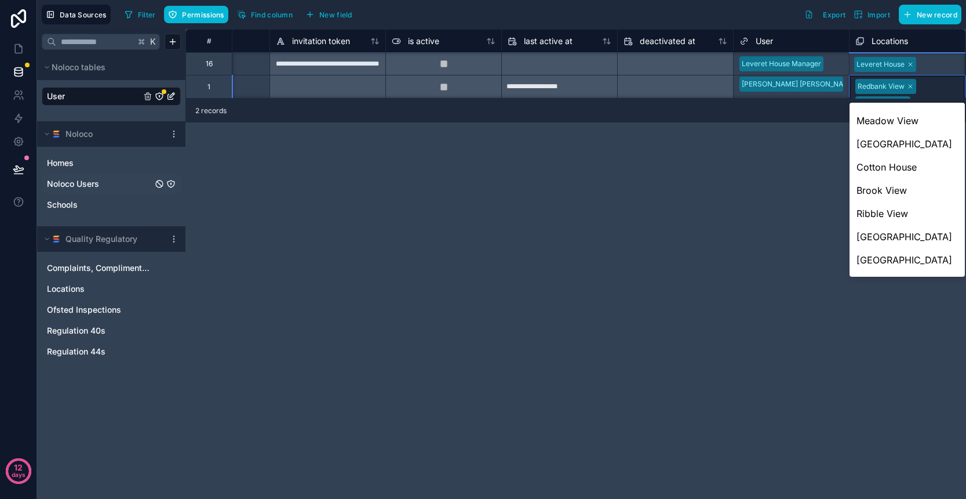
scroll to position [179, 0]
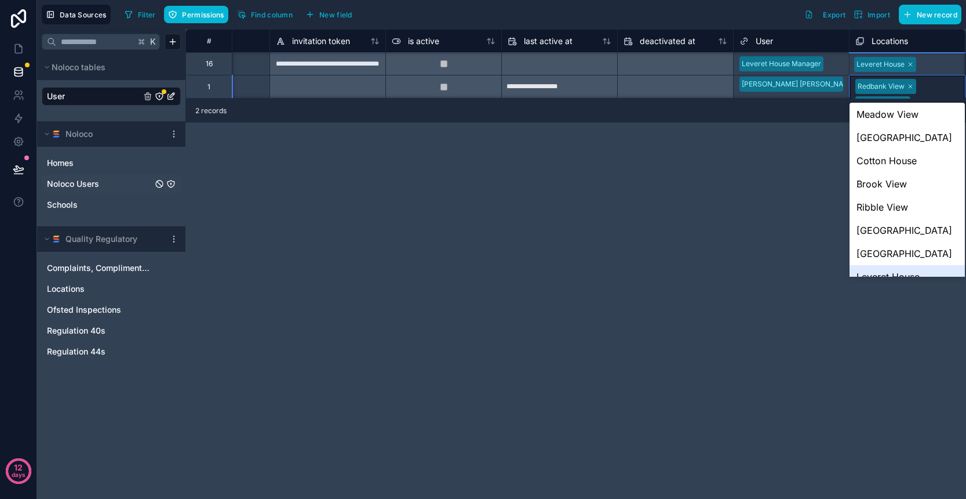
click at [902, 265] on div "Leveret House" at bounding box center [907, 276] width 115 height 23
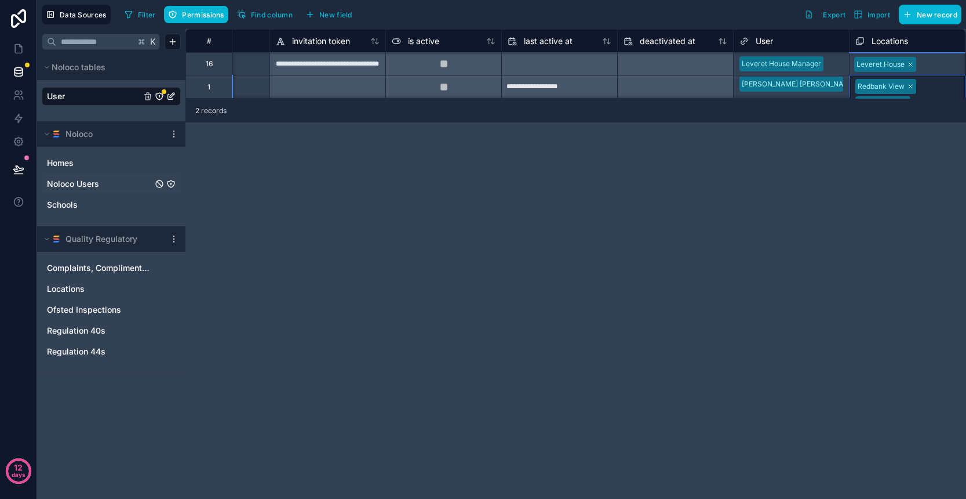
click at [936, 89] on div "Redbank View Marina View Leveret House" at bounding box center [907, 103] width 115 height 56
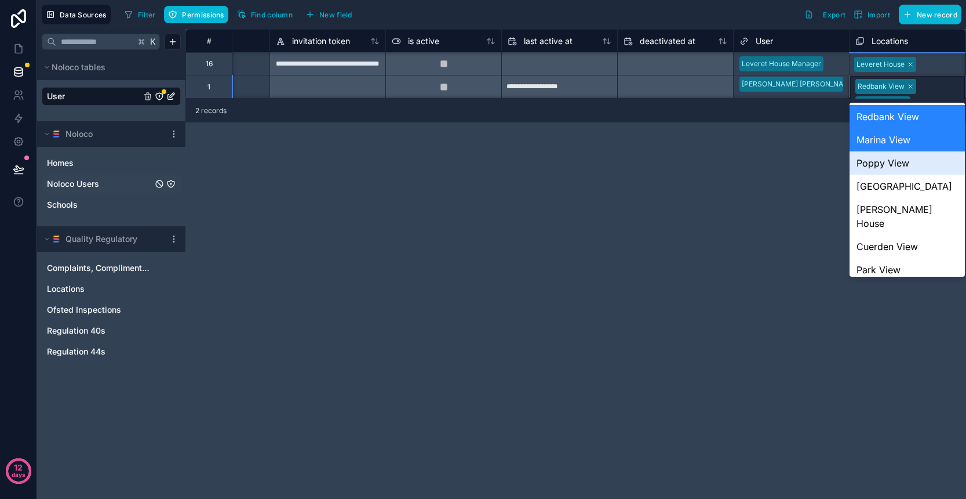
click at [919, 165] on div "Poppy View" at bounding box center [907, 162] width 115 height 23
click at [939, 85] on div "Redbank View Marina View Leveret House Poppy View" at bounding box center [907, 111] width 115 height 73
click at [923, 191] on div "[GEOGRAPHIC_DATA]" at bounding box center [907, 186] width 115 height 23
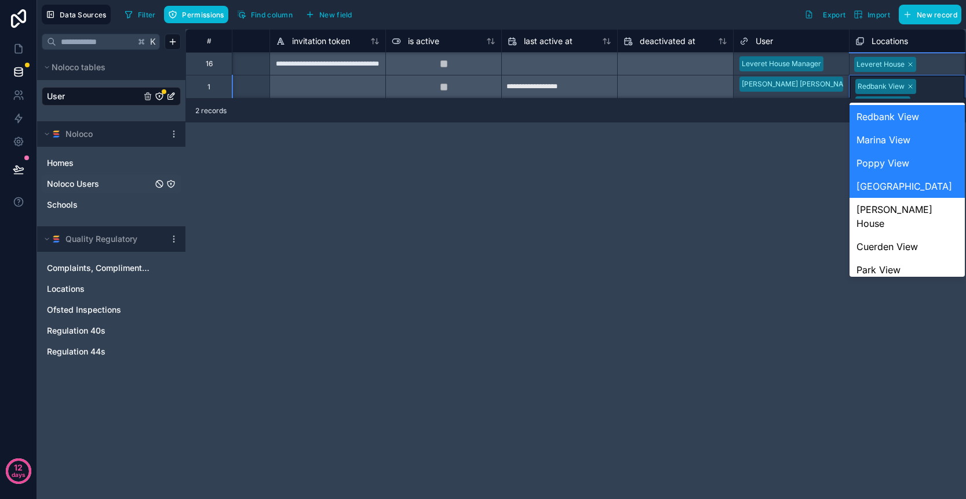
click at [942, 96] on div "Redbank View Marina View Leveret House Poppy View Woodfield House" at bounding box center [907, 120] width 115 height 90
drag, startPoint x: 923, startPoint y: 202, endPoint x: 934, endPoint y: 158, distance: 46.0
click at [923, 202] on div "[PERSON_NAME] House" at bounding box center [907, 216] width 115 height 37
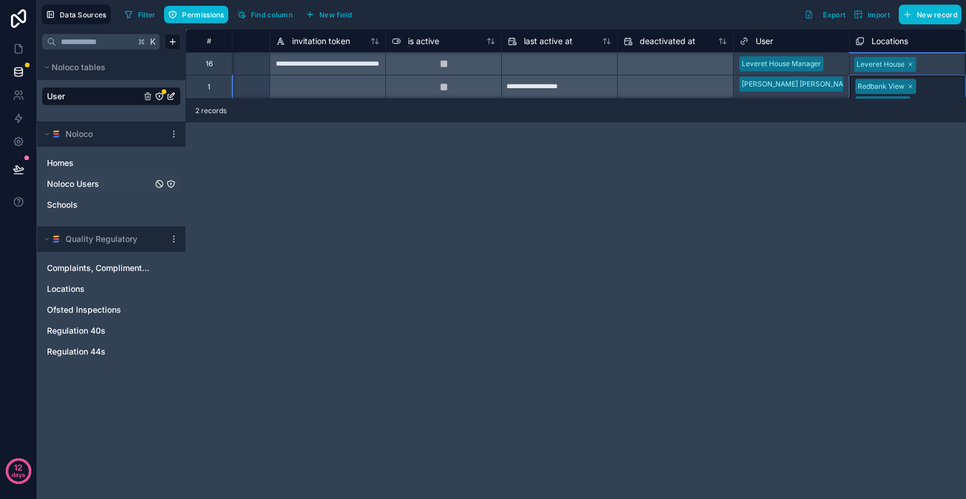
click at [939, 92] on div "Redbank View Marina View Leveret House Poppy View Woodfield House Bannister Hou…" at bounding box center [907, 129] width 115 height 108
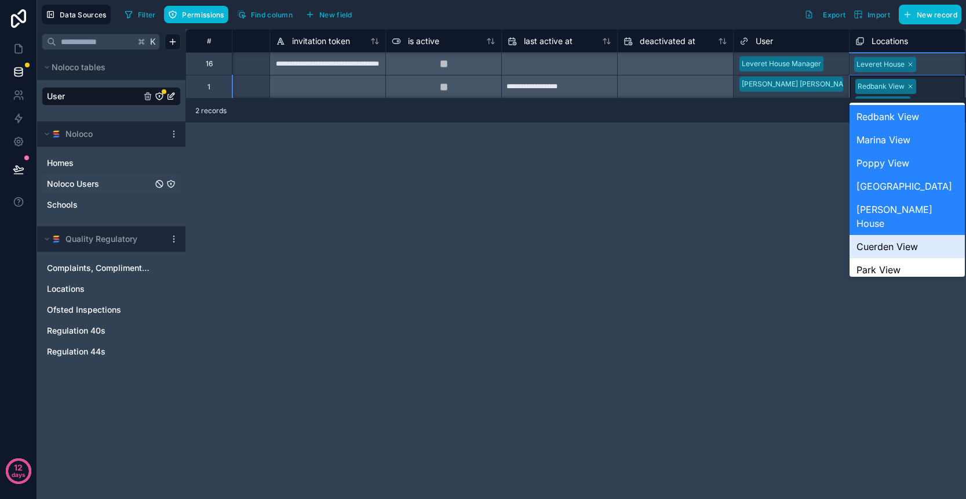
click at [925, 235] on div "Cuerden View" at bounding box center [907, 246] width 115 height 23
click at [939, 90] on div "Redbank View Marina View Leveret House Poppy View Woodfield House Bannister Hou…" at bounding box center [907, 137] width 115 height 125
click at [915, 260] on div "Park View" at bounding box center [907, 269] width 115 height 23
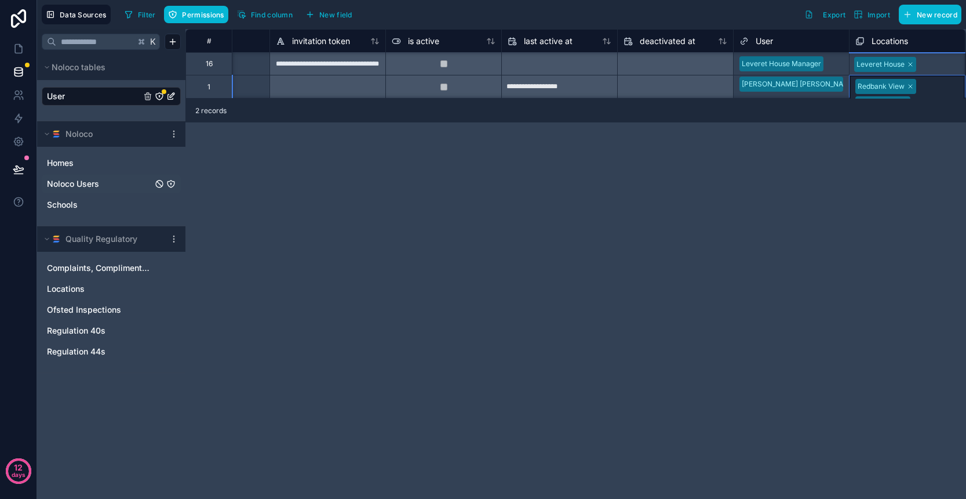
click at [937, 92] on div "Redbank View Marina View Leveret House Poppy View Woodfield House Bannister Hou…" at bounding box center [907, 146] width 115 height 143
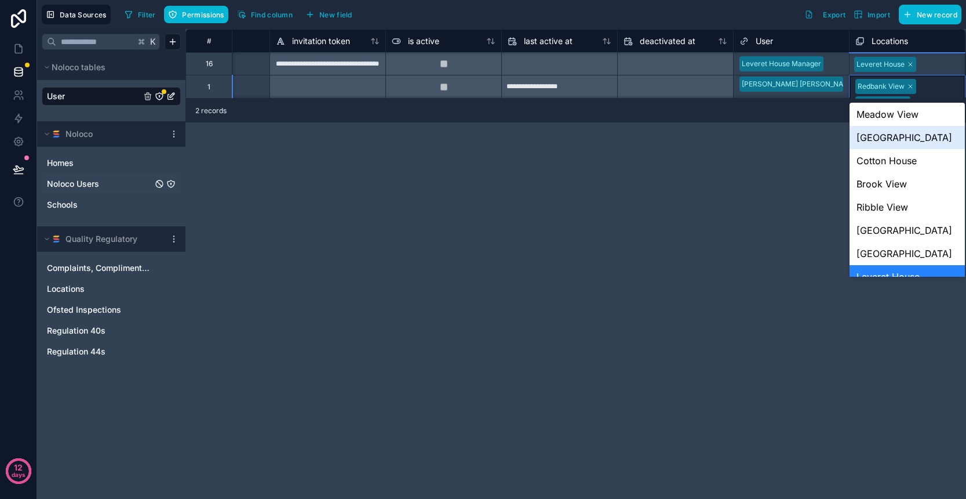
click at [915, 133] on div "[GEOGRAPHIC_DATA]" at bounding box center [907, 137] width 115 height 23
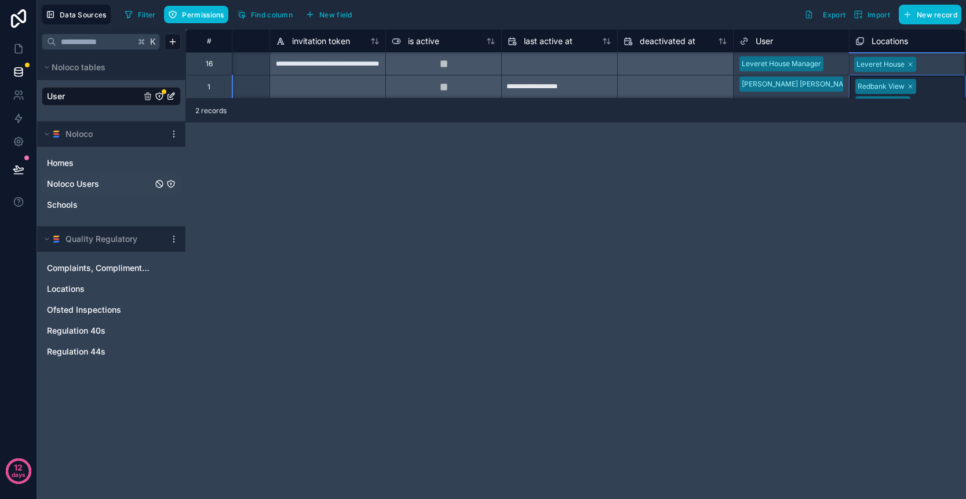
click at [895, 160] on div "**********" at bounding box center [576, 264] width 781 height 470
click at [120, 96] on link "User" at bounding box center [94, 96] width 94 height 12
click at [20, 49] on icon at bounding box center [19, 49] width 12 height 12
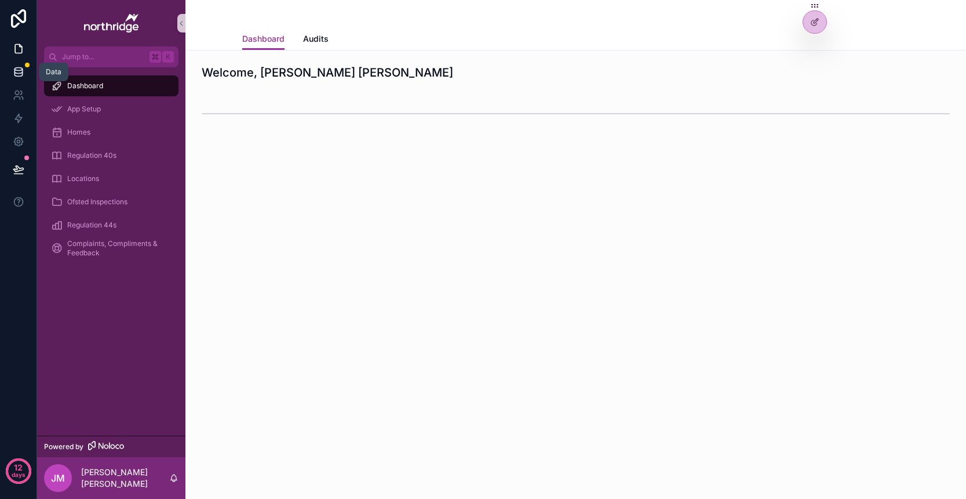
click at [13, 68] on icon at bounding box center [19, 72] width 12 height 12
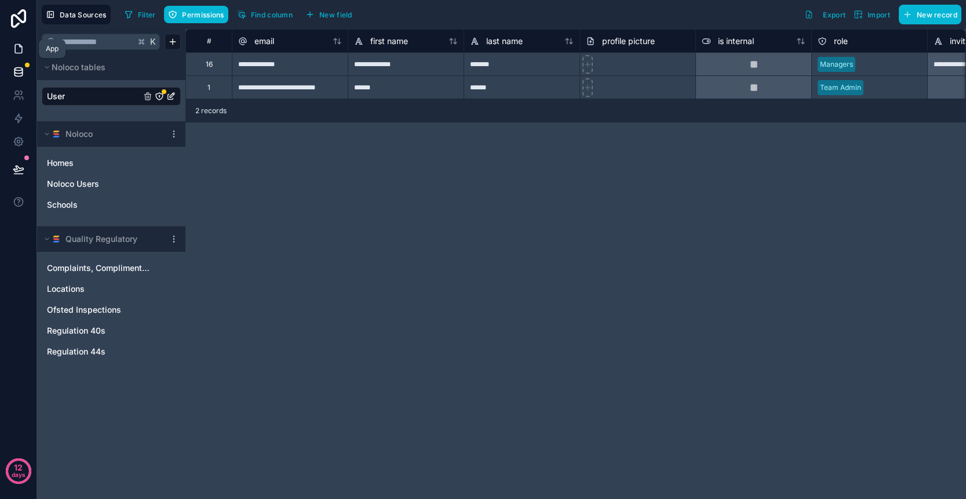
click at [20, 50] on icon at bounding box center [19, 49] width 12 height 12
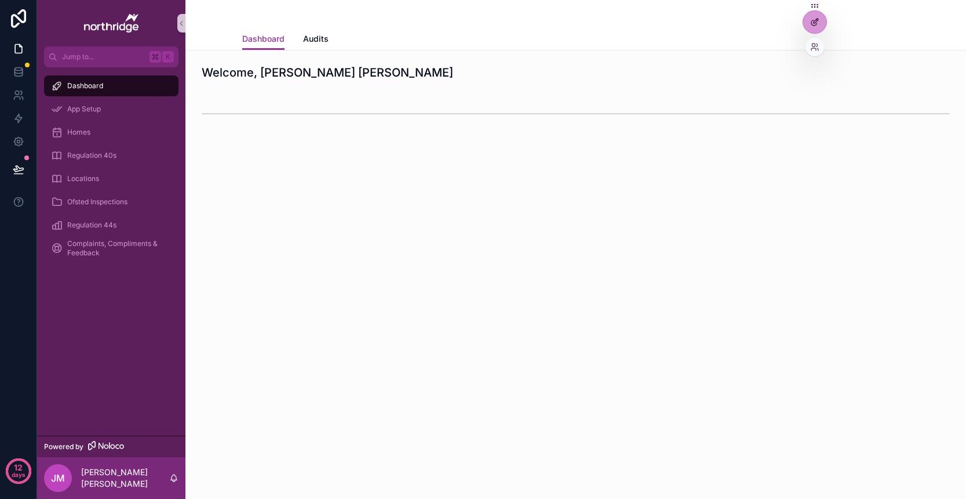
click at [813, 28] on div at bounding box center [815, 22] width 23 height 22
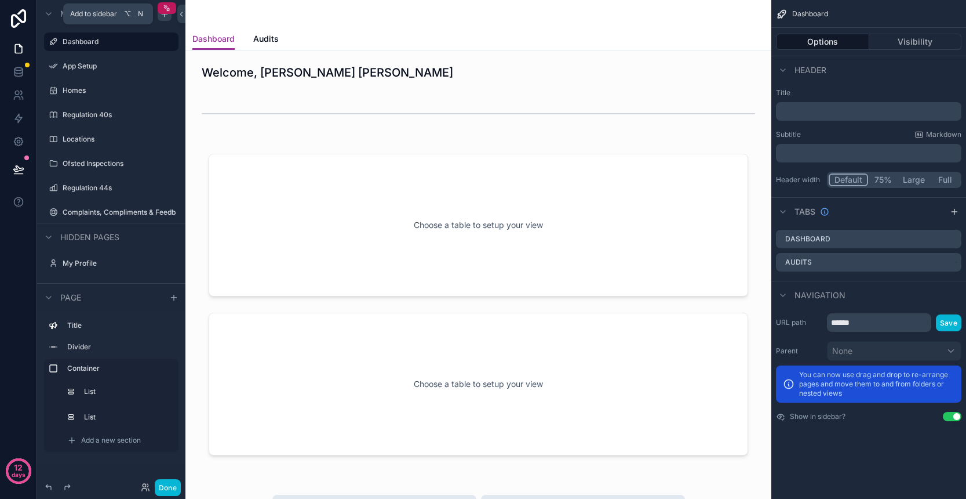
click at [167, 19] on div "scrollable content" at bounding box center [165, 14] width 14 height 14
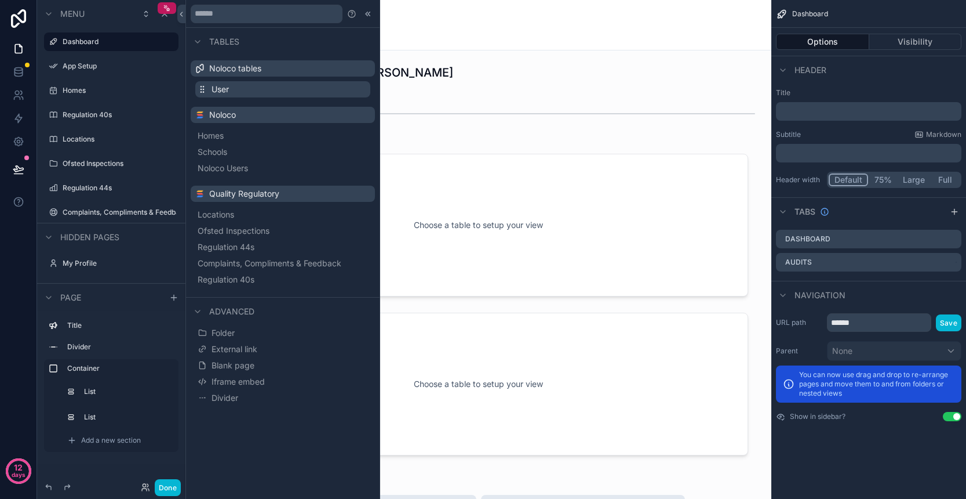
click at [256, 90] on button "User" at bounding box center [282, 89] width 175 height 16
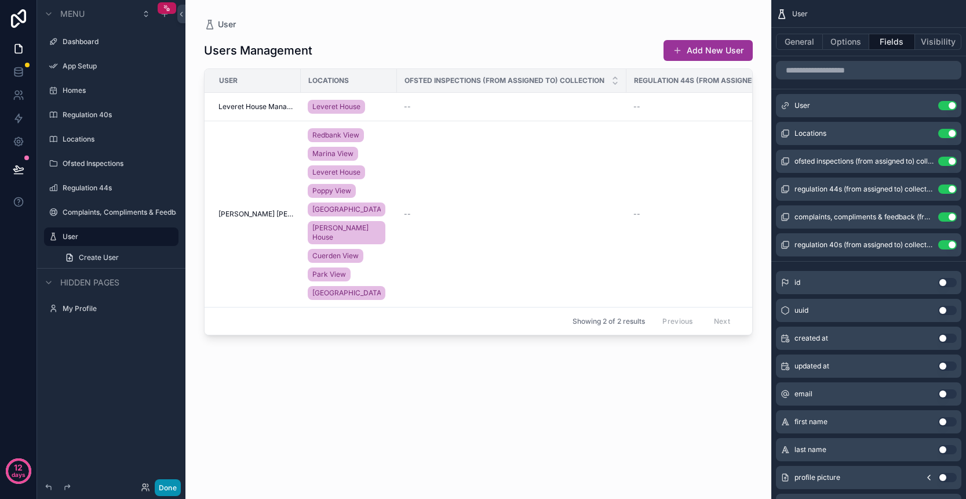
click at [164, 488] on button "Done" at bounding box center [168, 487] width 26 height 17
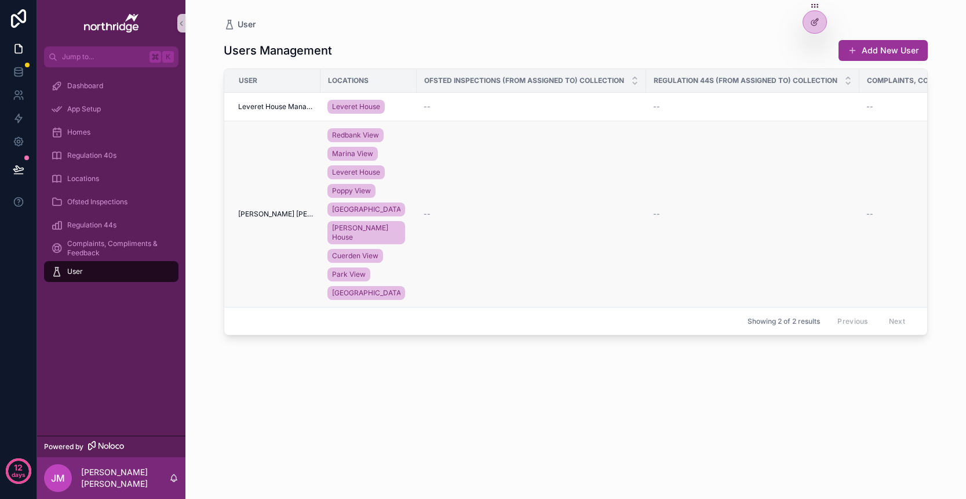
click at [499, 216] on td "--" at bounding box center [532, 214] width 230 height 186
click at [461, 210] on div "--" at bounding box center [532, 213] width 216 height 9
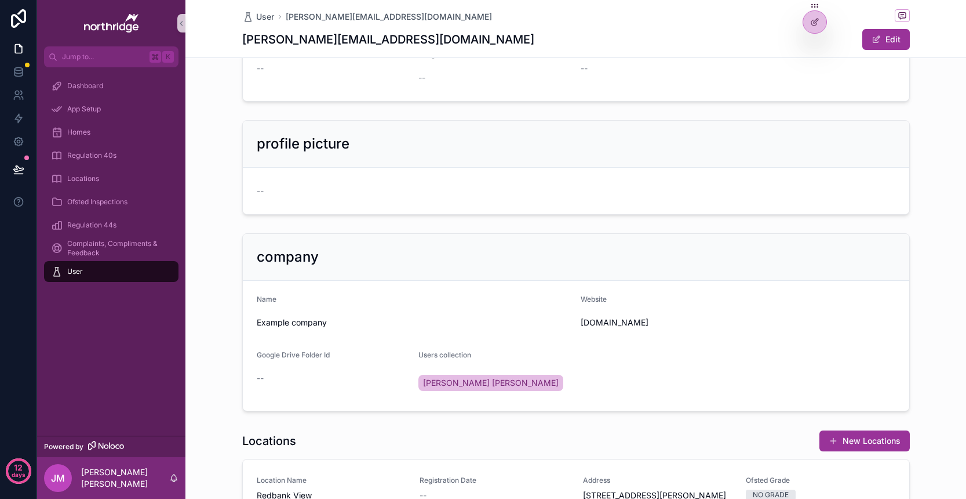
scroll to position [492, 0]
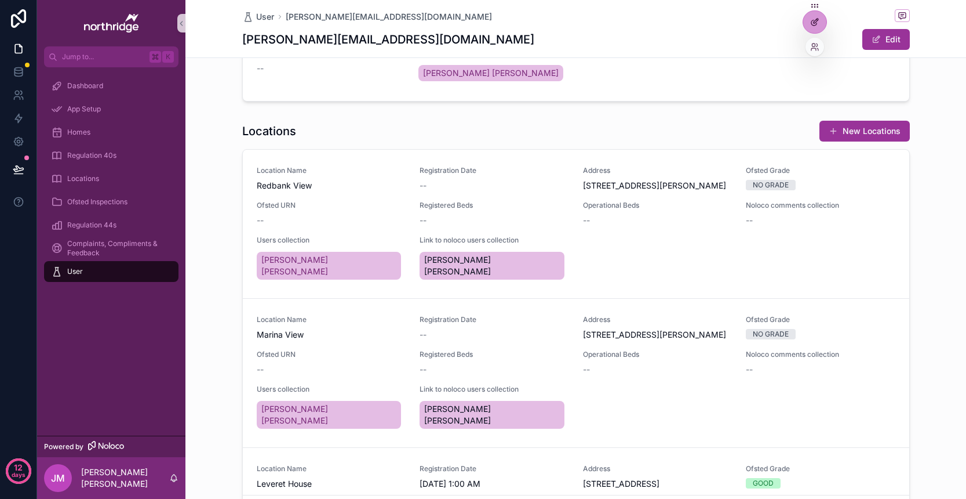
click at [819, 24] on icon at bounding box center [815, 21] width 9 height 9
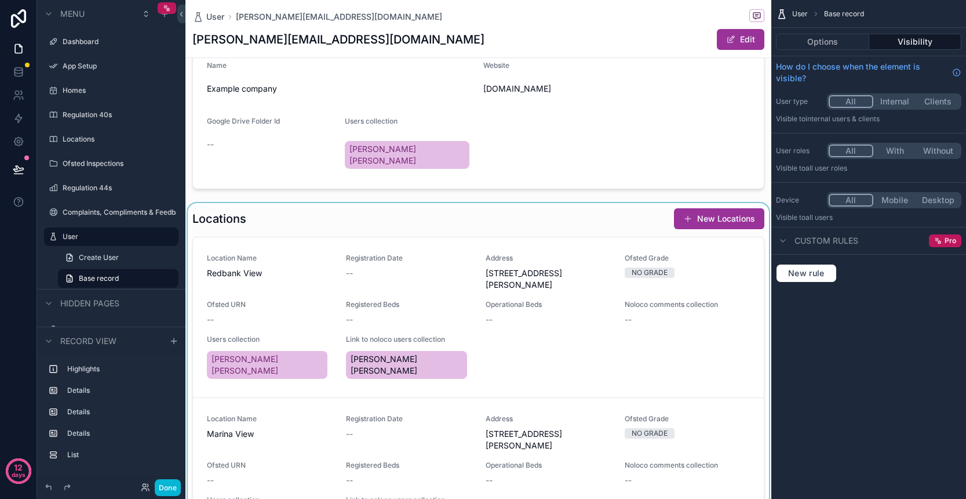
scroll to position [415, 0]
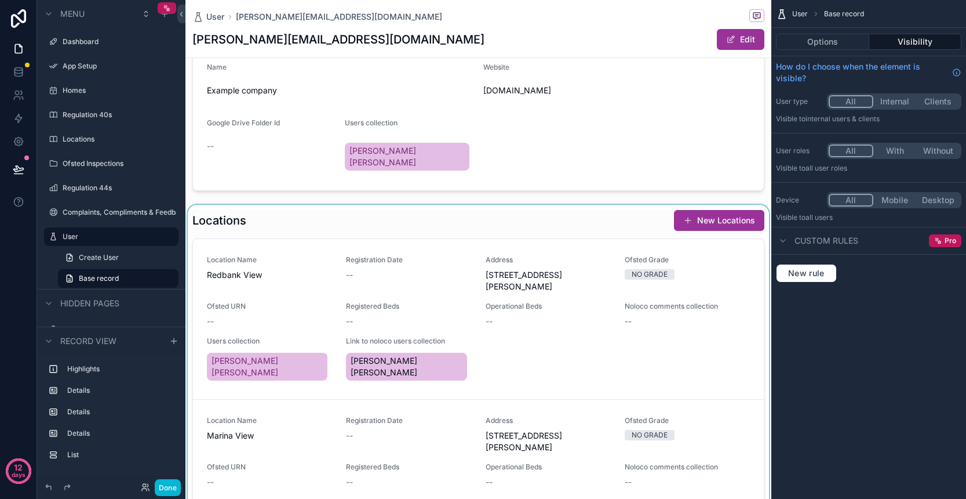
click at [544, 208] on div "scrollable content" at bounding box center [479, 411] width 586 height 412
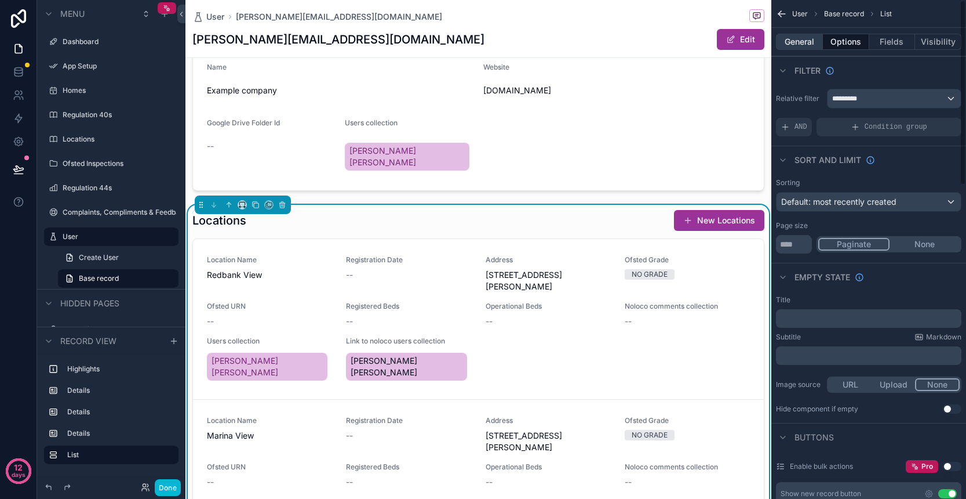
click at [805, 43] on button "General" at bounding box center [799, 42] width 47 height 16
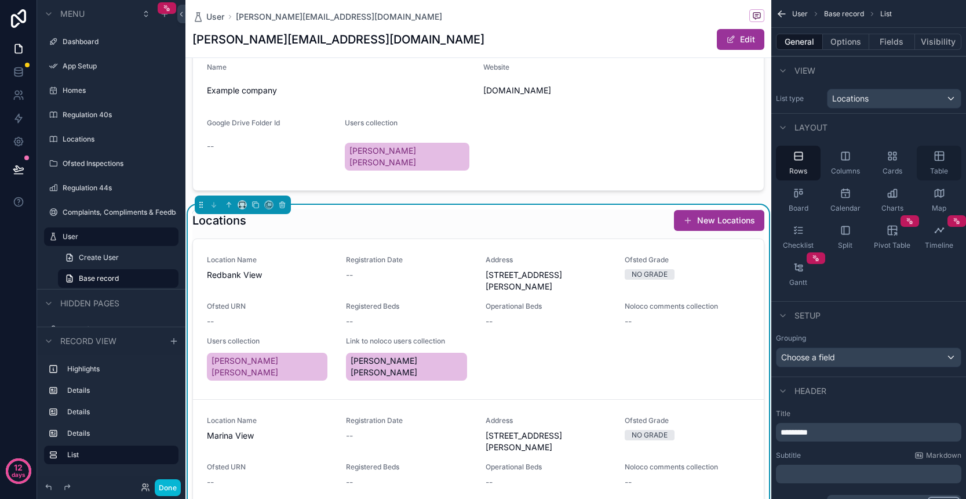
click at [945, 161] on icon "scrollable content" at bounding box center [940, 156] width 12 height 12
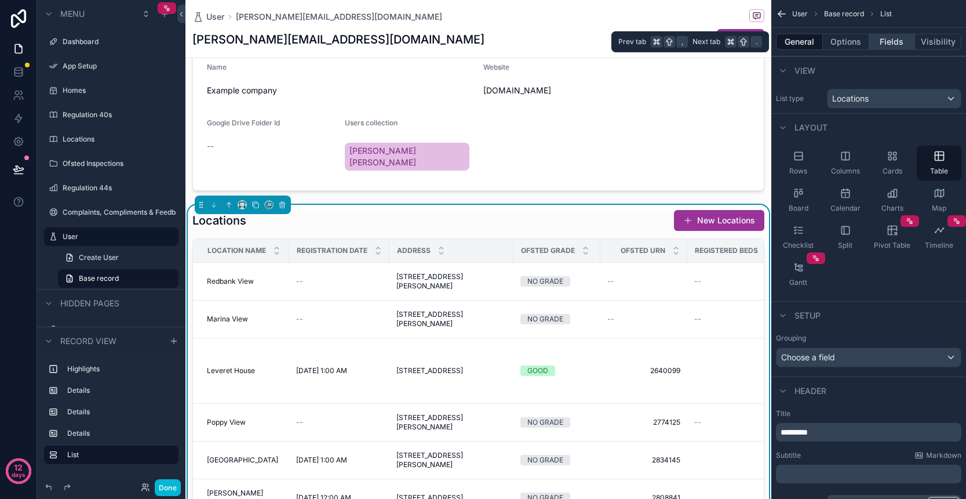
click at [888, 42] on button "Fields" at bounding box center [893, 42] width 46 height 16
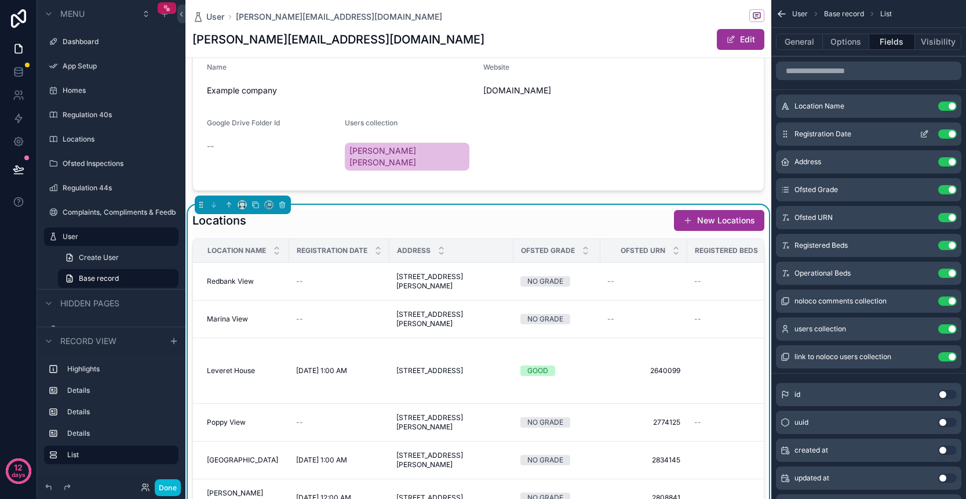
click at [948, 132] on button "Use setting" at bounding box center [948, 133] width 19 height 9
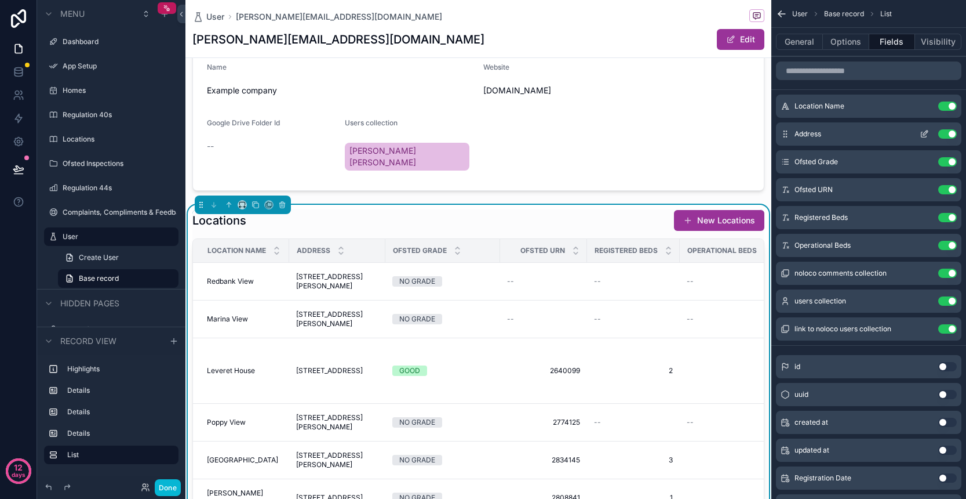
click at [951, 134] on button "Use setting" at bounding box center [948, 133] width 19 height 9
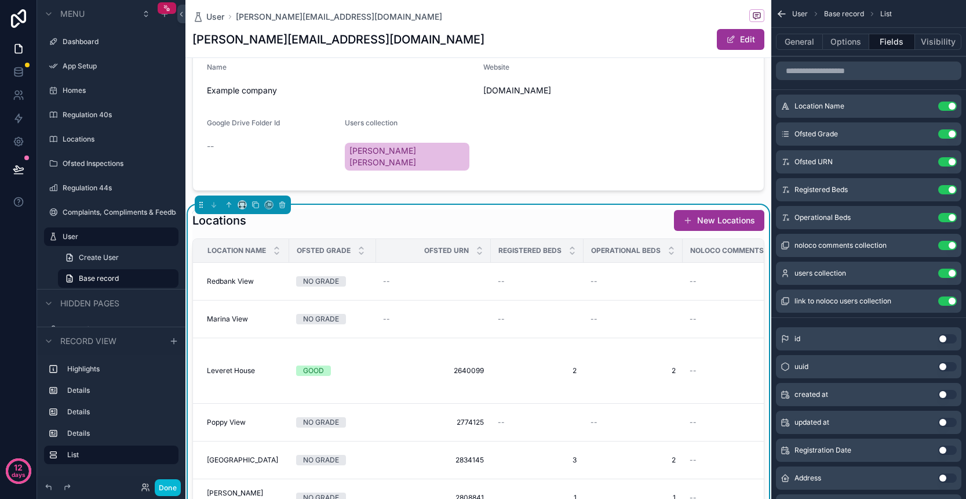
click at [951, 134] on button "Use setting" at bounding box center [948, 133] width 19 height 9
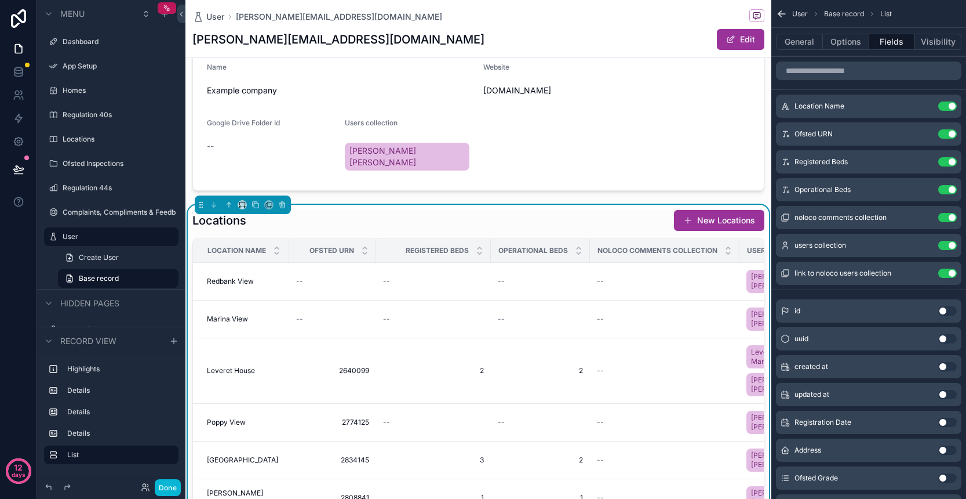
click at [951, 134] on button "Use setting" at bounding box center [948, 133] width 19 height 9
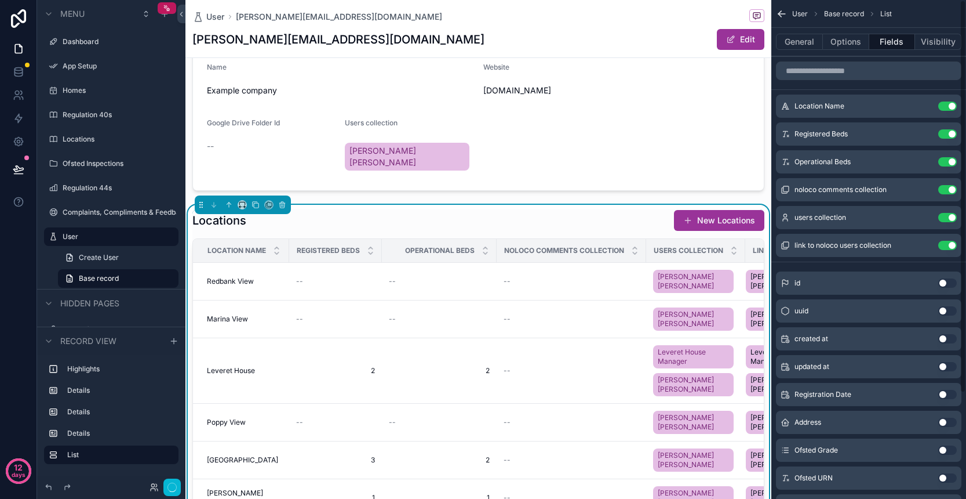
click at [951, 134] on button "Use setting" at bounding box center [948, 133] width 19 height 9
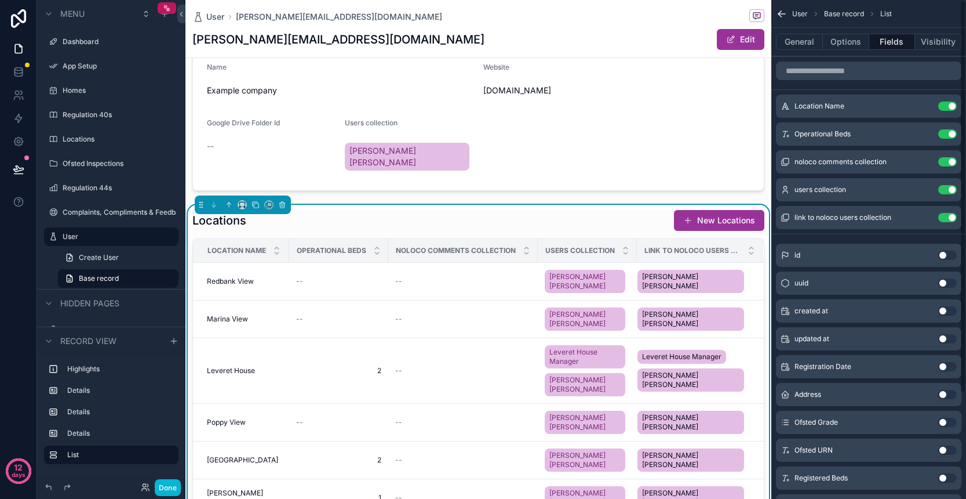
click at [951, 134] on button "Use setting" at bounding box center [948, 133] width 19 height 9
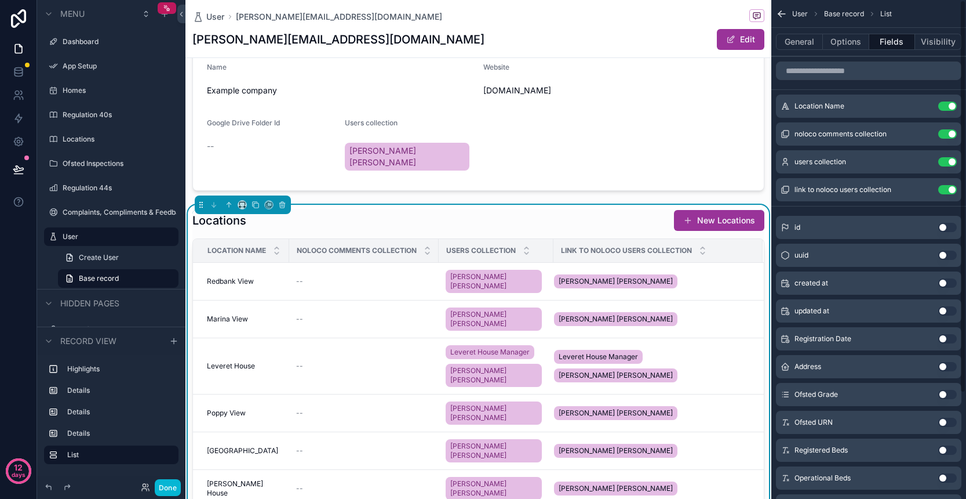
click at [951, 134] on button "Use setting" at bounding box center [948, 133] width 19 height 9
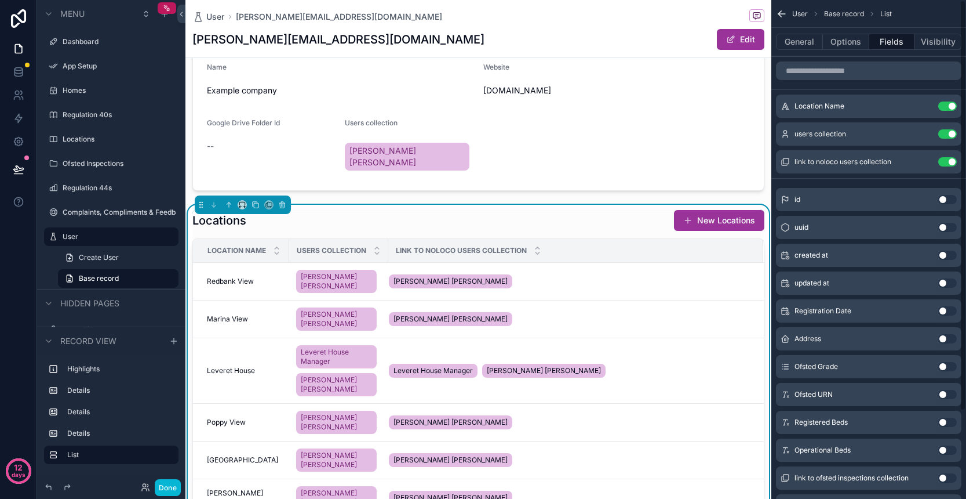
click at [951, 134] on button "Use setting" at bounding box center [948, 133] width 19 height 9
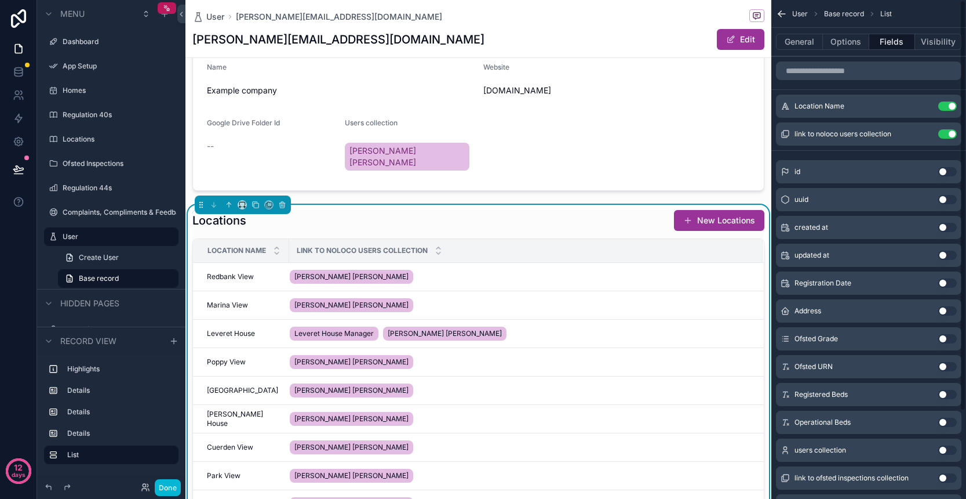
click at [951, 134] on button "Use setting" at bounding box center [948, 133] width 19 height 9
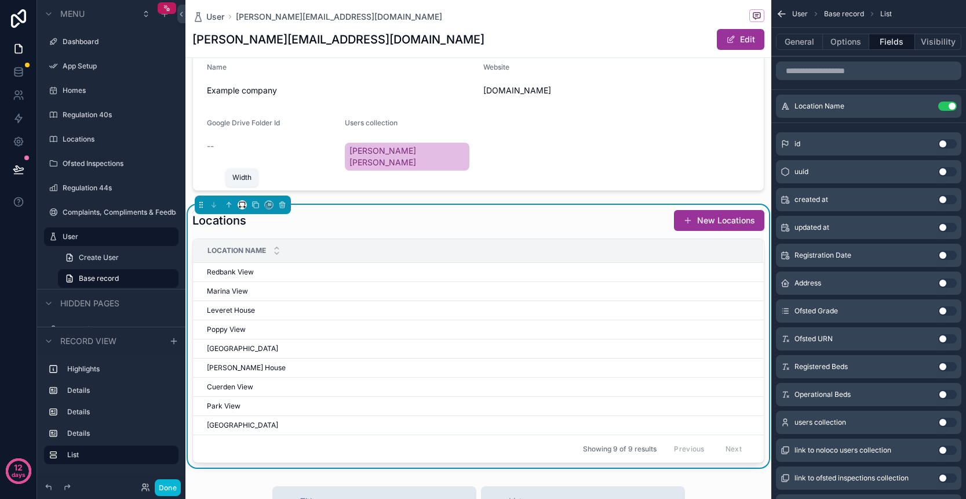
click at [241, 201] on icon "scrollable content" at bounding box center [242, 205] width 8 height 8
click at [305, 185] on div "scrollable content" at bounding box center [483, 249] width 966 height 499
click at [386, 189] on div "Last active at 9/29/2025 10:49 PM Deactivated at -- User Jonson Miller Ofsted i…" at bounding box center [479, 62] width 586 height 810
click at [172, 343] on icon "scrollable content" at bounding box center [173, 340] width 9 height 9
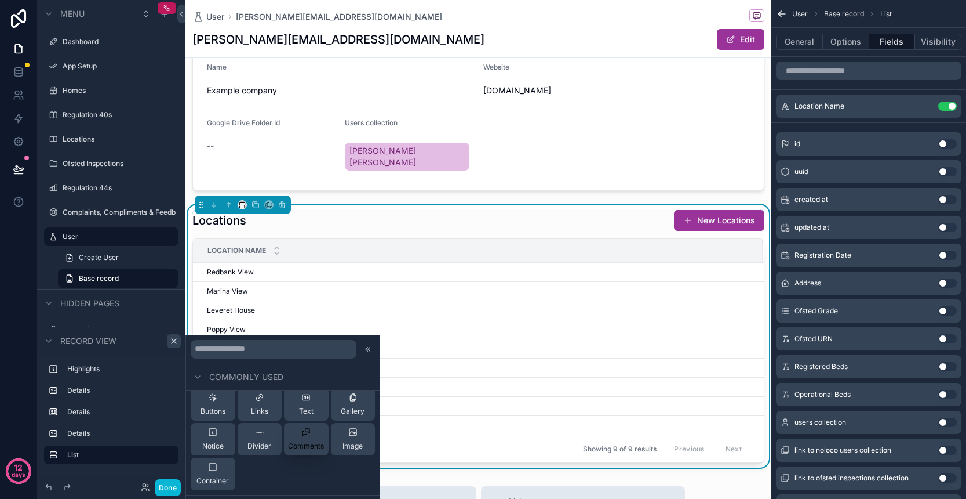
scroll to position [79, 0]
click at [216, 467] on icon at bounding box center [212, 464] width 7 height 7
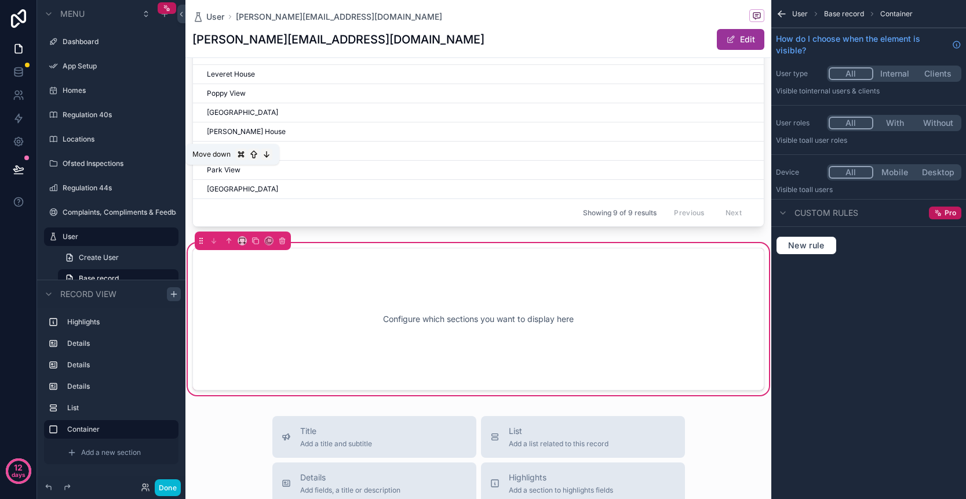
scroll to position [708, 0]
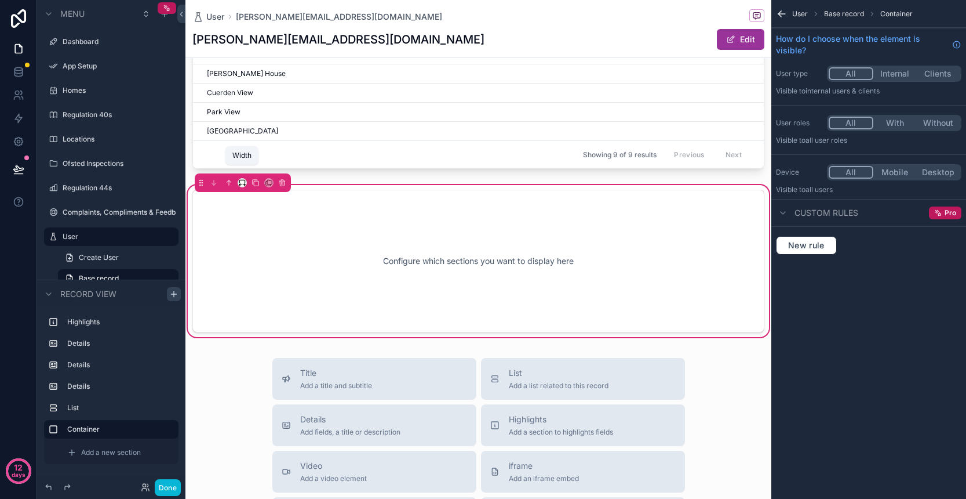
click at [244, 185] on icon "scrollable content" at bounding box center [244, 185] width 2 height 0
click at [268, 314] on span "Large" at bounding box center [259, 315] width 22 height 14
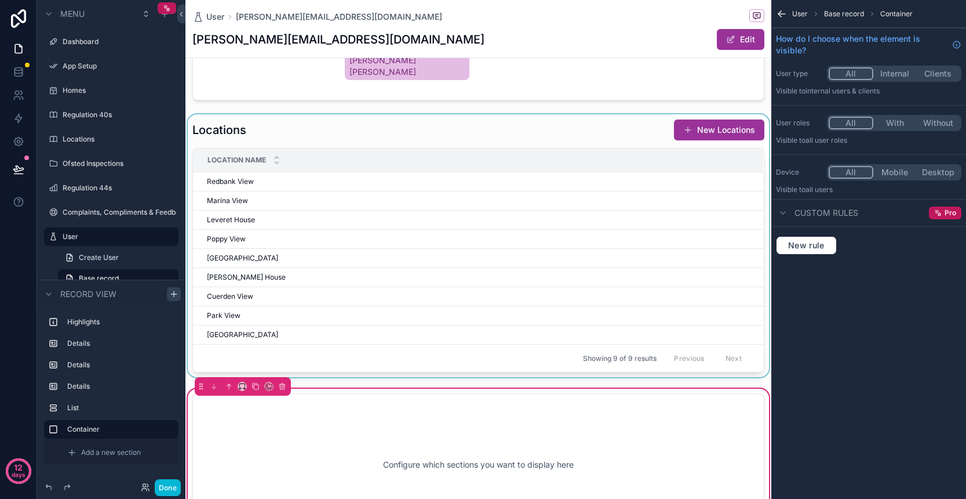
scroll to position [504, 0]
click at [326, 118] on div "scrollable content" at bounding box center [479, 246] width 586 height 263
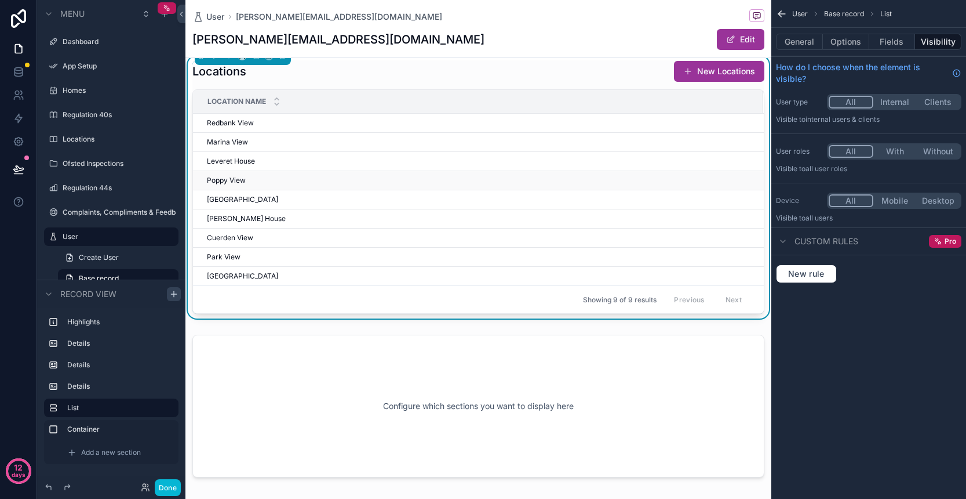
scroll to position [588, 0]
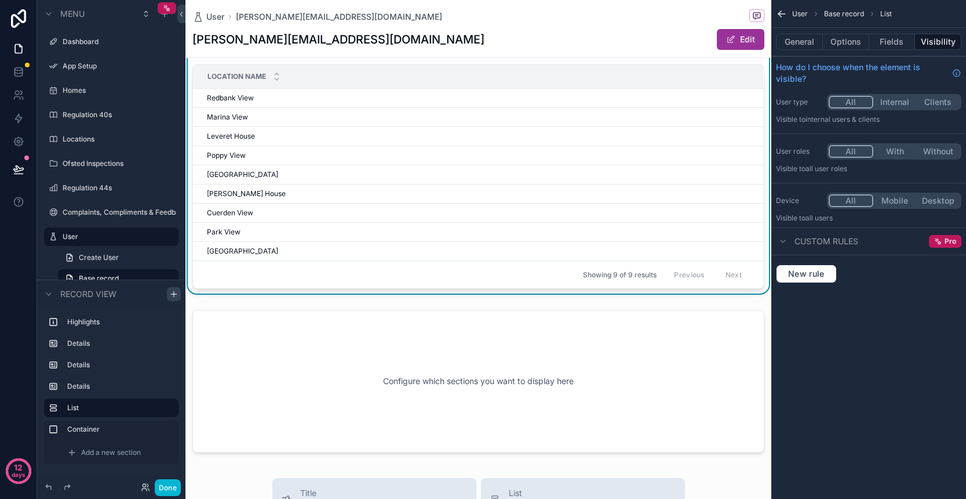
click at [292, 260] on div "Showing 9 of 9 results Previous Next" at bounding box center [478, 274] width 571 height 28
drag, startPoint x: 324, startPoint y: 271, endPoint x: 326, endPoint y: 249, distance: 21.6
click at [325, 260] on div "Showing 9 of 9 results Previous Next" at bounding box center [478, 274] width 571 height 28
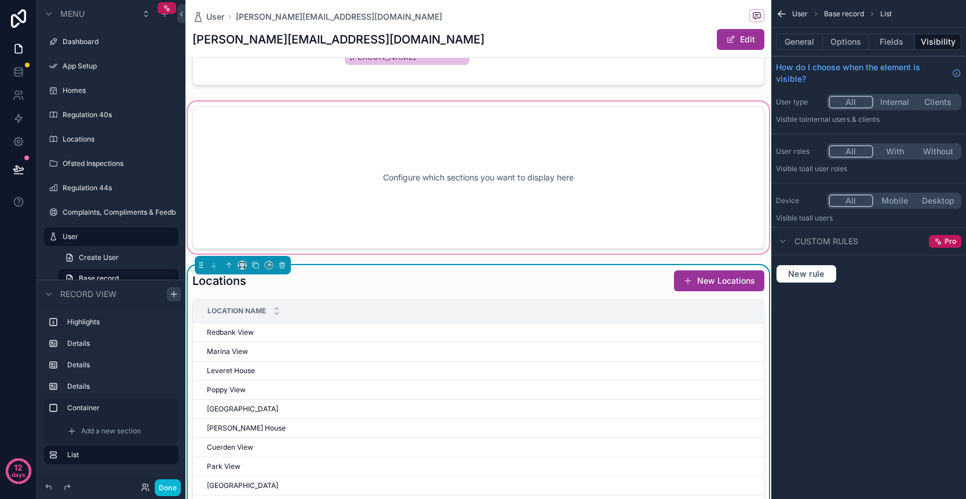
scroll to position [523, 0]
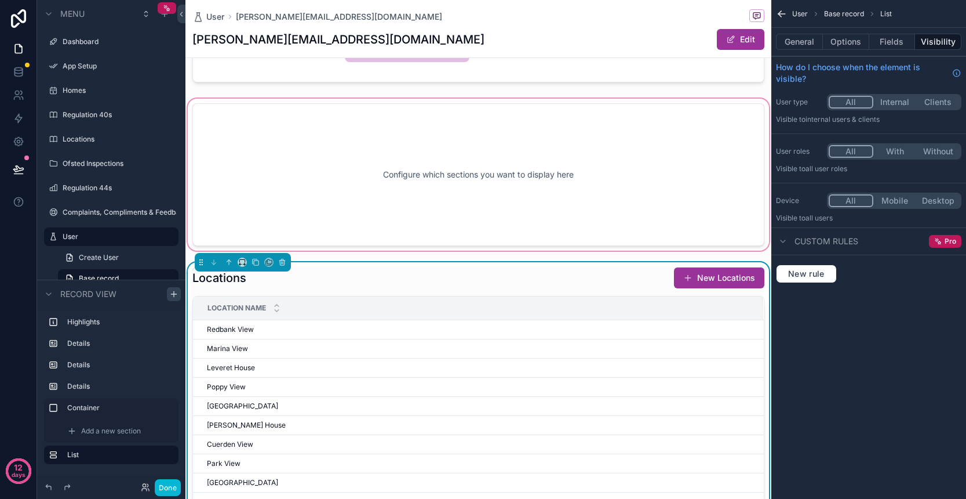
click at [328, 156] on div "scrollable content" at bounding box center [479, 174] width 586 height 157
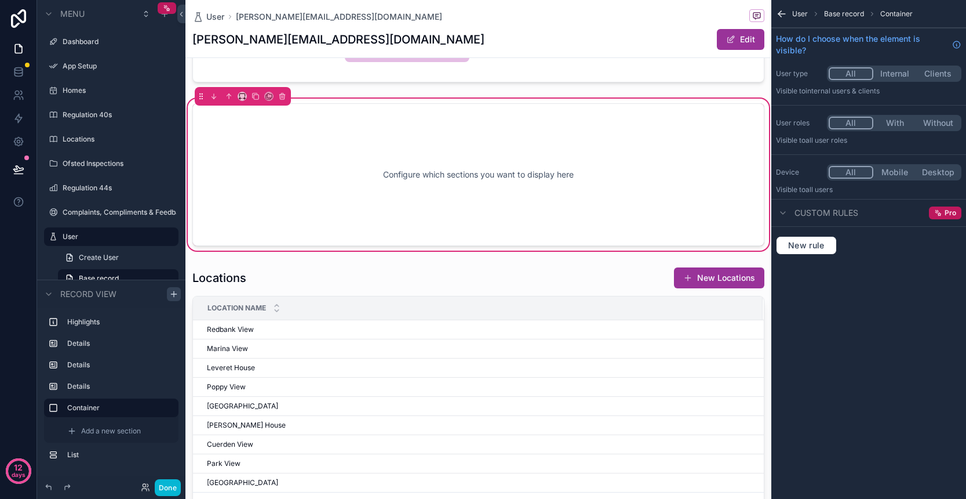
scroll to position [0, 0]
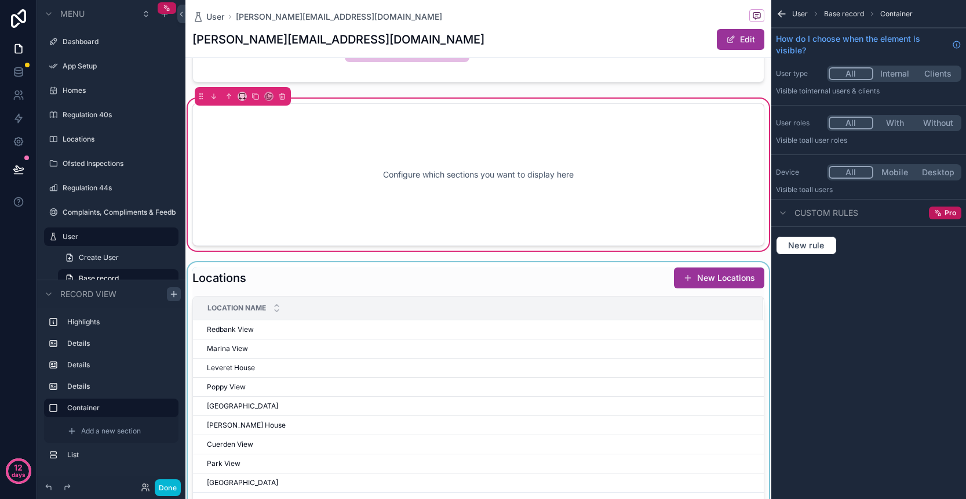
click at [274, 267] on div "scrollable content" at bounding box center [479, 393] width 586 height 263
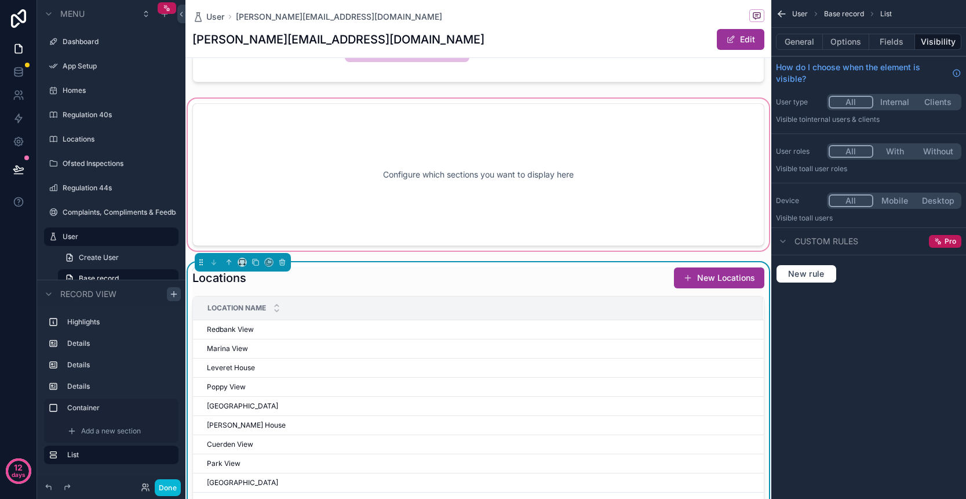
click at [362, 271] on div "Locations New Locations" at bounding box center [478, 278] width 572 height 22
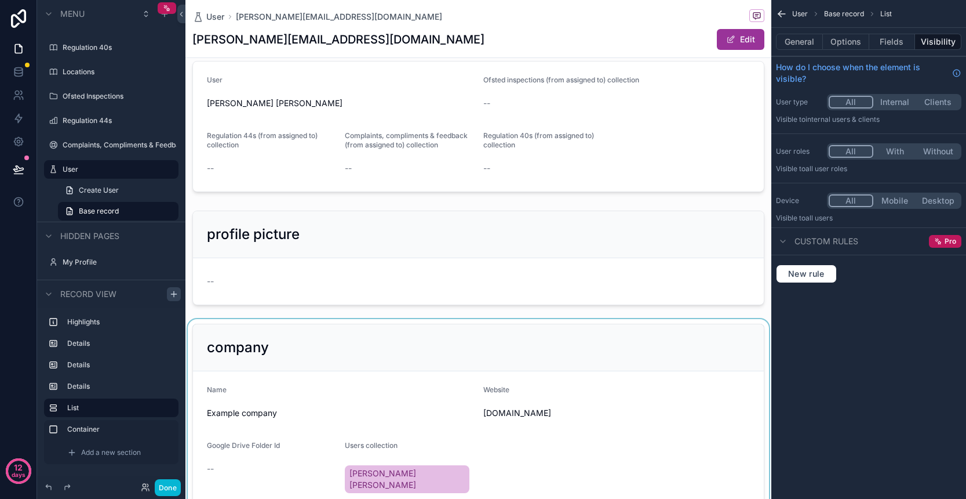
scroll to position [103, 0]
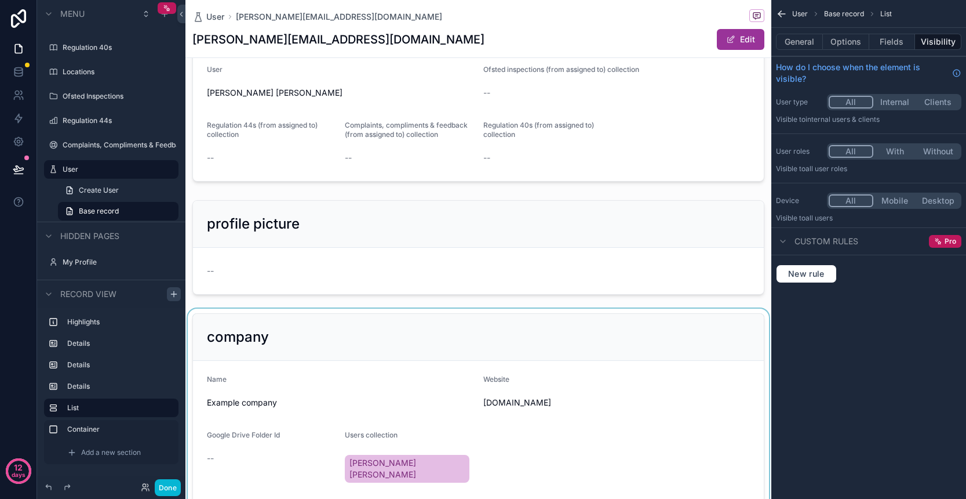
click at [434, 340] on div "scrollable content" at bounding box center [479, 407] width 586 height 199
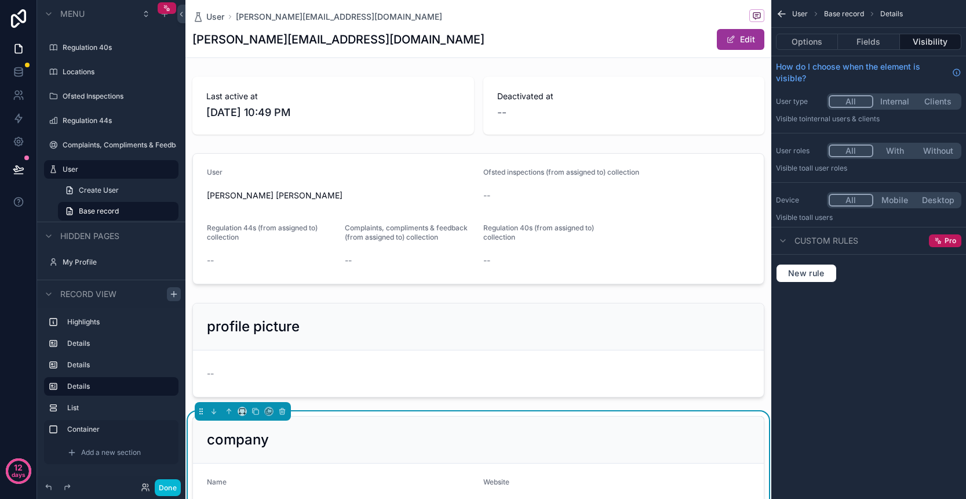
scroll to position [0, 0]
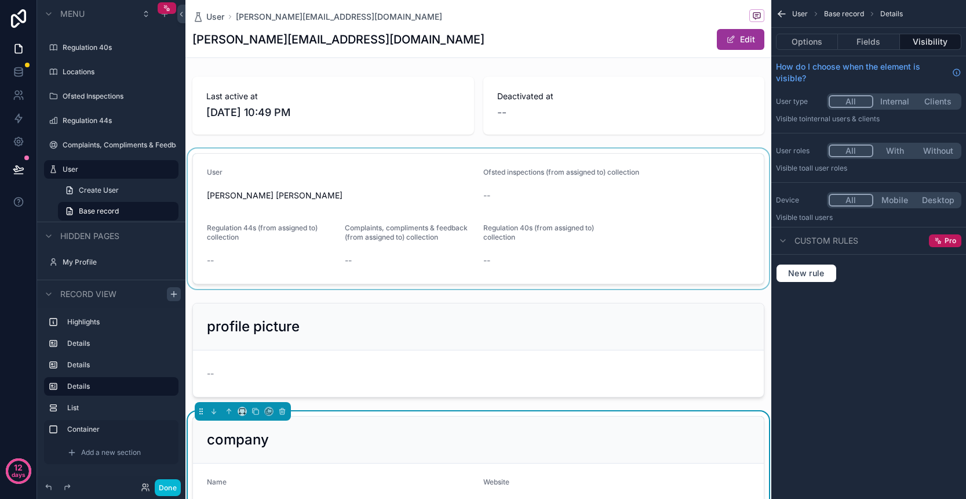
click at [359, 194] on div "scrollable content" at bounding box center [479, 218] width 586 height 140
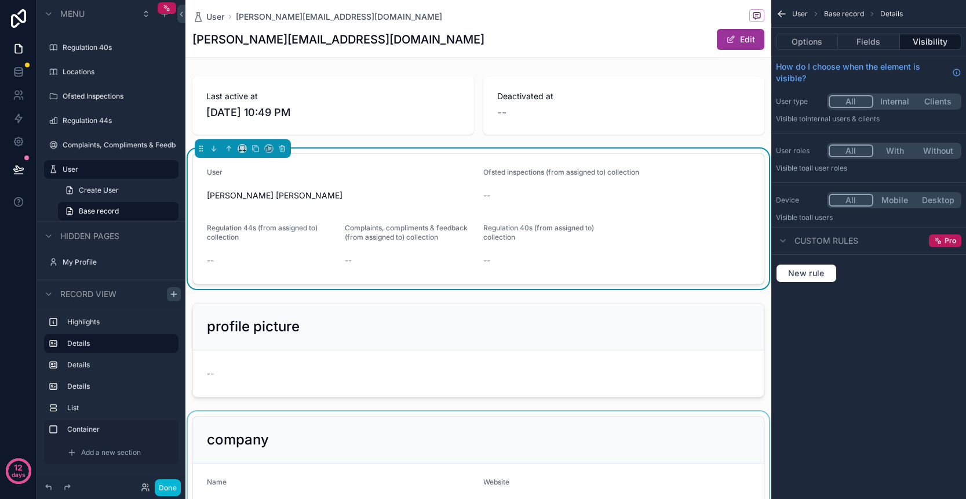
click at [301, 40] on h1 "[PERSON_NAME][EMAIL_ADDRESS][DOMAIN_NAME]" at bounding box center [338, 39] width 292 height 16
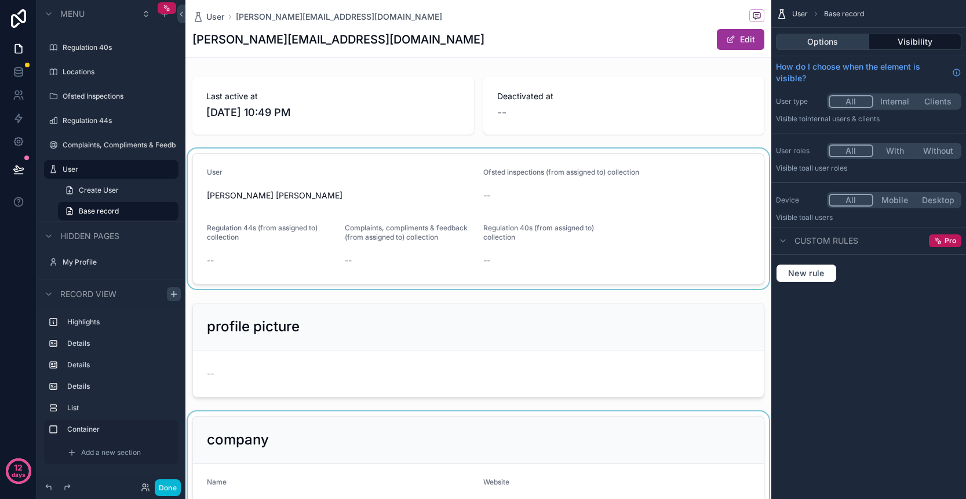
click at [836, 43] on button "Options" at bounding box center [822, 42] width 93 height 16
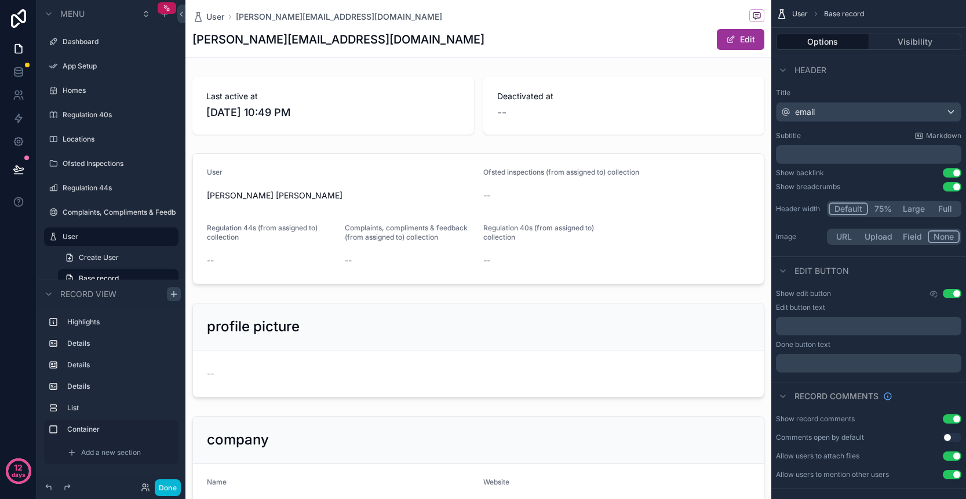
click at [841, 117] on div "email" at bounding box center [869, 112] width 184 height 19
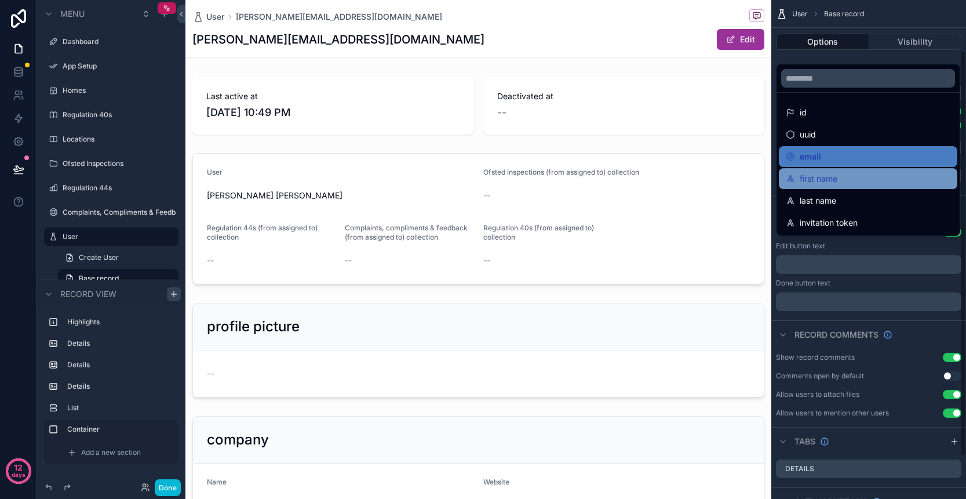
scroll to position [62, 0]
click at [842, 177] on div "first name" at bounding box center [868, 178] width 165 height 14
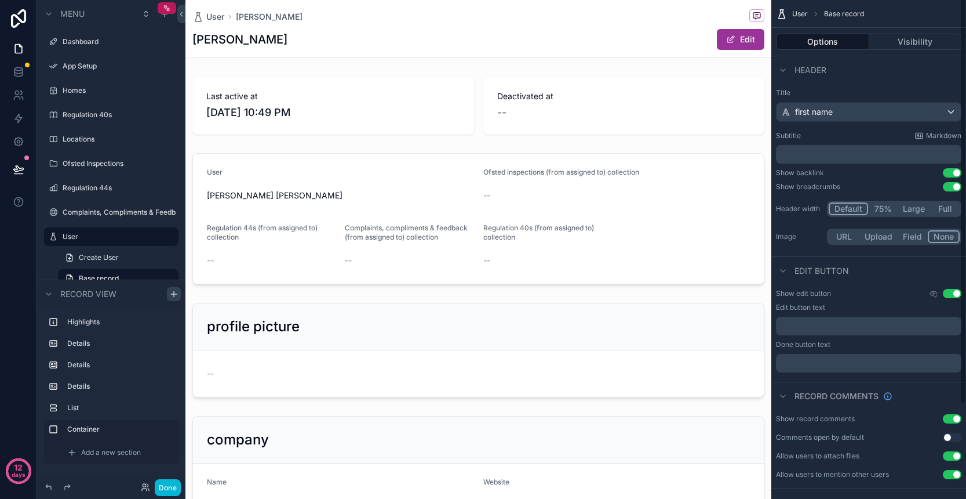
scroll to position [0, 0]
click at [853, 114] on div "first name" at bounding box center [869, 112] width 184 height 19
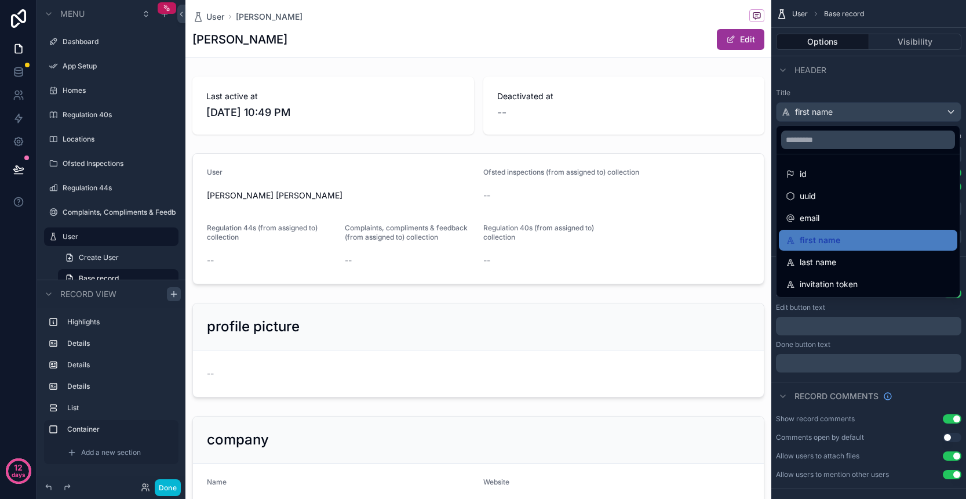
click at [865, 92] on div "scrollable content" at bounding box center [483, 249] width 966 height 499
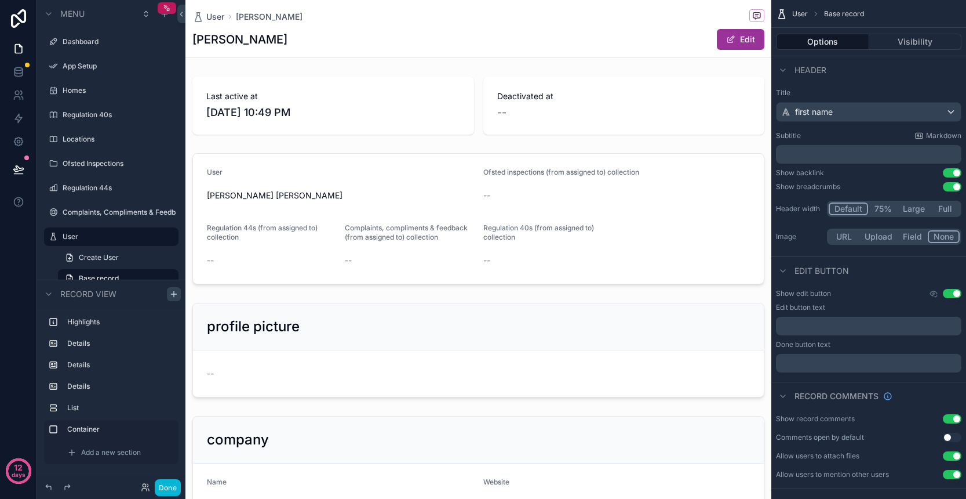
click at [873, 115] on div "first name" at bounding box center [869, 112] width 184 height 19
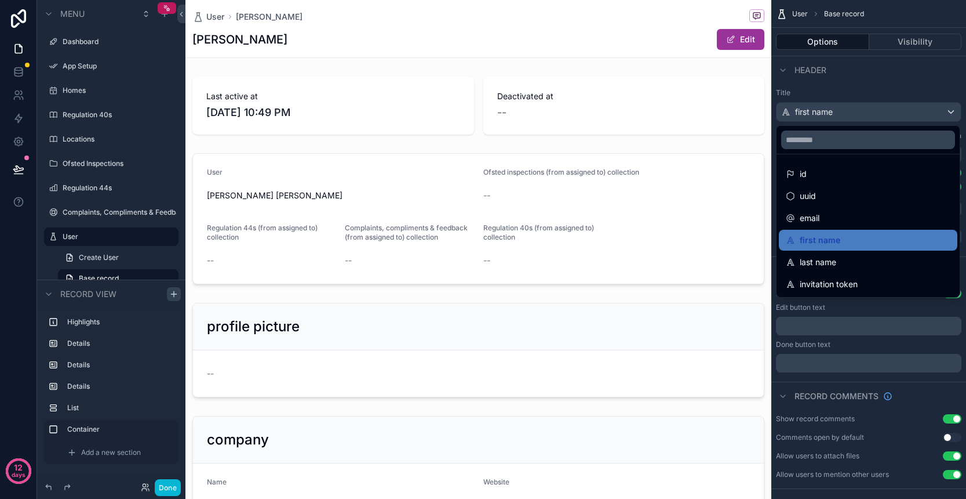
click at [871, 100] on div "scrollable content" at bounding box center [483, 249] width 966 height 499
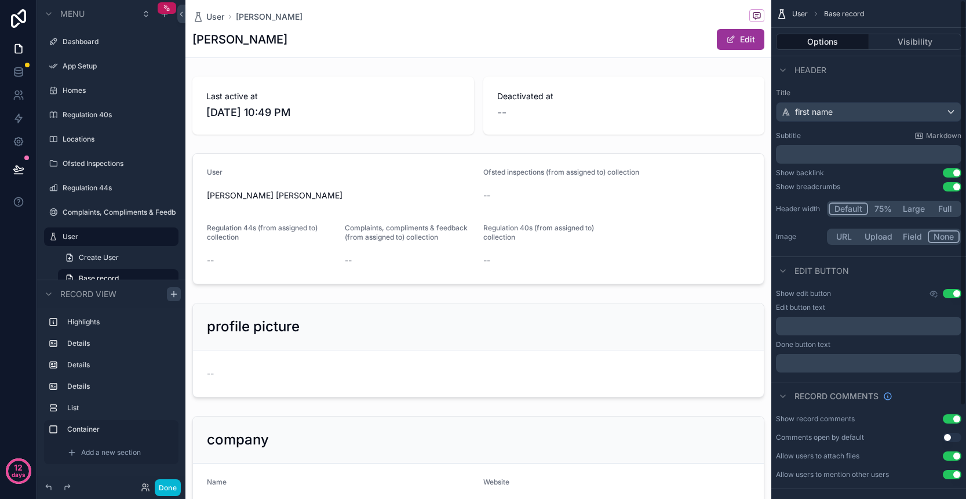
click at [852, 157] on p "﻿" at bounding box center [870, 154] width 179 height 12
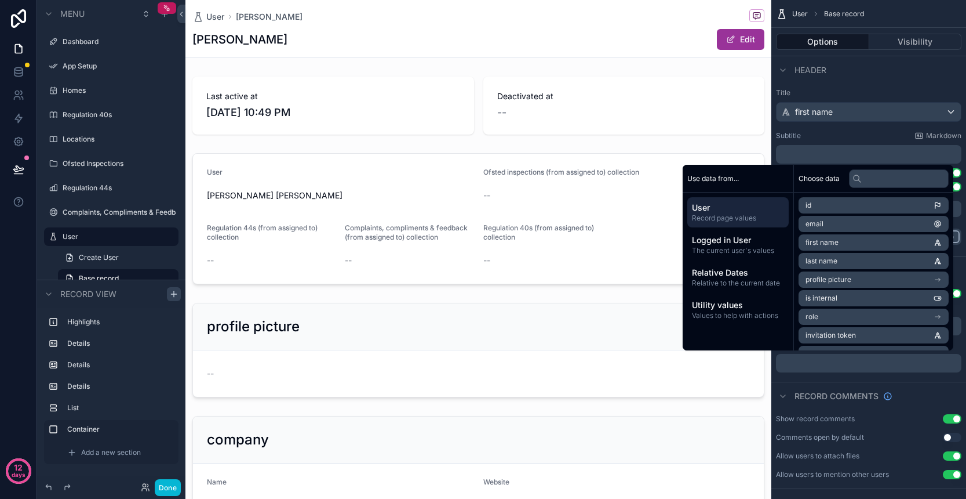
click at [817, 225] on li "email" at bounding box center [874, 224] width 150 height 16
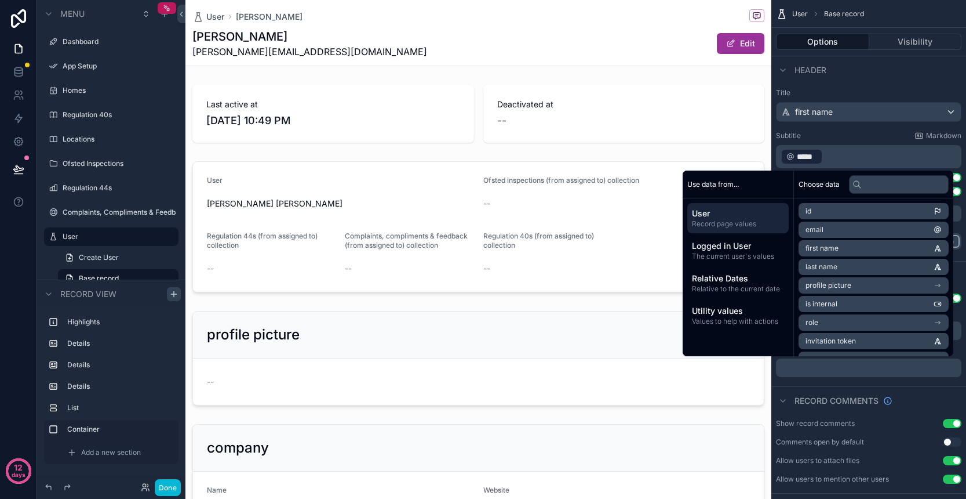
click at [839, 135] on div "Subtitle Markdown" at bounding box center [869, 135] width 186 height 9
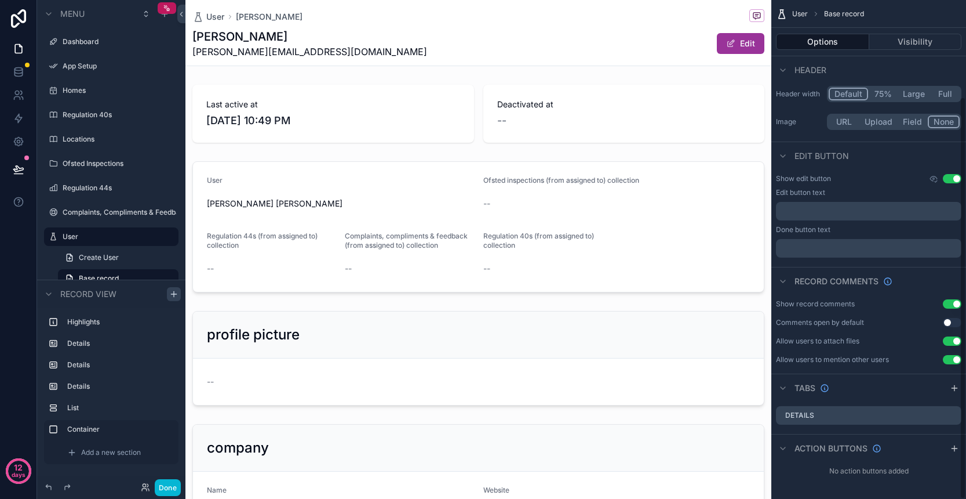
scroll to position [119, 0]
click at [158, 485] on button "Done" at bounding box center [168, 487] width 26 height 17
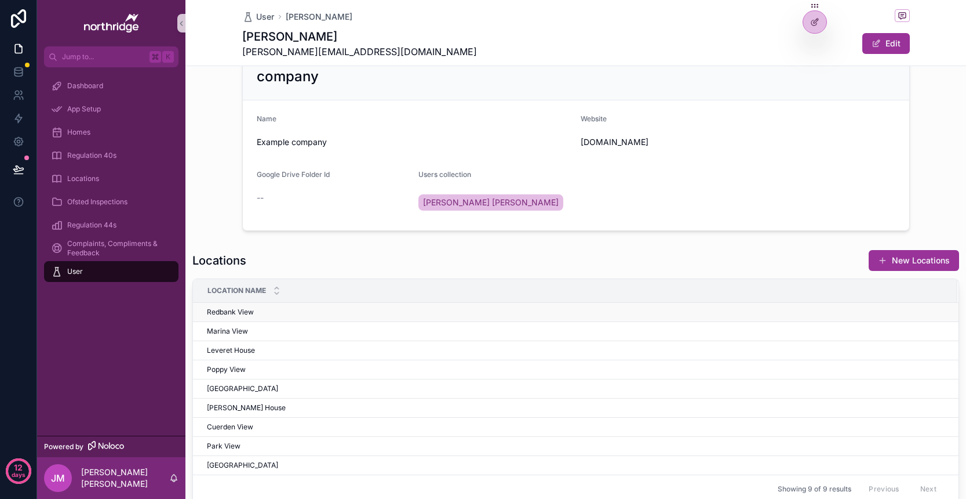
scroll to position [376, 0]
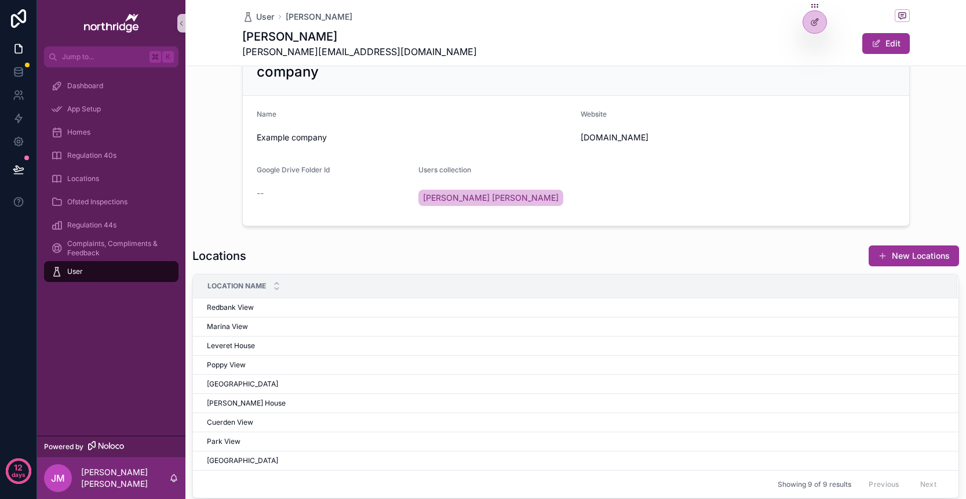
click at [570, 262] on div "Locations New Locations" at bounding box center [575, 256] width 767 height 22
click at [509, 312] on td "Redbank View Redbank View" at bounding box center [575, 307] width 765 height 19
click at [473, 259] on div "Locations New Locations" at bounding box center [575, 256] width 767 height 22
click at [873, 45] on span "scrollable content" at bounding box center [876, 43] width 9 height 9
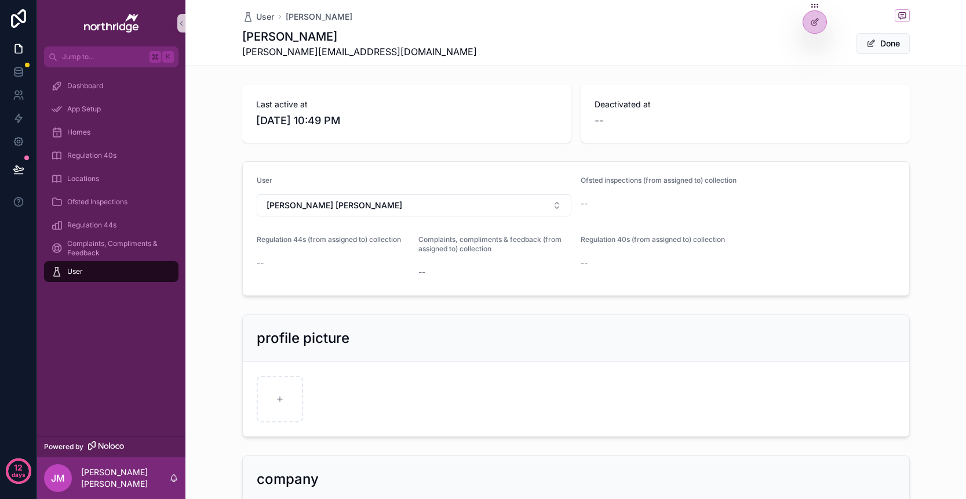
scroll to position [0, 0]
click at [880, 43] on button "Done" at bounding box center [883, 43] width 53 height 21
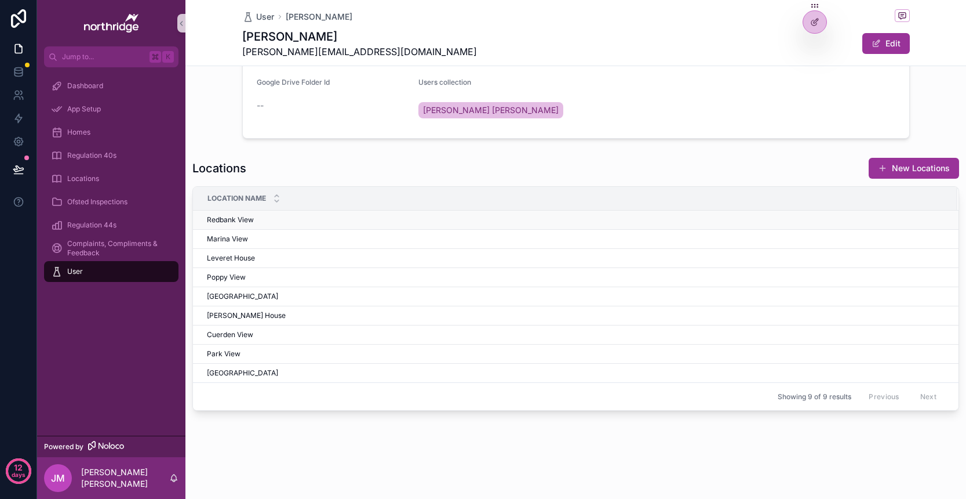
scroll to position [463, 0]
click at [477, 181] on div "Locations New Locations Location Name Redbank View Redbank View Marina View Mar…" at bounding box center [575, 283] width 767 height 253
click at [879, 44] on span "scrollable content" at bounding box center [876, 43] width 9 height 9
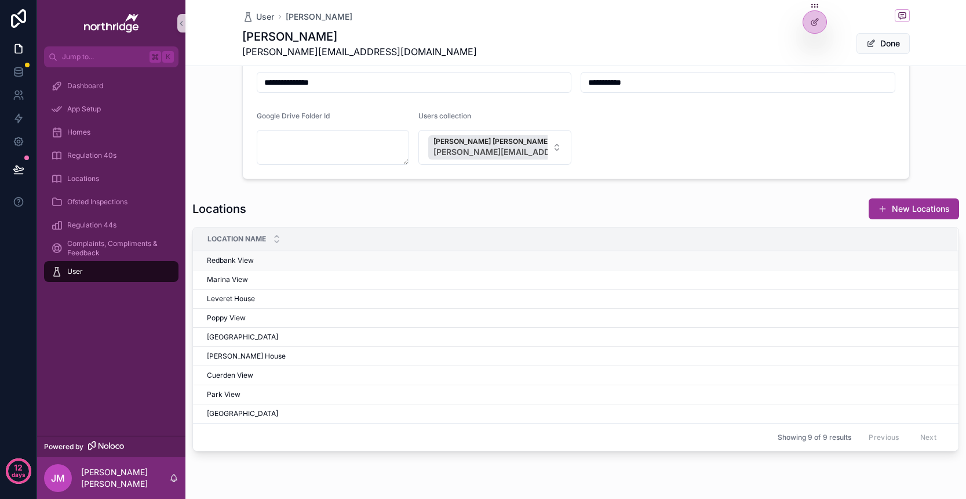
click at [768, 268] on td "Redbank View Redbank View" at bounding box center [575, 260] width 765 height 19
click at [874, 45] on span "scrollable content" at bounding box center [871, 43] width 9 height 9
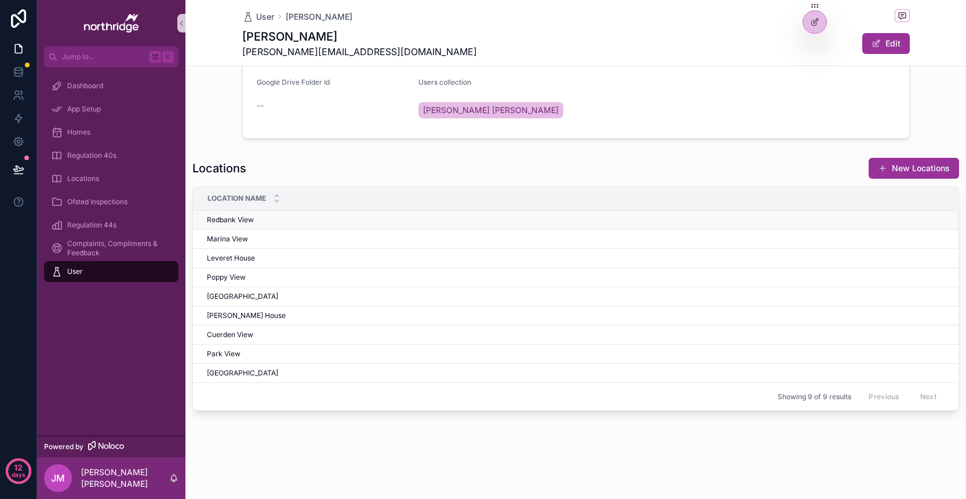
click at [231, 221] on span "Redbank View" at bounding box center [230, 219] width 47 height 9
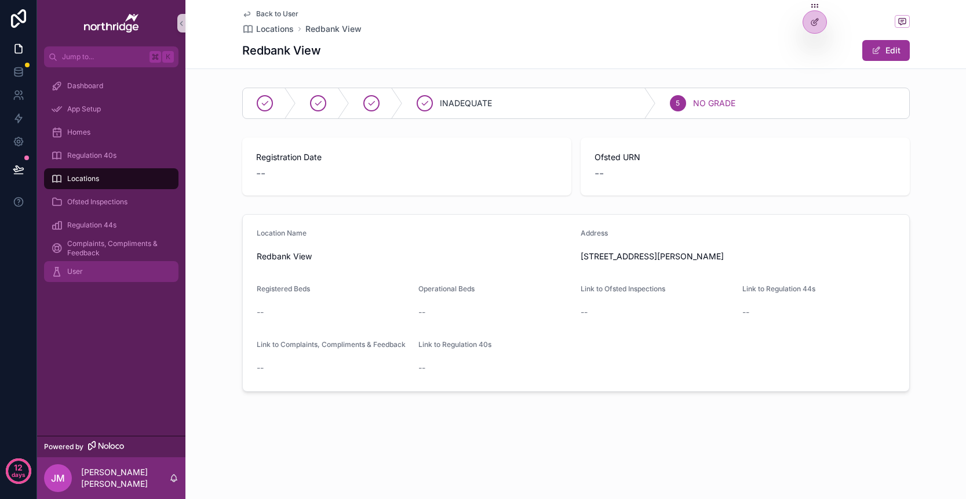
click at [74, 270] on span "User" at bounding box center [75, 271] width 16 height 9
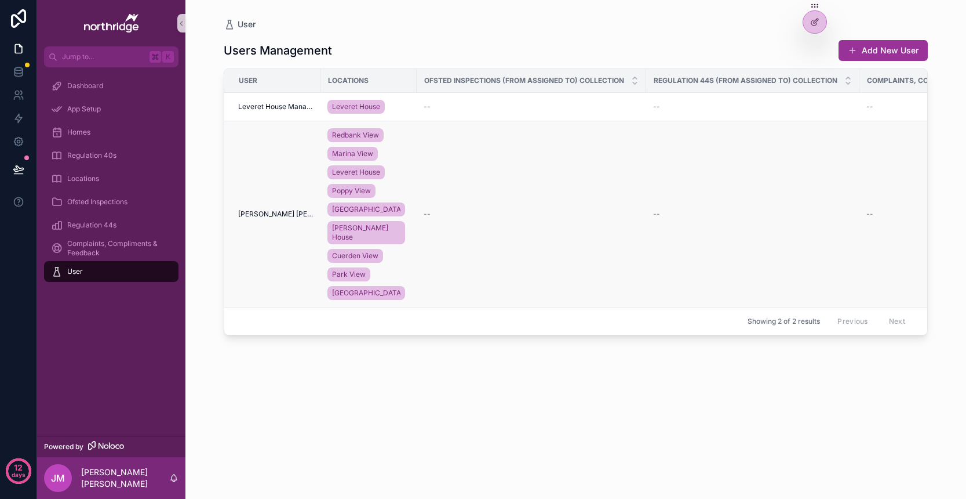
click at [448, 210] on div "--" at bounding box center [532, 213] width 216 height 9
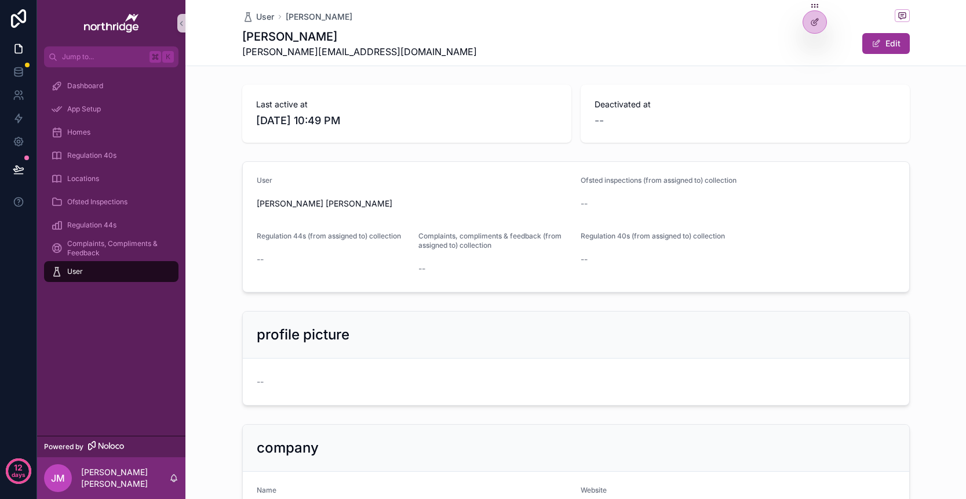
click at [100, 279] on div "User" at bounding box center [111, 271] width 121 height 19
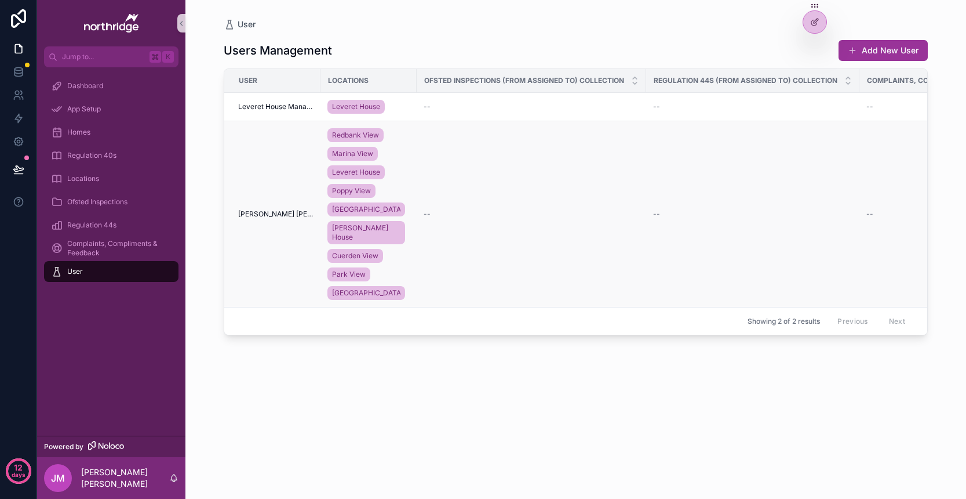
click at [278, 212] on span "[PERSON_NAME] [PERSON_NAME]" at bounding box center [275, 213] width 75 height 9
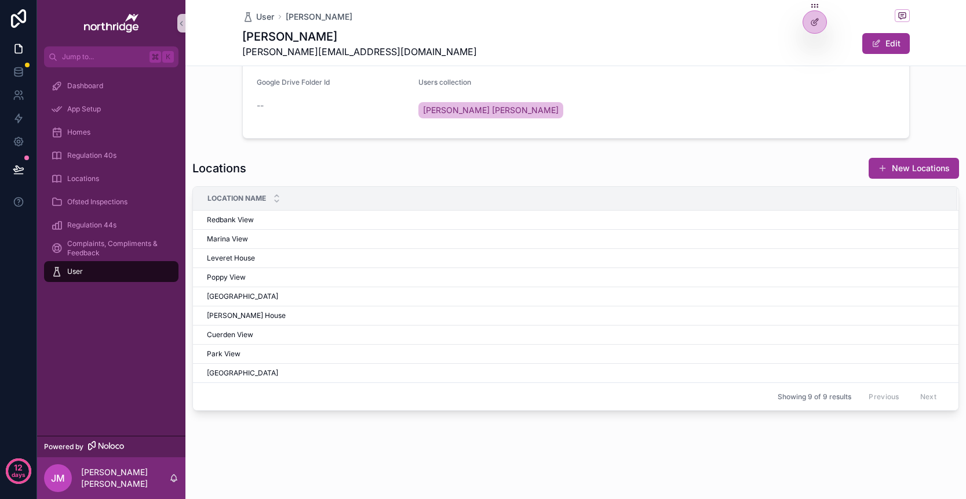
scroll to position [463, 0]
click at [670, 172] on div "Locations New Locations" at bounding box center [575, 168] width 767 height 22
click at [812, 29] on div at bounding box center [815, 22] width 23 height 22
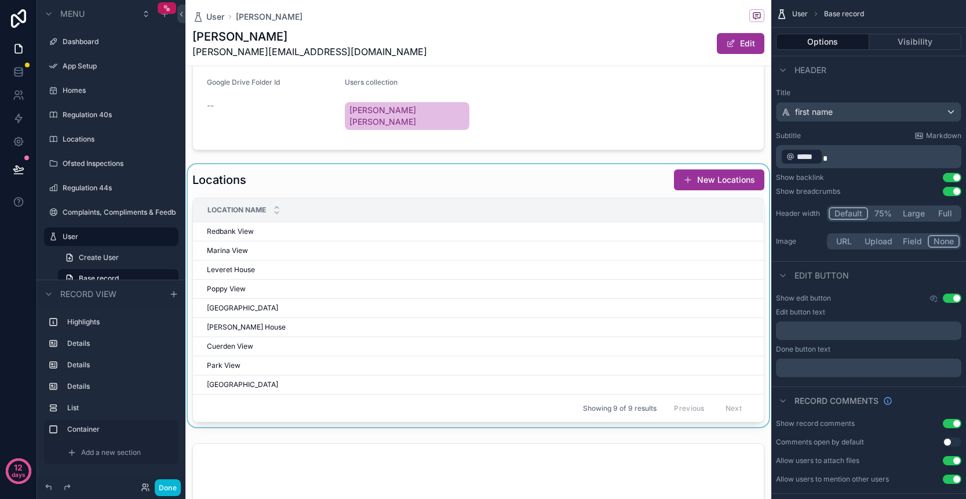
click at [569, 167] on div "scrollable content" at bounding box center [479, 295] width 586 height 263
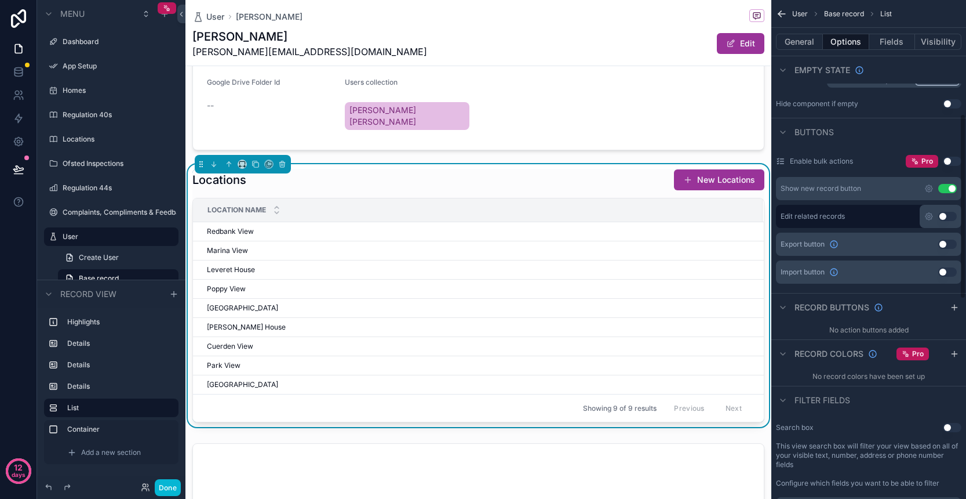
scroll to position [306, 0]
click at [947, 217] on button "Use setting" at bounding box center [948, 214] width 19 height 9
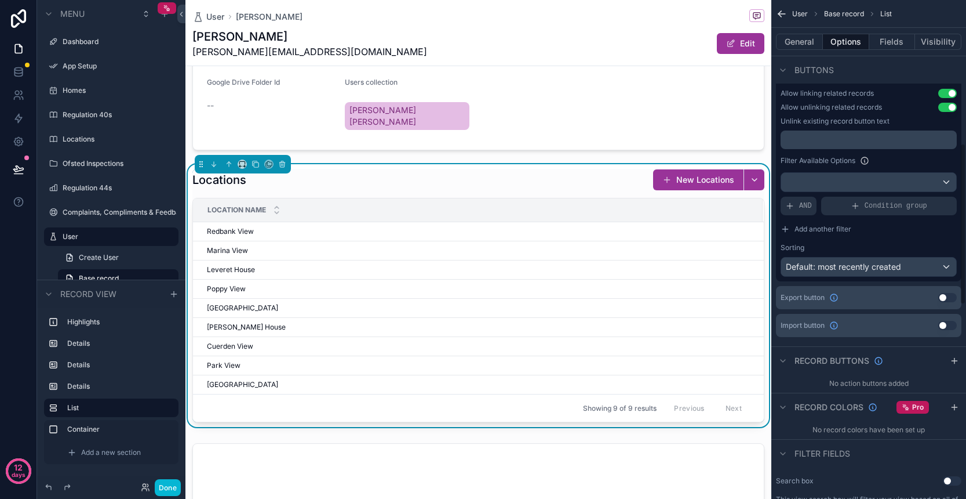
scroll to position [473, 0]
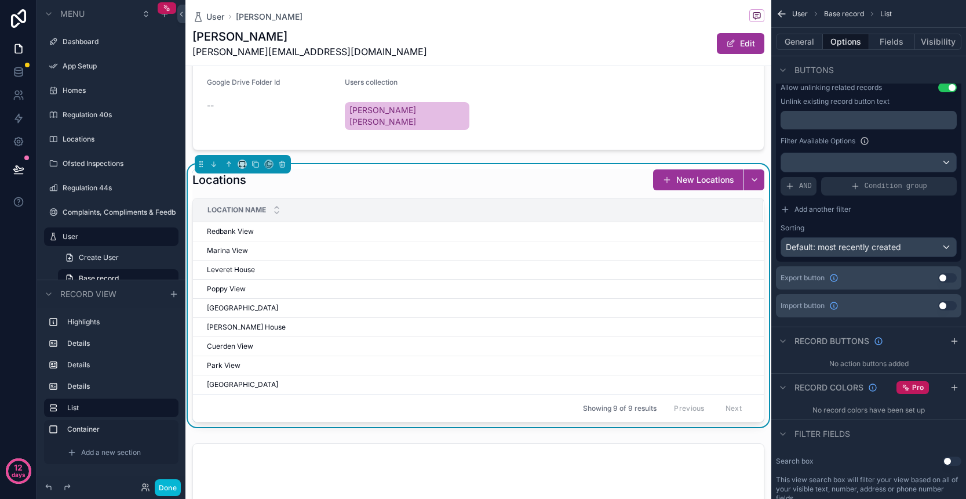
click at [918, 250] on div "Default: most recently created" at bounding box center [869, 247] width 175 height 19
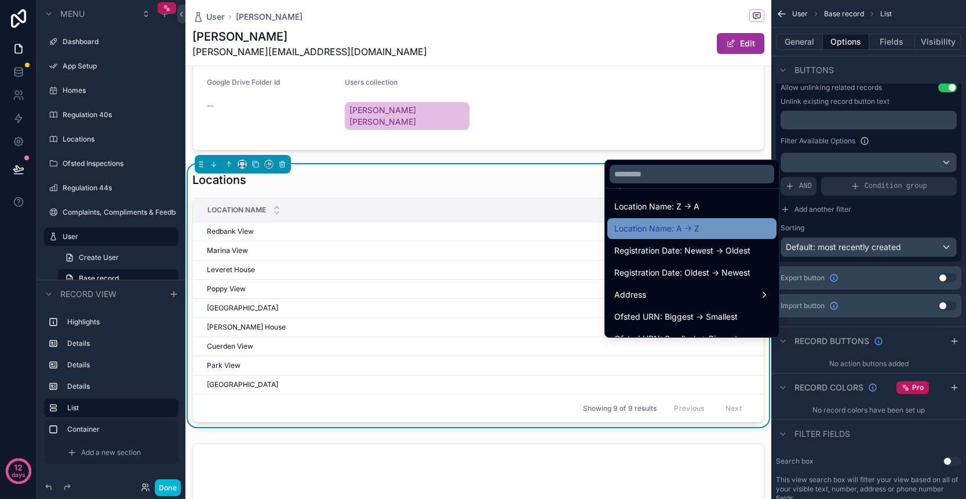
scroll to position [113, 0]
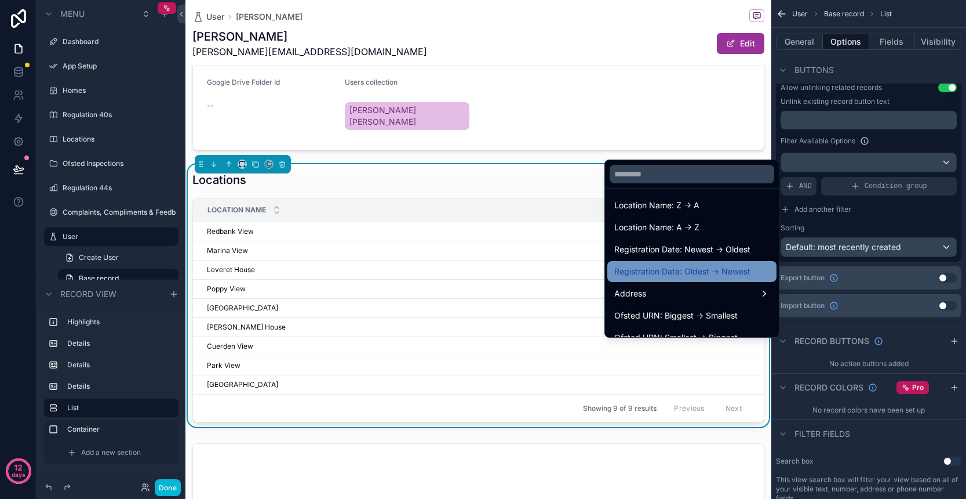
click at [710, 271] on span "Registration Date: Oldest -> Newest" at bounding box center [683, 271] width 136 height 14
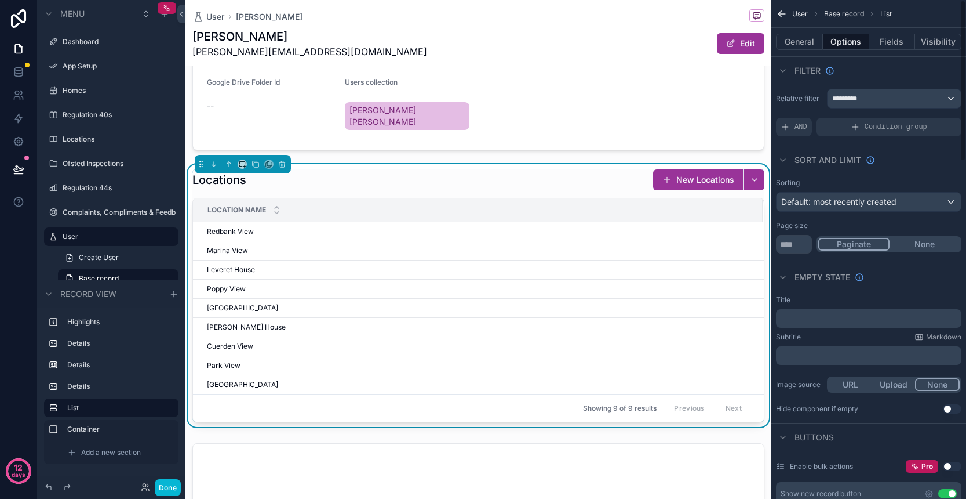
scroll to position [0, 0]
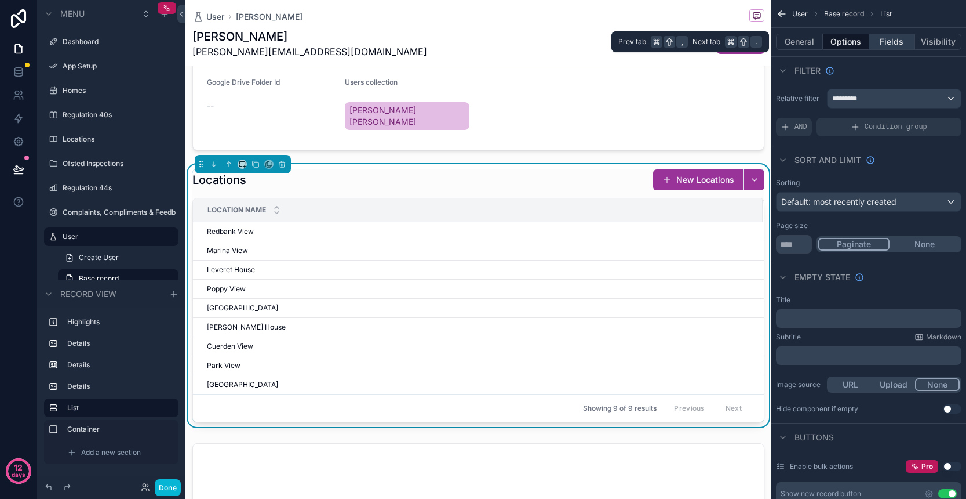
click at [882, 43] on button "Fields" at bounding box center [893, 42] width 46 height 16
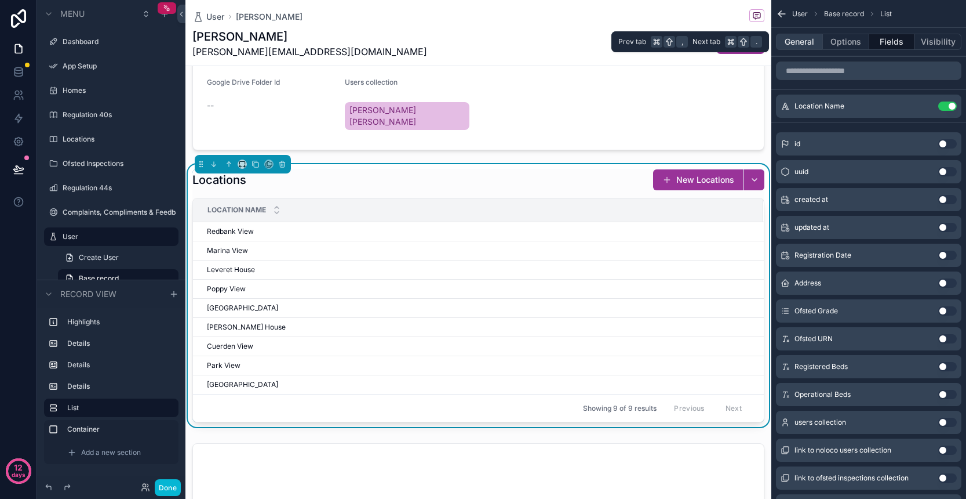
click at [811, 41] on button "General" at bounding box center [799, 42] width 47 height 16
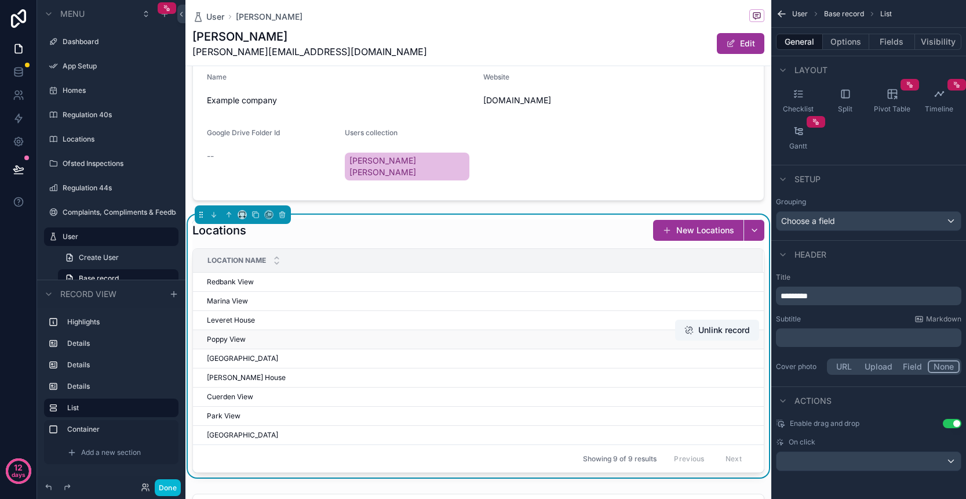
scroll to position [413, 0]
click at [173, 485] on button "Done" at bounding box center [168, 487] width 26 height 17
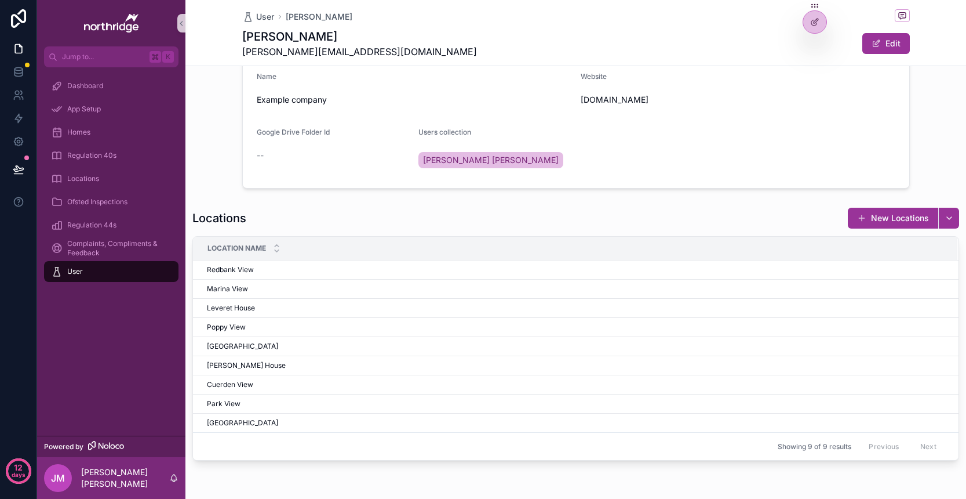
click at [687, 449] on div "Showing 9 of 9 results Previous Next" at bounding box center [576, 446] width 766 height 28
click at [239, 241] on div "Location Name" at bounding box center [576, 248] width 764 height 22
click at [400, 233] on div "Locations New Locations Location Name Redbank View Redbank View Unlink record M…" at bounding box center [575, 333] width 767 height 253
click at [954, 215] on button "scrollable content" at bounding box center [949, 218] width 21 height 21
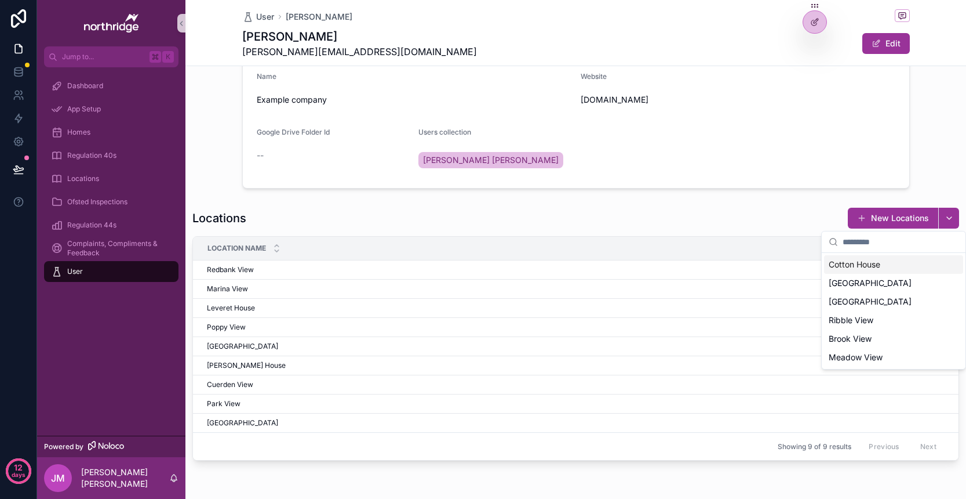
click at [881, 270] on span "Cotton House" at bounding box center [855, 265] width 52 height 12
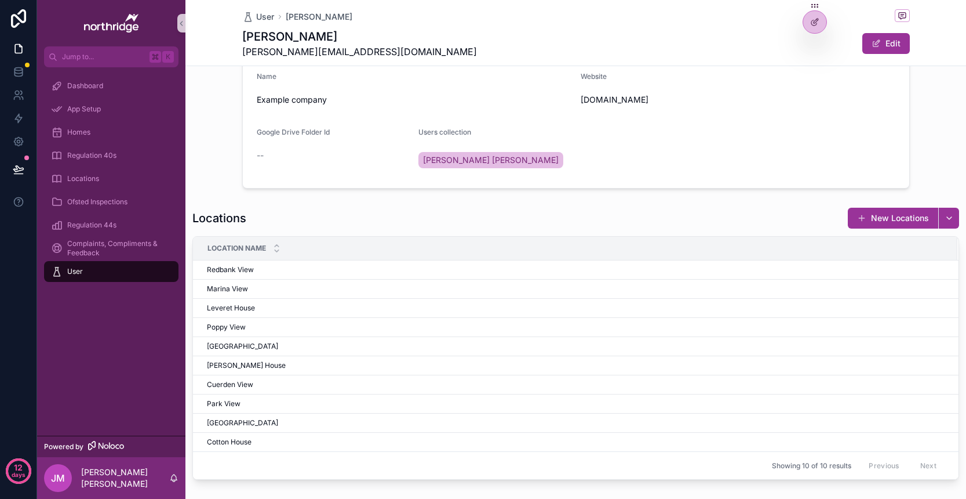
click at [777, 223] on div "Locations New Locations" at bounding box center [575, 218] width 767 height 22
click at [814, 25] on icon at bounding box center [815, 21] width 9 height 9
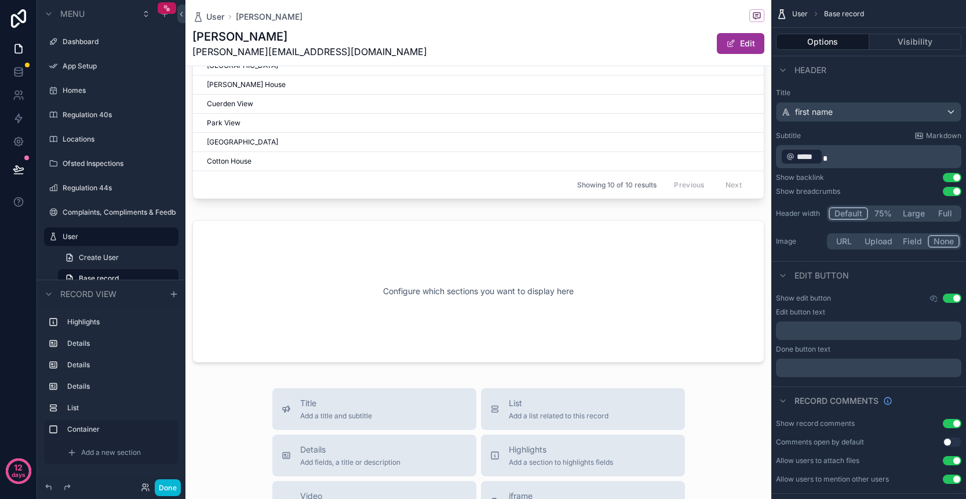
scroll to position [719, 0]
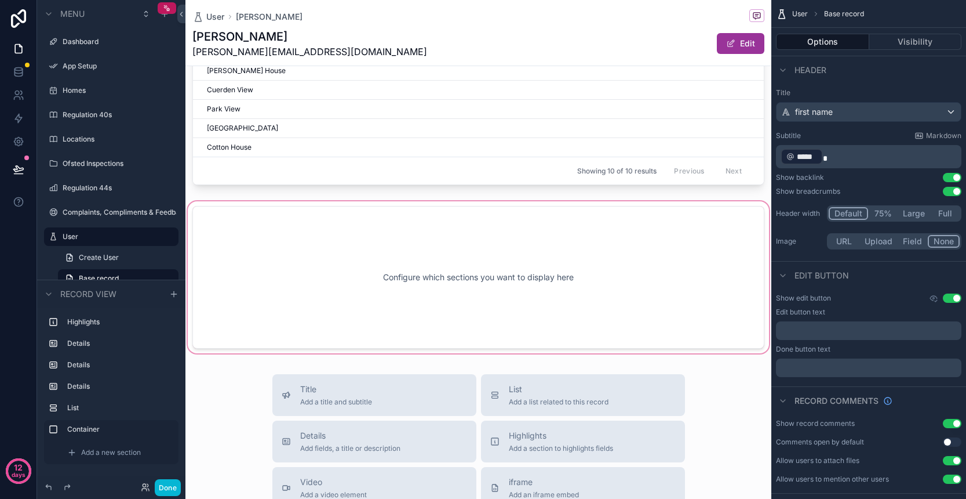
click at [432, 245] on div "scrollable content" at bounding box center [479, 277] width 586 height 157
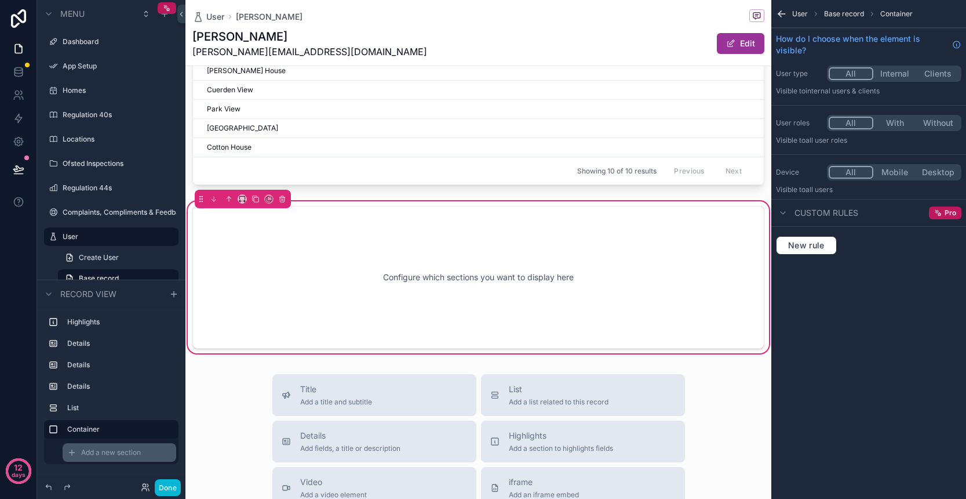
click at [113, 451] on span "Add a new section" at bounding box center [111, 452] width 60 height 9
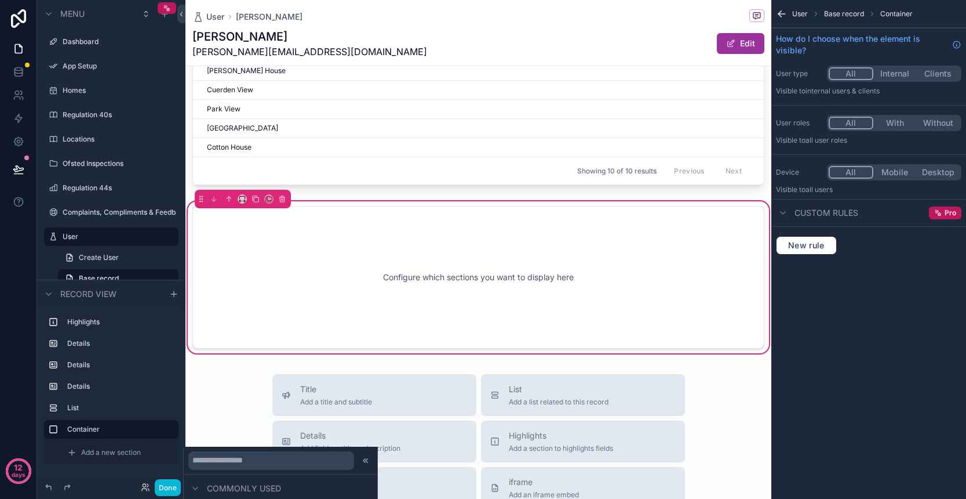
scroll to position [0, 0]
click at [120, 428] on label "Container" at bounding box center [118, 428] width 102 height 9
click at [140, 451] on span "Add a new section" at bounding box center [111, 452] width 60 height 9
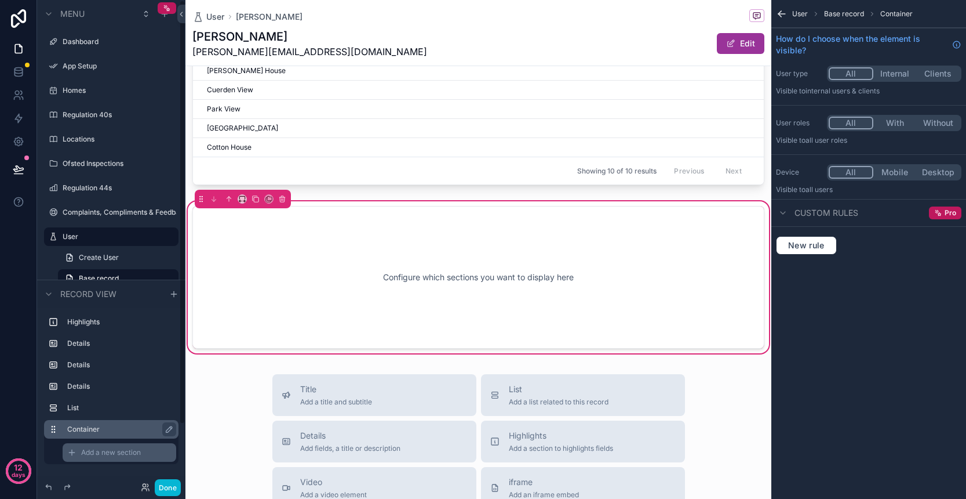
click at [143, 453] on div "Add a new section" at bounding box center [120, 452] width 114 height 19
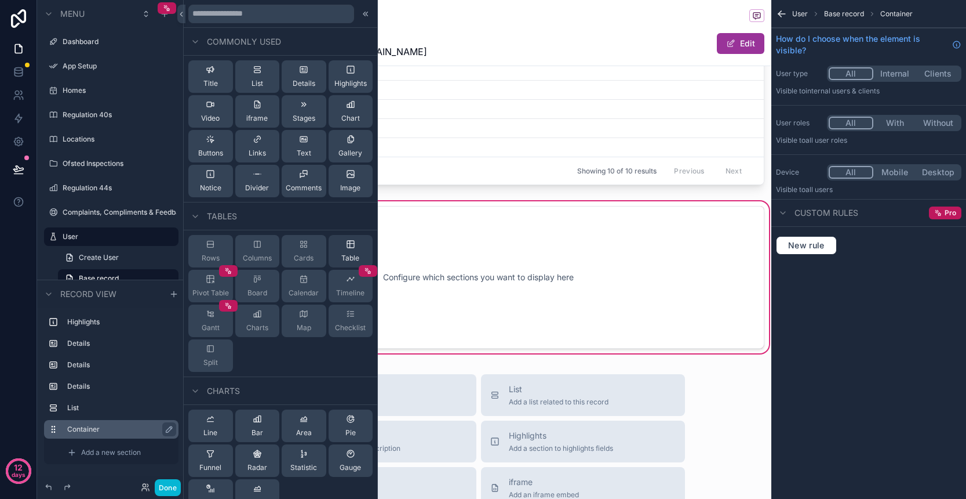
click at [343, 256] on span "Table" at bounding box center [350, 257] width 18 height 9
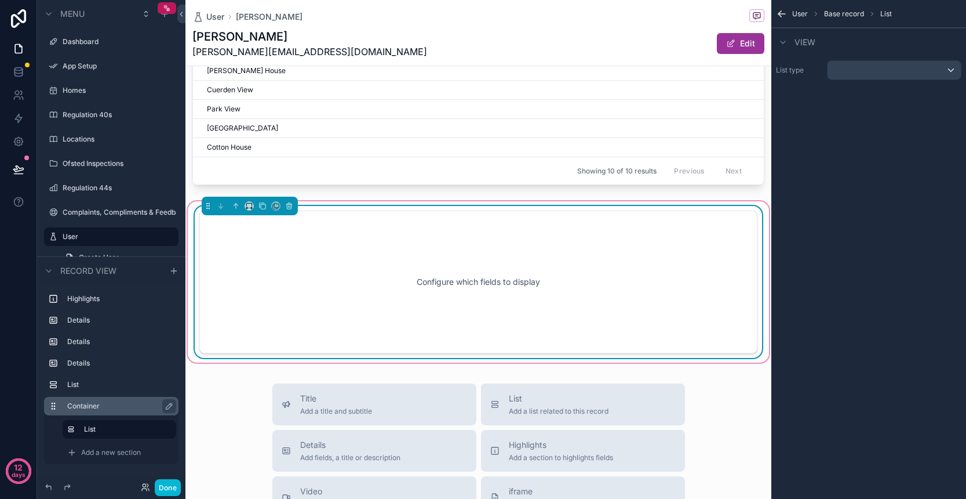
scroll to position [740, 0]
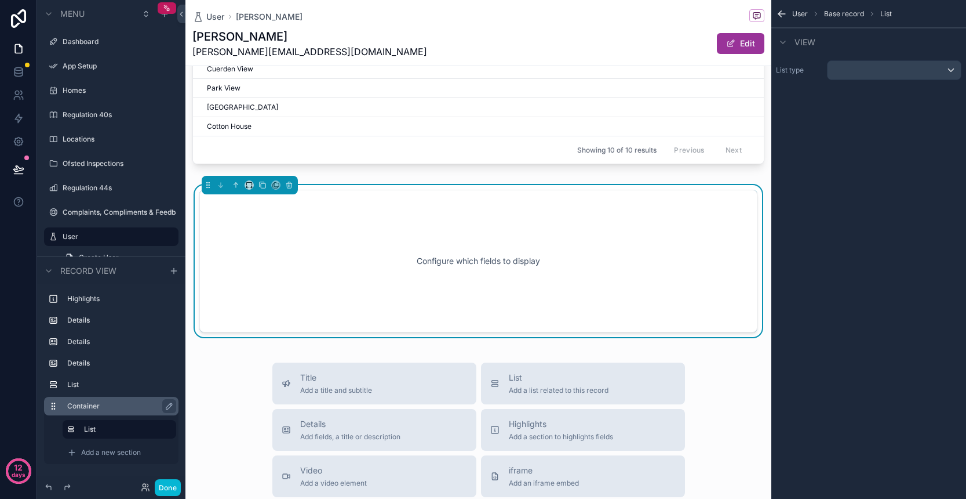
click at [886, 63] on div "scrollable content" at bounding box center [894, 70] width 133 height 19
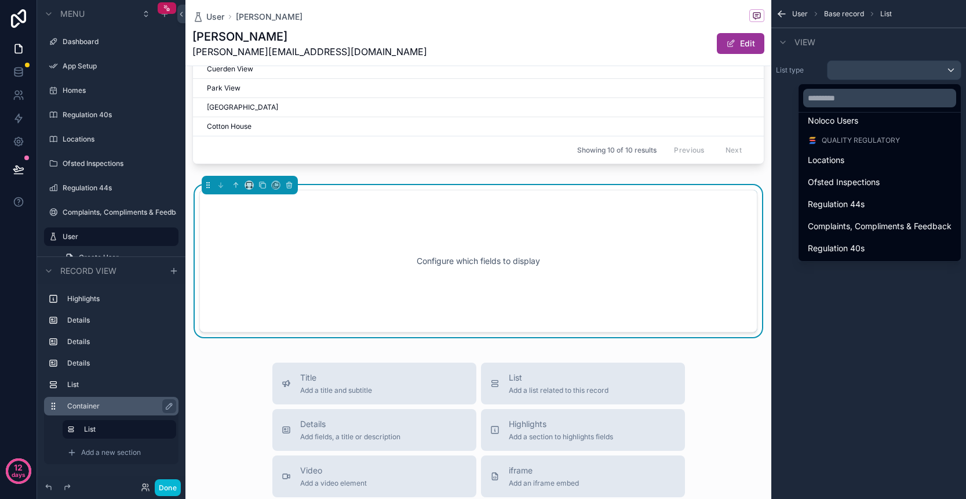
scroll to position [112, 0]
click at [834, 157] on span "Locations" at bounding box center [826, 160] width 37 height 14
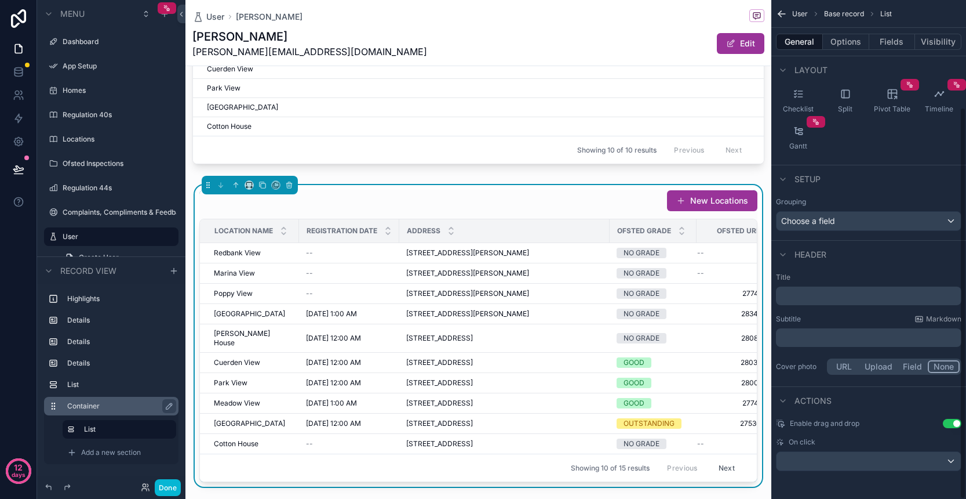
scroll to position [136, 0]
click at [848, 295] on p "﻿" at bounding box center [870, 296] width 179 height 12
click at [847, 340] on p "﻿" at bounding box center [870, 338] width 179 height 12
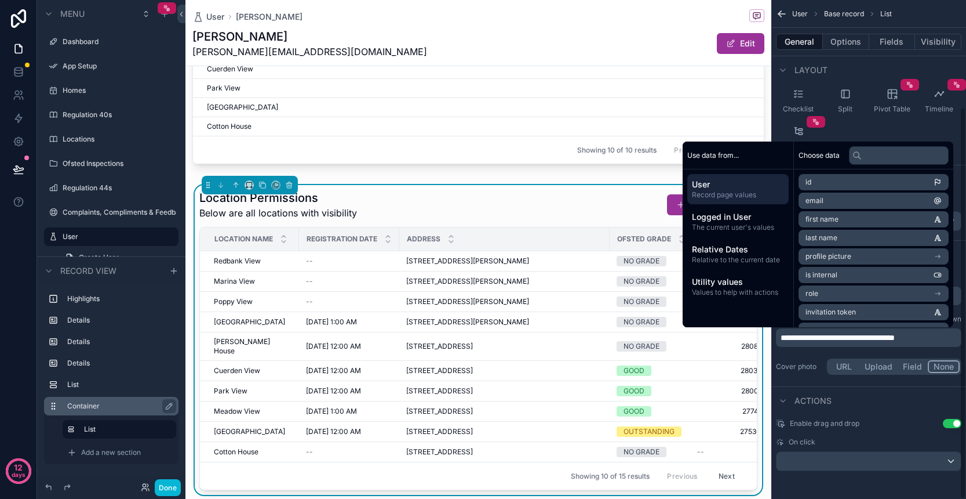
click at [884, 390] on div "Actions" at bounding box center [869, 400] width 195 height 28
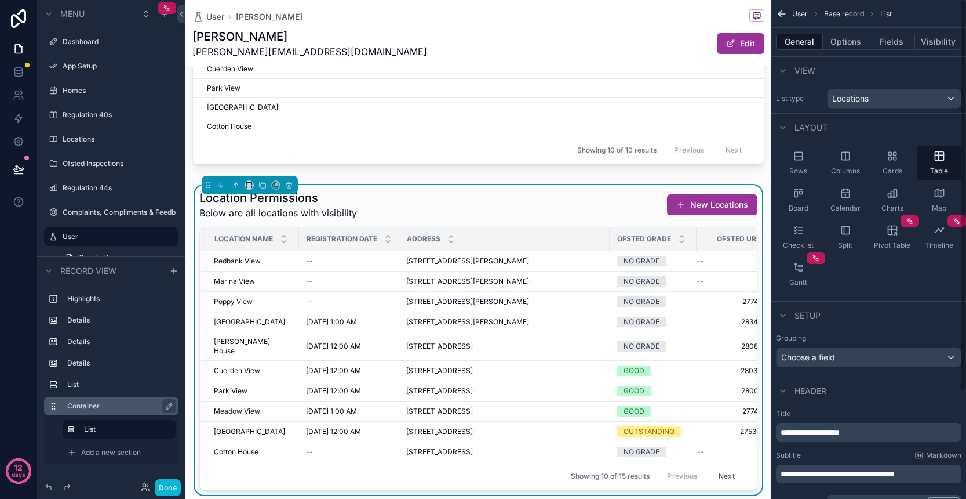
scroll to position [0, 0]
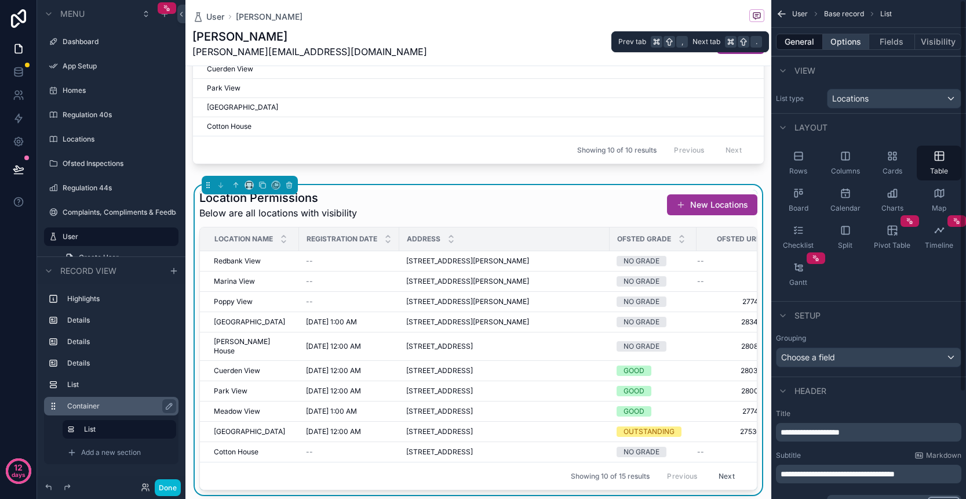
click at [851, 39] on button "Options" at bounding box center [846, 42] width 46 height 16
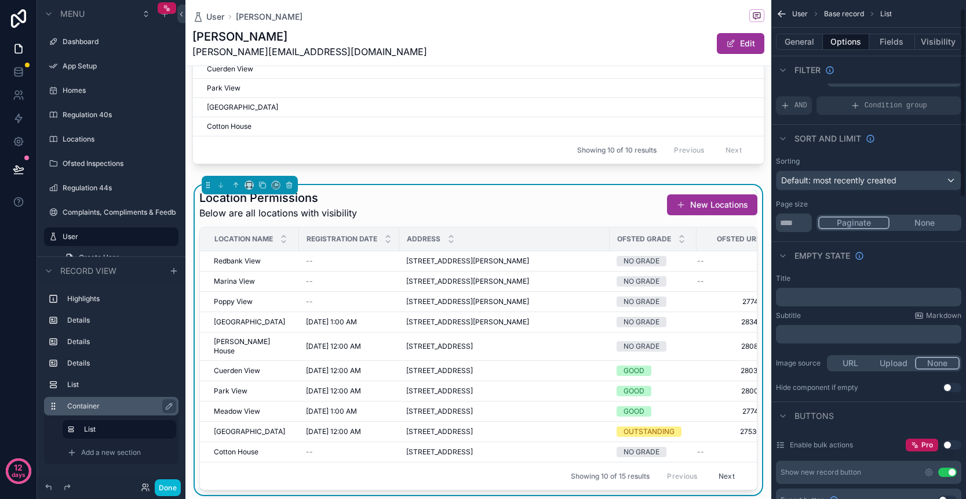
scroll to position [22, 0]
click at [896, 183] on span "Default: most recently created" at bounding box center [839, 180] width 115 height 10
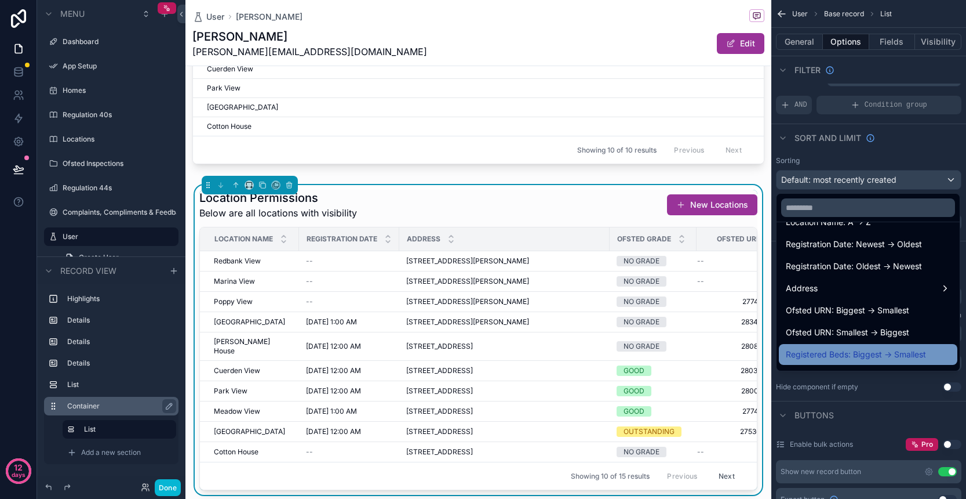
scroll to position [147, 0]
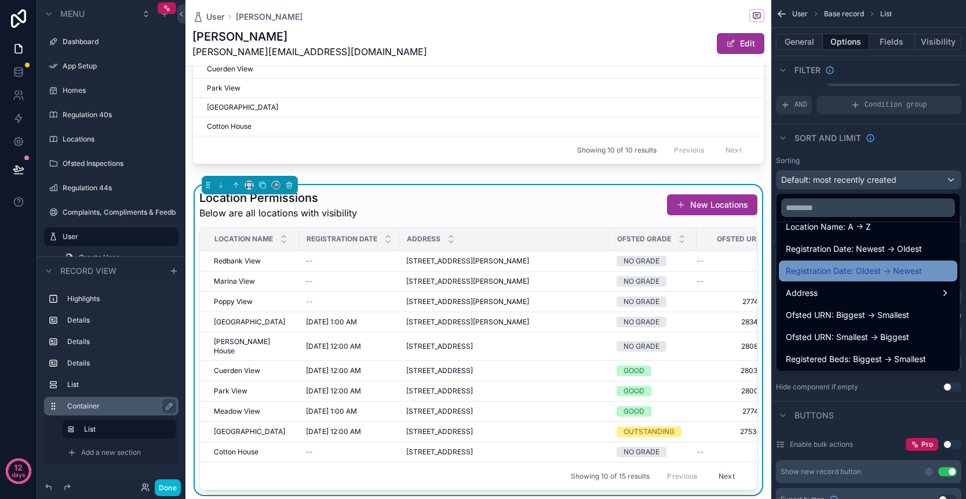
click at [856, 268] on span "Registration Date: Oldest -> Newest" at bounding box center [854, 271] width 136 height 14
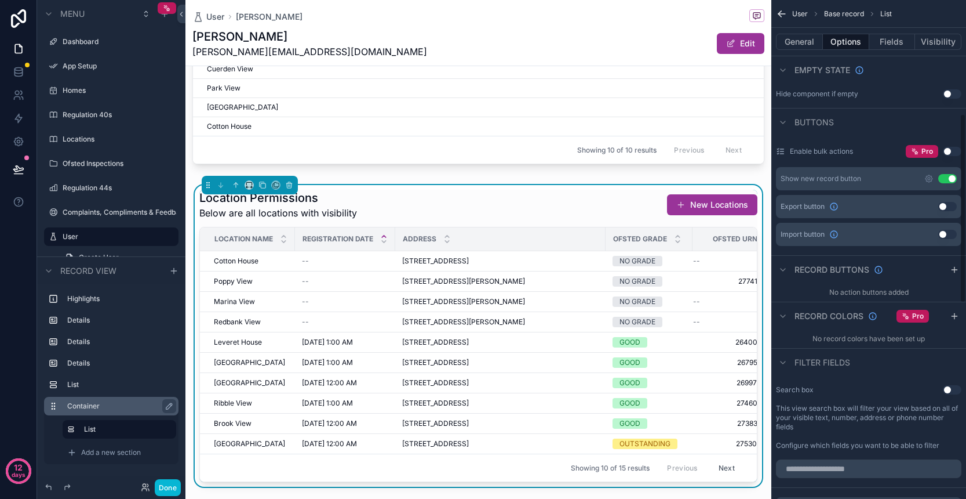
scroll to position [299, 0]
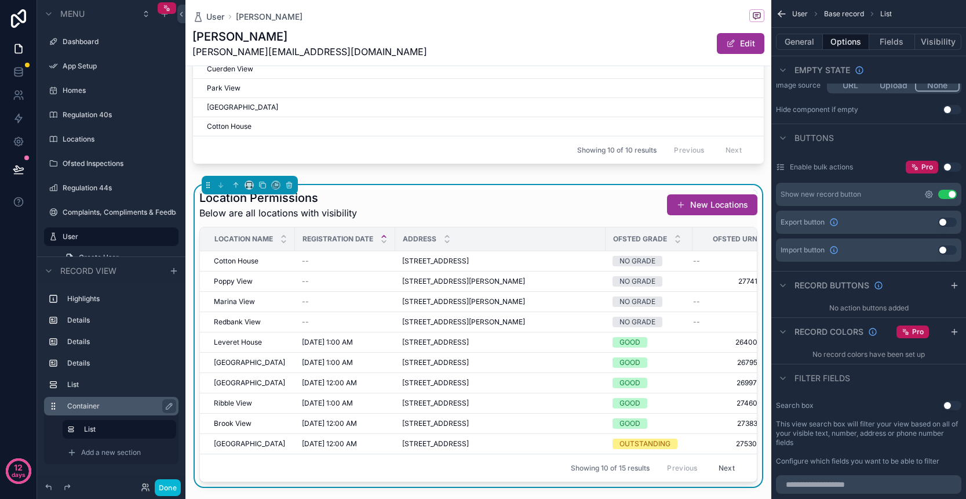
click at [928, 195] on icon "scrollable content" at bounding box center [929, 194] width 9 height 9
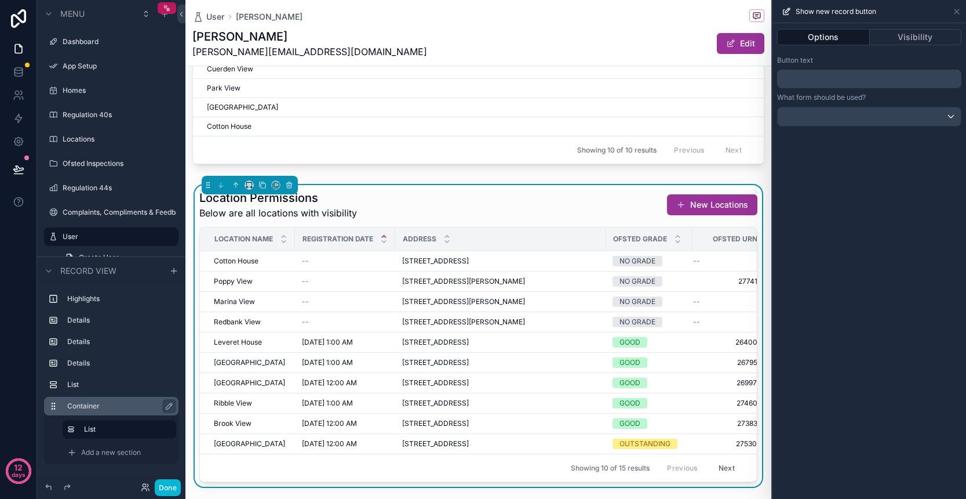
click at [849, 85] on p "﻿" at bounding box center [870, 79] width 177 height 14
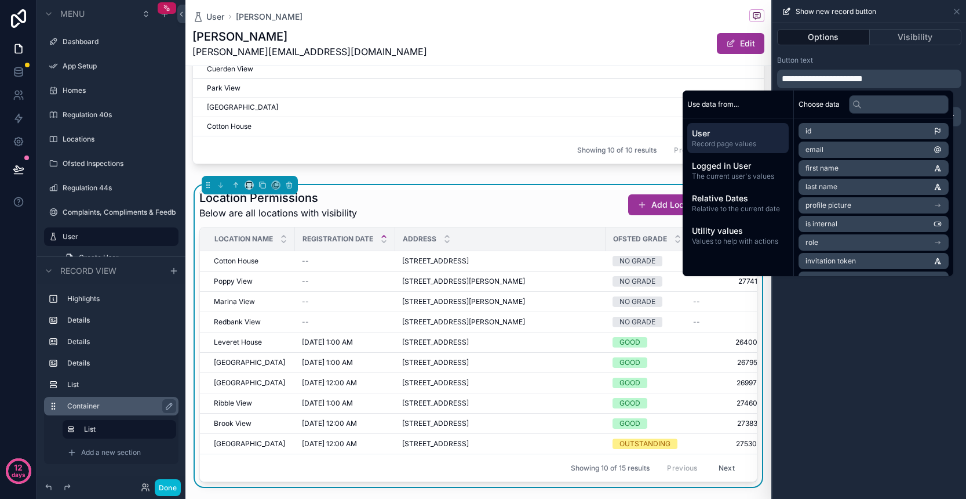
click at [915, 64] on div "Button text" at bounding box center [869, 60] width 184 height 9
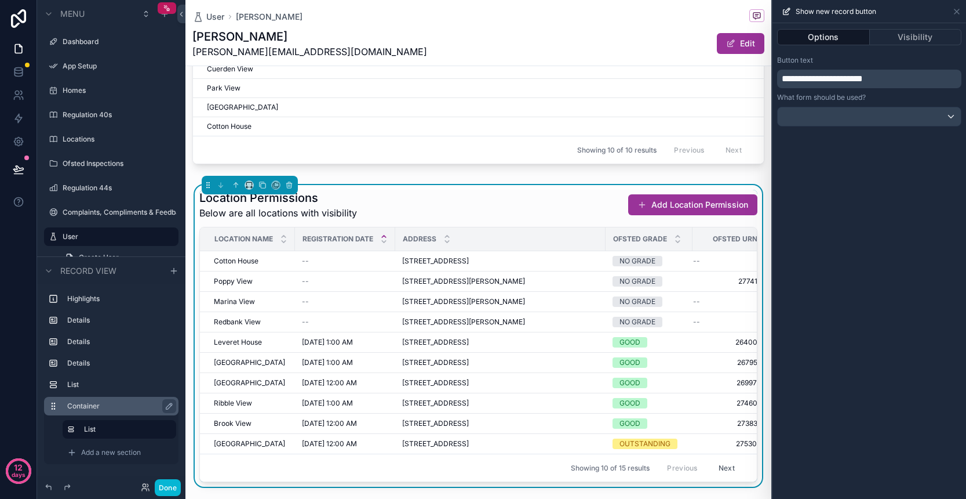
click at [918, 115] on div at bounding box center [869, 116] width 183 height 19
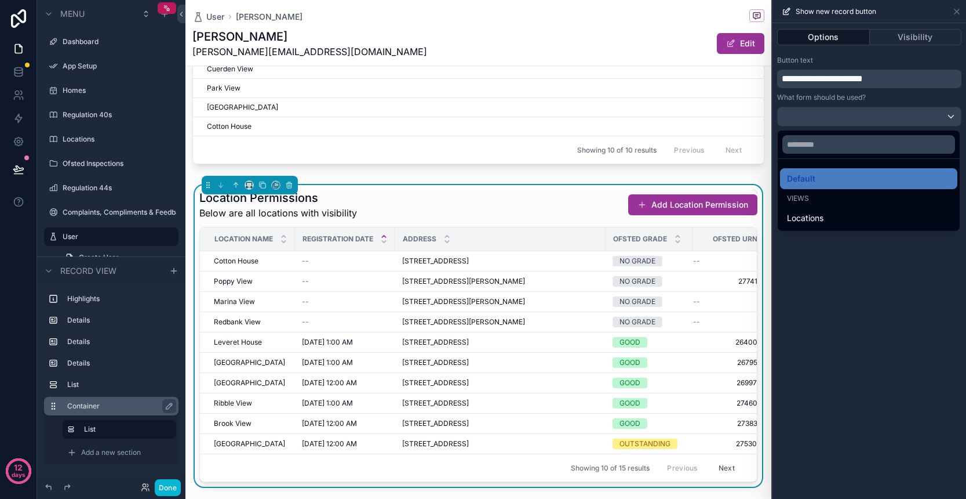
click at [918, 115] on div at bounding box center [870, 249] width 194 height 499
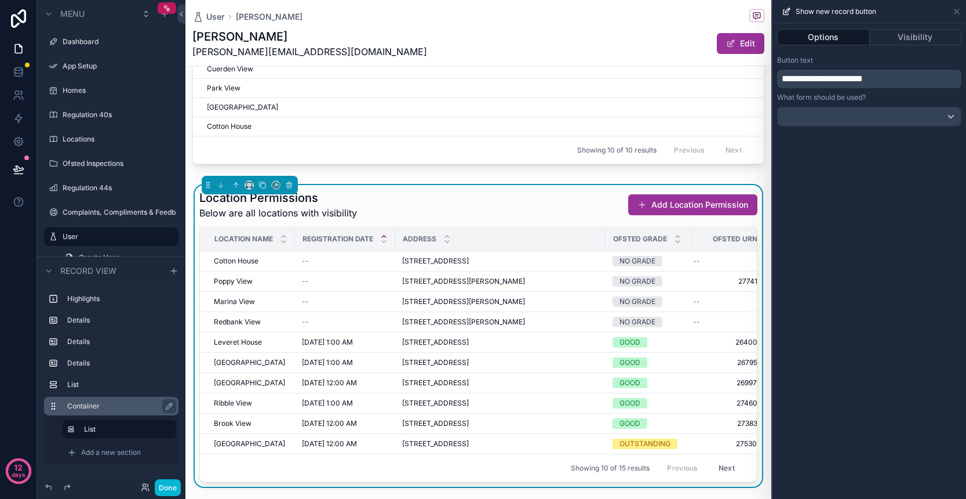
click at [901, 156] on div "**********" at bounding box center [870, 260] width 194 height 475
click at [955, 12] on icon at bounding box center [957, 11] width 9 height 9
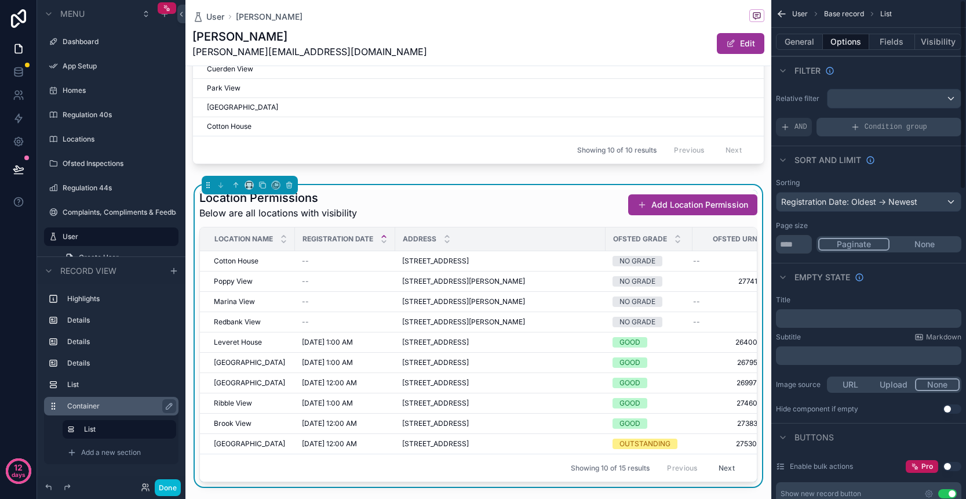
scroll to position [0, 0]
click at [804, 46] on button "General" at bounding box center [799, 42] width 47 height 16
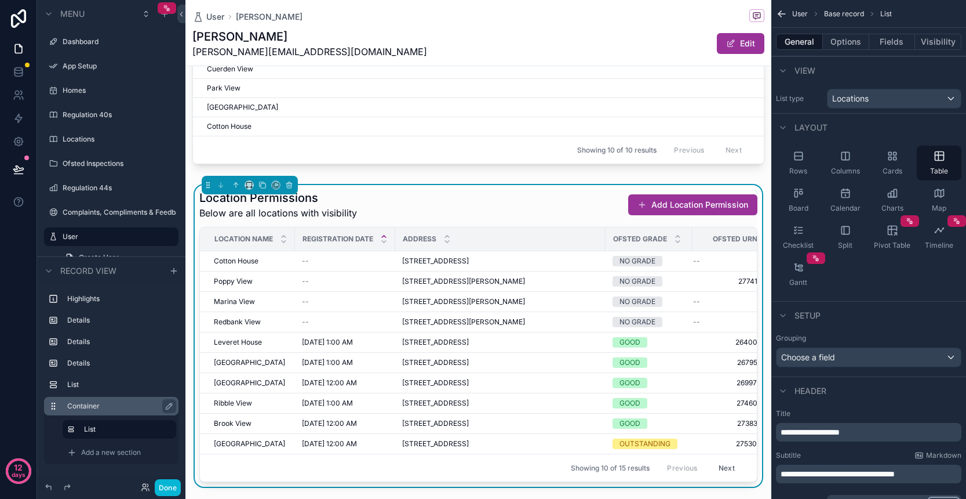
click at [880, 102] on div "Locations" at bounding box center [894, 98] width 133 height 19
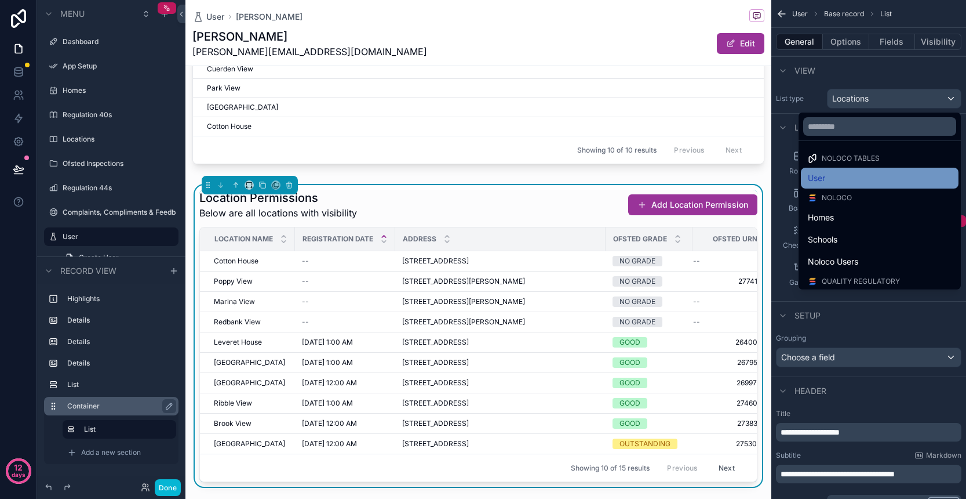
click at [860, 177] on div "User" at bounding box center [880, 178] width 144 height 14
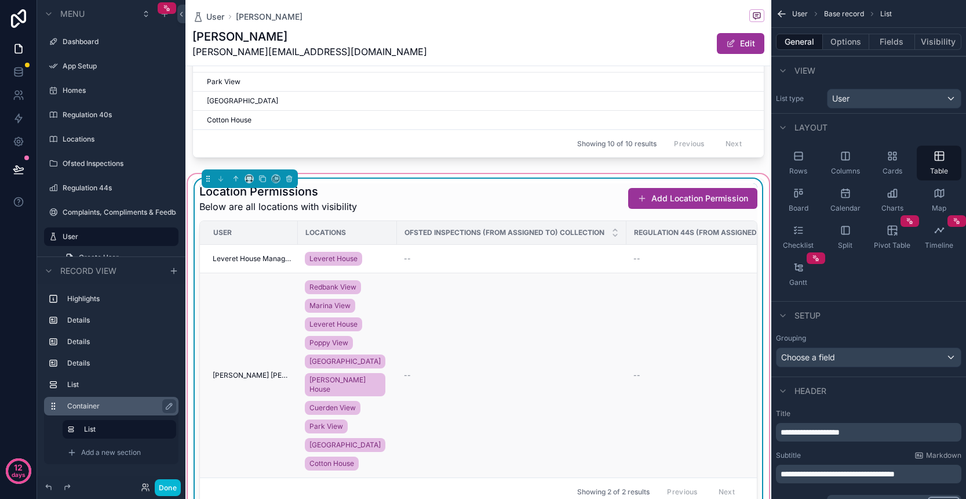
scroll to position [735, 0]
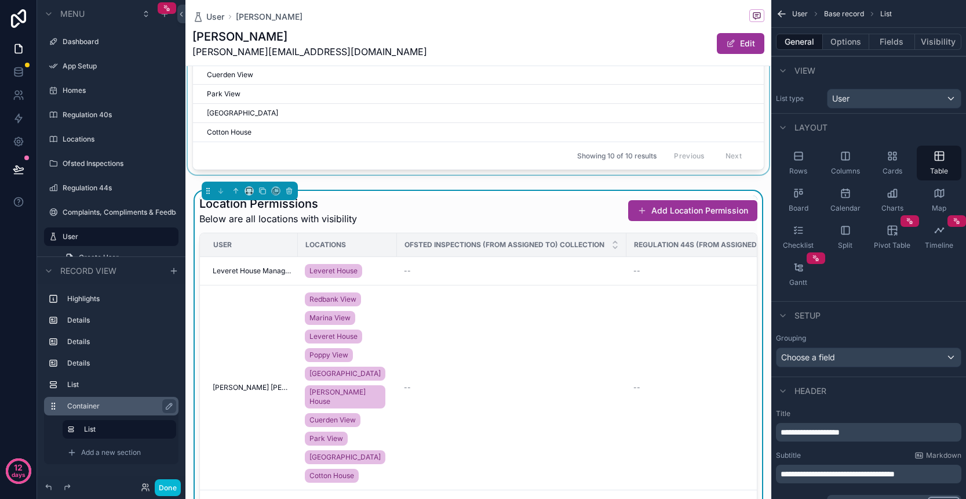
click at [512, 141] on div "Showing 10 of 10 results Previous Next" at bounding box center [478, 155] width 571 height 28
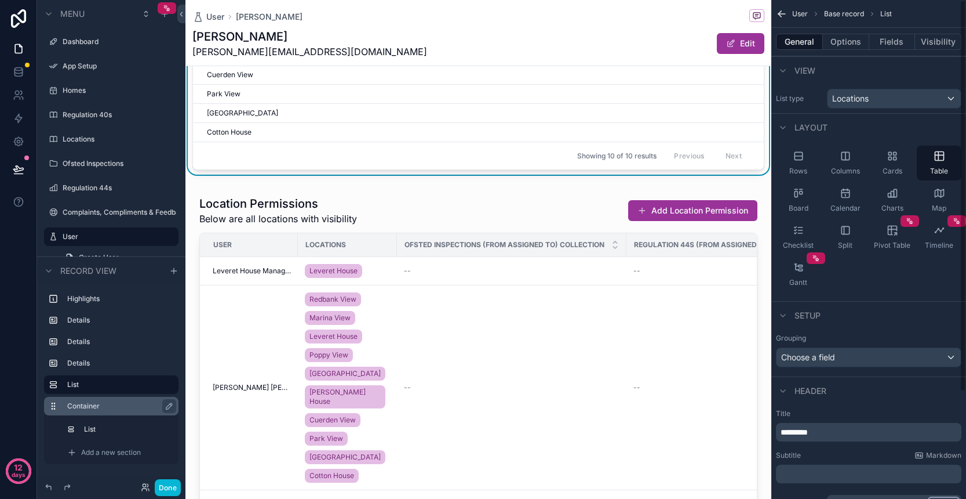
scroll to position [0, 0]
click at [844, 46] on button "Options" at bounding box center [846, 42] width 46 height 16
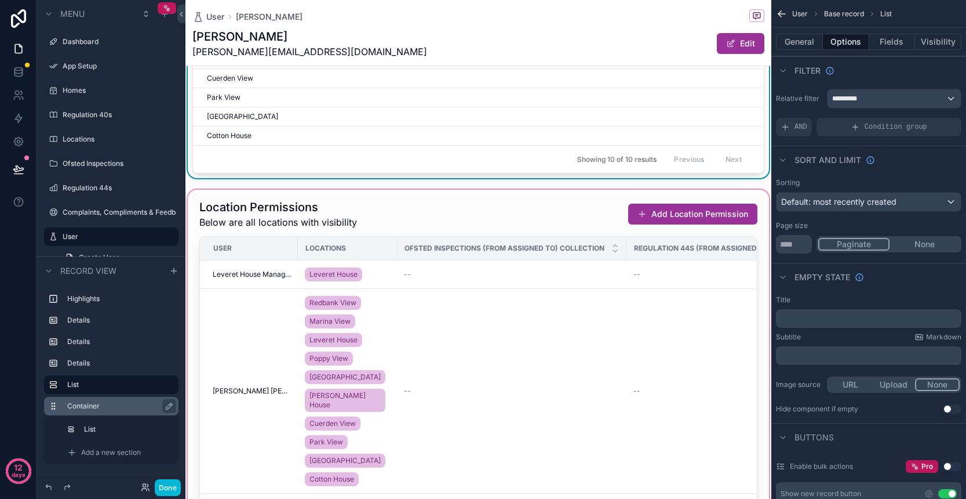
click at [573, 268] on div "scrollable content" at bounding box center [479, 360] width 586 height 346
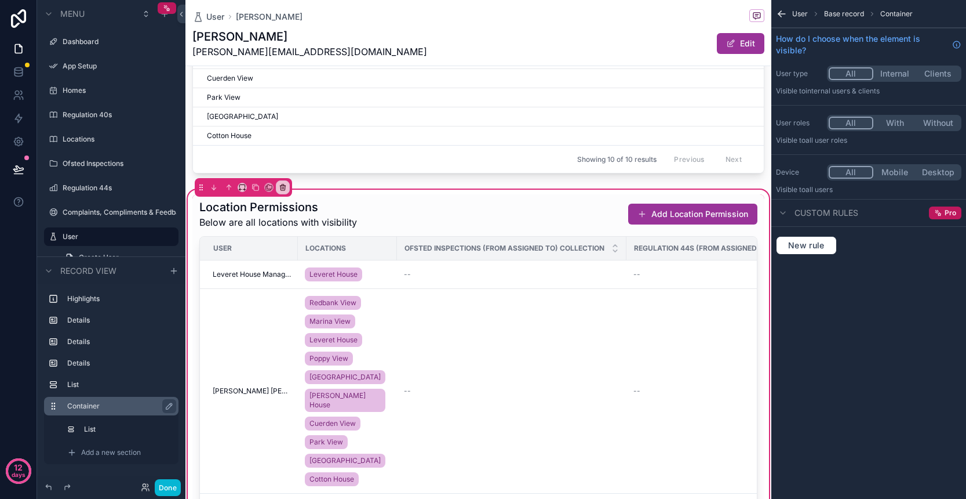
scroll to position [730, 0]
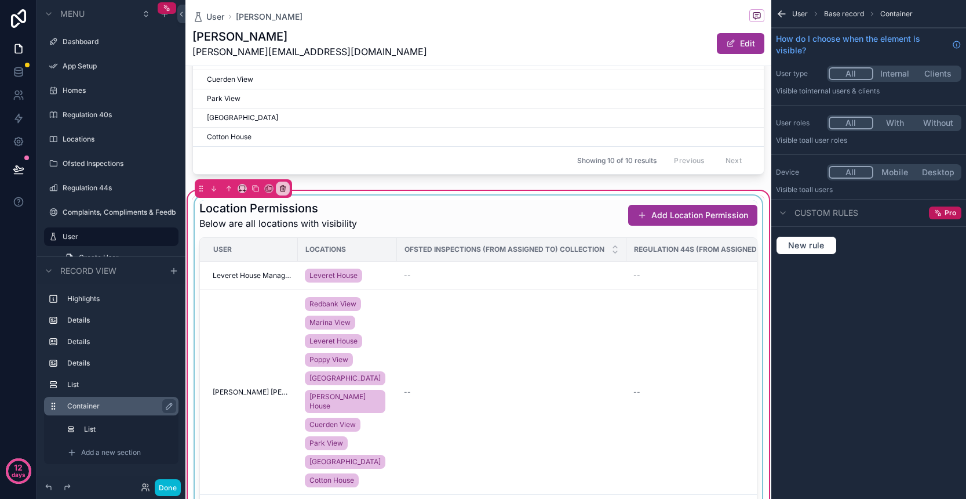
click at [628, 304] on div "scrollable content" at bounding box center [478, 361] width 572 height 332
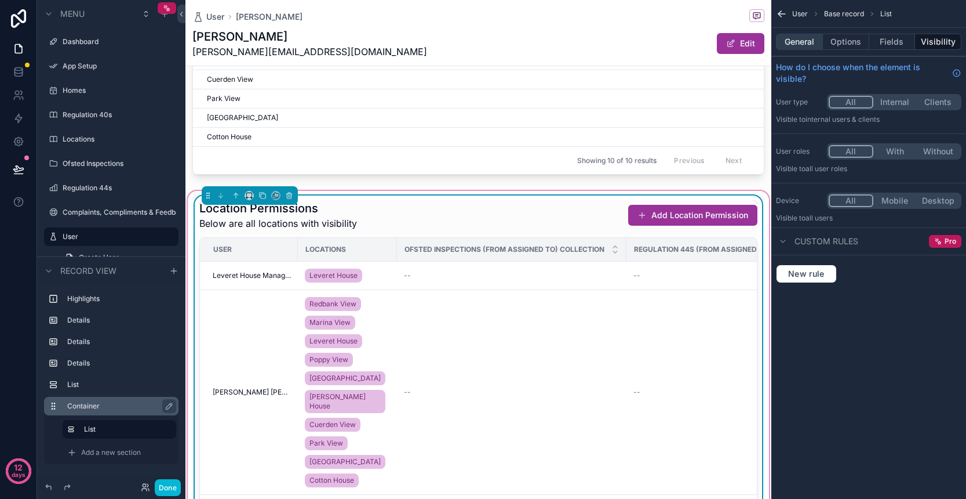
click at [801, 45] on button "General" at bounding box center [799, 42] width 47 height 16
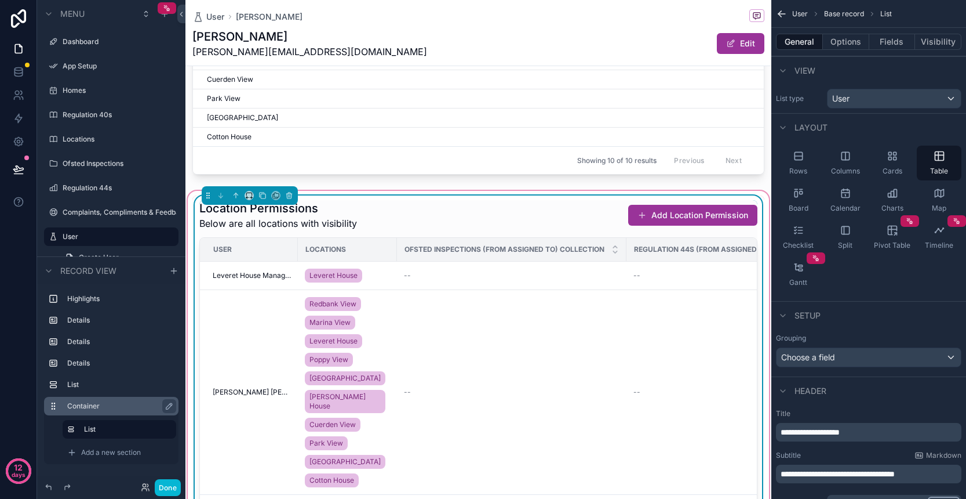
click at [880, 105] on div "User" at bounding box center [894, 98] width 133 height 19
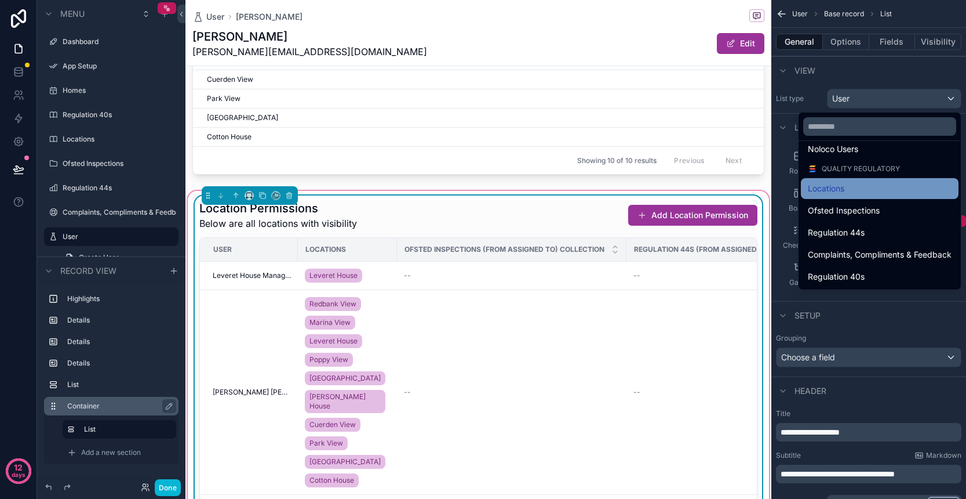
scroll to position [112, 0]
click at [839, 195] on div "Locations" at bounding box center [880, 188] width 158 height 21
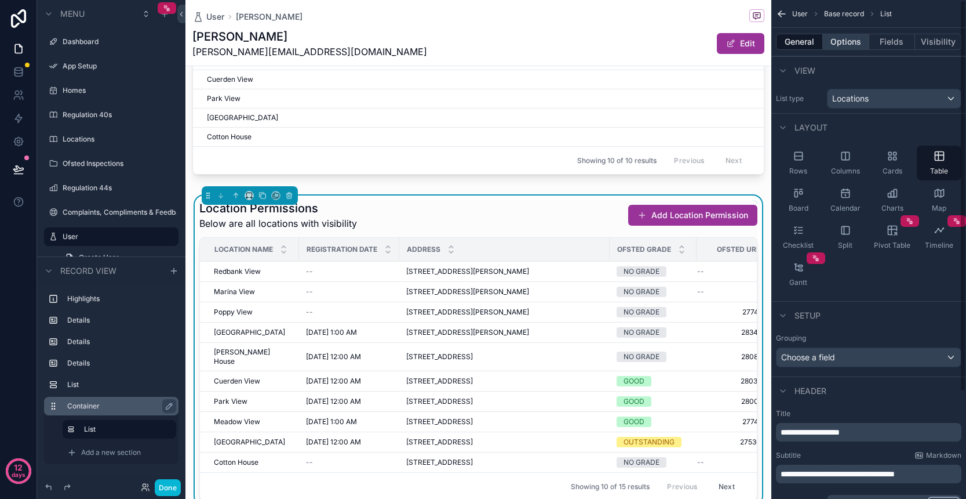
click at [843, 44] on button "Options" at bounding box center [846, 42] width 46 height 16
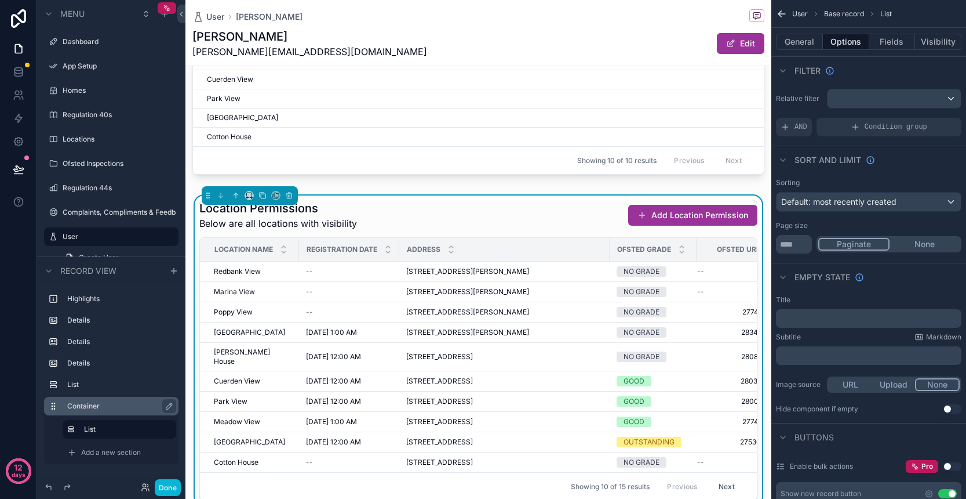
click at [863, 101] on div "scrollable content" at bounding box center [894, 98] width 133 height 19
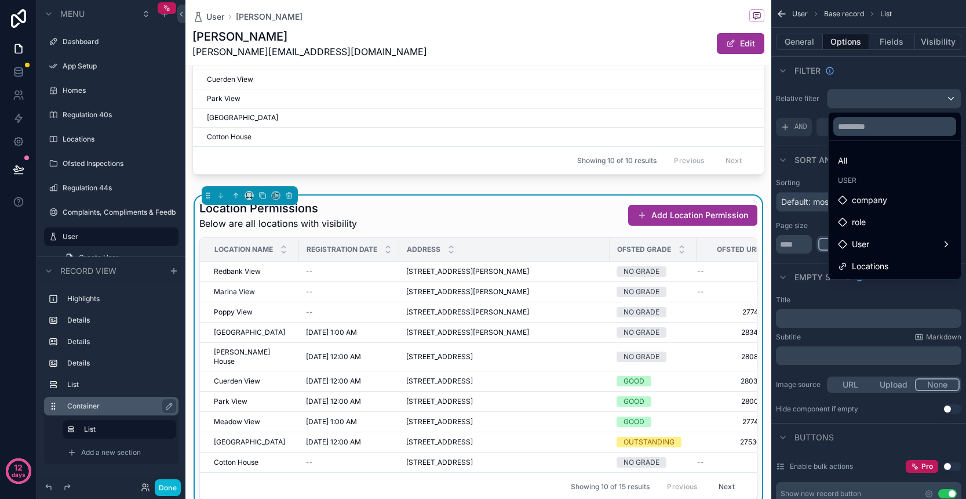
scroll to position [0, 0]
click at [867, 242] on div "User" at bounding box center [895, 244] width 114 height 14
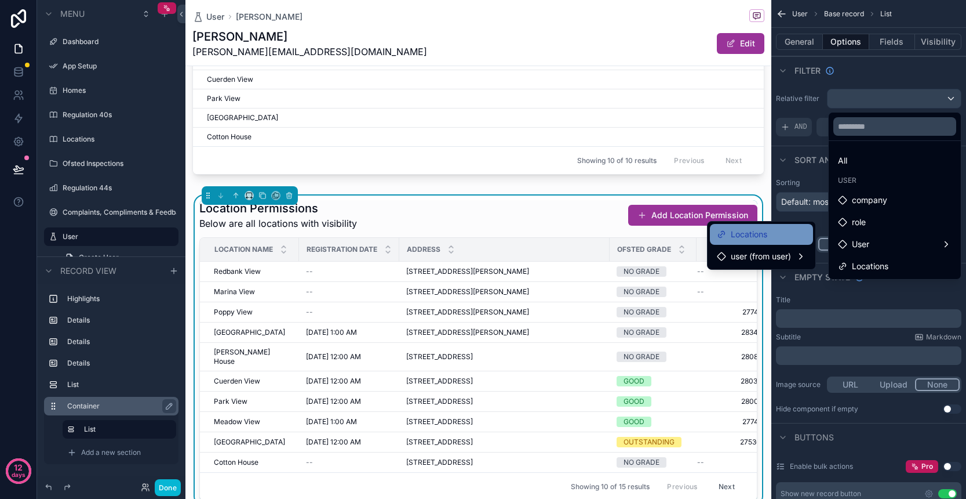
click at [776, 235] on div "Locations" at bounding box center [761, 234] width 89 height 14
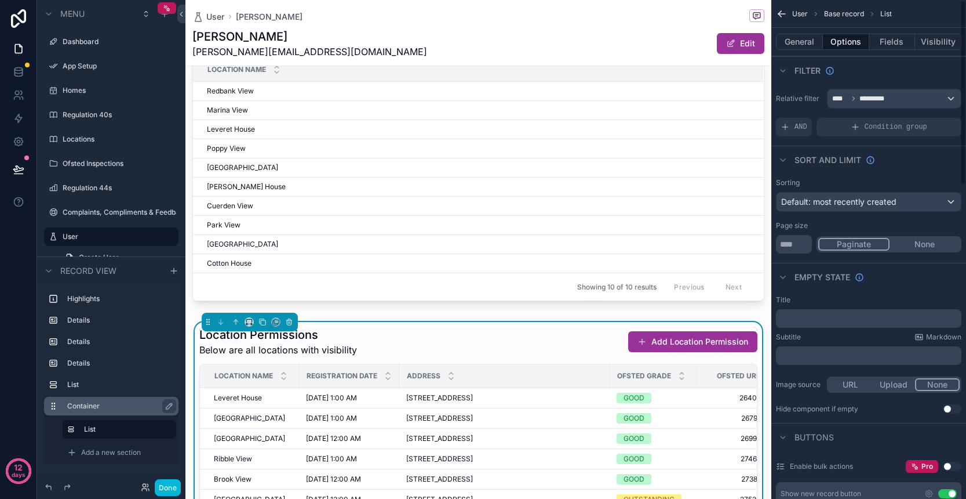
scroll to position [601, 0]
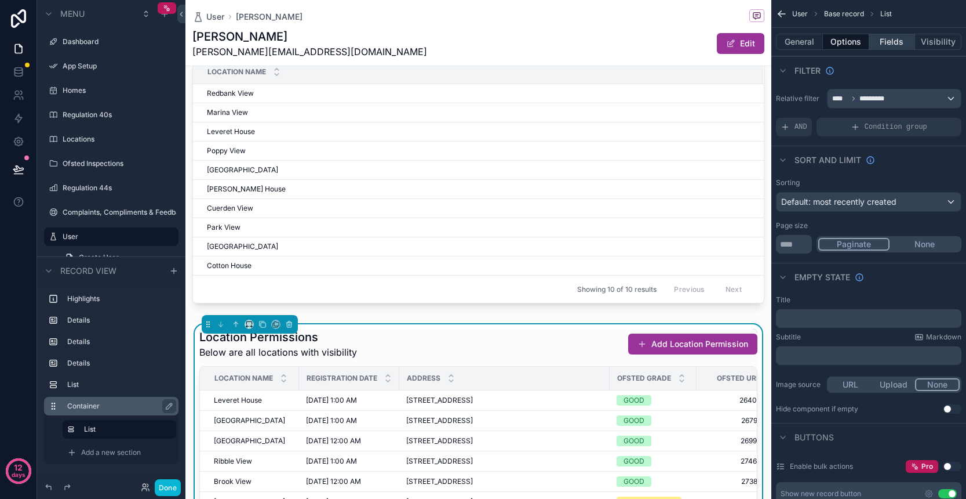
click at [888, 43] on button "Fields" at bounding box center [893, 42] width 46 height 16
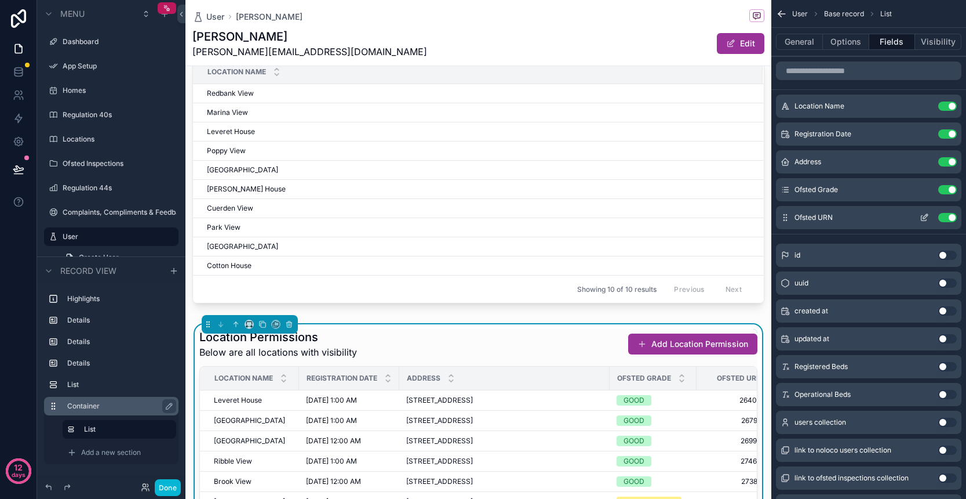
click at [951, 217] on button "Use setting" at bounding box center [948, 217] width 19 height 9
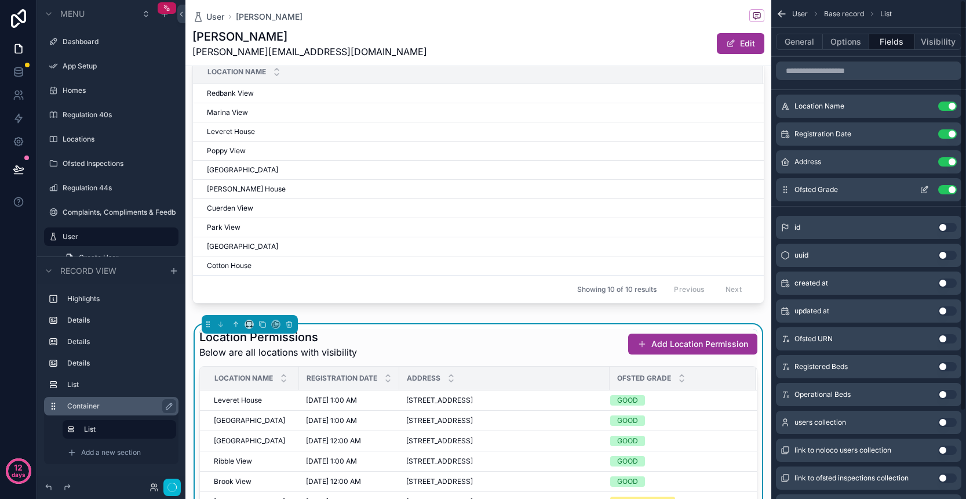
click at [949, 188] on button "Use setting" at bounding box center [948, 189] width 19 height 9
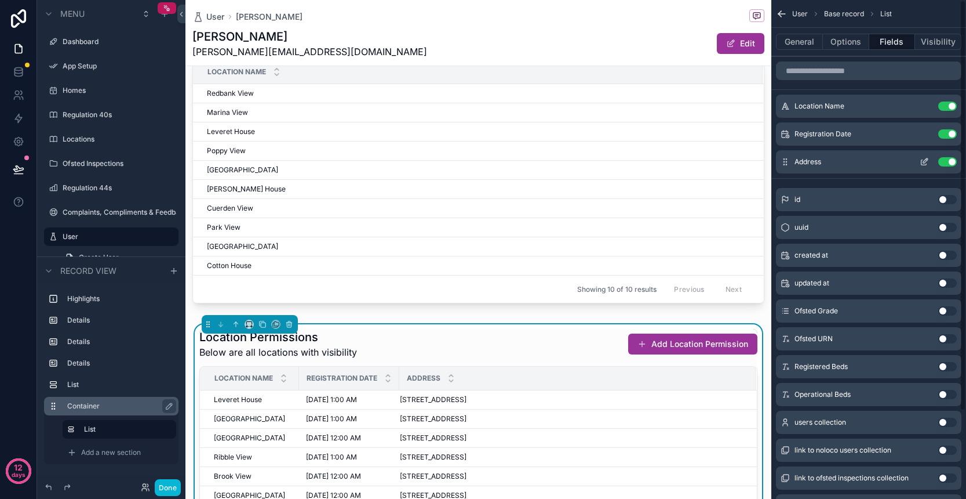
click at [947, 161] on button "Use setting" at bounding box center [948, 161] width 19 height 9
click at [949, 131] on button "Use setting" at bounding box center [948, 133] width 19 height 9
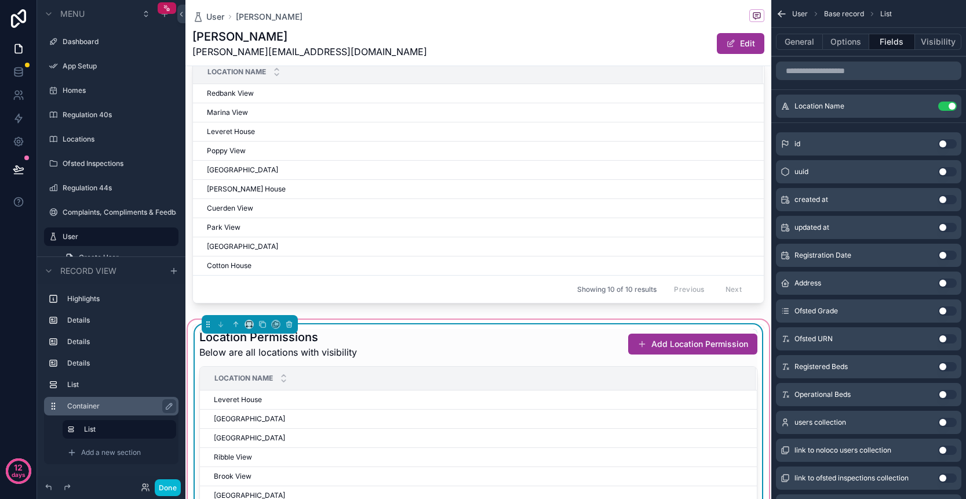
click at [513, 332] on div "Location Permissions Below are all locations with visibility Add Location Permi…" at bounding box center [478, 344] width 558 height 30
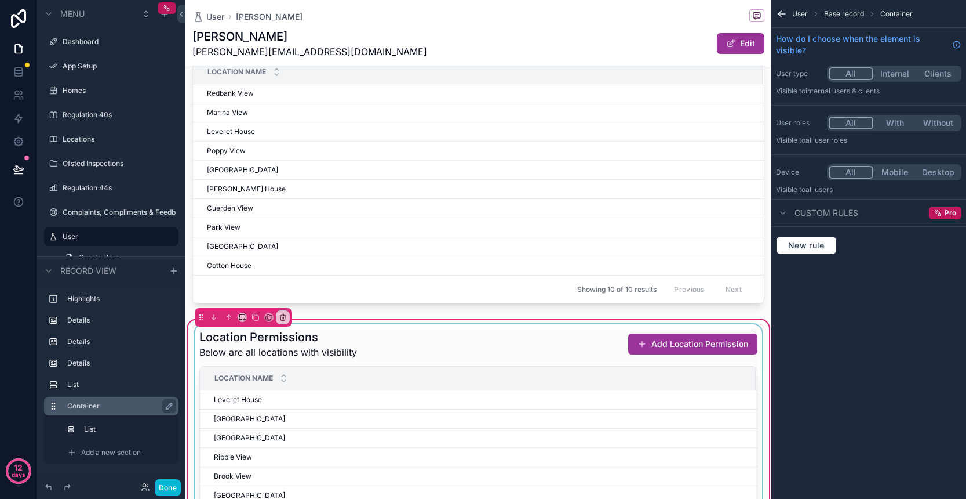
click at [394, 346] on div "scrollable content" at bounding box center [478, 469] width 572 height 290
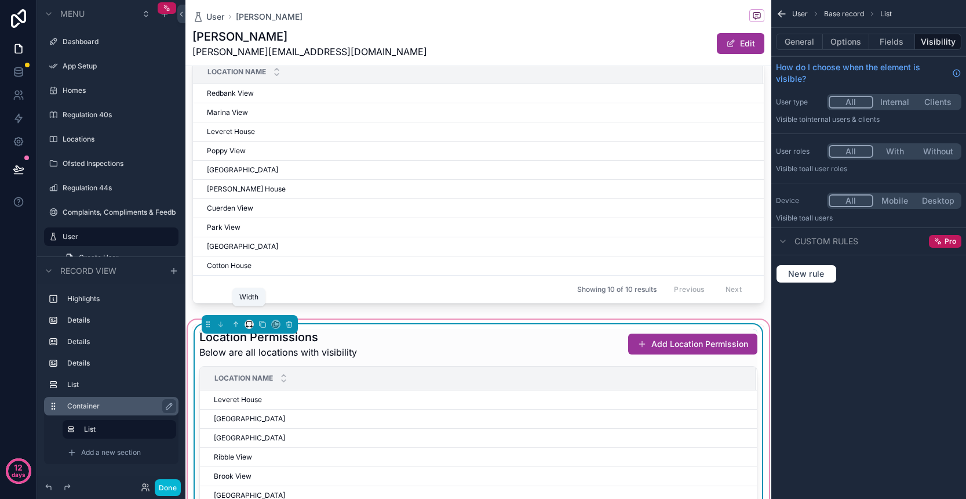
click at [248, 320] on icon "scrollable content" at bounding box center [249, 324] width 8 height 8
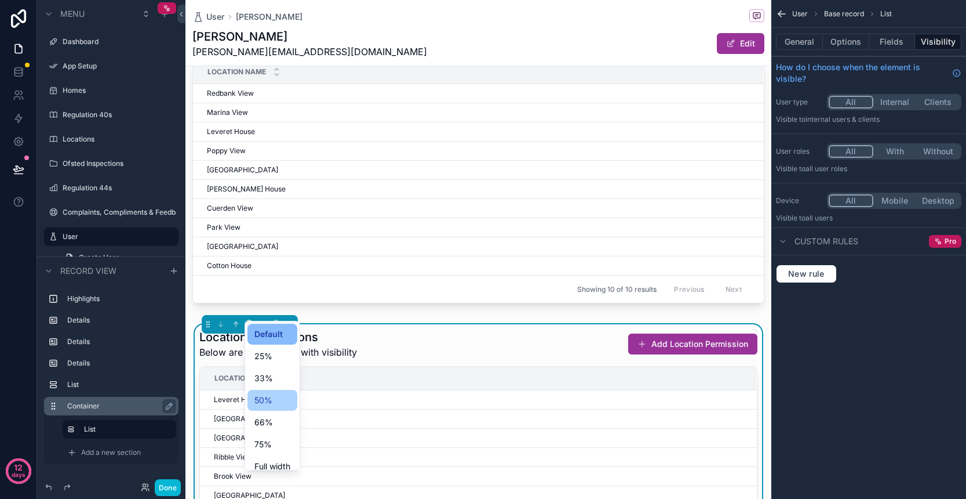
click at [275, 396] on div "50%" at bounding box center [273, 400] width 36 height 14
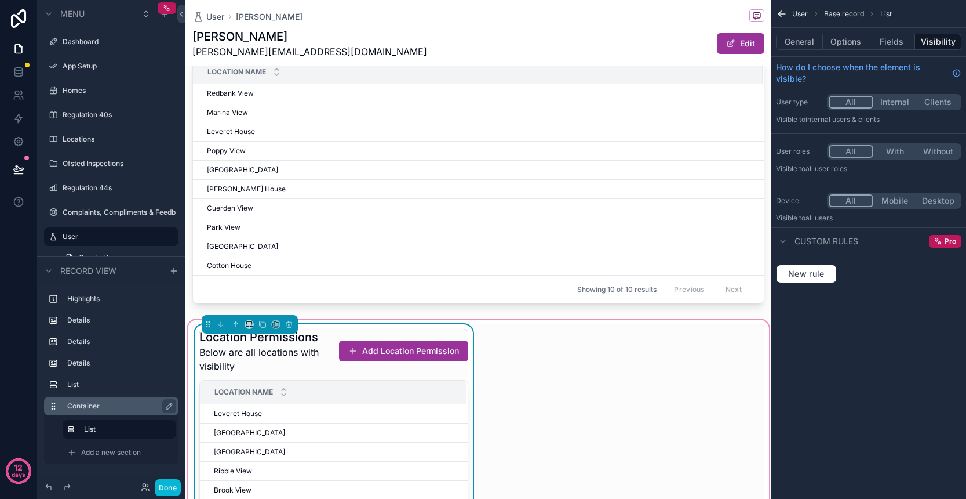
click at [554, 364] on div "Location Permissions Below are all locations with visibility Add Location Permi…" at bounding box center [478, 476] width 572 height 304
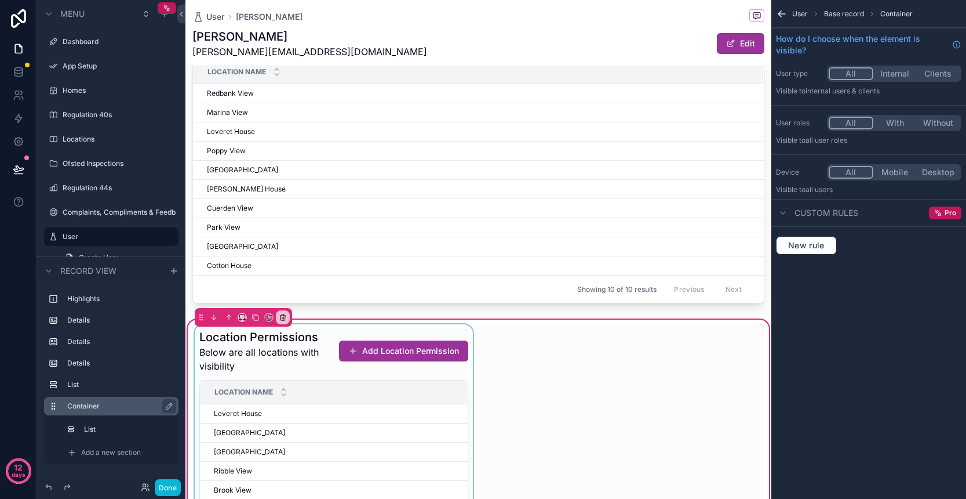
click at [399, 344] on div "scrollable content" at bounding box center [333, 476] width 283 height 304
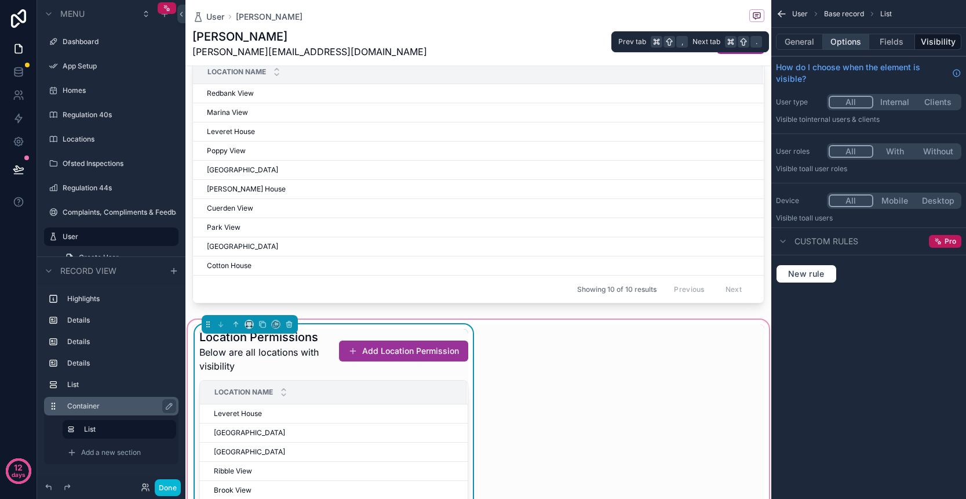
click at [859, 43] on button "Options" at bounding box center [846, 42] width 46 height 16
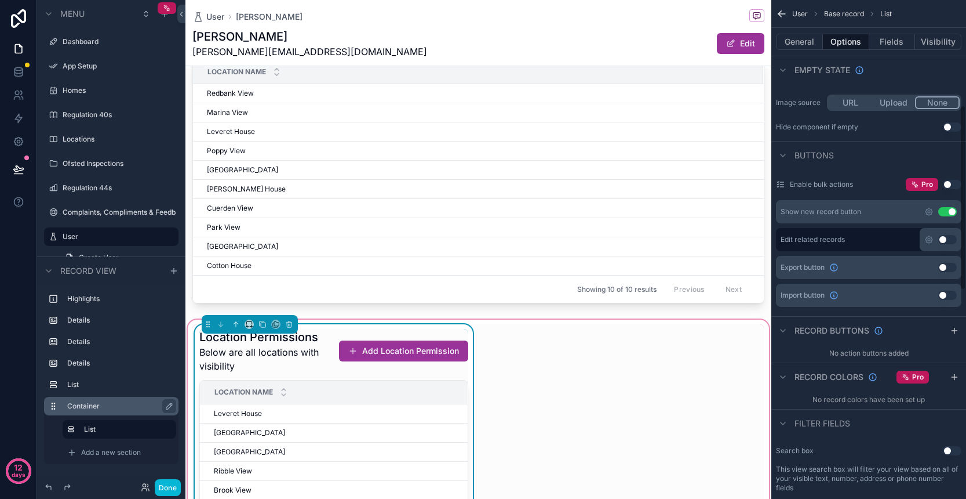
scroll to position [283, 0]
click at [956, 332] on icon "scrollable content" at bounding box center [954, 329] width 9 height 9
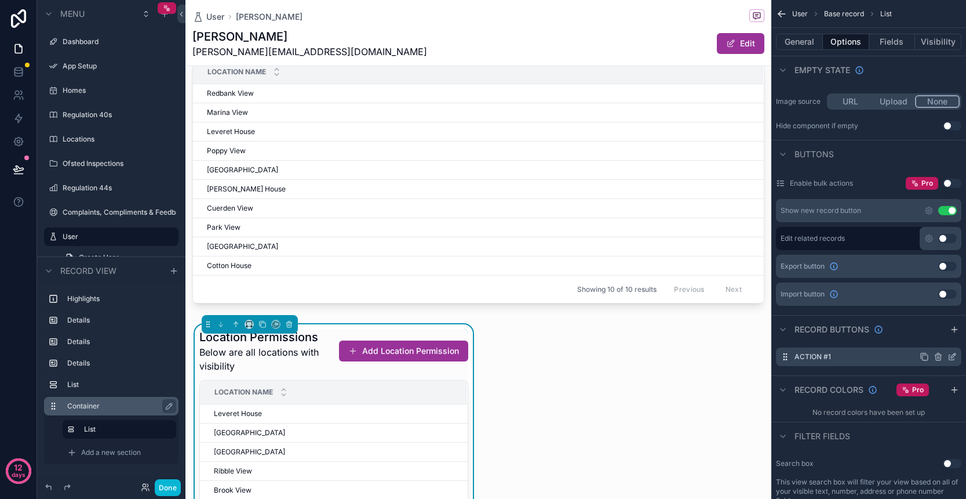
click at [951, 357] on icon "scrollable content" at bounding box center [953, 355] width 5 height 5
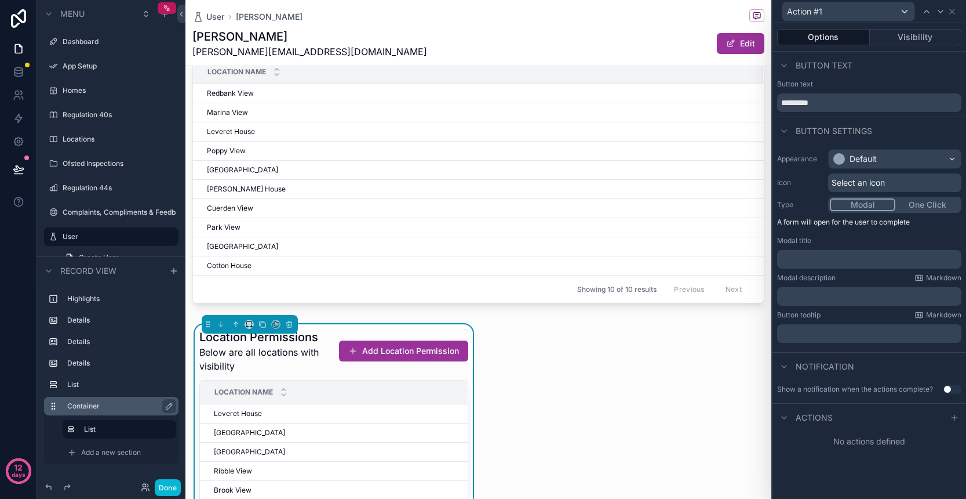
click at [916, 206] on button "One Click" at bounding box center [928, 204] width 64 height 13
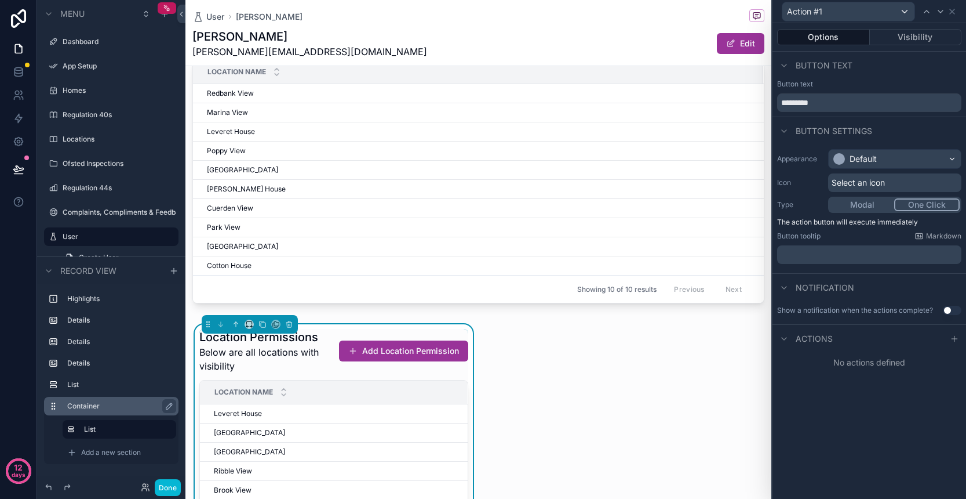
click at [881, 159] on div "Default" at bounding box center [895, 159] width 132 height 19
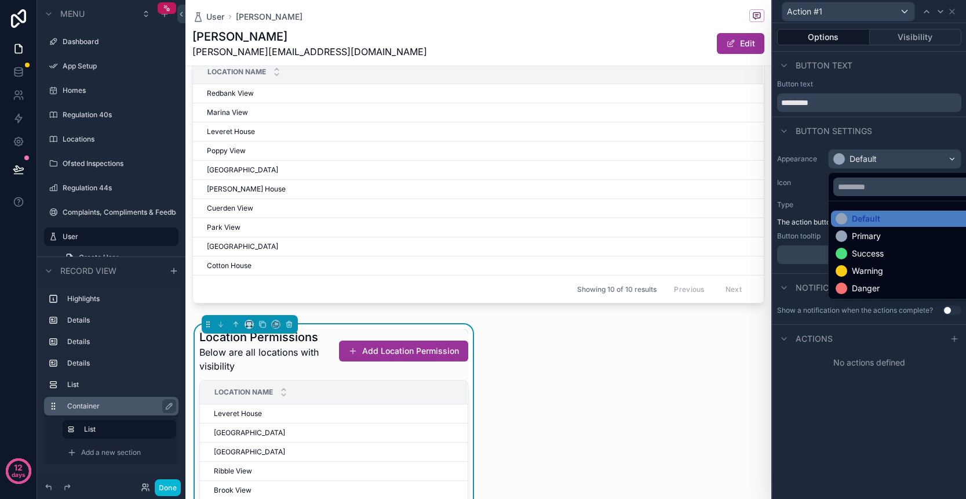
click at [881, 159] on div at bounding box center [870, 249] width 194 height 499
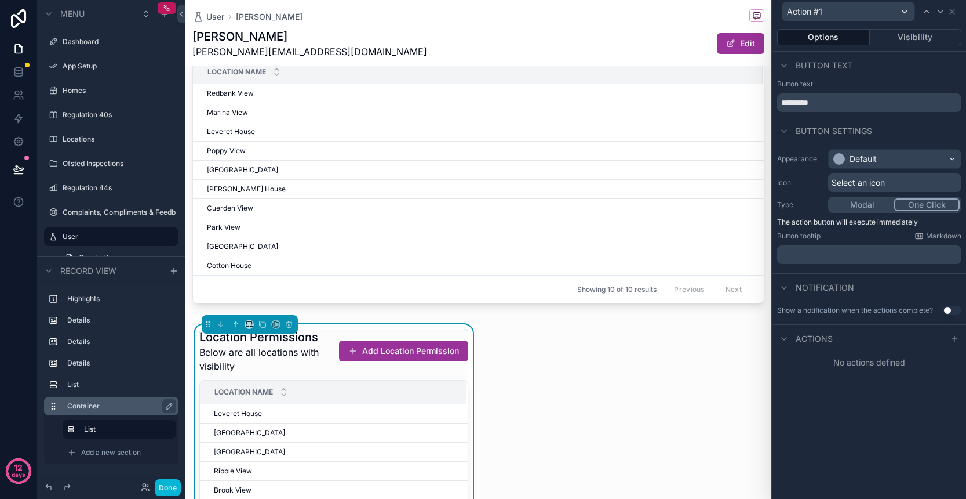
click at [868, 181] on span "Select an icon" at bounding box center [858, 183] width 53 height 12
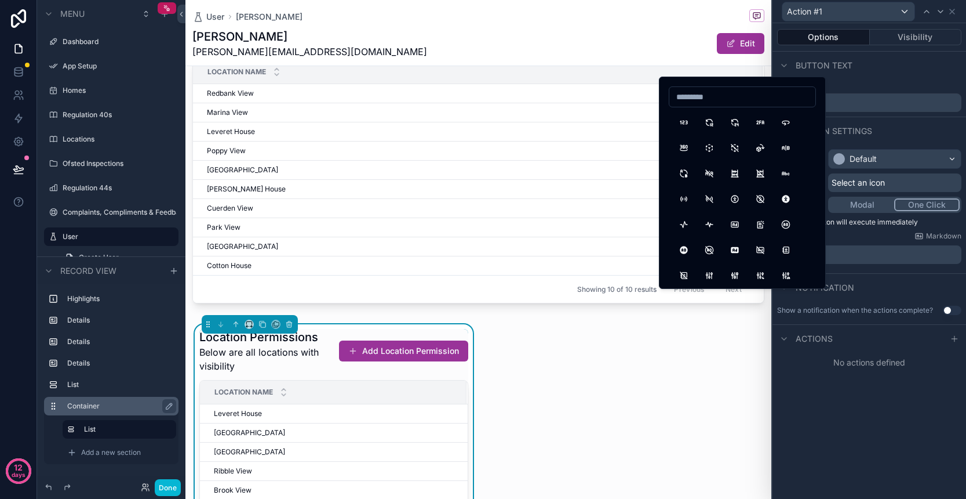
click at [868, 181] on span "Select an icon" at bounding box center [858, 183] width 53 height 12
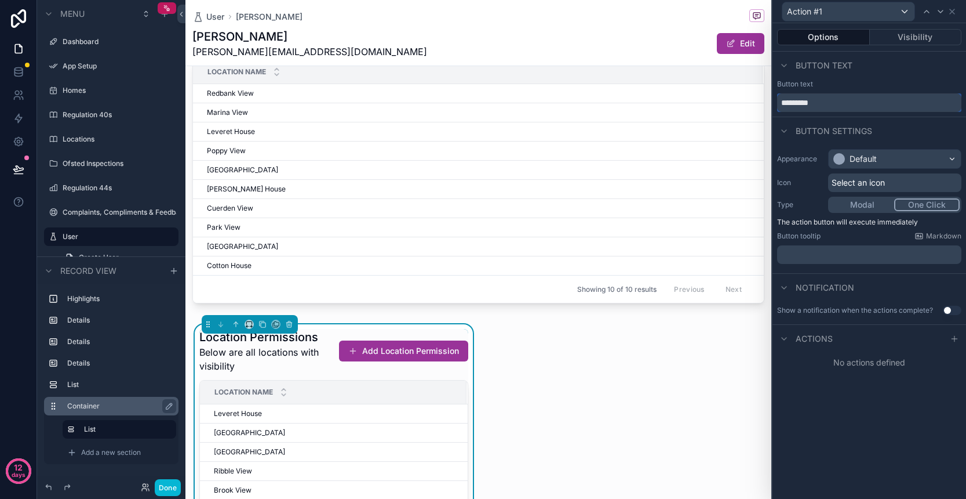
click at [823, 105] on input "*********" at bounding box center [869, 102] width 184 height 19
type input "**********"
click at [860, 238] on div "Button tooltip Markdown" at bounding box center [869, 235] width 184 height 9
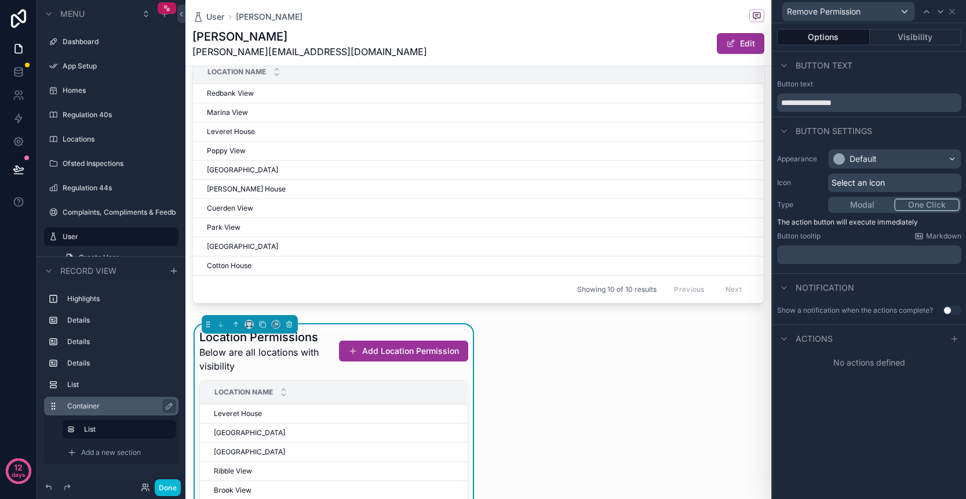
click at [949, 311] on button "Use setting" at bounding box center [952, 310] width 19 height 9
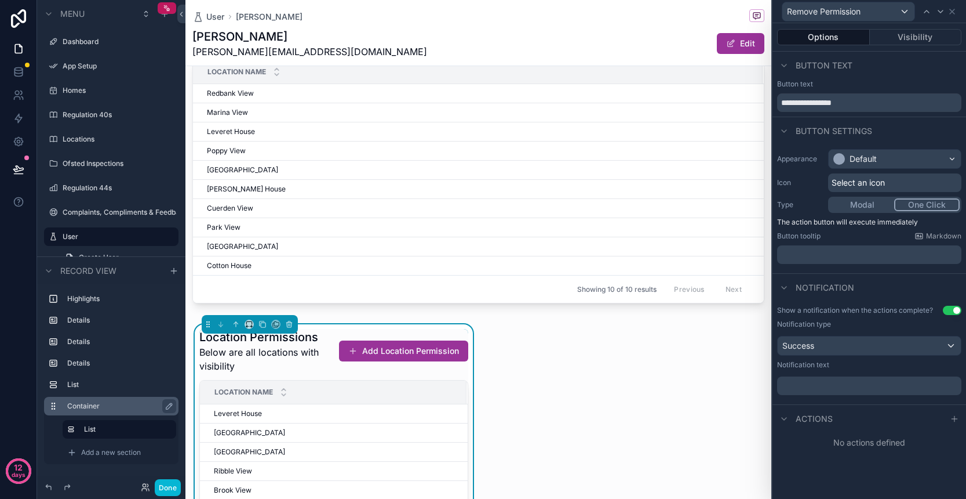
scroll to position [0, 0]
click at [824, 344] on div "Success" at bounding box center [869, 345] width 183 height 19
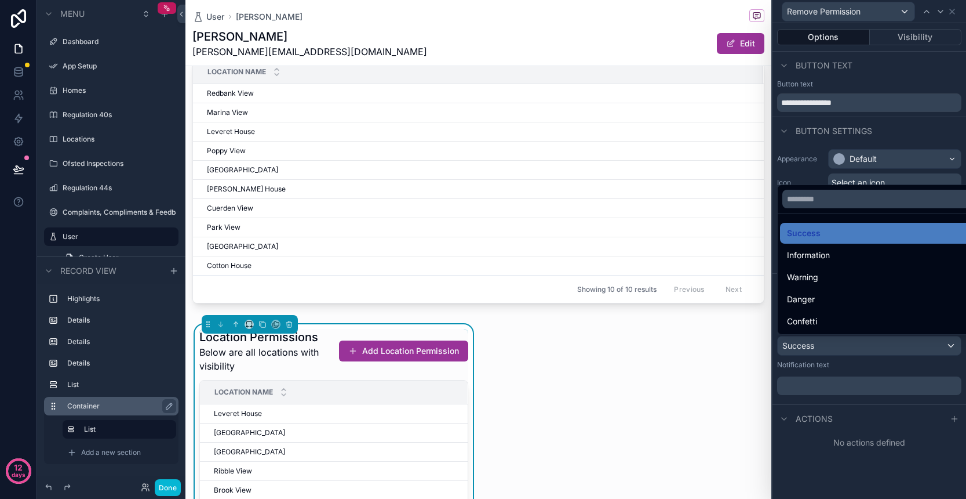
click at [824, 344] on div at bounding box center [870, 249] width 194 height 499
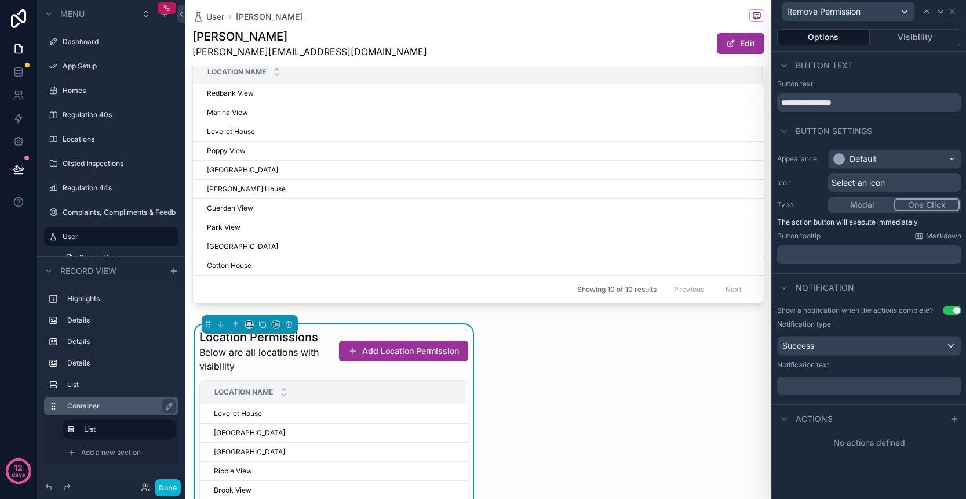
click at [849, 350] on div "Success" at bounding box center [869, 345] width 183 height 19
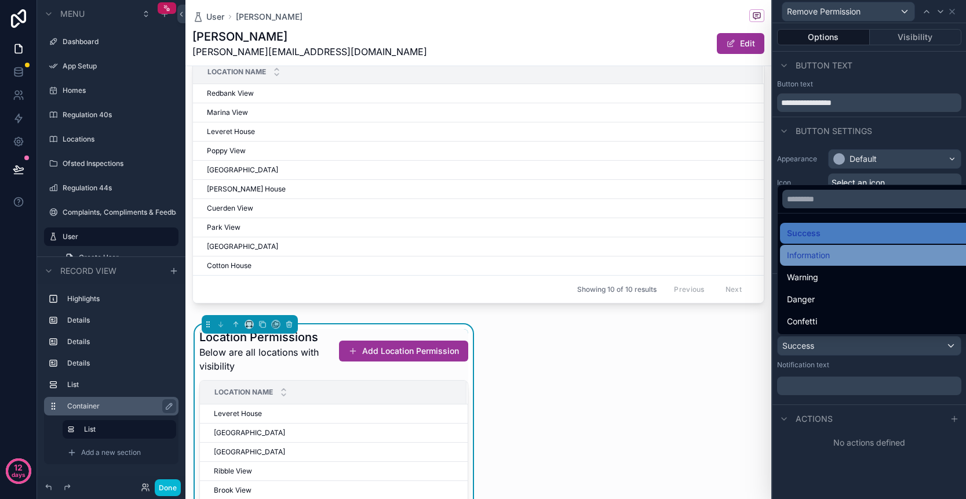
click at [830, 261] on span "Information" at bounding box center [808, 255] width 43 height 14
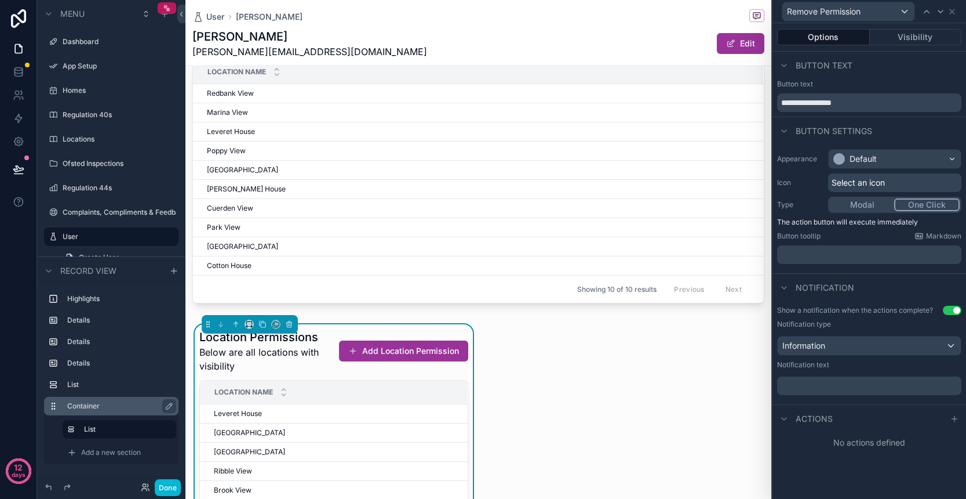
click at [845, 386] on p "﻿" at bounding box center [870, 386] width 177 height 12
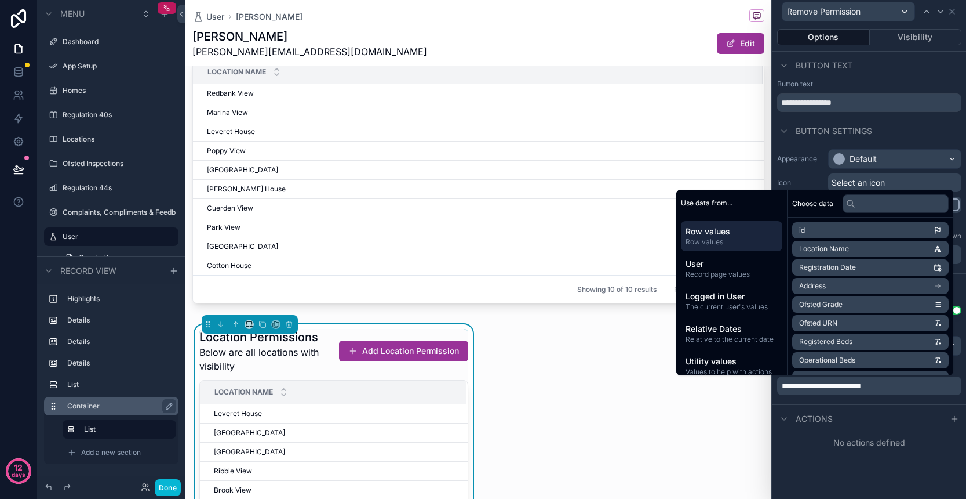
click at [856, 403] on div "**********" at bounding box center [870, 352] width 194 height 103
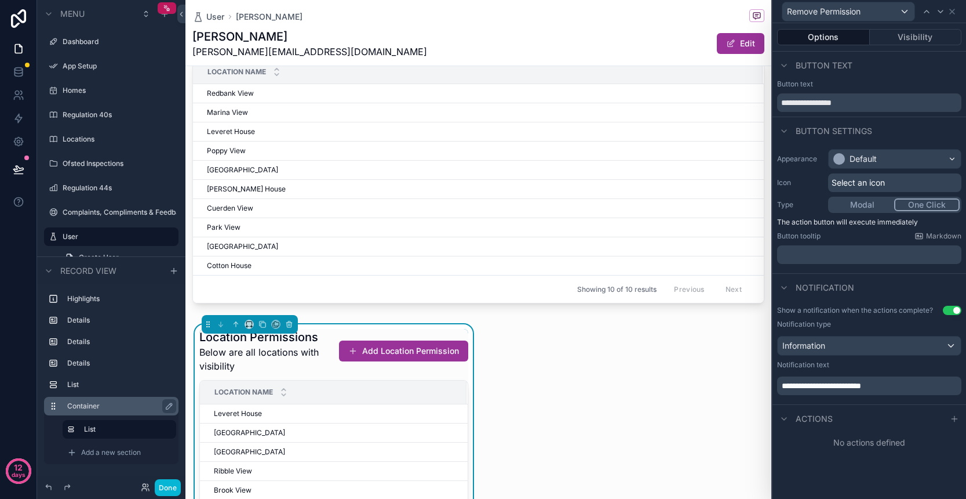
click at [827, 421] on span "Actions" at bounding box center [814, 419] width 37 height 12
click at [835, 420] on div "Actions" at bounding box center [870, 418] width 194 height 28
click at [824, 420] on span "Actions" at bounding box center [814, 419] width 37 height 12
click at [957, 419] on icon at bounding box center [954, 419] width 5 height 0
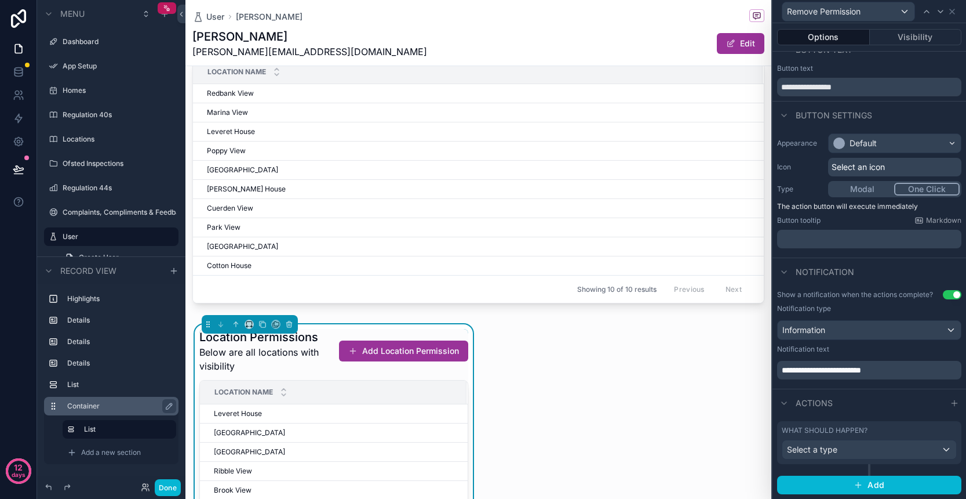
scroll to position [15, 0]
click at [864, 453] on div "Select a type" at bounding box center [870, 450] width 174 height 19
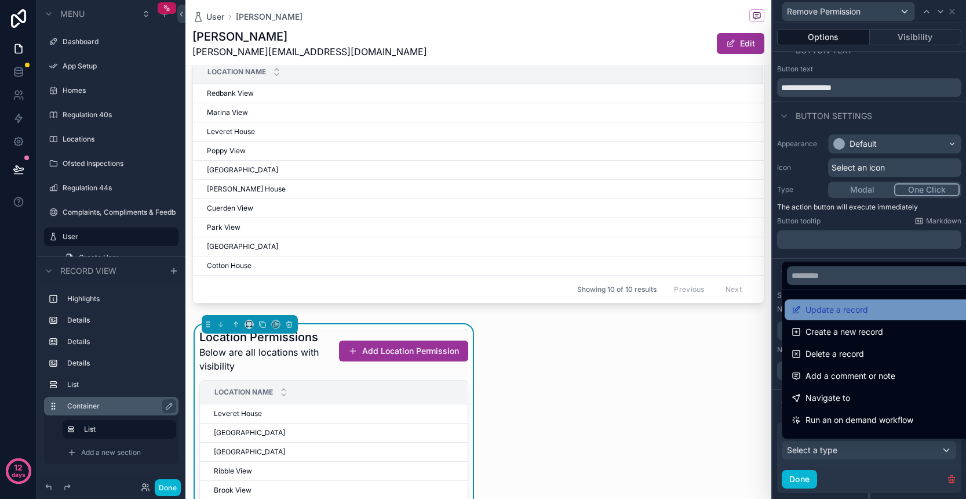
scroll to position [0, 0]
click at [835, 311] on span "Update a record" at bounding box center [837, 310] width 63 height 14
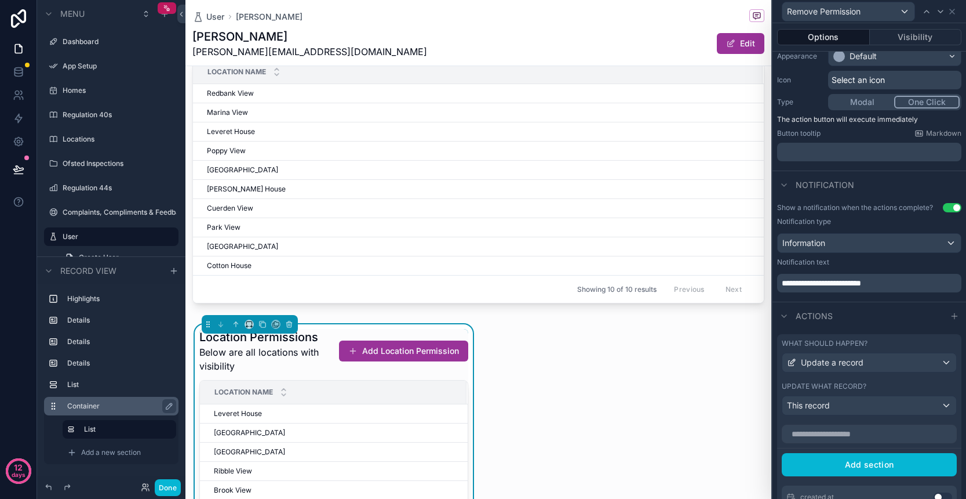
scroll to position [137, 0]
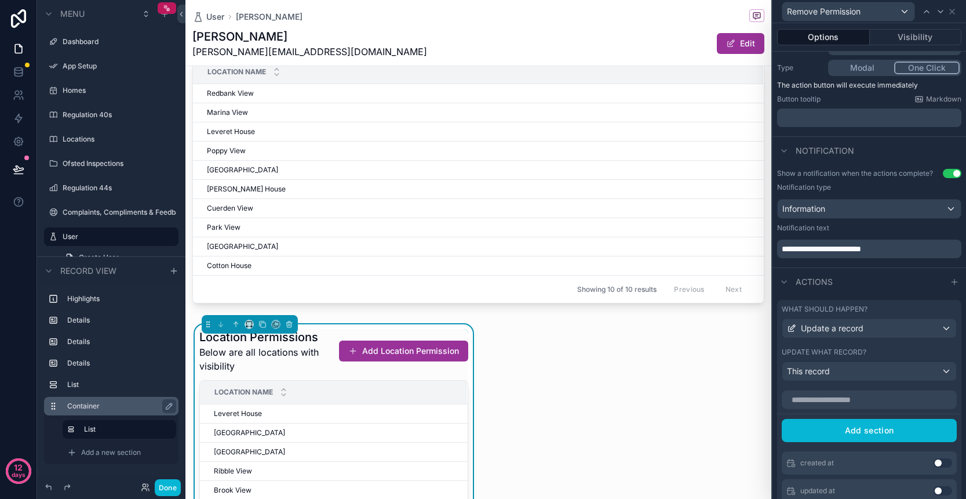
click at [847, 375] on div "This record" at bounding box center [870, 371] width 174 height 19
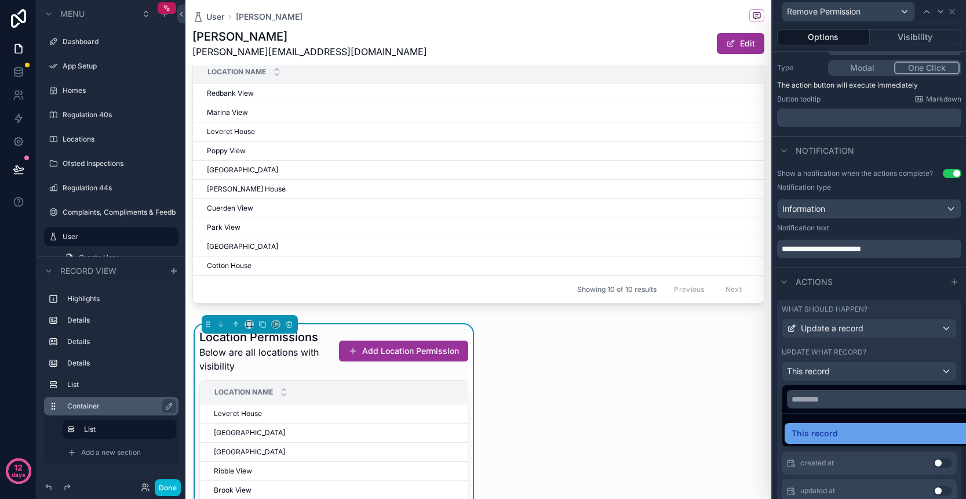
click at [842, 436] on div "This record" at bounding box center [883, 433] width 182 height 14
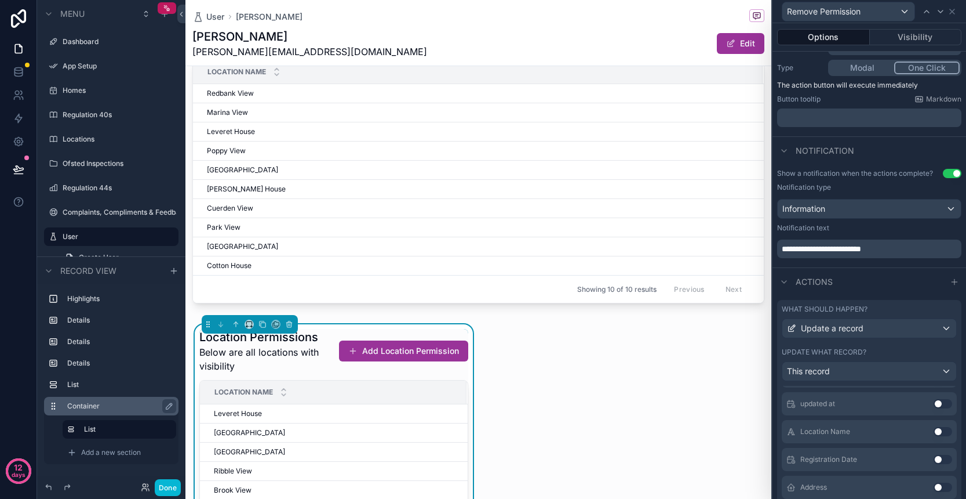
scroll to position [110, 0]
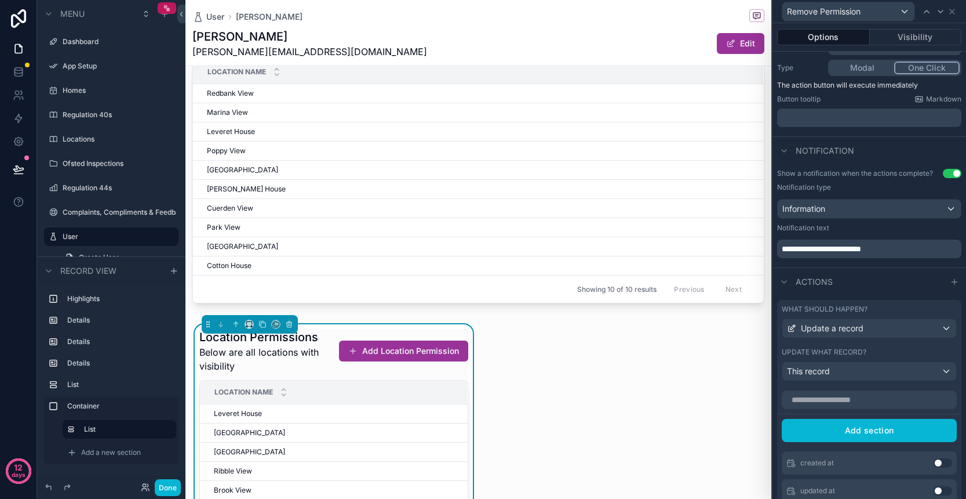
click at [850, 368] on div "This record" at bounding box center [870, 371] width 174 height 19
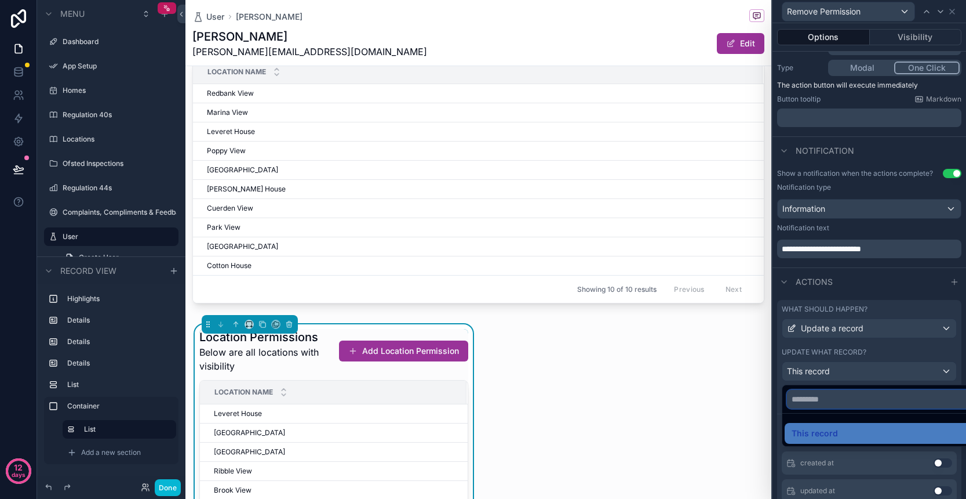
click at [832, 402] on input "text" at bounding box center [882, 399] width 191 height 19
type input "****"
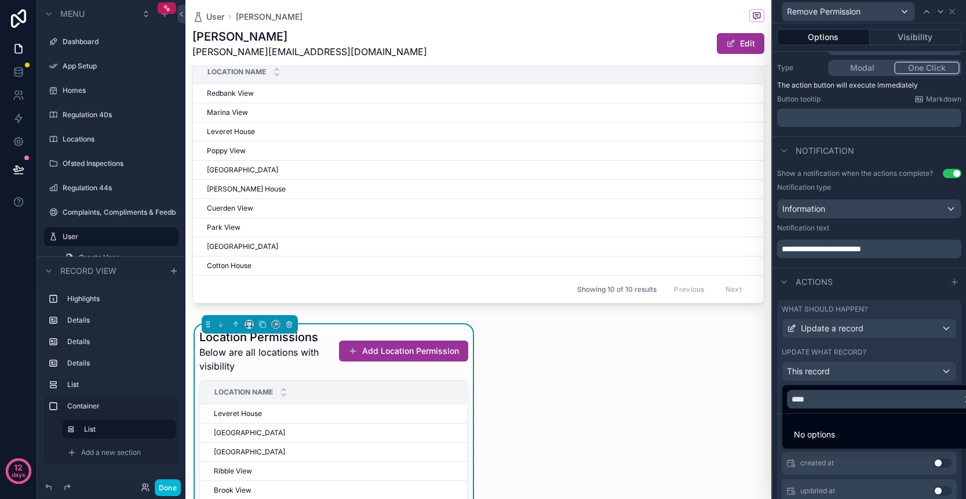
click at [902, 350] on div at bounding box center [870, 249] width 194 height 499
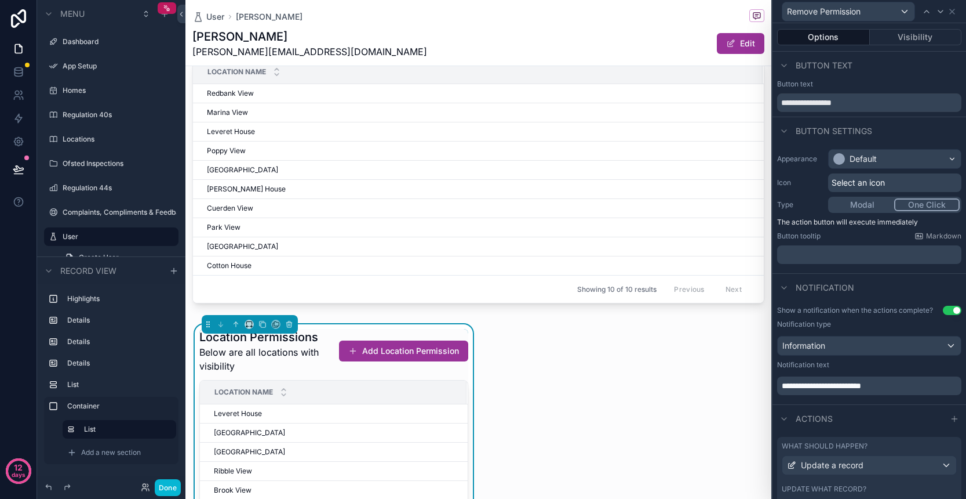
click at [953, 307] on button "Use setting" at bounding box center [952, 310] width 19 height 9
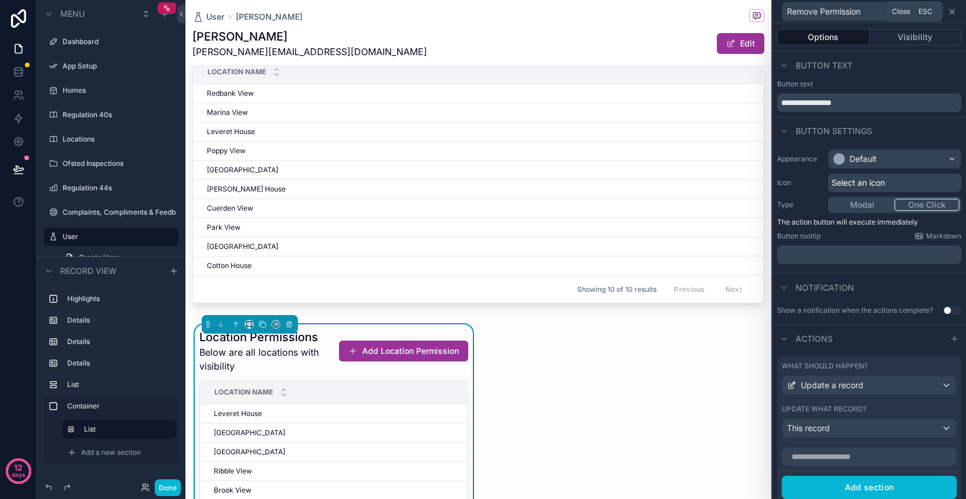
click at [951, 15] on icon at bounding box center [952, 11] width 9 height 9
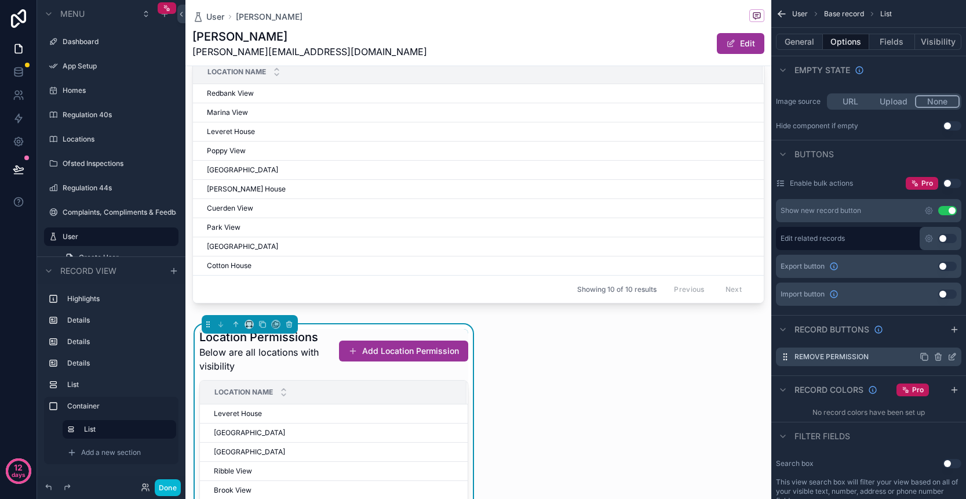
scroll to position [0, 1]
click at [940, 357] on icon "scrollable content" at bounding box center [938, 356] width 9 height 9
click at [933, 336] on icon at bounding box center [934, 336] width 2 height 2
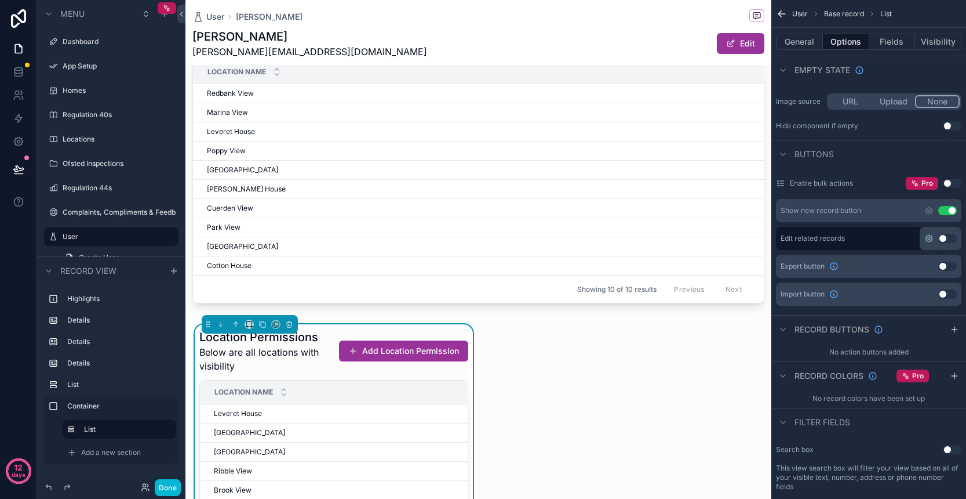
click at [931, 238] on icon "scrollable content" at bounding box center [929, 238] width 2 height 2
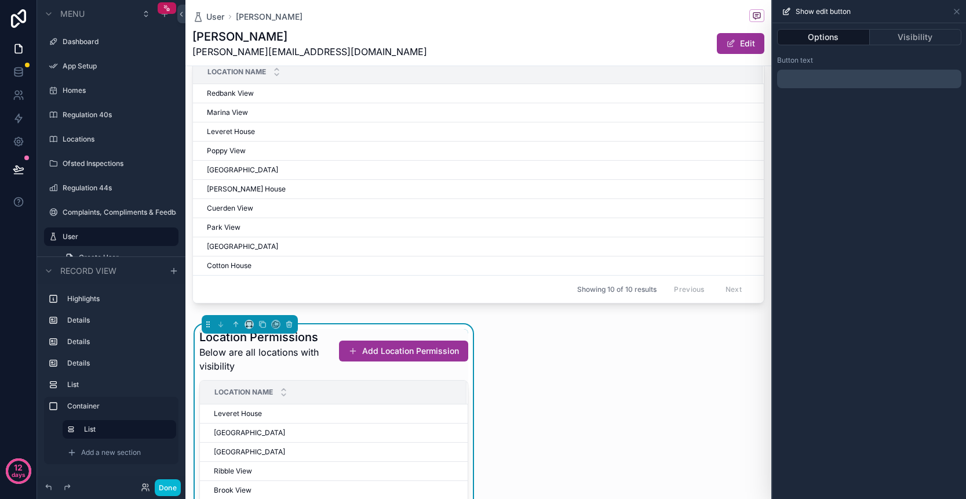
click at [863, 77] on p "﻿" at bounding box center [870, 79] width 177 height 14
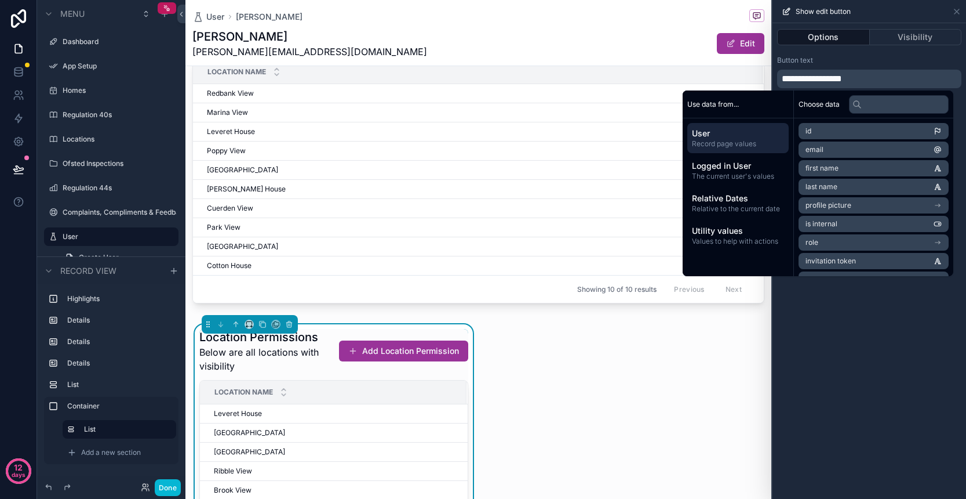
click at [821, 80] on span "**********" at bounding box center [812, 78] width 60 height 9
click at [846, 57] on div "Button text" at bounding box center [869, 60] width 184 height 9
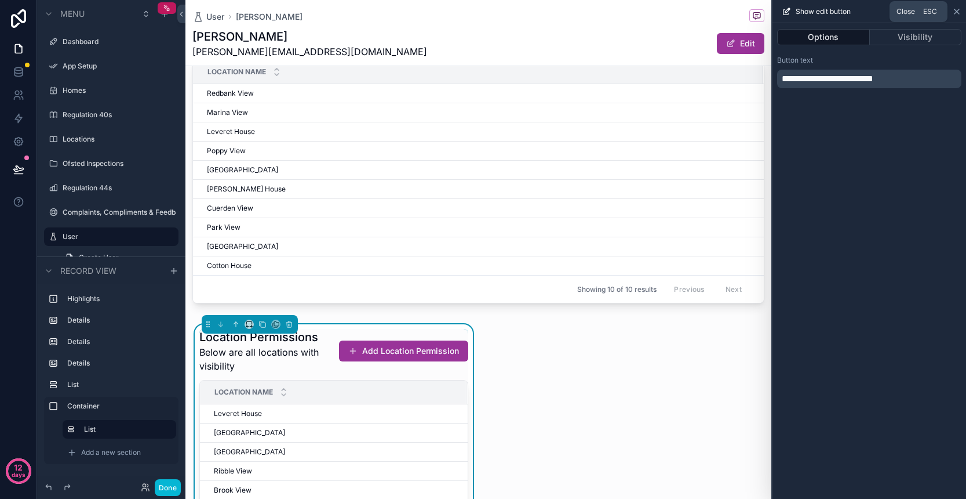
click at [957, 12] on icon at bounding box center [957, 11] width 9 height 9
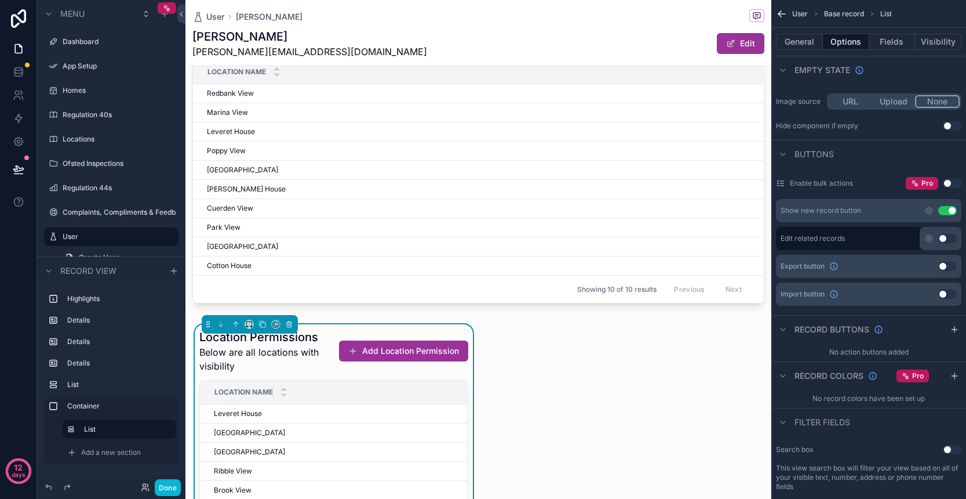
click at [951, 239] on button "Use setting" at bounding box center [948, 238] width 19 height 9
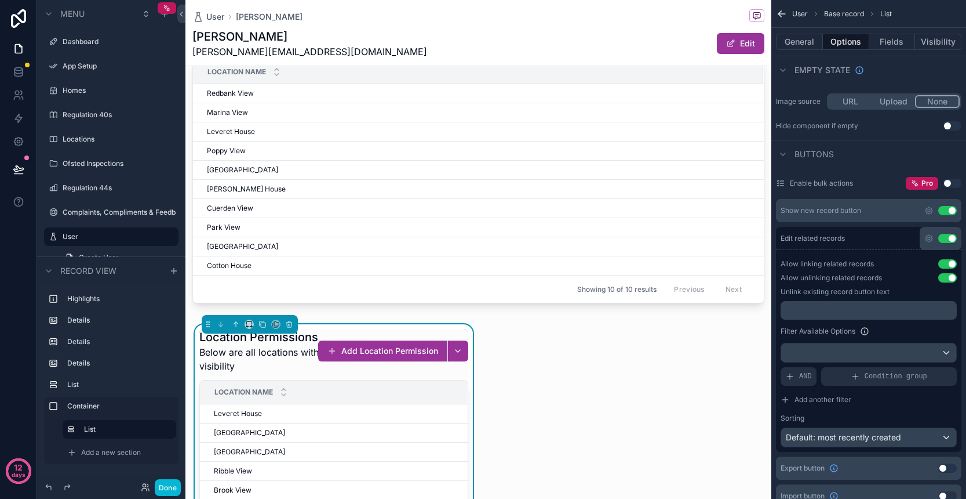
click at [948, 264] on button "Use setting" at bounding box center [948, 263] width 19 height 9
click at [947, 264] on button "Use setting" at bounding box center [948, 263] width 19 height 9
click at [951, 261] on button "Use setting" at bounding box center [948, 263] width 19 height 9
click at [910, 312] on p "﻿" at bounding box center [870, 310] width 169 height 9
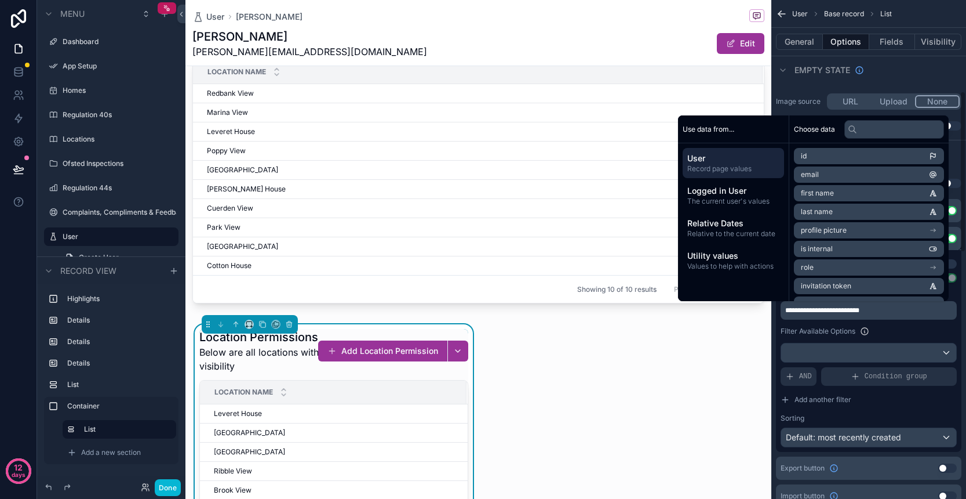
click at [929, 334] on div "Filter Available Options" at bounding box center [869, 331] width 176 height 14
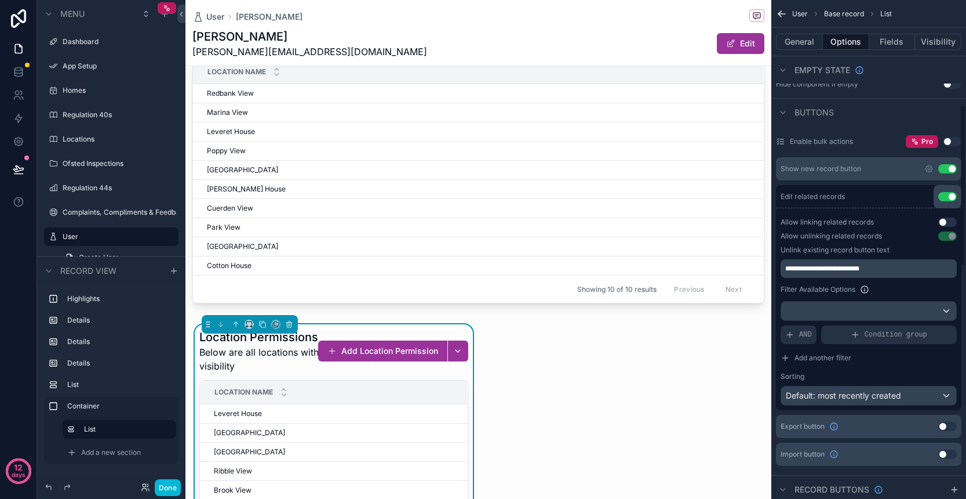
scroll to position [331, 0]
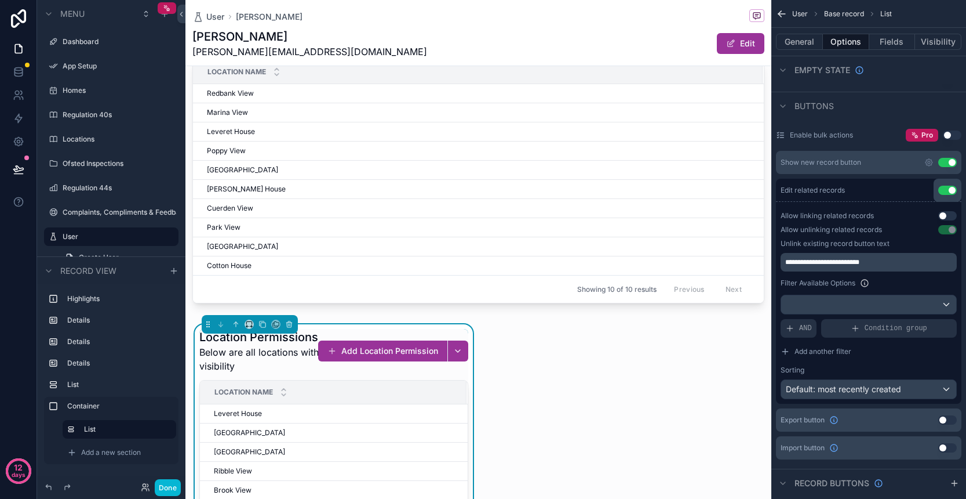
click at [944, 389] on div "Default: most recently created" at bounding box center [869, 389] width 175 height 19
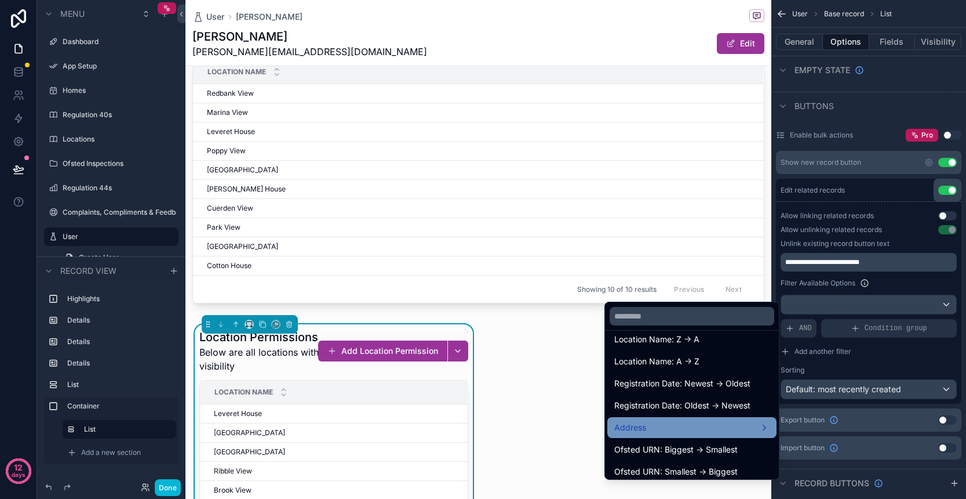
scroll to position [121, 0]
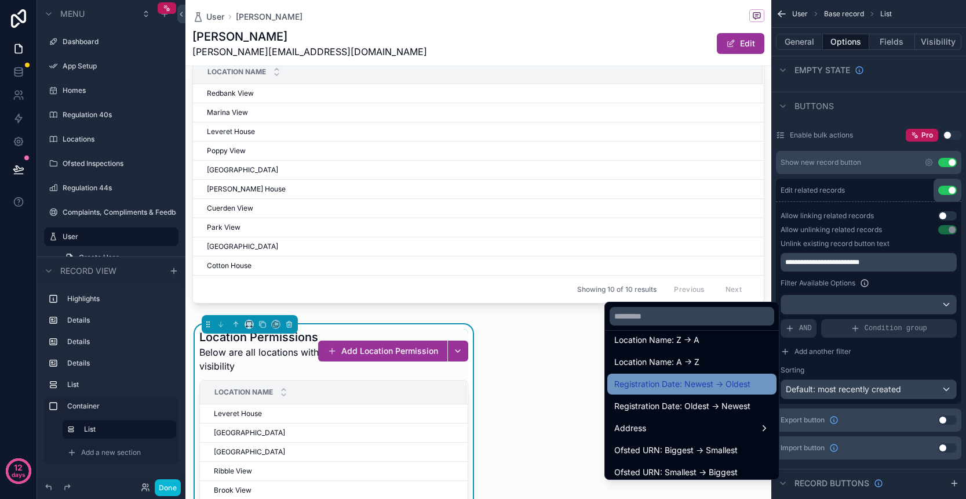
click at [719, 384] on span "Registration Date: Newest -> Oldest" at bounding box center [683, 384] width 136 height 14
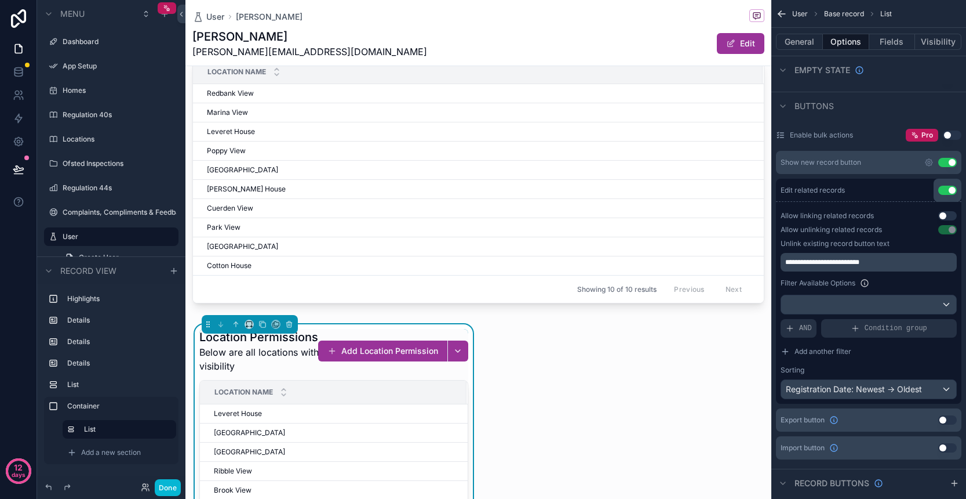
click at [901, 391] on div "Registration Date: Newest -> Oldest" at bounding box center [869, 389] width 175 height 19
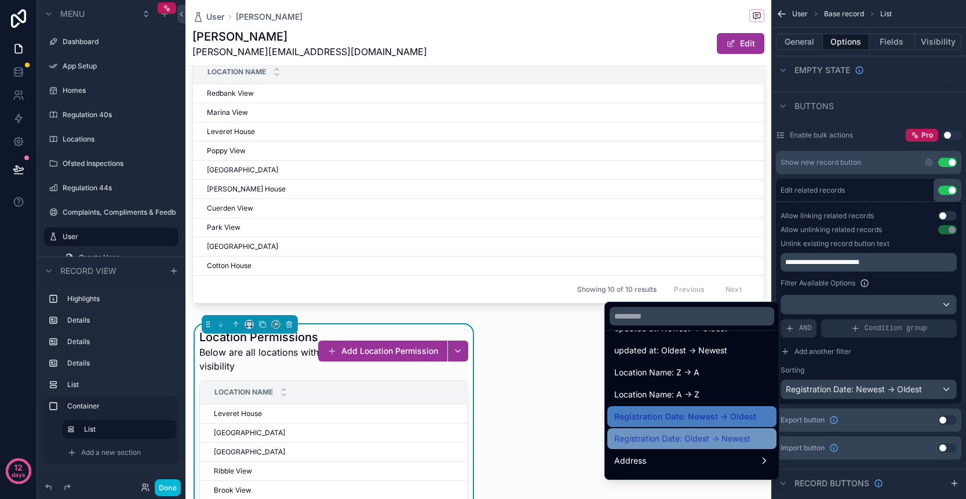
scroll to position [86, 0]
click at [708, 433] on span "Registration Date: Oldest -> Newest" at bounding box center [683, 440] width 136 height 14
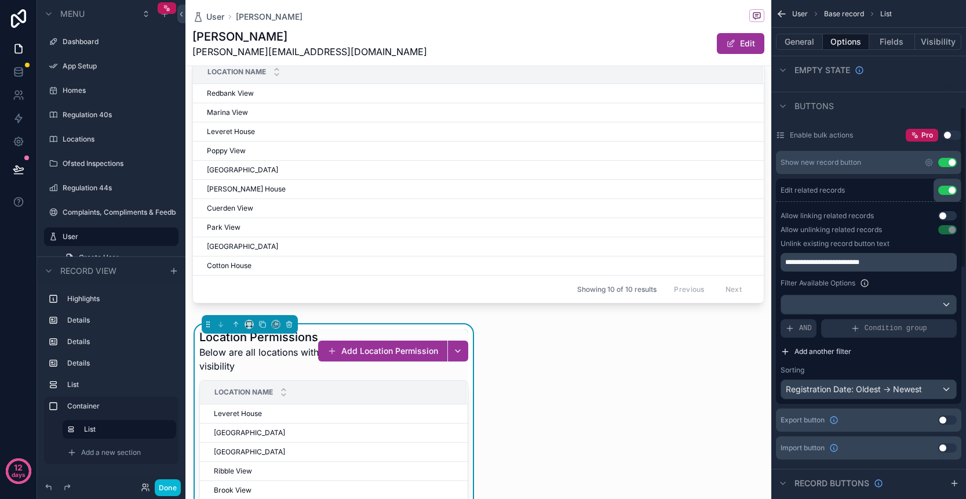
click at [895, 350] on button "Add another filter" at bounding box center [869, 351] width 176 height 19
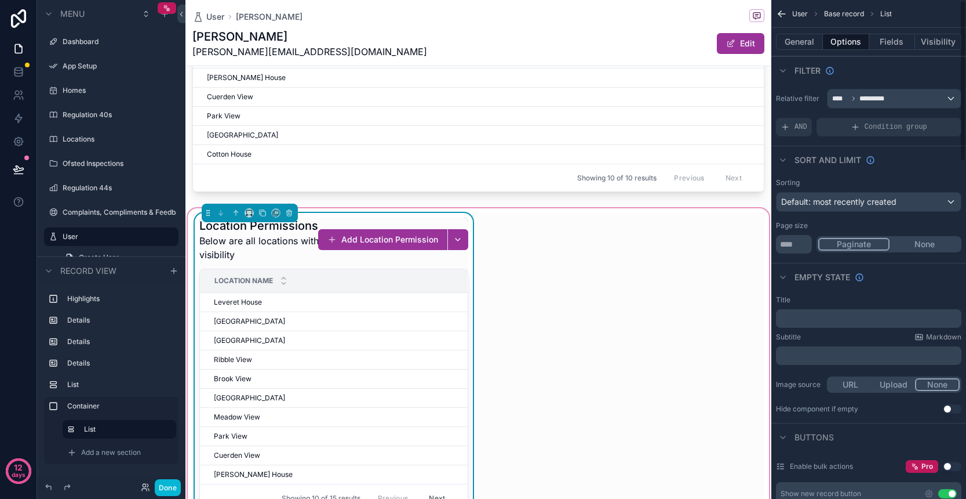
scroll to position [727, 0]
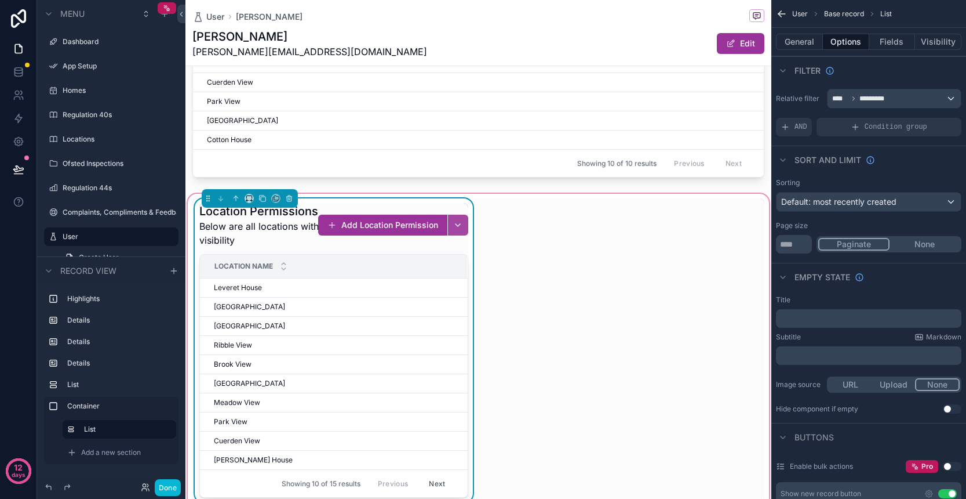
click at [457, 215] on button "scrollable content" at bounding box center [458, 225] width 21 height 21
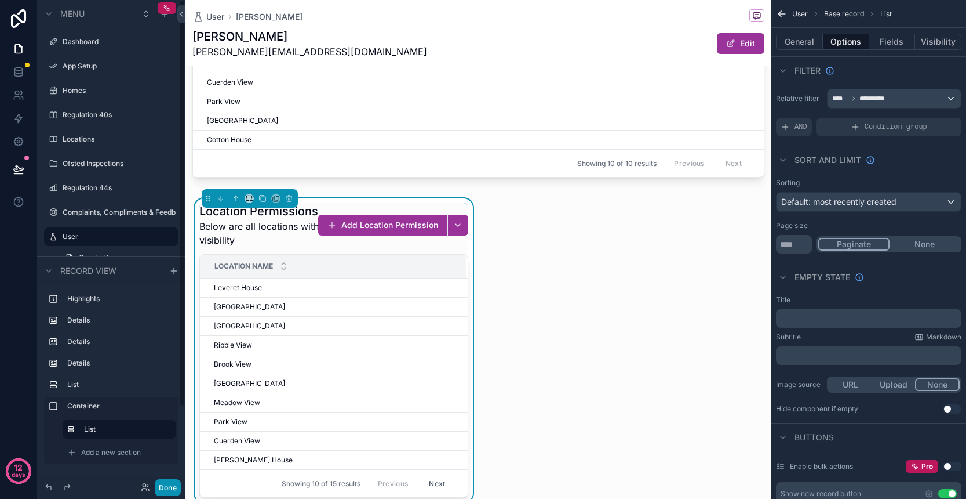
click at [175, 486] on button "Done" at bounding box center [168, 487] width 26 height 17
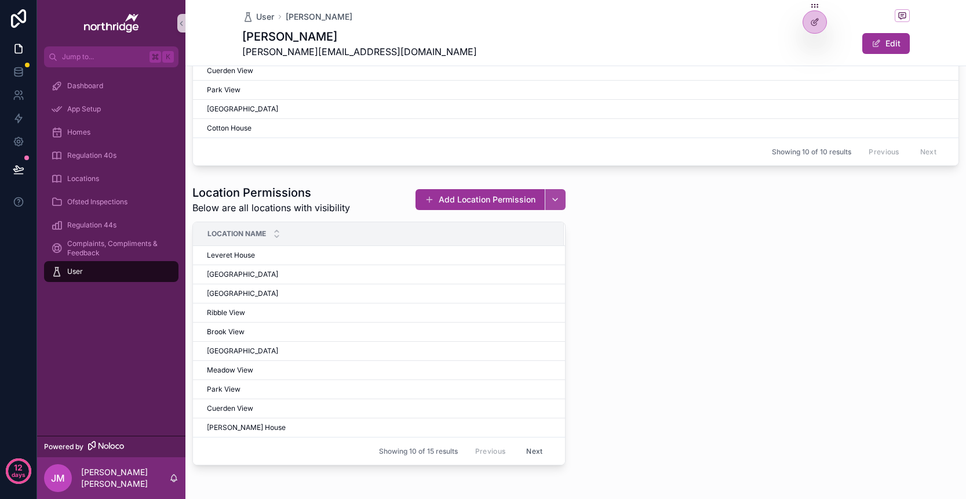
click at [559, 199] on button "scrollable content" at bounding box center [555, 199] width 21 height 21
click at [470, 203] on button "Add Location Permission" at bounding box center [480, 199] width 129 height 21
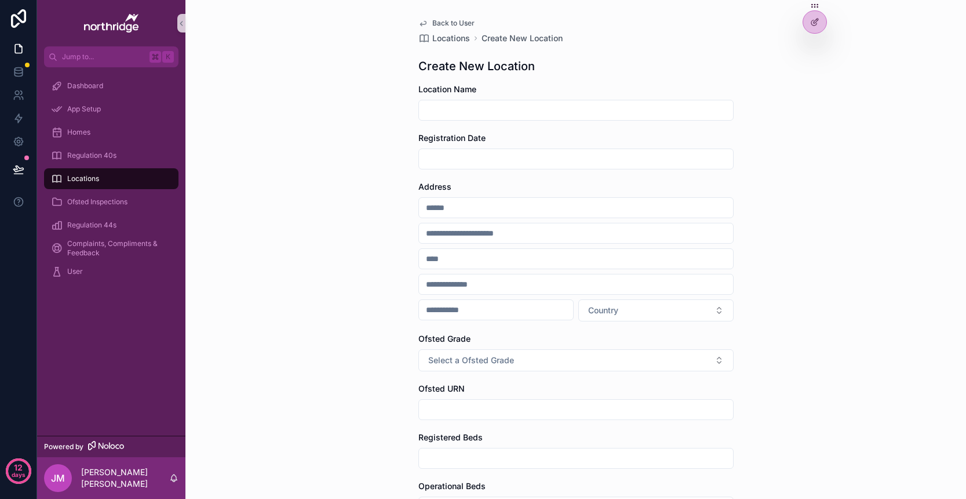
click at [451, 22] on span "Back to User" at bounding box center [454, 23] width 42 height 9
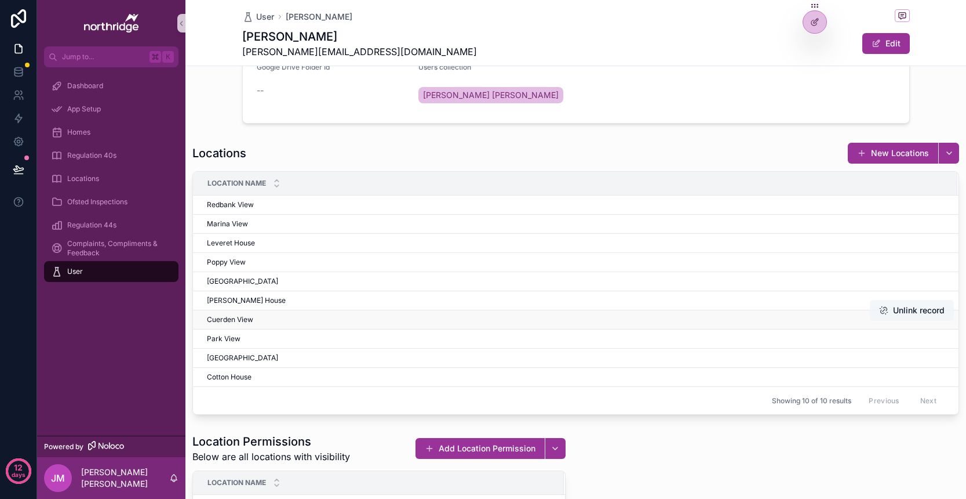
scroll to position [448, 0]
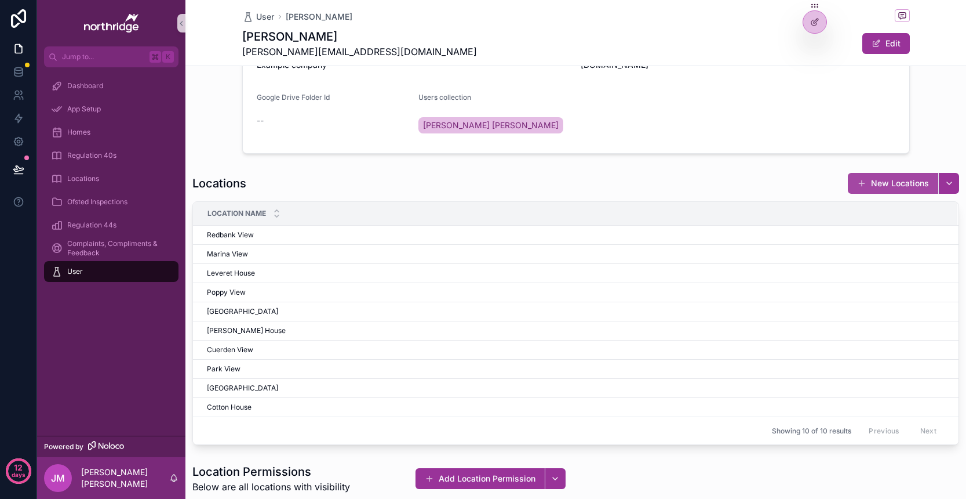
click at [889, 189] on button "New Locations" at bounding box center [893, 183] width 90 height 21
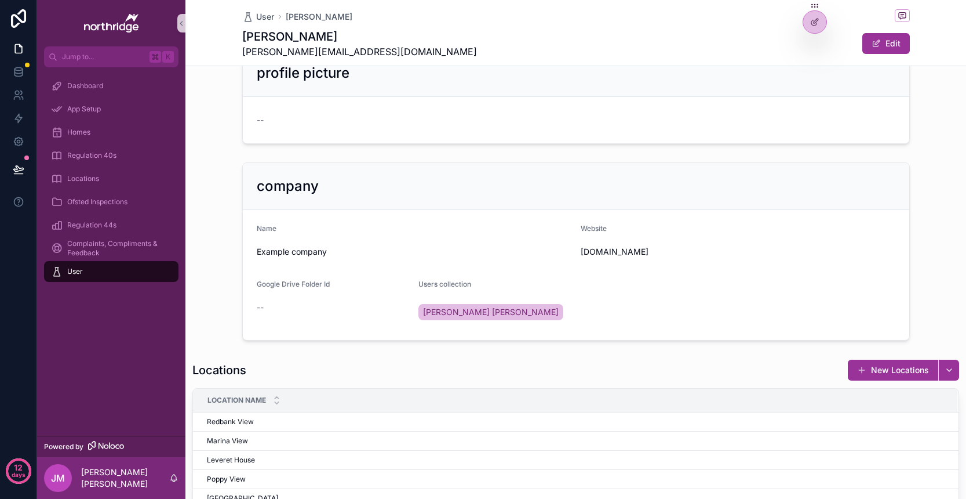
scroll to position [343, 0]
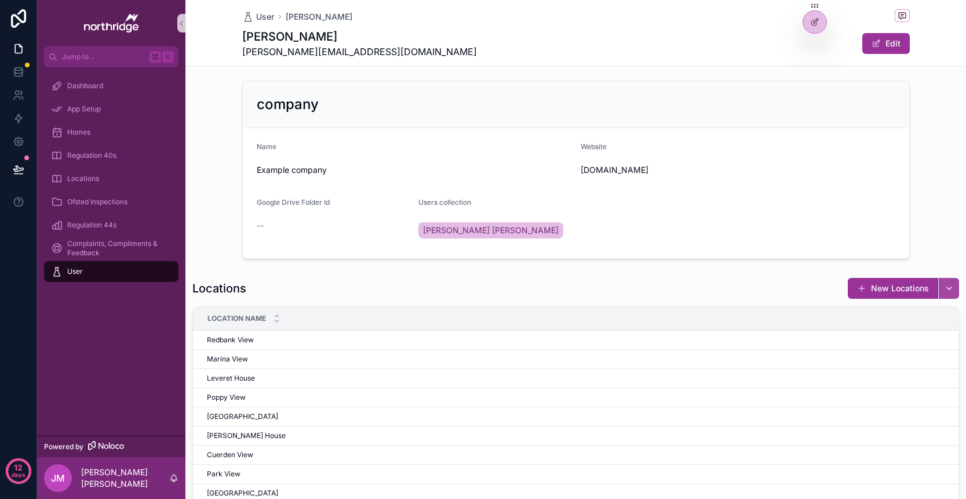
click at [953, 292] on button "scrollable content" at bounding box center [949, 288] width 21 height 21
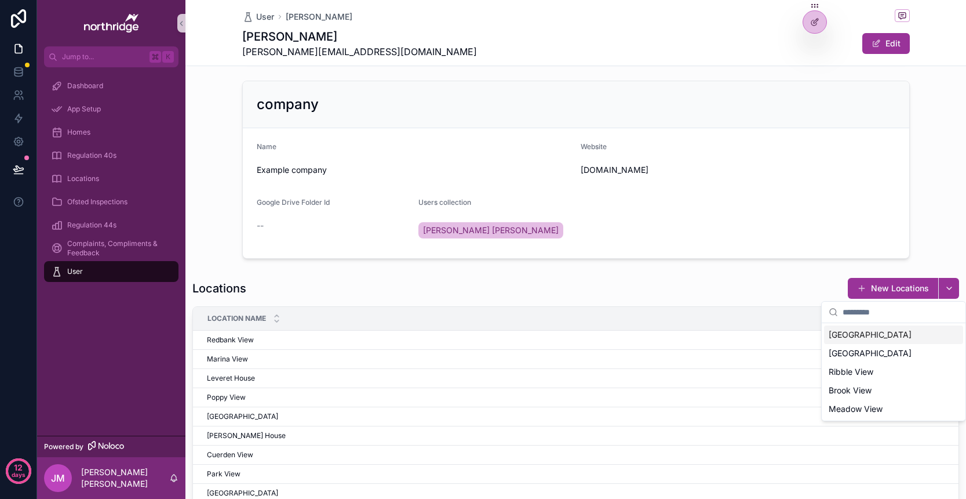
click at [819, 291] on div "Locations New Locations" at bounding box center [575, 288] width 767 height 22
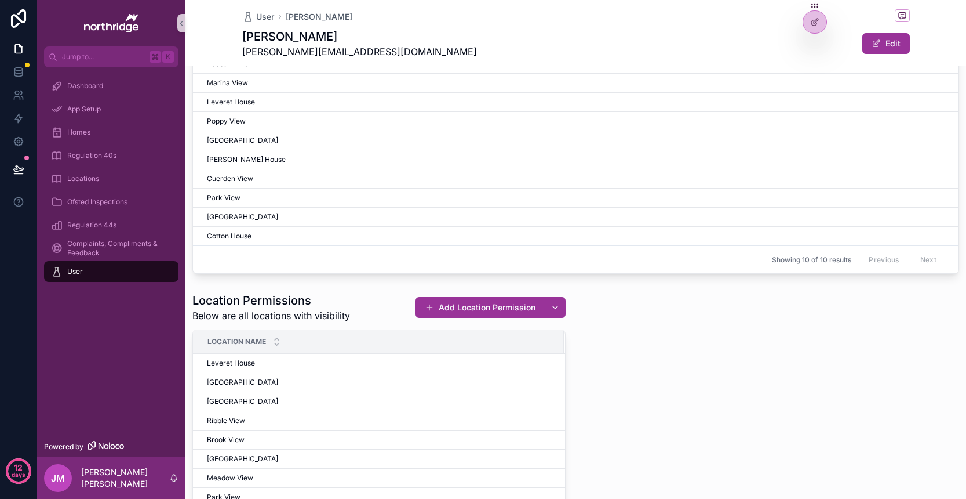
scroll to position [628, 0]
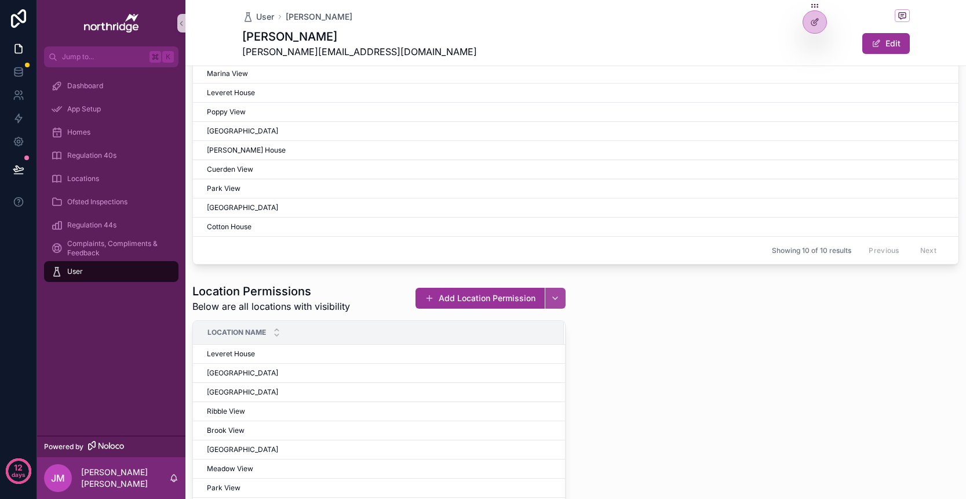
click at [556, 300] on button "scrollable content" at bounding box center [555, 298] width 21 height 21
click at [632, 293] on div "Location Permissions Below are all locations with visibility Add Location Permi…" at bounding box center [576, 423] width 781 height 290
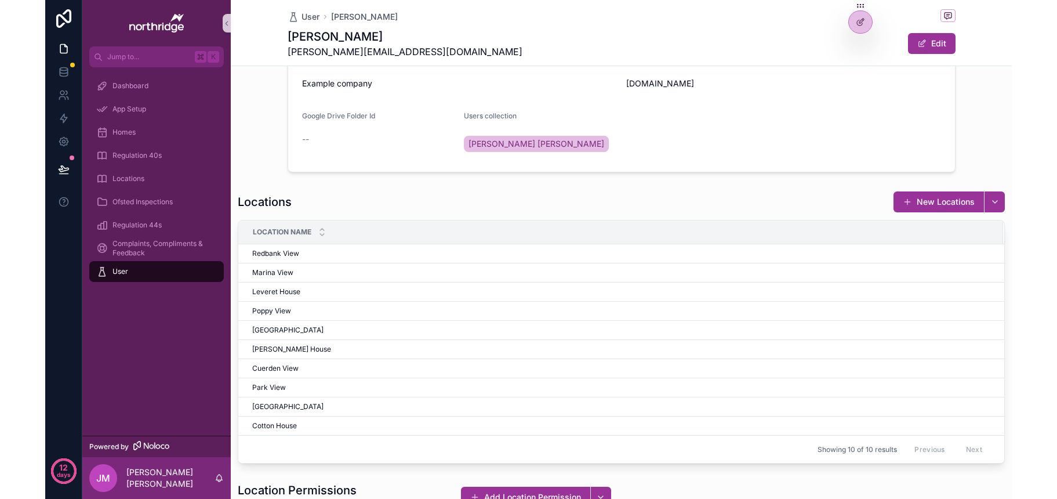
scroll to position [376, 0]
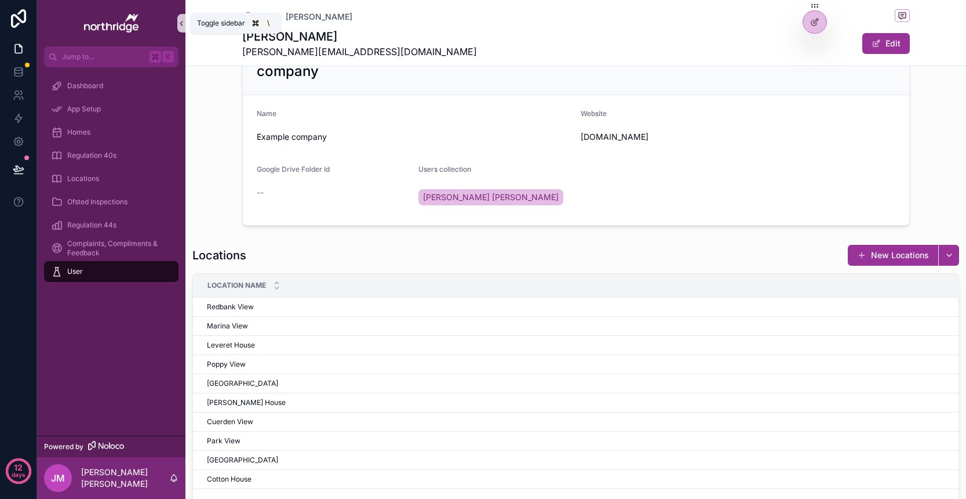
click at [181, 26] on icon "scrollable content" at bounding box center [181, 23] width 8 height 9
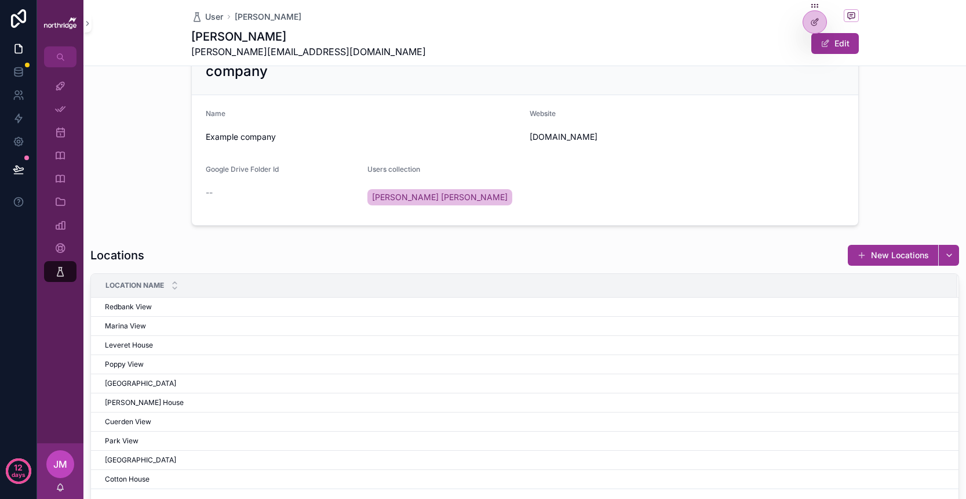
click at [953, 187] on div "company Name Example company Website [DOMAIN_NAME] Google Drive Folder Id -- Us…" at bounding box center [524, 136] width 883 height 187
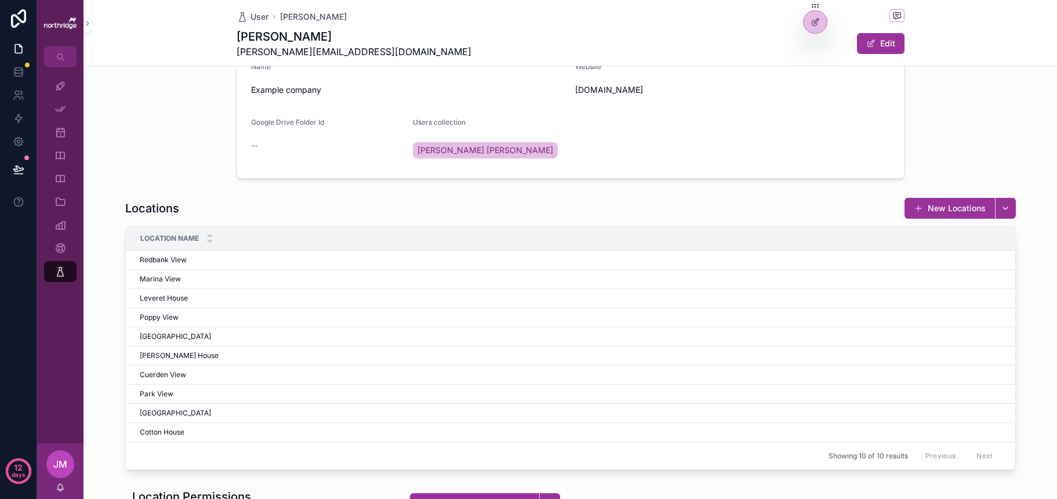
scroll to position [427, 0]
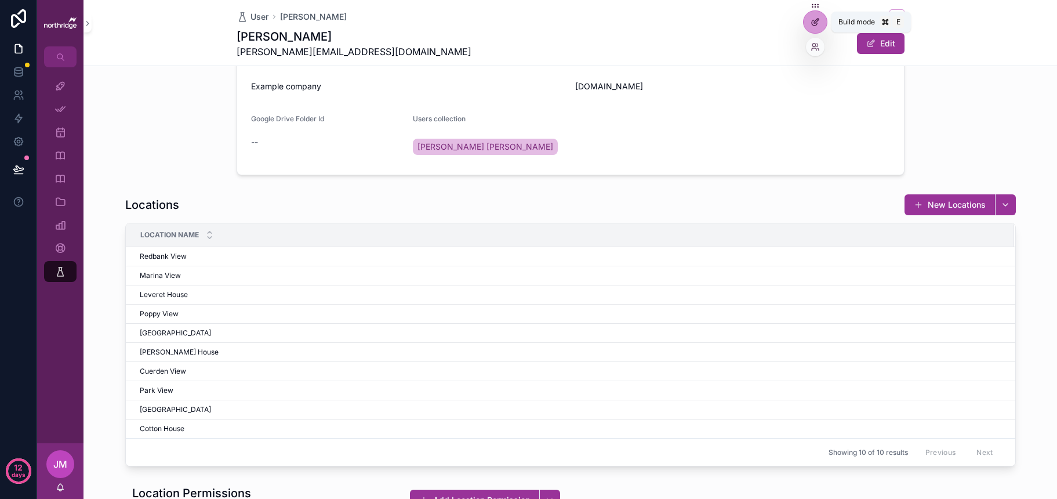
click at [811, 21] on icon at bounding box center [815, 21] width 9 height 9
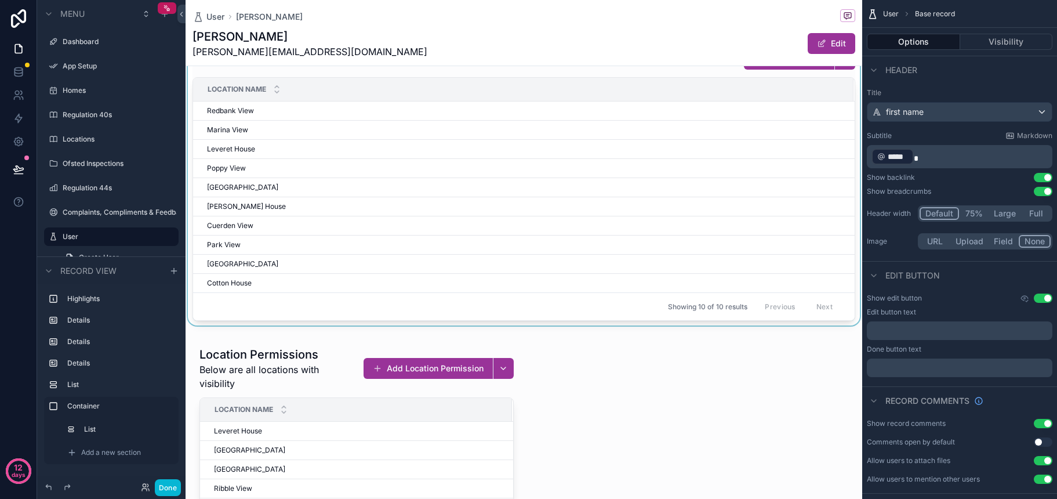
scroll to position [572, 0]
click at [612, 248] on div "scrollable content" at bounding box center [524, 185] width 677 height 282
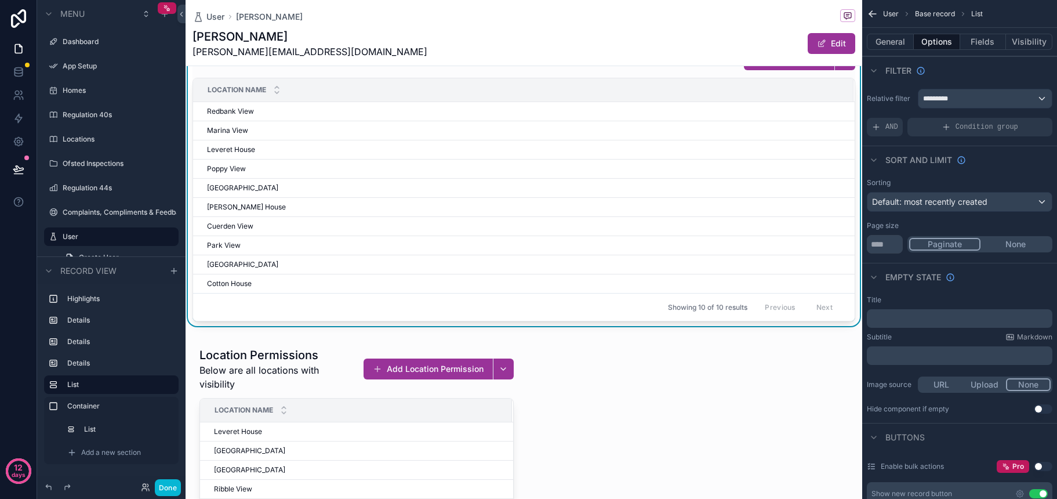
scroll to position [0, 0]
click at [966, 103] on div "*********" at bounding box center [984, 98] width 133 height 19
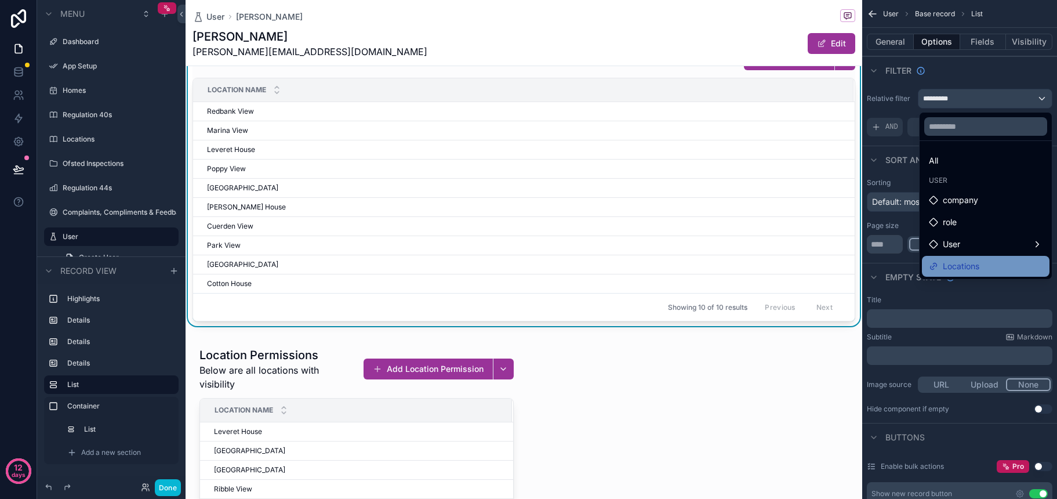
click at [966, 268] on div "Locations" at bounding box center [986, 266] width 114 height 14
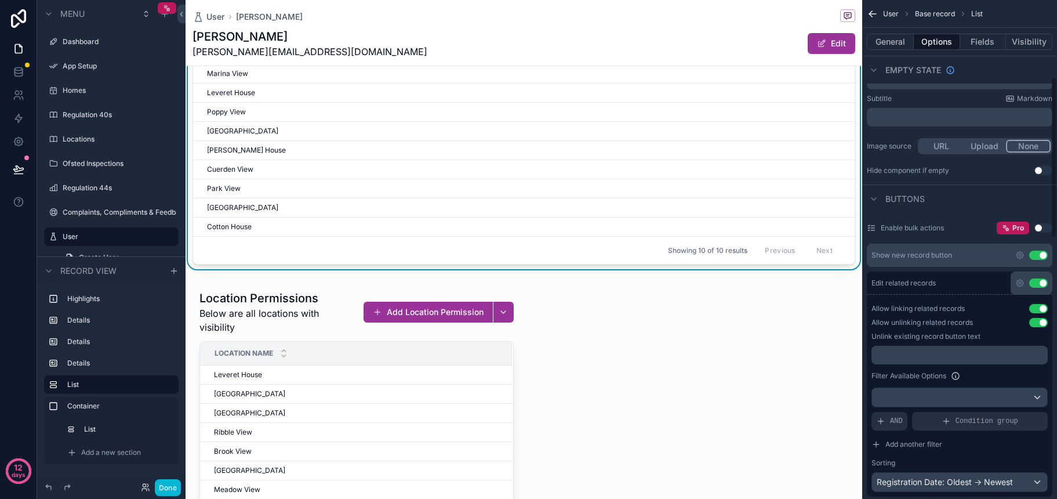
scroll to position [238, 0]
click at [457, 381] on div "scrollable content" at bounding box center [524, 437] width 677 height 318
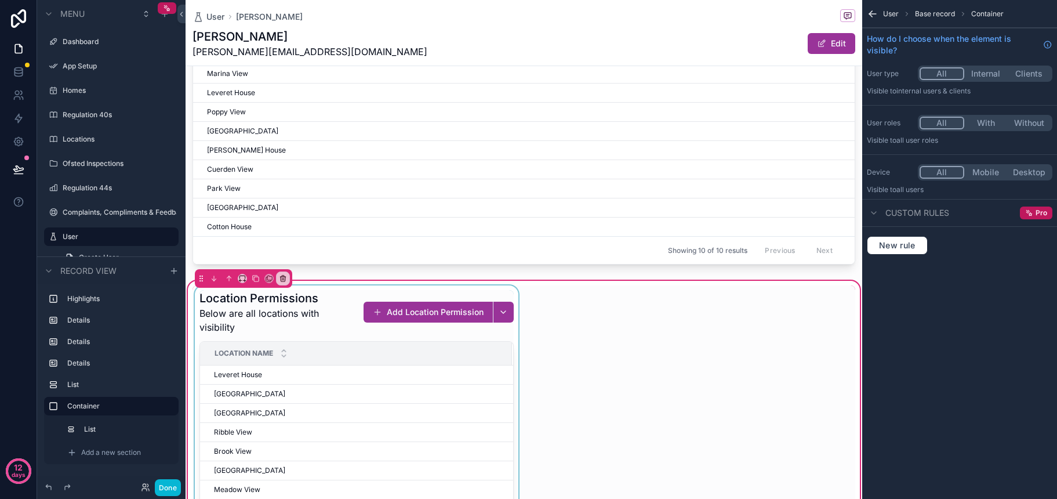
scroll to position [0, 0]
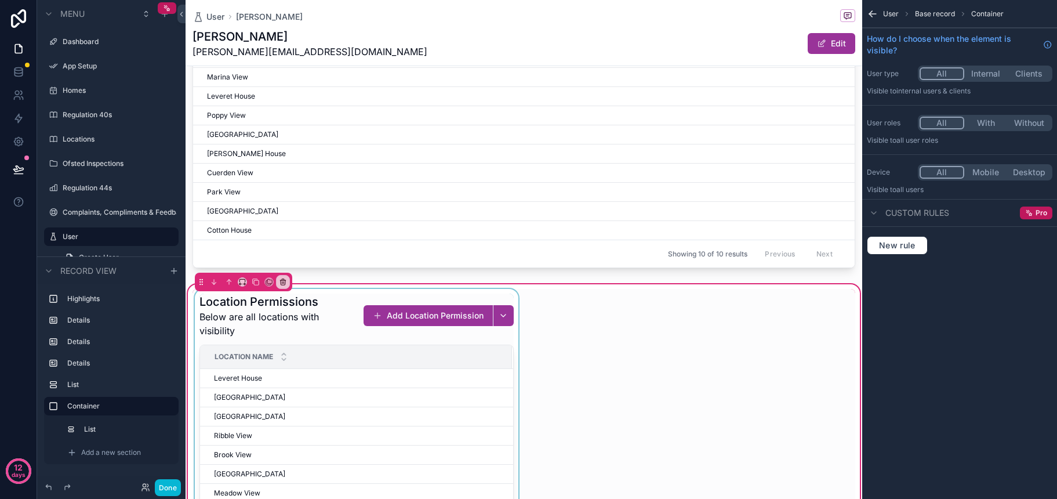
click at [455, 387] on div "scrollable content" at bounding box center [356, 441] width 328 height 304
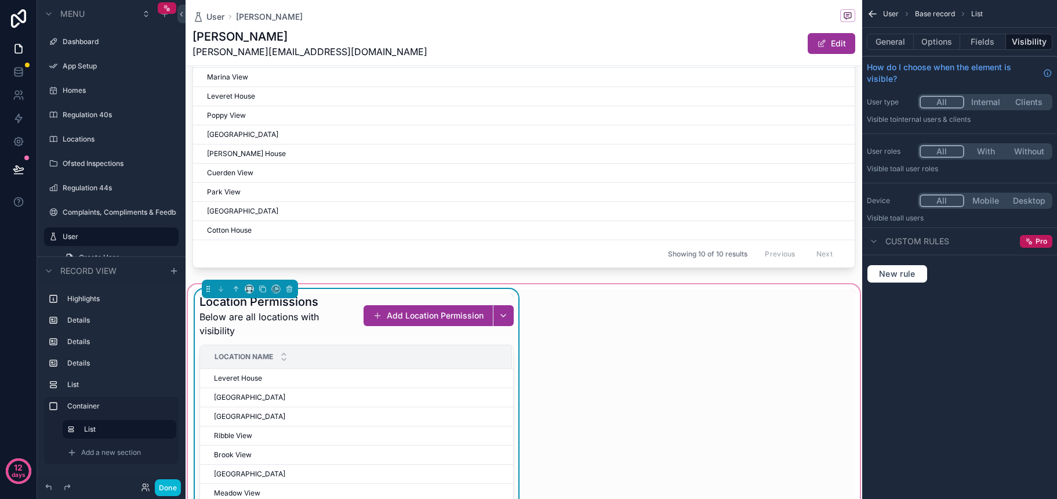
scroll to position [624, 0]
click at [892, 44] on button "General" at bounding box center [890, 42] width 47 height 16
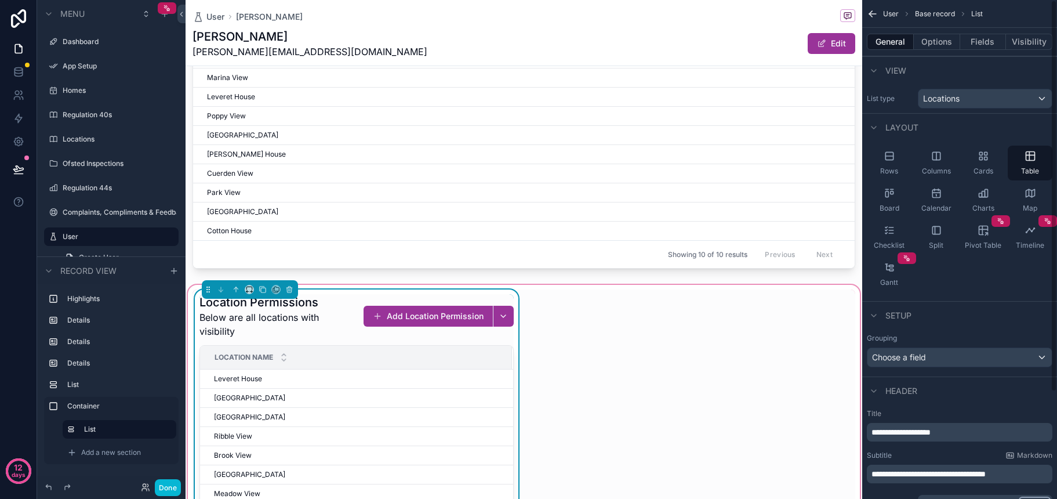
scroll to position [0, 0]
click at [935, 42] on button "Options" at bounding box center [937, 42] width 46 height 16
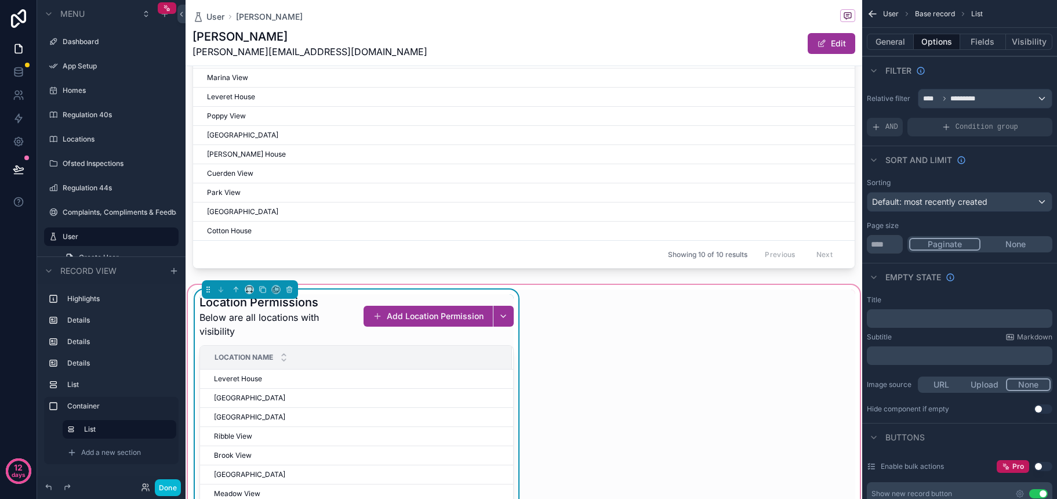
click at [966, 101] on div "**** *********" at bounding box center [984, 98] width 133 height 19
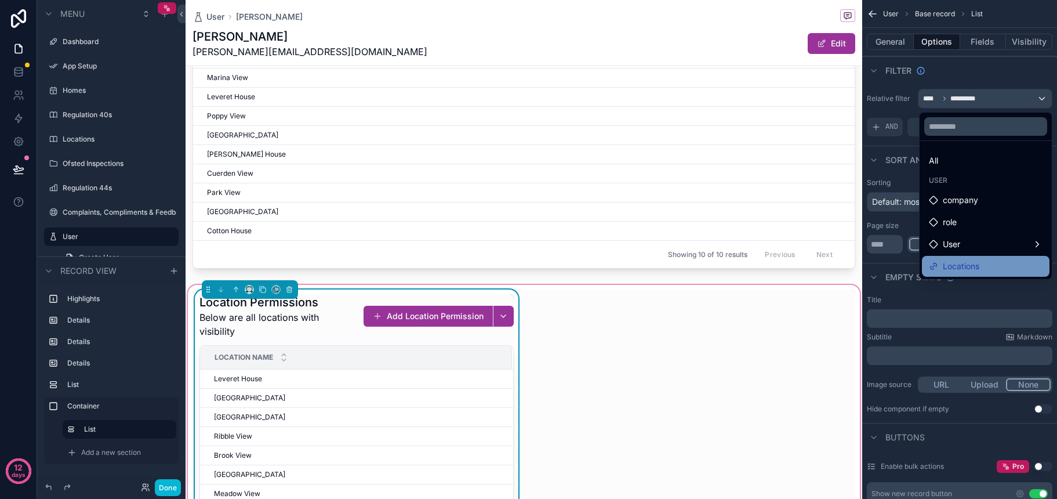
click at [966, 259] on div "Locations" at bounding box center [986, 266] width 128 height 21
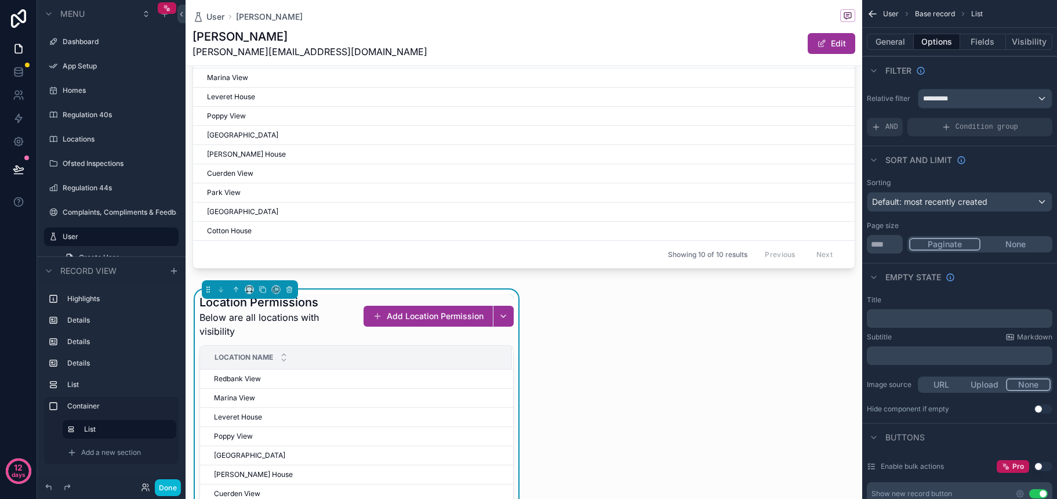
click at [966, 175] on div "Sorting Default: most recently created Page size ** Paginate None" at bounding box center [959, 215] width 195 height 85
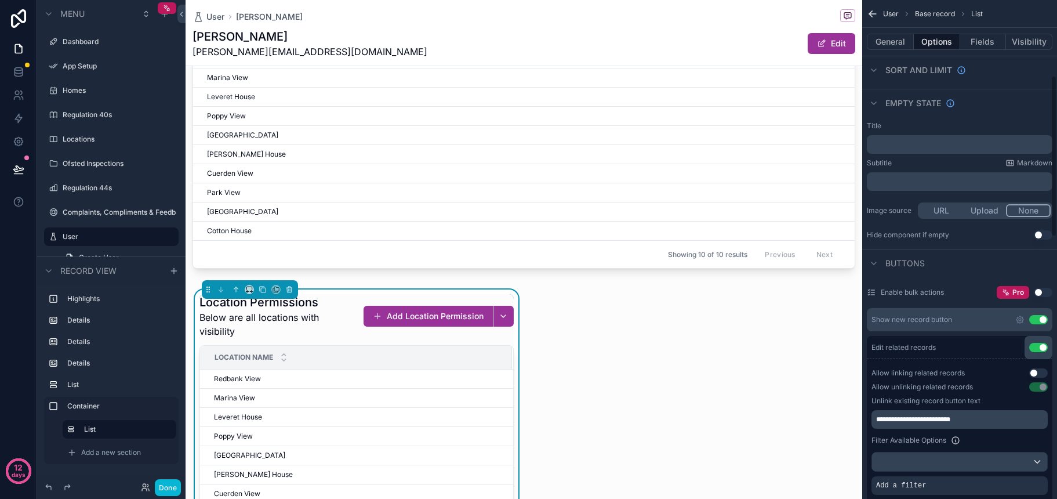
scroll to position [235, 0]
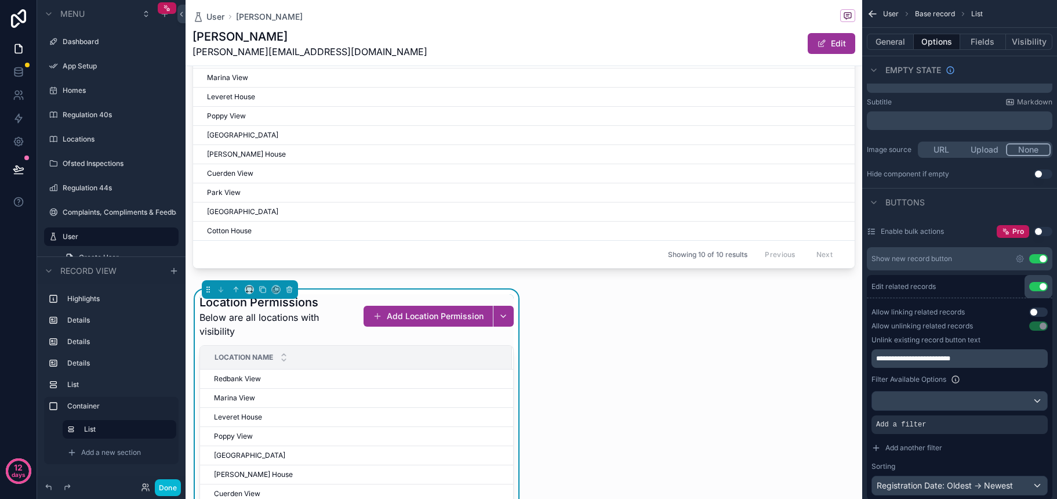
click at [966, 307] on button "Use setting" at bounding box center [1038, 311] width 19 height 9
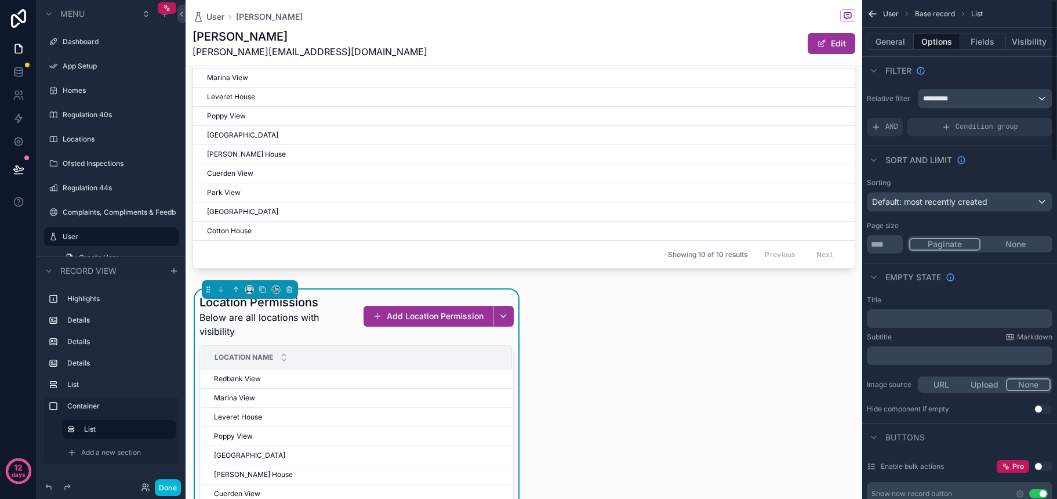
scroll to position [0, 0]
click at [966, 43] on button "Fields" at bounding box center [983, 42] width 46 height 16
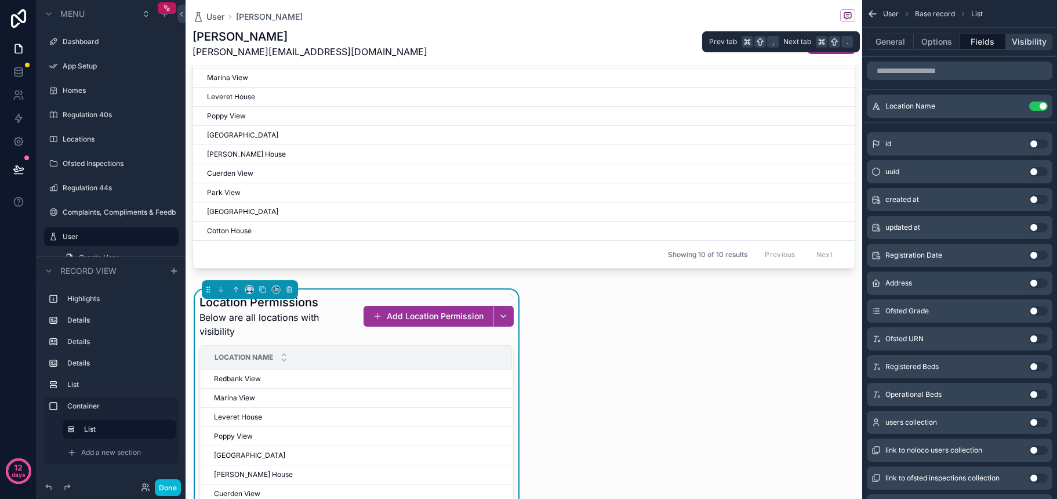
click at [966, 42] on button "Visibility" at bounding box center [1029, 42] width 46 height 16
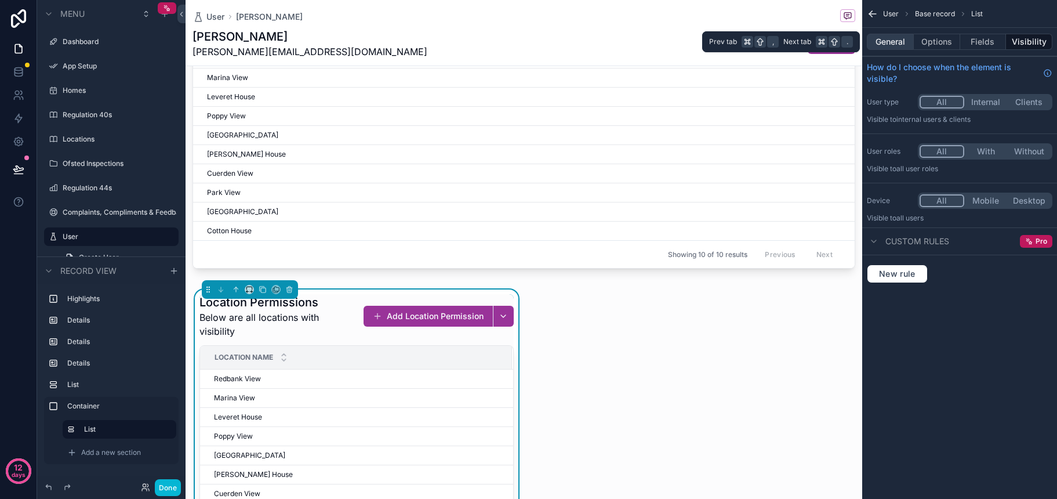
click at [904, 42] on button "General" at bounding box center [890, 42] width 47 height 16
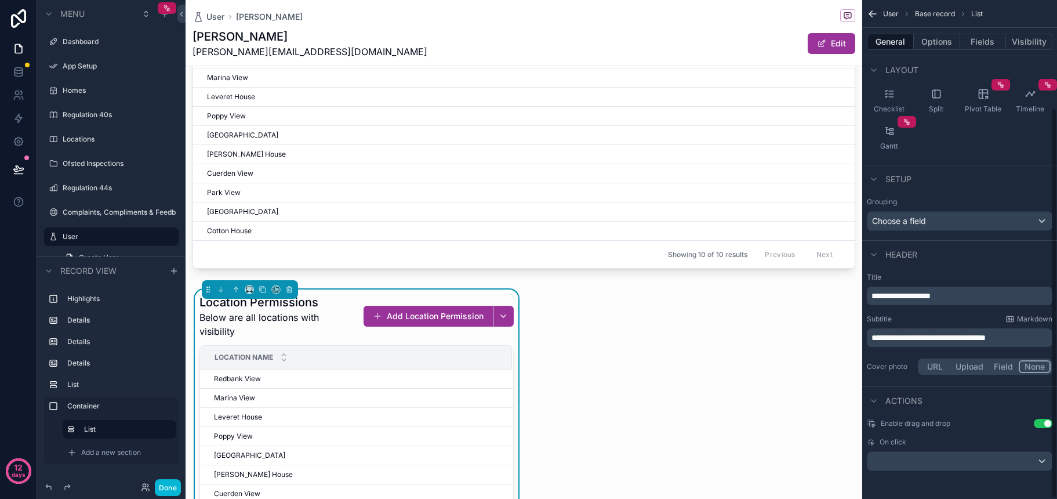
scroll to position [136, 0]
click at [707, 356] on div "Location Permissions Below are all locations with visibility Add Location Permi…" at bounding box center [523, 441] width 663 height 304
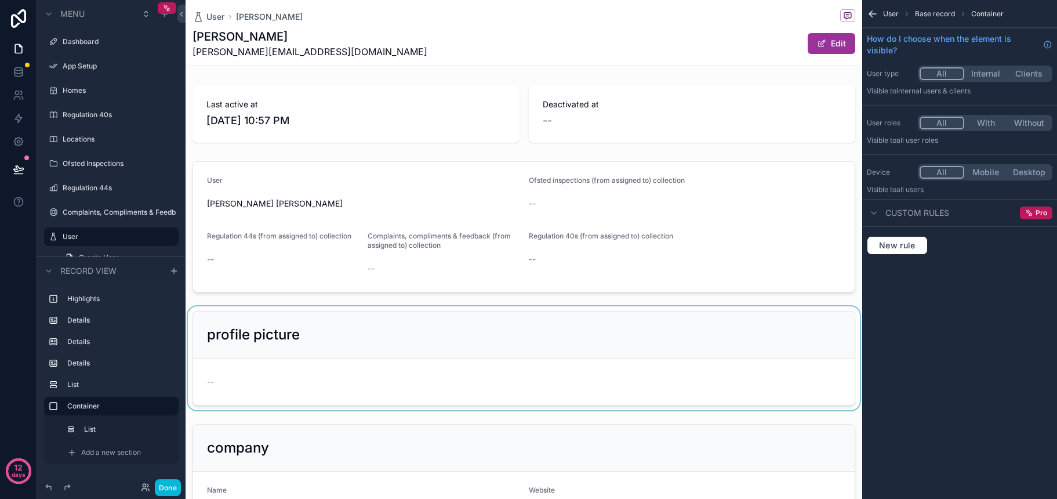
scroll to position [0, 0]
click at [590, 58] on div "Jonson j.miller@jonsonmiller.co.uk Edit" at bounding box center [523, 43] width 663 height 30
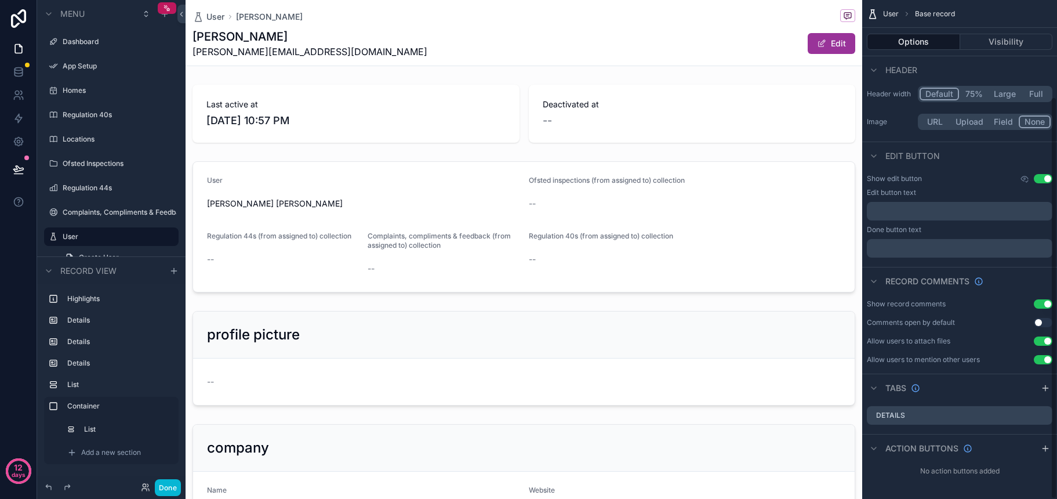
scroll to position [119, 0]
click at [966, 391] on icon "scrollable content" at bounding box center [1045, 387] width 9 height 9
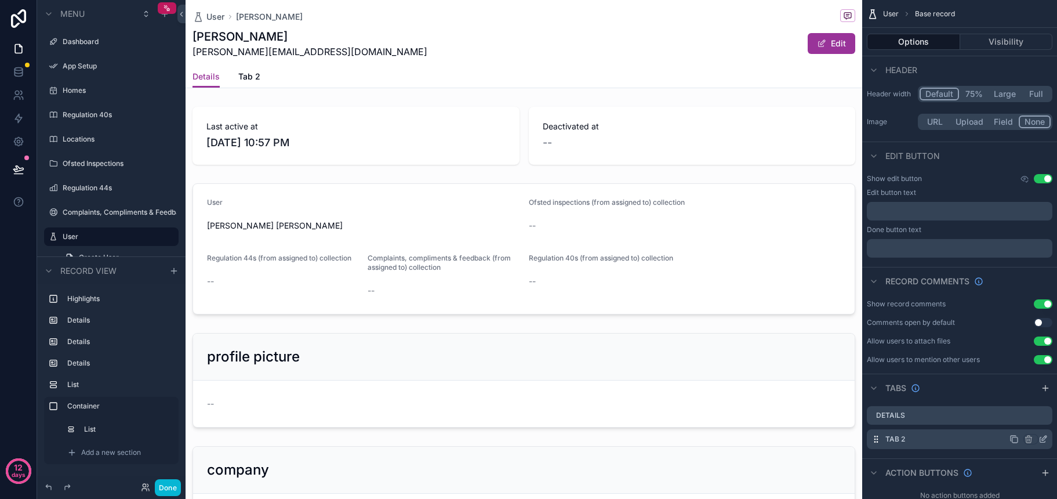
click at [966, 441] on icon "scrollable content" at bounding box center [1042, 439] width 5 height 5
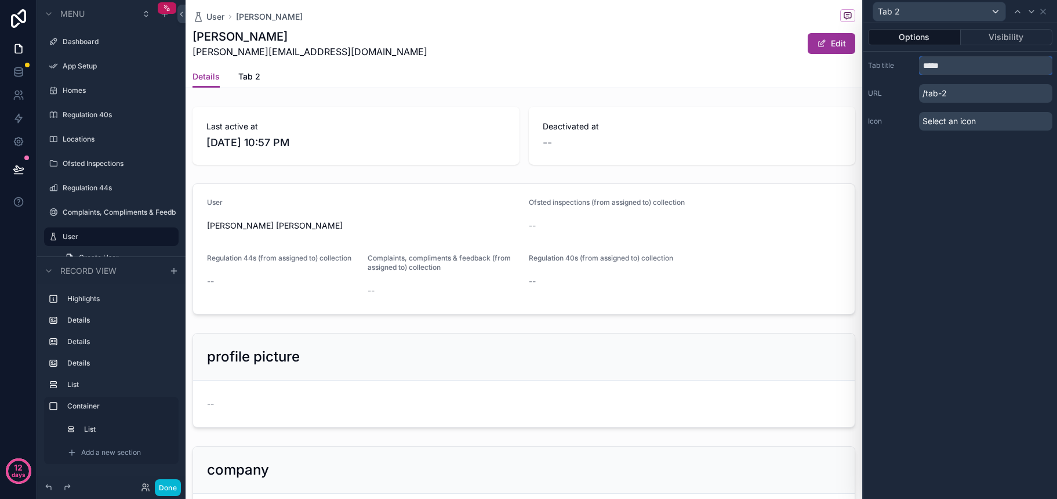
click at [962, 72] on input "*****" at bounding box center [985, 65] width 133 height 19
type input "**********"
click at [966, 14] on icon at bounding box center [1042, 11] width 9 height 9
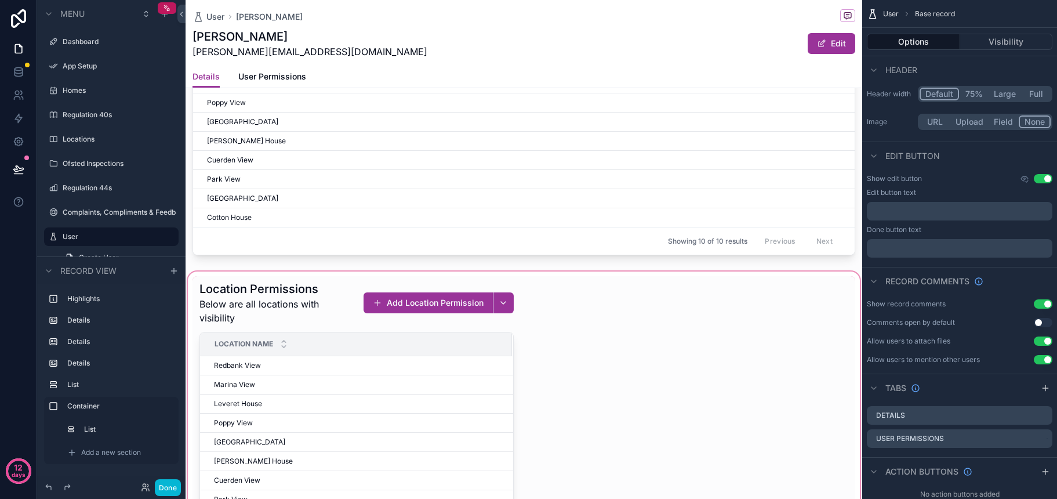
scroll to position [668, 0]
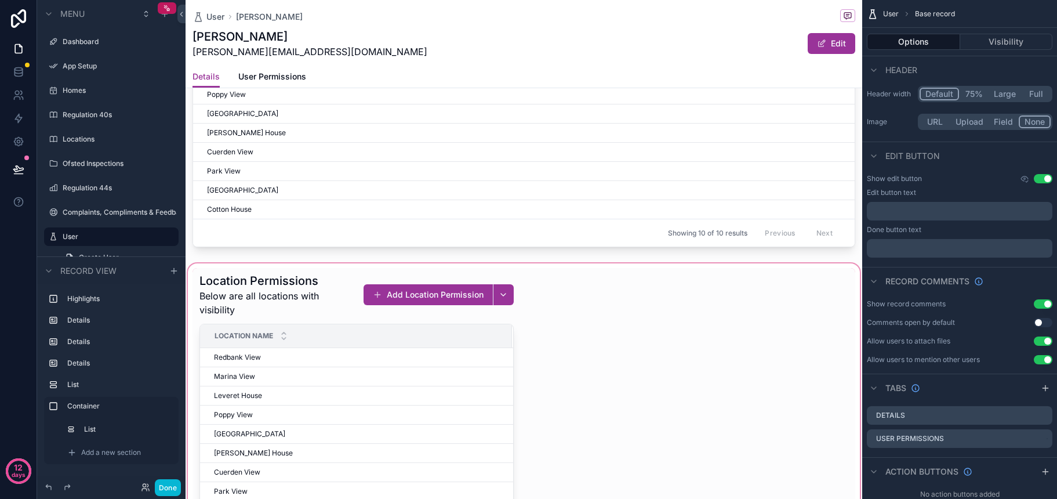
click at [573, 347] on div "scrollable content" at bounding box center [524, 420] width 677 height 318
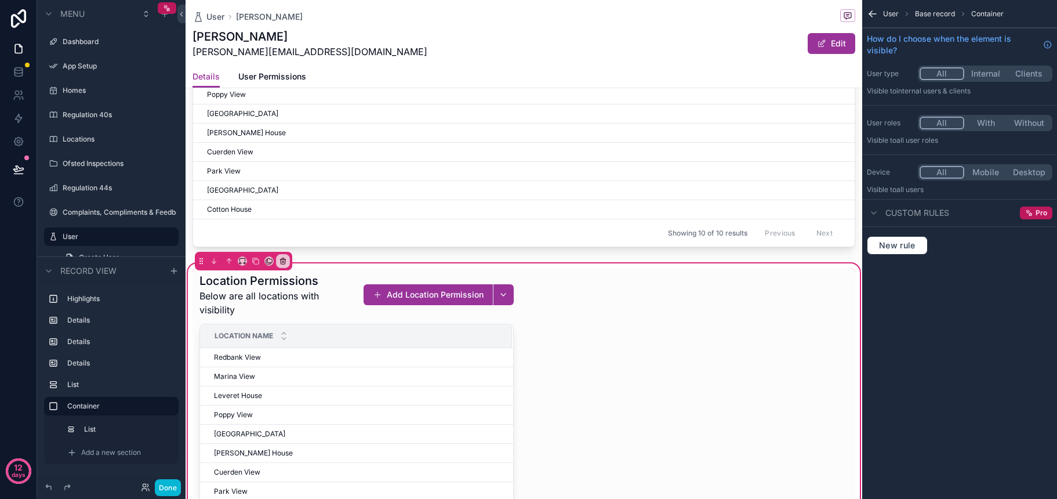
scroll to position [0, 0]
click at [270, 262] on icon "scrollable content" at bounding box center [269, 261] width 8 height 8
click at [317, 319] on span "User Permissions" at bounding box center [313, 322] width 64 height 14
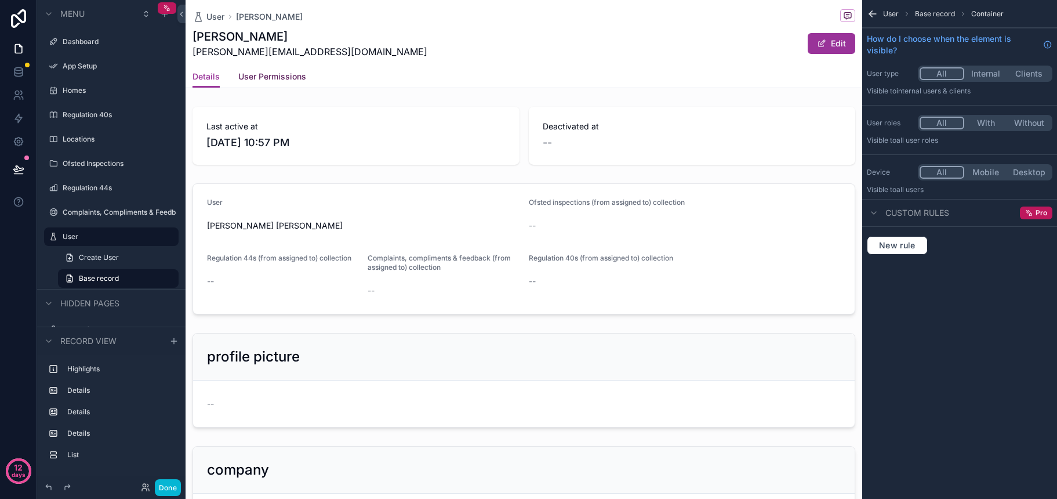
click at [275, 77] on span "User Permissions" at bounding box center [272, 77] width 68 height 12
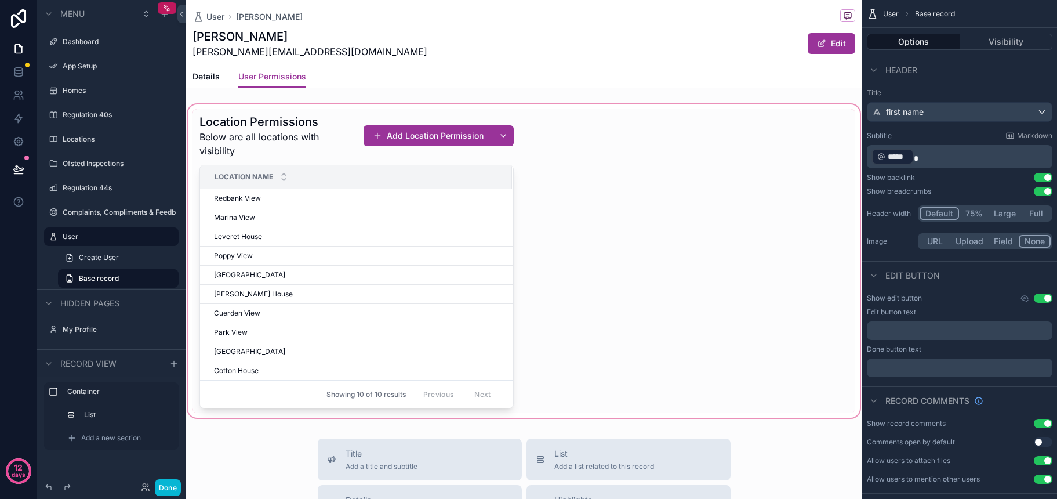
click at [464, 272] on div "scrollable content" at bounding box center [524, 261] width 677 height 318
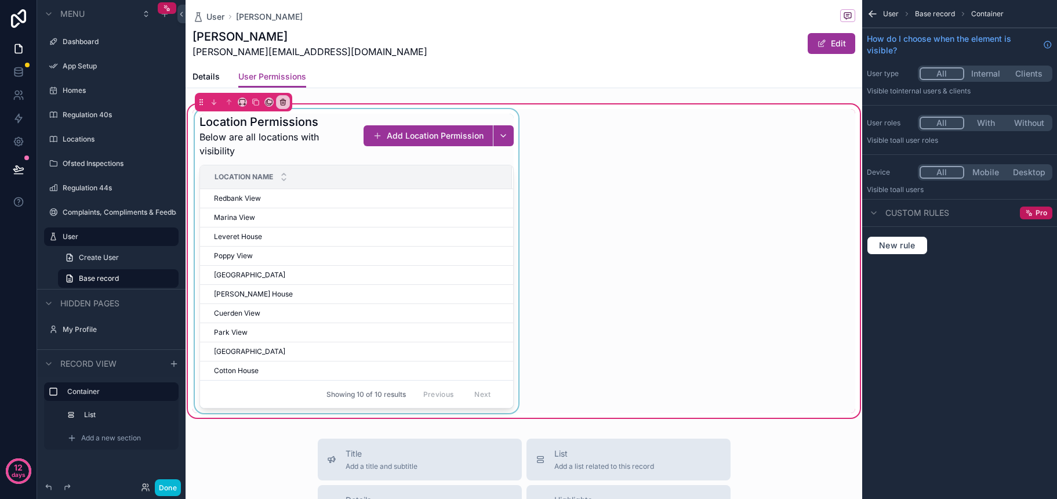
click at [416, 257] on div "scrollable content" at bounding box center [356, 261] width 328 height 304
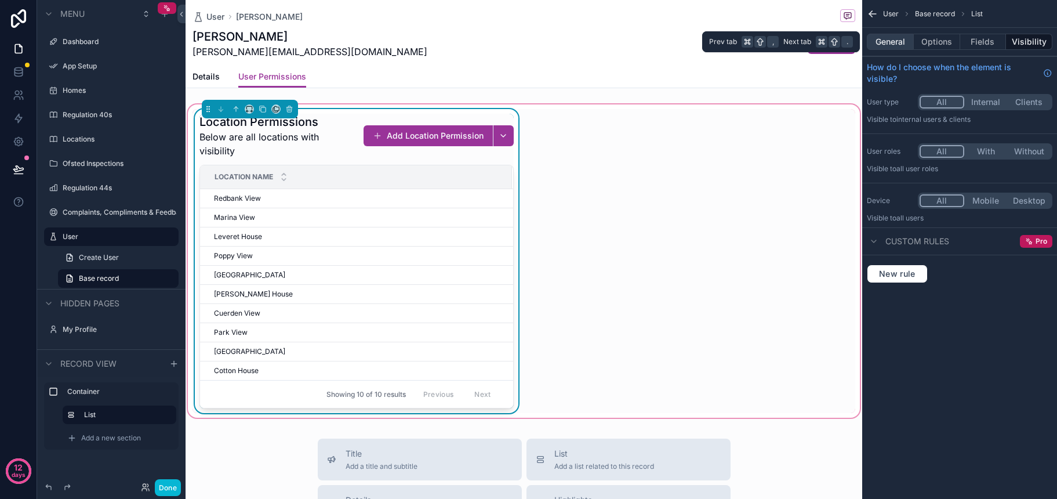
click at [886, 41] on button "General" at bounding box center [890, 42] width 47 height 16
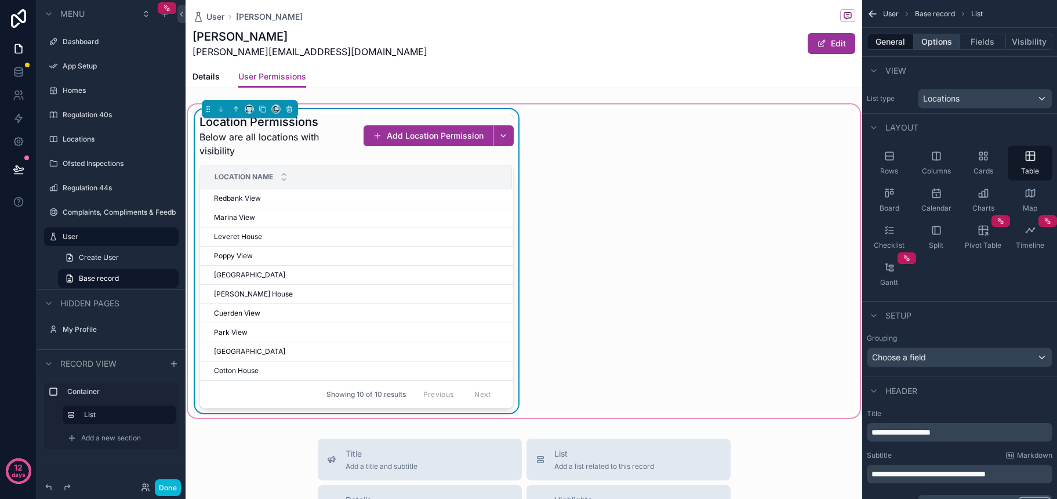
scroll to position [0, 1]
click at [933, 46] on button "Options" at bounding box center [937, 42] width 46 height 16
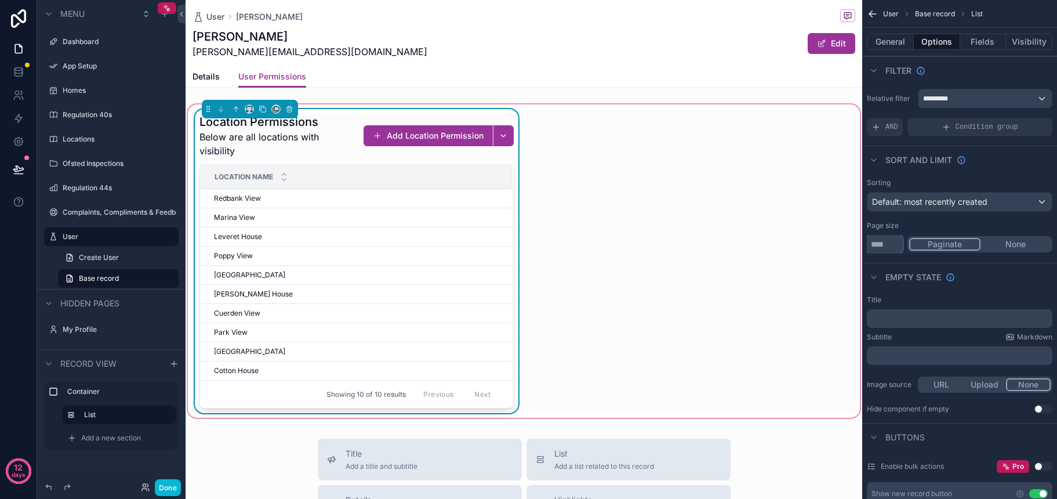
click at [891, 247] on input "**" at bounding box center [885, 244] width 36 height 19
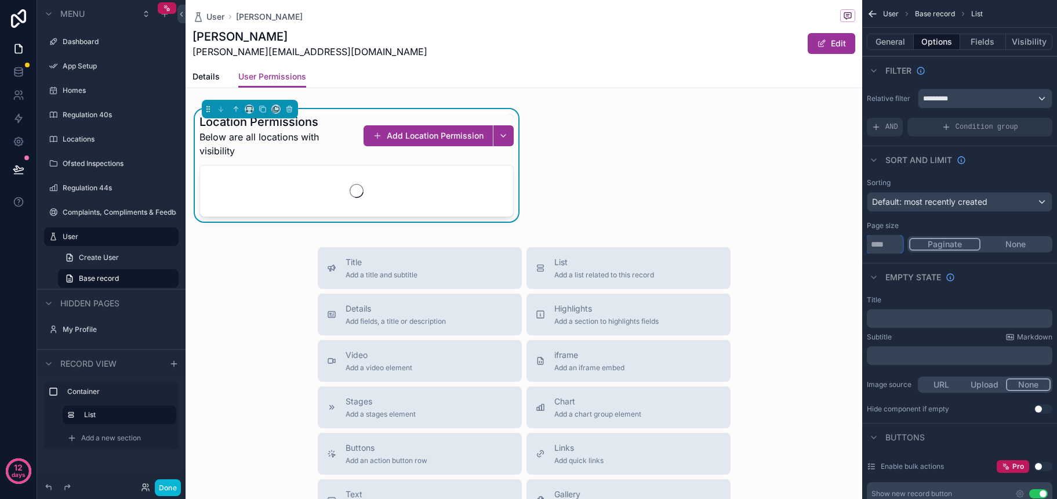
type input "**"
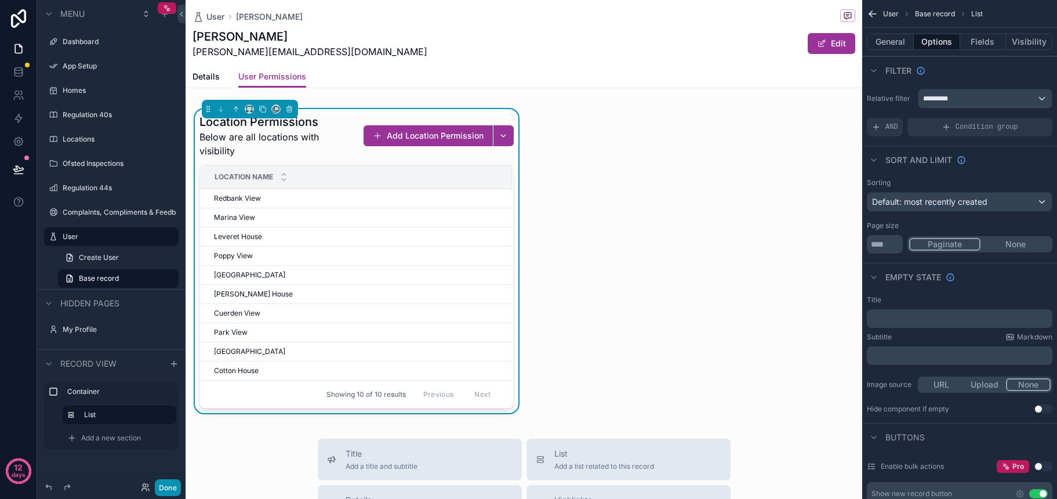
click at [165, 486] on button "Done" at bounding box center [168, 487] width 26 height 17
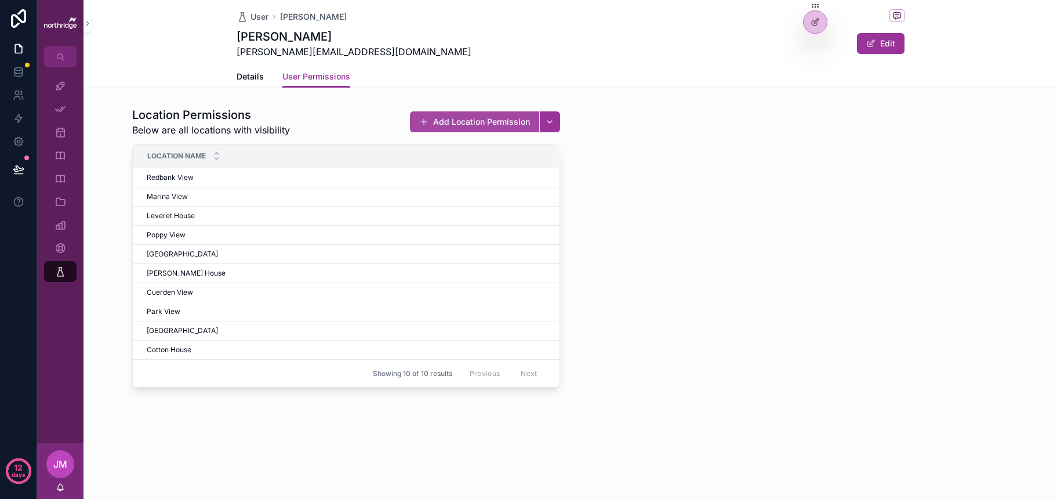
click at [529, 126] on button "Add Location Permission" at bounding box center [474, 121] width 129 height 21
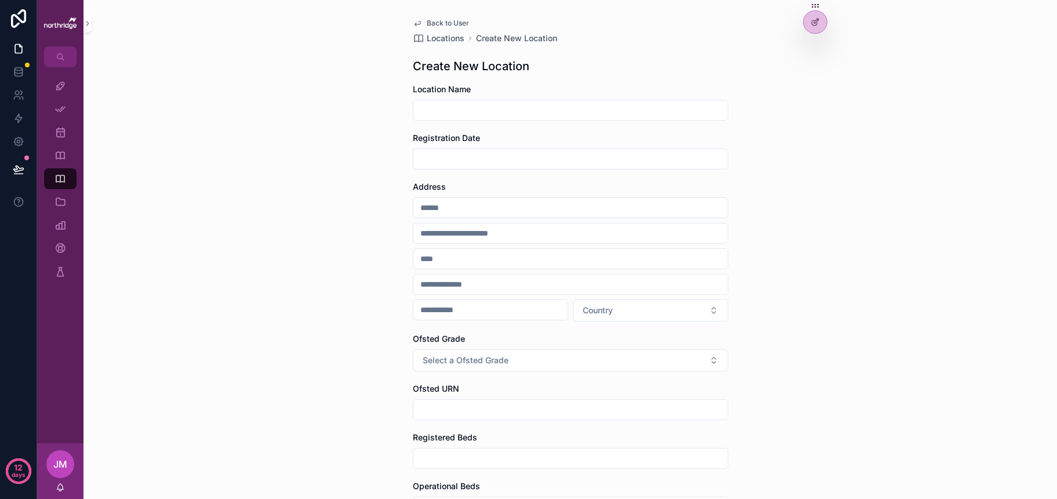
click at [450, 22] on span "Back to User" at bounding box center [448, 23] width 42 height 9
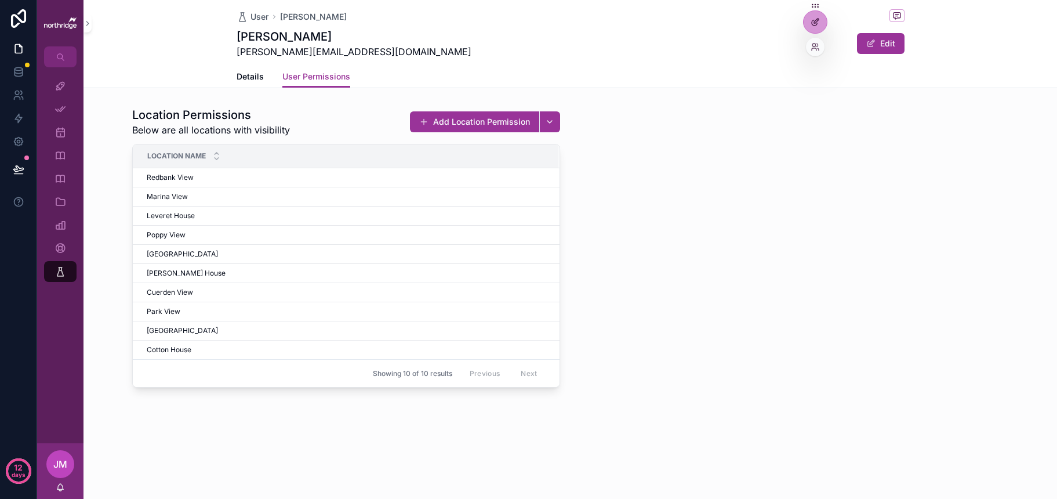
click at [821, 23] on div at bounding box center [815, 22] width 23 height 22
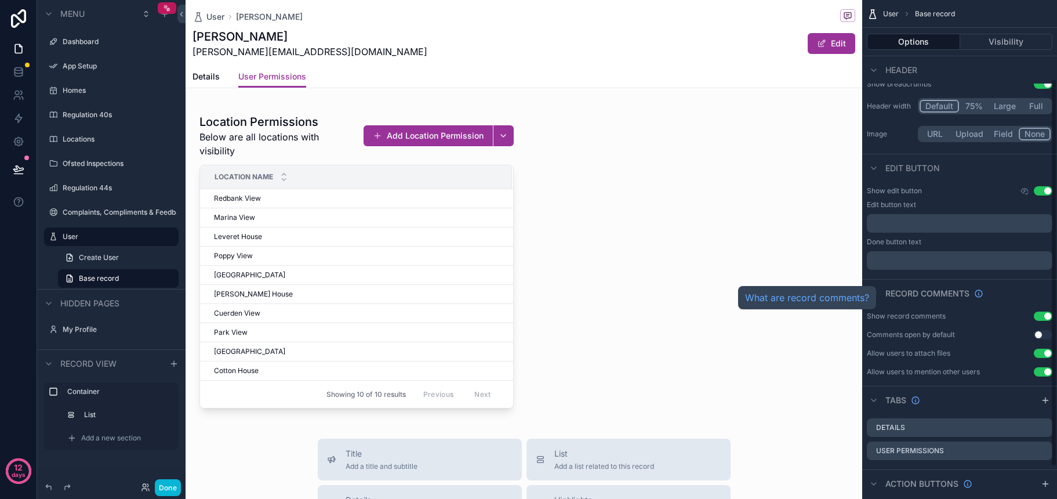
scroll to position [101, 0]
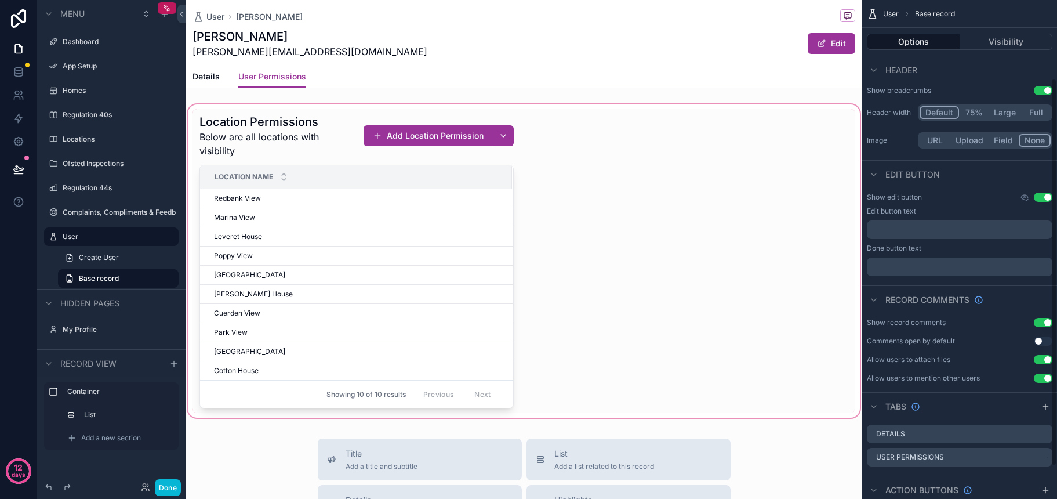
click at [408, 268] on div "scrollable content" at bounding box center [524, 261] width 677 height 318
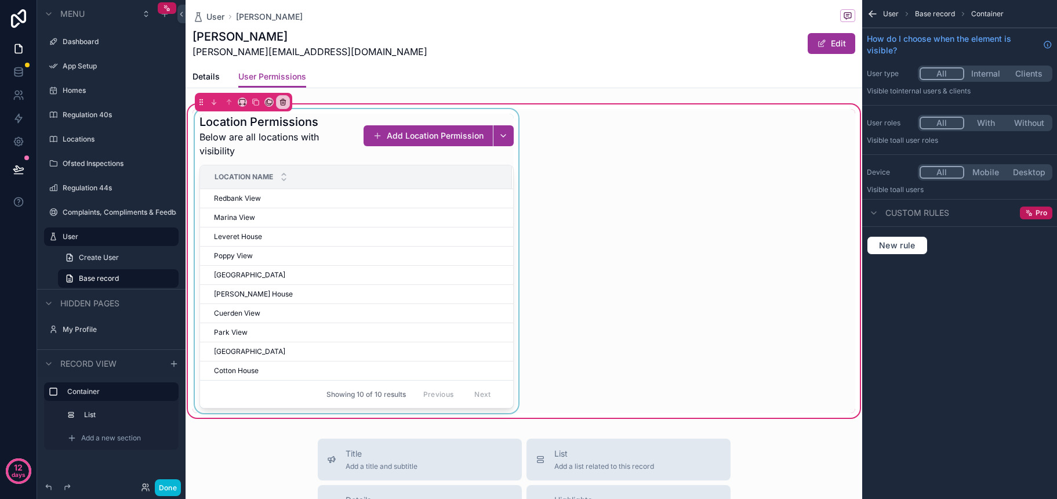
scroll to position [0, 0]
click at [434, 263] on div "scrollable content" at bounding box center [356, 261] width 328 height 304
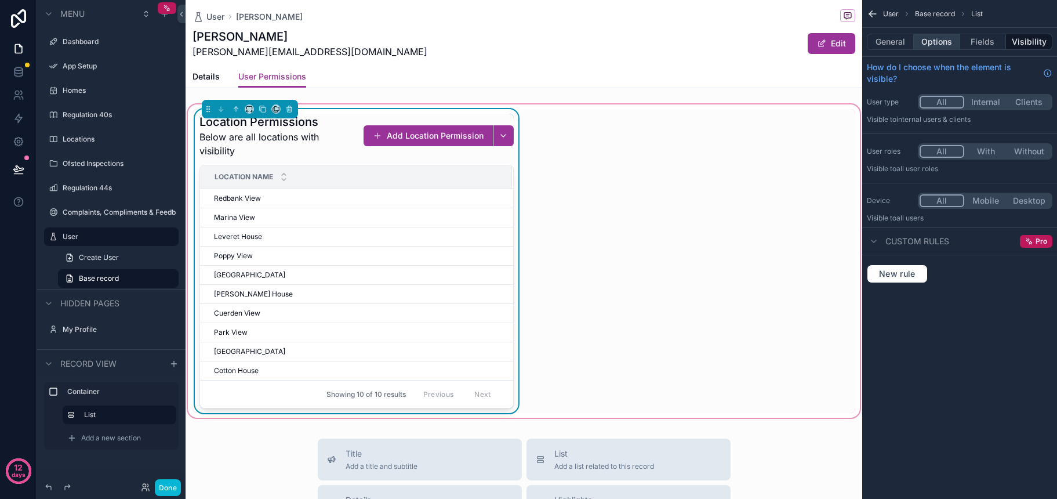
click at [940, 47] on button "Options" at bounding box center [937, 42] width 46 height 16
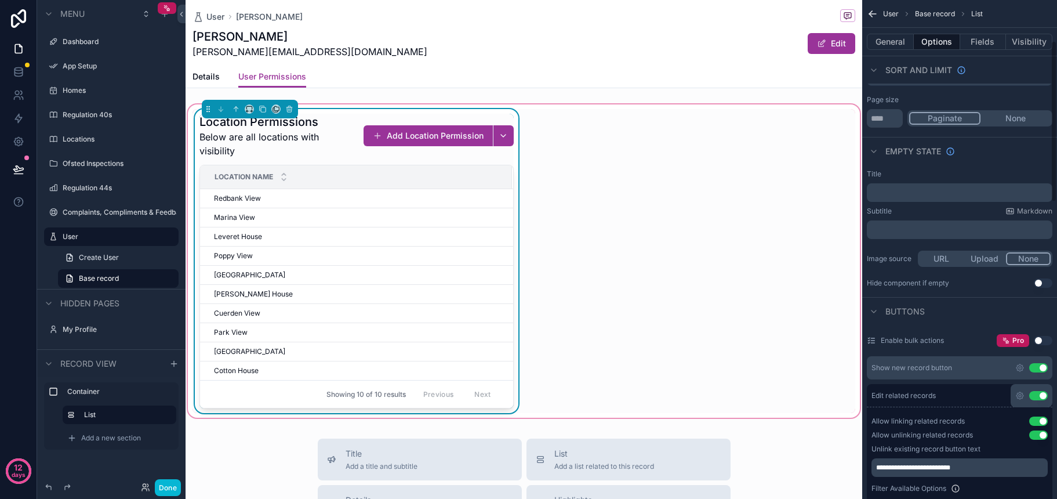
scroll to position [126, 0]
click at [966, 369] on button "Use setting" at bounding box center [1038, 366] width 19 height 9
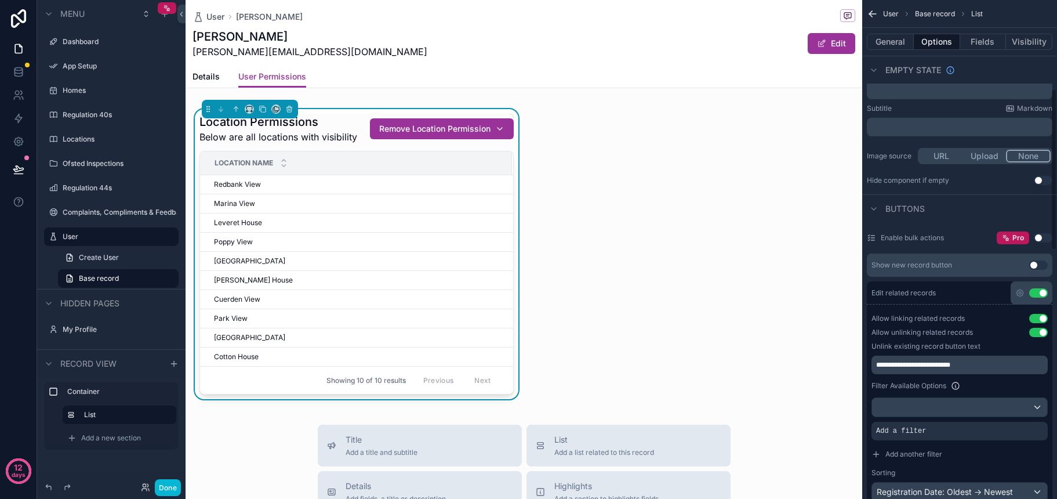
scroll to position [276, 0]
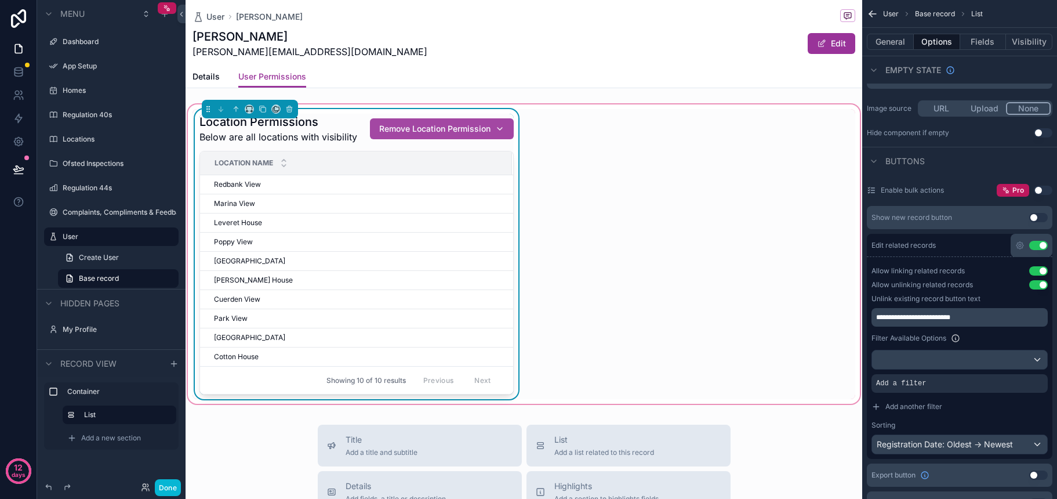
click at [502, 129] on div "Remove Location Permission" at bounding box center [441, 129] width 125 height 12
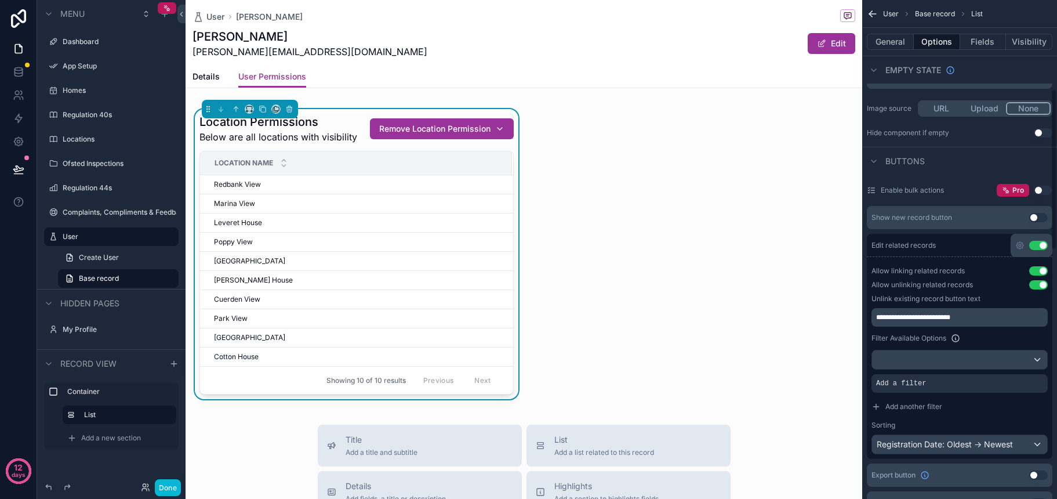
click at [911, 320] on span "**********" at bounding box center [913, 317] width 74 height 7
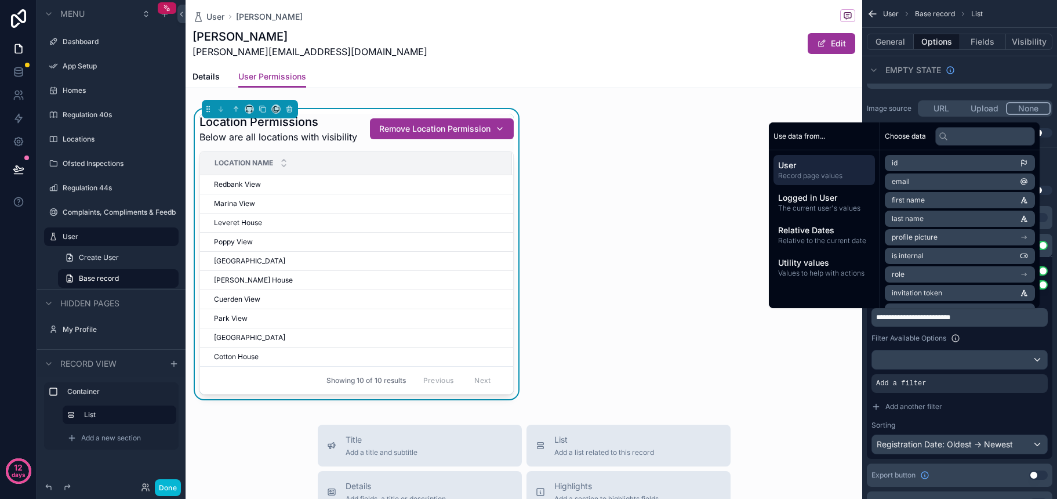
click at [966, 335] on div "Filter Available Options" at bounding box center [959, 338] width 176 height 14
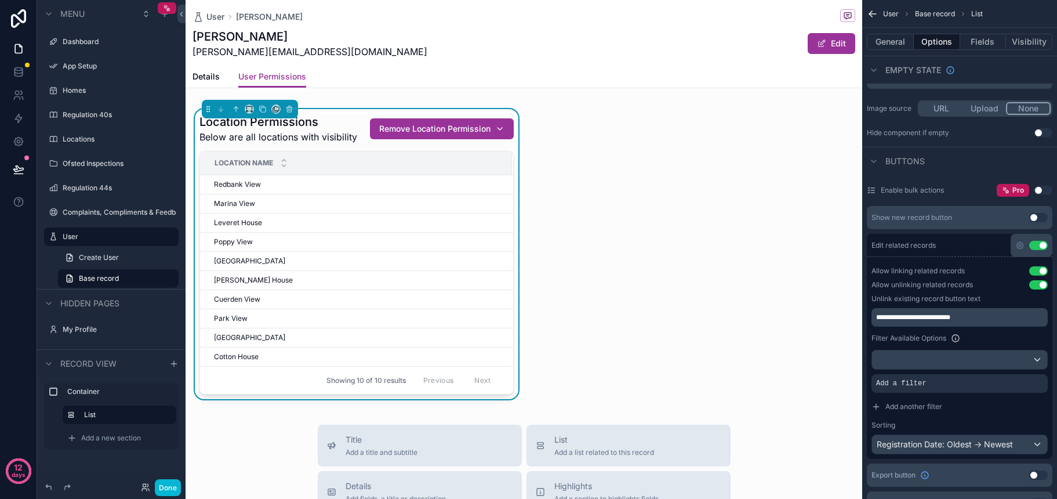
click at [966, 287] on button "Use setting" at bounding box center [1038, 284] width 19 height 9
click at [966, 284] on button "Use setting" at bounding box center [1038, 284] width 19 height 9
click at [169, 481] on button "Done" at bounding box center [168, 487] width 26 height 17
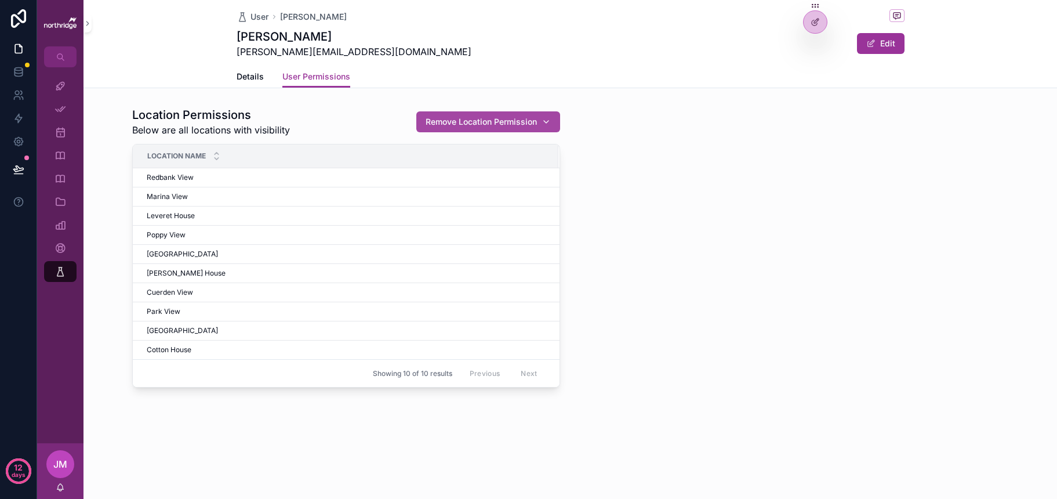
click at [548, 122] on div "Remove Location Permission" at bounding box center [488, 122] width 125 height 12
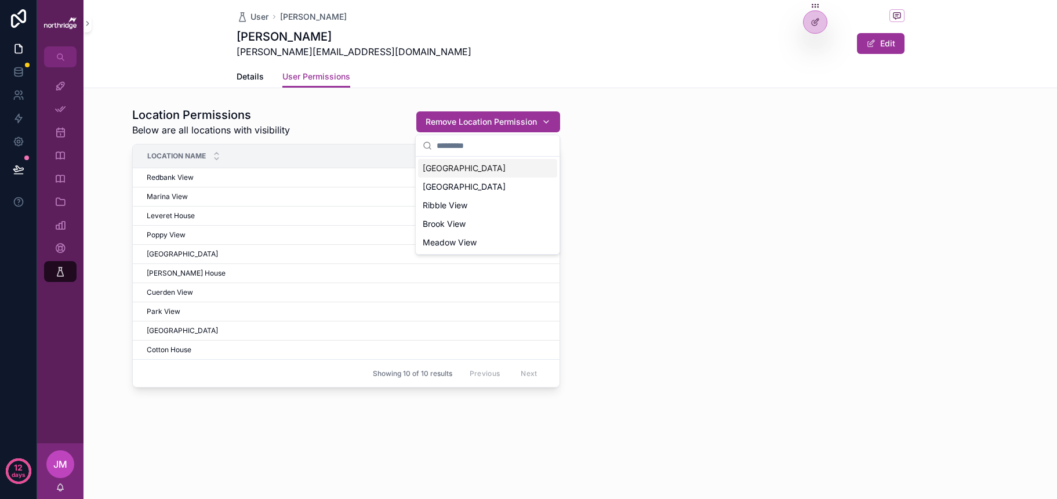
drag, startPoint x: 637, startPoint y: 127, endPoint x: 568, endPoint y: 121, distance: 69.8
click at [637, 128] on div "Location Permissions Below are all locations with visibility Remove Location Pe…" at bounding box center [570, 247] width 891 height 290
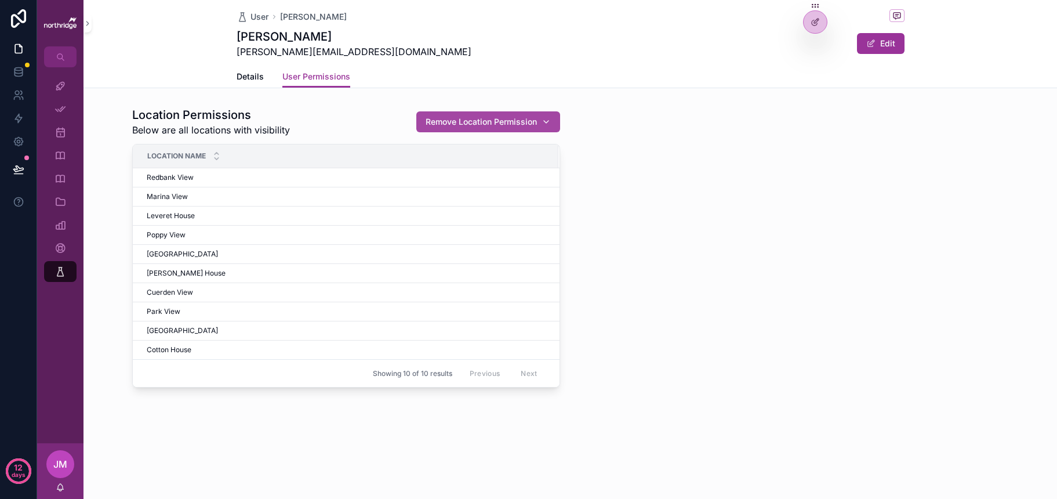
click at [510, 122] on span "Remove Location Permission" at bounding box center [481, 122] width 111 height 12
click at [627, 130] on div "Location Permissions Below are all locations with visibility Remove Location Pe…" at bounding box center [570, 247] width 891 height 290
click at [496, 202] on button "Remove Location Permission" at bounding box center [483, 206] width 144 height 21
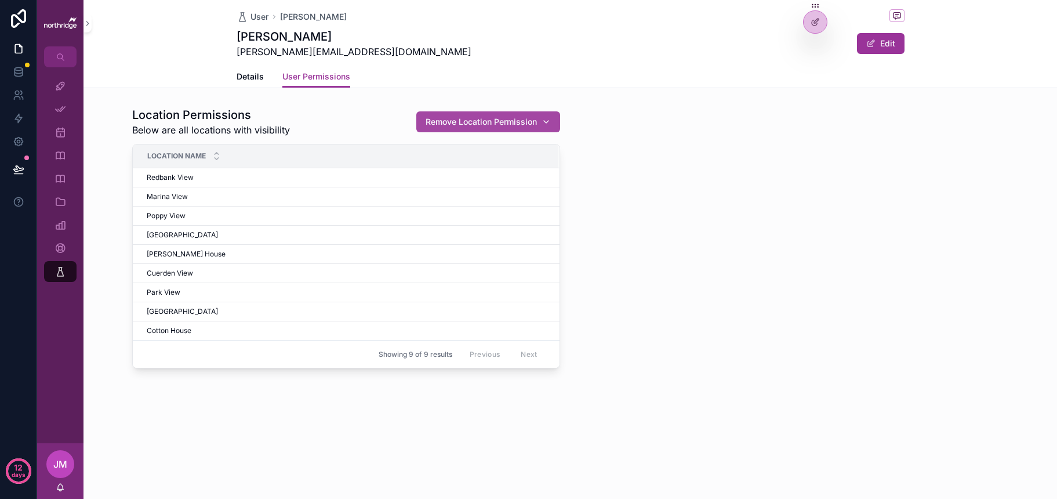
click at [548, 119] on div "Remove Location Permission" at bounding box center [488, 122] width 125 height 12
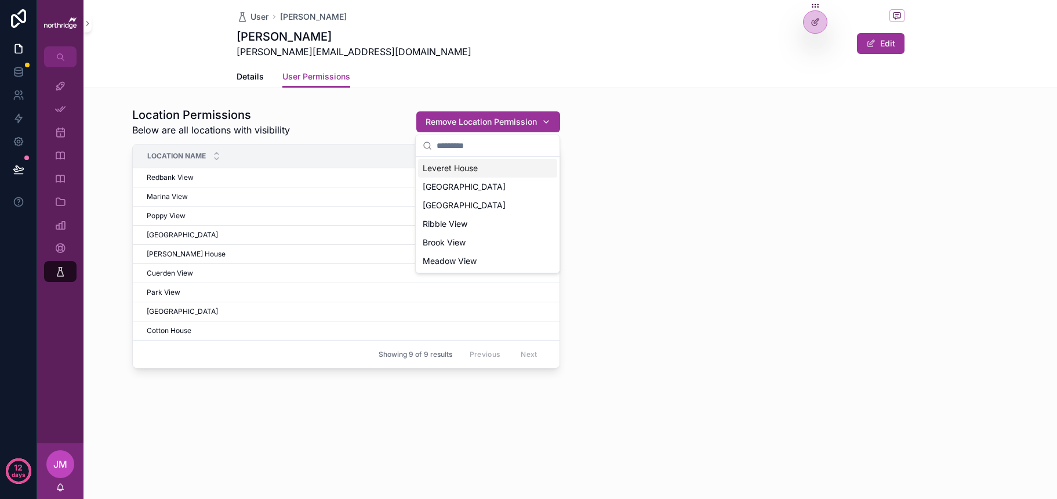
click at [493, 173] on div "Leveret House" at bounding box center [487, 168] width 139 height 19
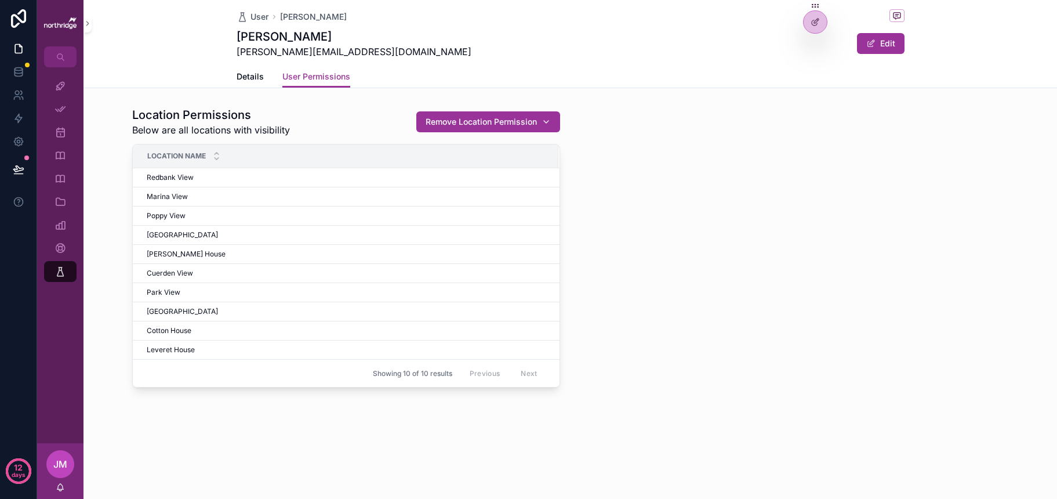
click at [540, 124] on div "Remove Location Permission" at bounding box center [488, 122] width 125 height 12
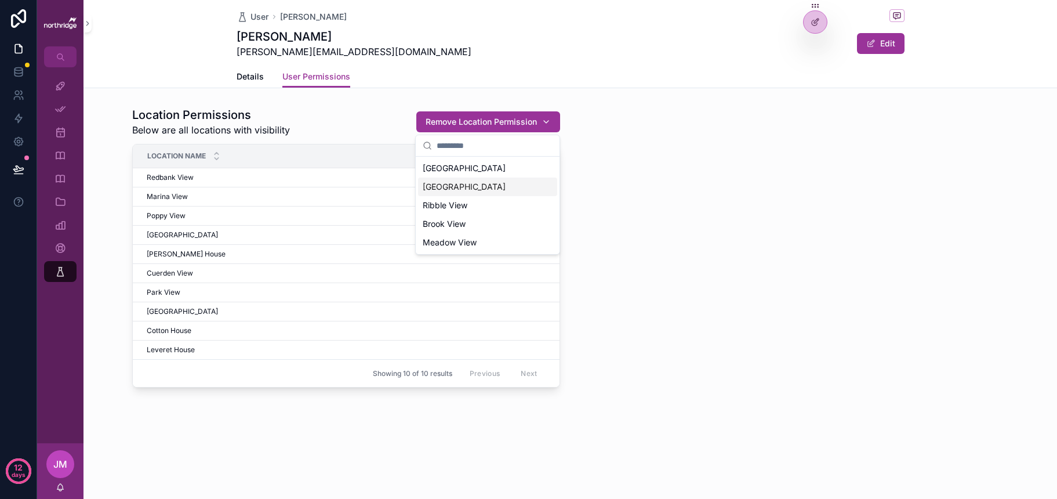
click at [507, 185] on div "Bridgewater House" at bounding box center [487, 186] width 139 height 19
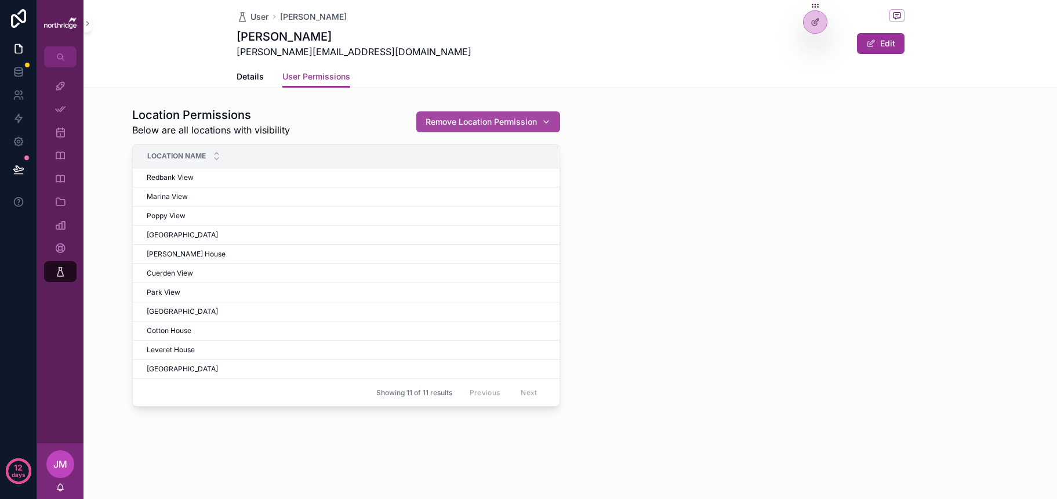
click at [542, 125] on div "Remove Location Permission" at bounding box center [488, 122] width 125 height 12
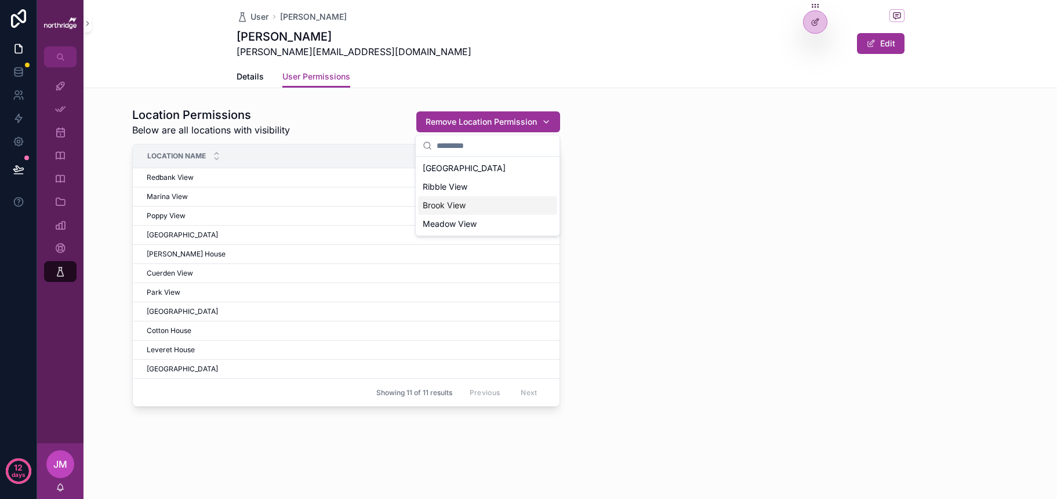
click at [491, 208] on div "Brook View" at bounding box center [487, 205] width 139 height 19
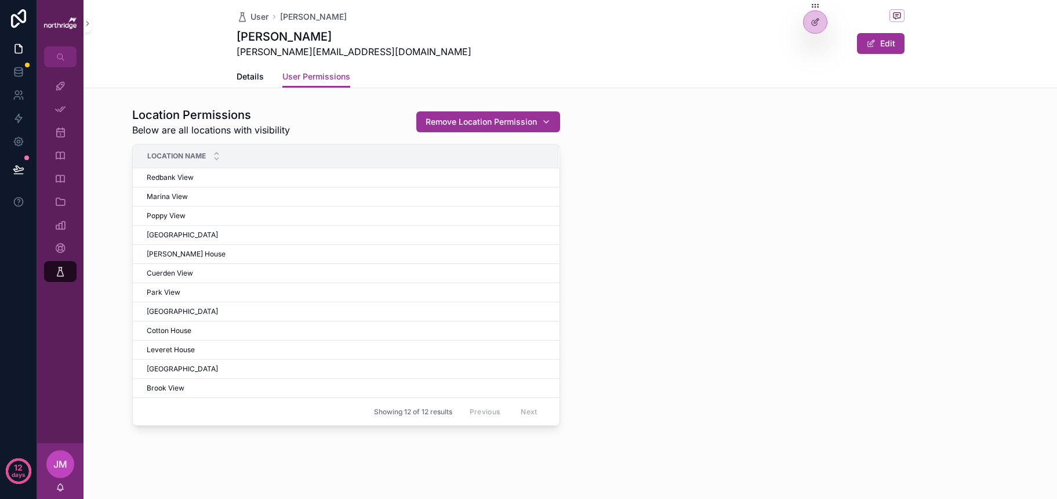
click at [537, 124] on div "Remove Location Permission" at bounding box center [488, 122] width 125 height 12
click at [505, 186] on div "Ribble View" at bounding box center [487, 186] width 139 height 19
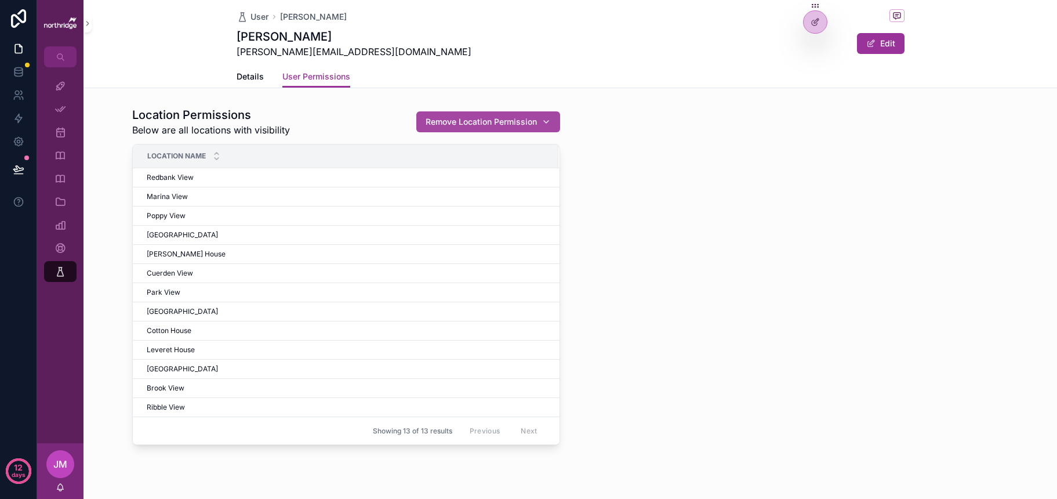
click at [541, 122] on div "Remove Location Permission" at bounding box center [488, 122] width 125 height 12
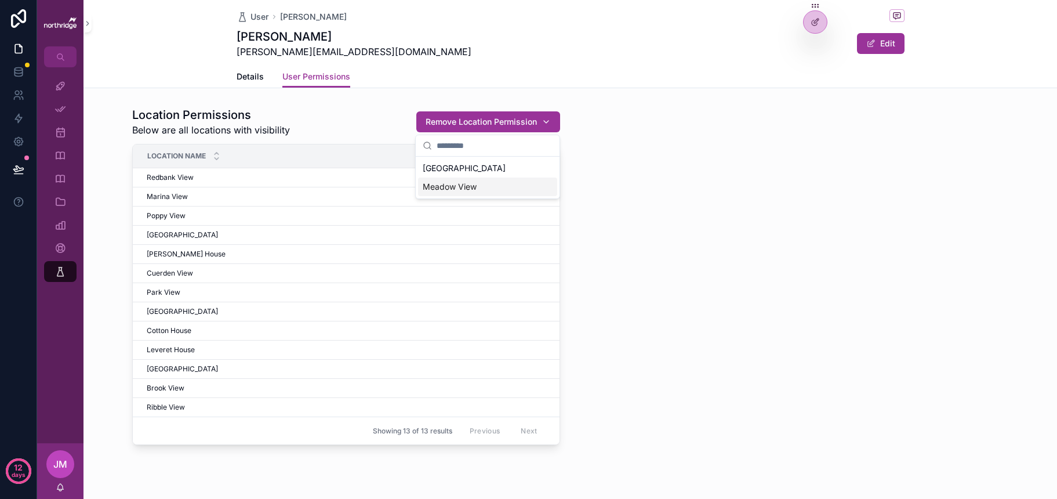
click at [506, 180] on div "Meadow View" at bounding box center [487, 186] width 139 height 19
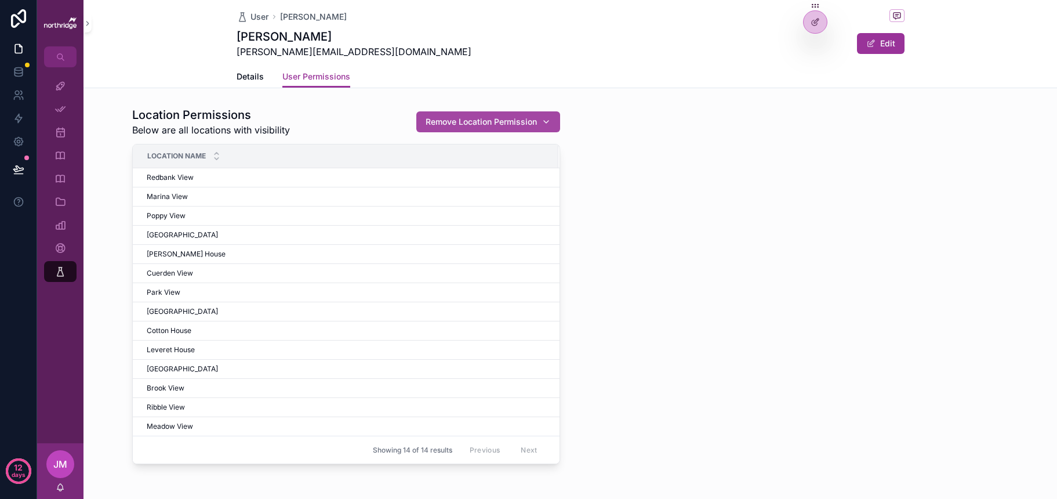
click at [544, 122] on div "Remove Location Permission" at bounding box center [488, 122] width 125 height 12
click at [514, 166] on div "Centurion House" at bounding box center [487, 168] width 139 height 19
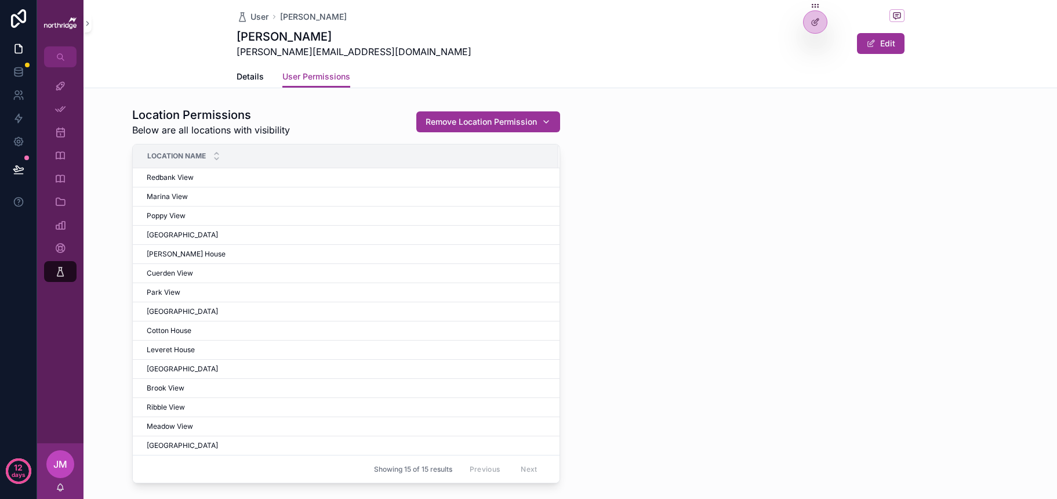
click at [539, 81] on div "Details User Permissions" at bounding box center [571, 77] width 668 height 22
click at [809, 29] on div at bounding box center [815, 22] width 23 height 22
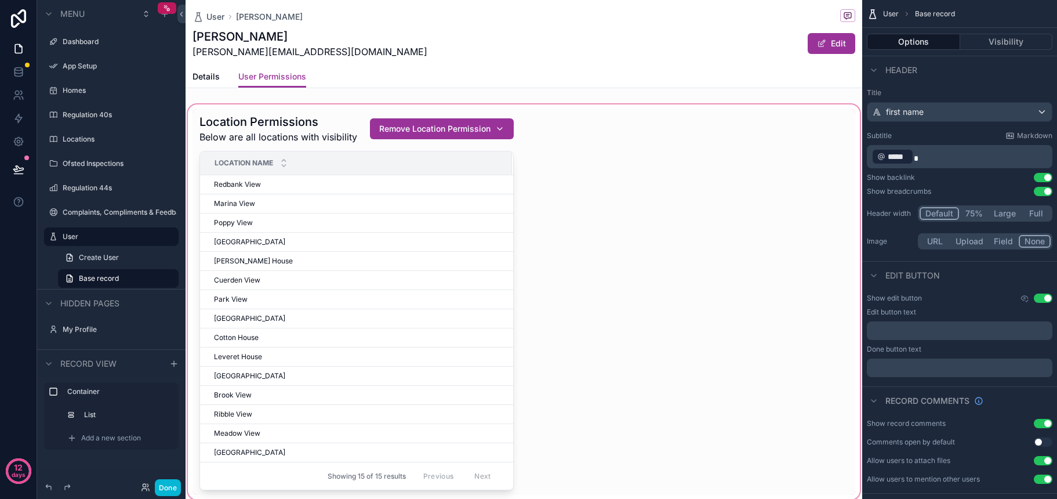
click at [635, 248] on div "scrollable content" at bounding box center [524, 301] width 677 height 399
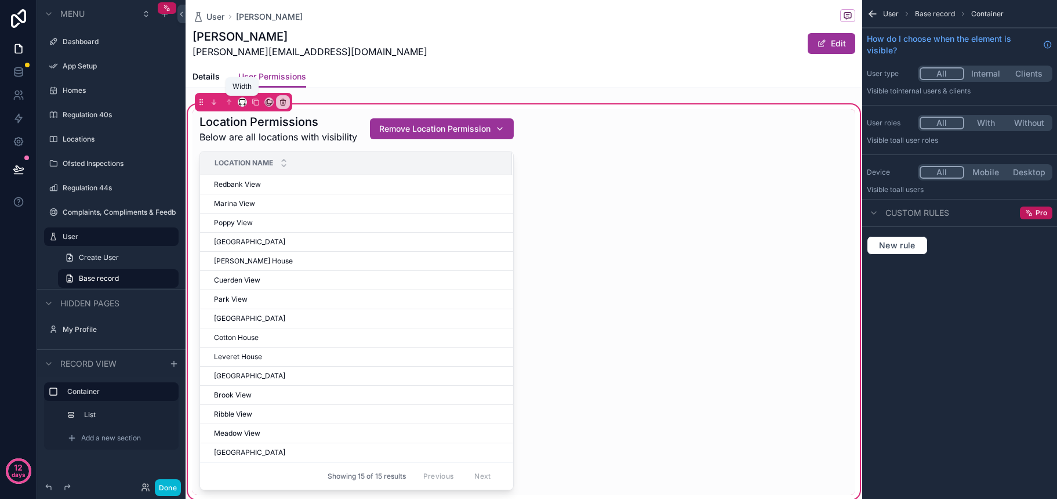
click at [243, 100] on icon "scrollable content" at bounding box center [242, 102] width 8 height 8
click at [270, 124] on span "Default" at bounding box center [261, 124] width 27 height 14
click at [582, 201] on div "Location Permissions Below are all locations with visibility Remove Location Pe…" at bounding box center [524, 302] width 677 height 386
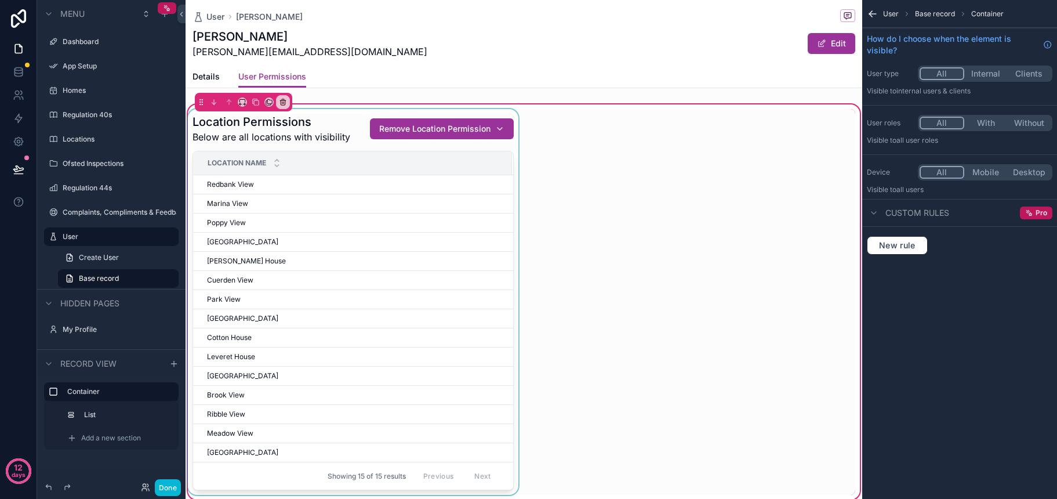
click at [445, 133] on div "scrollable content" at bounding box center [353, 302] width 335 height 386
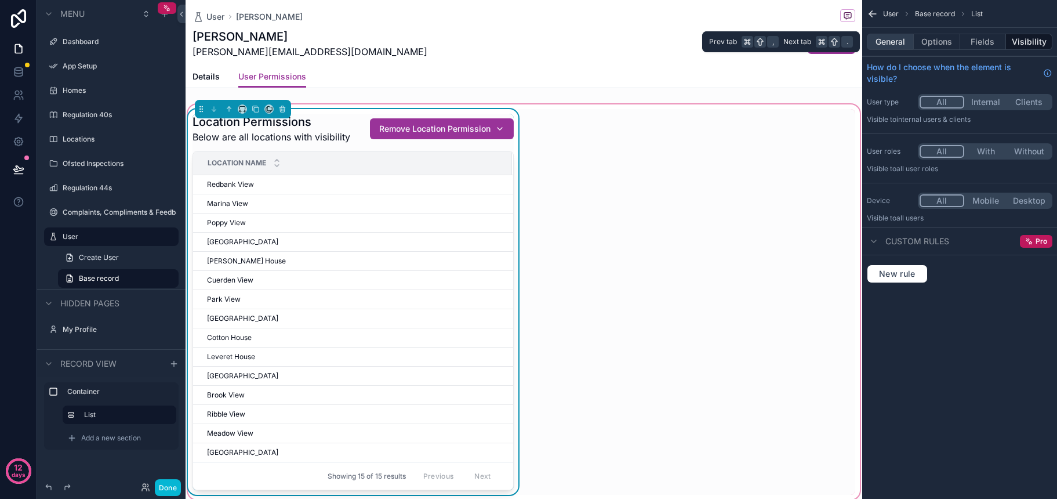
click at [891, 42] on button "General" at bounding box center [890, 42] width 47 height 16
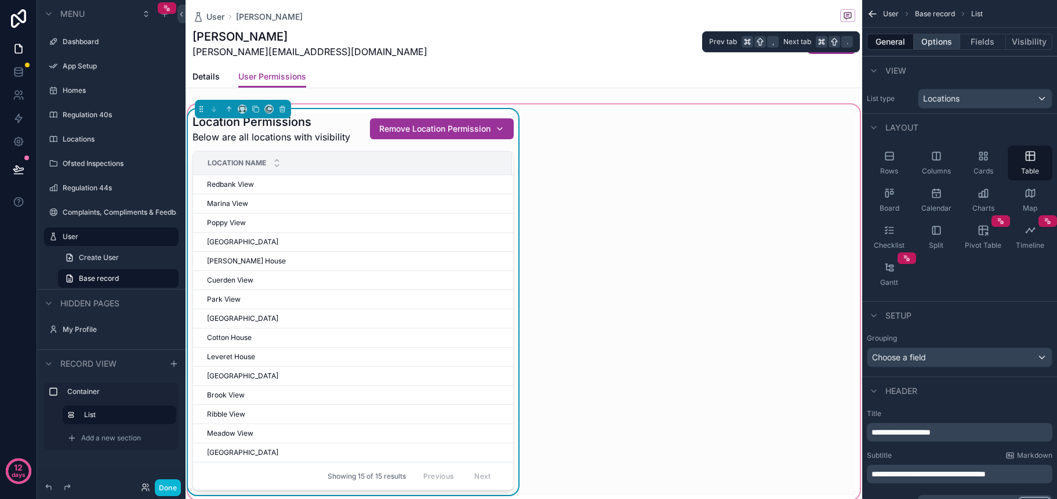
click at [932, 44] on button "Options" at bounding box center [937, 42] width 46 height 16
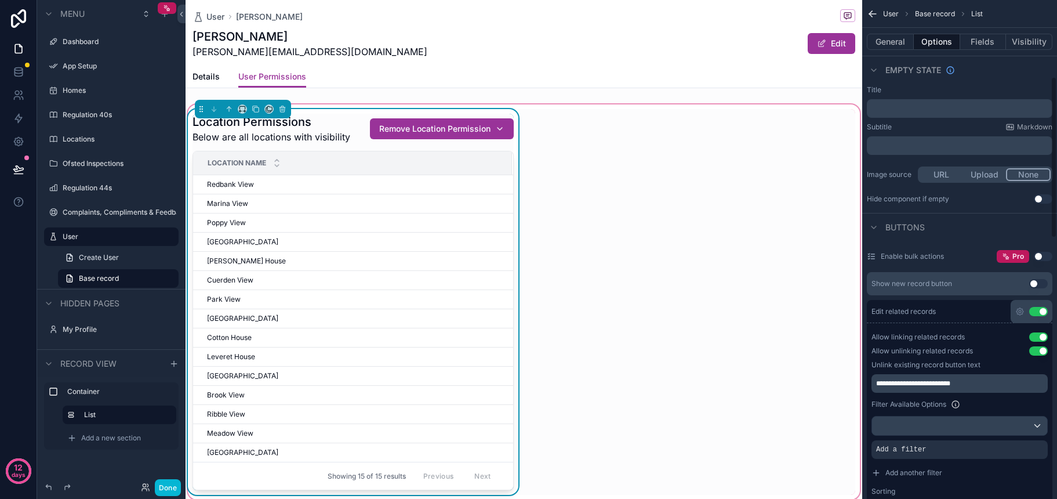
scroll to position [296, 0]
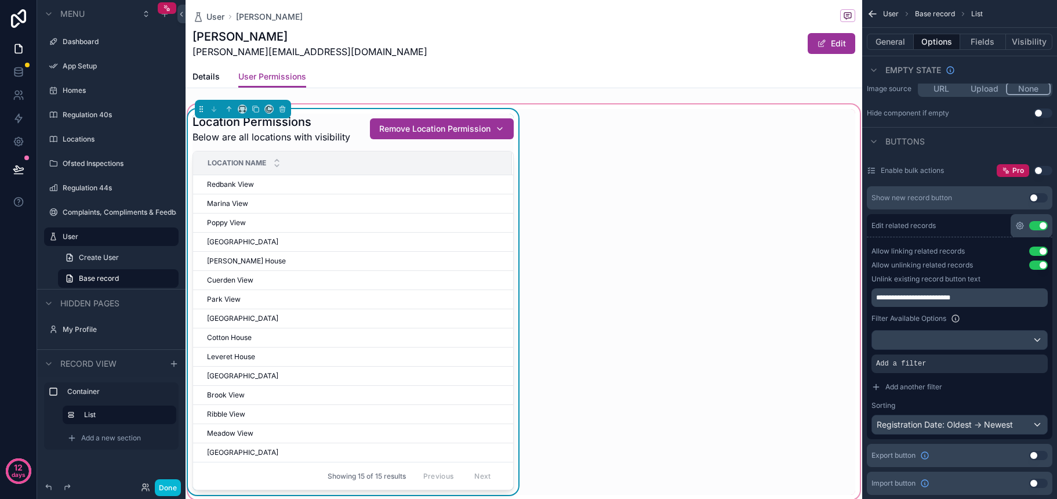
click at [966, 226] on icon "scrollable content" at bounding box center [1020, 225] width 2 height 2
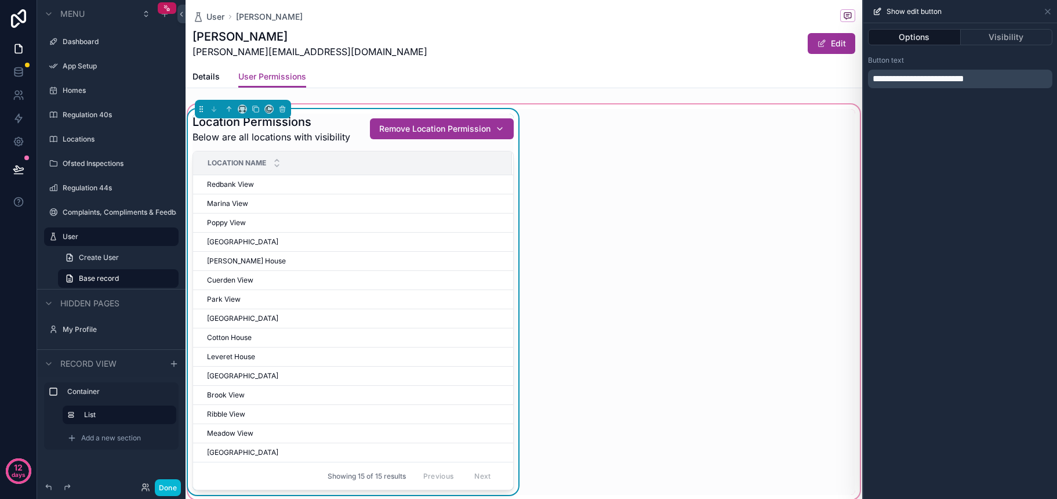
click at [927, 78] on span "**********" at bounding box center [919, 78] width 92 height 9
drag, startPoint x: 1004, startPoint y: 79, endPoint x: 861, endPoint y: 79, distance: 142.6
click at [861, 79] on div "**********" at bounding box center [528, 249] width 1057 height 499
click at [938, 172] on div "**********" at bounding box center [960, 260] width 194 height 475
click at [966, 11] on icon at bounding box center [1047, 11] width 9 height 9
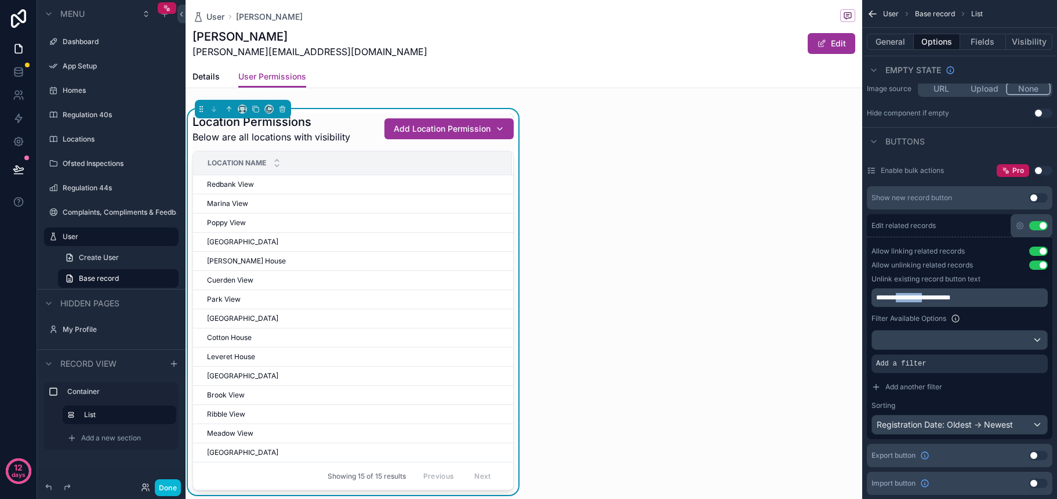
drag, startPoint x: 935, startPoint y: 298, endPoint x: 904, endPoint y: 300, distance: 30.8
click at [904, 300] on span "**********" at bounding box center [913, 297] width 74 height 7
click at [966, 317] on div "Filter Available Options" at bounding box center [959, 318] width 176 height 14
click at [174, 489] on button "Done" at bounding box center [168, 487] width 26 height 17
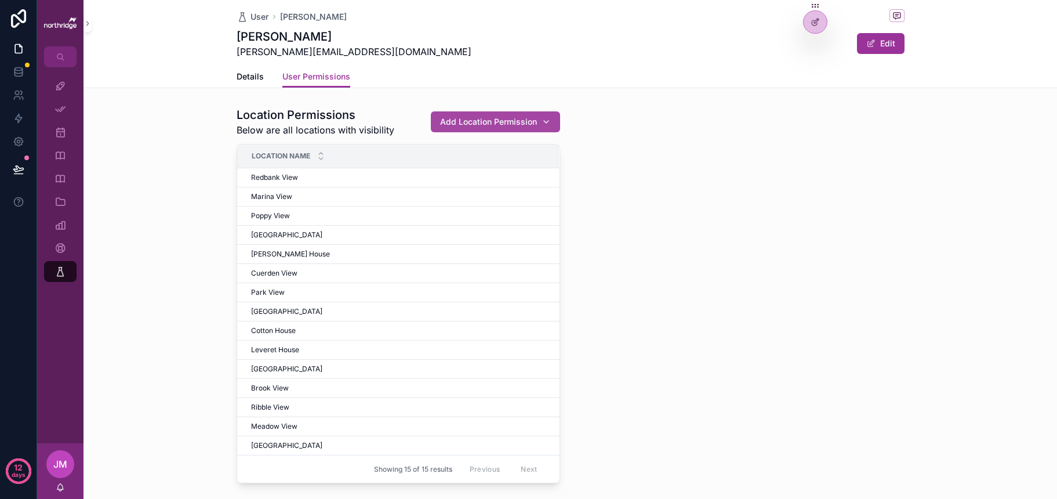
click at [546, 121] on div "Add Location Permission" at bounding box center [495, 122] width 111 height 12
click at [489, 123] on span "Add Location Permission" at bounding box center [488, 122] width 97 height 12
click at [496, 190] on button "Remove Permission" at bounding box center [500, 187] width 108 height 21
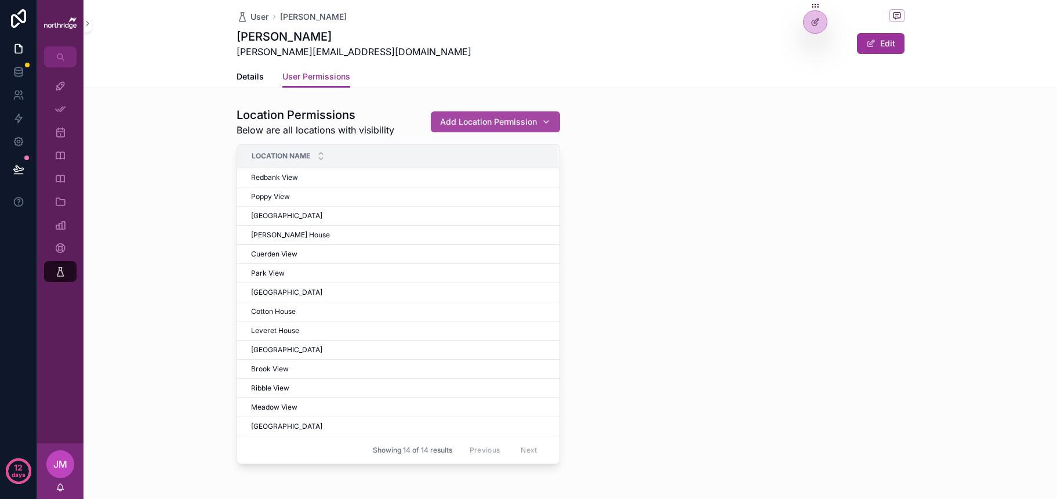
click at [506, 121] on span "Add Location Permission" at bounding box center [488, 122] width 97 height 12
click at [621, 154] on div "Location Permissions Below are all locations with visibility Add Location Permi…" at bounding box center [571, 285] width 682 height 366
click at [526, 125] on span "Add Location Permission" at bounding box center [488, 122] width 97 height 12
click at [613, 154] on div "Location Permissions Below are all locations with visibility Add Location Permi…" at bounding box center [571, 285] width 682 height 366
click at [495, 120] on span "Add Location Permission" at bounding box center [488, 122] width 97 height 12
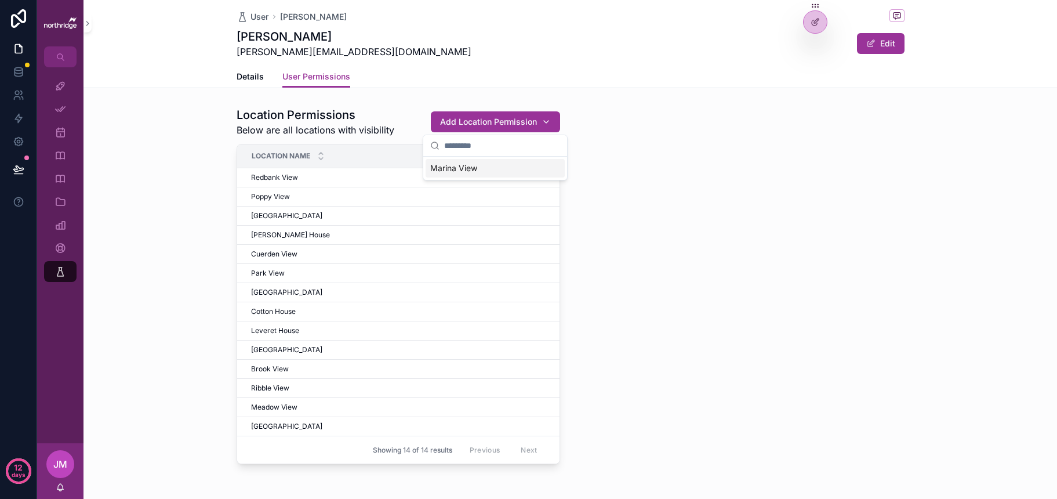
click at [480, 168] on div "Marina View" at bounding box center [495, 168] width 139 height 19
click at [817, 23] on icon at bounding box center [814, 22] width 5 height 5
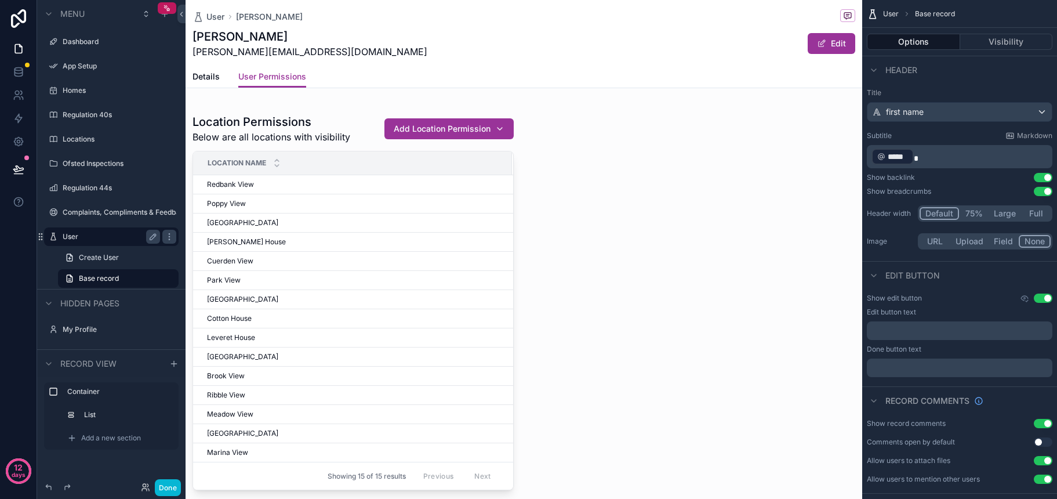
click at [88, 238] on label "User" at bounding box center [109, 236] width 93 height 9
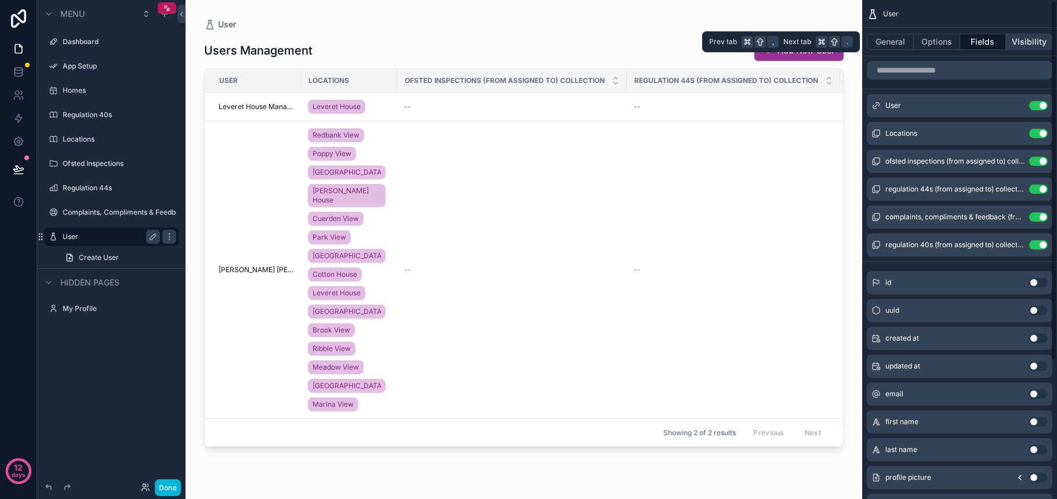
click at [966, 43] on button "Visibility" at bounding box center [1029, 42] width 46 height 16
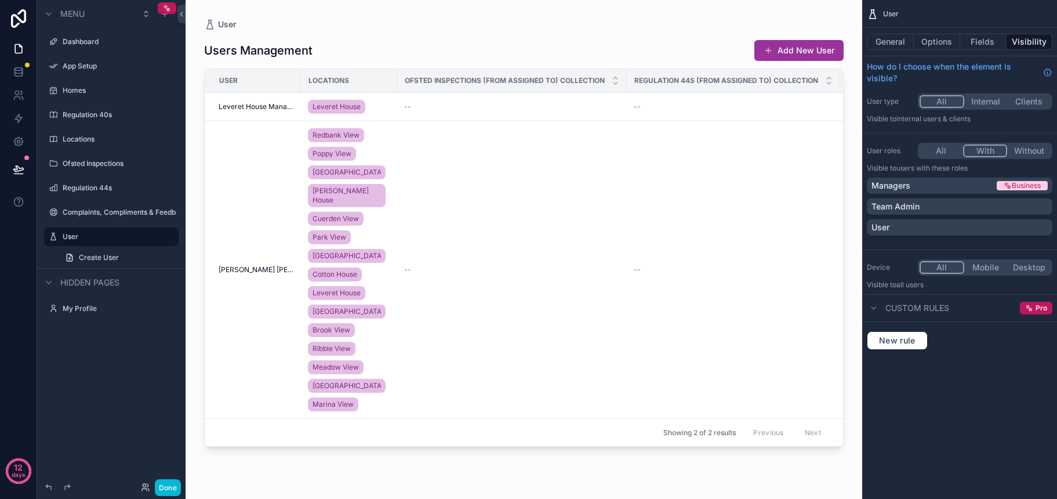
click at [966, 151] on button "With" at bounding box center [985, 150] width 45 height 13
click at [912, 209] on p "Team Admin" at bounding box center [895, 207] width 48 height 12
click at [966, 45] on button "Fields" at bounding box center [983, 42] width 46 height 16
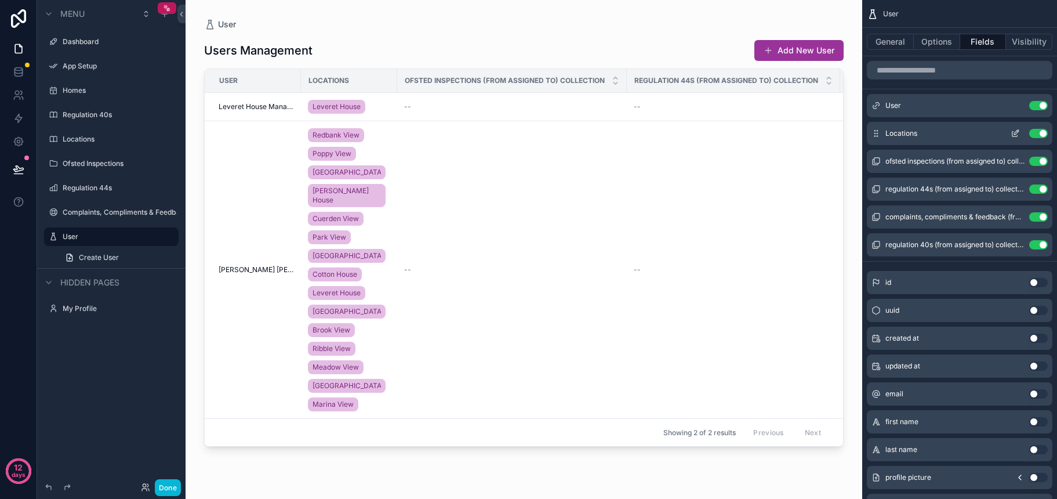
click at [966, 134] on button "Use setting" at bounding box center [1038, 133] width 19 height 9
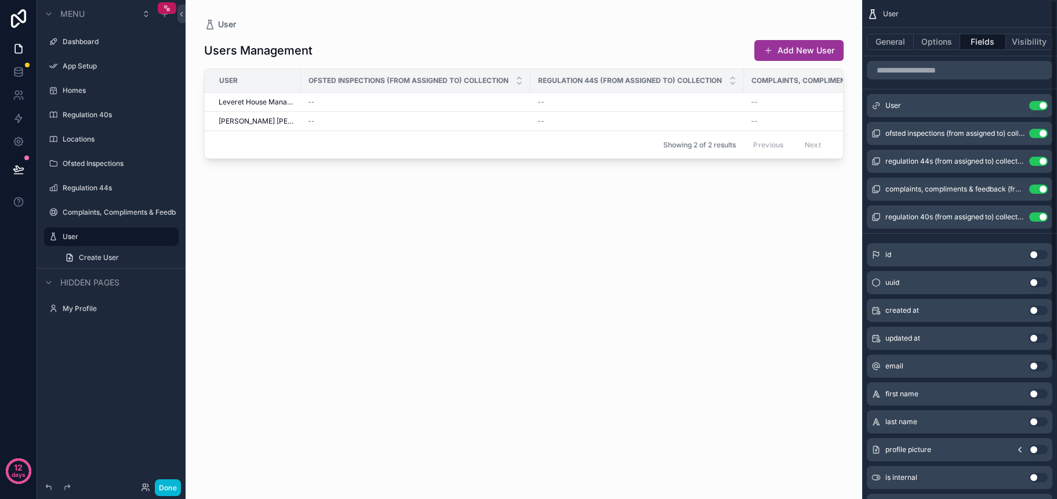
click at [966, 134] on button "Use setting" at bounding box center [1038, 133] width 19 height 9
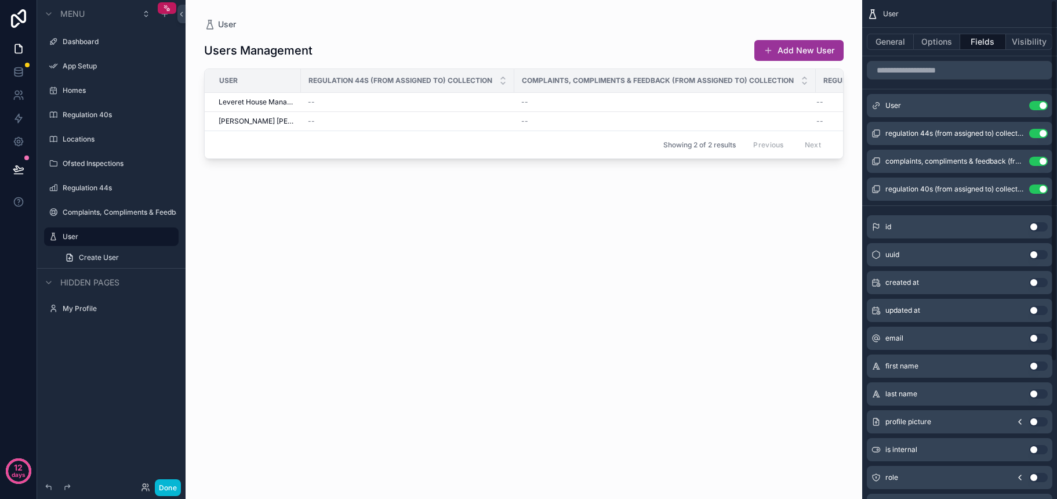
click at [966, 134] on button "Use setting" at bounding box center [1038, 133] width 19 height 9
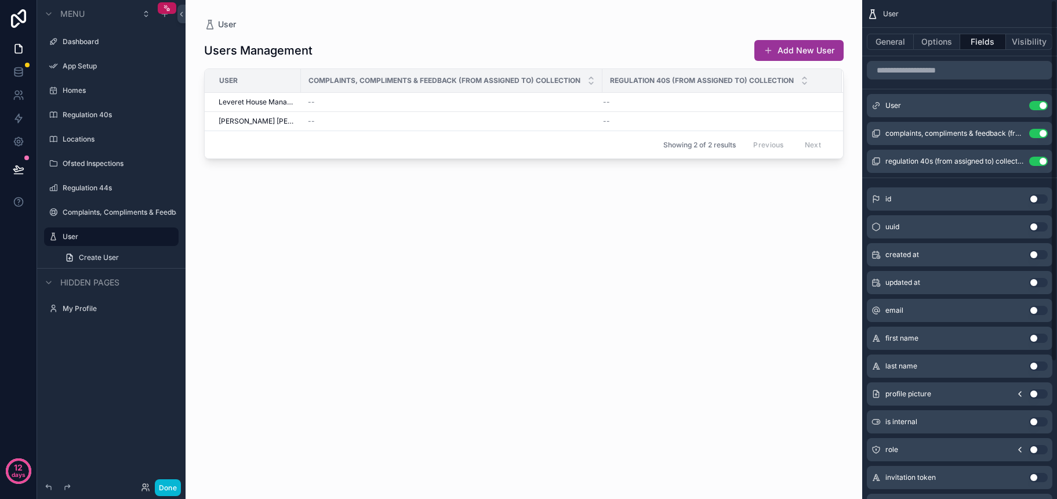
click at [966, 134] on button "Use setting" at bounding box center [1038, 133] width 19 height 9
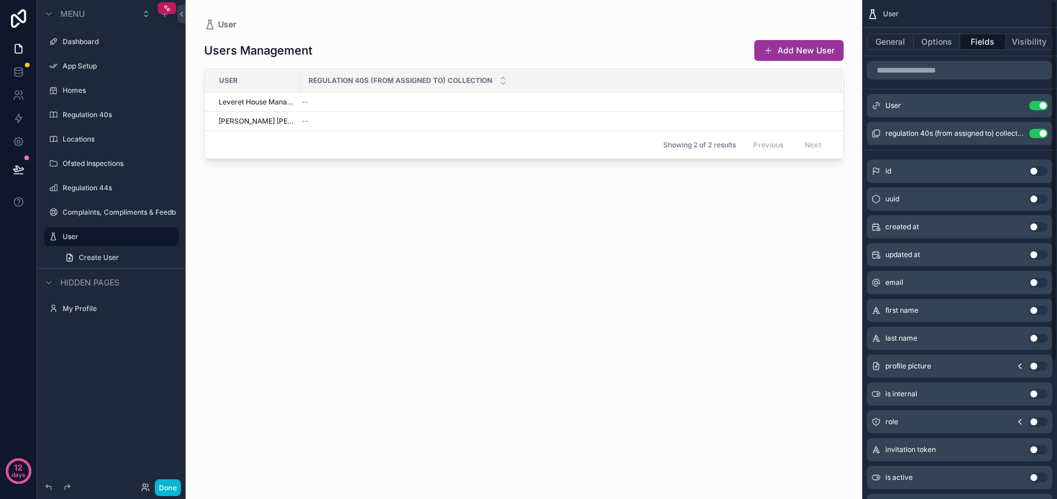
click at [966, 134] on button "Use setting" at bounding box center [1038, 133] width 19 height 9
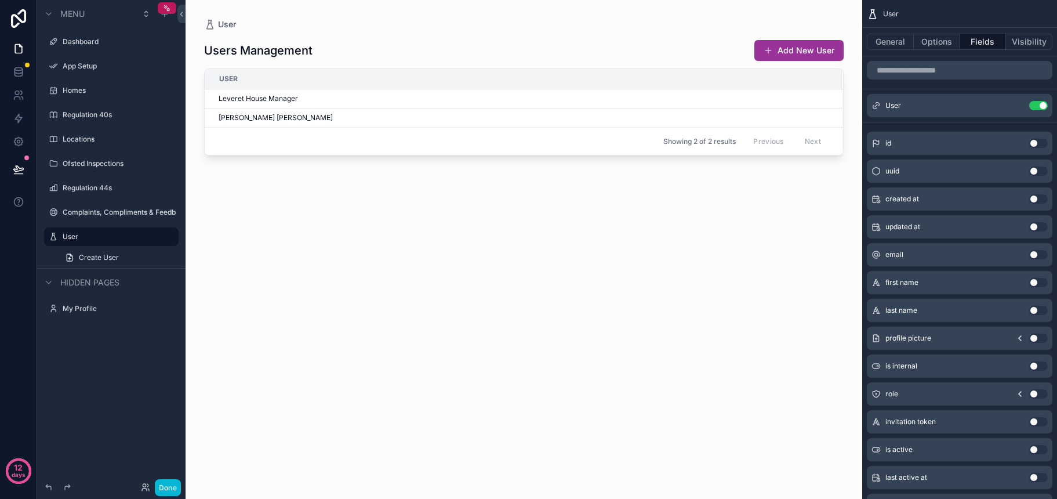
click at [966, 255] on button "Use setting" at bounding box center [1038, 254] width 19 height 9
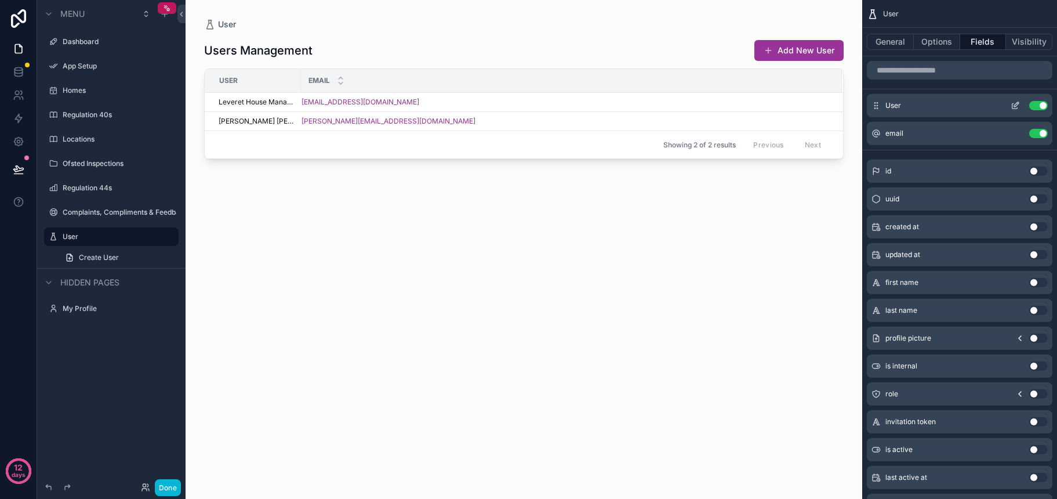
click at [966, 106] on button "Use setting" at bounding box center [1038, 105] width 19 height 9
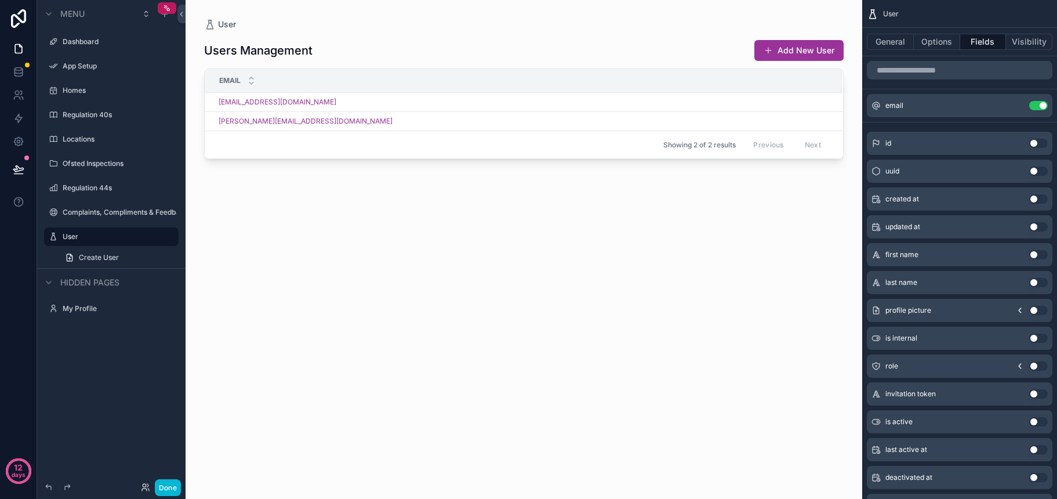
click at [966, 256] on button "Use setting" at bounding box center [1038, 254] width 19 height 9
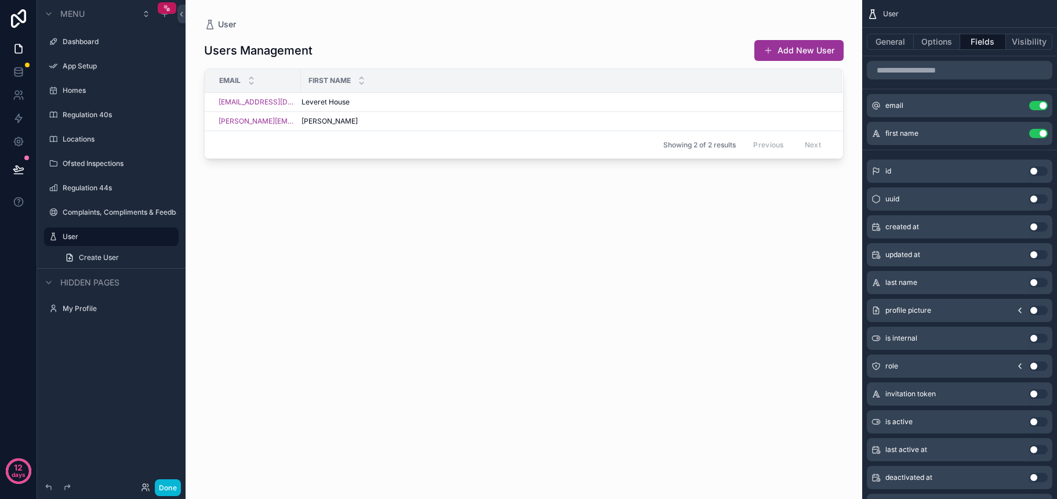
click at [966, 280] on button "Use setting" at bounding box center [1038, 282] width 19 height 9
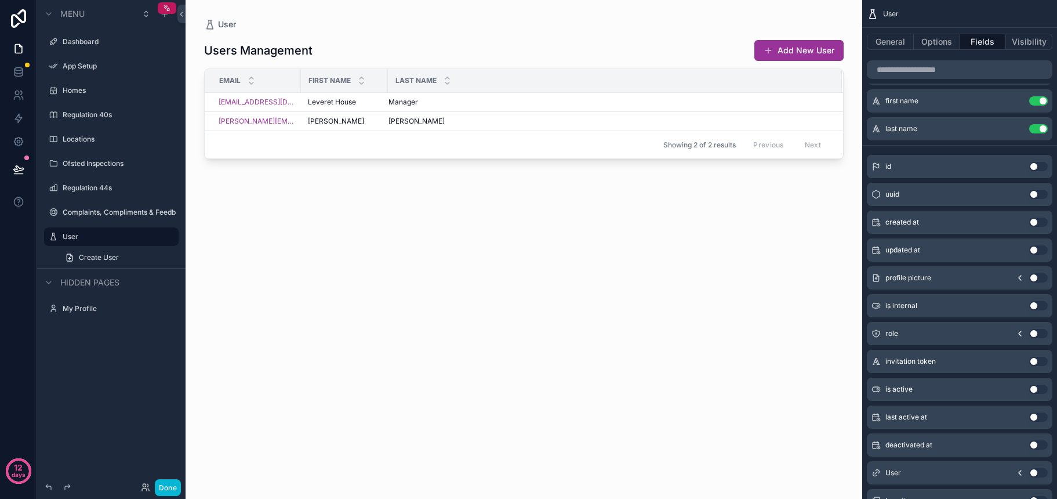
click at [966, 335] on button "Use setting" at bounding box center [1038, 333] width 19 height 9
click at [966, 389] on button "Use setting" at bounding box center [1038, 388] width 19 height 9
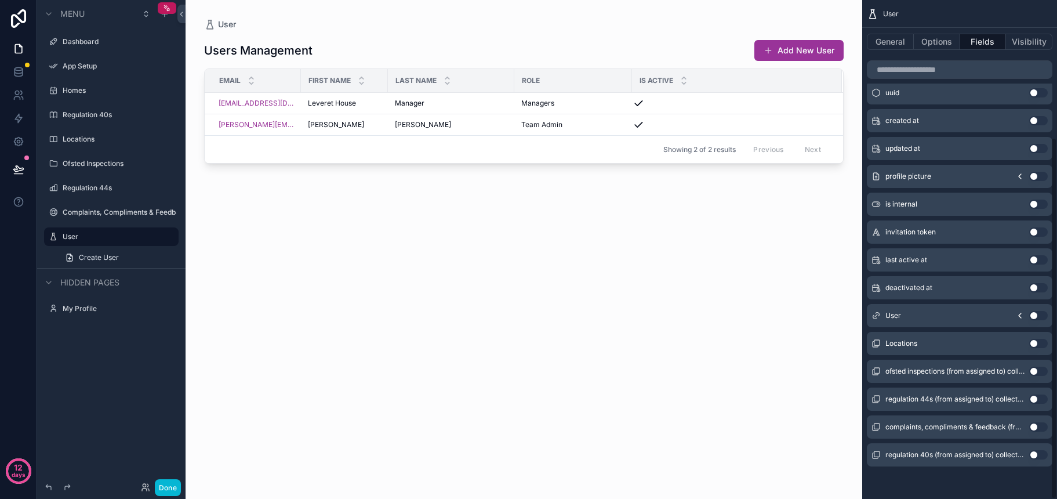
scroll to position [190, 0]
click at [966, 260] on button "Use setting" at bounding box center [1038, 259] width 19 height 9
click at [573, 144] on div "Showing 2 of 2 results Previous Next" at bounding box center [524, 149] width 638 height 28
click at [538, 192] on div "Users Management Add New User Email First name Last name Role Is active Last ac…" at bounding box center [523, 257] width 639 height 455
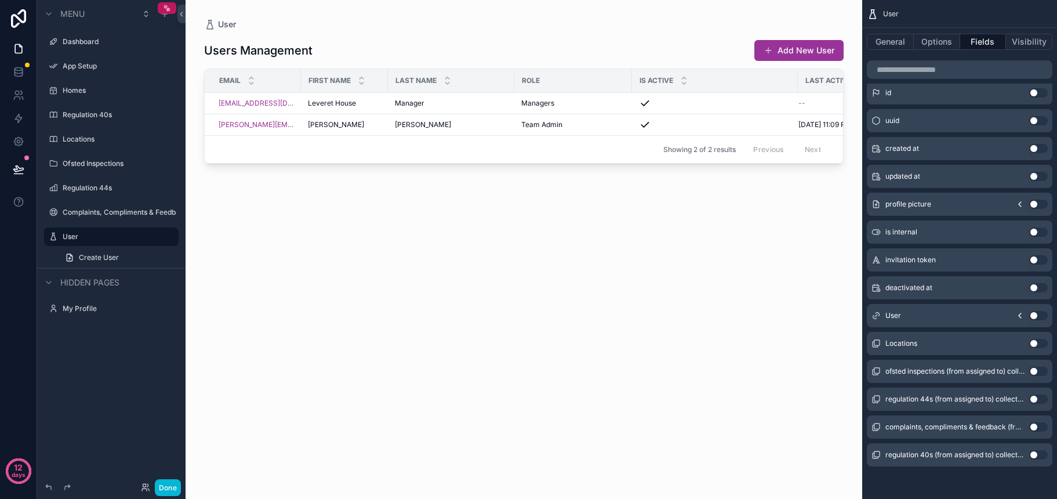
click at [540, 54] on div "Users Management Add New User" at bounding box center [523, 50] width 639 height 22
click at [940, 42] on button "Options" at bounding box center [937, 42] width 46 height 16
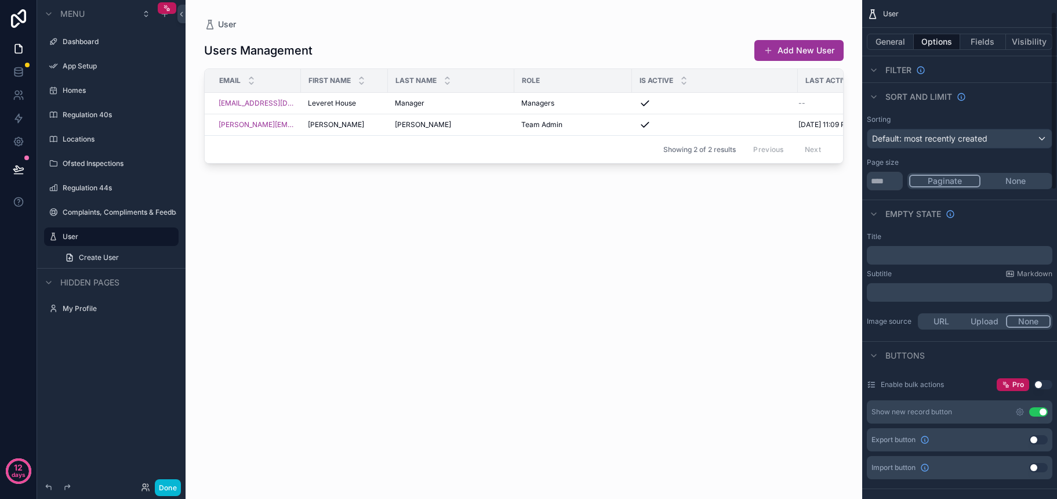
scroll to position [143, 0]
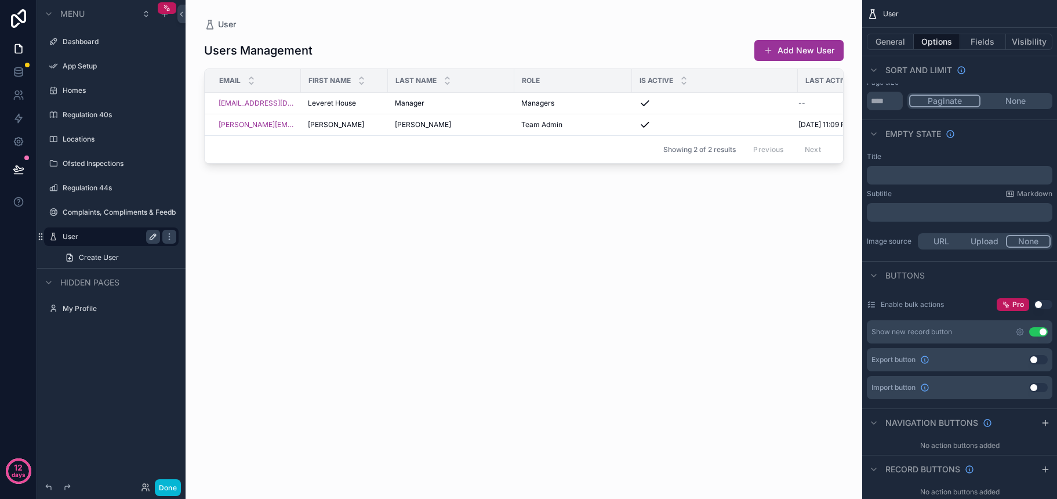
click at [157, 235] on icon "scrollable content" at bounding box center [152, 236] width 9 height 9
click at [86, 237] on input "****" at bounding box center [102, 237] width 79 height 14
type input "*****"
click at [221, 244] on div "Users Management Add New User Email First name Last name Role Is active Last ac…" at bounding box center [523, 257] width 639 height 455
click at [121, 255] on link "Create User" at bounding box center [118, 257] width 121 height 19
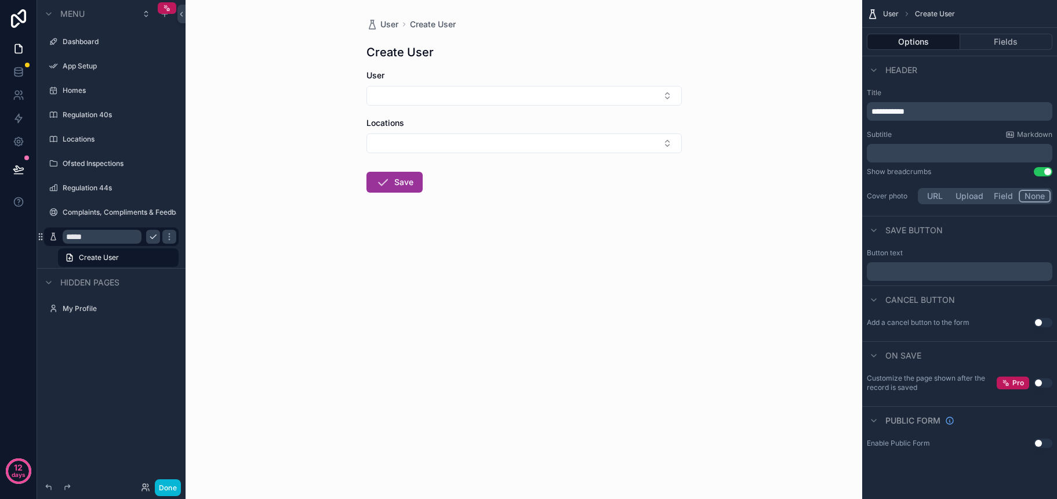
click at [148, 237] on icon "scrollable content" at bounding box center [152, 236] width 9 height 9
click at [230, 232] on div "Users Create User Create User User Locations Save" at bounding box center [524, 249] width 677 height 499
click at [528, 95] on button "Select Button" at bounding box center [523, 96] width 315 height 20
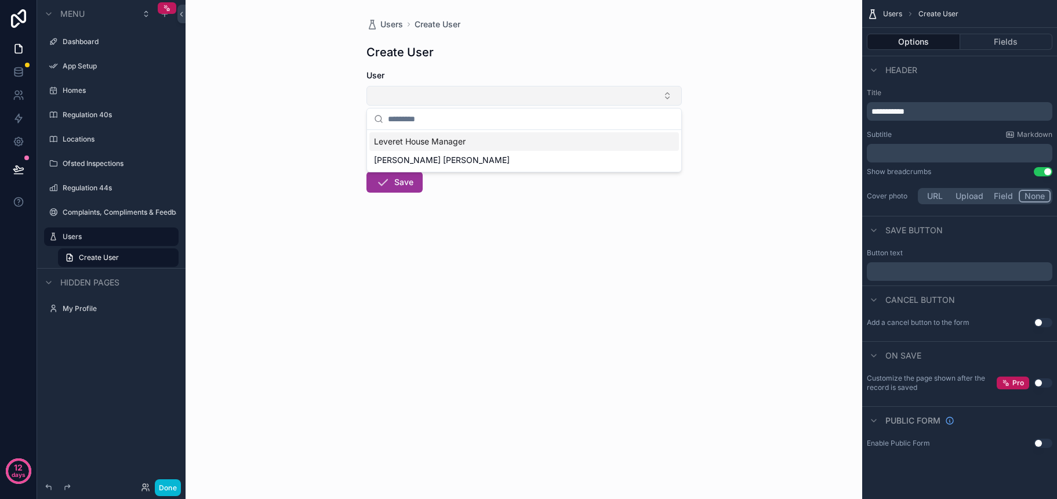
click at [528, 95] on button "Select Button" at bounding box center [523, 96] width 315 height 20
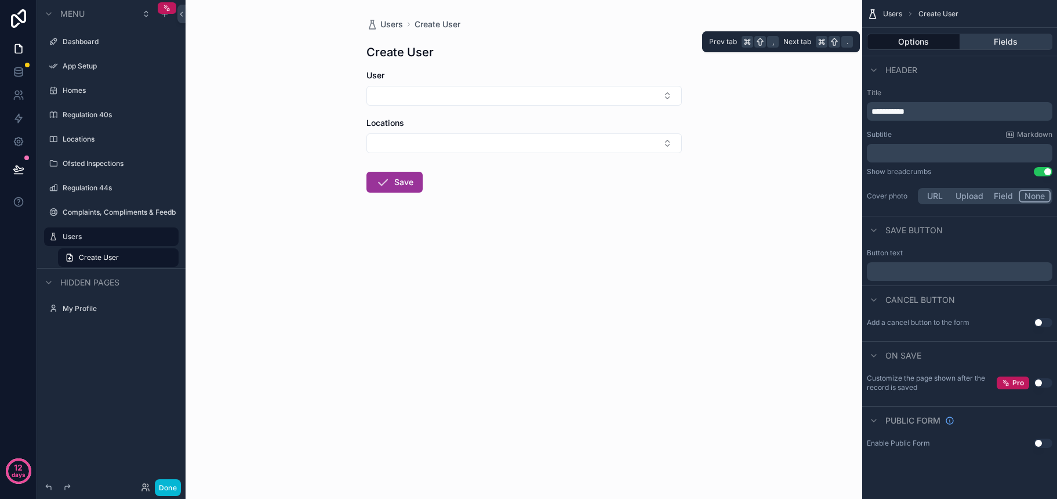
click at [966, 45] on button "Fields" at bounding box center [1006, 42] width 93 height 16
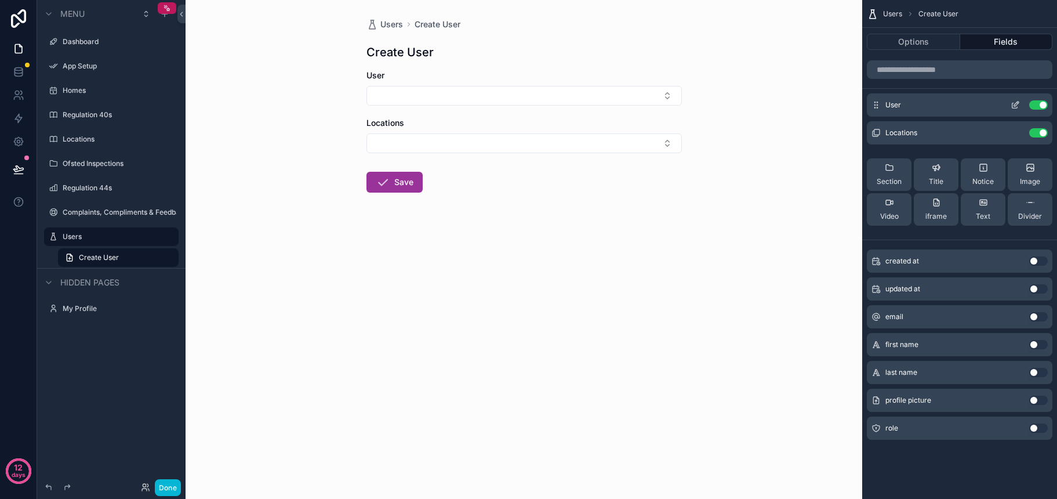
click at [966, 108] on button "Use setting" at bounding box center [1038, 104] width 19 height 9
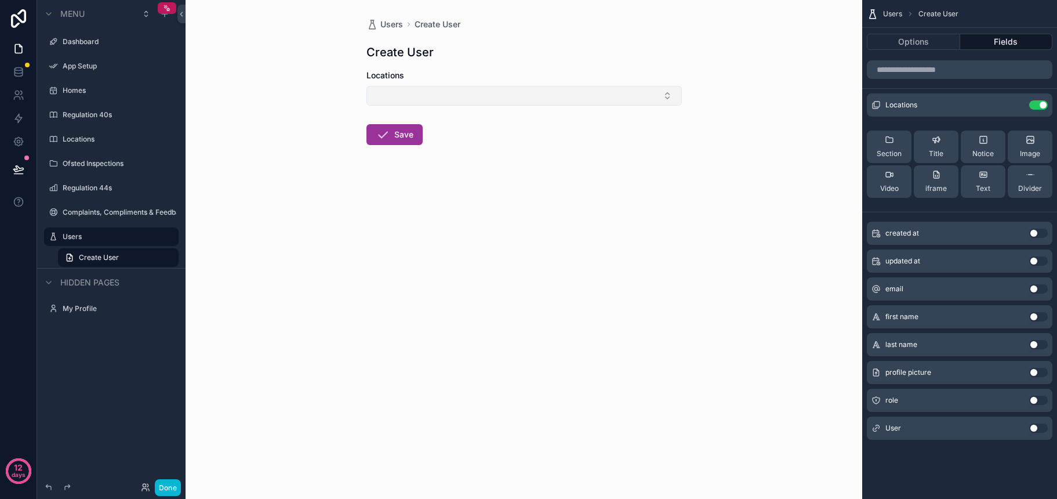
click at [656, 97] on button "Select Button" at bounding box center [523, 96] width 315 height 20
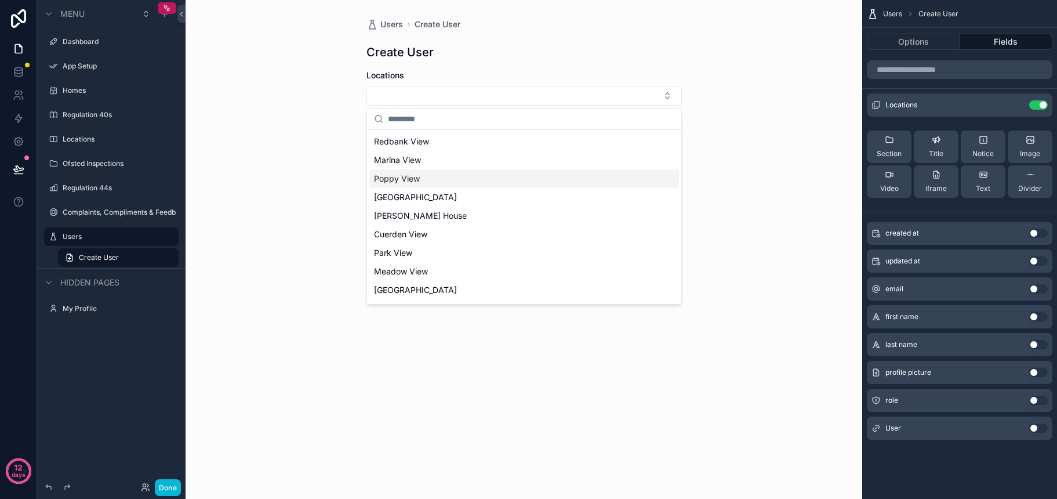
click at [643, 170] on div "Poppy View" at bounding box center [524, 178] width 310 height 19
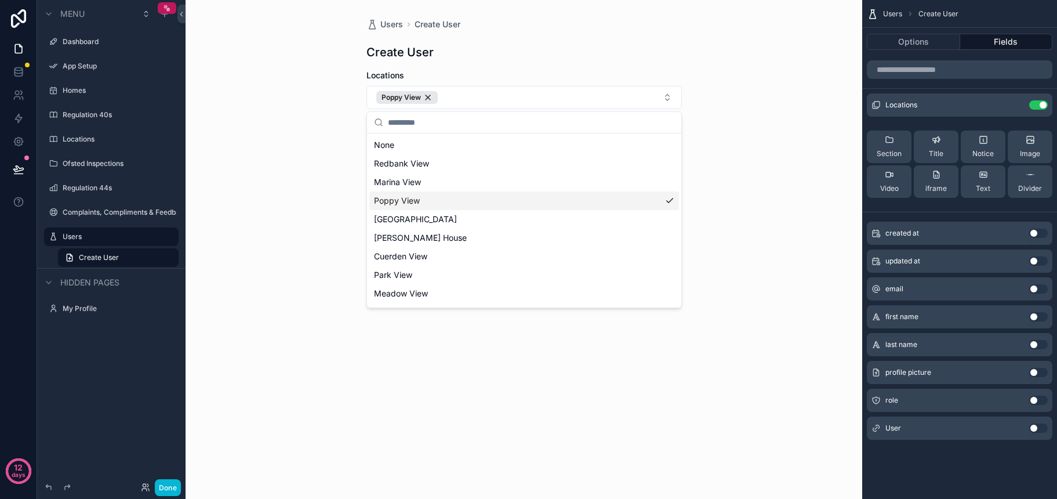
click at [653, 202] on div "Poppy View" at bounding box center [524, 200] width 310 height 19
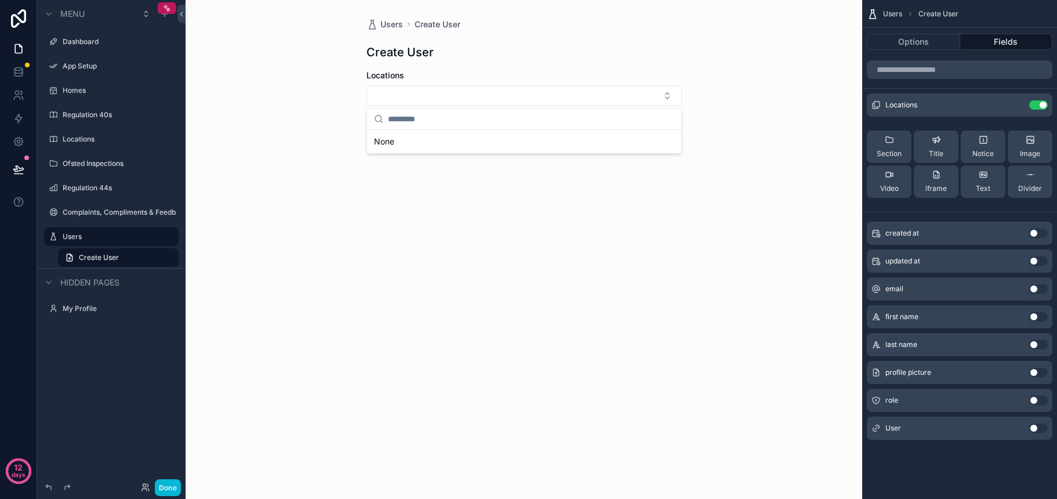
click at [742, 172] on div "Users Create User Create User Locations Save" at bounding box center [524, 249] width 677 height 499
click at [966, 103] on icon "scrollable content" at bounding box center [1017, 102] width 1 height 1
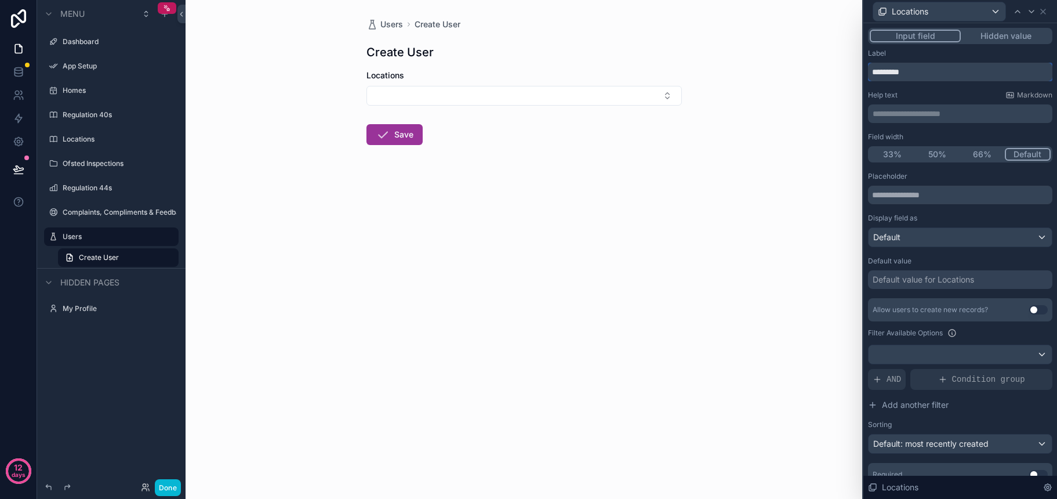
click at [875, 77] on input "*********" at bounding box center [960, 72] width 184 height 19
click at [873, 75] on input "*********" at bounding box center [960, 72] width 184 height 19
click at [915, 70] on input "*********" at bounding box center [960, 72] width 184 height 19
type input "**********"
click at [934, 156] on button "50%" at bounding box center [937, 154] width 45 height 13
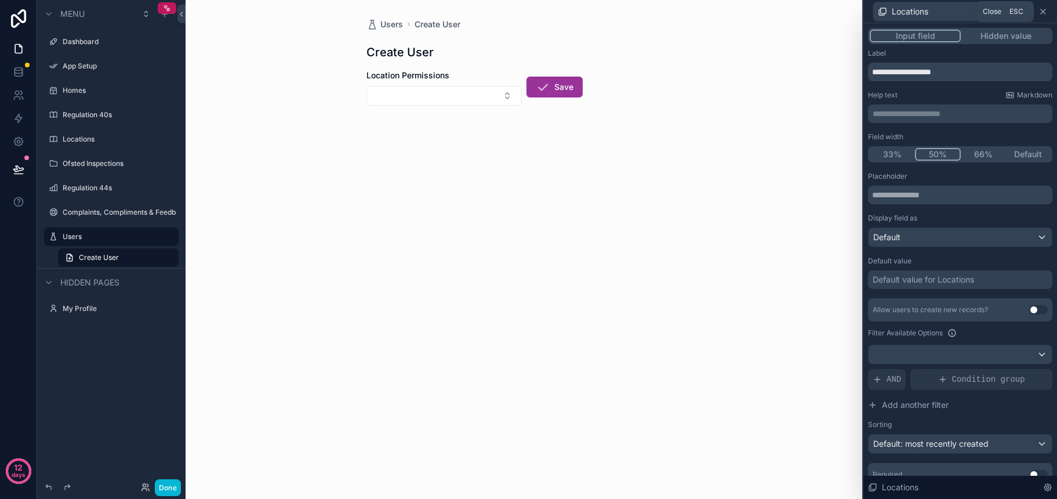
click at [966, 13] on icon at bounding box center [1042, 11] width 9 height 9
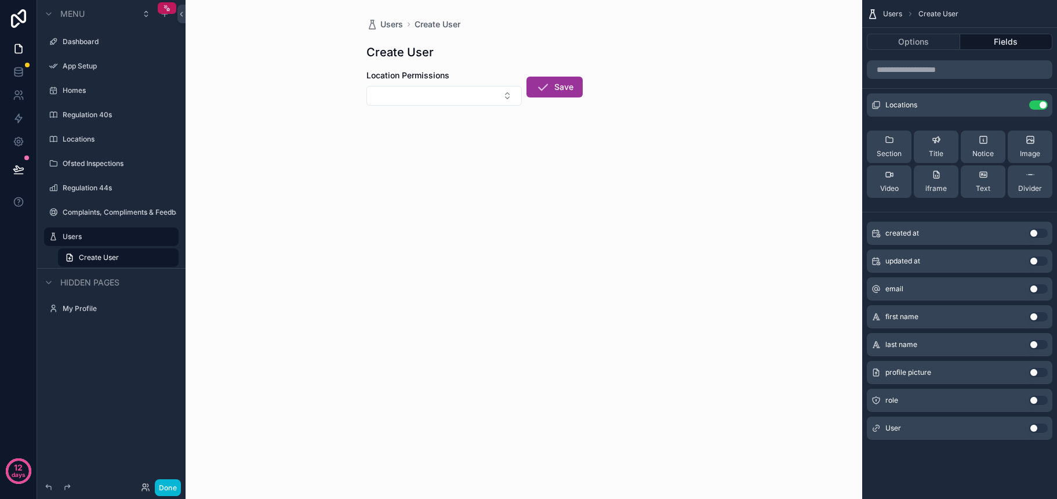
click at [966, 319] on button "Use setting" at bounding box center [1038, 316] width 19 height 9
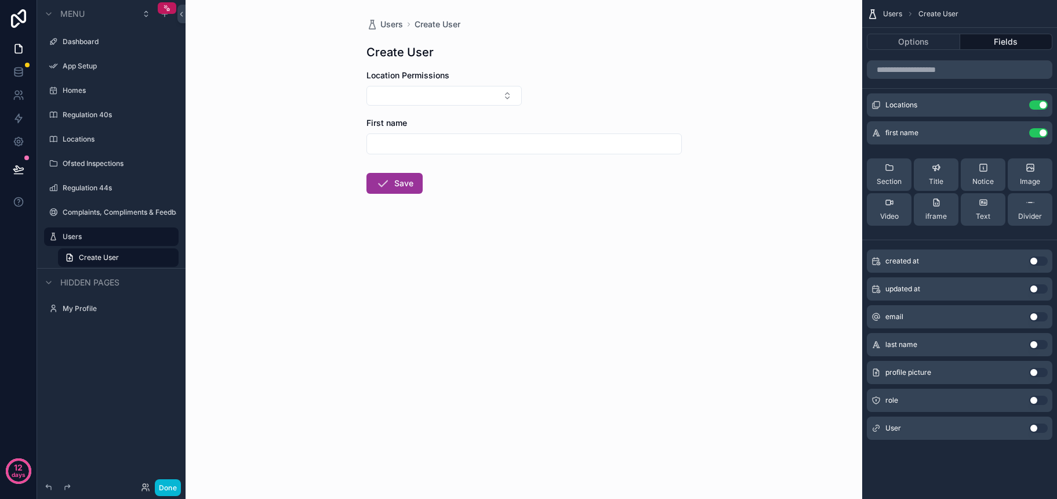
click at [966, 343] on button "Use setting" at bounding box center [1038, 344] width 19 height 9
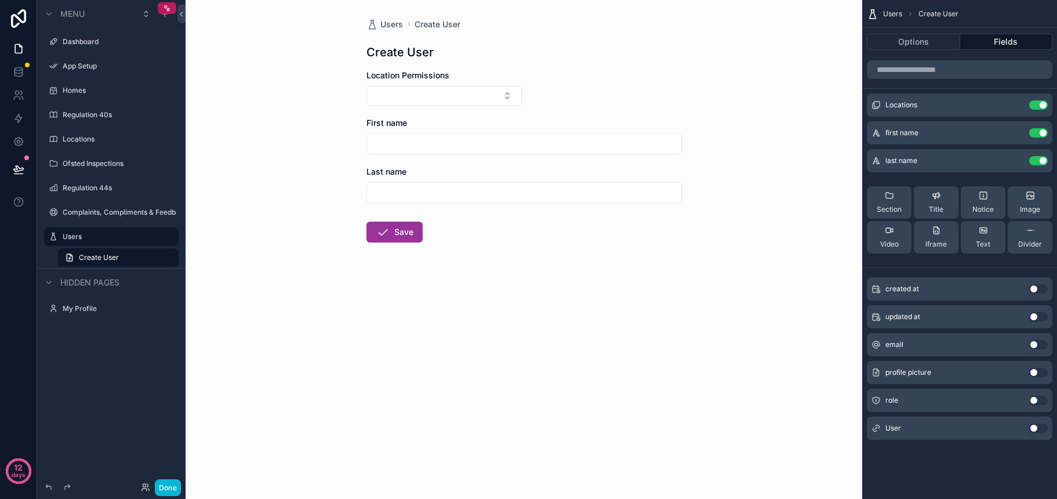
click at [966, 346] on button "Use setting" at bounding box center [1038, 344] width 19 height 9
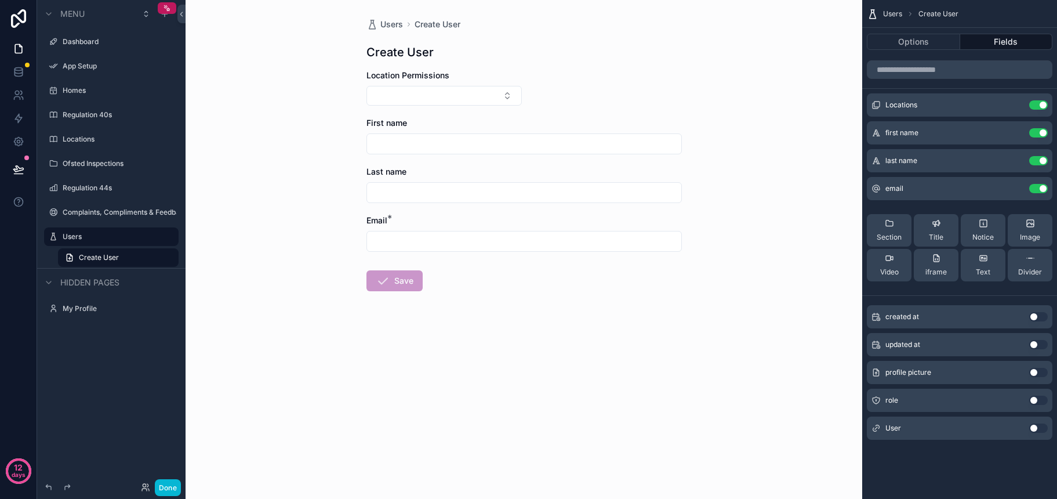
click at [966, 402] on button "Use setting" at bounding box center [1038, 399] width 19 height 9
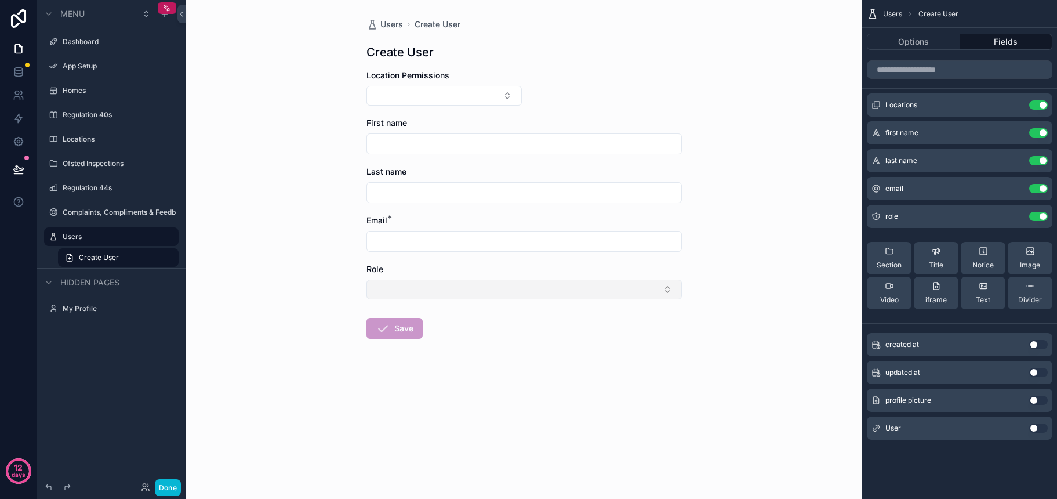
click at [654, 295] on button "Select Button" at bounding box center [523, 289] width 315 height 20
click at [750, 307] on div "Users Create User Create User Location Permissions First name Last name Email *…" at bounding box center [524, 249] width 677 height 499
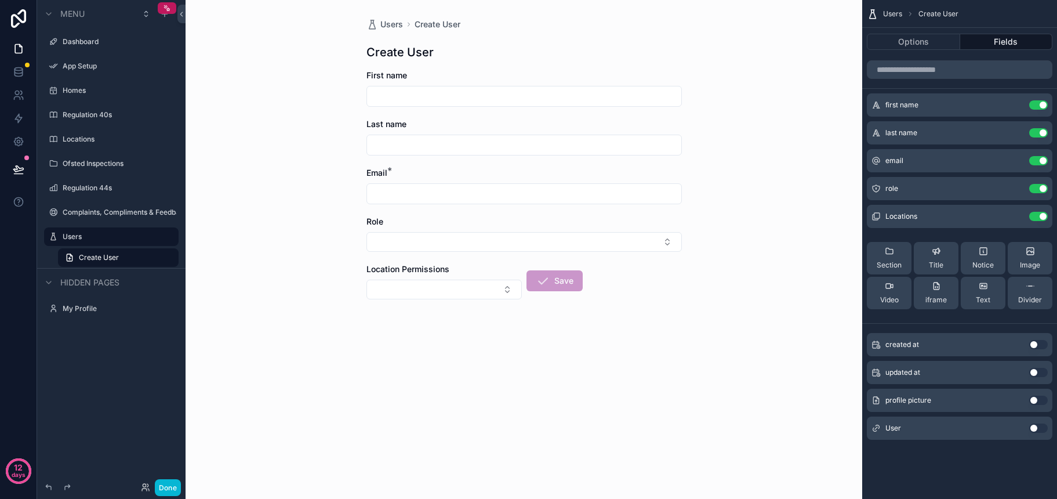
click at [703, 285] on div "Users Create User Create User First name Last name Email * Role Location Permis…" at bounding box center [524, 249] width 677 height 499
click at [458, 288] on button "Select Button" at bounding box center [443, 289] width 155 height 20
click at [719, 294] on div "Users Create User Create User First name Last name Email * Role Location Permis…" at bounding box center [524, 249] width 677 height 499
click at [966, 216] on icon "scrollable content" at bounding box center [1015, 216] width 9 height 9
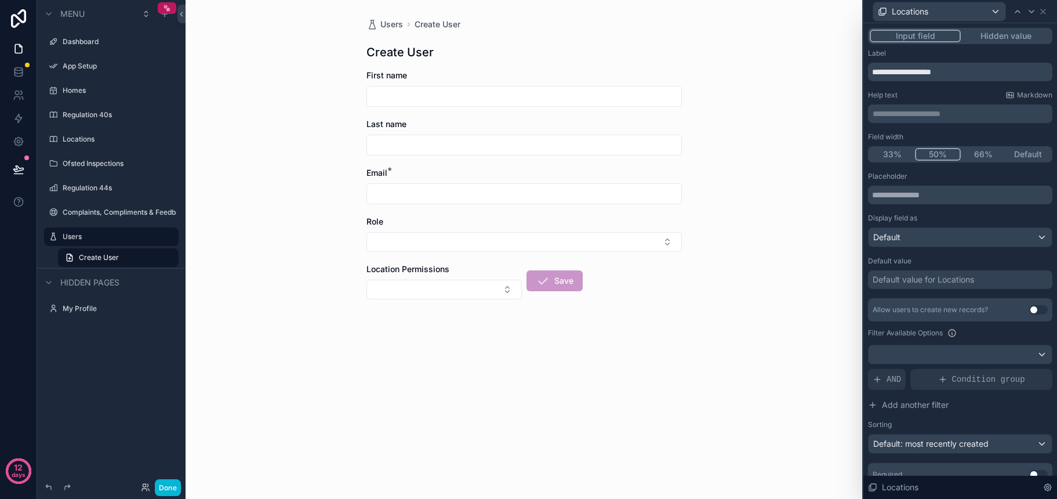
click at [966, 156] on button "Default" at bounding box center [1028, 154] width 45 height 13
click at [966, 13] on icon at bounding box center [1042, 11] width 9 height 9
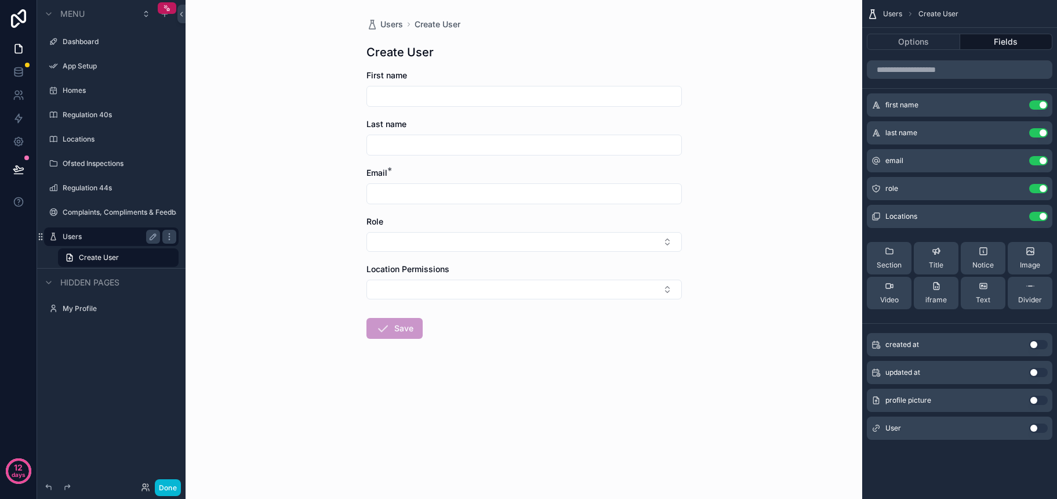
click at [90, 235] on label "Users" at bounding box center [109, 236] width 93 height 9
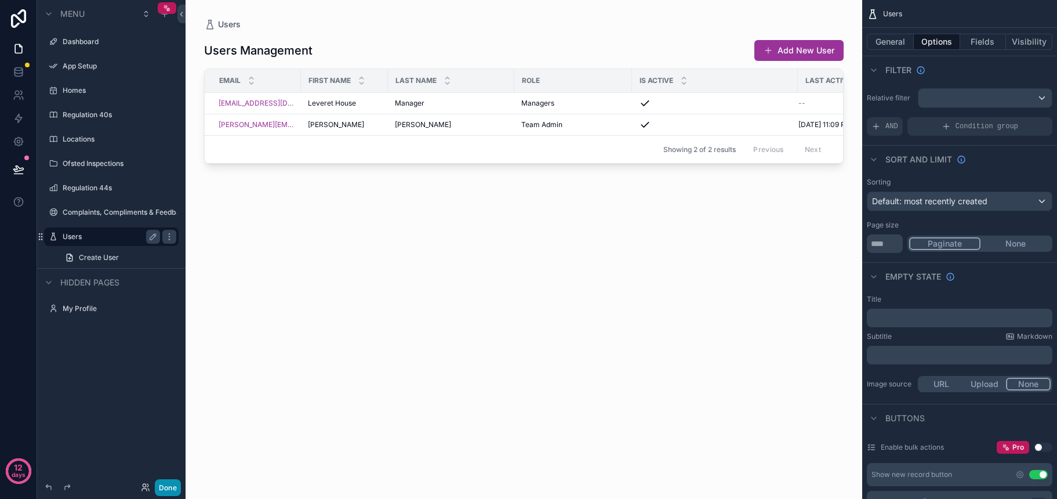
click at [168, 488] on button "Done" at bounding box center [168, 487] width 26 height 17
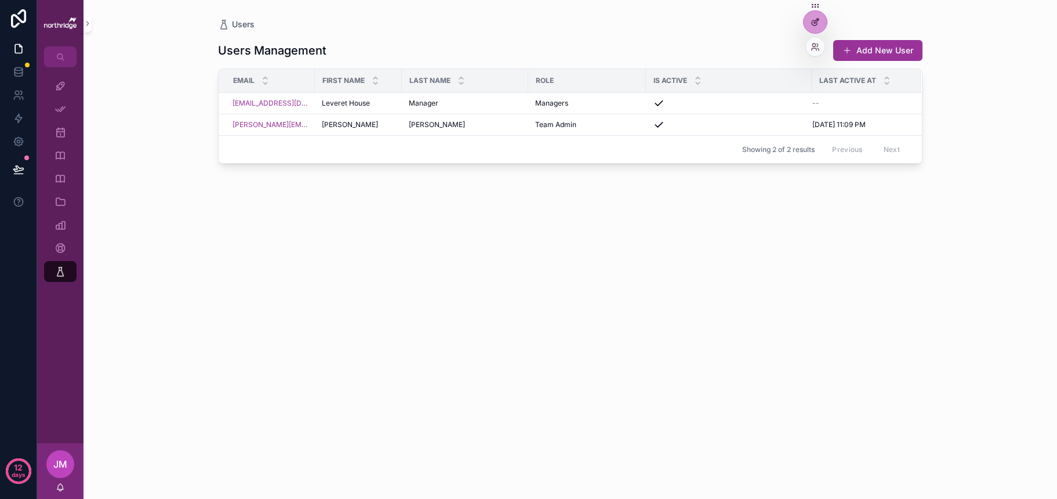
click at [820, 25] on div at bounding box center [815, 22] width 23 height 22
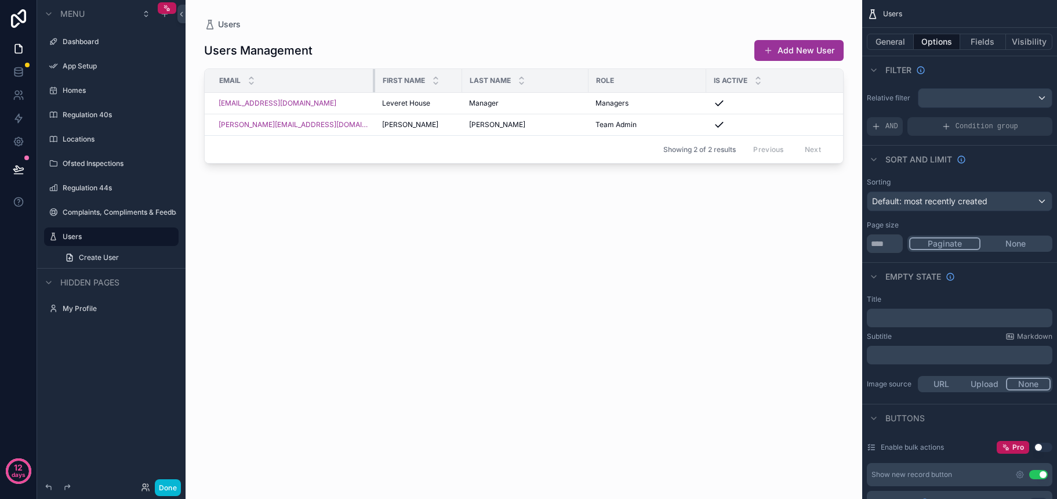
drag, startPoint x: 300, startPoint y: 79, endPoint x: 375, endPoint y: 82, distance: 74.3
click at [375, 82] on tr "Email First name Last name Role Is active Last active at" at bounding box center [582, 81] width 755 height 24
drag, startPoint x: 452, startPoint y: 80, endPoint x: 459, endPoint y: 80, distance: 7.0
click at [467, 80] on div "scrollable content" at bounding box center [469, 80] width 5 height 23
drag, startPoint x: 459, startPoint y: 79, endPoint x: 474, endPoint y: 79, distance: 15.7
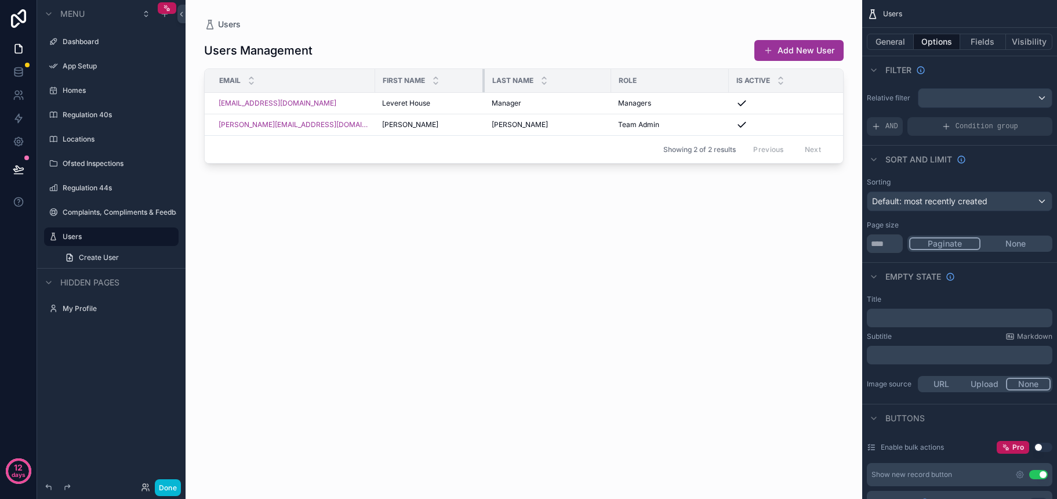
click at [482, 79] on div "scrollable content" at bounding box center [484, 80] width 5 height 23
drag, startPoint x: 599, startPoint y: 82, endPoint x: 593, endPoint y: 82, distance: 6.4
click at [602, 82] on div "scrollable content" at bounding box center [604, 80] width 5 height 23
drag, startPoint x: 594, startPoint y: 85, endPoint x: 586, endPoint y: 85, distance: 8.1
click at [594, 85] on div "scrollable content" at bounding box center [596, 80] width 5 height 23
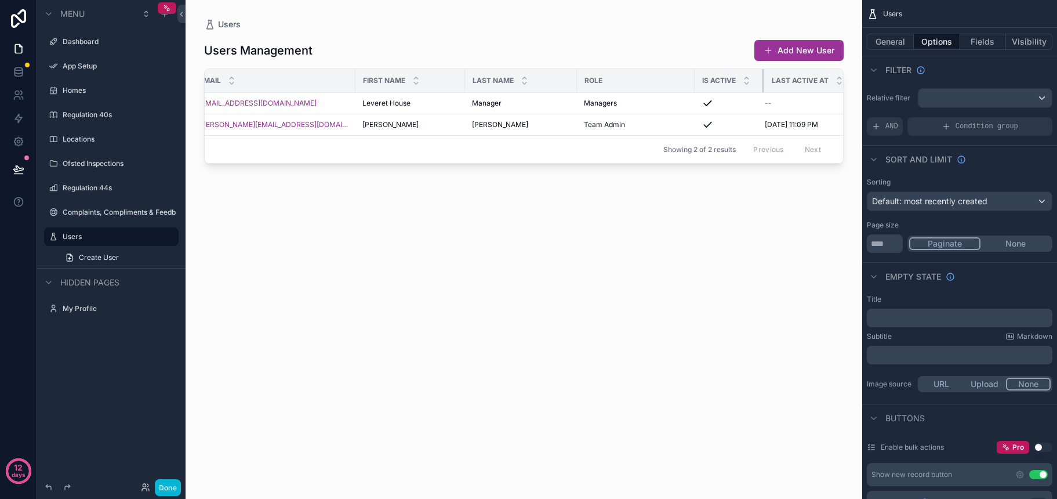
scroll to position [0, 19]
drag, startPoint x: 753, startPoint y: 81, endPoint x: 656, endPoint y: 83, distance: 96.9
click at [656, 83] on tr "Email First name Last name Role Is active Last active at" at bounding box center [519, 81] width 667 height 24
drag, startPoint x: 684, startPoint y: 85, endPoint x: 671, endPoint y: 85, distance: 12.8
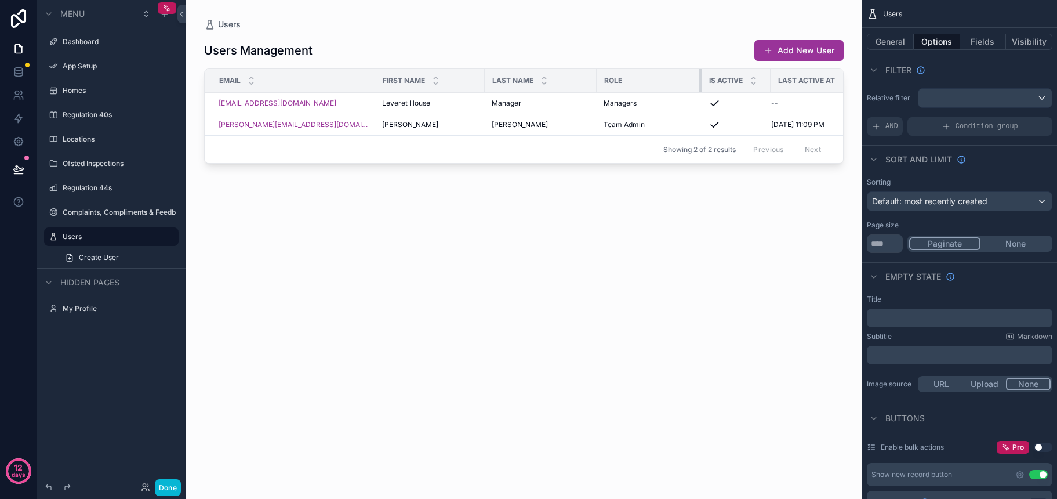
click at [671, 85] on th "Role" at bounding box center [649, 81] width 105 height 24
click at [642, 230] on div "Users Management Add New User Email First name Last name Role Is active Last ac…" at bounding box center [523, 257] width 639 height 455
click at [166, 484] on button "Done" at bounding box center [168, 487] width 26 height 17
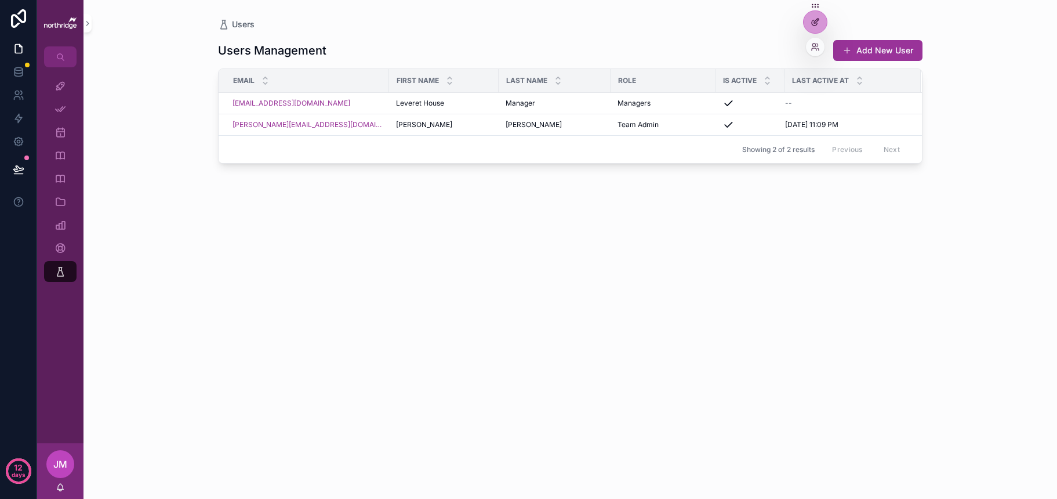
click at [819, 27] on div at bounding box center [815, 22] width 23 height 22
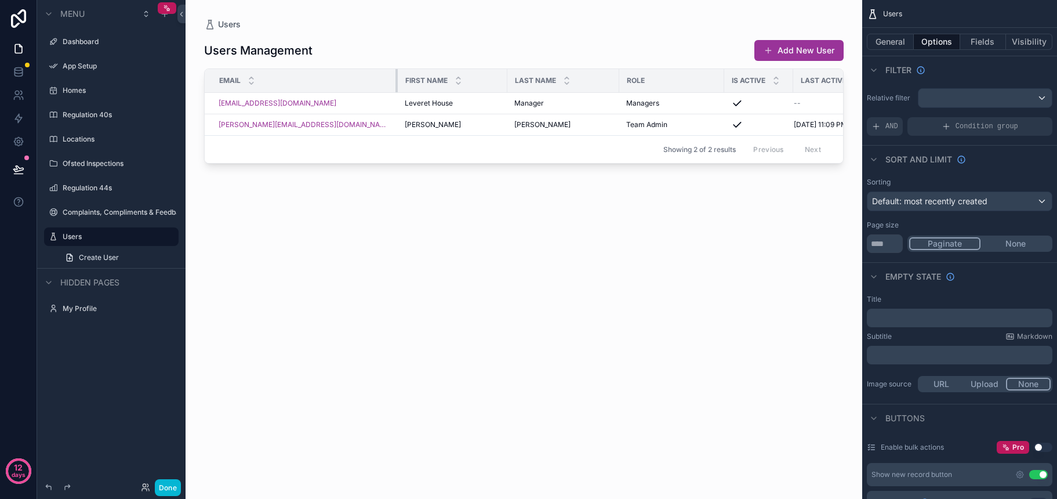
drag, startPoint x: 365, startPoint y: 84, endPoint x: 388, endPoint y: 84, distance: 22.6
click at [395, 84] on div "scrollable content" at bounding box center [397, 80] width 5 height 23
click at [459, 225] on div "Users Management Add New User Email First name Last name Role Is active Last ac…" at bounding box center [523, 257] width 639 height 455
click at [176, 479] on button "Done" at bounding box center [168, 487] width 26 height 17
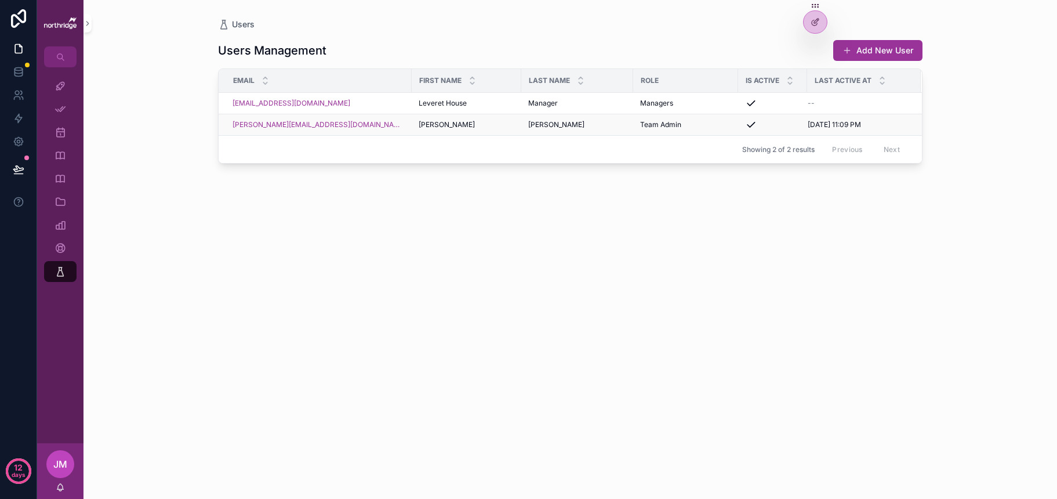
click at [351, 125] on div "j.miller@jonsonmiller.co.uk" at bounding box center [318, 124] width 172 height 9
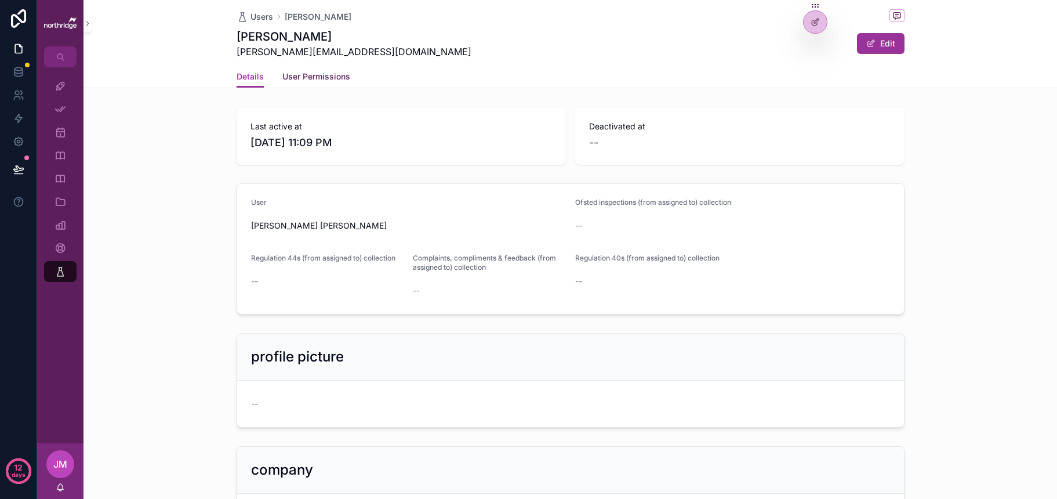
click at [323, 78] on span "User Permissions" at bounding box center [316, 77] width 68 height 12
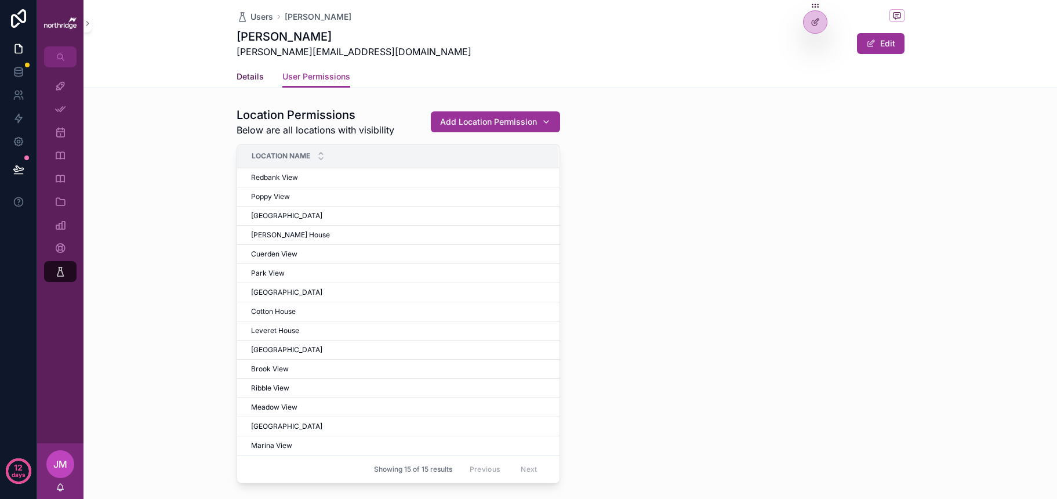
click at [250, 75] on span "Details" at bounding box center [250, 77] width 27 height 12
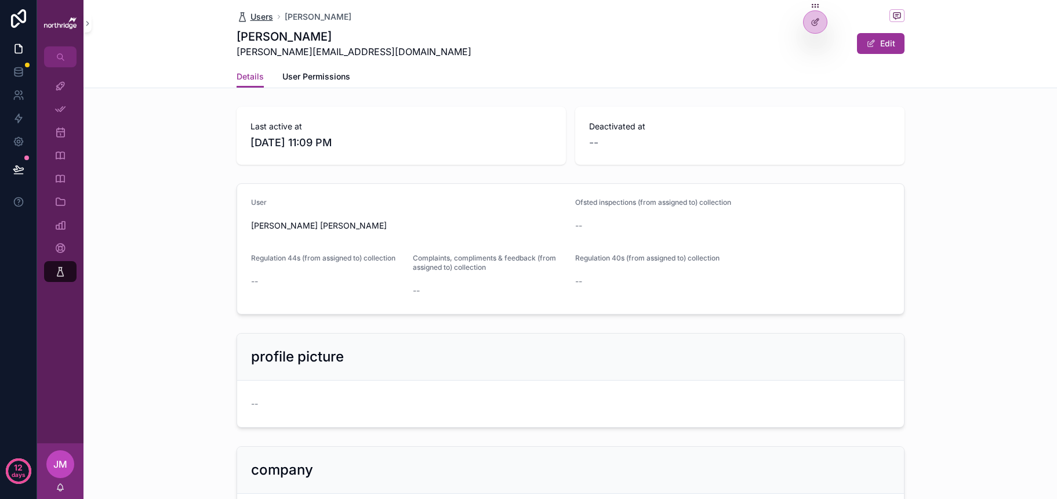
click at [259, 13] on span "Users" at bounding box center [261, 17] width 23 height 12
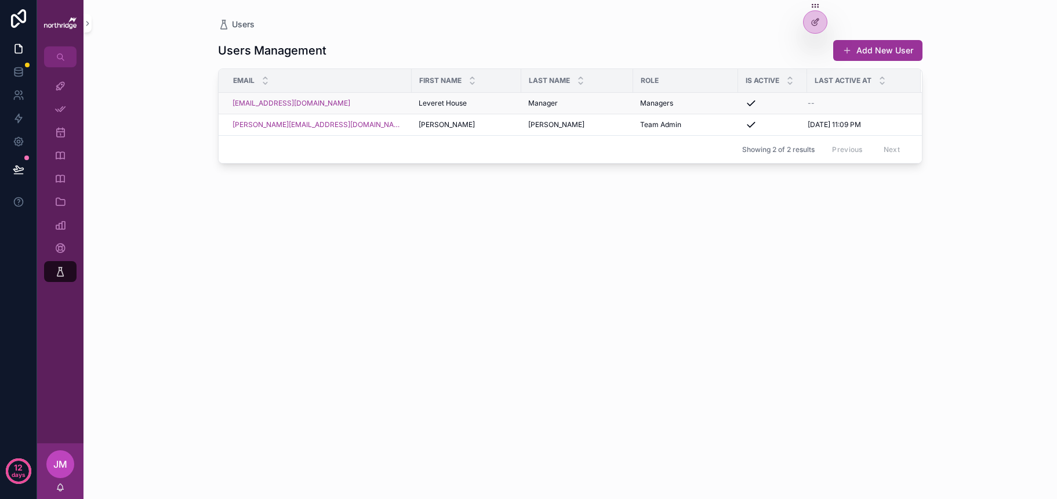
click at [331, 99] on div "test@test.com" at bounding box center [318, 103] width 172 height 9
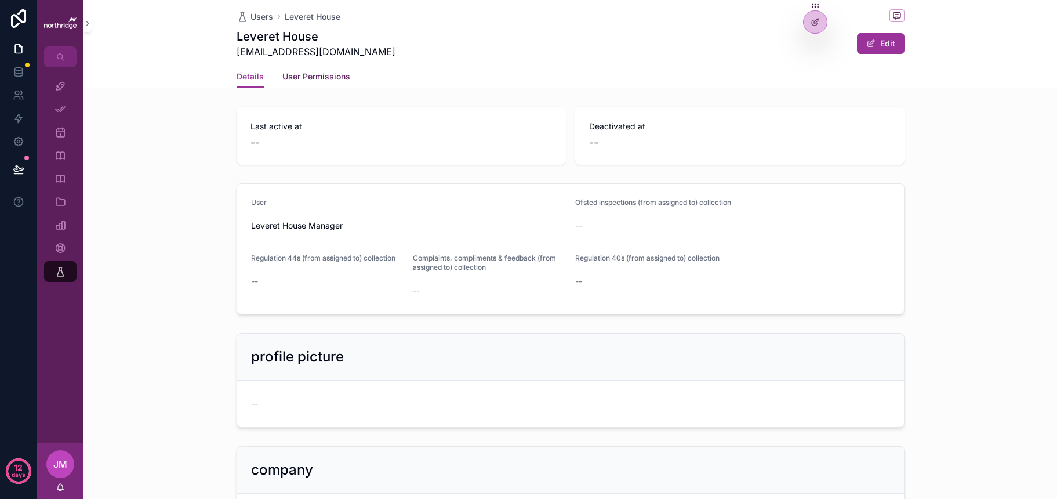
click at [322, 75] on span "User Permissions" at bounding box center [316, 77] width 68 height 12
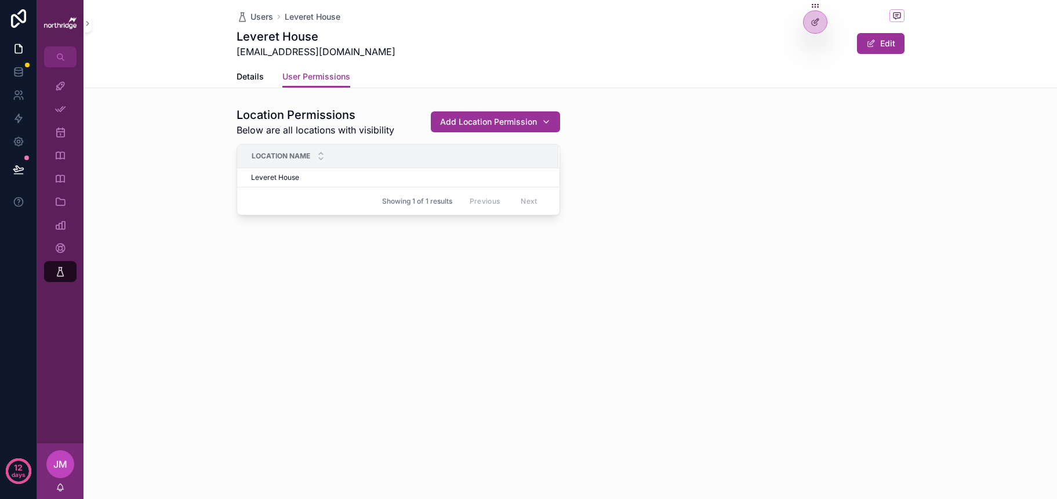
click at [608, 205] on div "Location Permissions Below are all locations with visibility Add Location Permi…" at bounding box center [571, 161] width 682 height 118
click at [815, 46] on icon at bounding box center [813, 44] width 3 height 3
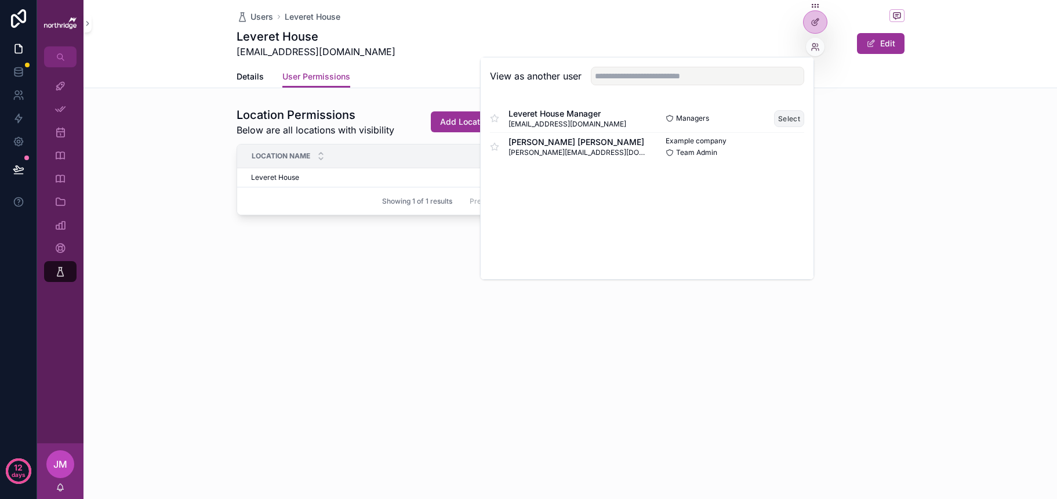
click at [791, 121] on button "Select" at bounding box center [789, 118] width 30 height 17
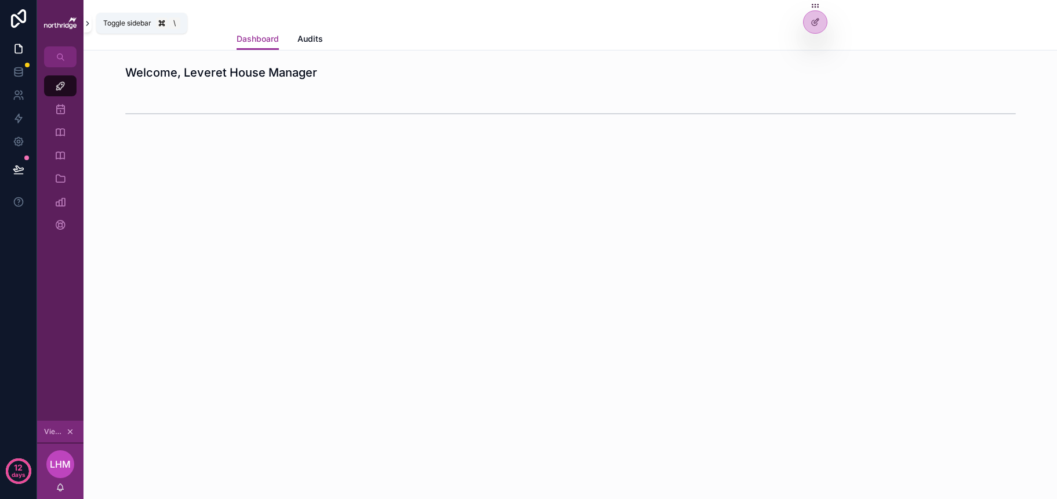
click at [86, 24] on icon "scrollable content" at bounding box center [87, 23] width 8 height 9
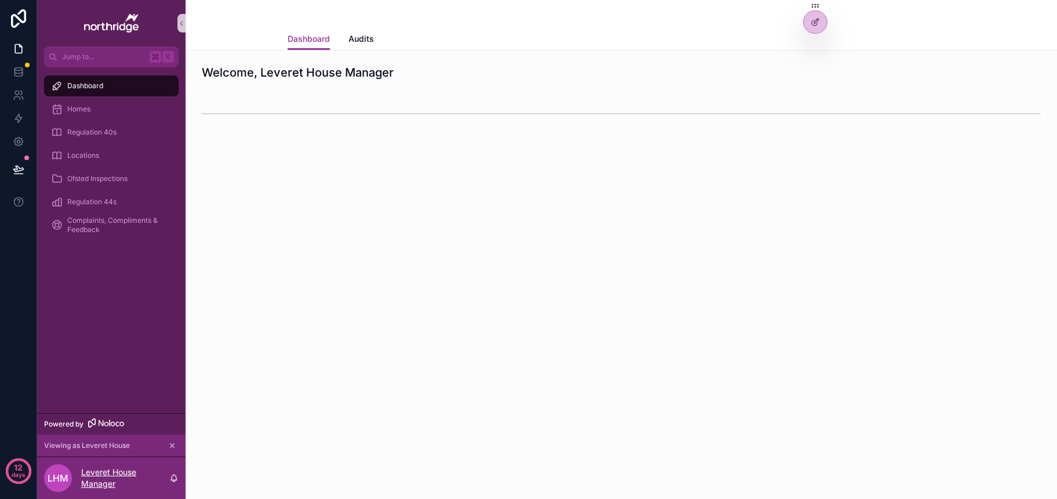
click at [111, 479] on p "Leveret House Manager" at bounding box center [125, 477] width 88 height 23
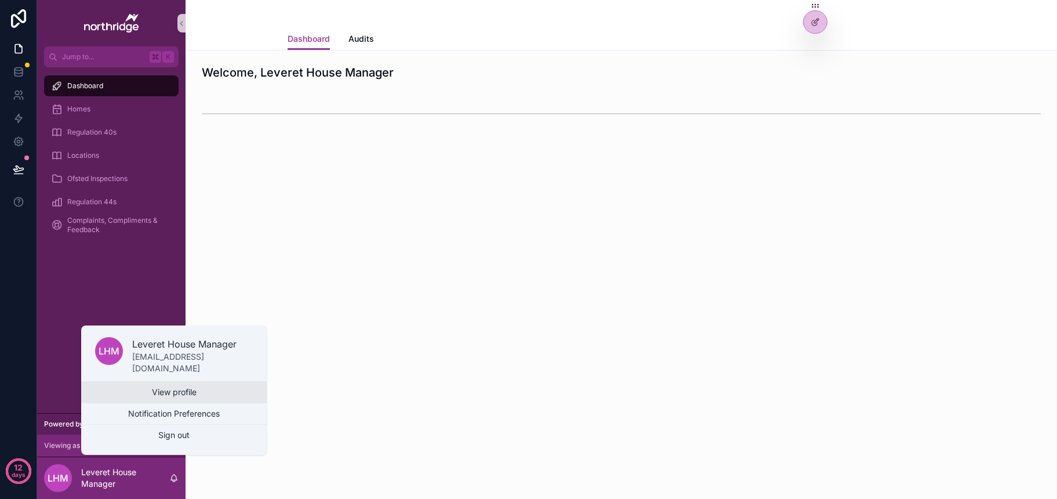
click at [168, 392] on link "View profile" at bounding box center [174, 391] width 186 height 21
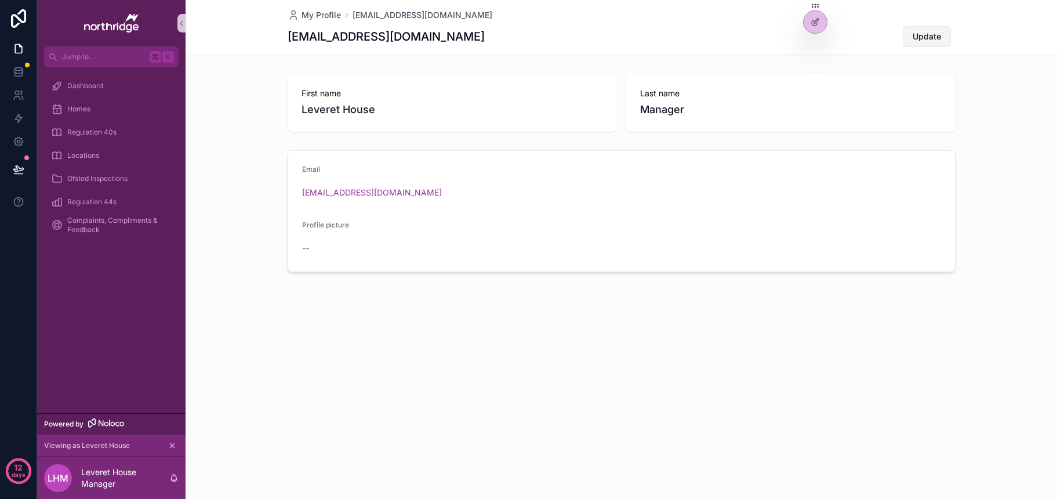
click at [926, 34] on span "Update" at bounding box center [927, 37] width 28 height 12
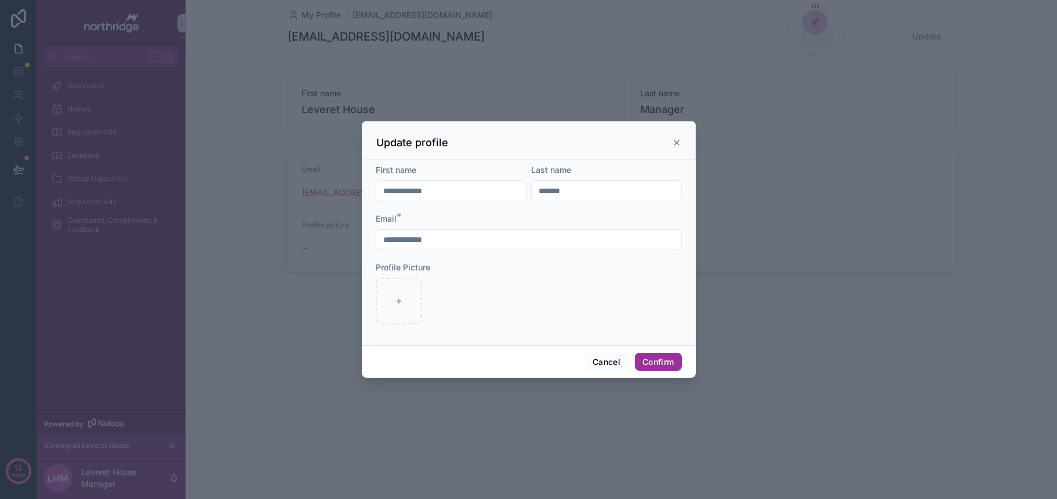
click at [678, 141] on icon at bounding box center [676, 142] width 5 height 5
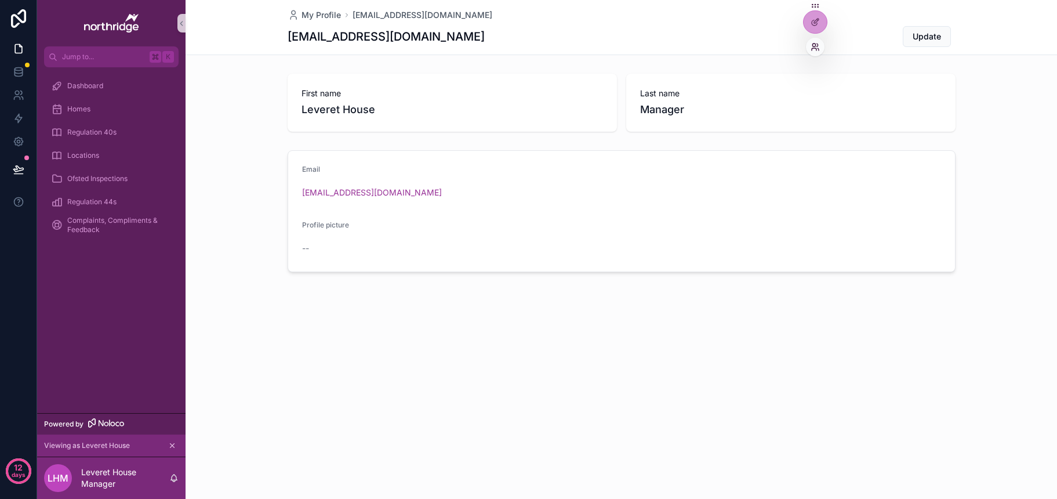
click at [819, 45] on icon at bounding box center [815, 46] width 9 height 9
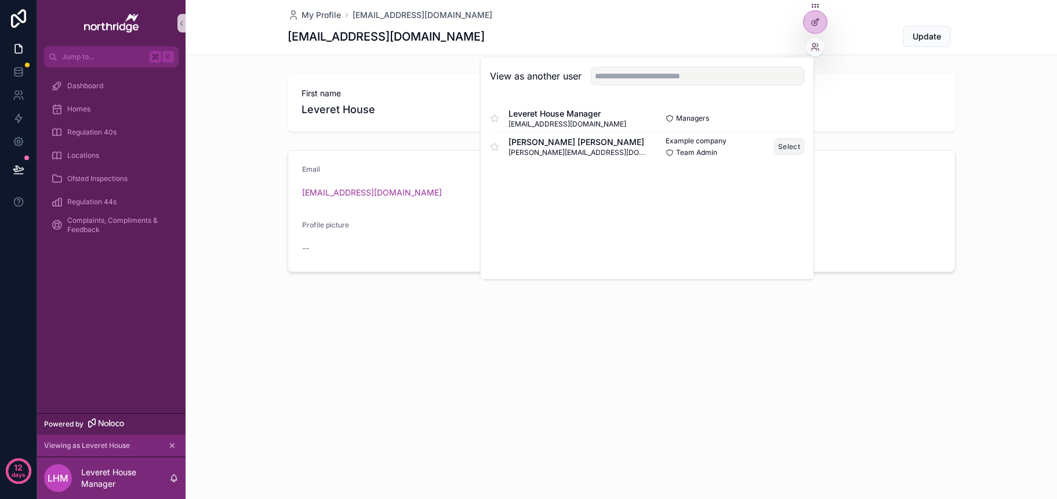
click at [776, 146] on button "Select" at bounding box center [789, 146] width 30 height 17
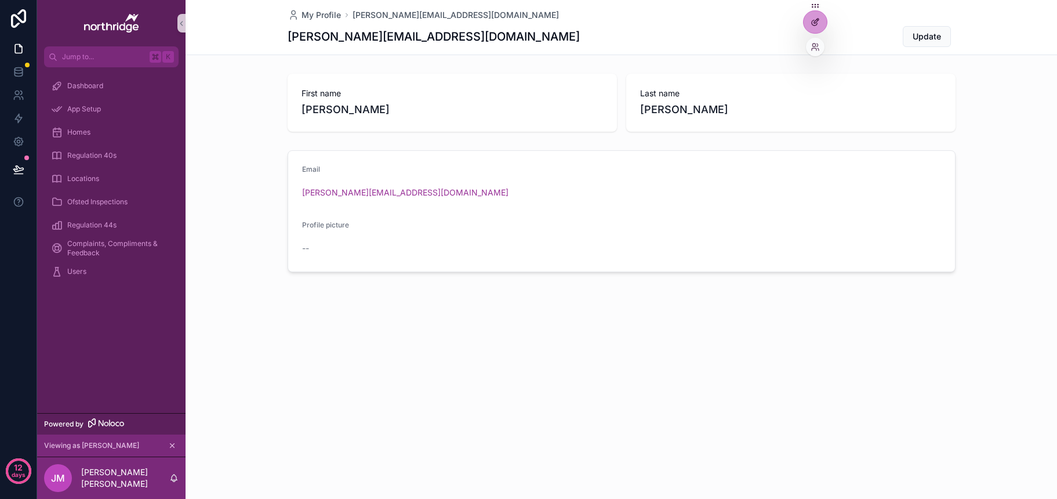
click at [816, 26] on icon at bounding box center [815, 21] width 9 height 9
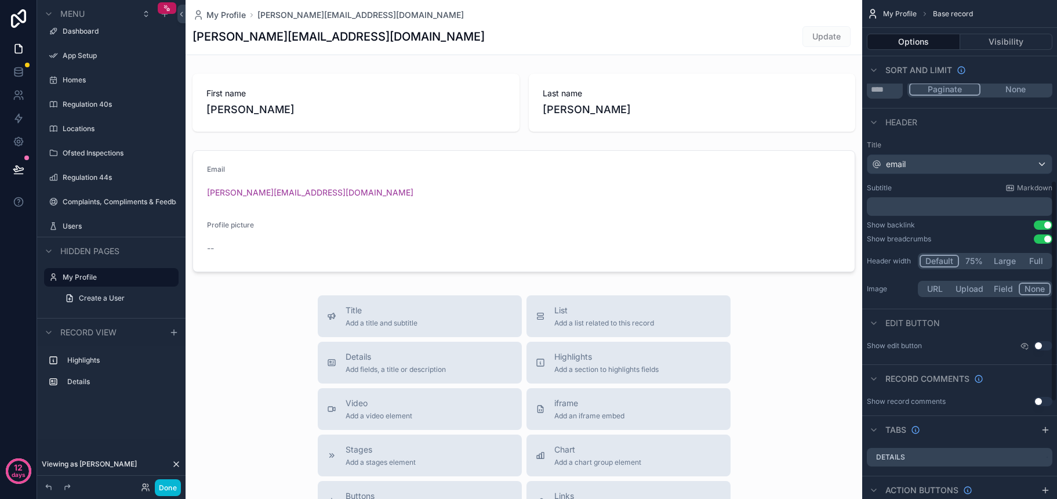
scroll to position [406, 0]
click at [918, 166] on div "email" at bounding box center [959, 165] width 184 height 19
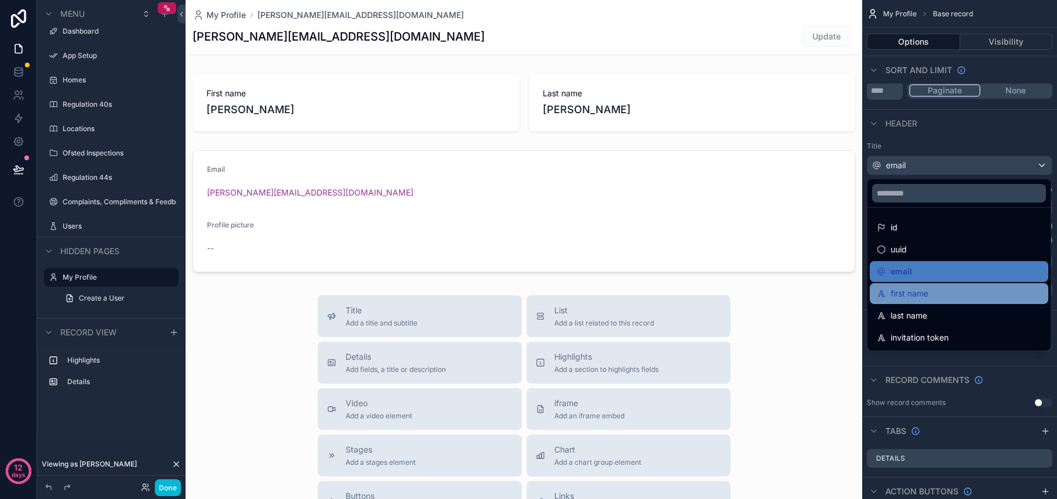
click at [939, 295] on div "first name" at bounding box center [959, 293] width 165 height 14
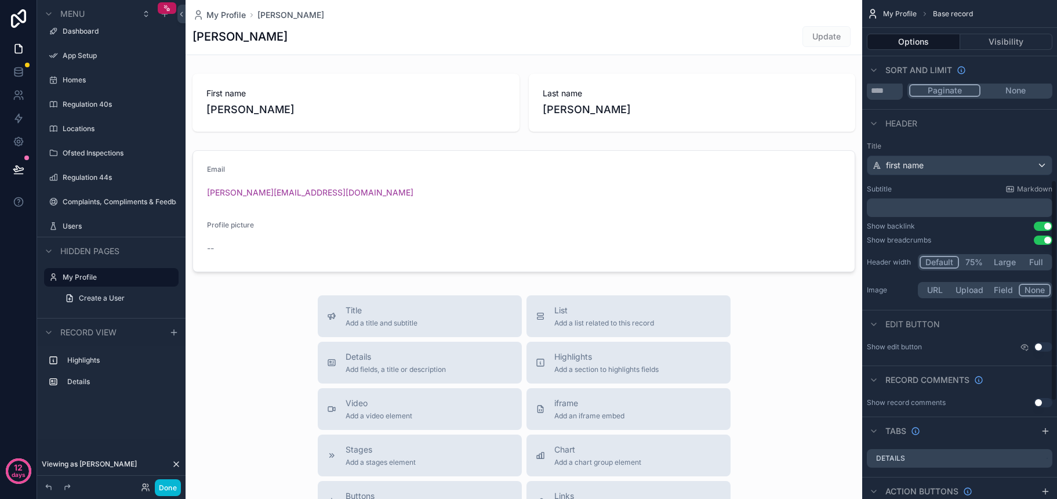
click at [938, 169] on div "first name" at bounding box center [959, 165] width 184 height 19
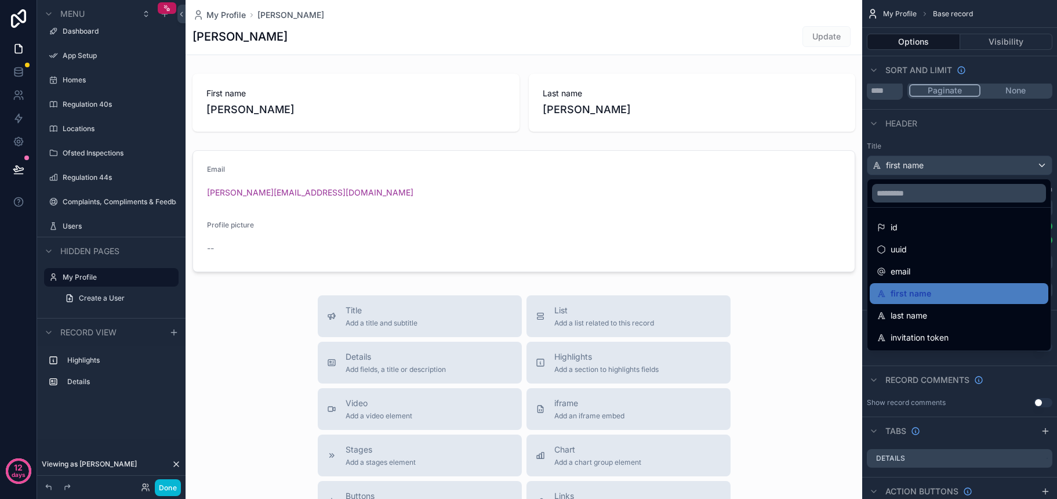
click at [951, 158] on div "scrollable content" at bounding box center [528, 249] width 1057 height 499
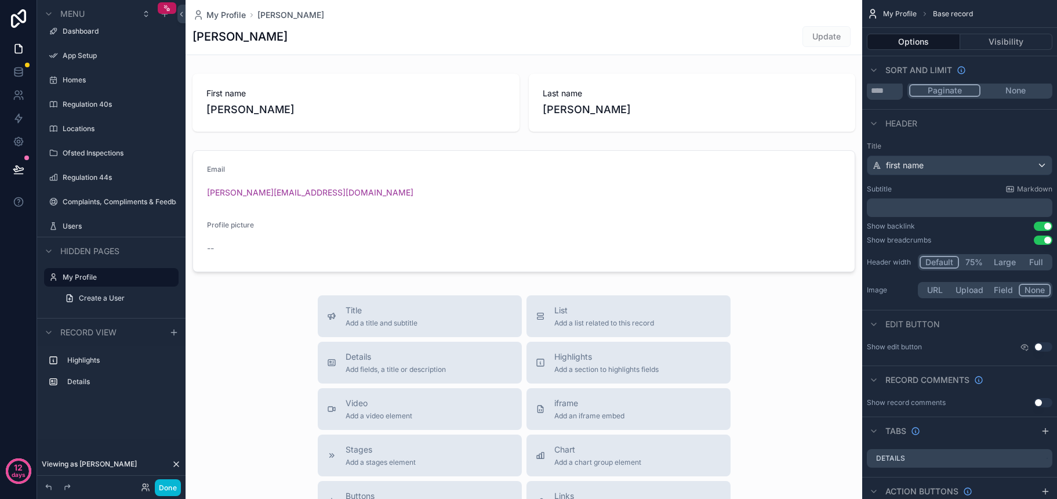
click at [952, 163] on div "first name" at bounding box center [959, 165] width 184 height 19
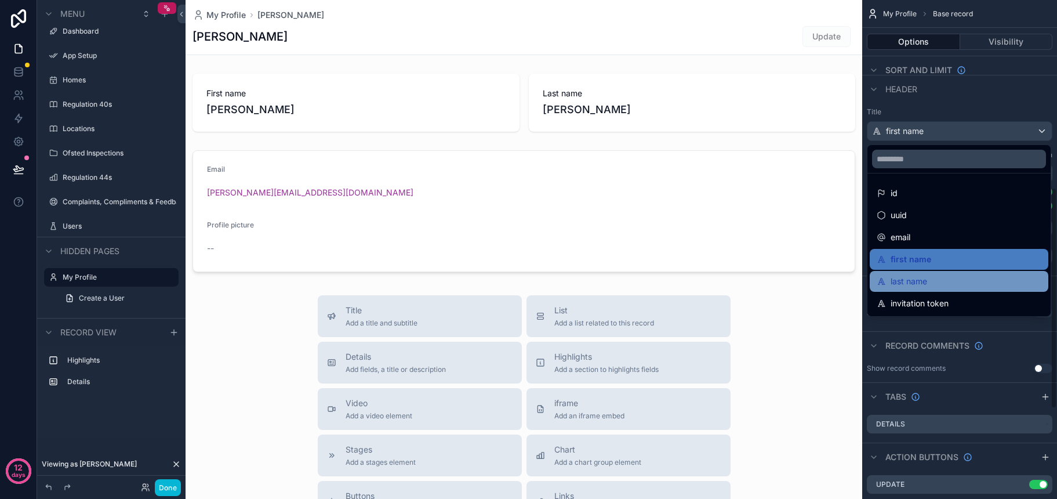
scroll to position [444, 0]
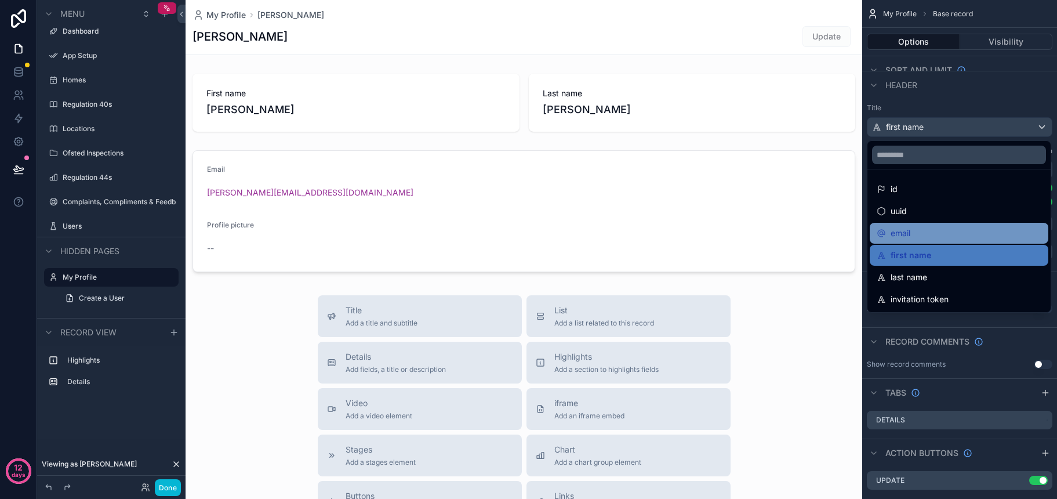
click at [917, 234] on div "email" at bounding box center [959, 233] width 165 height 14
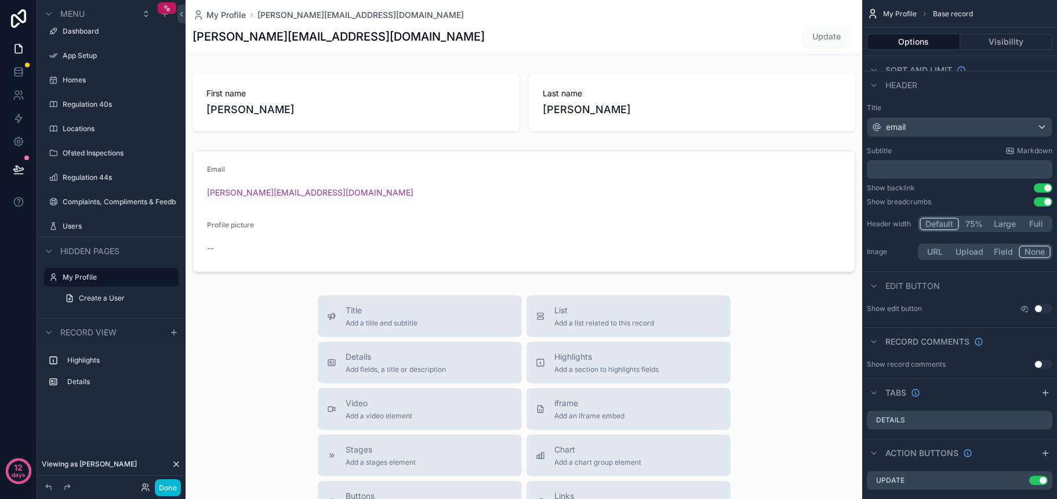
click at [954, 190] on div "Show backlink Use setting" at bounding box center [960, 187] width 186 height 9
click at [941, 169] on p "﻿" at bounding box center [960, 169] width 179 height 12
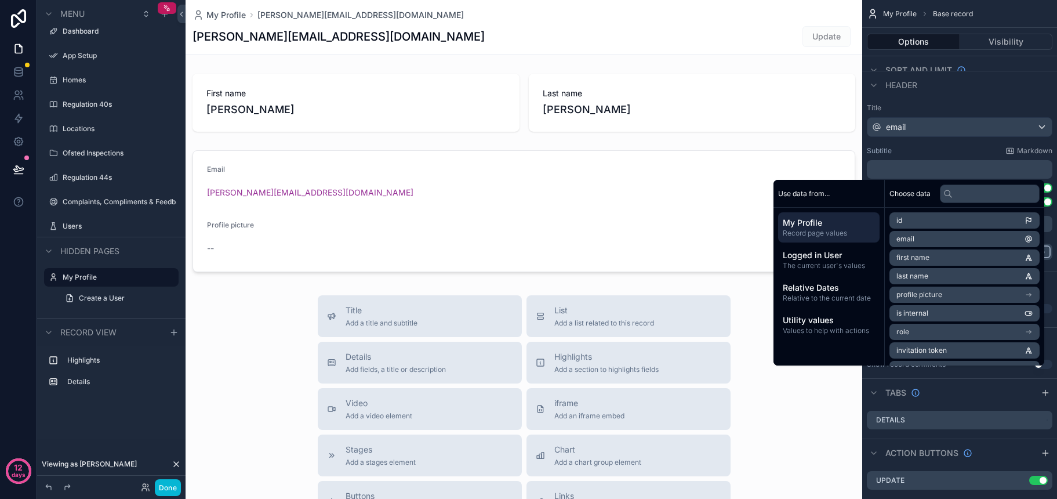
click at [921, 260] on span "first name" at bounding box center [912, 257] width 33 height 9
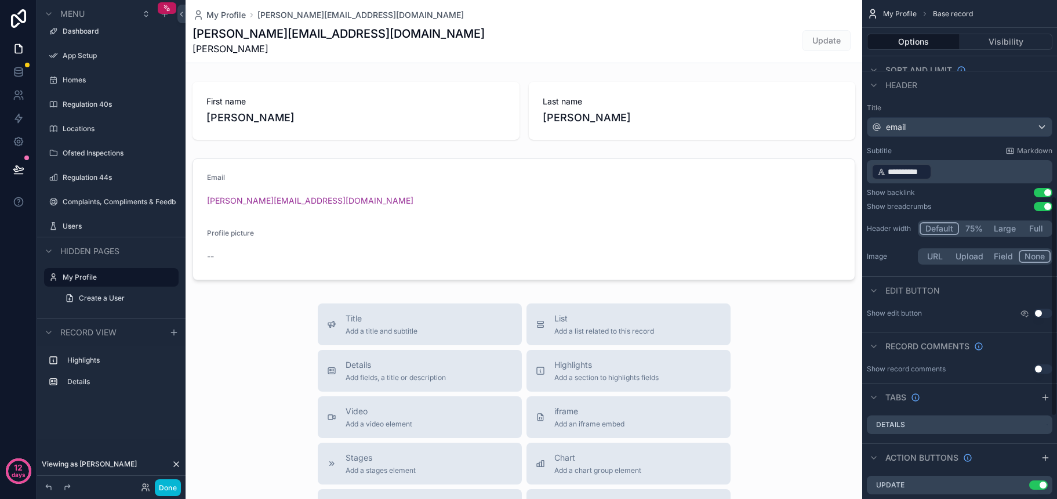
click at [960, 177] on p "**********" at bounding box center [960, 171] width 179 height 19
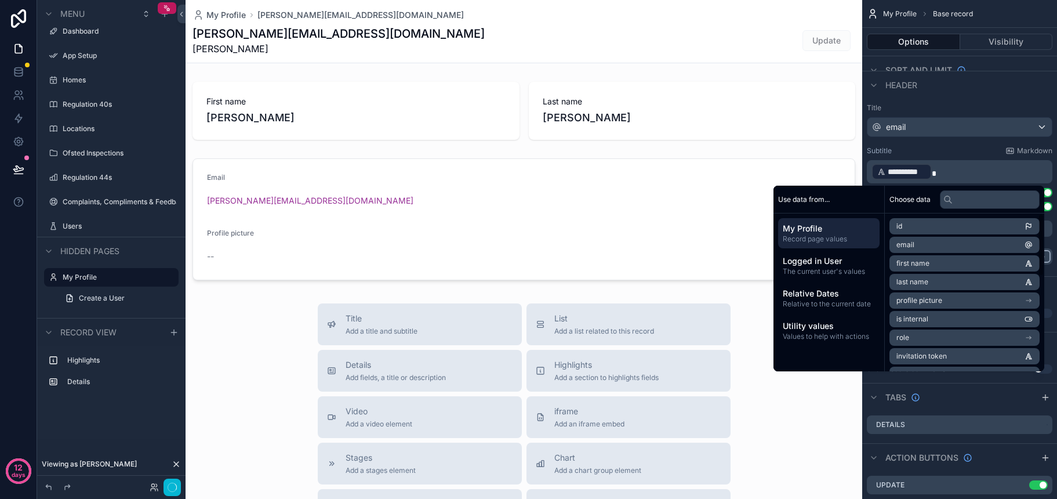
click at [922, 282] on li "last name" at bounding box center [964, 282] width 150 height 16
click at [979, 149] on div "Subtitle Markdown" at bounding box center [960, 150] width 186 height 9
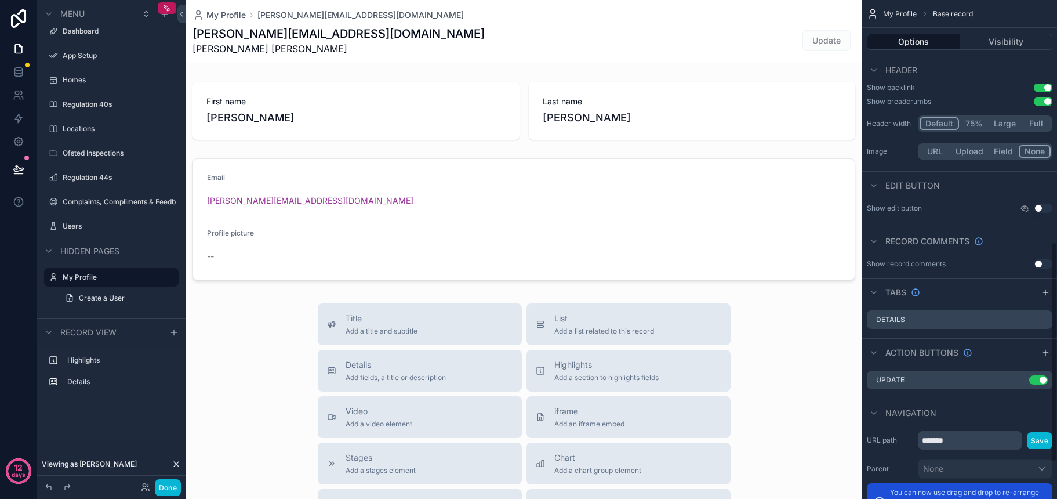
scroll to position [550, 0]
click at [1042, 207] on button "Use setting" at bounding box center [1043, 206] width 19 height 9
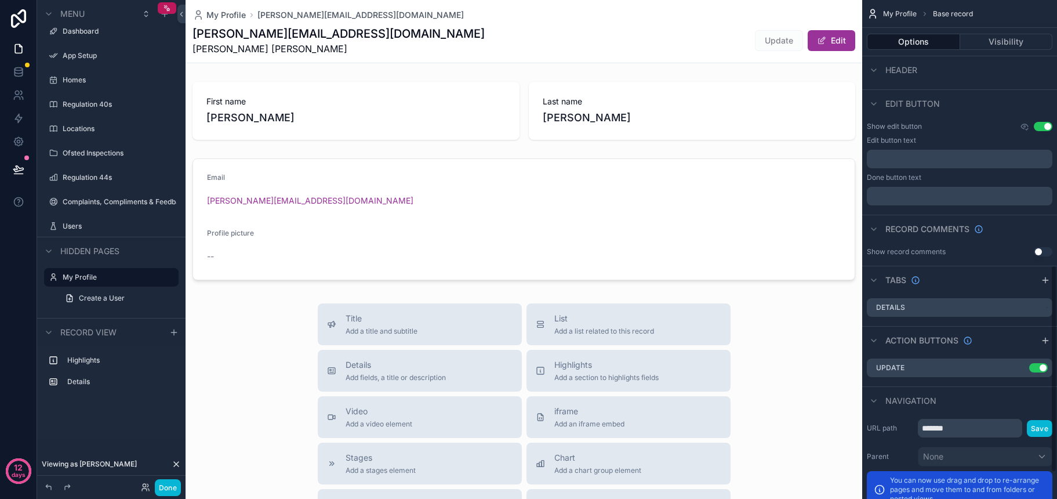
scroll to position [637, 0]
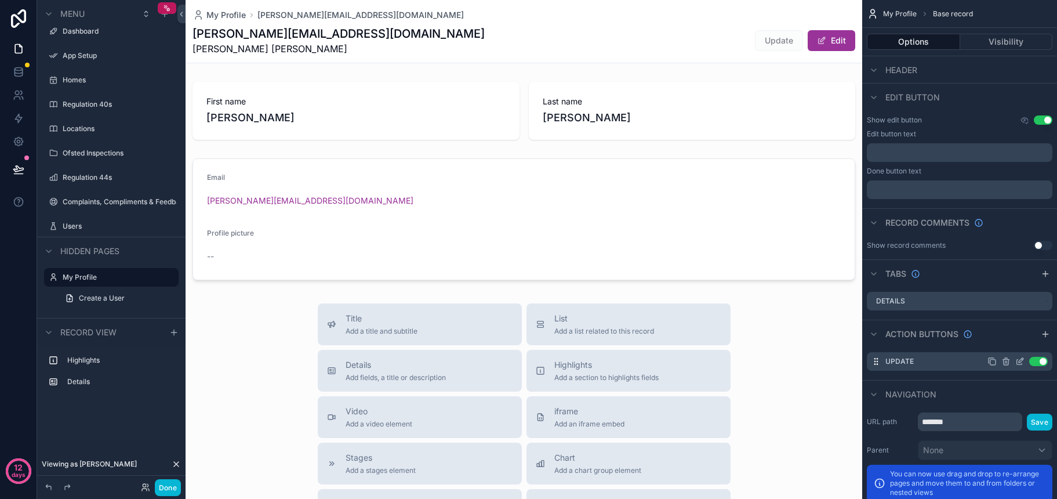
click at [1037, 362] on button "Use setting" at bounding box center [1038, 361] width 19 height 9
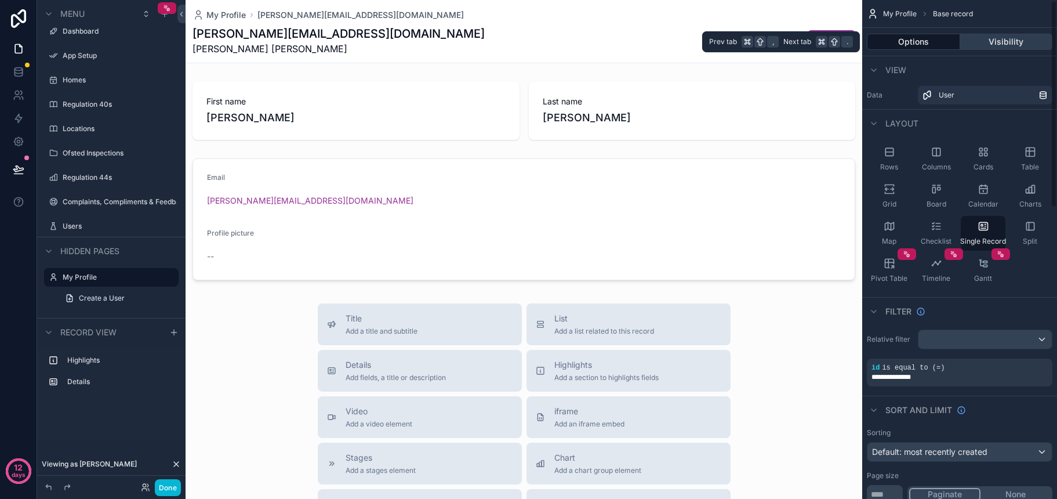
scroll to position [5, 0]
click at [983, 42] on button "Visibility" at bounding box center [1006, 42] width 93 height 16
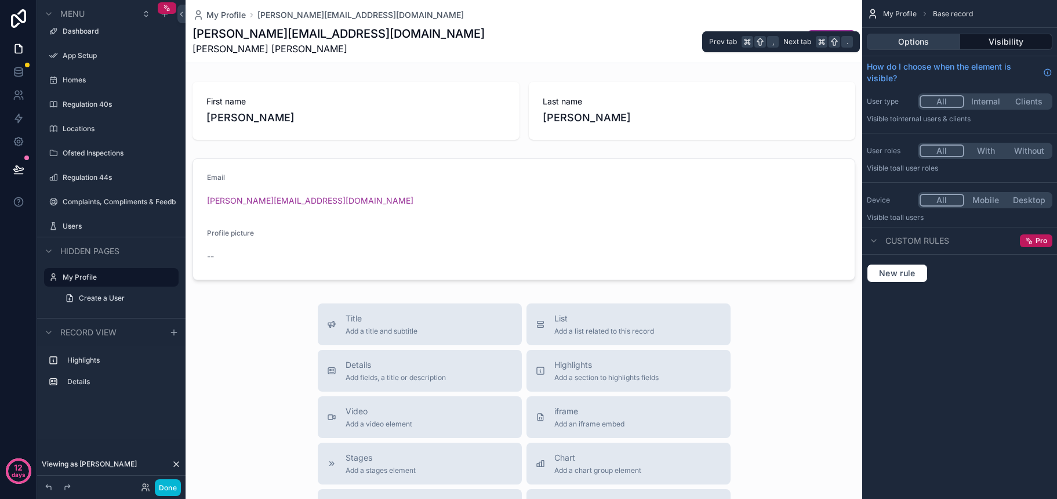
click at [932, 41] on button "Options" at bounding box center [913, 42] width 93 height 16
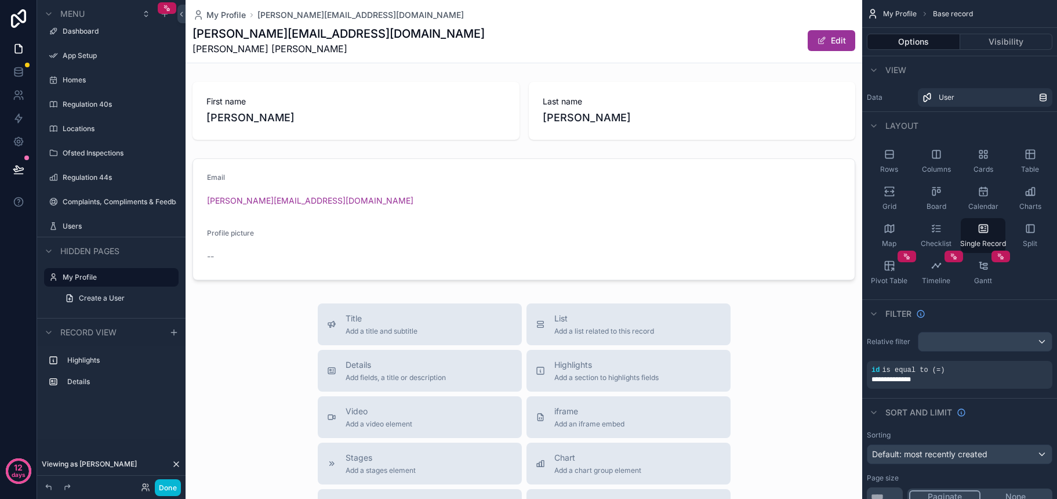
click at [595, 188] on div "scrollable content" at bounding box center [524, 404] width 677 height 809
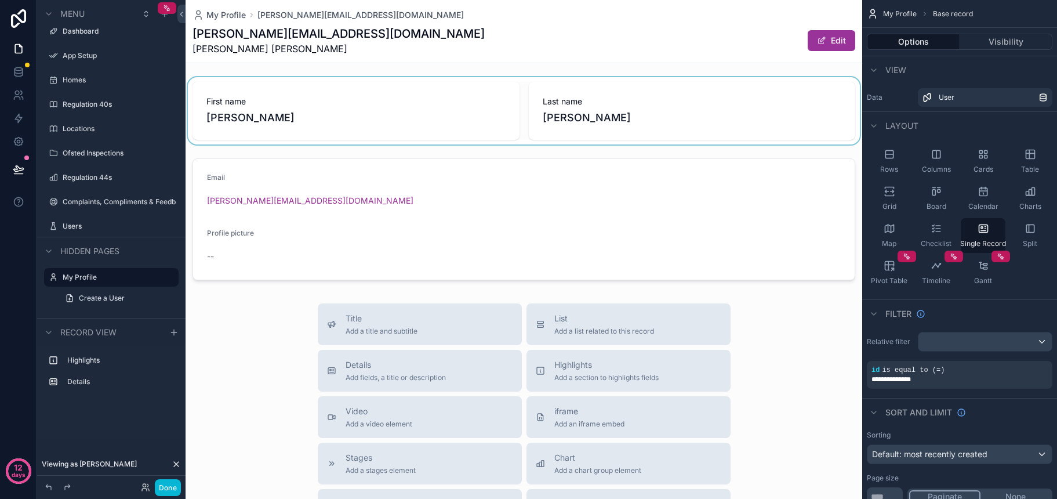
click at [459, 121] on div "scrollable content" at bounding box center [524, 110] width 677 height 67
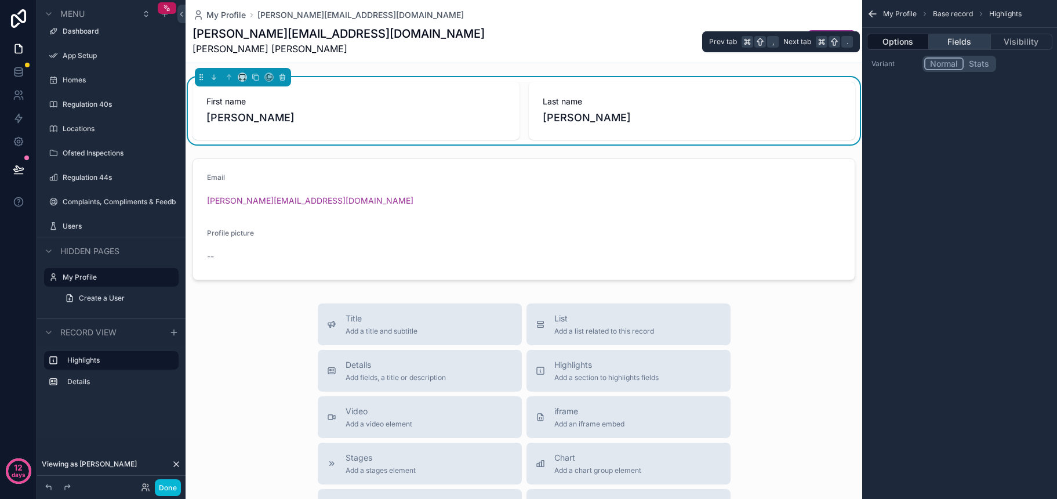
click at [944, 37] on button "Fields" at bounding box center [959, 42] width 61 height 16
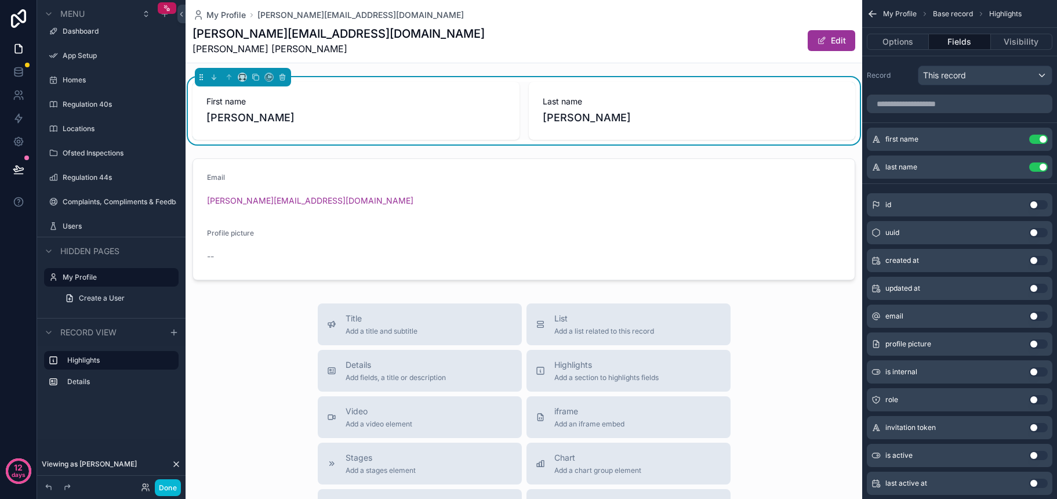
click at [1038, 205] on button "Use setting" at bounding box center [1038, 204] width 19 height 9
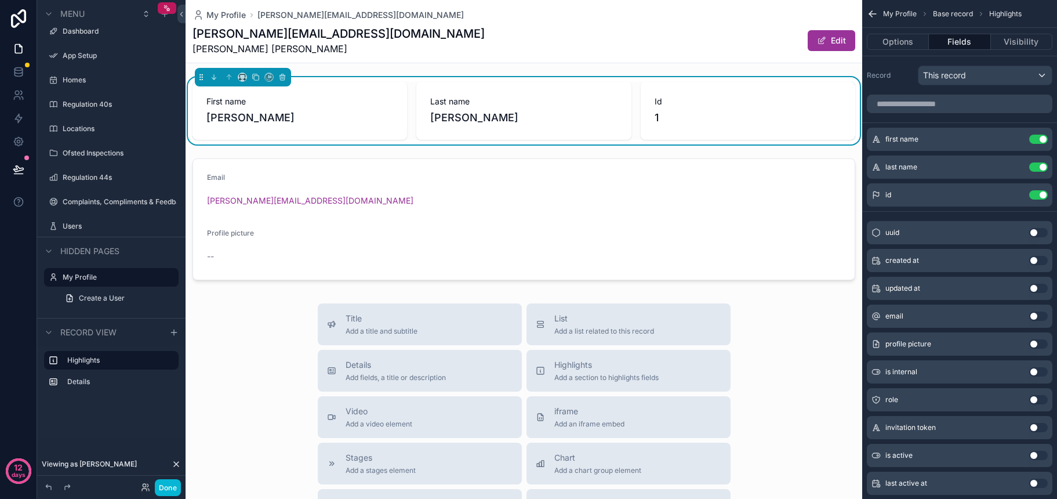
click at [1038, 205] on div "id Use setting" at bounding box center [960, 194] width 186 height 23
click at [1042, 198] on button "Use setting" at bounding box center [1038, 194] width 19 height 9
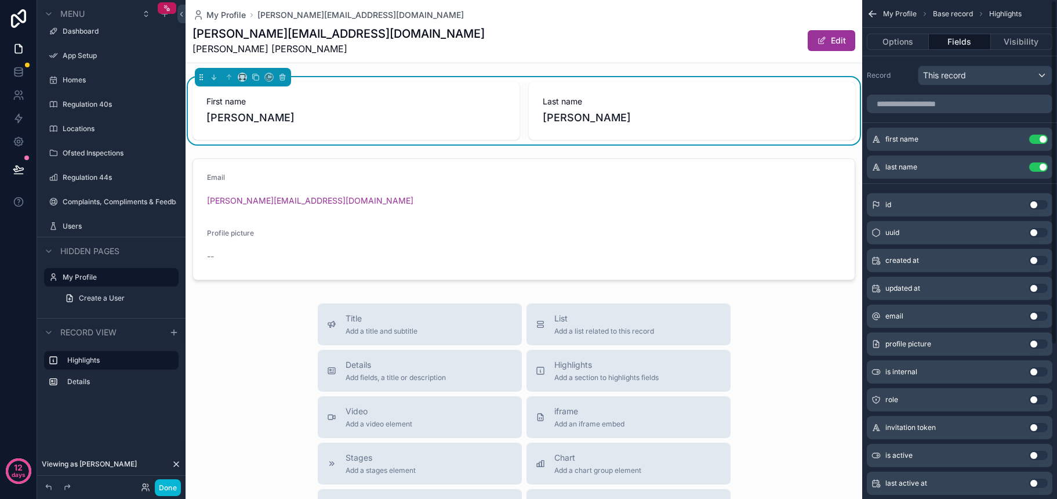
click at [1041, 231] on button "Use setting" at bounding box center [1038, 232] width 19 height 9
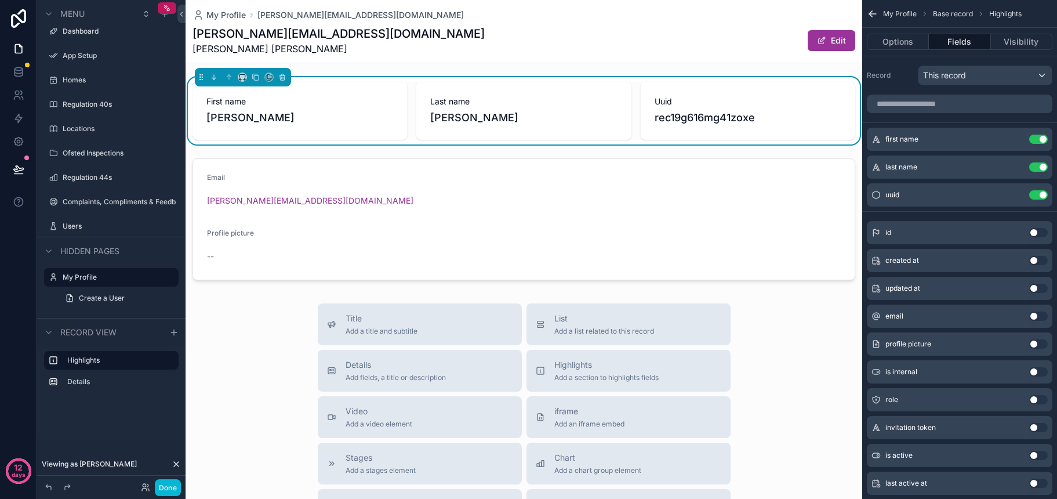
click at [1037, 481] on button "Use setting" at bounding box center [1038, 482] width 19 height 9
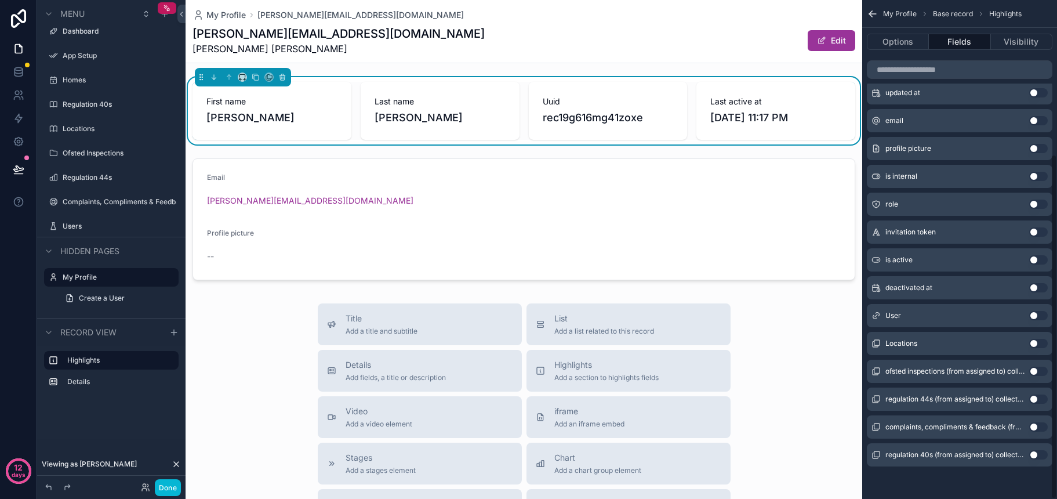
scroll to position [223, 0]
click at [1036, 344] on button "Use setting" at bounding box center [1038, 343] width 19 height 9
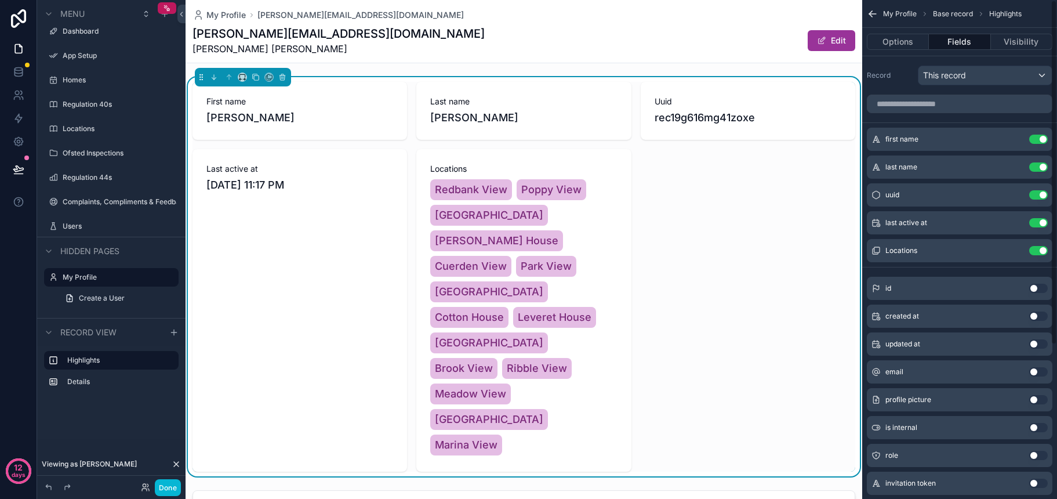
scroll to position [0, 0]
click at [1013, 250] on icon "scrollable content" at bounding box center [1015, 250] width 9 height 9
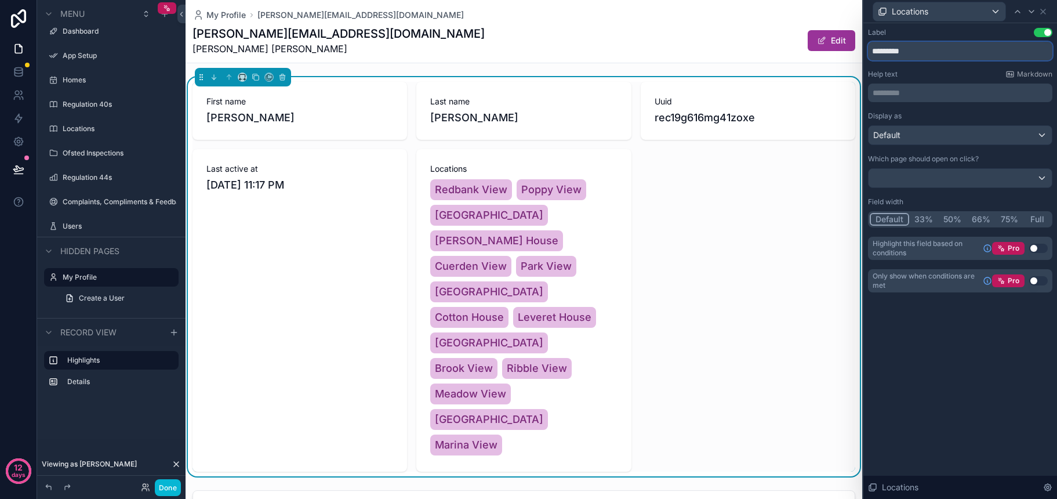
click at [917, 53] on input "*********" at bounding box center [960, 51] width 184 height 19
type input "**********"
click at [924, 110] on div "**********" at bounding box center [960, 160] width 184 height 264
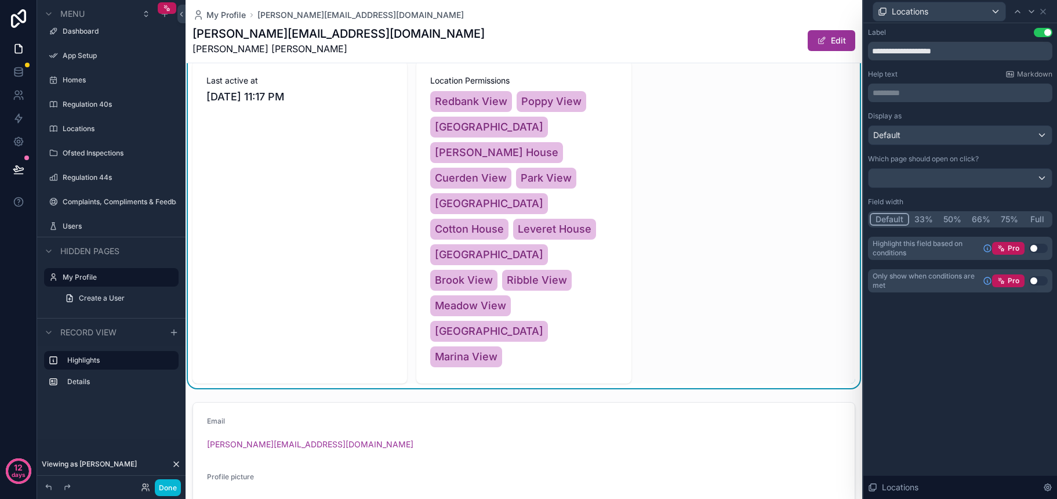
scroll to position [148, 0]
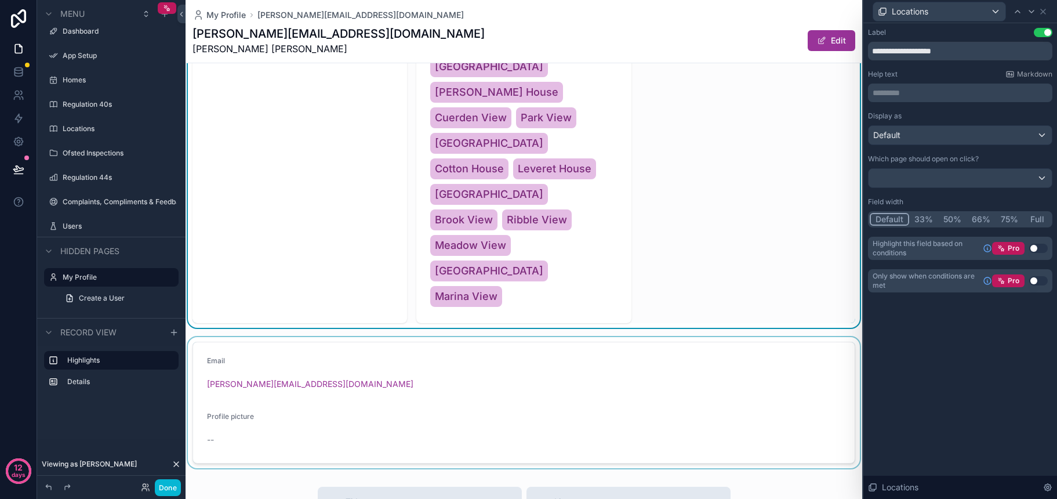
click at [608, 337] on div "scrollable content" at bounding box center [524, 402] width 677 height 131
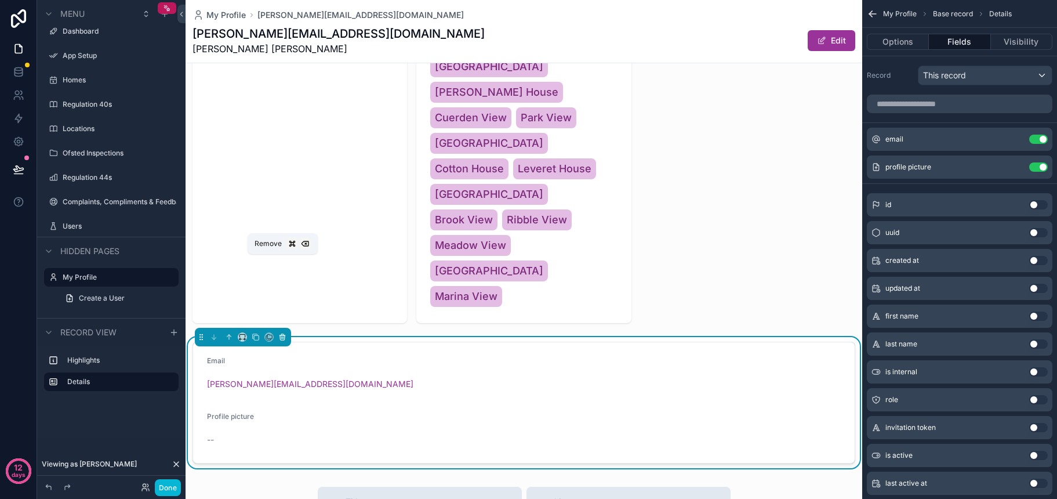
scroll to position [144, 0]
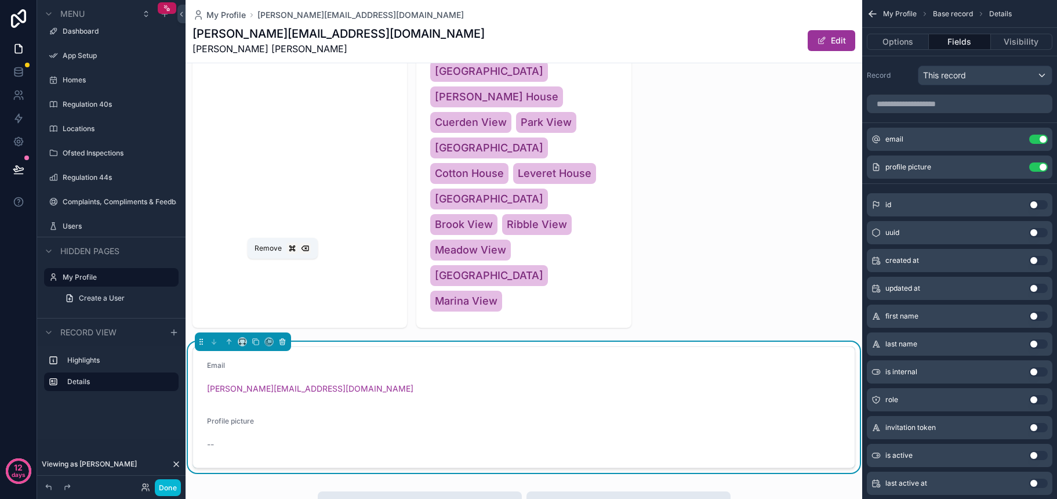
click at [285, 335] on button "scrollable content" at bounding box center [282, 341] width 13 height 13
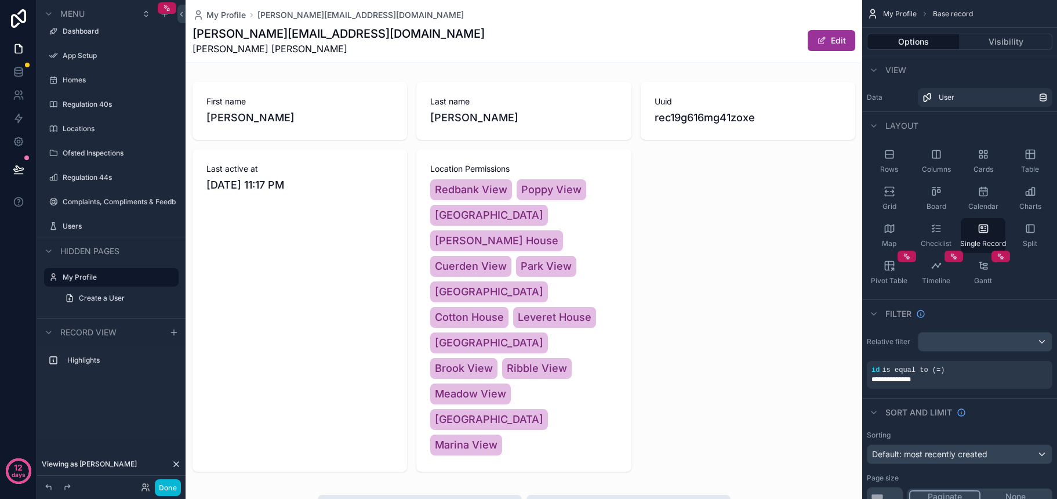
scroll to position [0, 0]
click at [516, 163] on div "scrollable content" at bounding box center [524, 500] width 677 height 1000
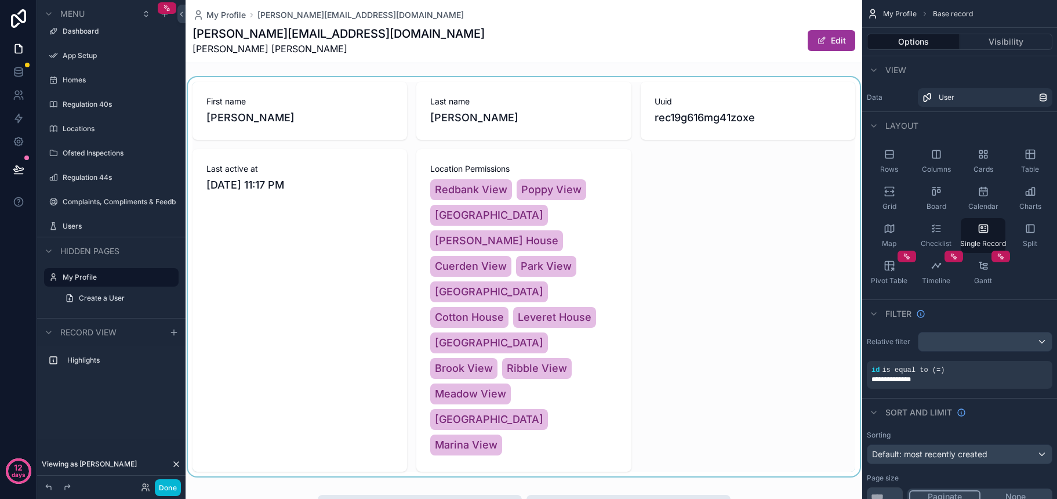
click at [341, 115] on div "scrollable content" at bounding box center [524, 276] width 677 height 399
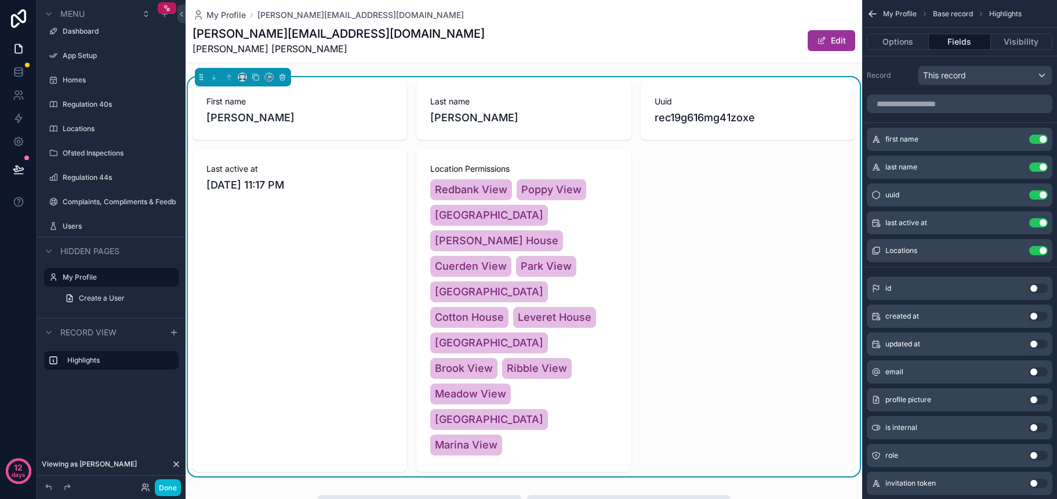
click at [363, 118] on span "[PERSON_NAME]" at bounding box center [299, 118] width 187 height 16
click at [1015, 140] on icon "scrollable content" at bounding box center [1016, 138] width 5 height 5
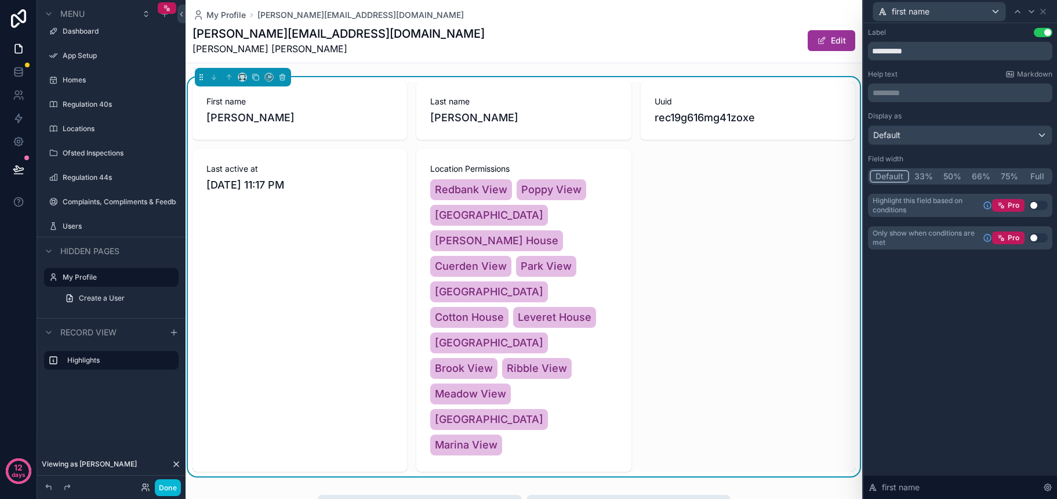
click at [939, 137] on div "Default" at bounding box center [959, 135] width 183 height 19
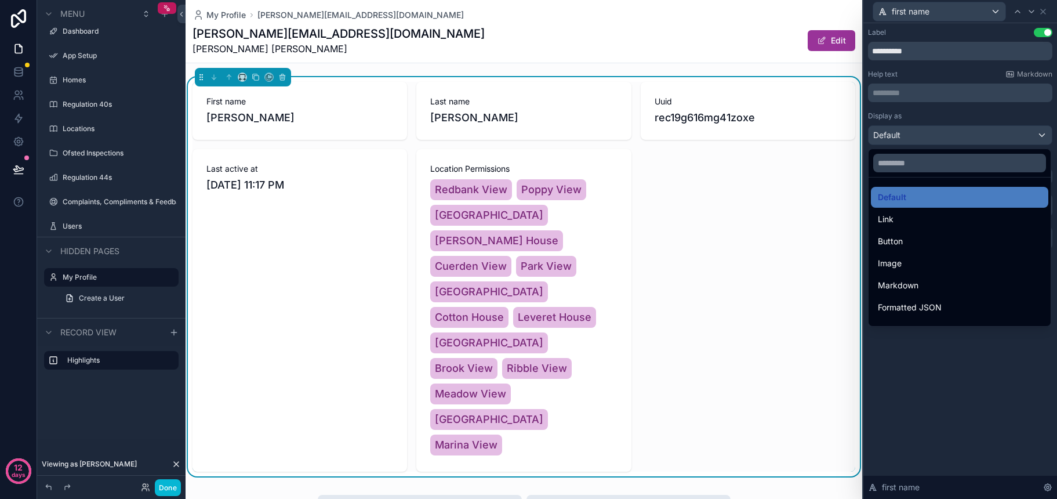
click at [939, 137] on div at bounding box center [960, 249] width 194 height 499
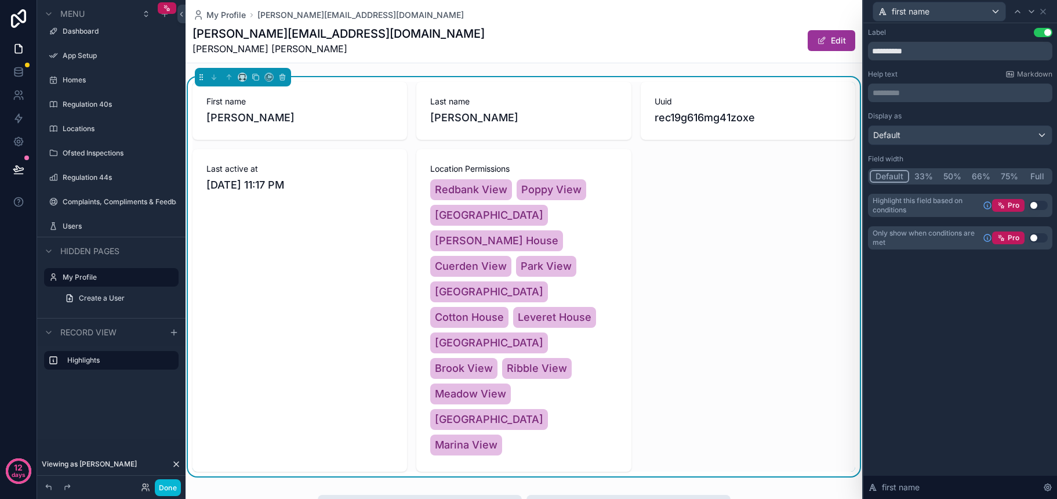
scroll to position [0, 0]
click at [366, 238] on div "Last active at [DATE] 11:17 PM" at bounding box center [299, 310] width 215 height 322
click at [1042, 15] on icon at bounding box center [1042, 11] width 9 height 9
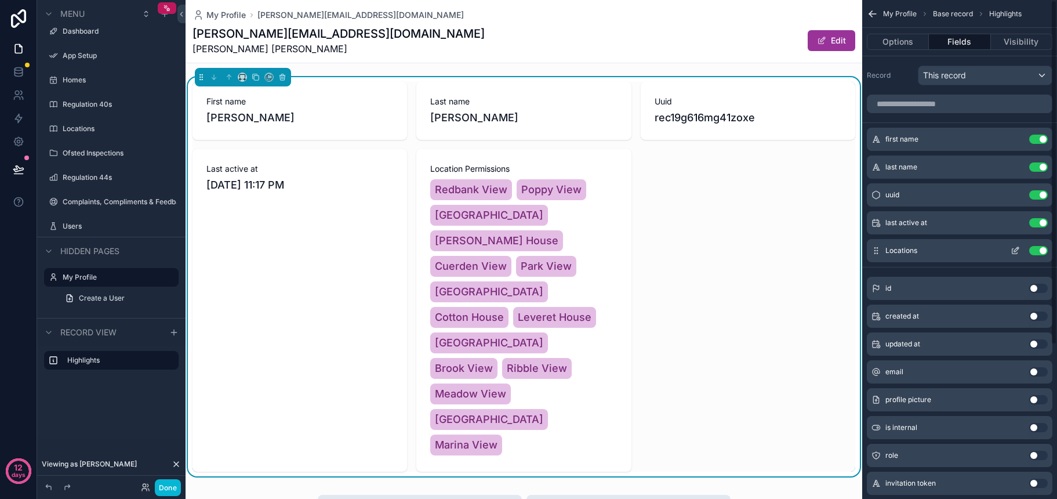
scroll to position [0, 0]
click at [1041, 223] on button "Use setting" at bounding box center [1038, 222] width 19 height 9
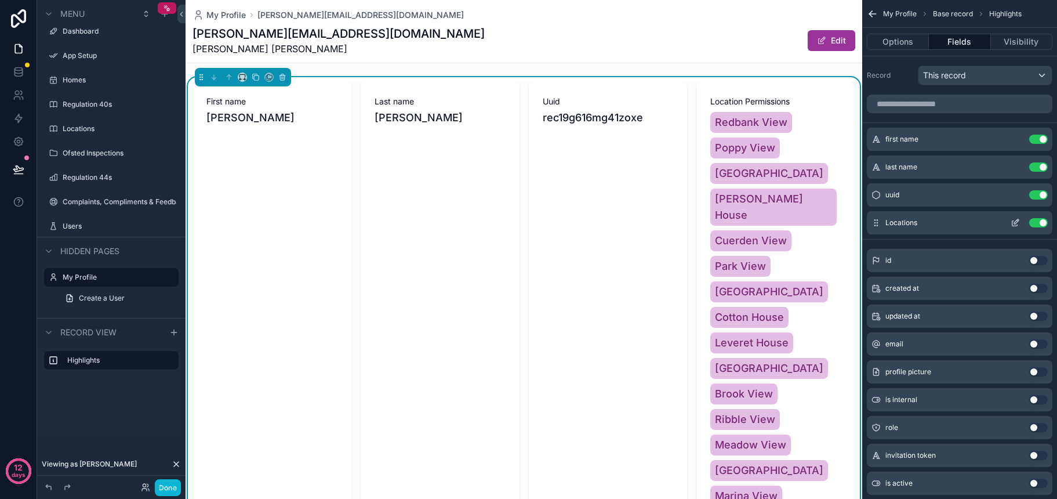
click at [1038, 223] on button "Use setting" at bounding box center [1038, 222] width 19 height 9
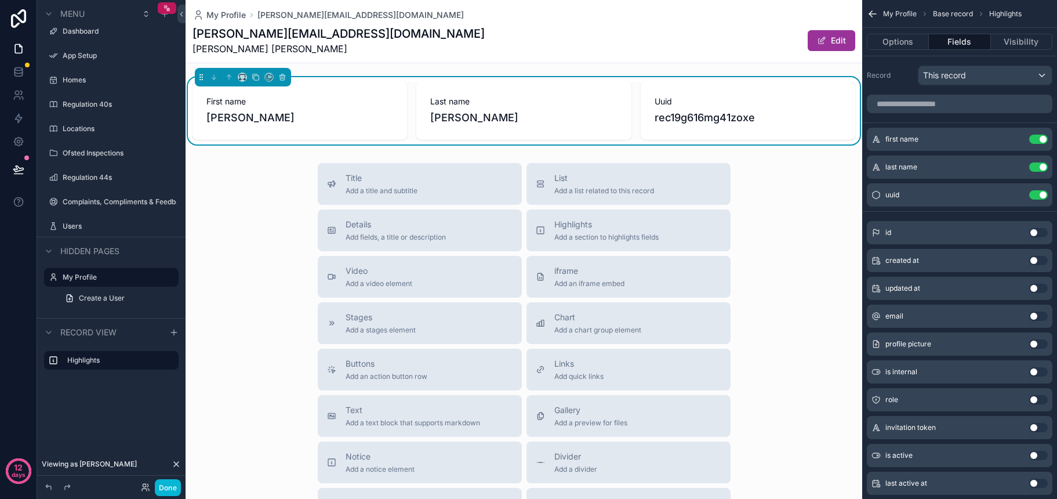
click at [511, 157] on div "My Profile [PERSON_NAME][EMAIL_ADDRESS][DOMAIN_NAME] [DOMAIN_NAME][EMAIL_ADDRES…" at bounding box center [524, 334] width 677 height 668
click at [244, 78] on icon "scrollable content" at bounding box center [242, 77] width 8 height 8
click at [297, 194] on div "scrollable content" at bounding box center [528, 249] width 1057 height 499
click at [889, 44] on button "Options" at bounding box center [898, 42] width 62 height 16
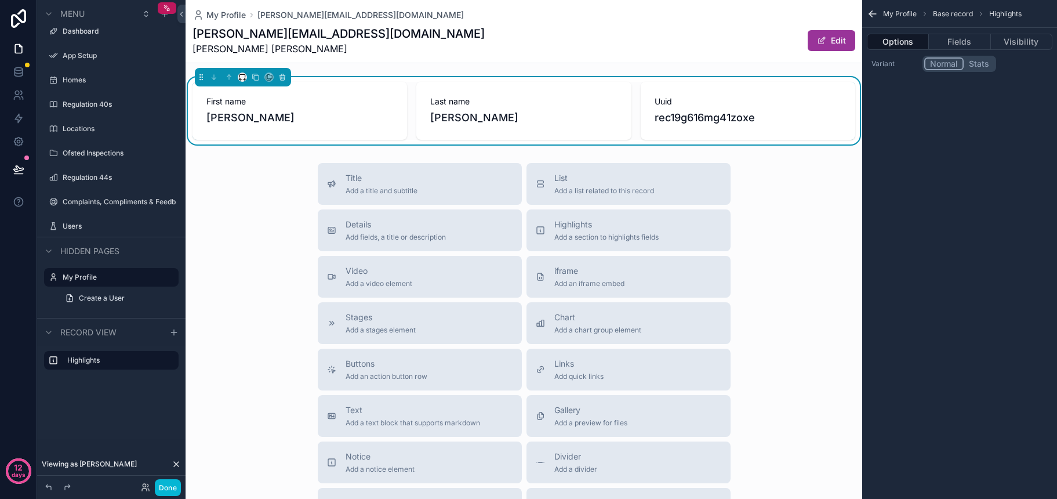
click at [591, 133] on div "Last name [PERSON_NAME]" at bounding box center [523, 111] width 215 height 58
click at [632, 139] on div "First name [PERSON_NAME] Last name [PERSON_NAME] rec19g616mg41zoxe" at bounding box center [523, 111] width 663 height 58
click at [606, 239] on span "Add a section to highlights fields" at bounding box center [606, 236] width 104 height 9
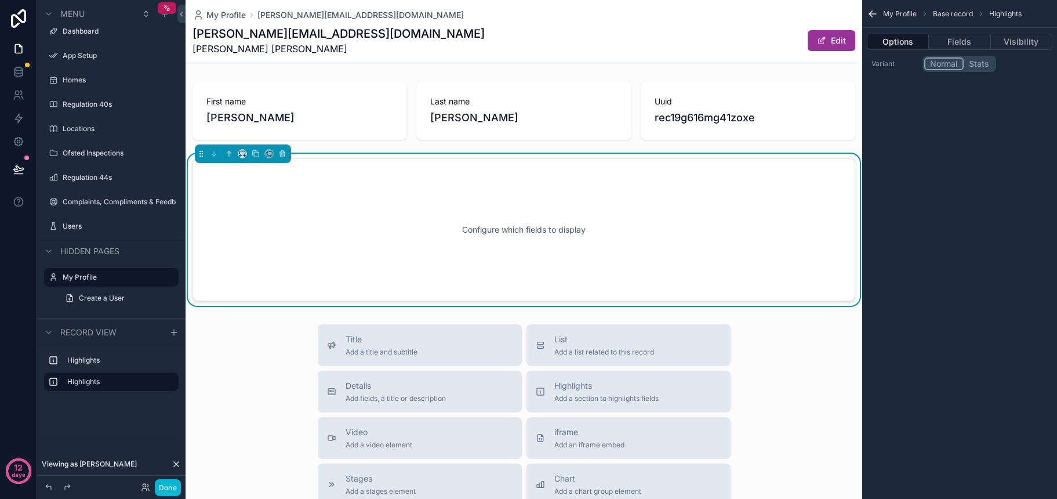
click at [555, 245] on div "Configure which fields to display" at bounding box center [524, 229] width 624 height 104
click at [951, 43] on button "Fields" at bounding box center [959, 42] width 61 height 16
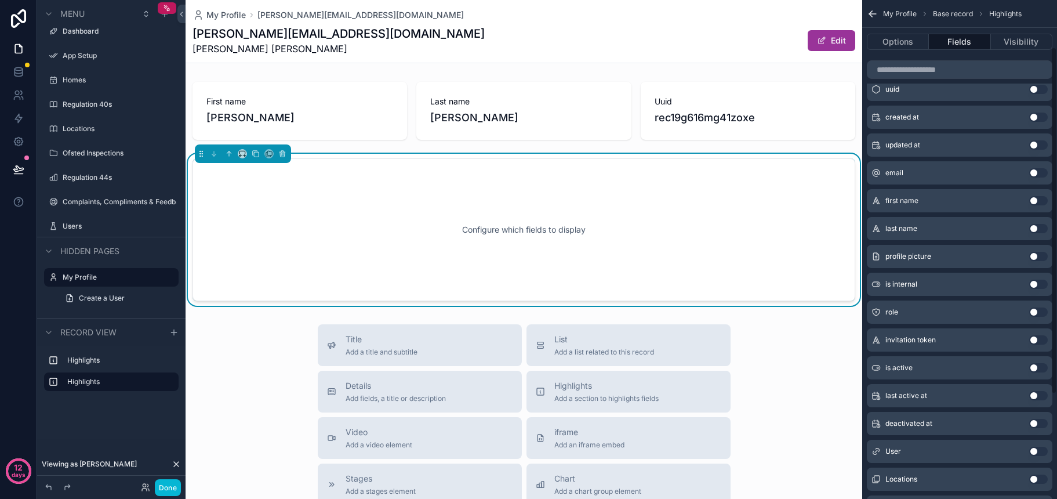
scroll to position [85, 0]
click at [1038, 476] on button "Use setting" at bounding box center [1038, 476] width 19 height 9
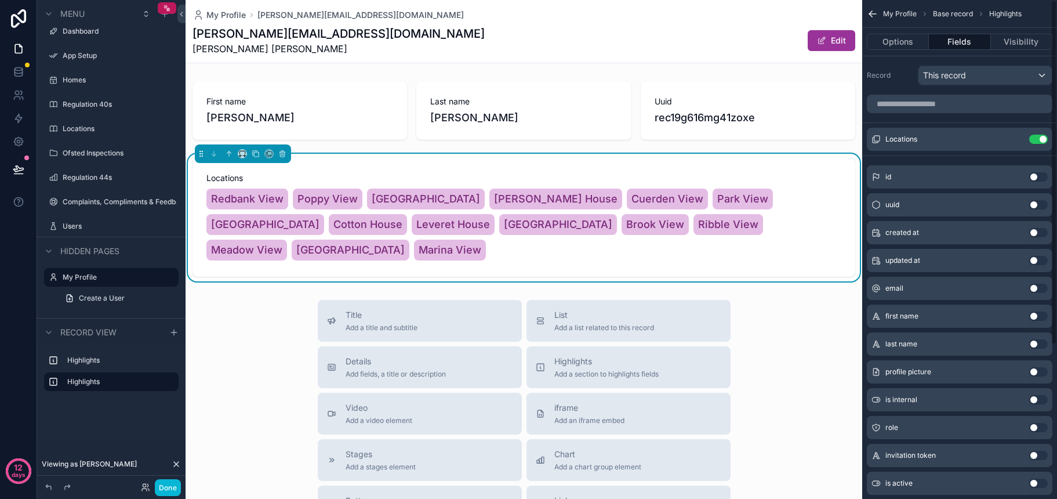
scroll to position [0, 0]
click at [1014, 139] on icon "scrollable content" at bounding box center [1016, 138] width 5 height 5
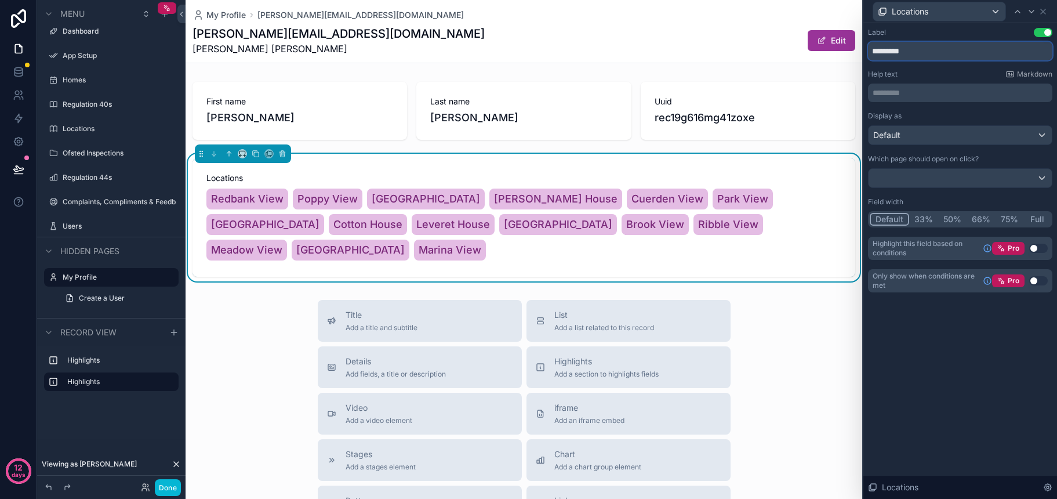
click at [921, 52] on input "*********" at bounding box center [960, 51] width 184 height 19
type input "**********"
click at [930, 72] on div "Help text Markdown" at bounding box center [960, 74] width 184 height 9
click at [1046, 12] on icon at bounding box center [1042, 11] width 9 height 9
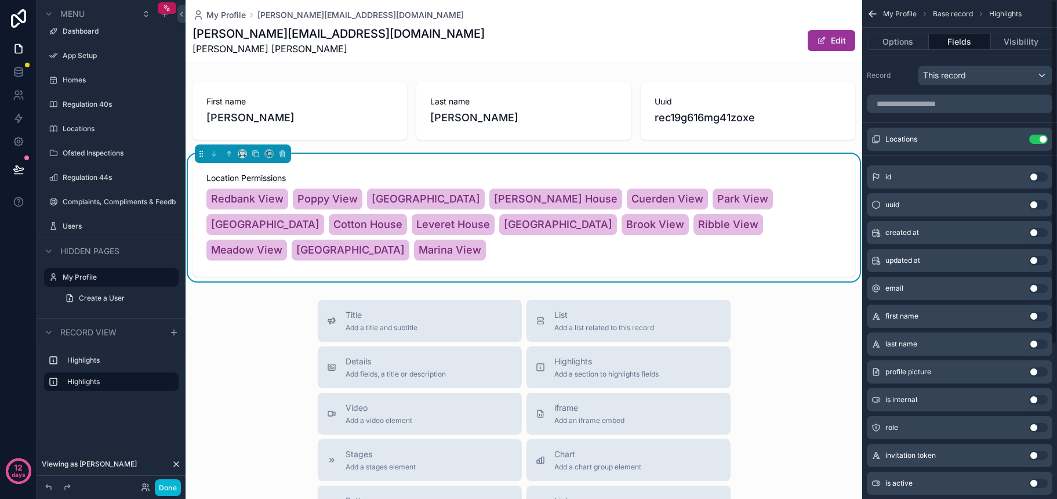
click at [801, 353] on div "Title Add a title and subtitle List Add a list related to this record Details A…" at bounding box center [524, 506] width 677 height 413
click at [793, 351] on div "Title Add a title and subtitle List Add a list related to this record Details A…" at bounding box center [524, 506] width 677 height 413
click at [768, 346] on div "Title Add a title and subtitle List Add a list related to this record Details A…" at bounding box center [524, 506] width 677 height 413
click at [166, 486] on button "Done" at bounding box center [168, 487] width 26 height 17
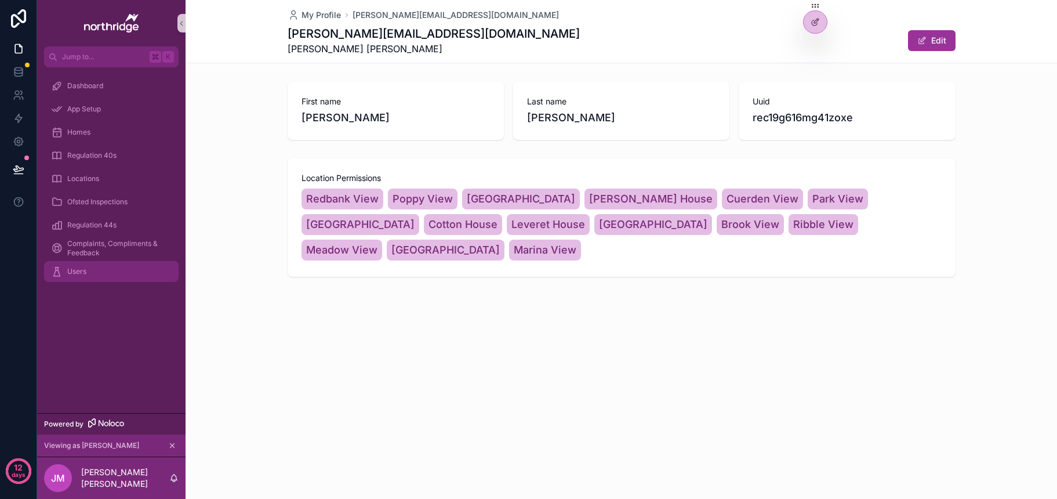
click at [106, 277] on div "Users" at bounding box center [111, 271] width 121 height 19
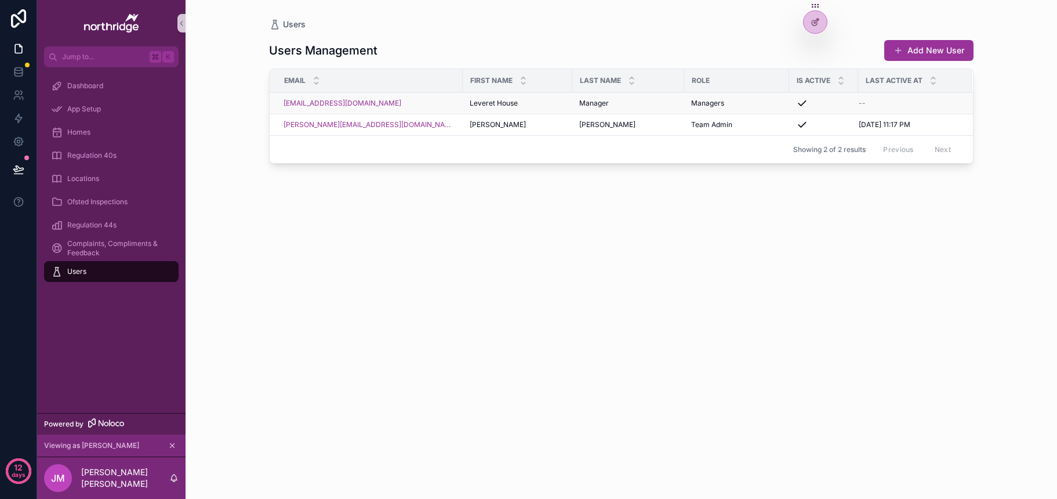
click at [487, 106] on span "Leveret House" at bounding box center [494, 103] width 48 height 9
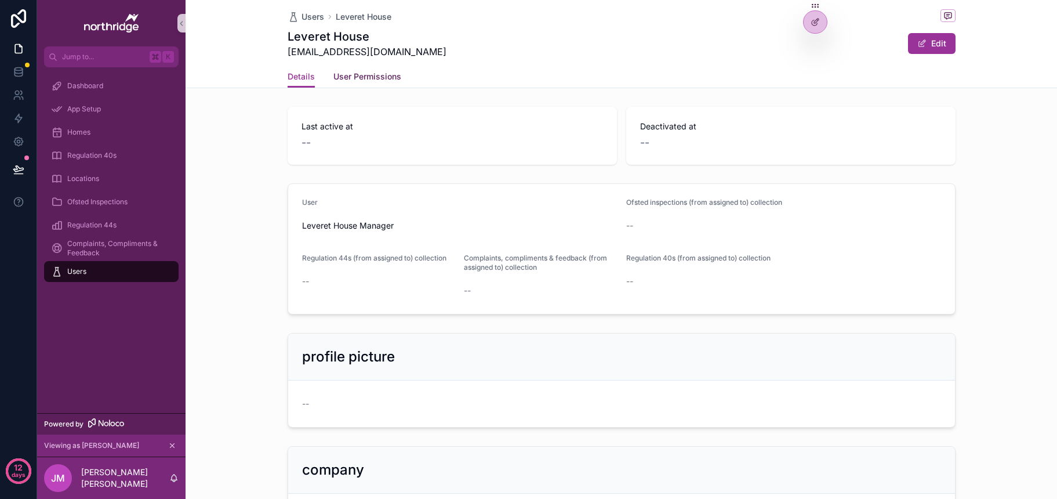
click at [354, 76] on span "User Permissions" at bounding box center [367, 77] width 68 height 12
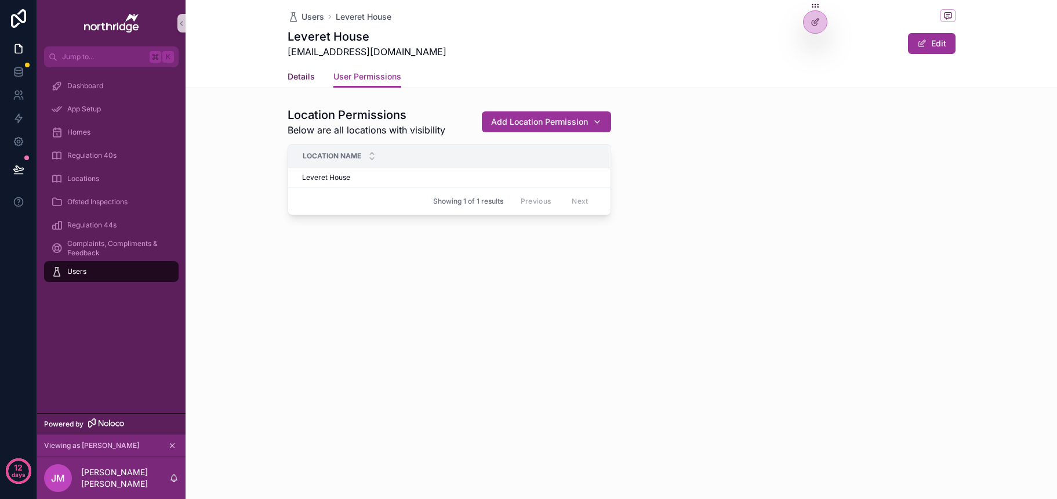
click at [307, 77] on span "Details" at bounding box center [301, 77] width 27 height 12
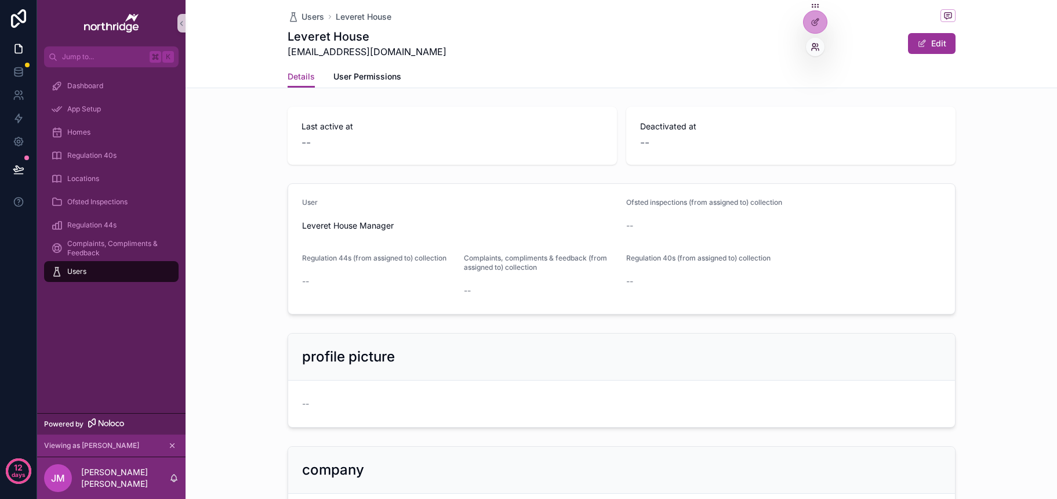
click at [812, 46] on icon at bounding box center [815, 46] width 9 height 9
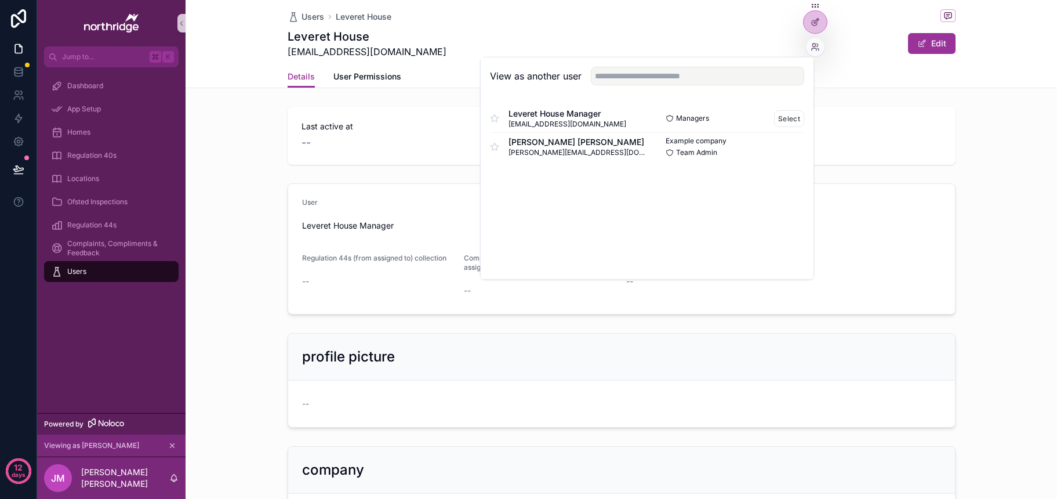
click at [569, 119] on span "Leveret House Manager" at bounding box center [567, 114] width 118 height 12
click at [784, 122] on button "Select" at bounding box center [789, 118] width 30 height 17
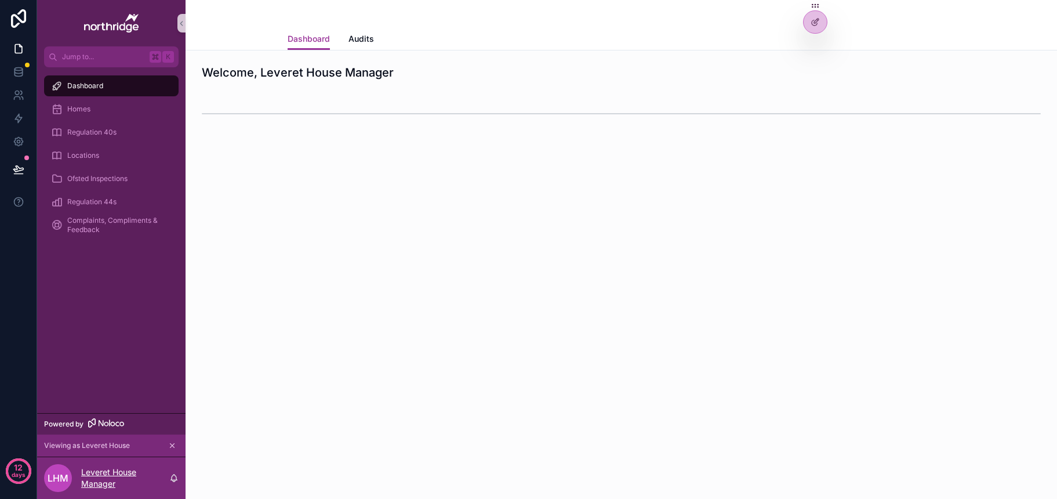
click at [109, 474] on p "Leveret House Manager" at bounding box center [125, 477] width 88 height 23
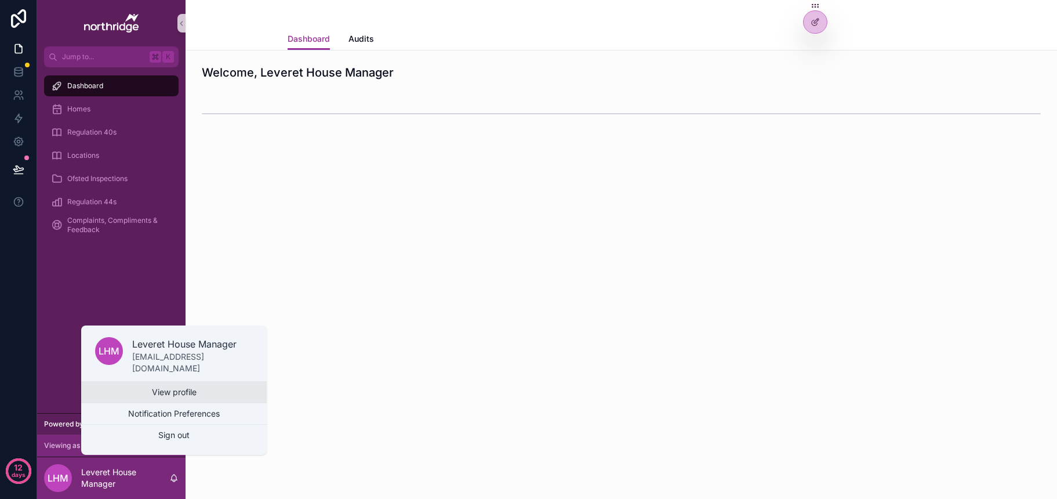
click at [182, 393] on link "View profile" at bounding box center [174, 391] width 186 height 21
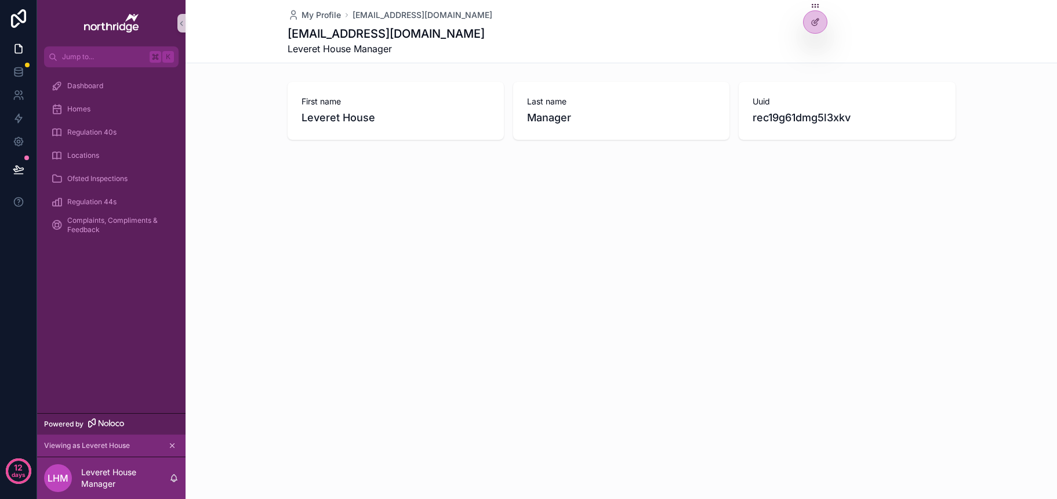
click at [478, 202] on div "My Profile [EMAIL_ADDRESS][DOMAIN_NAME] [EMAIL_ADDRESS][DOMAIN_NAME] Leveret Ho…" at bounding box center [621, 118] width 871 height 237
click at [486, 198] on div "My Profile [EMAIL_ADDRESS][DOMAIN_NAME] [EMAIL_ADDRESS][DOMAIN_NAME] Leveret Ho…" at bounding box center [621, 118] width 871 height 237
click at [824, 20] on div at bounding box center [815, 22] width 23 height 22
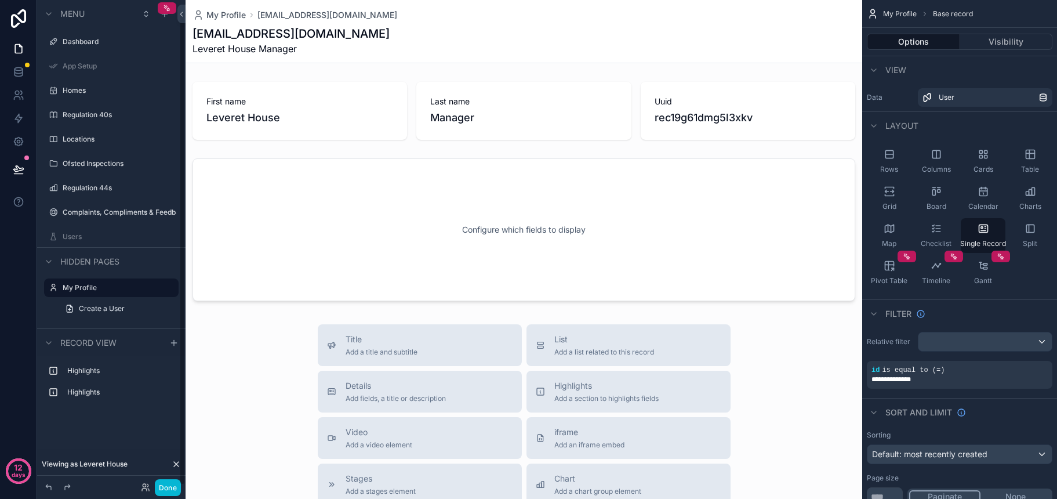
scroll to position [10, 0]
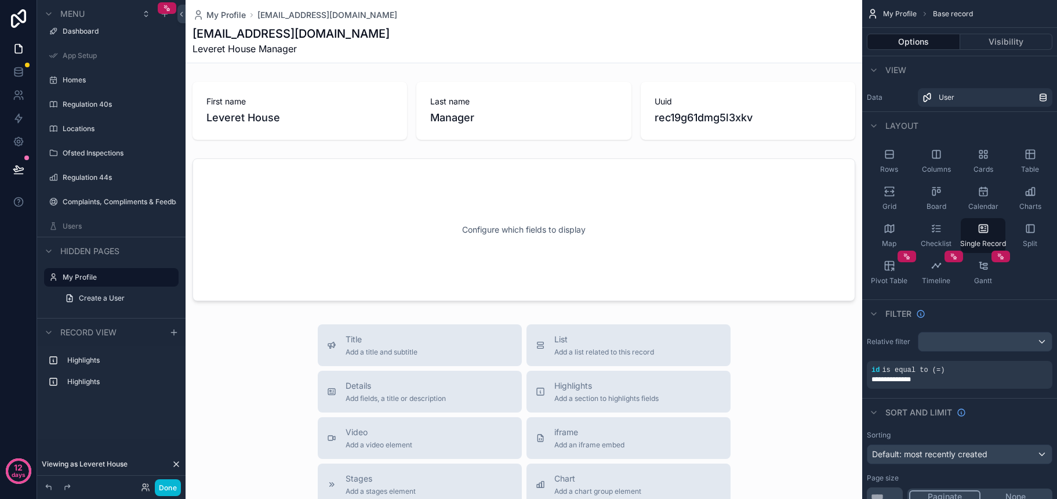
click at [671, 245] on div "scrollable content" at bounding box center [524, 415] width 677 height 830
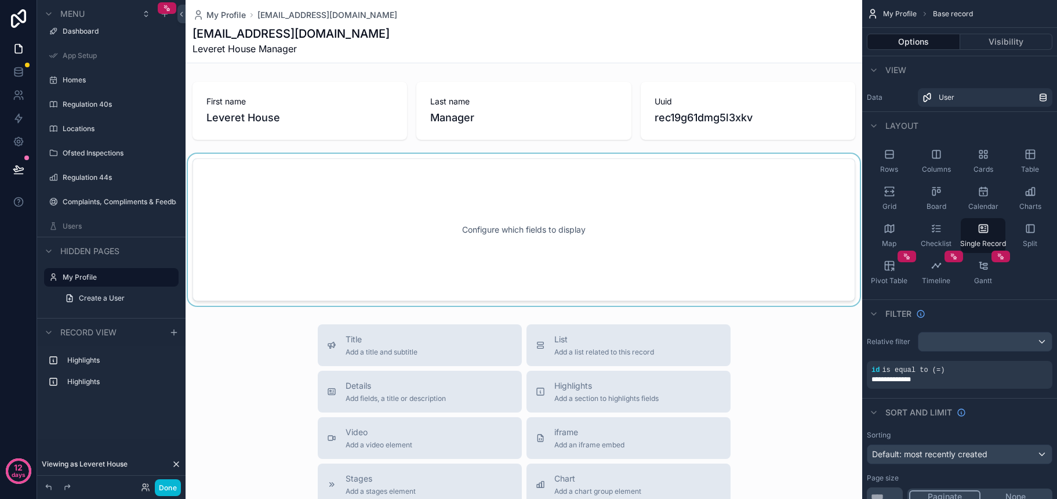
click at [630, 247] on div "scrollable content" at bounding box center [524, 230] width 677 height 152
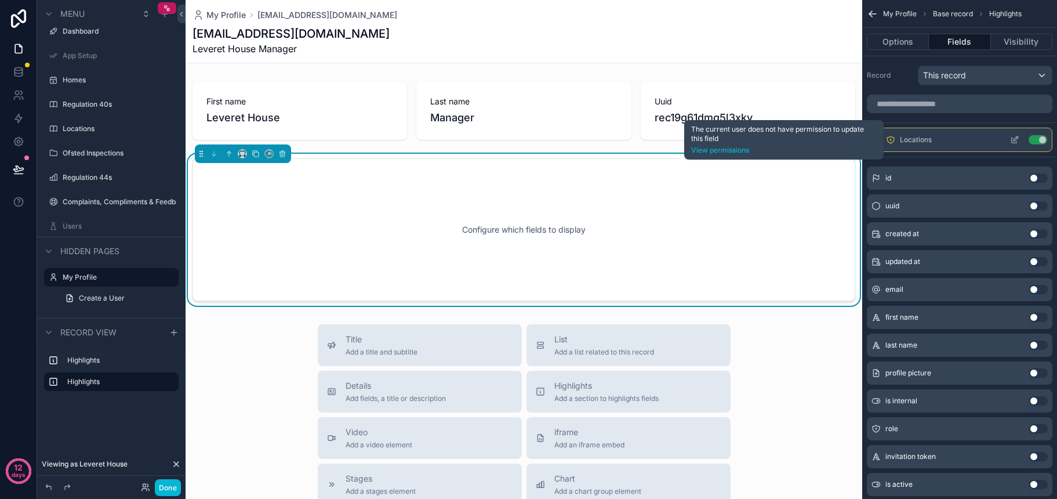
click at [891, 140] on icon "scrollable content" at bounding box center [890, 139] width 1 height 1
click at [743, 149] on link "View permissions" at bounding box center [784, 150] width 186 height 9
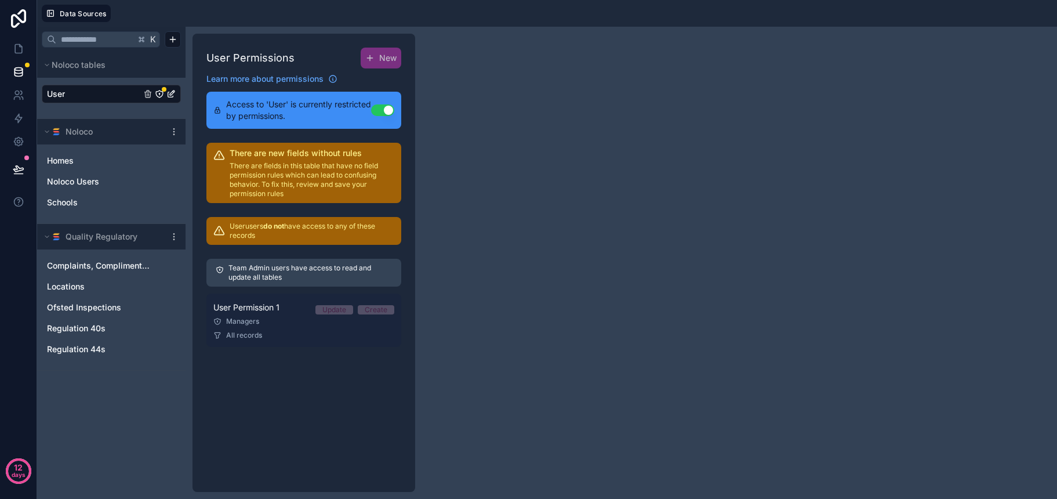
click at [329, 309] on div "Update" at bounding box center [334, 309] width 24 height 9
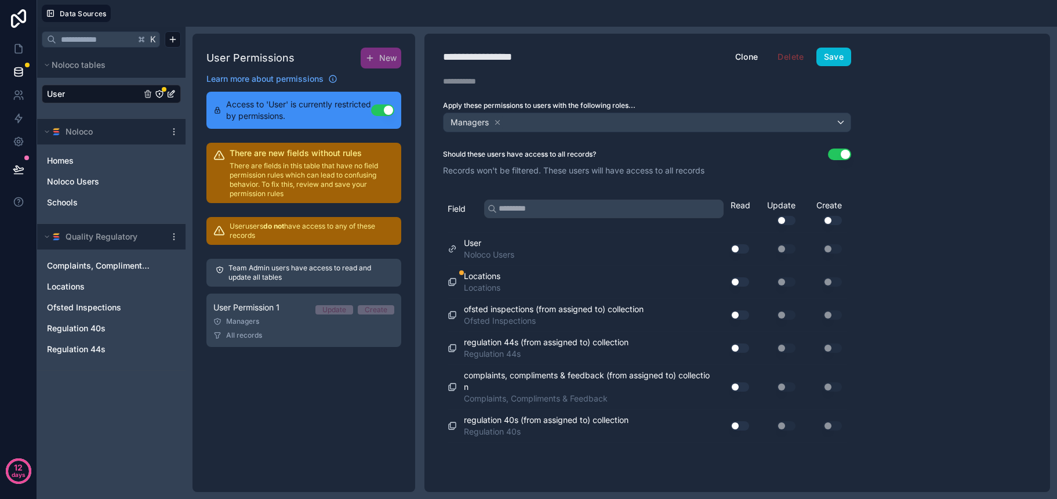
click at [739, 281] on button "Use setting" at bounding box center [740, 281] width 19 height 9
click at [839, 56] on button "Save" at bounding box center [833, 57] width 35 height 19
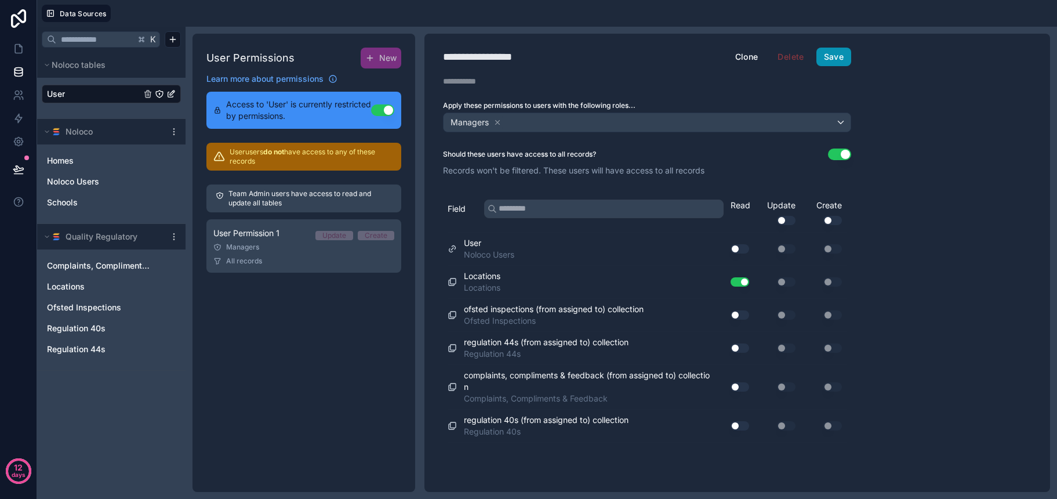
click at [831, 57] on button "Save" at bounding box center [833, 57] width 35 height 19
click at [17, 51] on icon at bounding box center [19, 49] width 12 height 12
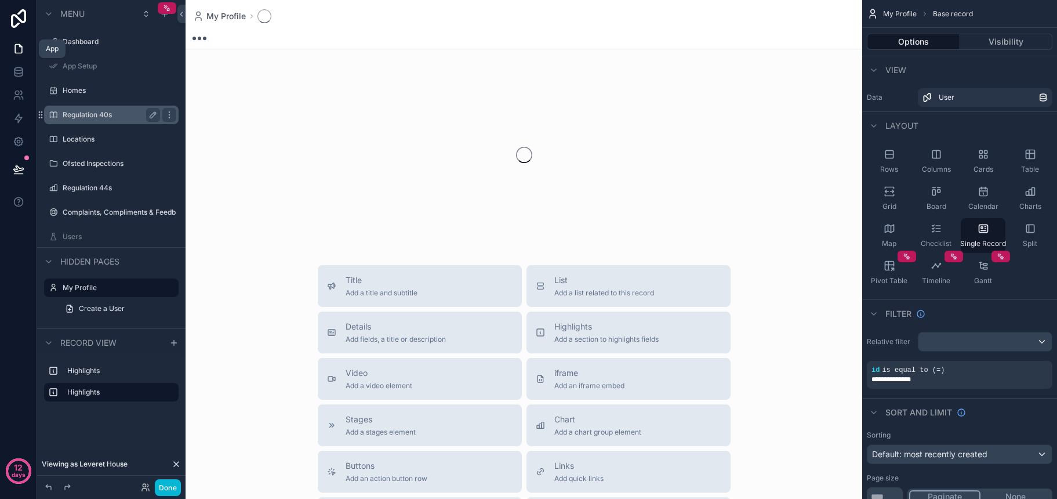
scroll to position [10, 0]
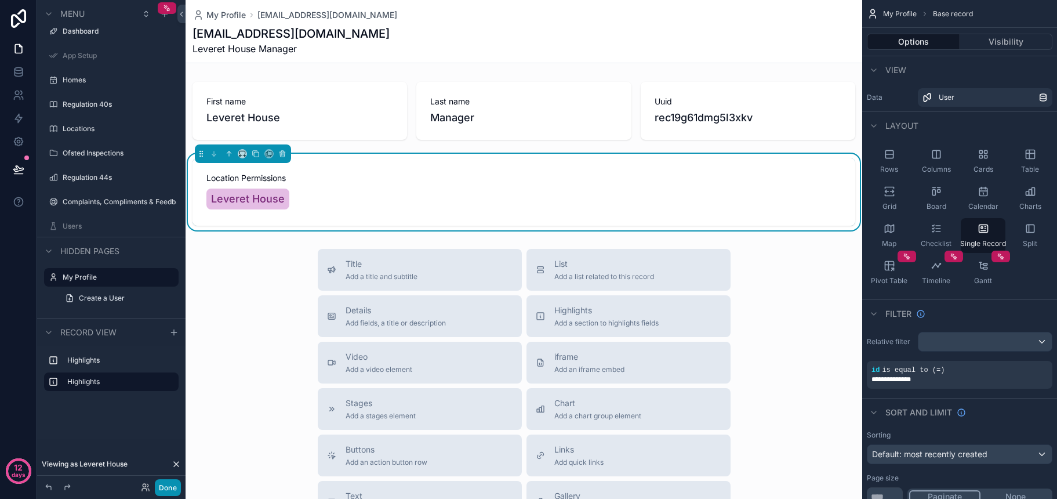
click at [172, 486] on button "Done" at bounding box center [168, 487] width 26 height 17
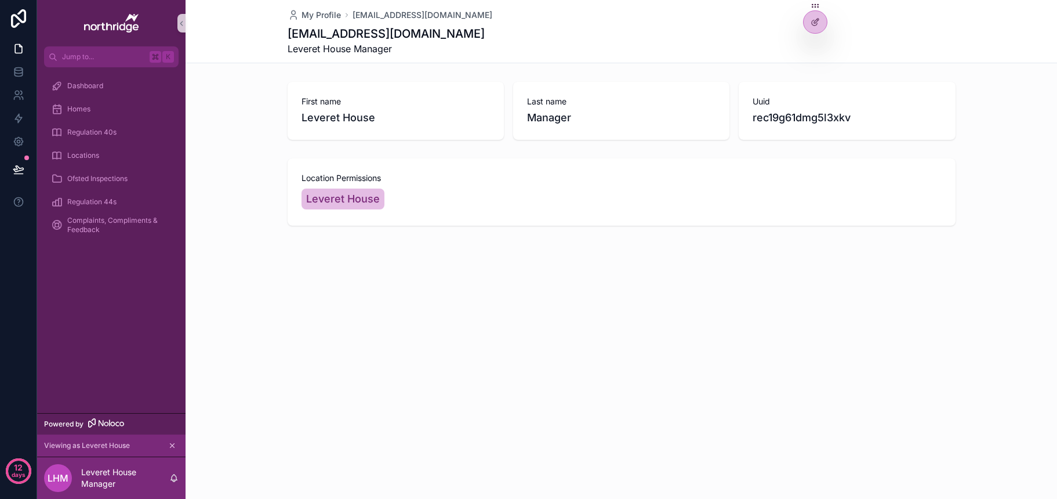
click at [684, 199] on div "Leveret House" at bounding box center [621, 199] width 640 height 26
click at [463, 138] on div "First name Leveret House" at bounding box center [396, 111] width 216 height 58
click at [100, 424] on icon "scrollable content" at bounding box center [106, 422] width 36 height 9
click at [126, 96] on link "Dashboard" at bounding box center [111, 85] width 135 height 21
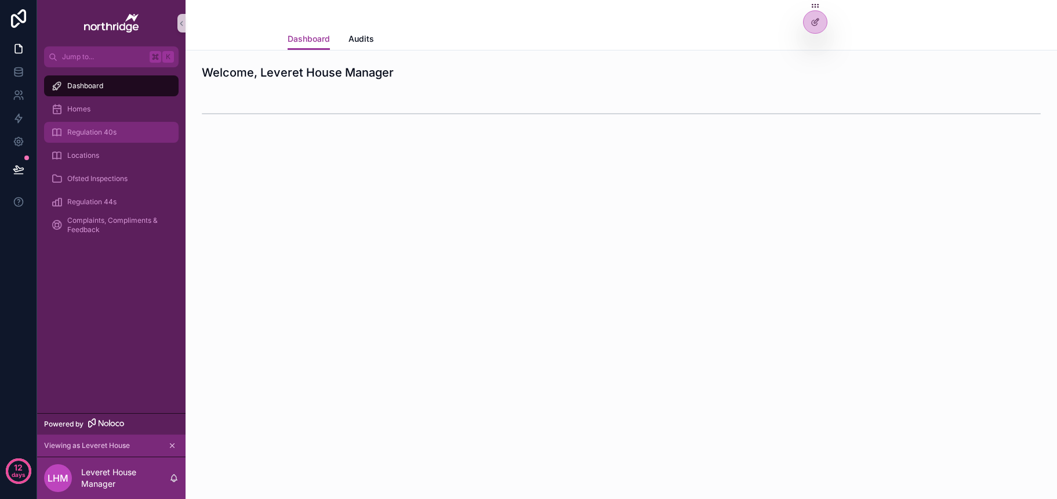
click at [90, 125] on div "Regulation 40s" at bounding box center [111, 132] width 121 height 19
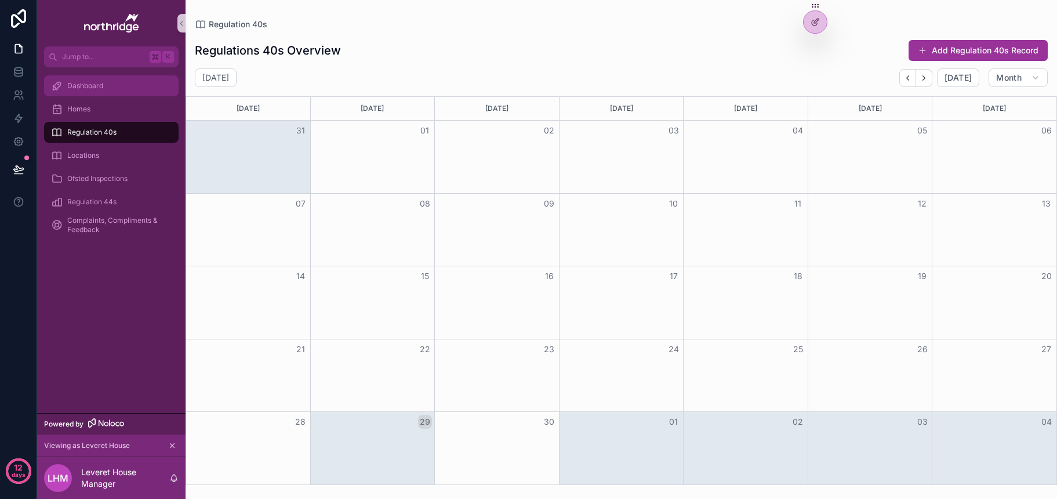
click at [90, 84] on span "Dashboard" at bounding box center [85, 85] width 36 height 9
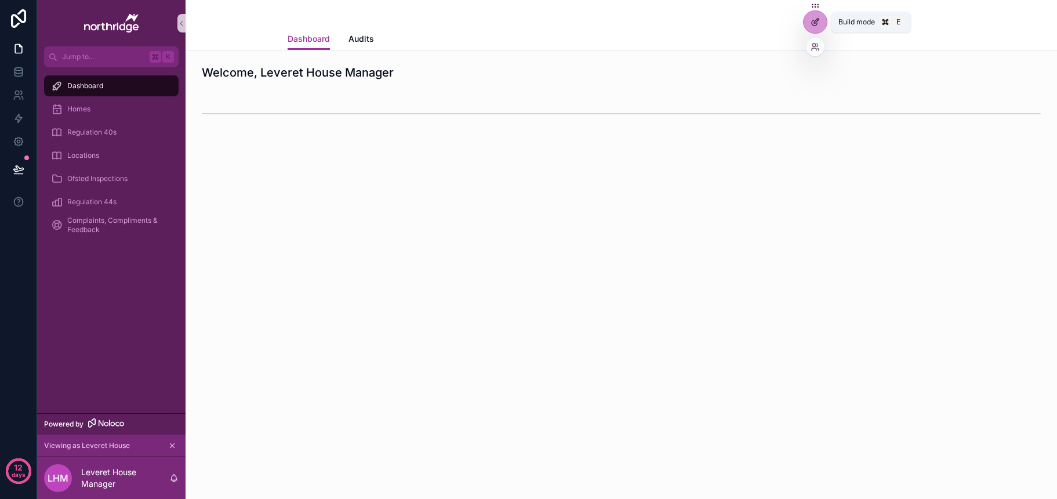
click at [817, 27] on div at bounding box center [815, 22] width 23 height 22
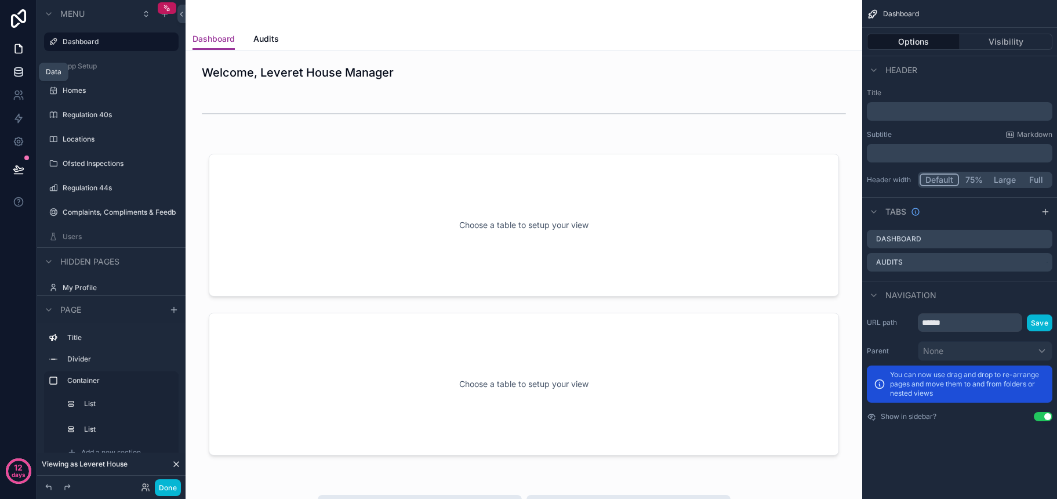
click at [13, 71] on icon at bounding box center [19, 72] width 12 height 12
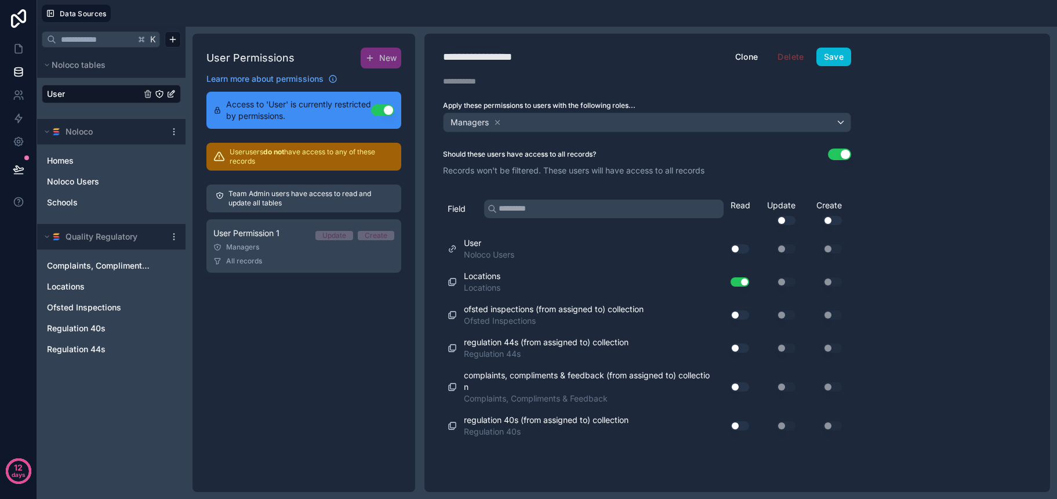
click at [102, 93] on link "User" at bounding box center [94, 94] width 94 height 12
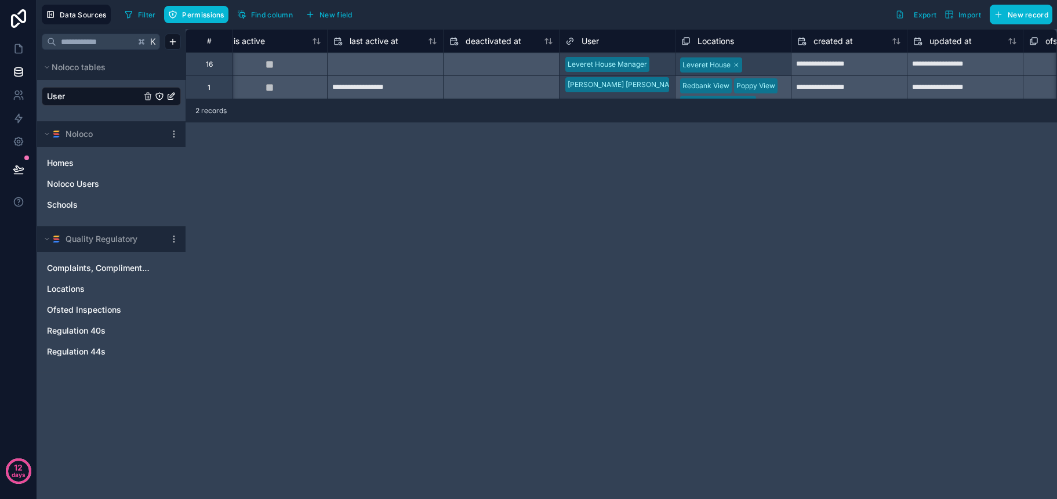
scroll to position [0, 830]
click at [175, 136] on icon at bounding box center [173, 133] width 9 height 9
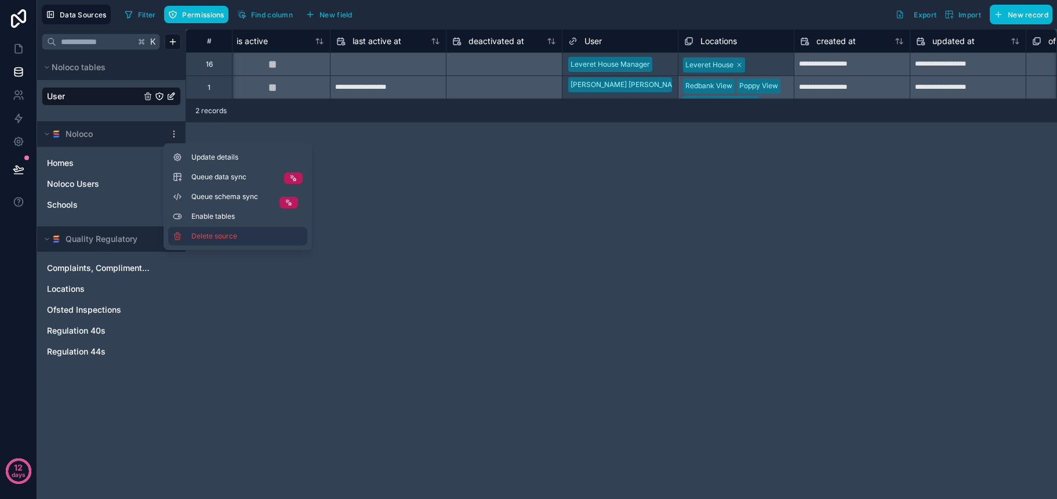
click at [212, 235] on span "Delete source" at bounding box center [232, 235] width 83 height 9
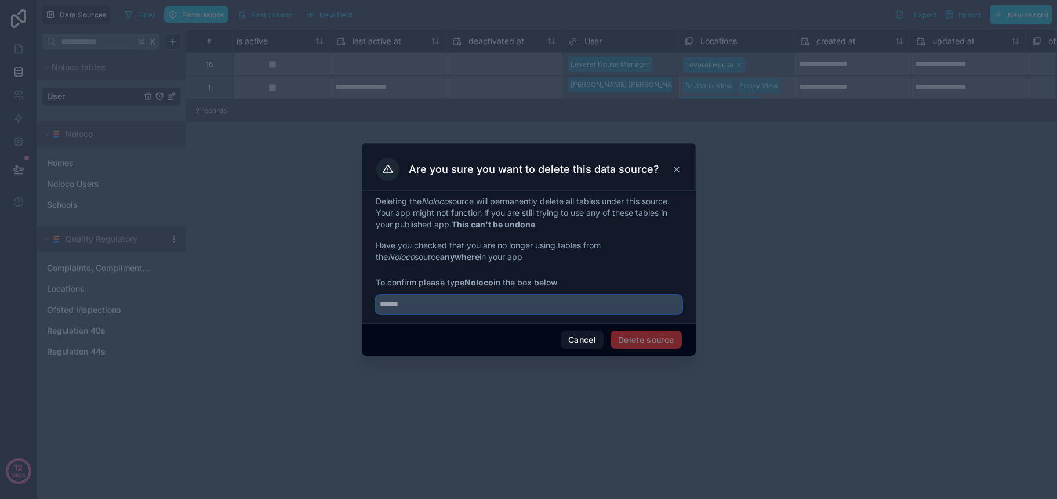
click at [601, 312] on input "text" at bounding box center [529, 304] width 306 height 19
type input "******"
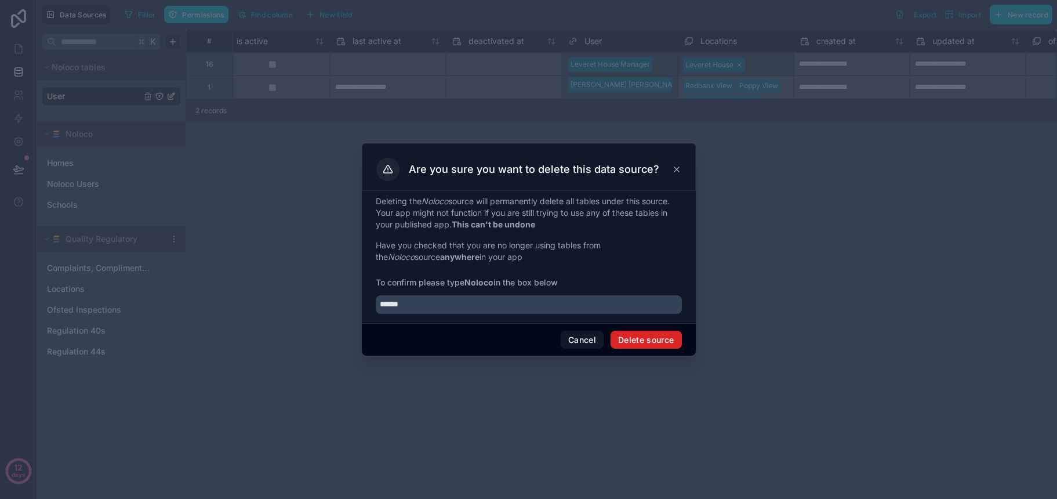
click at [662, 346] on button "Delete source" at bounding box center [645, 339] width 71 height 19
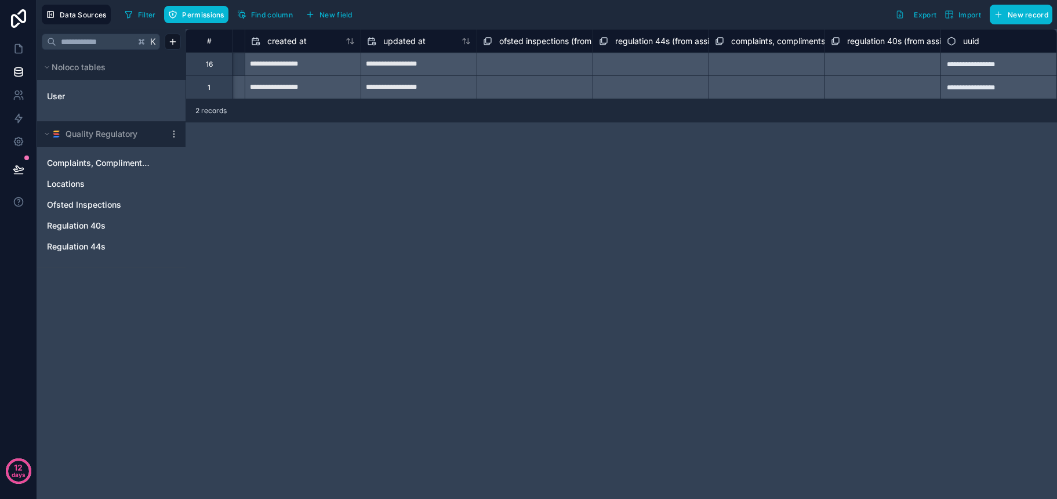
scroll to position [0, 1263]
click at [109, 168] on span "Complaints, Compliments & Feedback" at bounding box center [100, 163] width 106 height 12
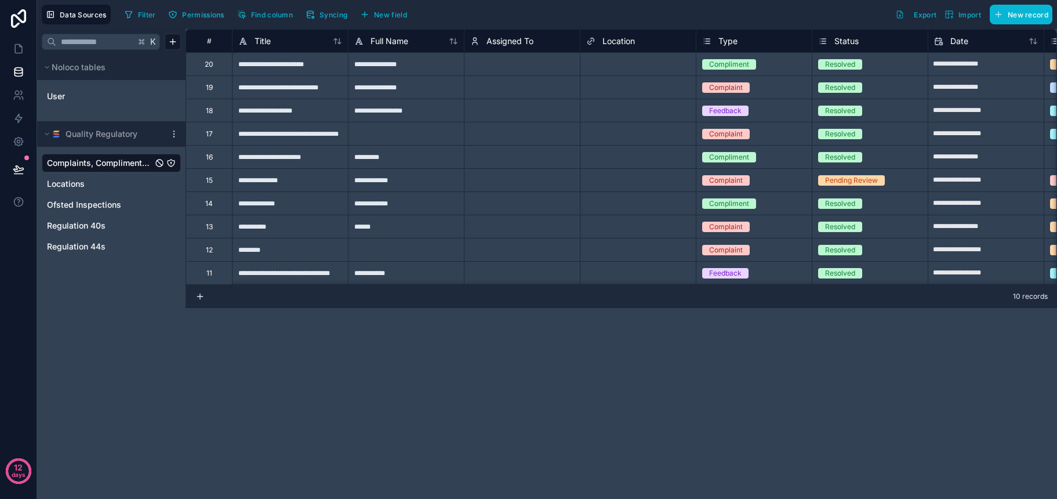
click at [554, 45] on div "Assigned To" at bounding box center [522, 41] width 104 height 14
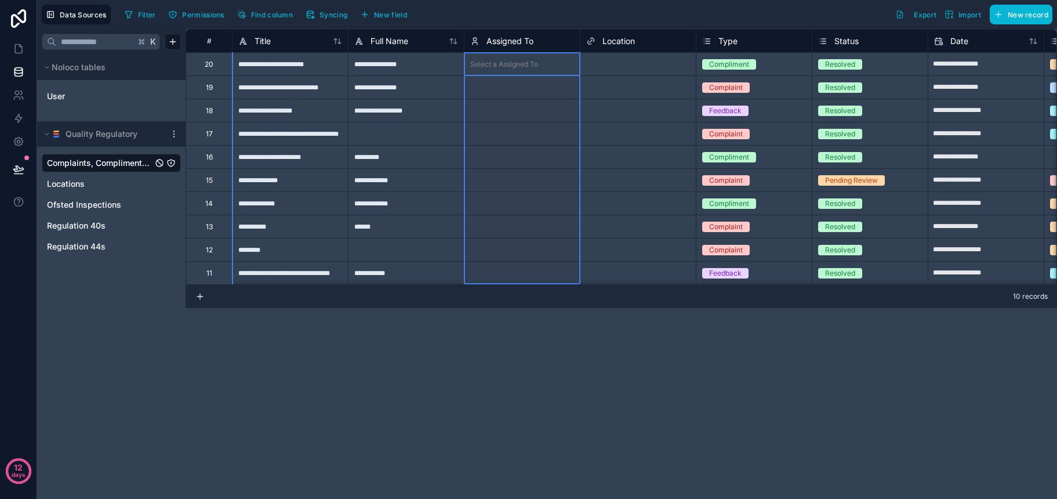
click at [561, 20] on div "Filter Permissions Find column Syncing New field Export Import New record" at bounding box center [586, 15] width 932 height 20
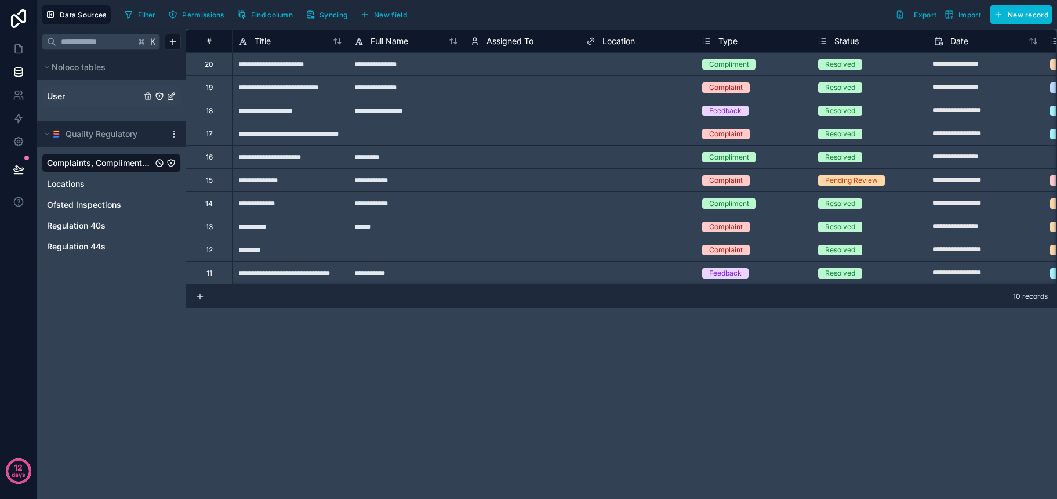
click at [70, 97] on link "User" at bounding box center [94, 96] width 94 height 12
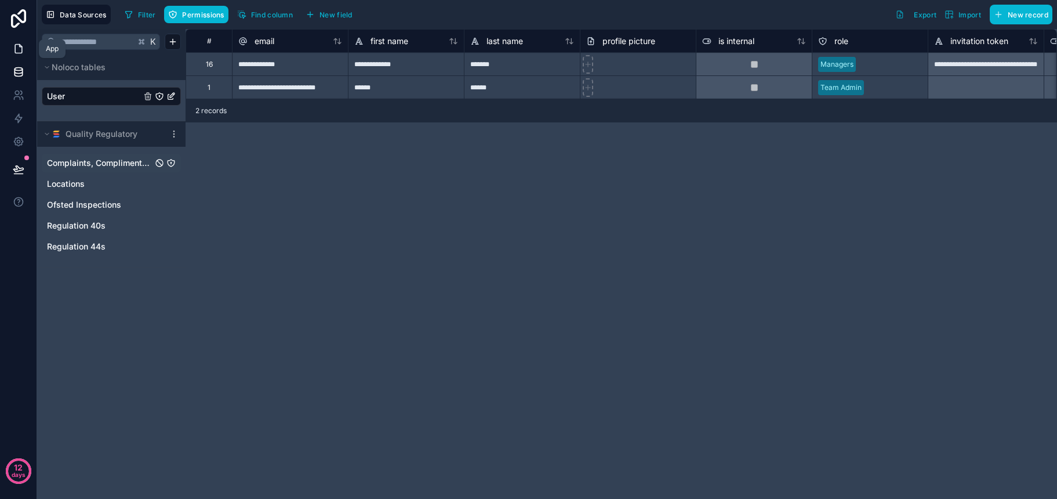
click at [17, 47] on icon at bounding box center [19, 49] width 12 height 12
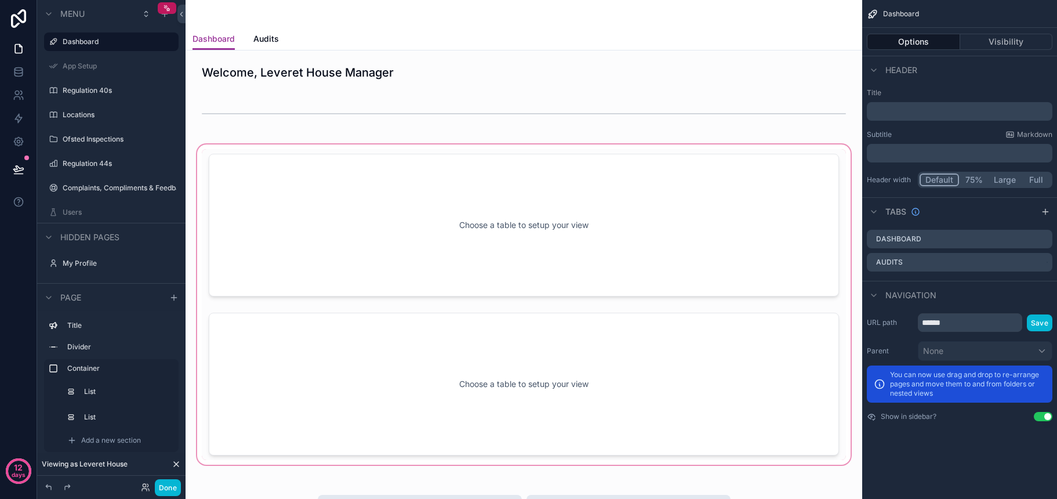
click at [404, 198] on div "scrollable content" at bounding box center [524, 304] width 658 height 325
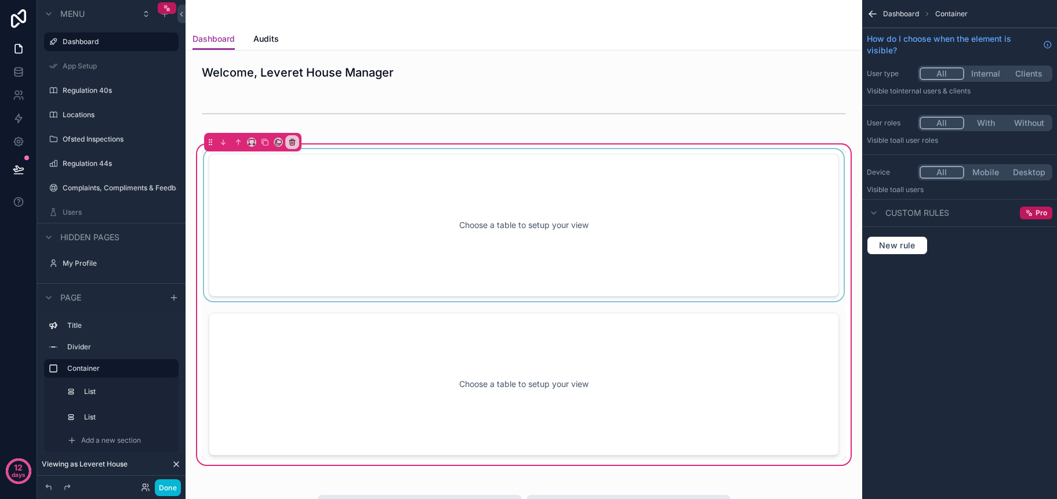
click at [409, 214] on div "scrollable content" at bounding box center [524, 225] width 644 height 152
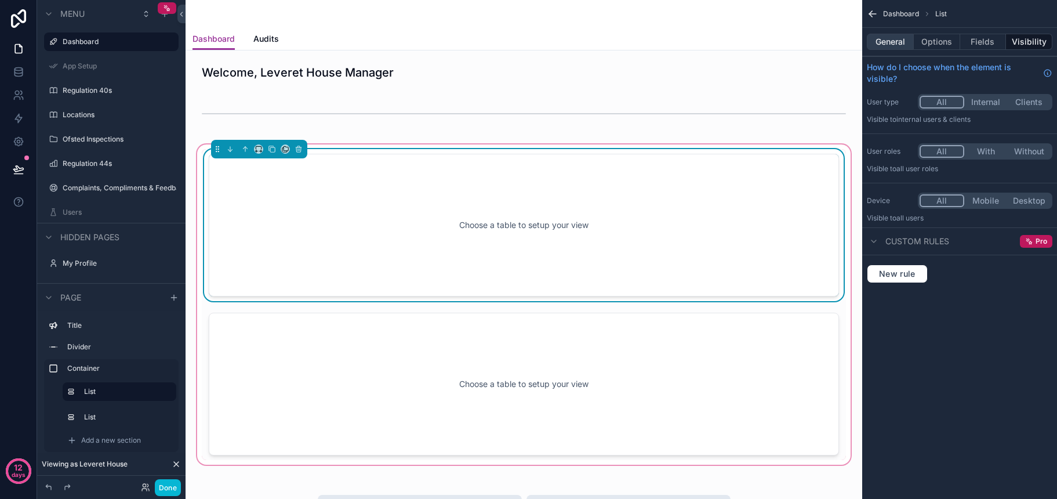
click at [881, 47] on button "General" at bounding box center [890, 42] width 47 height 16
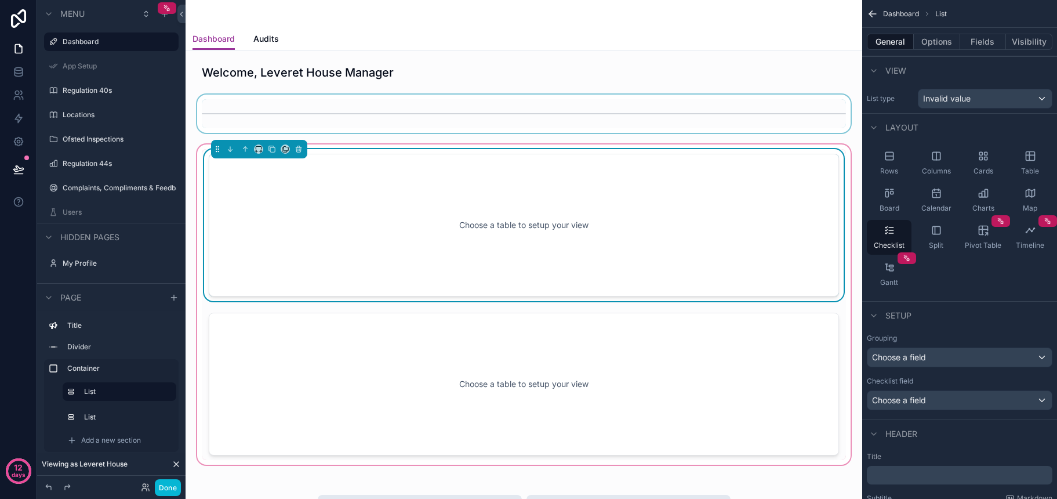
click at [668, 109] on div "scrollable content" at bounding box center [524, 114] width 658 height 38
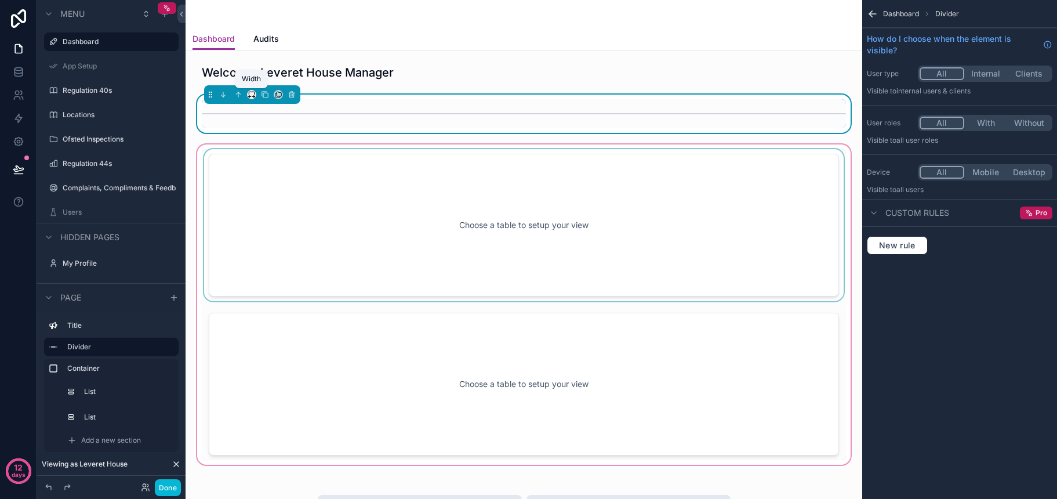
click at [251, 95] on icon "scrollable content" at bounding box center [252, 94] width 8 height 8
click at [281, 120] on span "Default" at bounding box center [270, 116] width 27 height 14
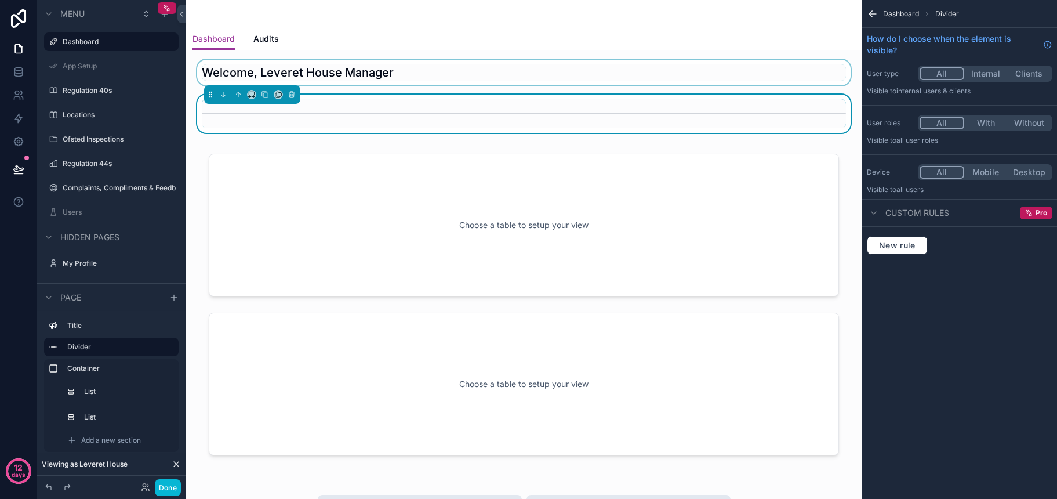
click at [277, 75] on div "scrollable content" at bounding box center [524, 73] width 658 height 26
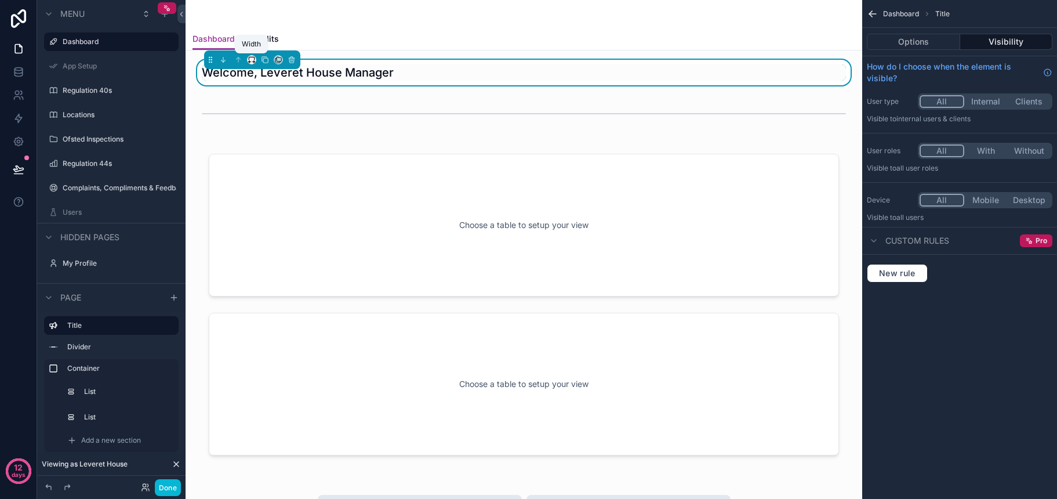
click at [249, 60] on icon "scrollable content" at bounding box center [252, 60] width 8 height 8
click at [259, 81] on span "Default" at bounding box center [270, 81] width 27 height 14
click at [312, 43] on div "Dashboard Audits" at bounding box center [523, 39] width 663 height 22
click at [168, 485] on button "Done" at bounding box center [168, 487] width 26 height 17
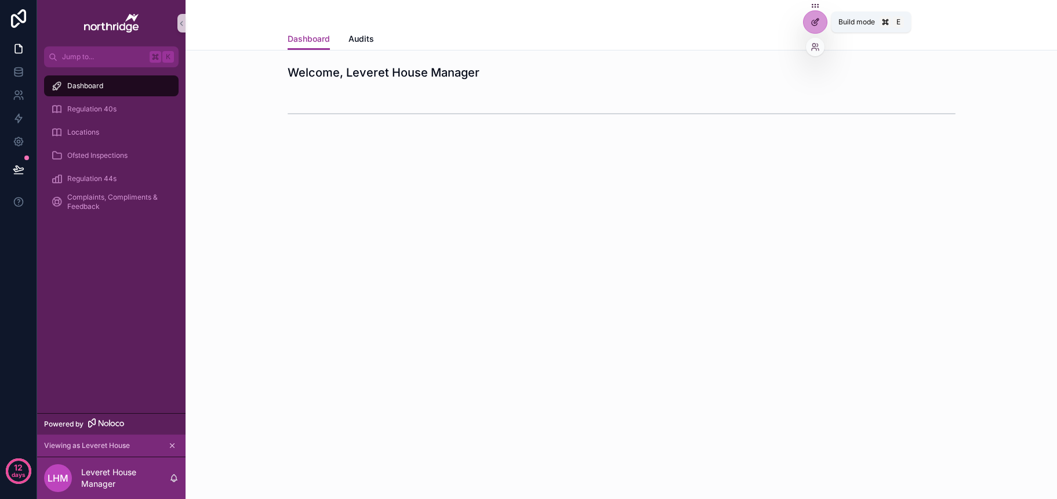
click at [820, 24] on div at bounding box center [815, 22] width 23 height 22
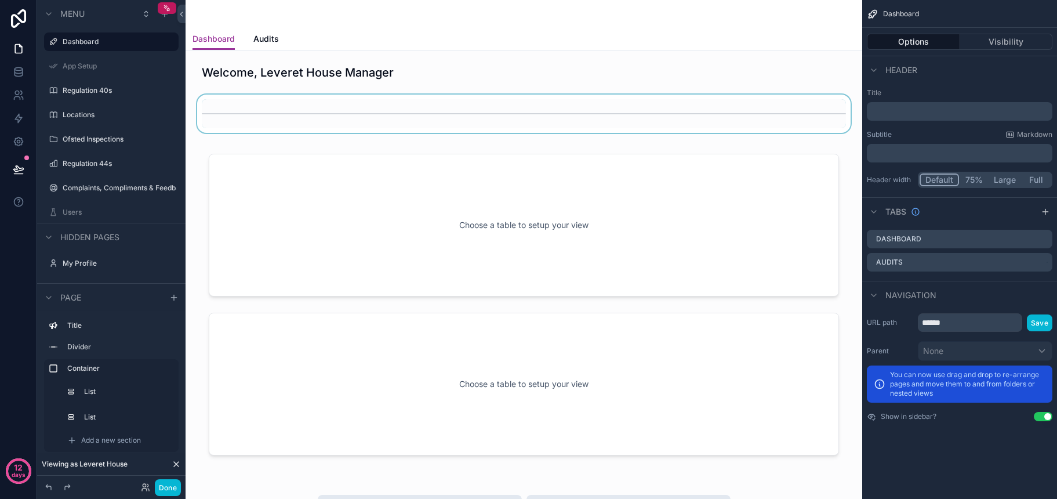
click at [355, 111] on div "scrollable content" at bounding box center [524, 114] width 658 height 38
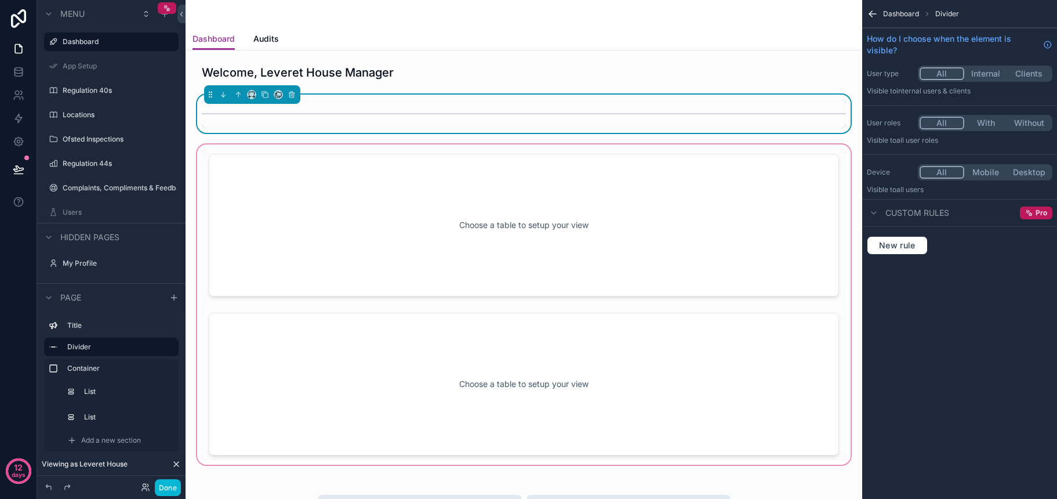
click at [484, 236] on div "scrollable content" at bounding box center [524, 304] width 658 height 325
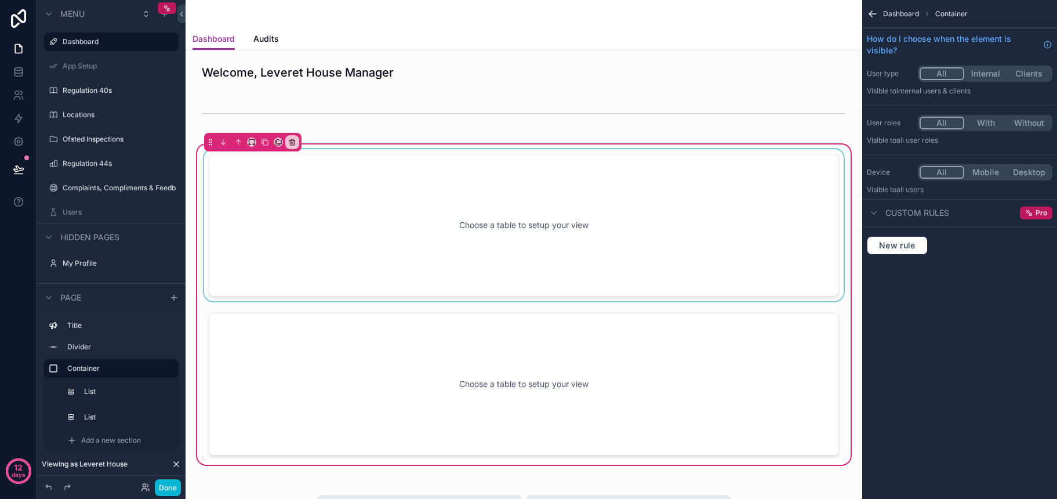
click at [501, 230] on div "scrollable content" at bounding box center [524, 225] width 644 height 152
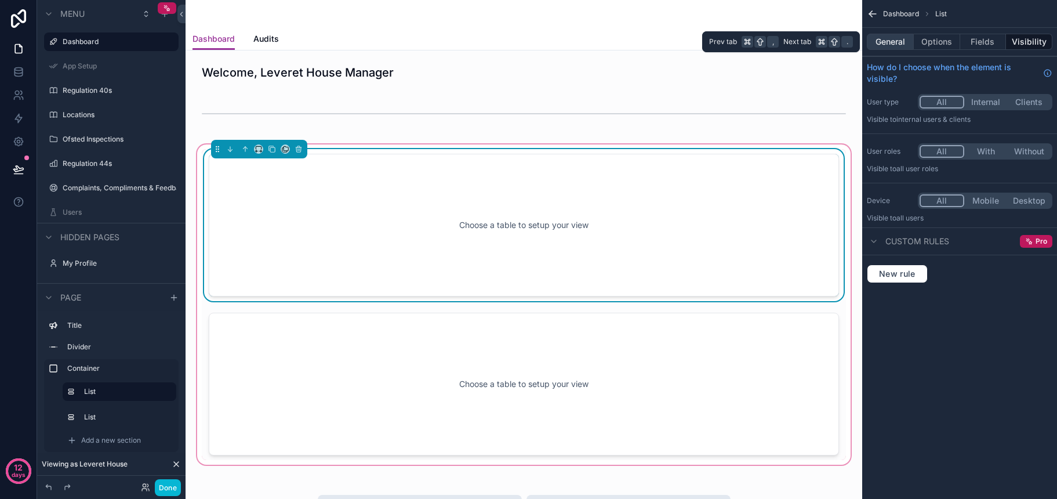
click at [896, 42] on button "General" at bounding box center [890, 42] width 47 height 16
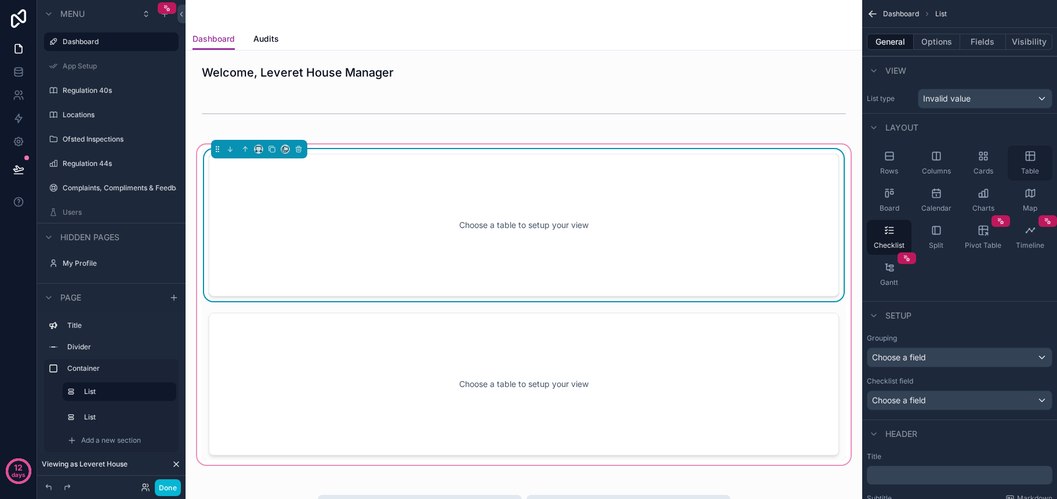
click at [1027, 170] on span "Table" at bounding box center [1030, 170] width 18 height 9
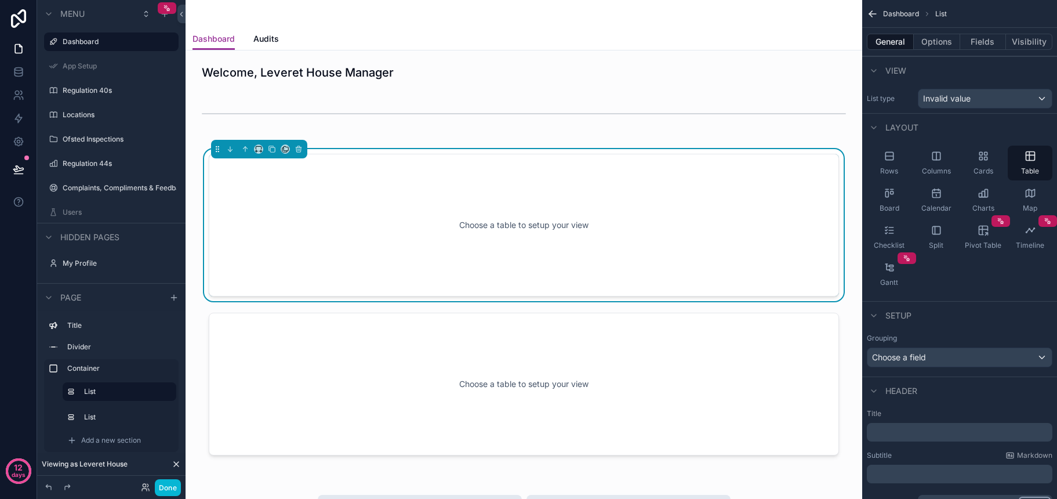
click at [975, 106] on div "Invalid value" at bounding box center [984, 98] width 133 height 19
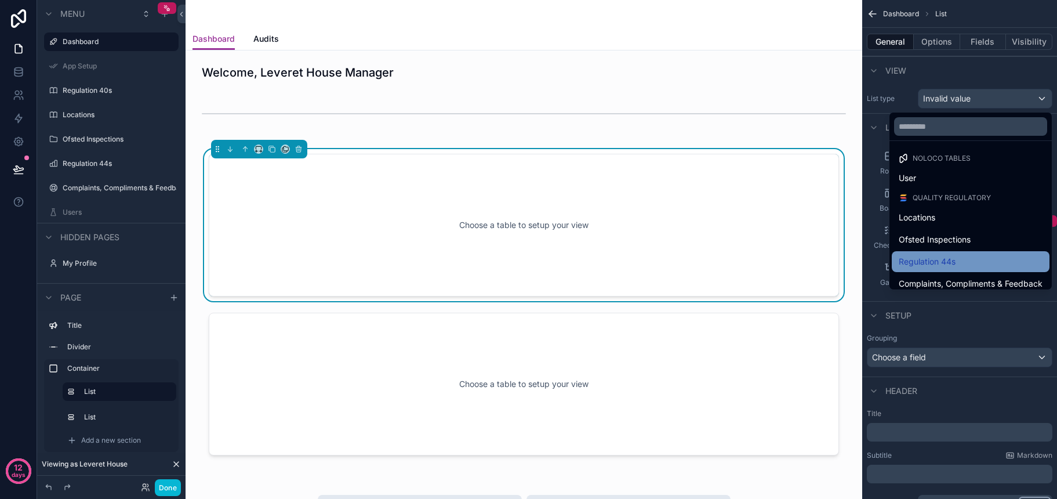
click at [972, 262] on div "Regulation 44s" at bounding box center [971, 262] width 144 height 14
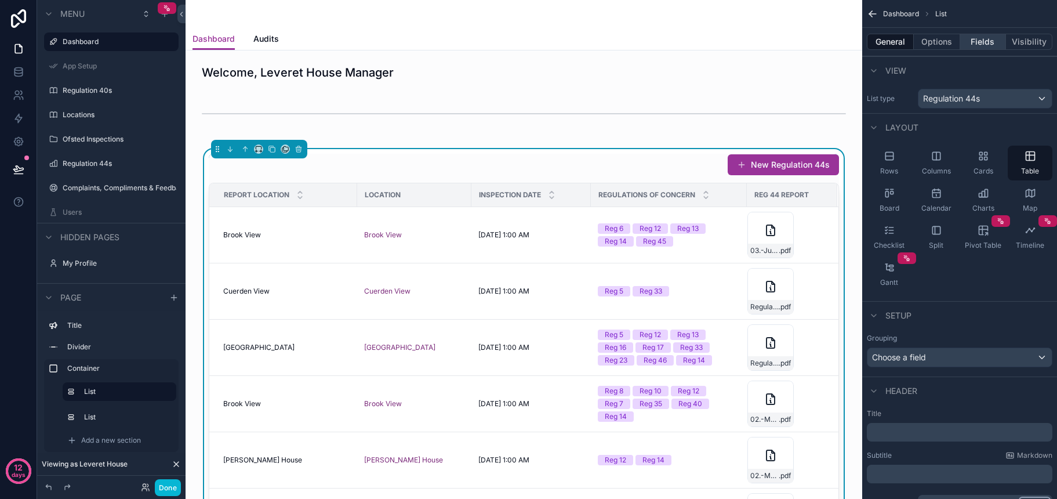
click at [981, 46] on button "Fields" at bounding box center [983, 42] width 46 height 16
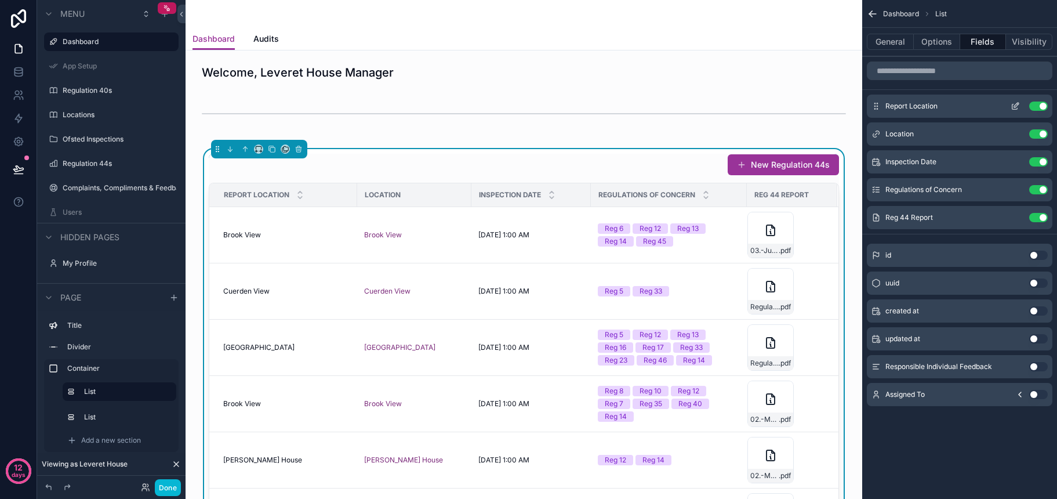
click at [1037, 108] on button "Use setting" at bounding box center [1038, 105] width 19 height 9
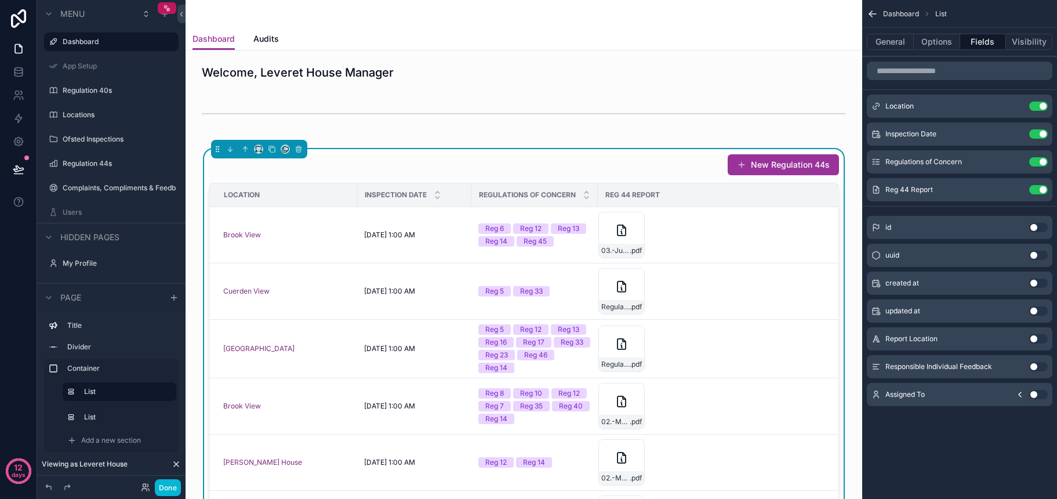
click at [1037, 108] on button "Use setting" at bounding box center [1038, 105] width 19 height 9
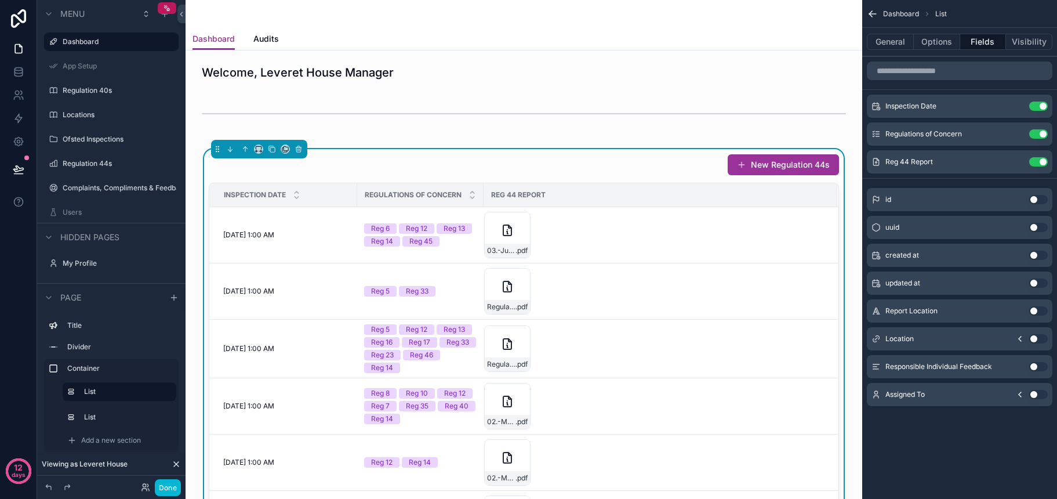
click at [1035, 312] on button "Use setting" at bounding box center [1038, 310] width 19 height 9
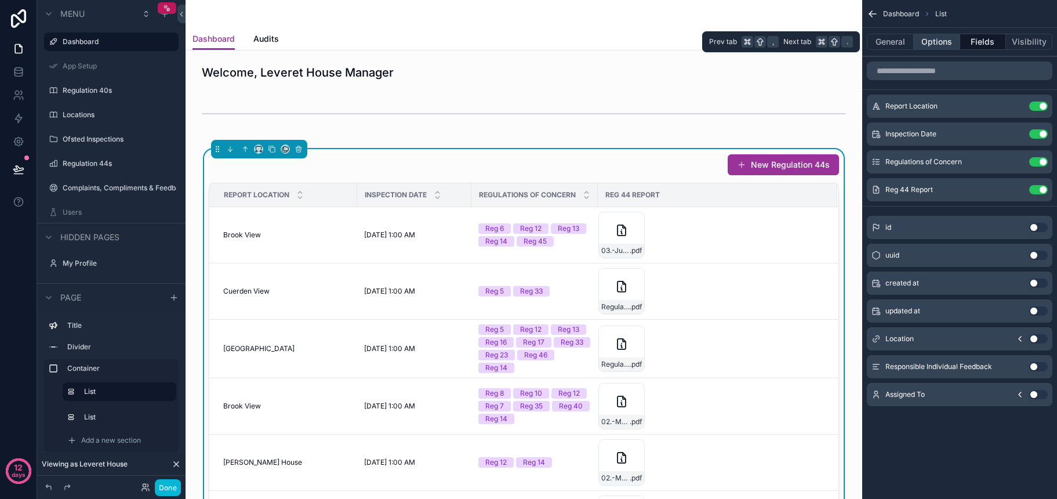
click at [941, 44] on button "Options" at bounding box center [937, 42] width 46 height 16
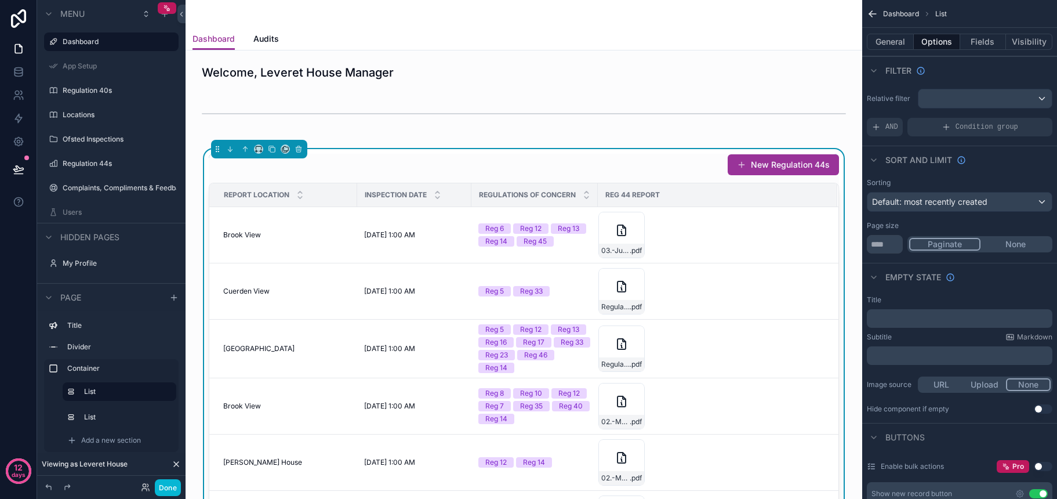
click at [971, 95] on div "scrollable content" at bounding box center [984, 98] width 133 height 19
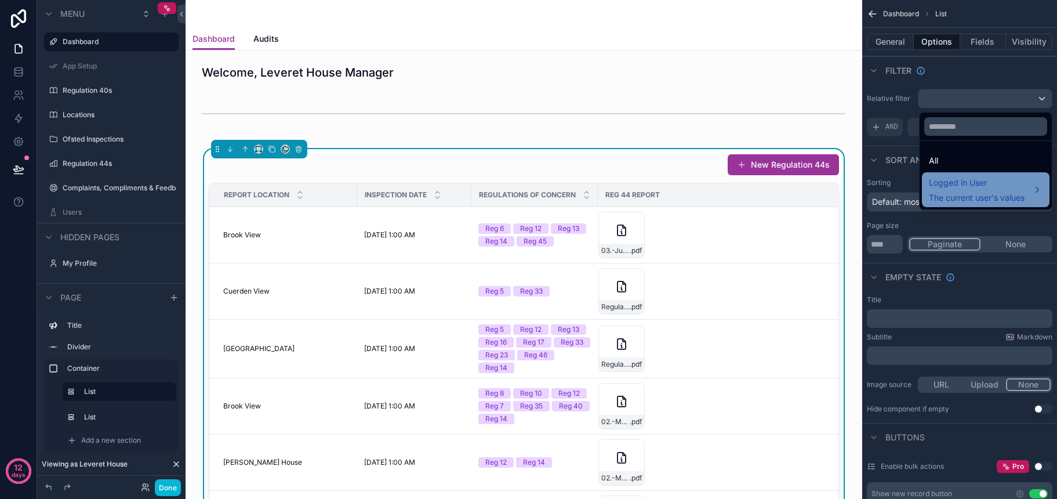
click at [964, 185] on span "Logged in User" at bounding box center [977, 183] width 96 height 14
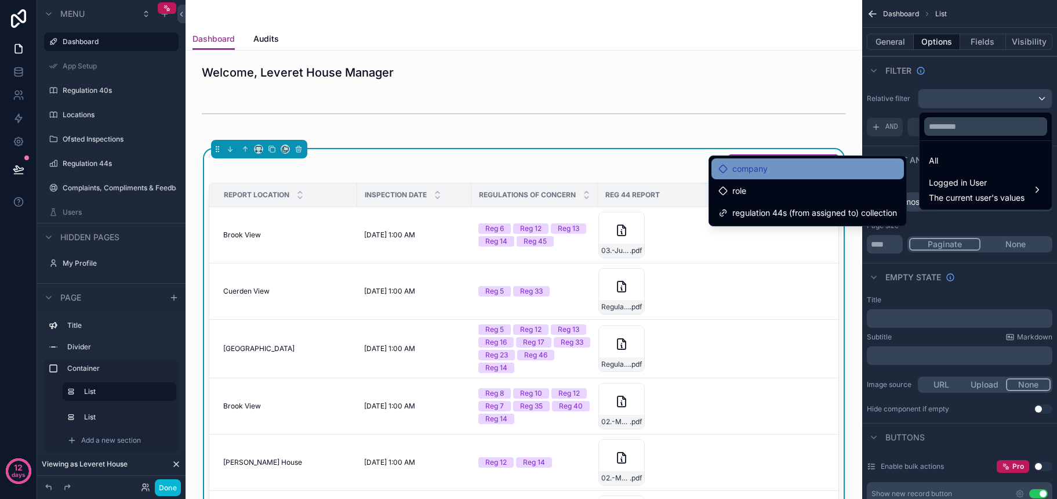
click at [815, 172] on div "company" at bounding box center [807, 169] width 179 height 14
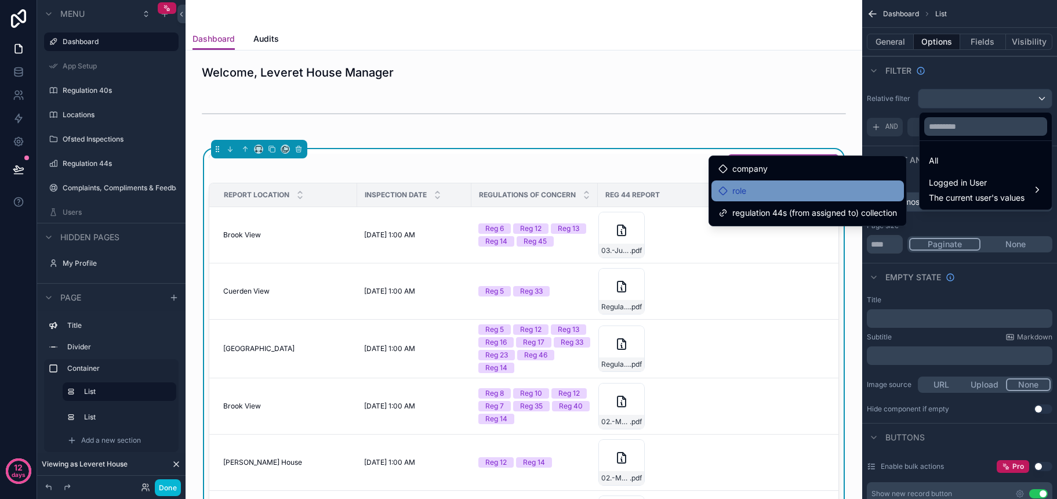
click at [789, 191] on div "role" at bounding box center [807, 191] width 179 height 14
click at [740, 199] on div "role" at bounding box center [807, 190] width 192 height 21
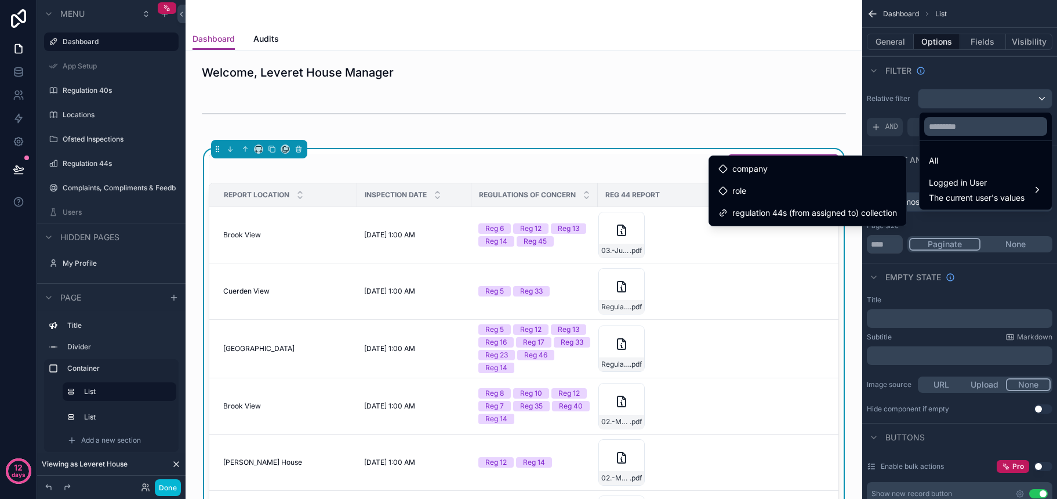
click at [980, 74] on div "scrollable content" at bounding box center [528, 249] width 1057 height 499
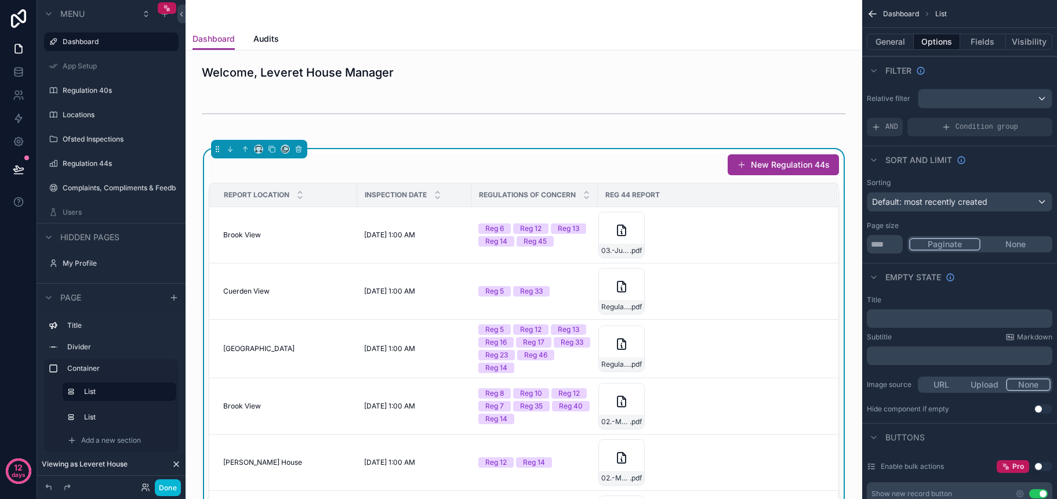
click at [1014, 104] on div "scrollable content" at bounding box center [984, 98] width 133 height 19
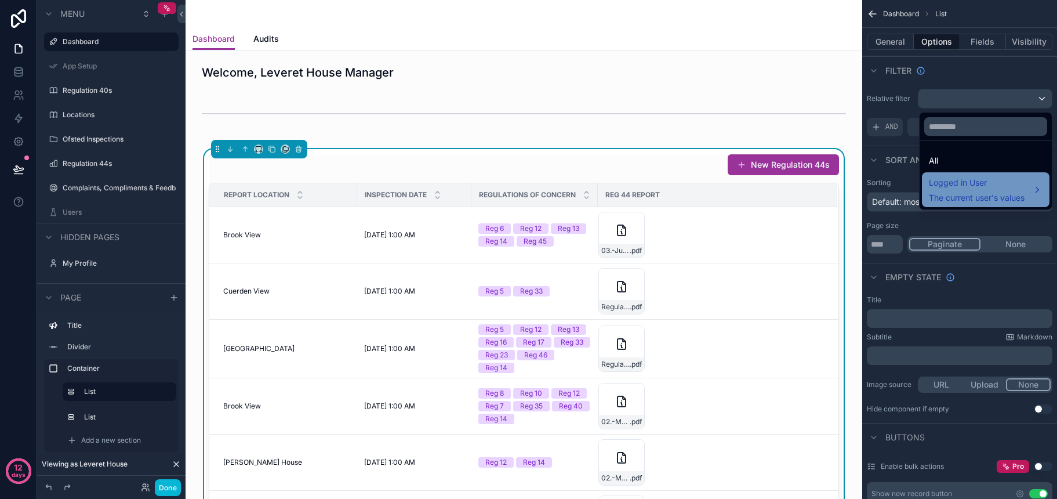
click at [981, 179] on span "Logged in User" at bounding box center [977, 183] width 96 height 14
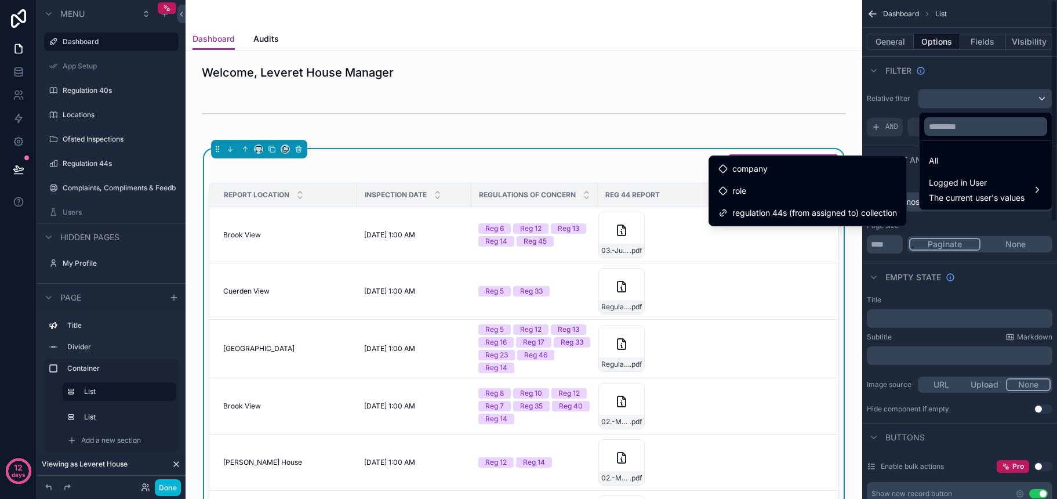
click at [925, 221] on div "scrollable content" at bounding box center [528, 249] width 1057 height 499
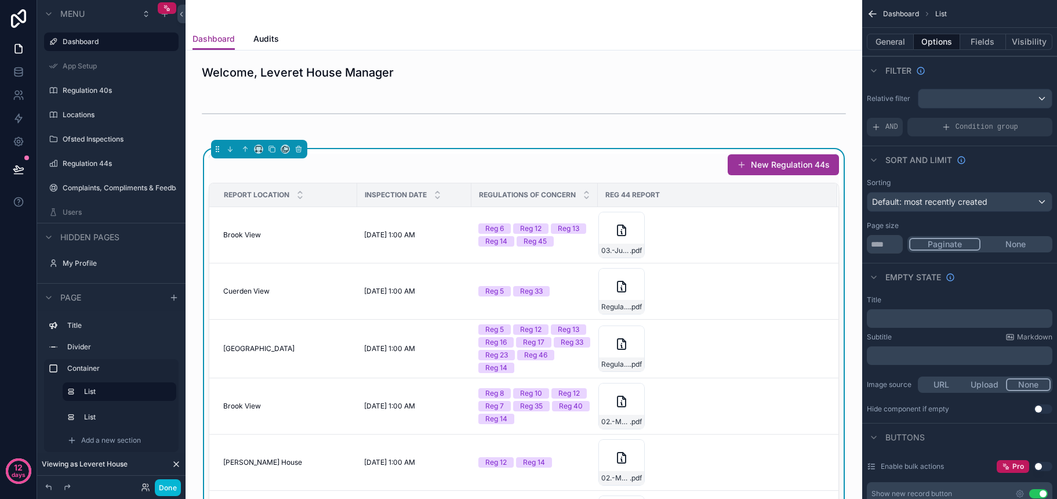
click at [973, 103] on div "scrollable content" at bounding box center [984, 98] width 133 height 19
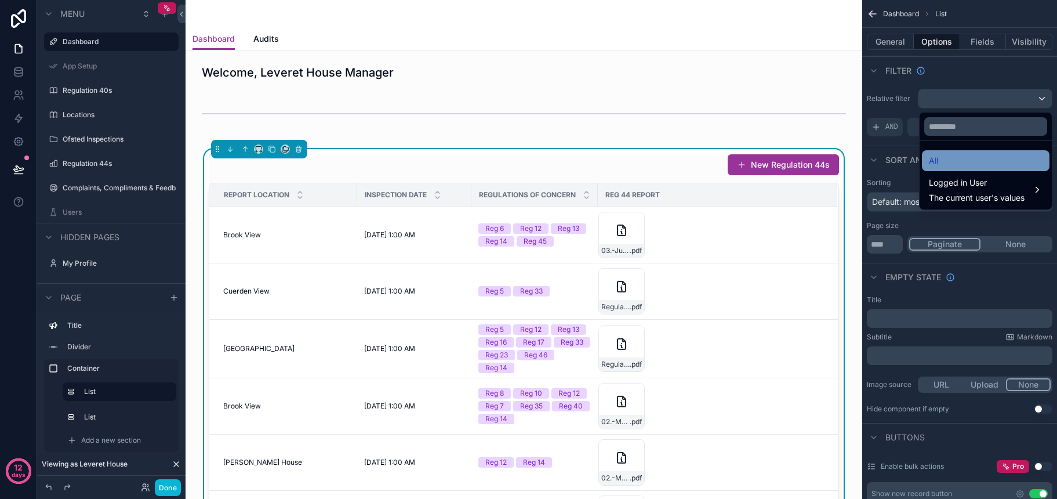
click at [965, 160] on div "All" at bounding box center [986, 161] width 114 height 14
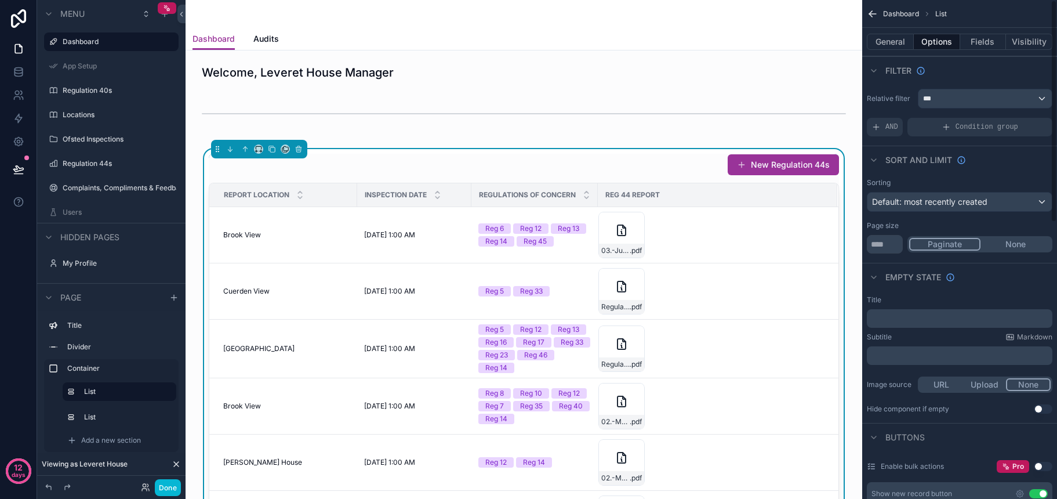
click at [976, 104] on div "***" at bounding box center [984, 98] width 133 height 19
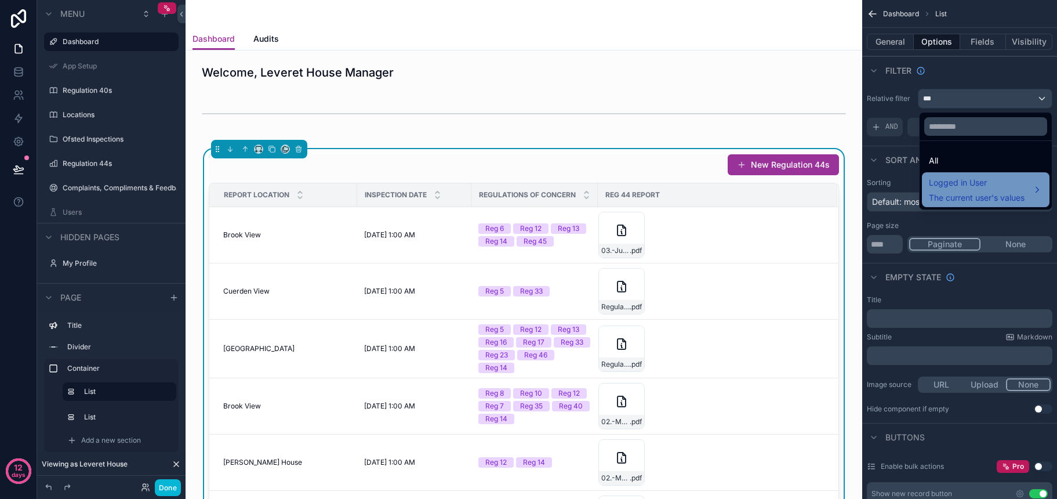
click at [970, 187] on span "Logged in User" at bounding box center [977, 183] width 96 height 14
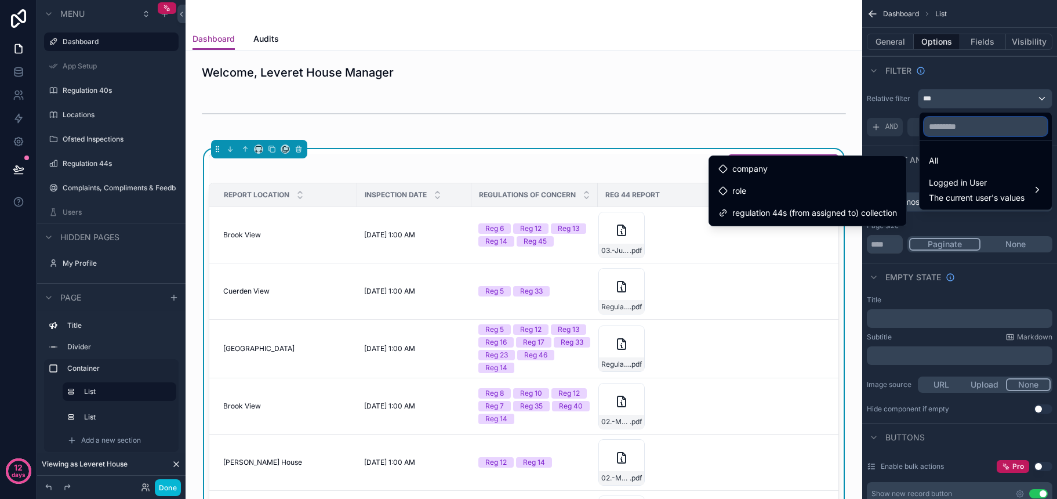
click at [955, 132] on input "text" at bounding box center [985, 126] width 123 height 19
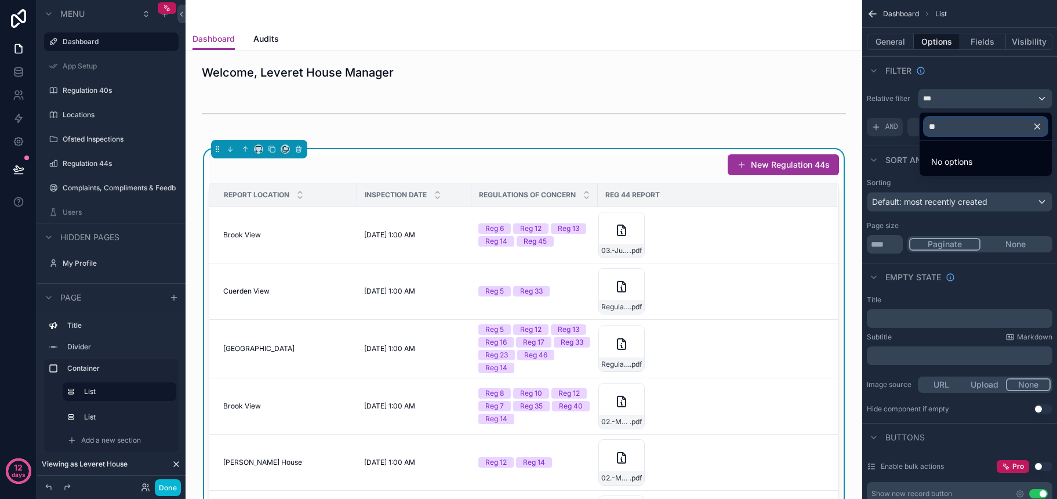
type input "*"
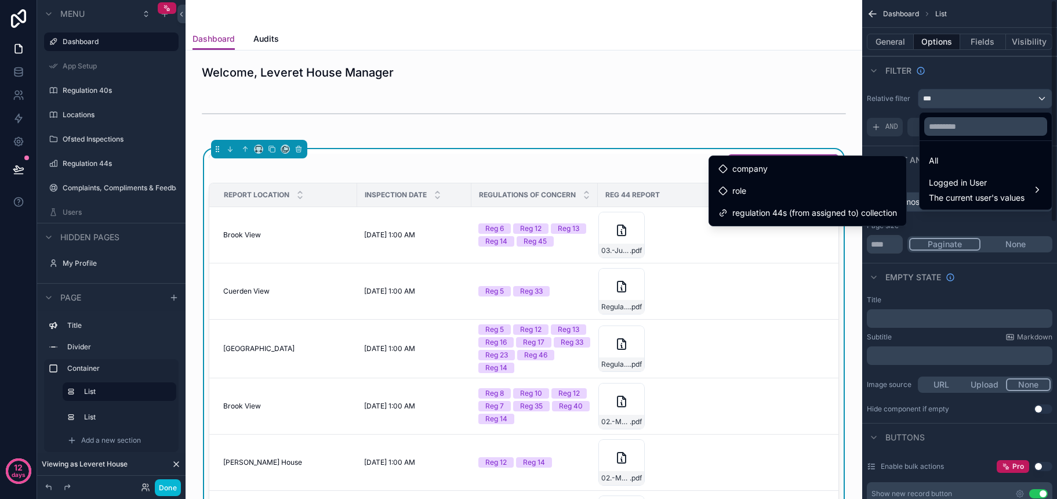
click at [981, 71] on div "scrollable content" at bounding box center [528, 249] width 1057 height 499
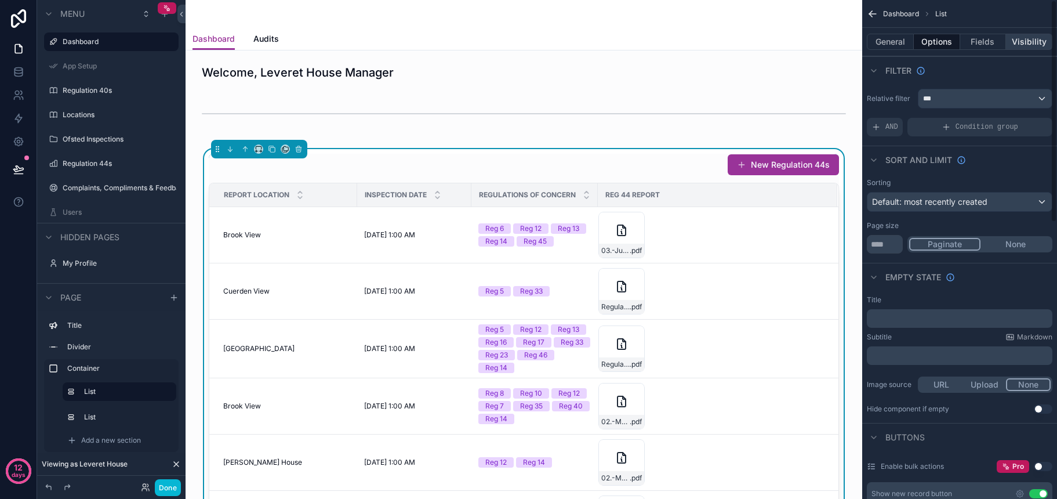
click at [1022, 42] on button "Visibility" at bounding box center [1029, 42] width 46 height 16
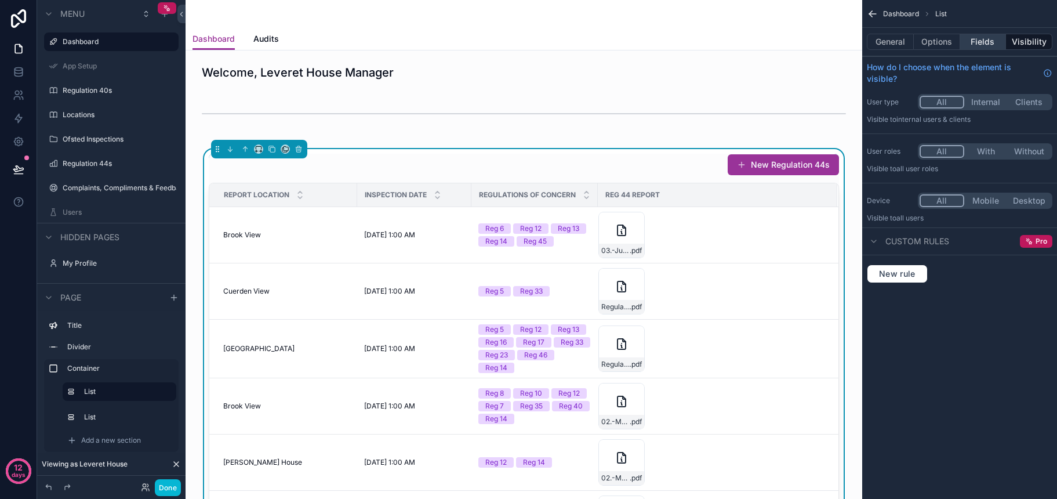
click at [981, 45] on button "Fields" at bounding box center [983, 42] width 46 height 16
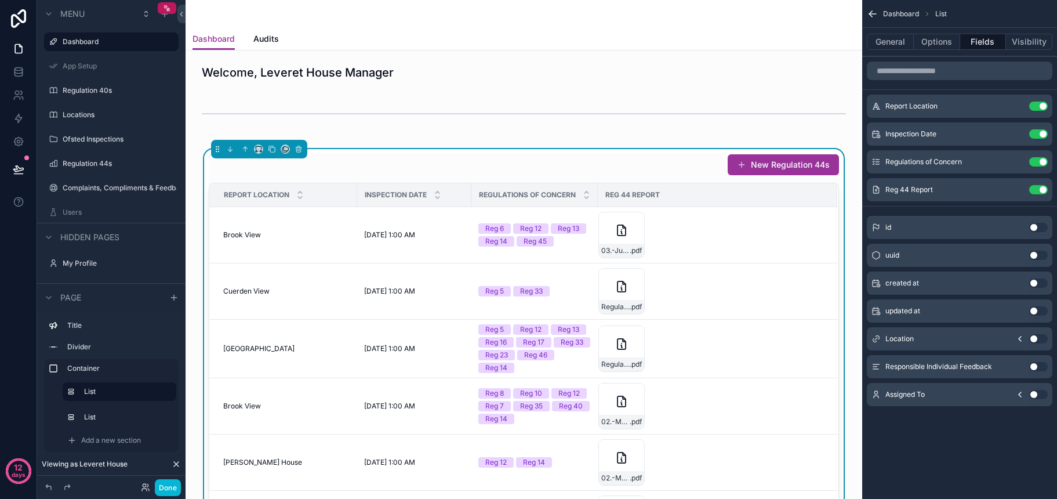
click at [1022, 337] on icon "scrollable content" at bounding box center [1019, 338] width 9 height 9
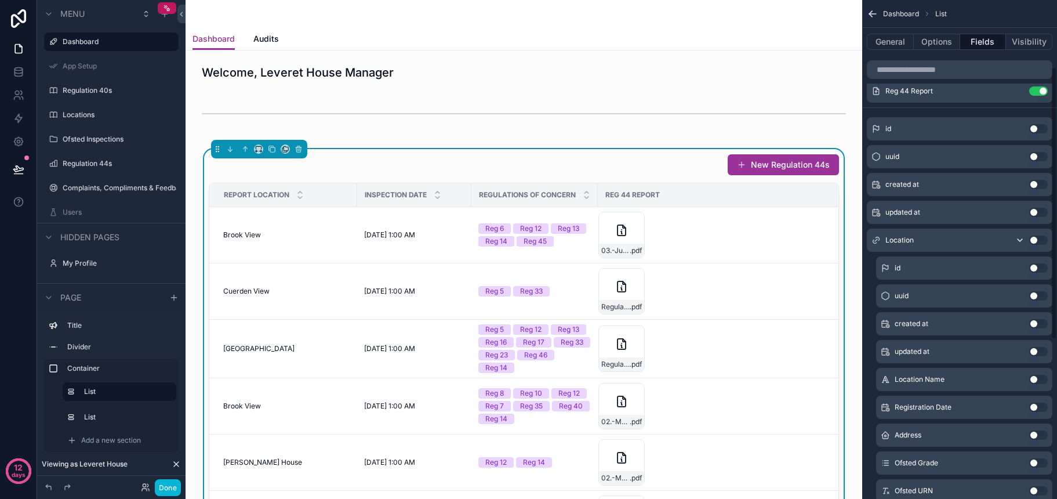
scroll to position [89, 0]
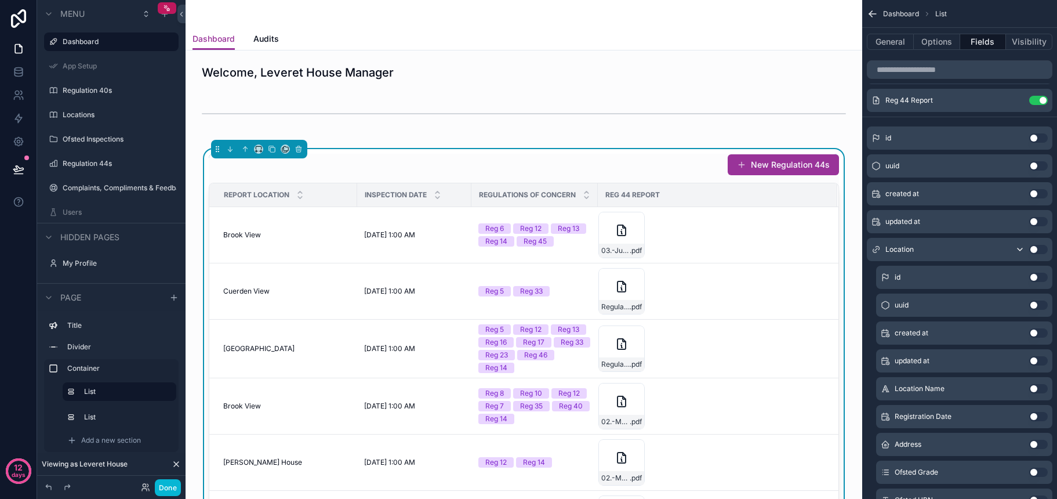
click at [1020, 250] on icon "scrollable content" at bounding box center [1019, 249] width 9 height 9
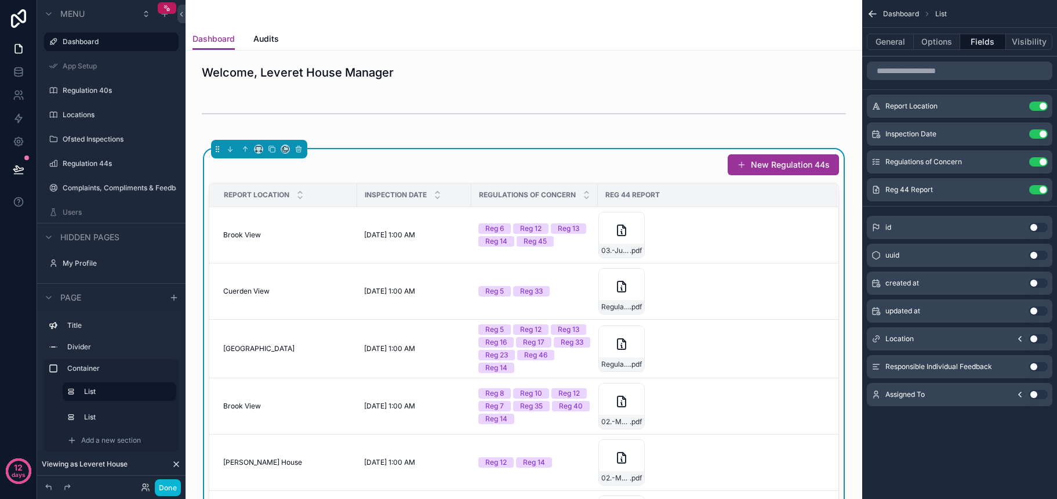
click at [1040, 339] on button "Use setting" at bounding box center [1038, 338] width 19 height 9
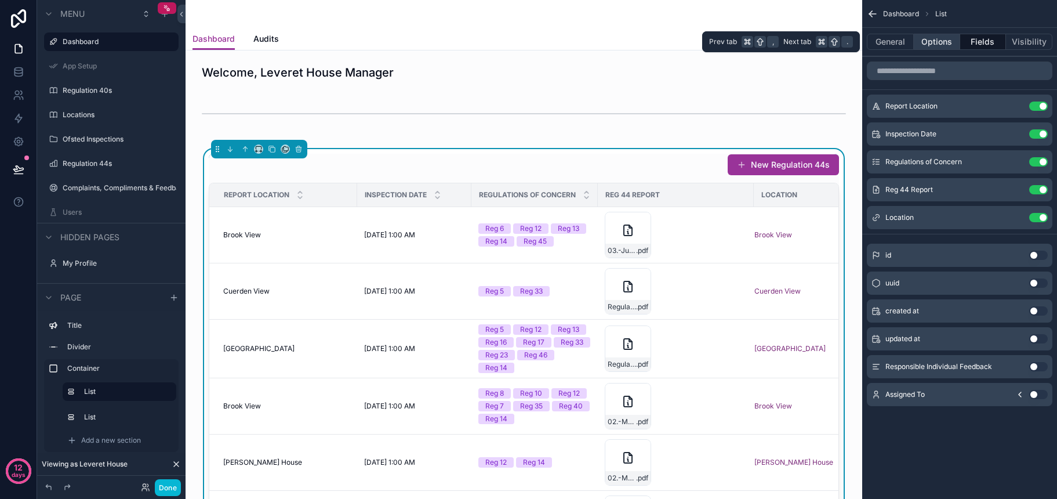
click at [932, 39] on button "Options" at bounding box center [937, 42] width 46 height 16
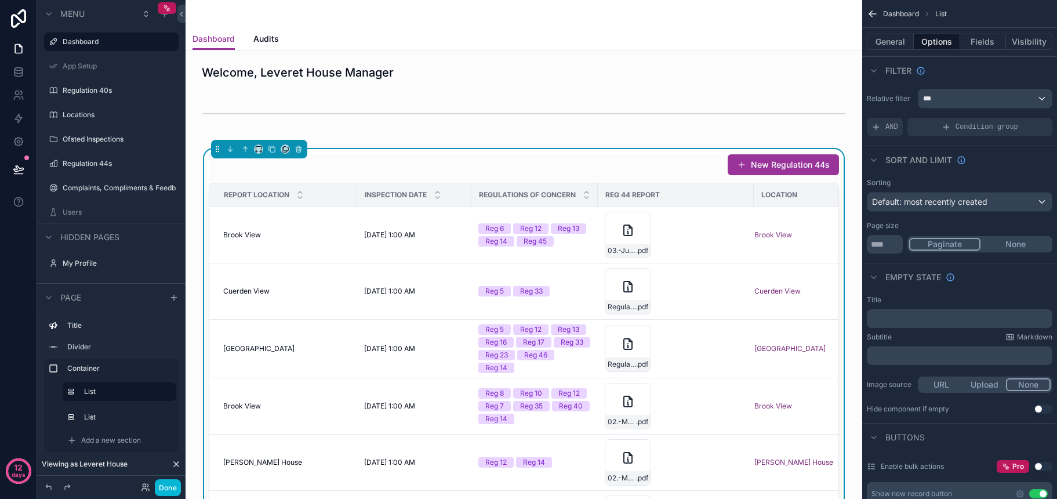
click at [962, 101] on div "***" at bounding box center [984, 98] width 133 height 19
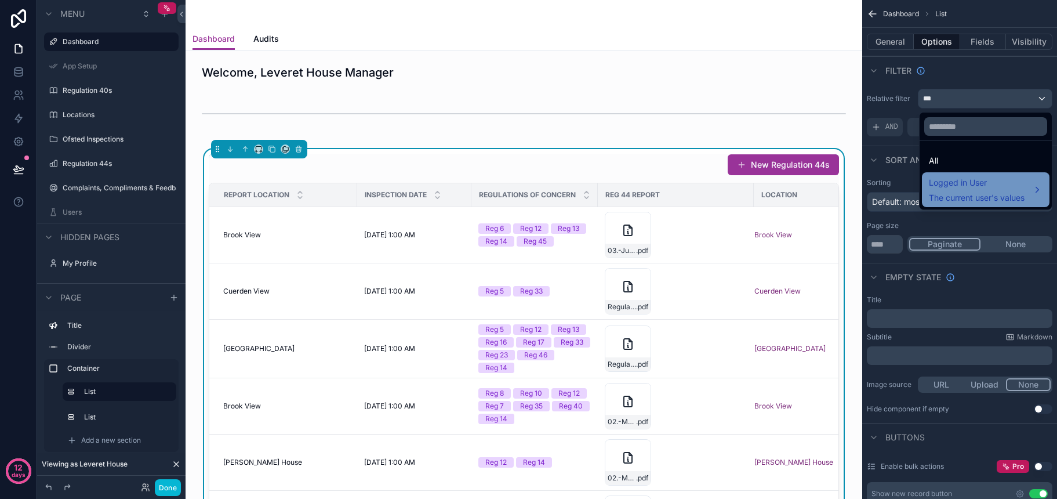
click at [966, 179] on span "Logged in User" at bounding box center [977, 183] width 96 height 14
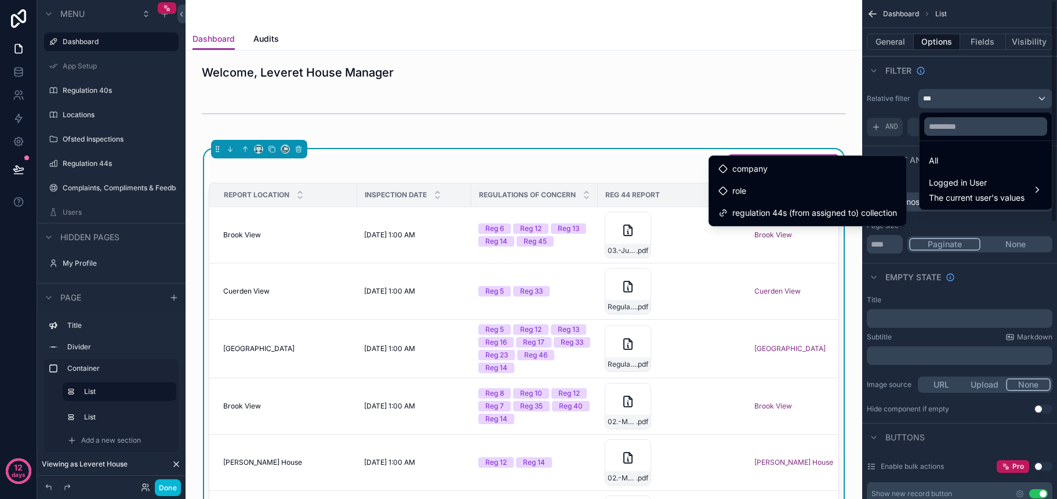
click at [948, 217] on div "scrollable content" at bounding box center [528, 249] width 1057 height 499
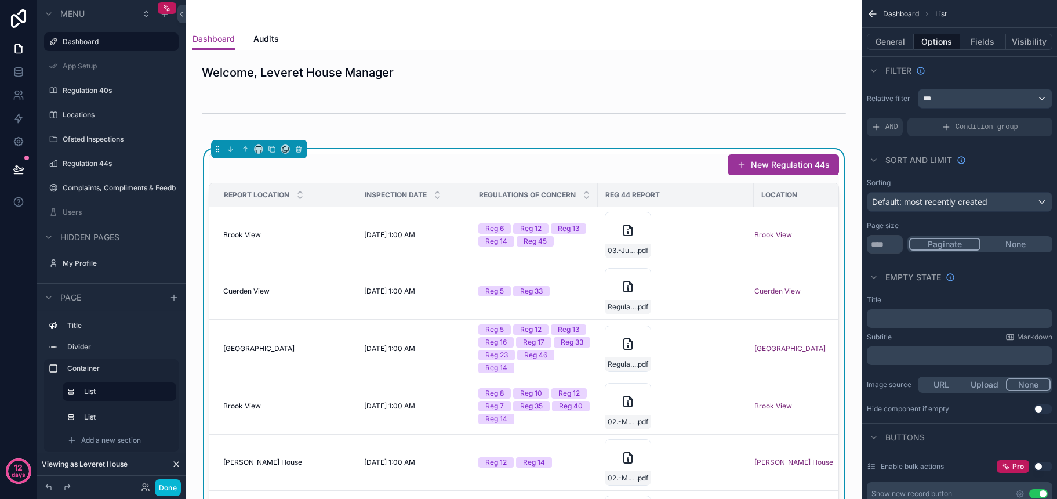
click at [1006, 155] on div "Sort And Limit" at bounding box center [959, 160] width 195 height 28
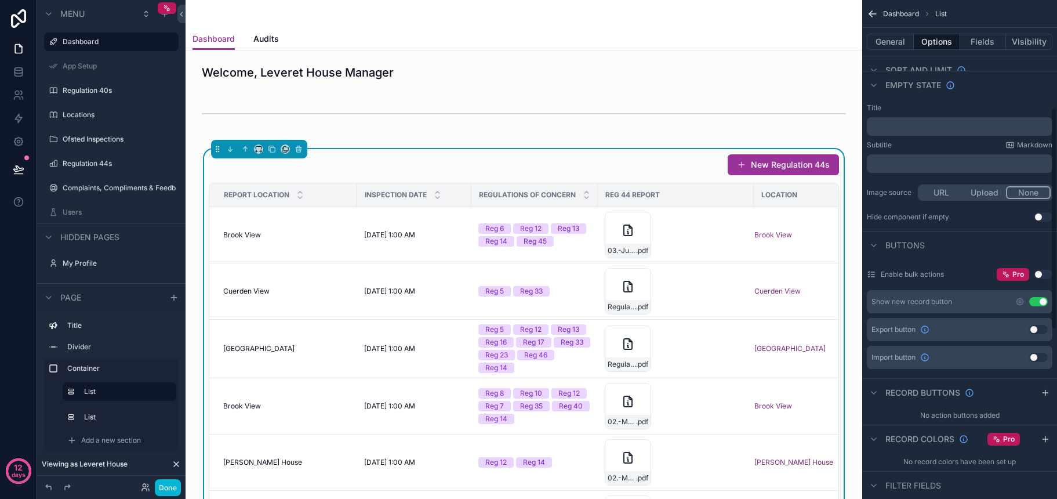
scroll to position [281, 0]
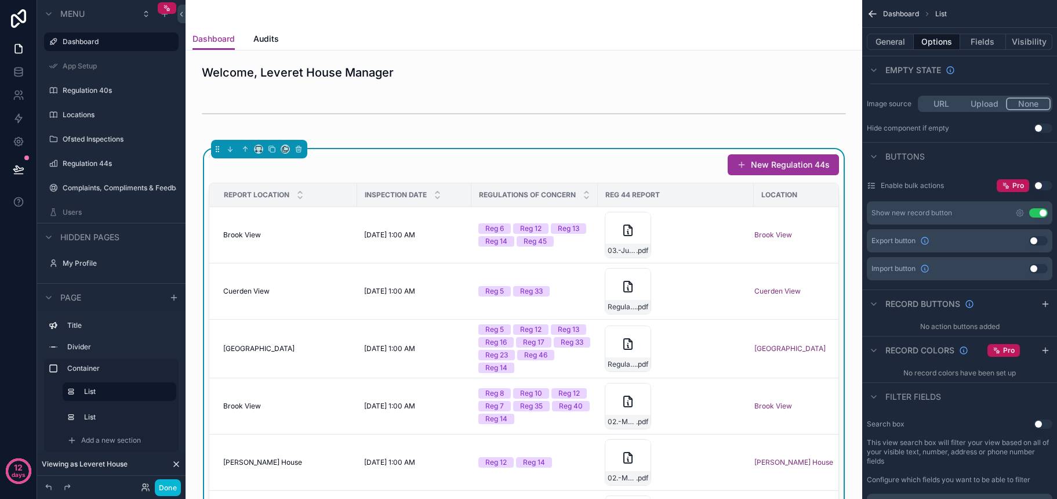
click at [1038, 213] on button "Use setting" at bounding box center [1038, 212] width 19 height 9
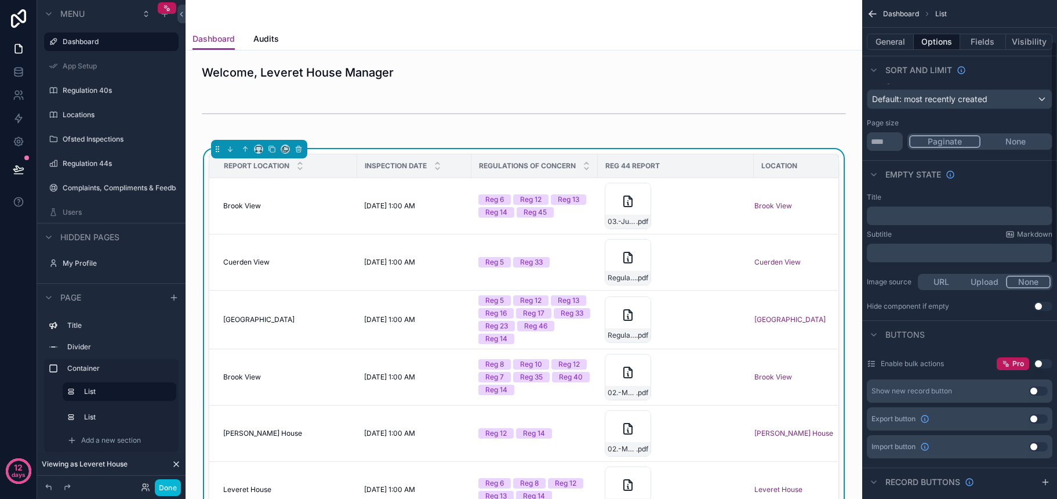
scroll to position [93, 0]
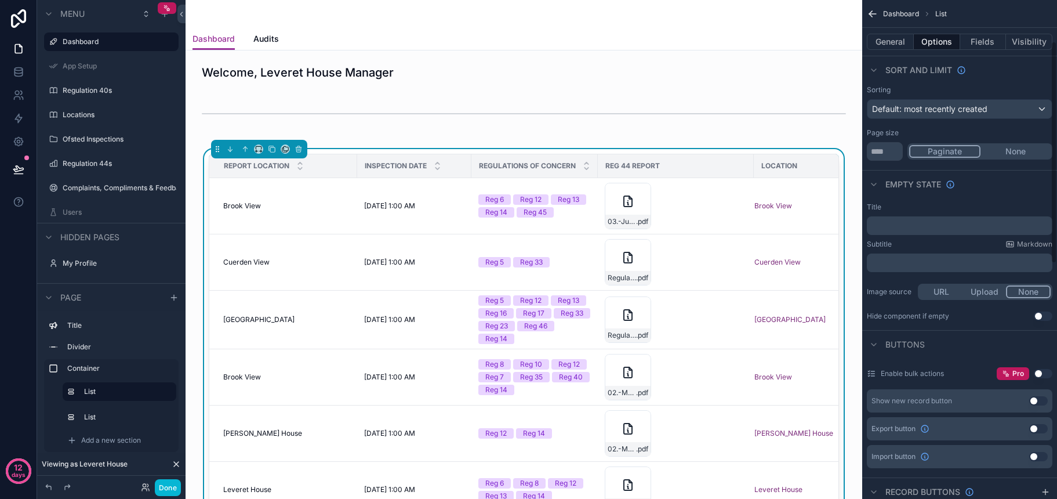
click at [931, 224] on p "﻿" at bounding box center [960, 225] width 179 height 9
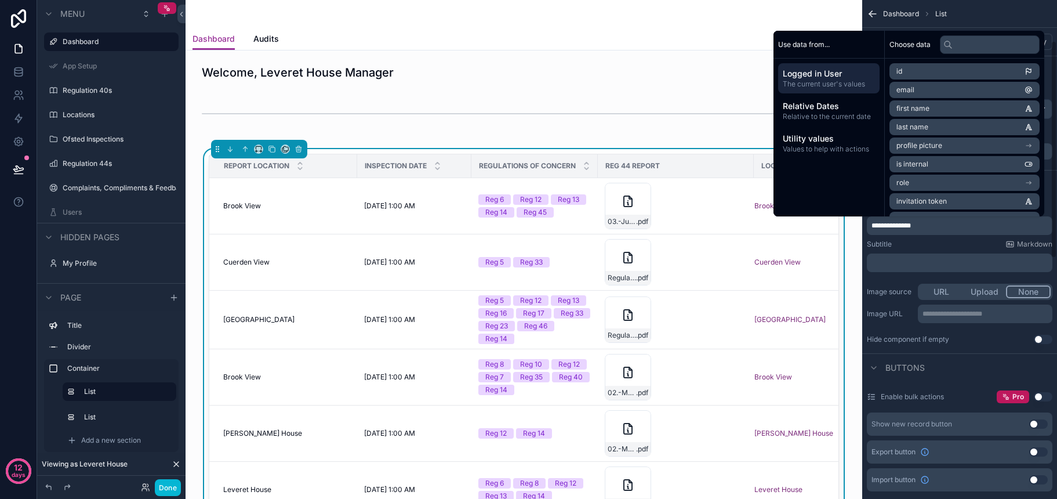
click at [931, 244] on div "Subtitle Markdown" at bounding box center [960, 243] width 186 height 9
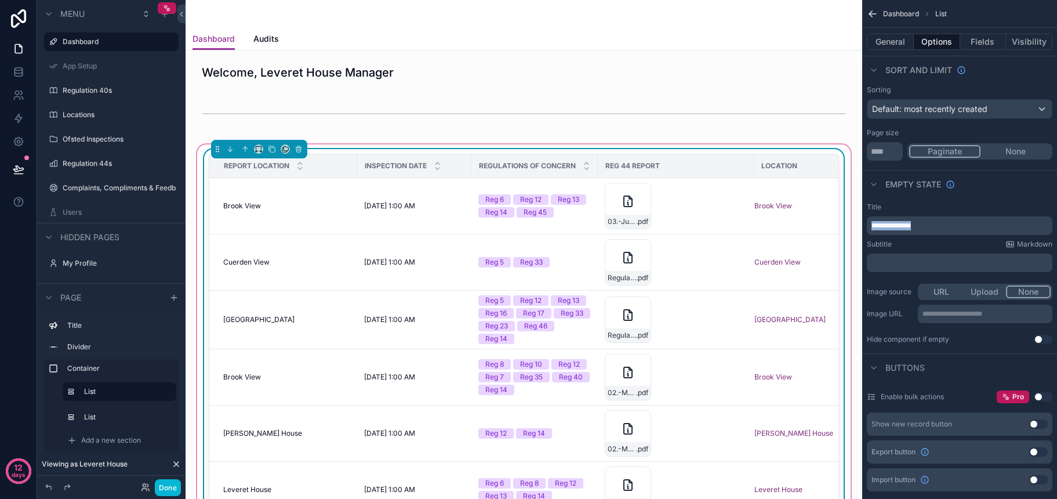
drag, startPoint x: 936, startPoint y: 227, endPoint x: 844, endPoint y: 226, distance: 92.2
click at [844, 226] on div "Jump to... K Dashboard App Setup Regulation 40s Locations Ofsted Inspections Re…" at bounding box center [621, 249] width 871 height 499
copy span "**********"
click at [976, 203] on div "Title" at bounding box center [960, 206] width 186 height 9
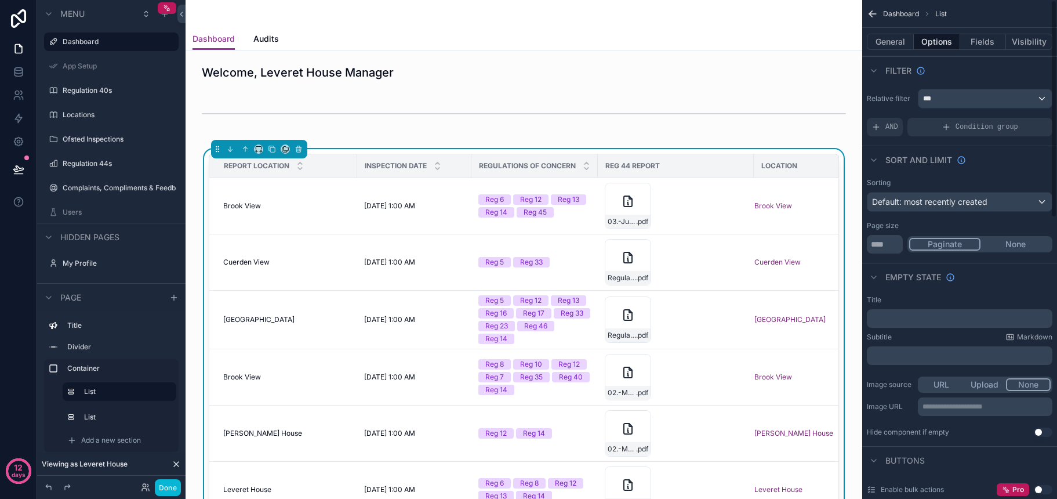
scroll to position [0, 0]
click at [899, 49] on button "General" at bounding box center [890, 42] width 47 height 16
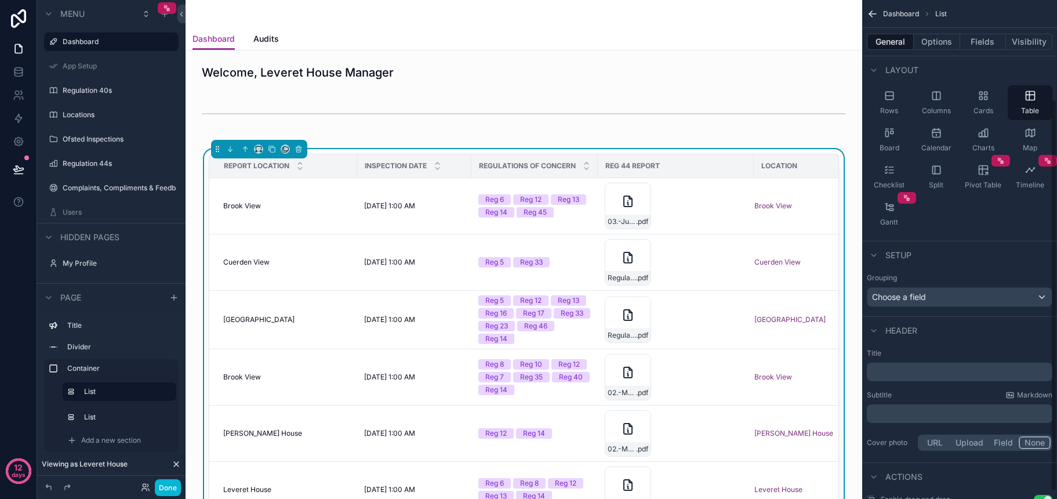
scroll to position [136, 0]
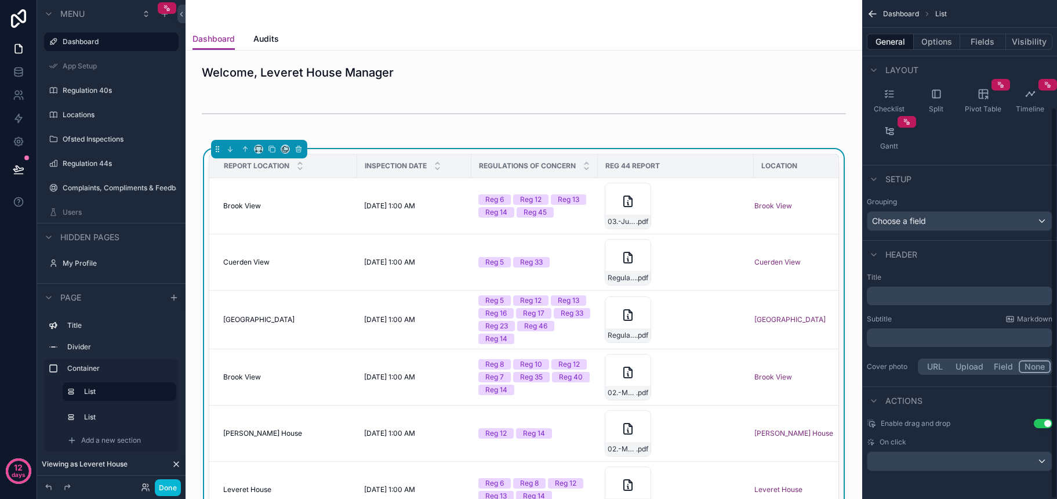
click at [950, 293] on p "﻿" at bounding box center [960, 296] width 179 height 12
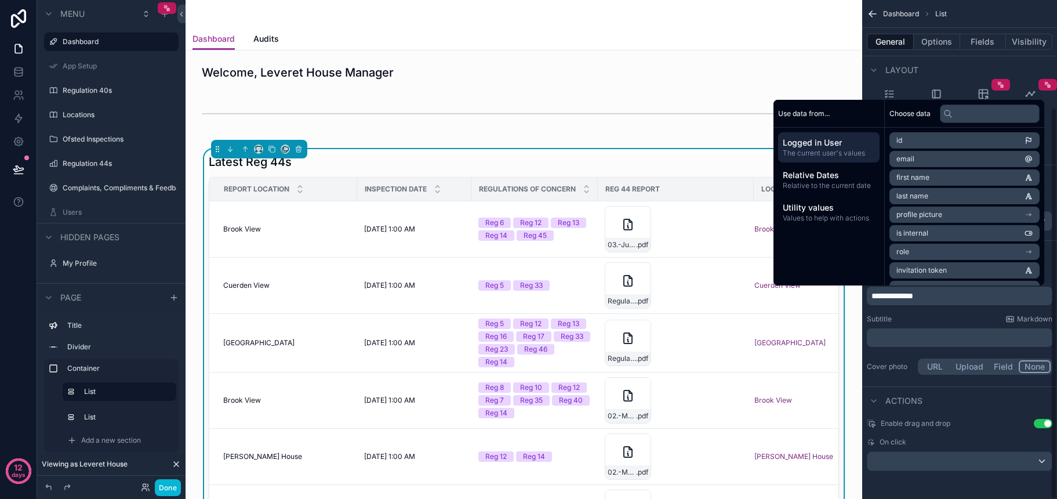
click at [948, 326] on div "Subtitle Markdown ﻿" at bounding box center [960, 330] width 186 height 32
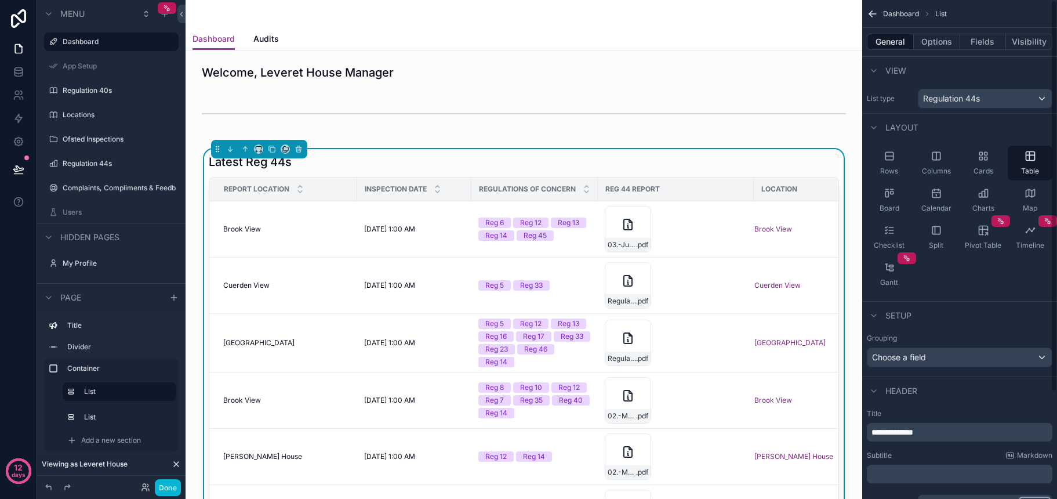
scroll to position [0, 0]
click at [935, 39] on button "Options" at bounding box center [937, 42] width 46 height 16
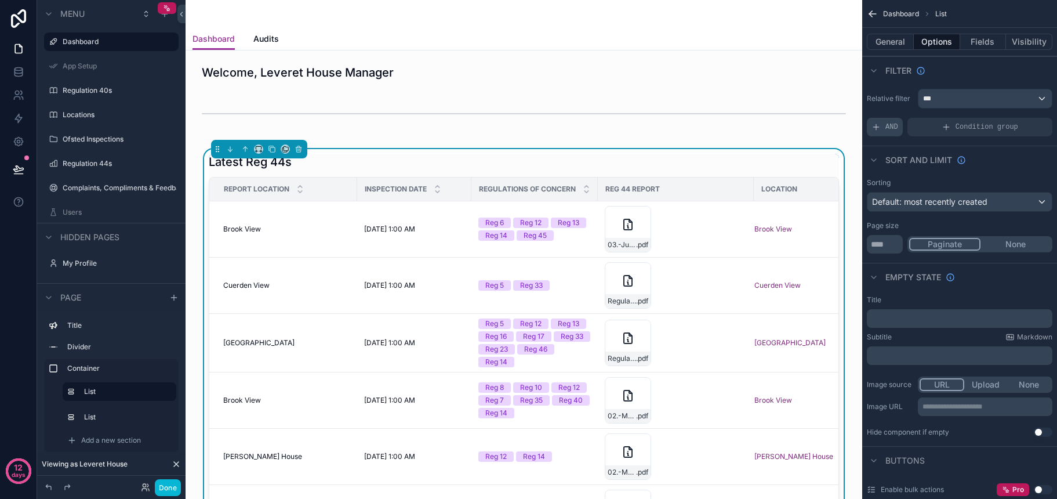
click at [884, 128] on div "AND" at bounding box center [885, 127] width 36 height 19
click at [975, 128] on div "Add a filter" at bounding box center [960, 127] width 186 height 19
click at [899, 129] on span "Add a filter" at bounding box center [896, 126] width 50 height 9
click at [975, 104] on div "***" at bounding box center [984, 98] width 133 height 19
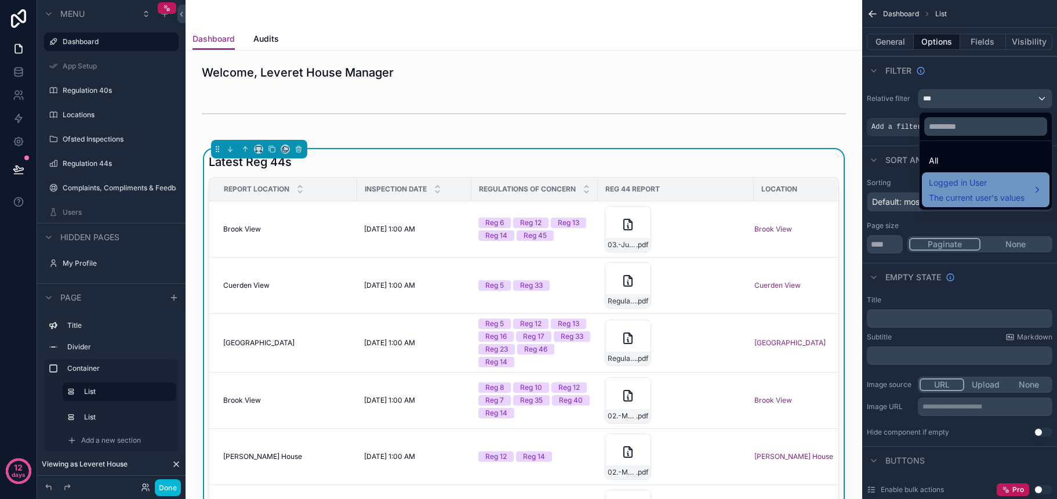
click at [954, 183] on span "Logged in User" at bounding box center [977, 183] width 96 height 14
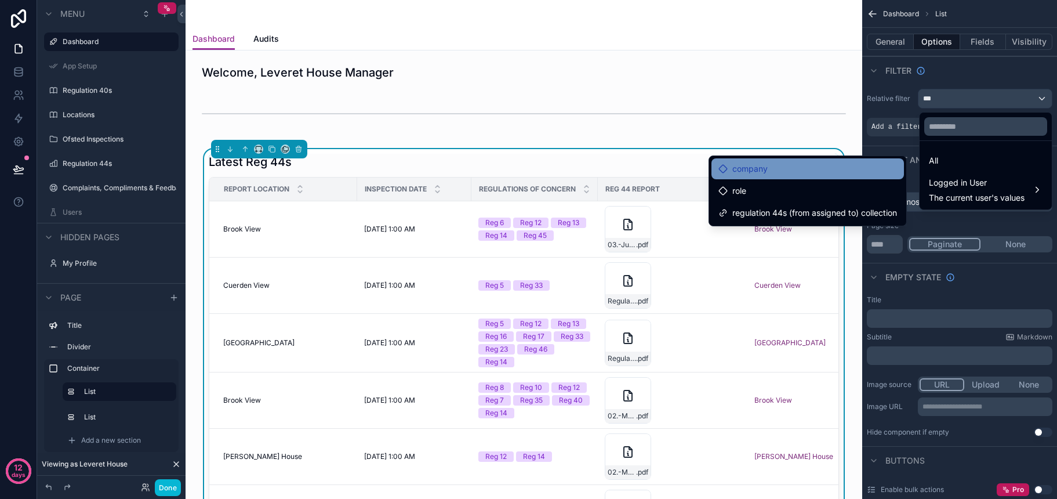
click at [814, 173] on div "company" at bounding box center [807, 169] width 179 height 14
click at [753, 173] on span "company" at bounding box center [749, 169] width 35 height 14
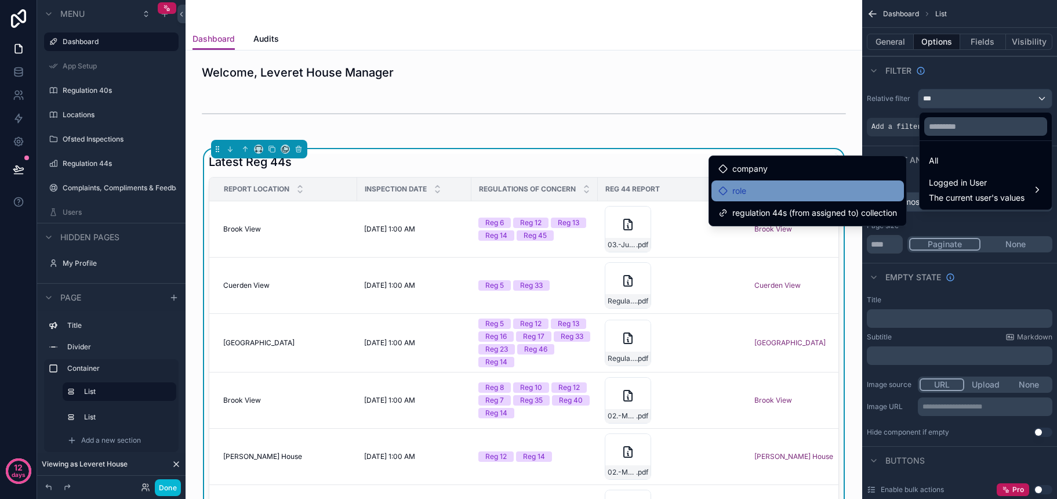
click at [726, 189] on div "role" at bounding box center [732, 191] width 28 height 14
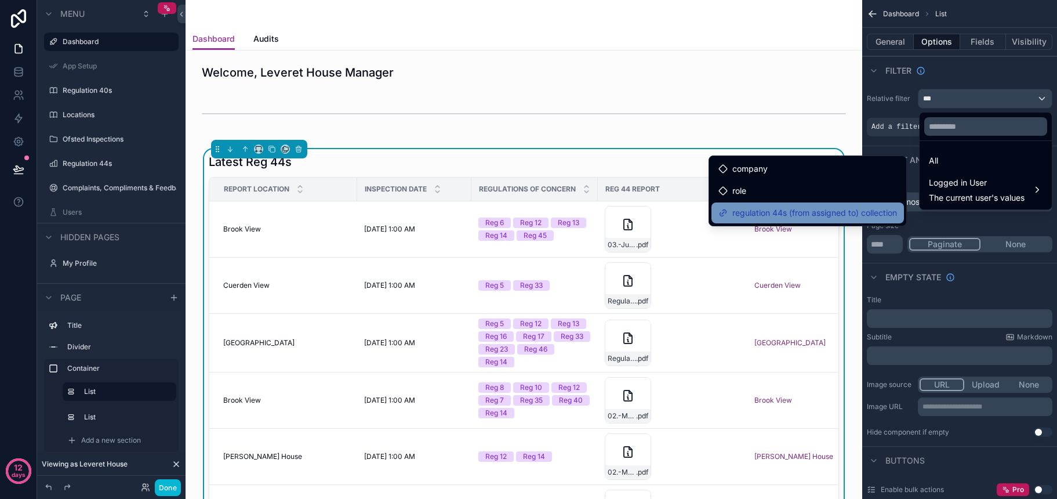
click at [742, 212] on span "regulation 44s (from assigned to) collection" at bounding box center [814, 213] width 165 height 14
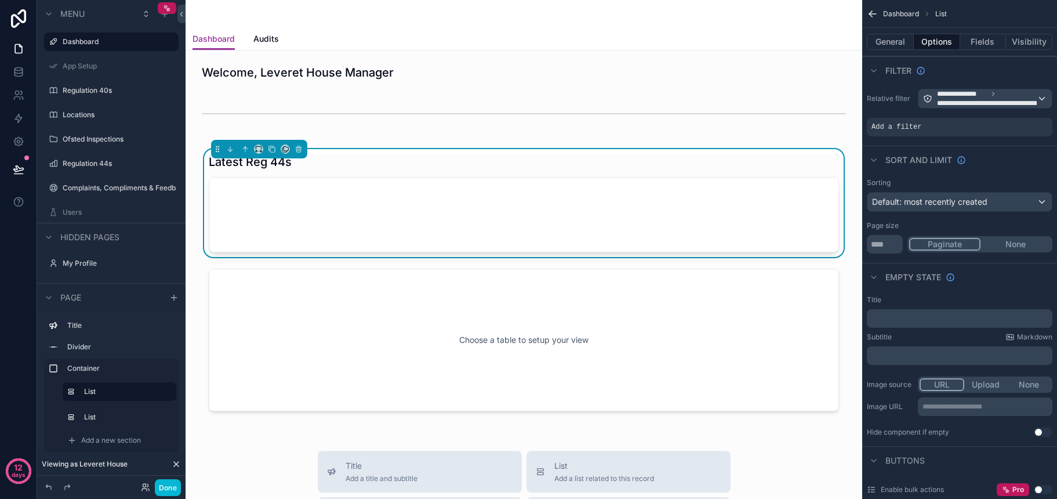
click at [980, 98] on span "**********" at bounding box center [962, 93] width 50 height 9
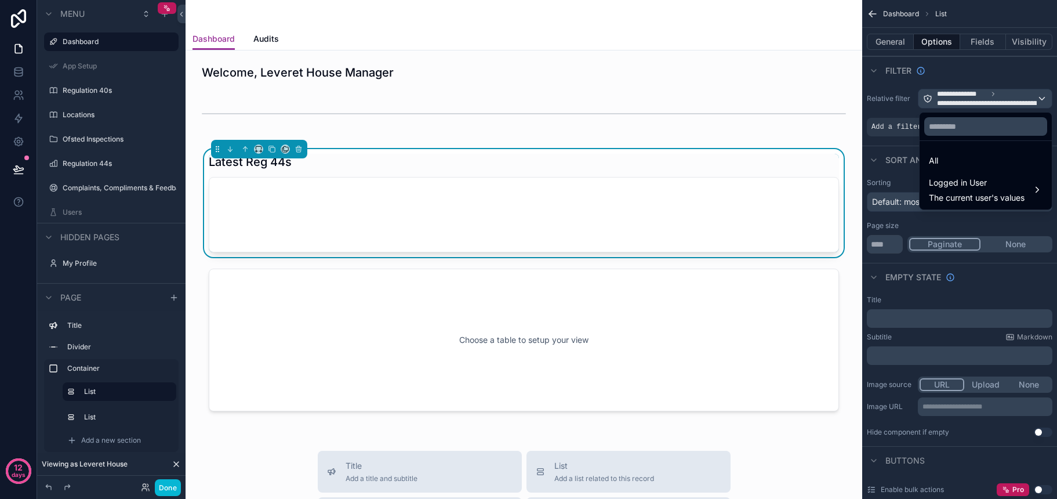
click at [980, 98] on div "scrollable content" at bounding box center [528, 249] width 1057 height 499
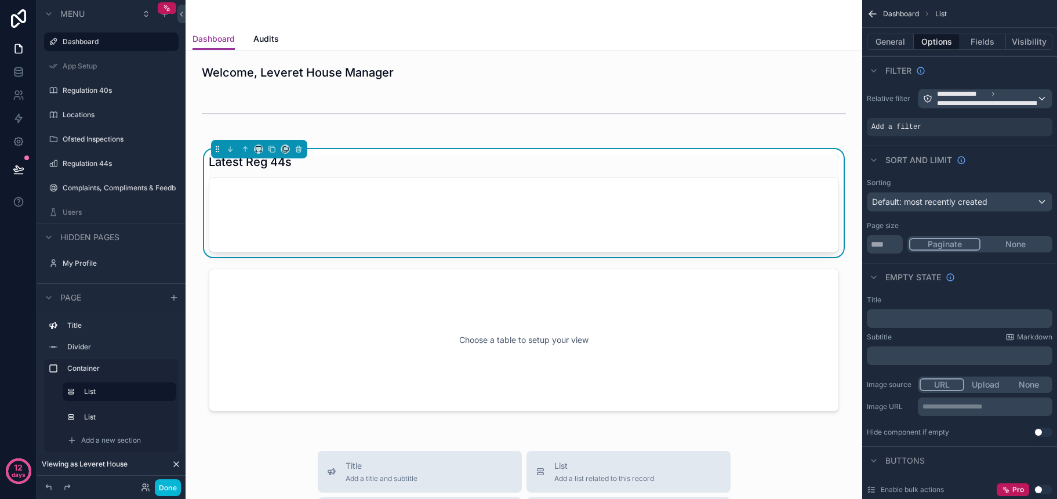
click at [989, 83] on div "Filter" at bounding box center [959, 70] width 195 height 28
click at [965, 100] on span "**********" at bounding box center [1008, 103] width 143 height 9
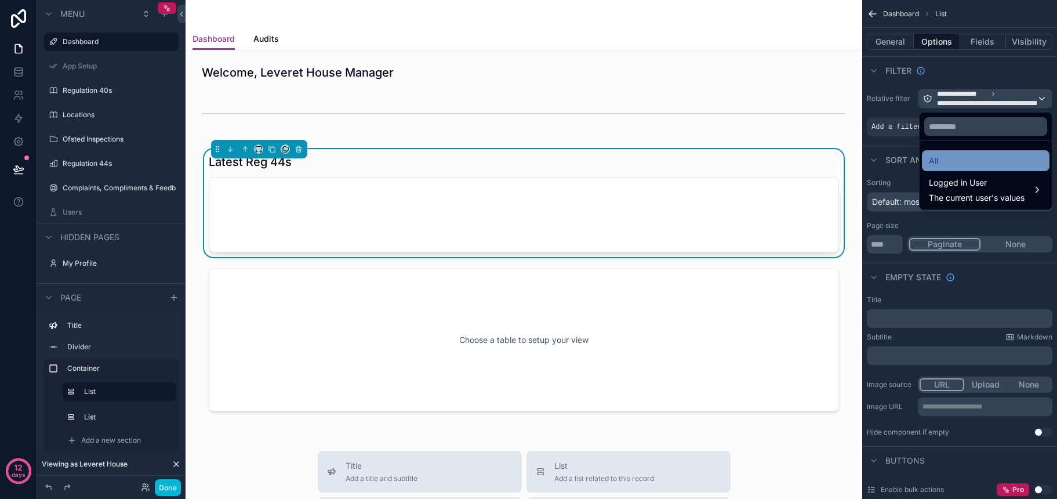
click at [960, 167] on div "All" at bounding box center [986, 161] width 114 height 14
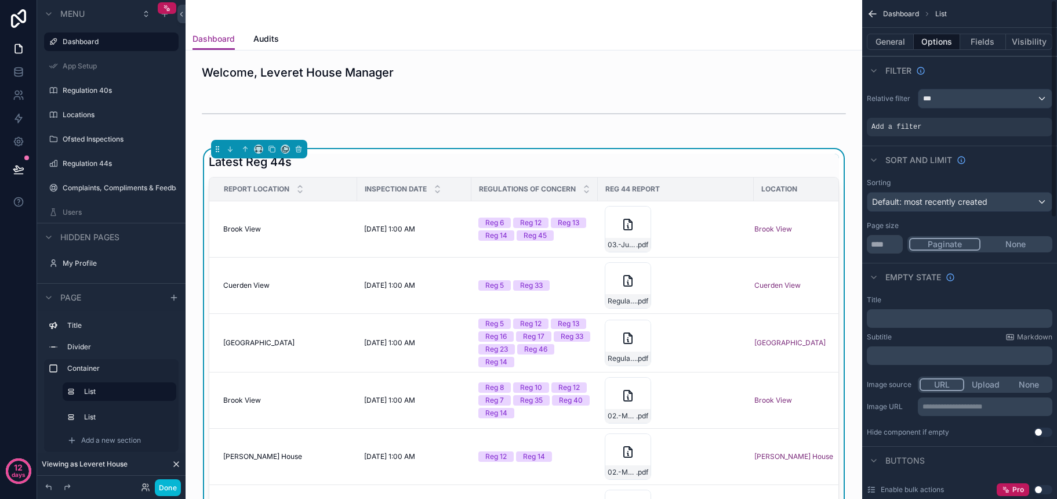
click at [960, 101] on div "***" at bounding box center [984, 98] width 133 height 19
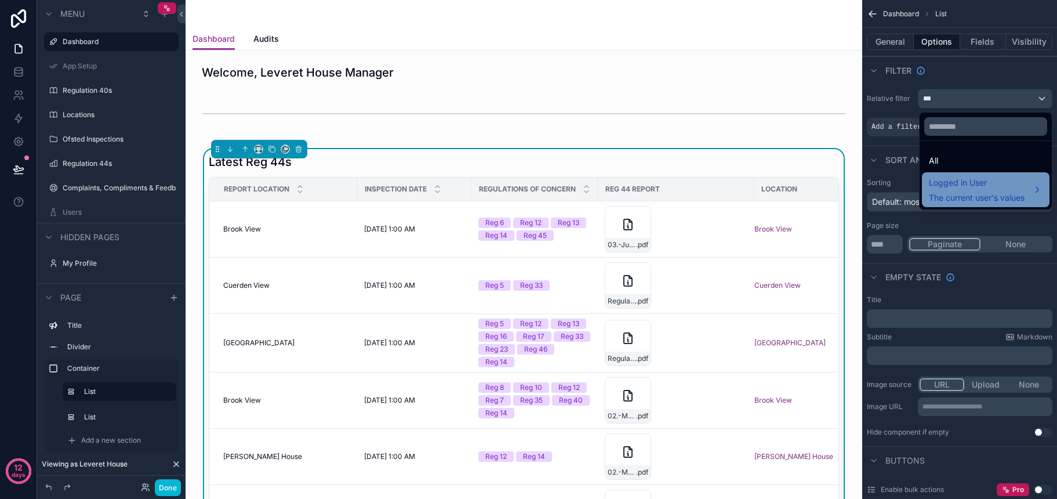
click at [958, 186] on span "Logged in User" at bounding box center [977, 183] width 96 height 14
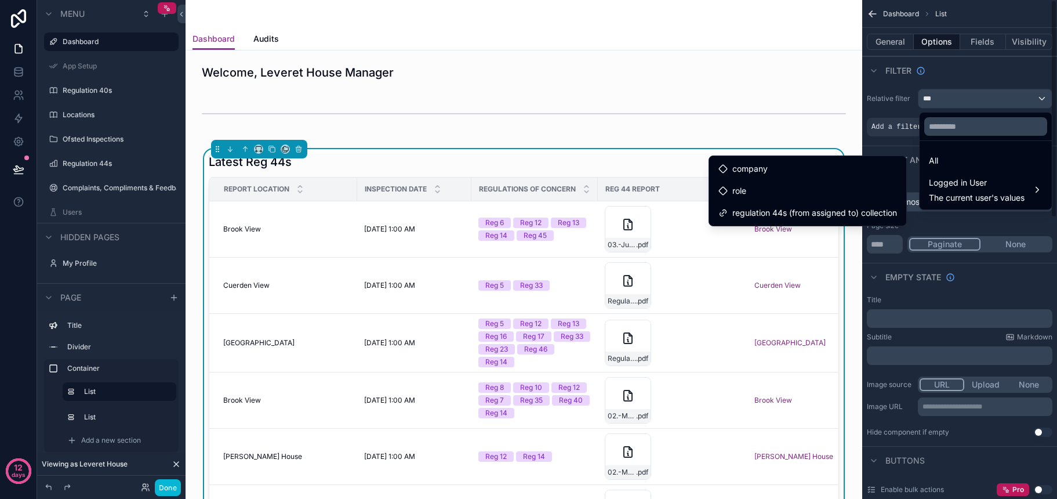
click at [890, 144] on div "scrollable content" at bounding box center [528, 249] width 1057 height 499
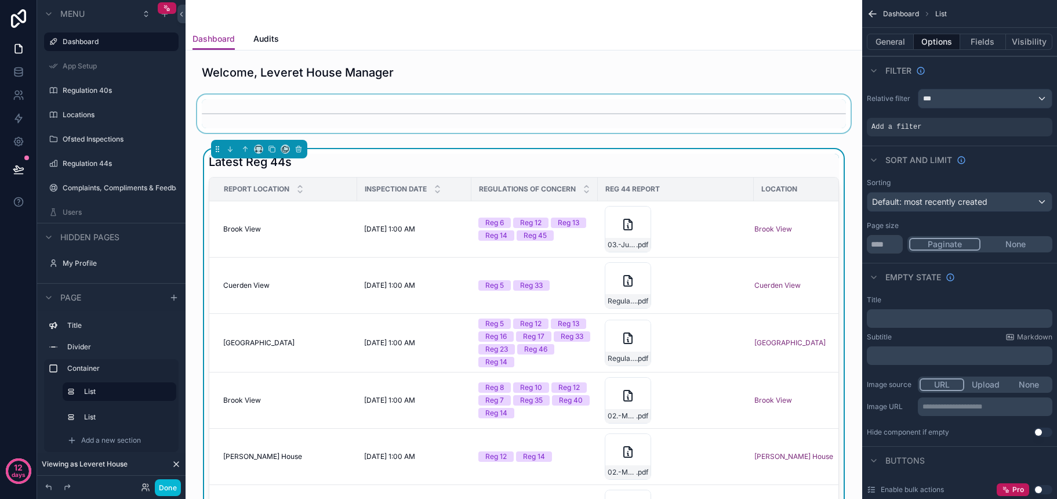
click at [319, 117] on div "scrollable content" at bounding box center [524, 114] width 658 height 38
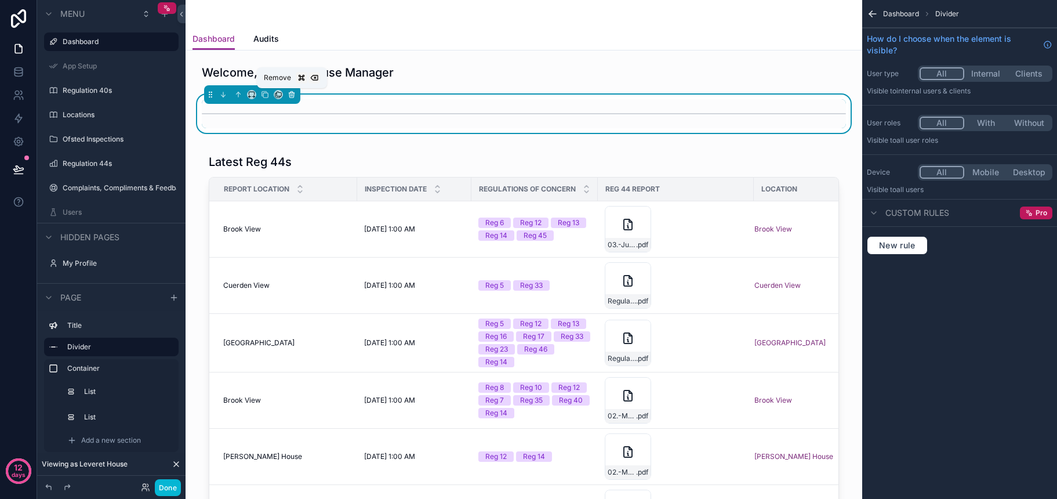
click at [290, 94] on icon "scrollable content" at bounding box center [292, 94] width 8 height 8
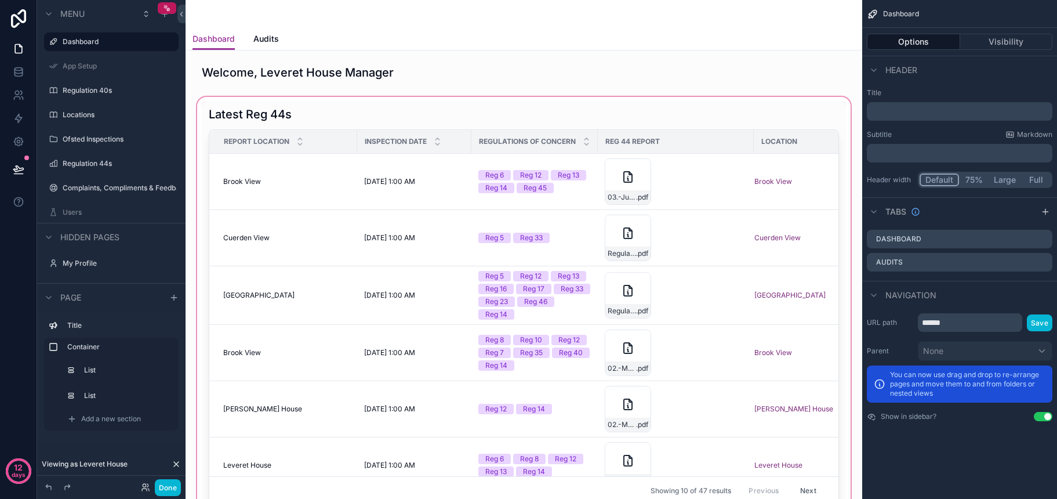
click at [749, 127] on div "scrollable content" at bounding box center [524, 385] width 658 height 580
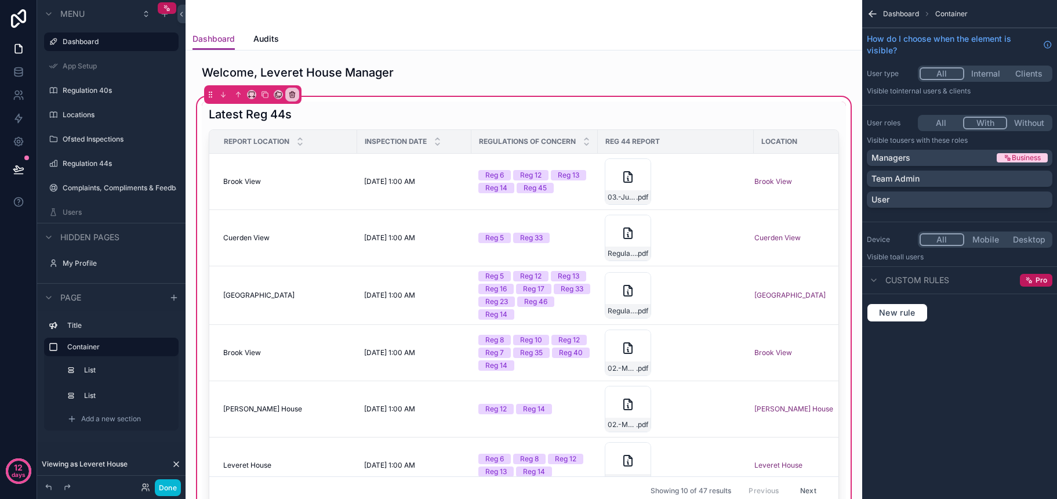
click at [984, 124] on button "With" at bounding box center [985, 123] width 45 height 13
click at [934, 158] on div "Managers" at bounding box center [932, 158] width 123 height 12
click at [953, 158] on div "Managers" at bounding box center [925, 158] width 109 height 12
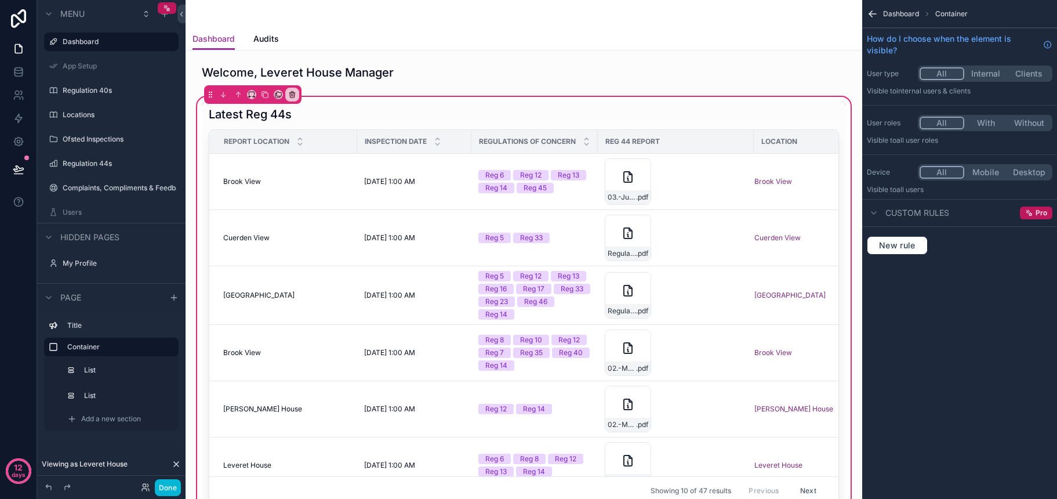
click at [933, 126] on button "All" at bounding box center [942, 123] width 45 height 13
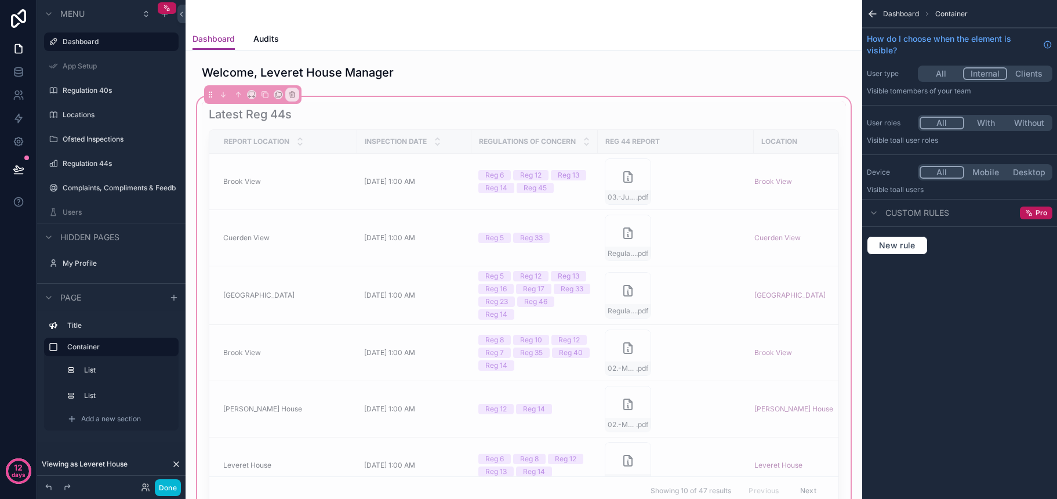
click at [977, 71] on button "Internal" at bounding box center [985, 73] width 45 height 13
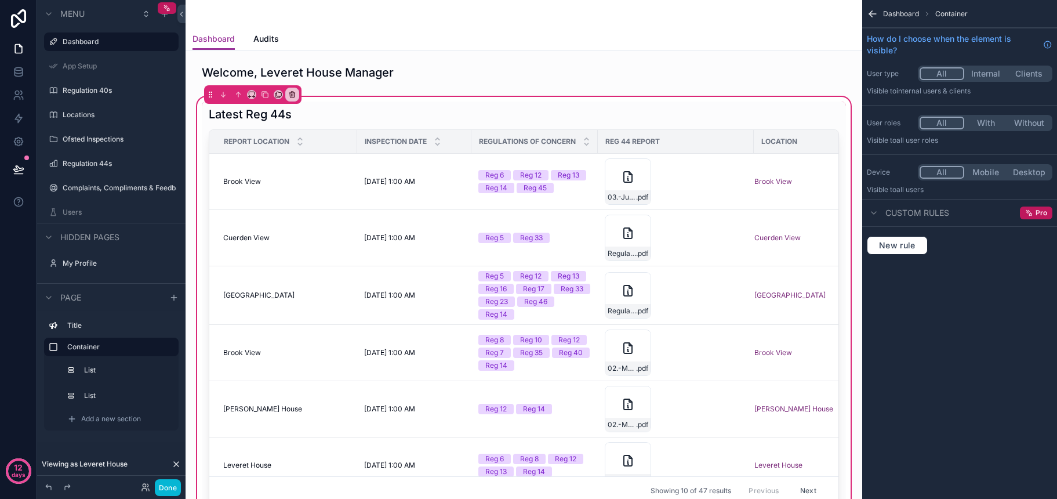
click at [942, 73] on button "All" at bounding box center [942, 73] width 45 height 13
click at [877, 15] on icon "scrollable content" at bounding box center [873, 14] width 12 height 12
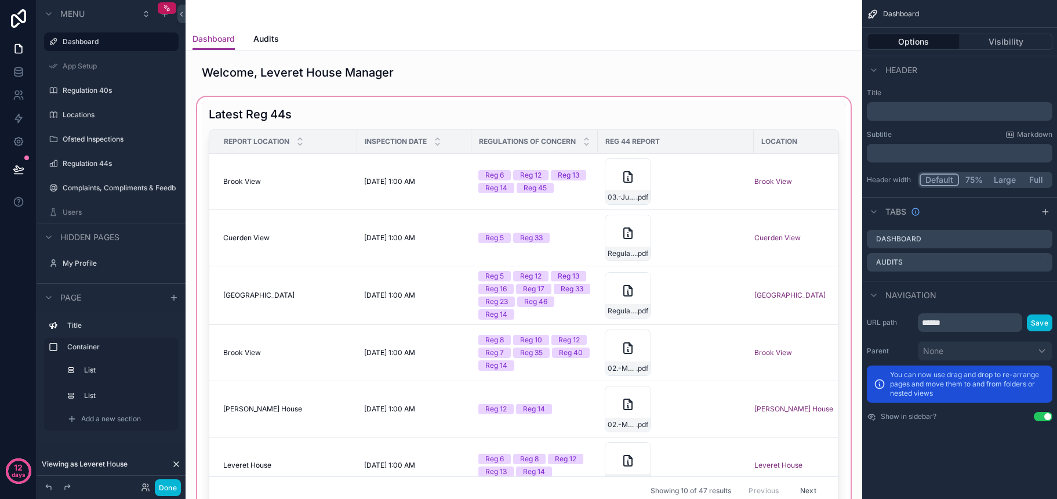
click at [729, 119] on div "scrollable content" at bounding box center [524, 385] width 658 height 580
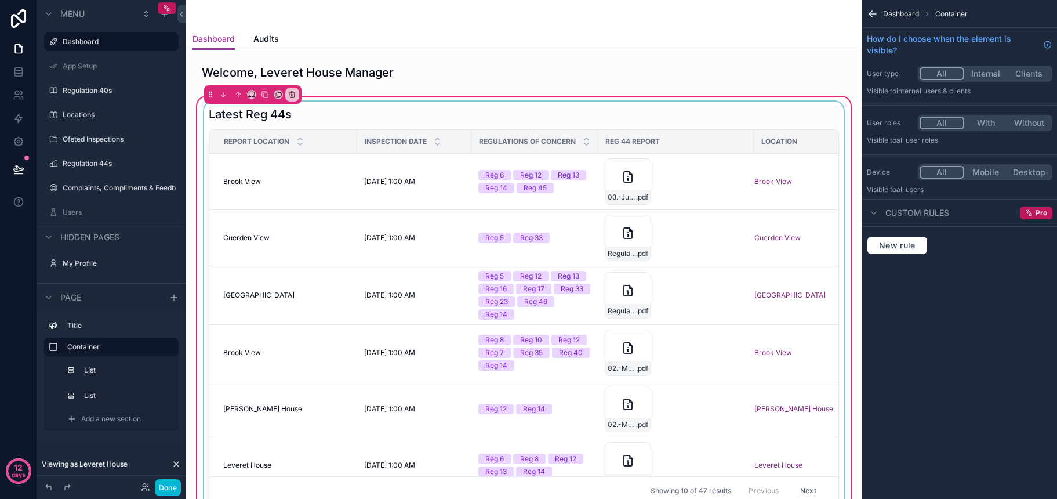
click at [767, 115] on div "scrollable content" at bounding box center [524, 305] width 644 height 408
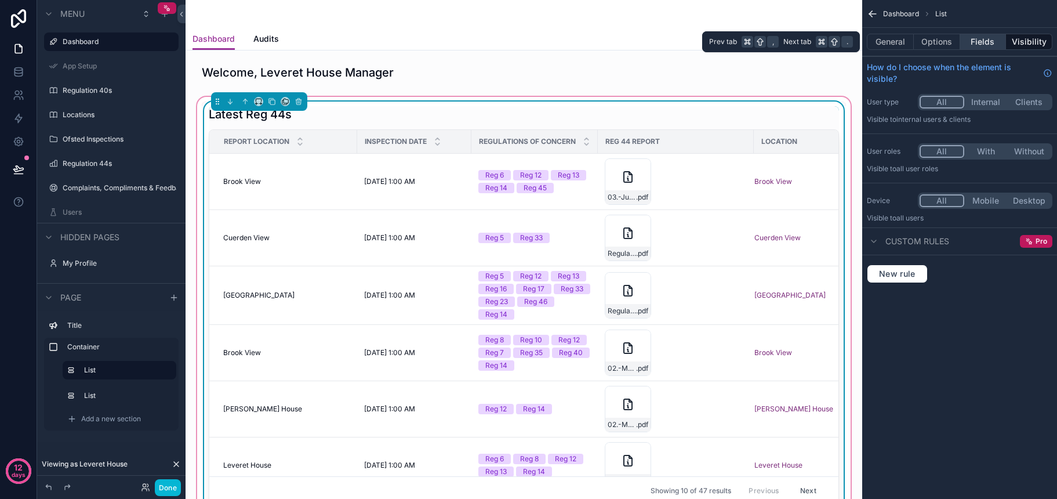
click at [983, 45] on button "Fields" at bounding box center [983, 42] width 46 height 16
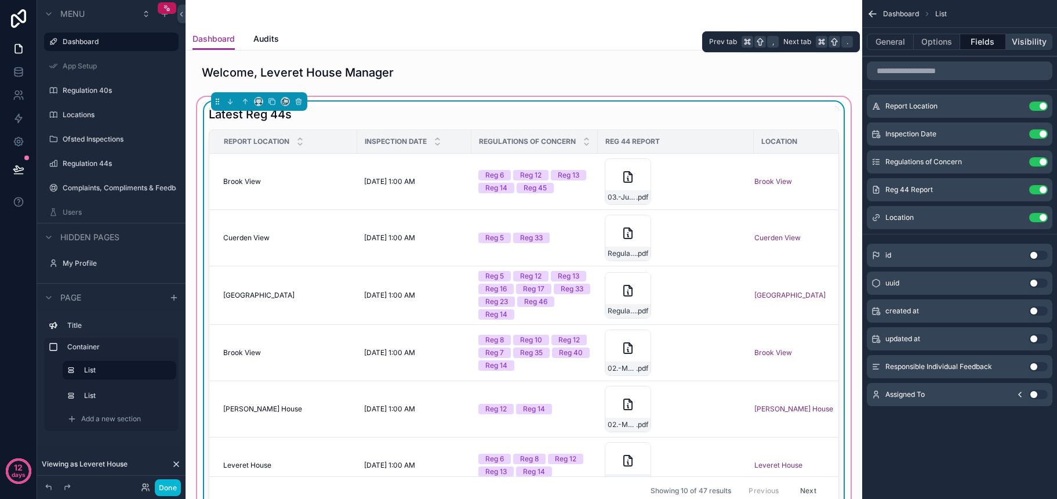
click at [1019, 41] on button "Visibility" at bounding box center [1029, 42] width 46 height 16
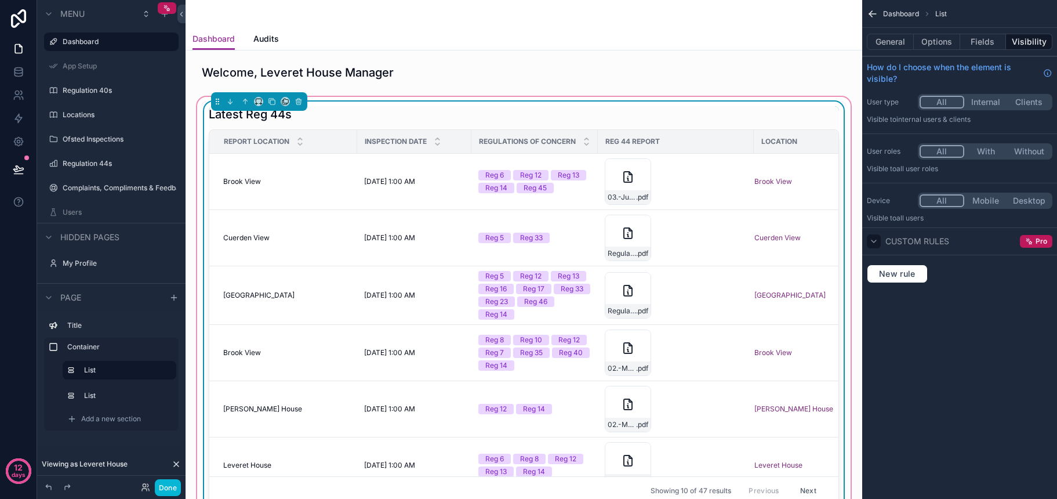
click at [877, 244] on icon "scrollable content" at bounding box center [873, 241] width 9 height 9
click at [872, 242] on icon "scrollable content" at bounding box center [873, 241] width 9 height 9
click at [900, 278] on button "New rule" at bounding box center [897, 273] width 61 height 19
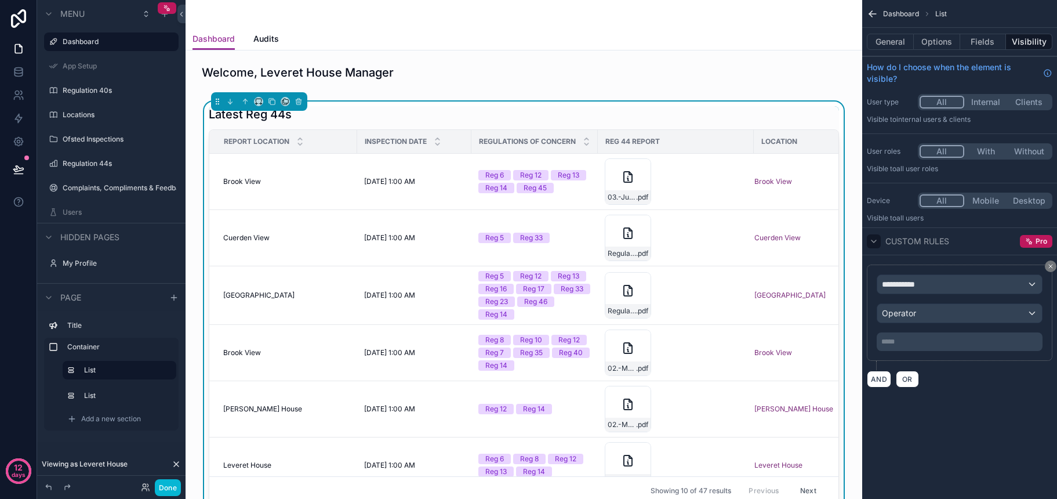
click at [937, 284] on div "**********" at bounding box center [959, 284] width 165 height 19
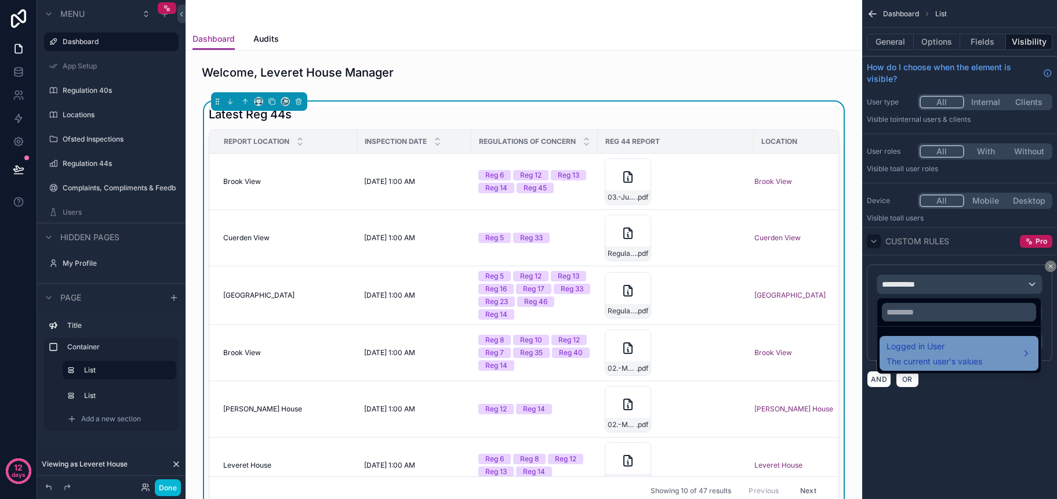
click at [950, 355] on div "Logged in User The current user's values" at bounding box center [934, 353] width 96 height 28
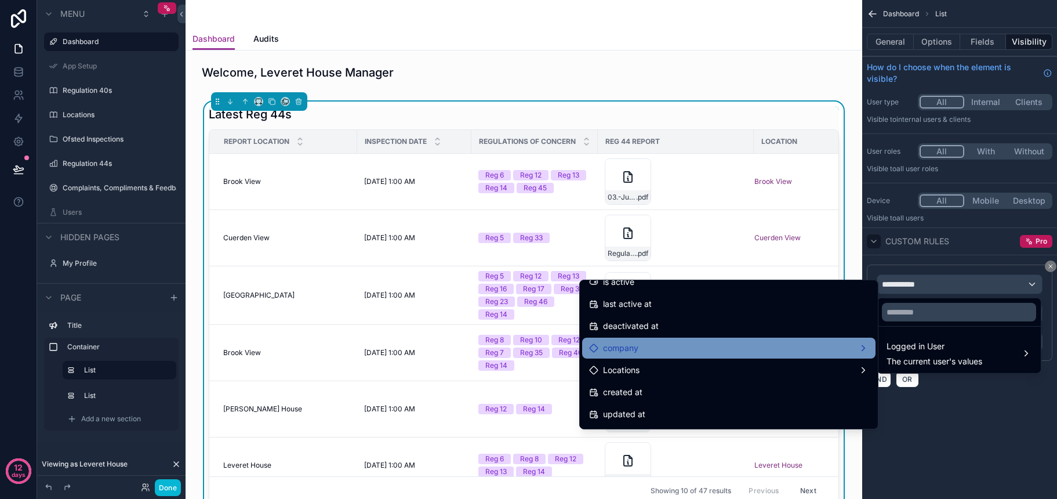
scroll to position [188, 0]
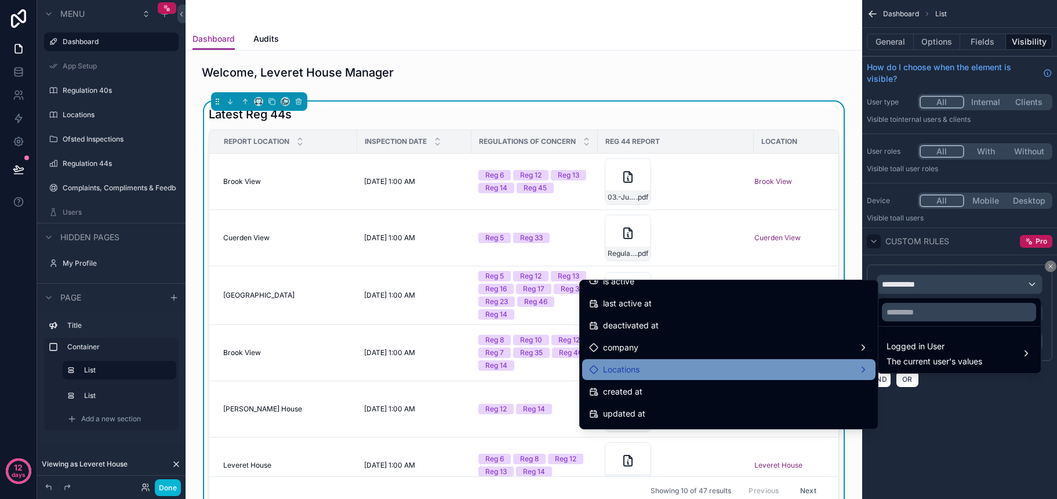
click at [684, 374] on div "Locations" at bounding box center [728, 369] width 279 height 14
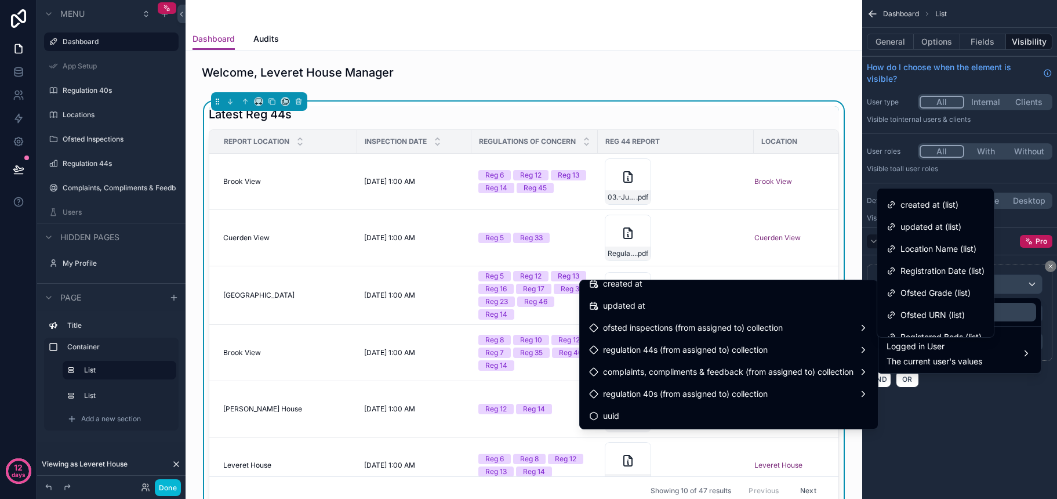
scroll to position [0, 0]
click at [950, 408] on div "scrollable content" at bounding box center [528, 249] width 1057 height 499
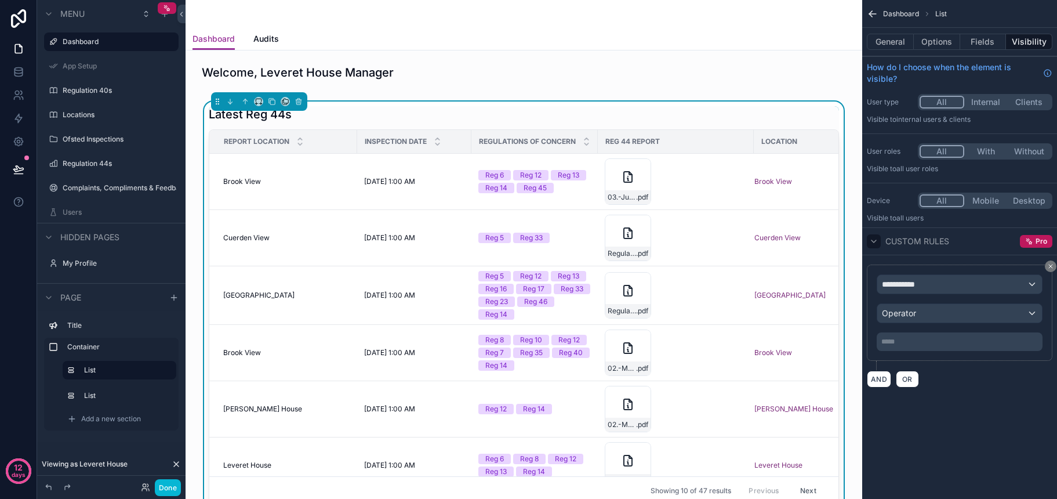
click at [981, 321] on div "Operator" at bounding box center [959, 313] width 165 height 19
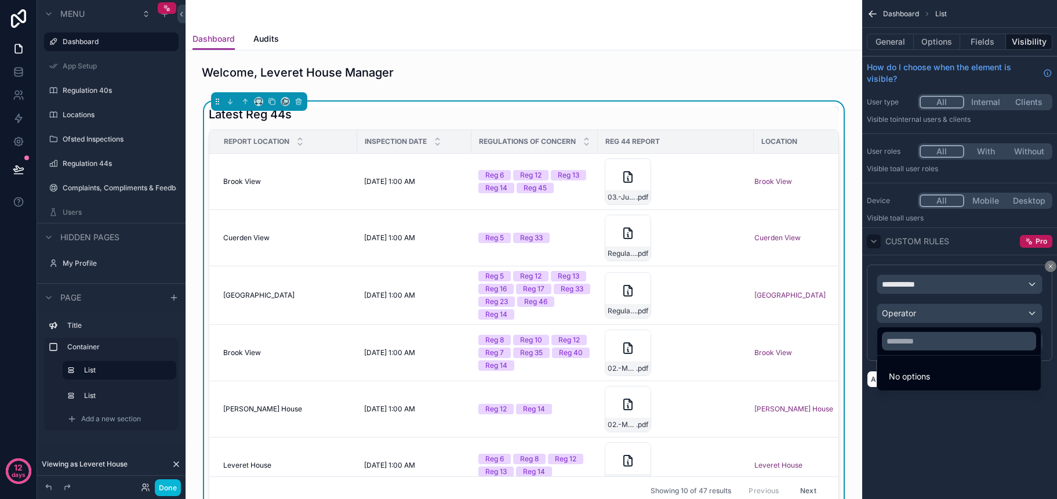
click at [985, 317] on div "scrollable content" at bounding box center [528, 249] width 1057 height 499
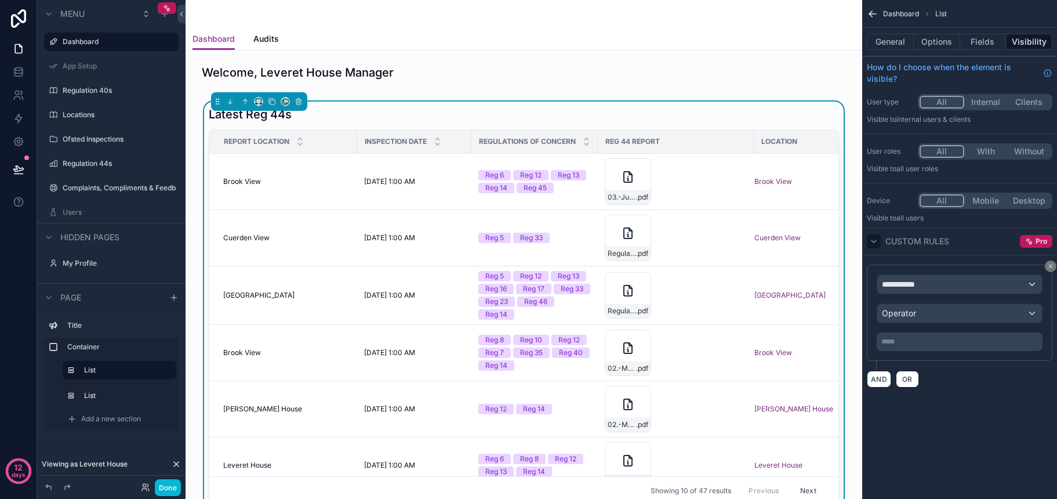
click at [1017, 284] on div "**********" at bounding box center [959, 284] width 165 height 19
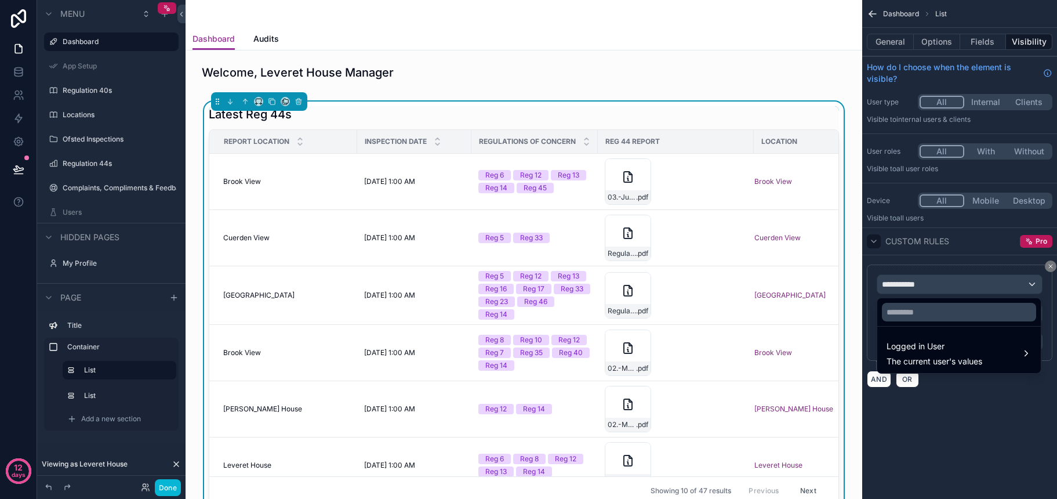
click at [1055, 267] on div "scrollable content" at bounding box center [528, 249] width 1057 height 499
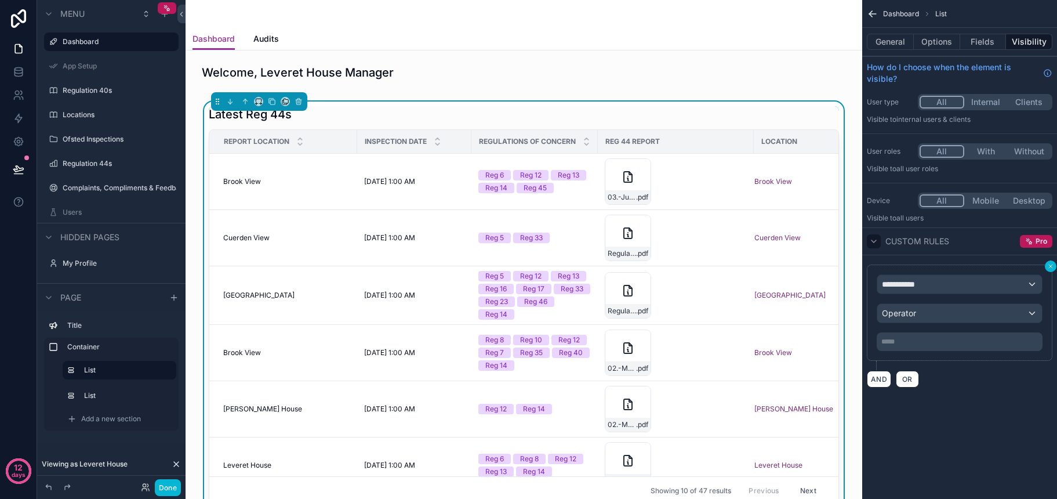
click at [1049, 267] on icon "scrollable content" at bounding box center [1050, 265] width 3 height 3
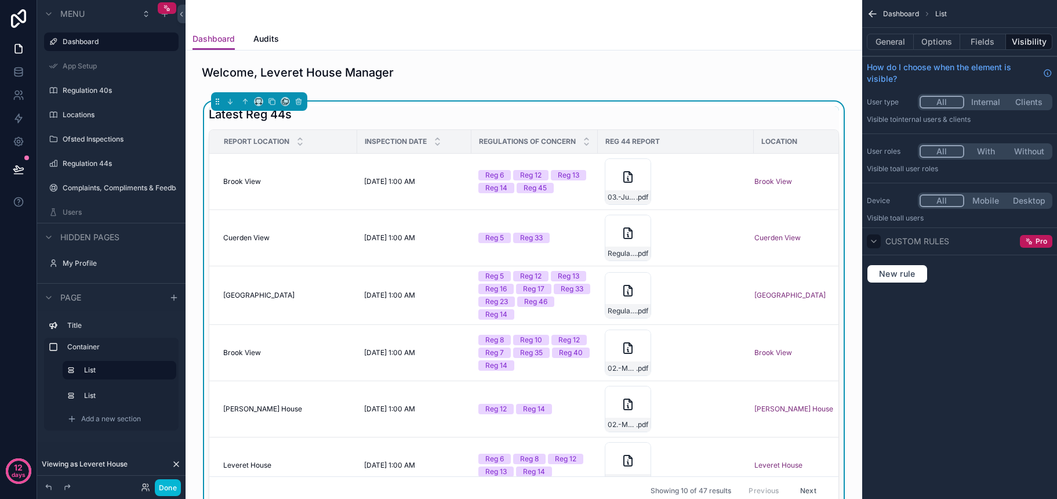
click at [972, 315] on div "Dashboard List General Options Fields Visibility How do I choose when the eleme…" at bounding box center [959, 249] width 195 height 499
click at [933, 41] on button "Options" at bounding box center [937, 42] width 46 height 16
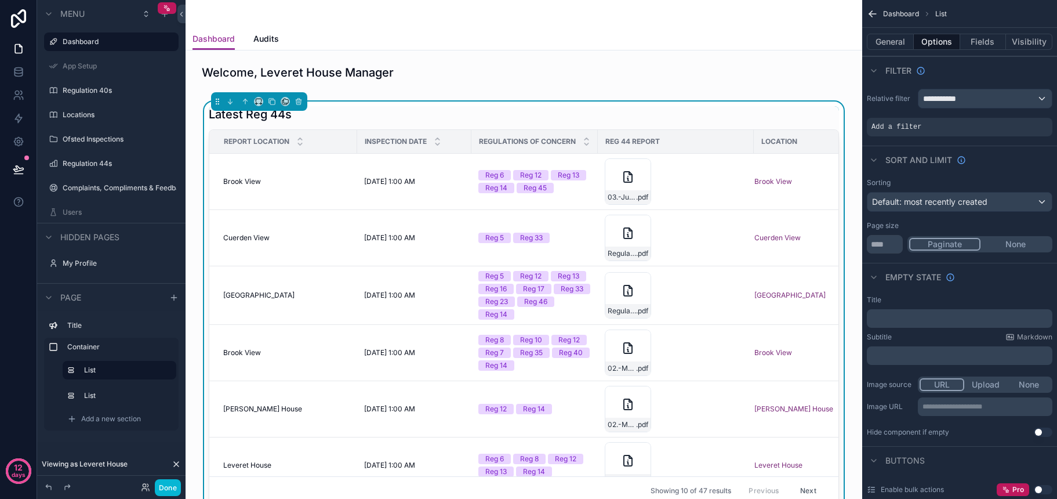
click at [968, 103] on div "**********" at bounding box center [984, 98] width 133 height 19
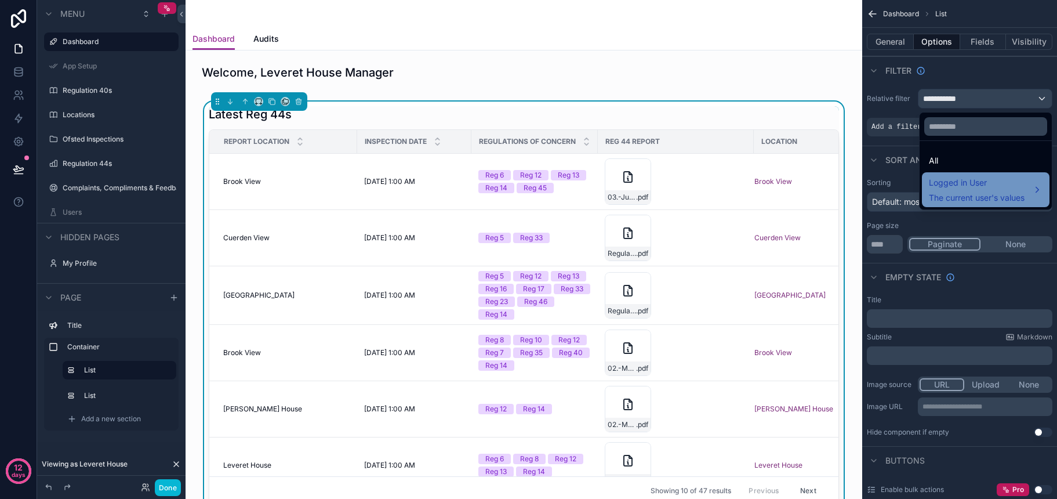
click at [955, 192] on span "The current user's values" at bounding box center [977, 198] width 96 height 12
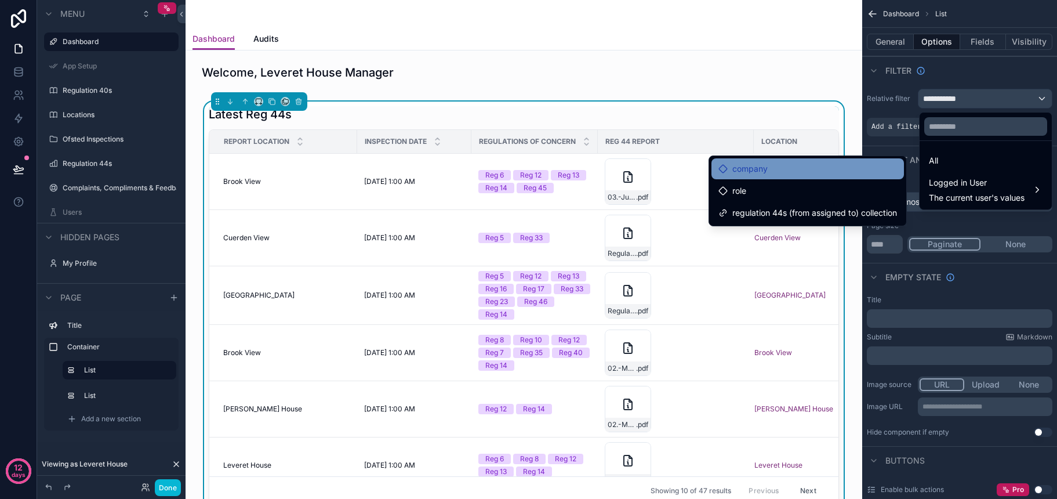
click at [788, 170] on div "company" at bounding box center [807, 169] width 179 height 14
click at [788, 179] on ul "company role regulation 44s (from assigned to) collection" at bounding box center [807, 191] width 197 height 70
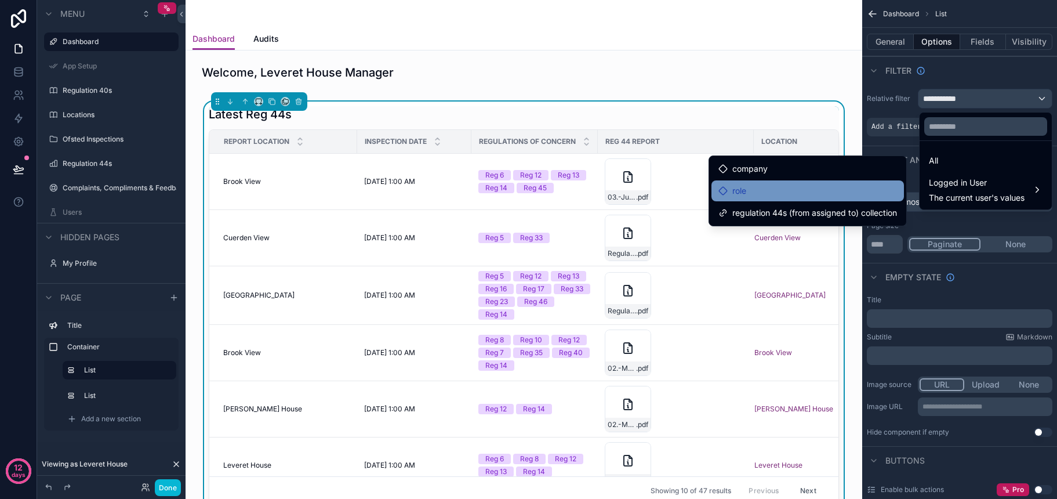
click at [780, 191] on div "role" at bounding box center [807, 191] width 179 height 14
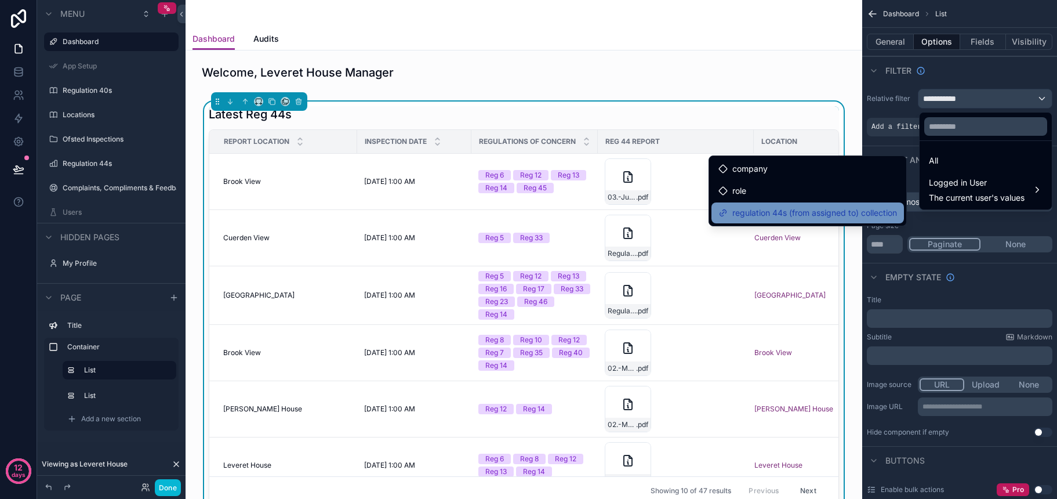
click at [822, 219] on span "regulation 44s (from assigned to) collection" at bounding box center [814, 213] width 165 height 14
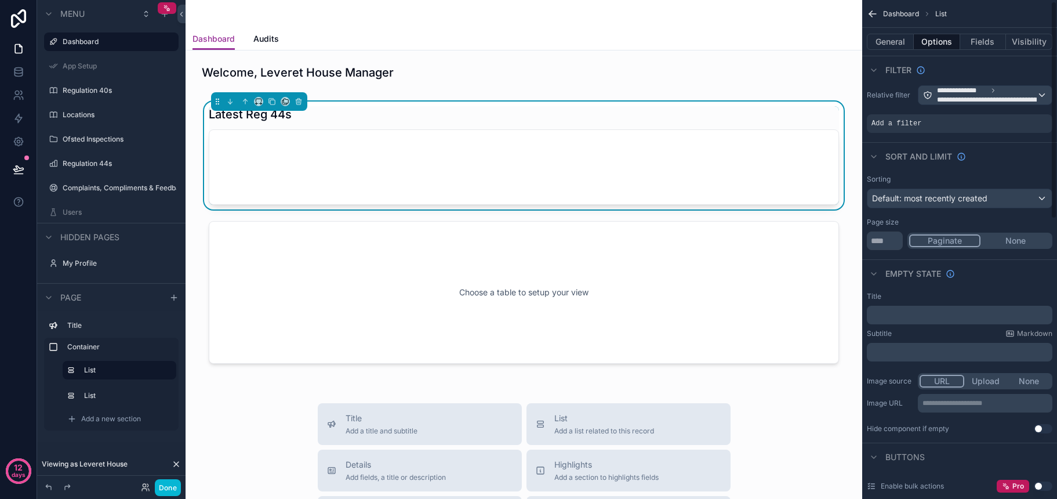
click at [983, 103] on span "**********" at bounding box center [1008, 99] width 143 height 9
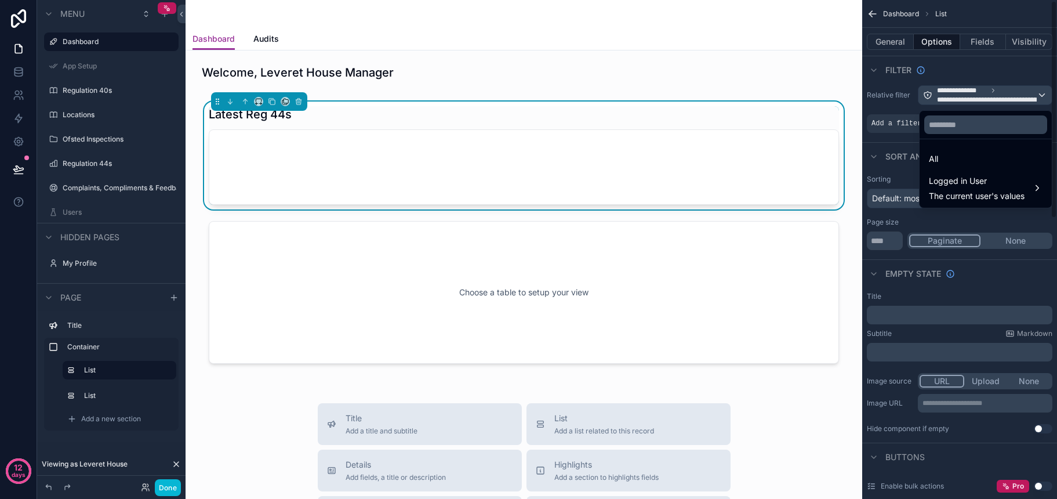
scroll to position [2, 0]
click at [957, 75] on div "scrollable content" at bounding box center [528, 249] width 1057 height 499
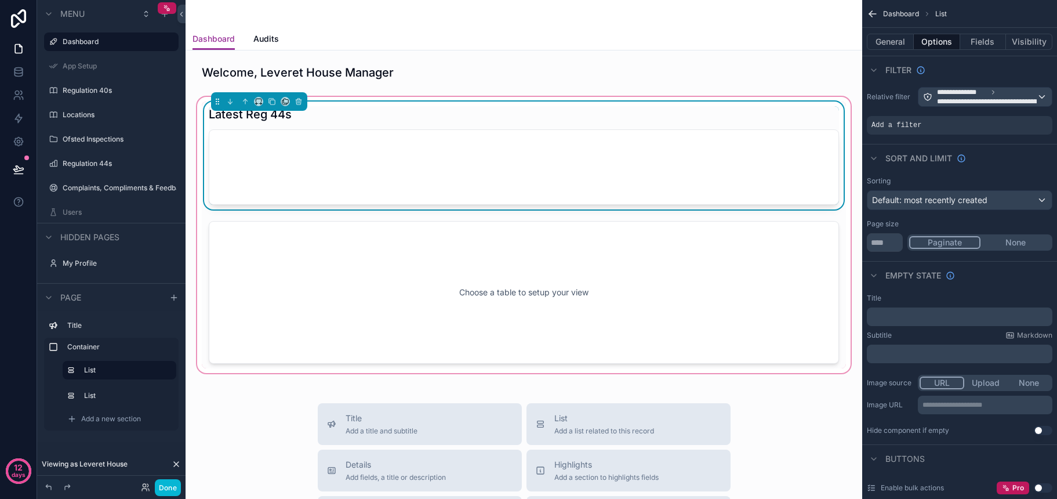
scroll to position [0, 0]
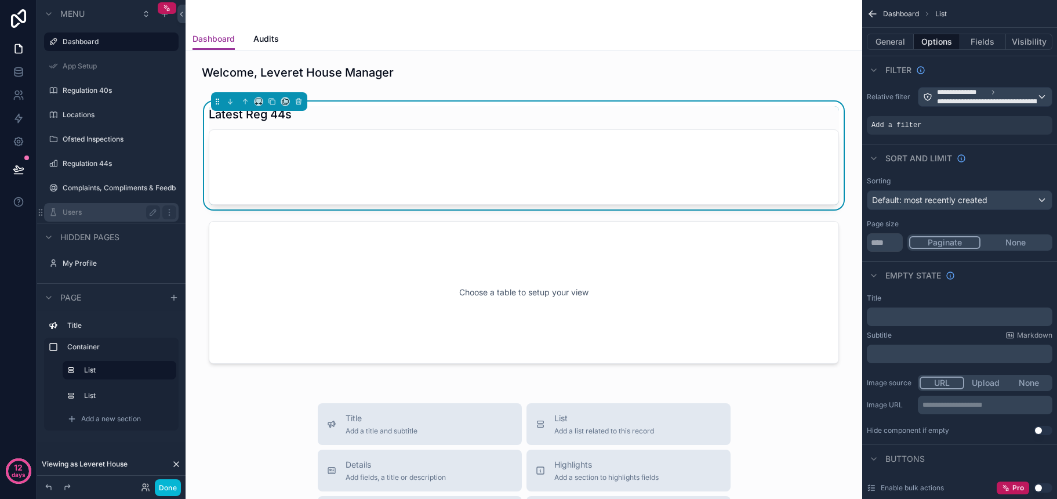
click at [97, 207] on div "Users" at bounding box center [111, 212] width 97 height 14
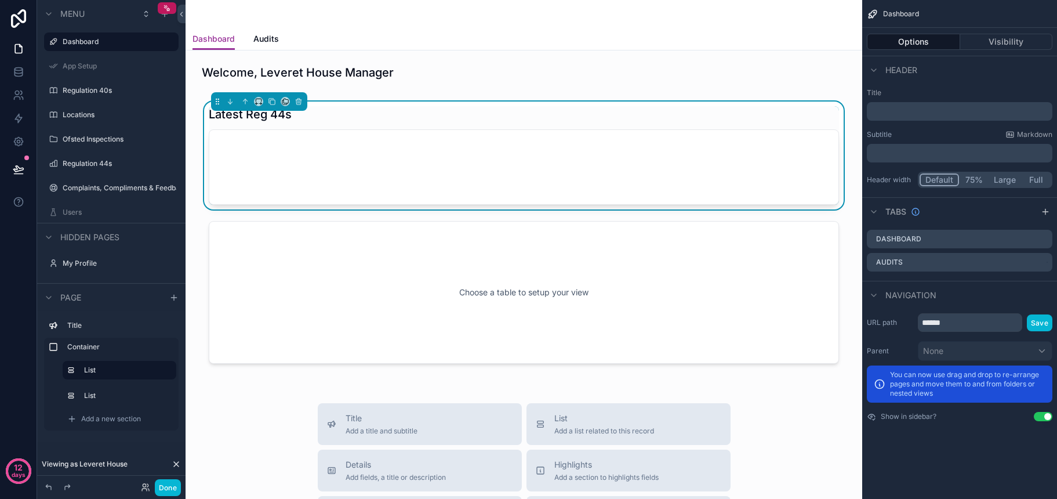
click at [77, 214] on label "Users" at bounding box center [120, 212] width 114 height 9
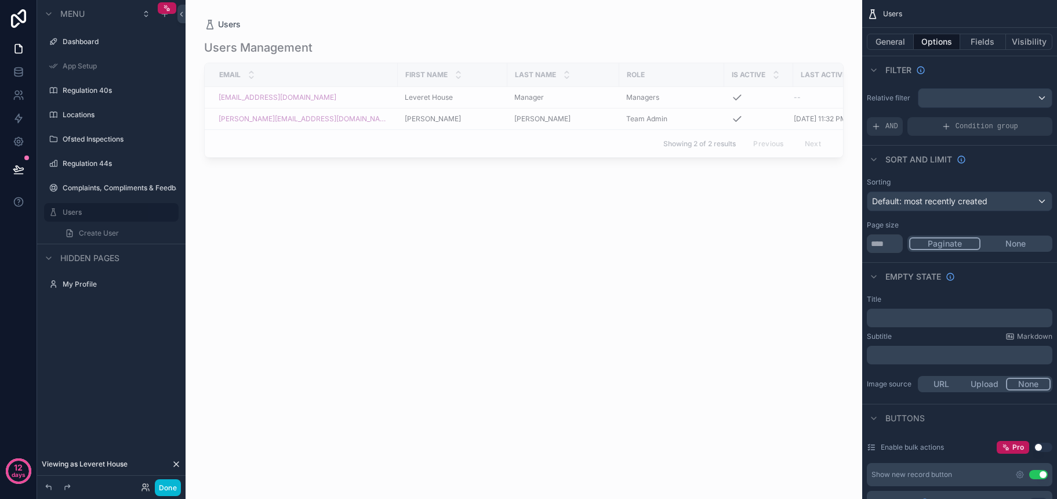
click at [177, 467] on icon at bounding box center [176, 463] width 9 height 9
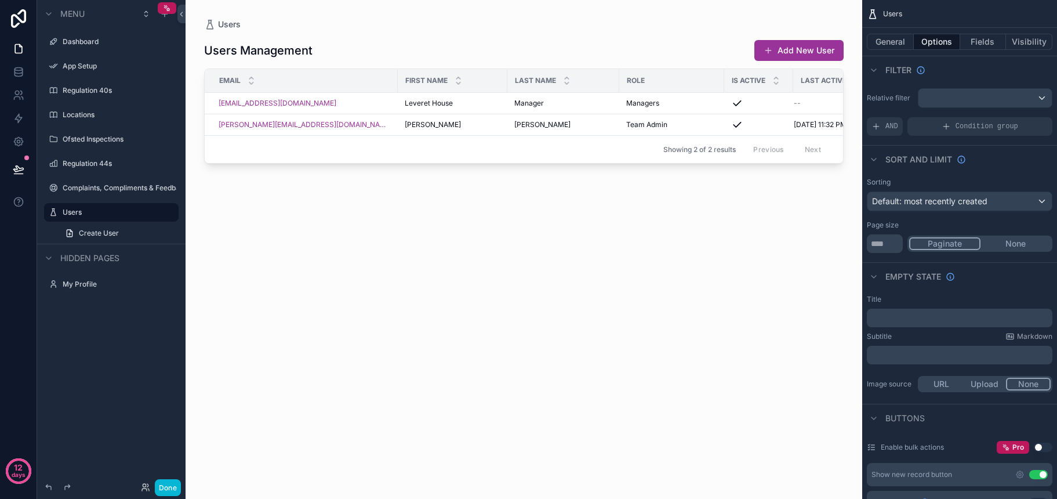
click at [489, 108] on div "scrollable content" at bounding box center [524, 242] width 677 height 485
click at [452, 106] on div "[GEOGRAPHIC_DATA] [GEOGRAPHIC_DATA]" at bounding box center [453, 103] width 96 height 9
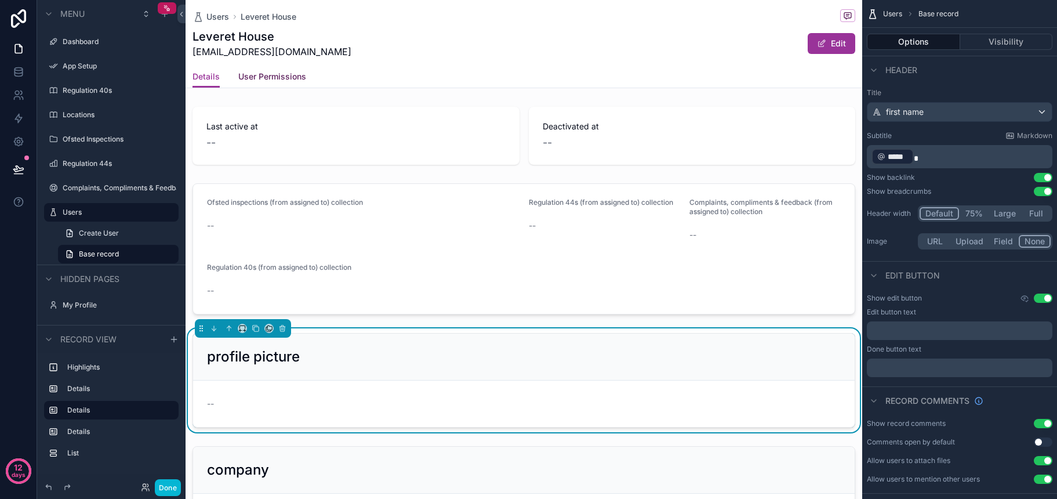
click at [264, 74] on span "User Permissions" at bounding box center [272, 77] width 68 height 12
